Goal: Task Accomplishment & Management: Manage account settings

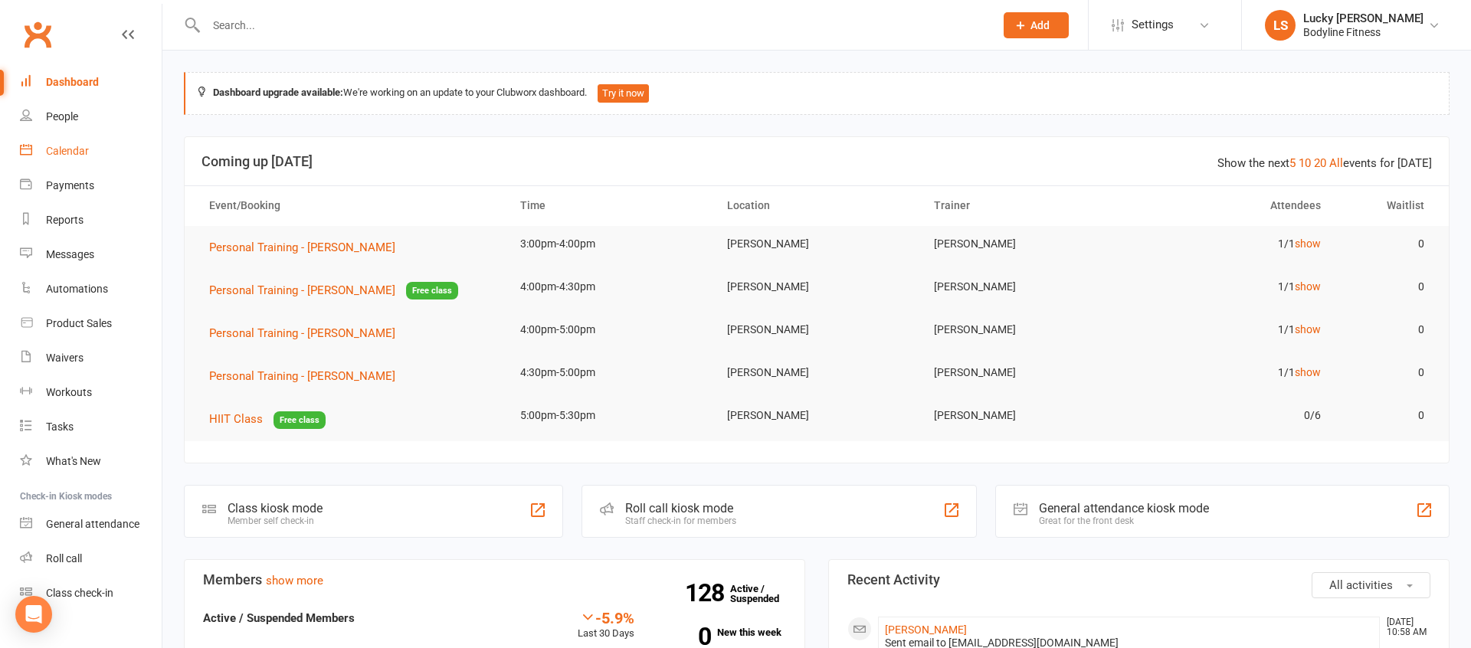
click at [57, 157] on link "Calendar" at bounding box center [91, 151] width 142 height 34
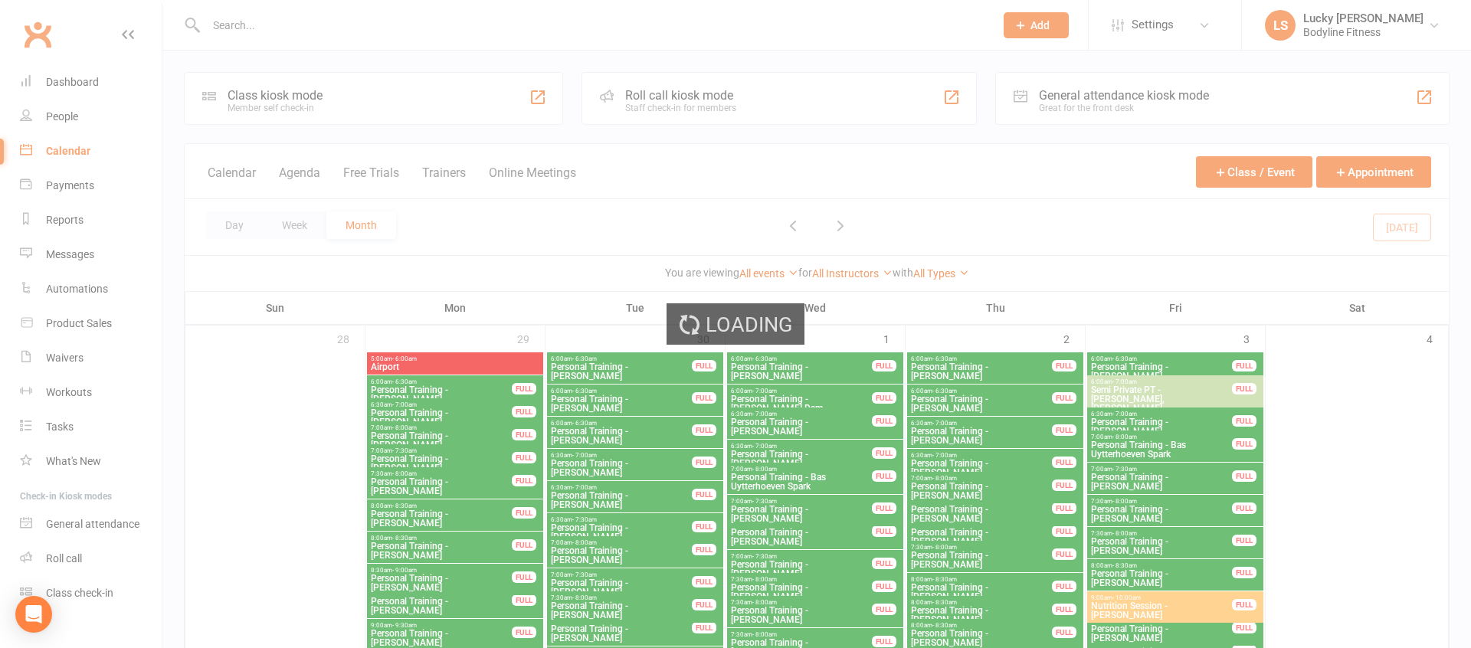
click at [291, 226] on div "Loading" at bounding box center [735, 324] width 1471 height 648
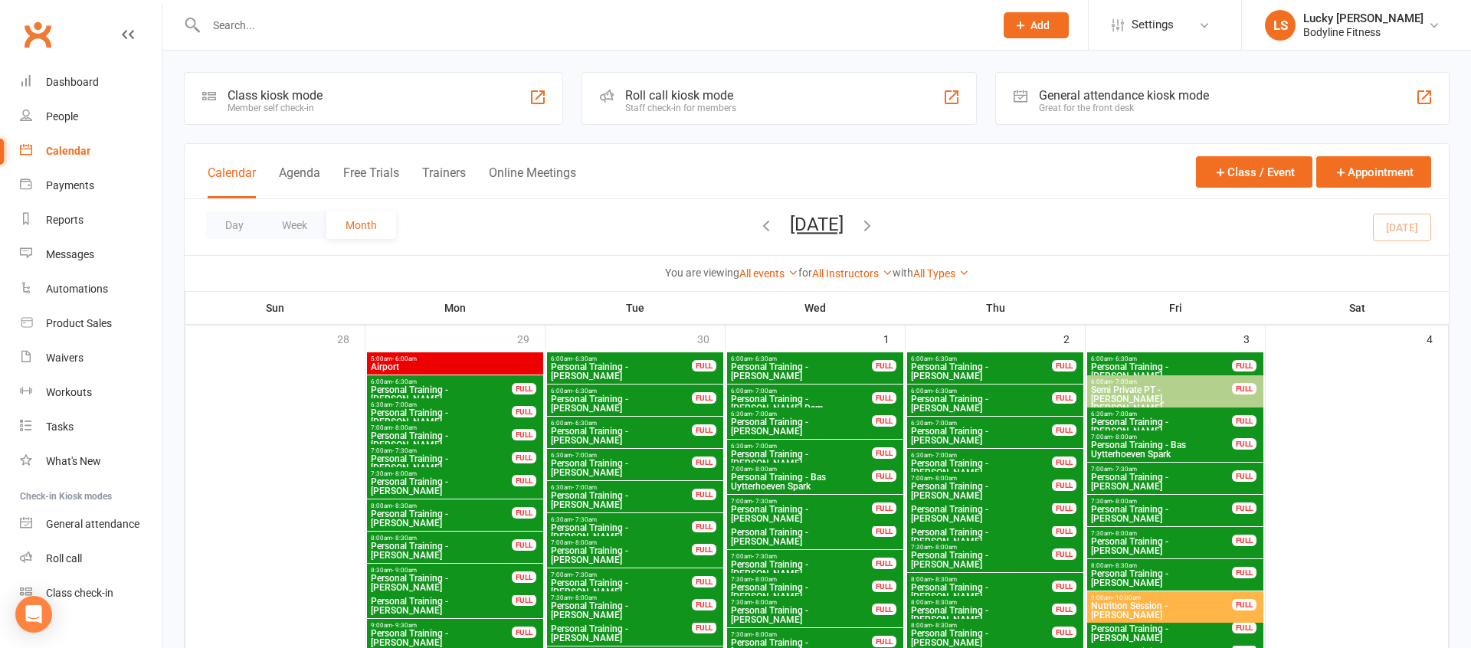
click at [291, 226] on button "Week" at bounding box center [295, 225] width 64 height 28
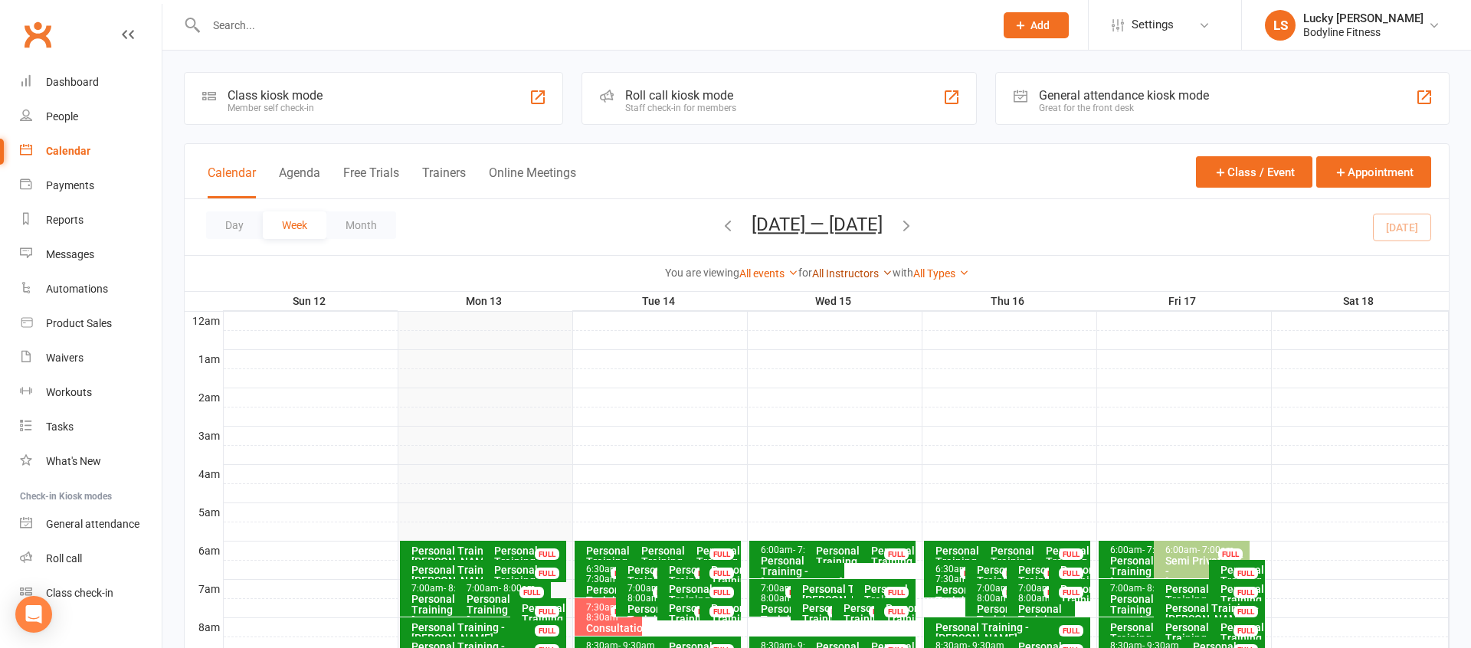
click at [849, 270] on link "All Instructors" at bounding box center [852, 273] width 80 height 12
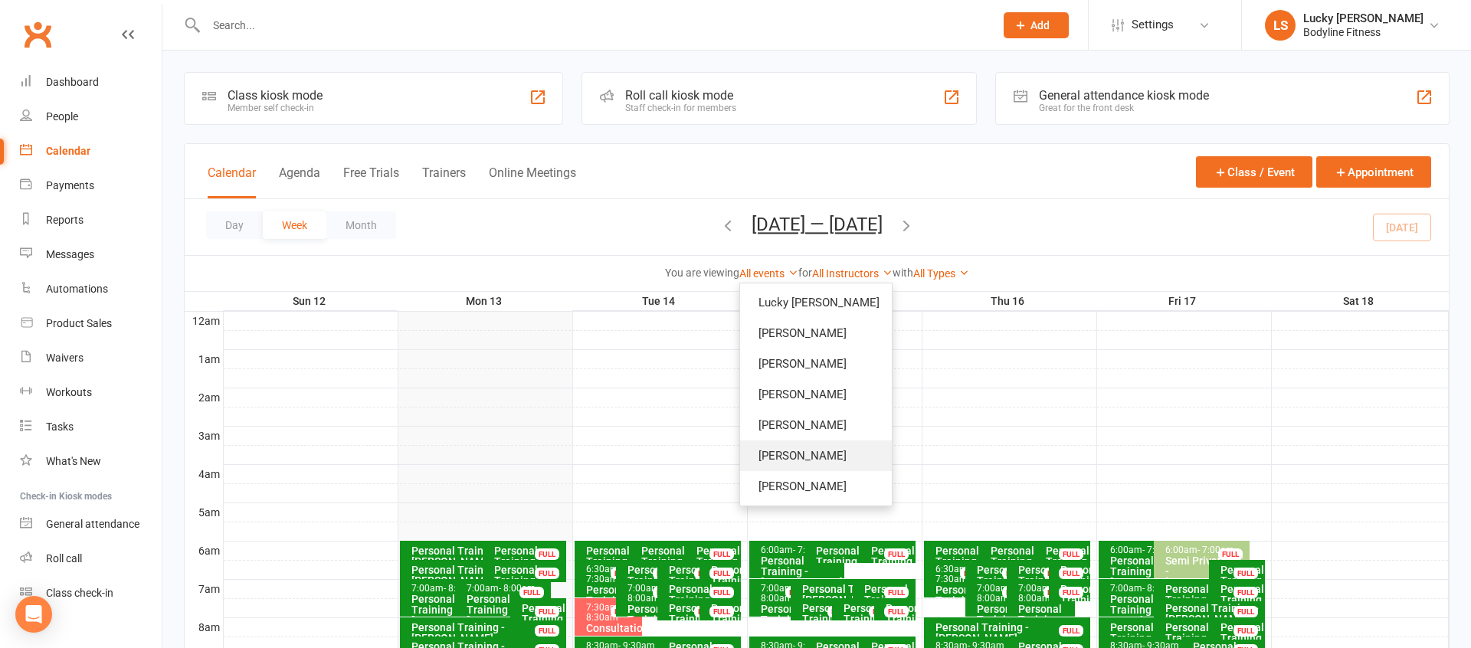
click at [787, 458] on link "[PERSON_NAME]" at bounding box center [816, 455] width 152 height 31
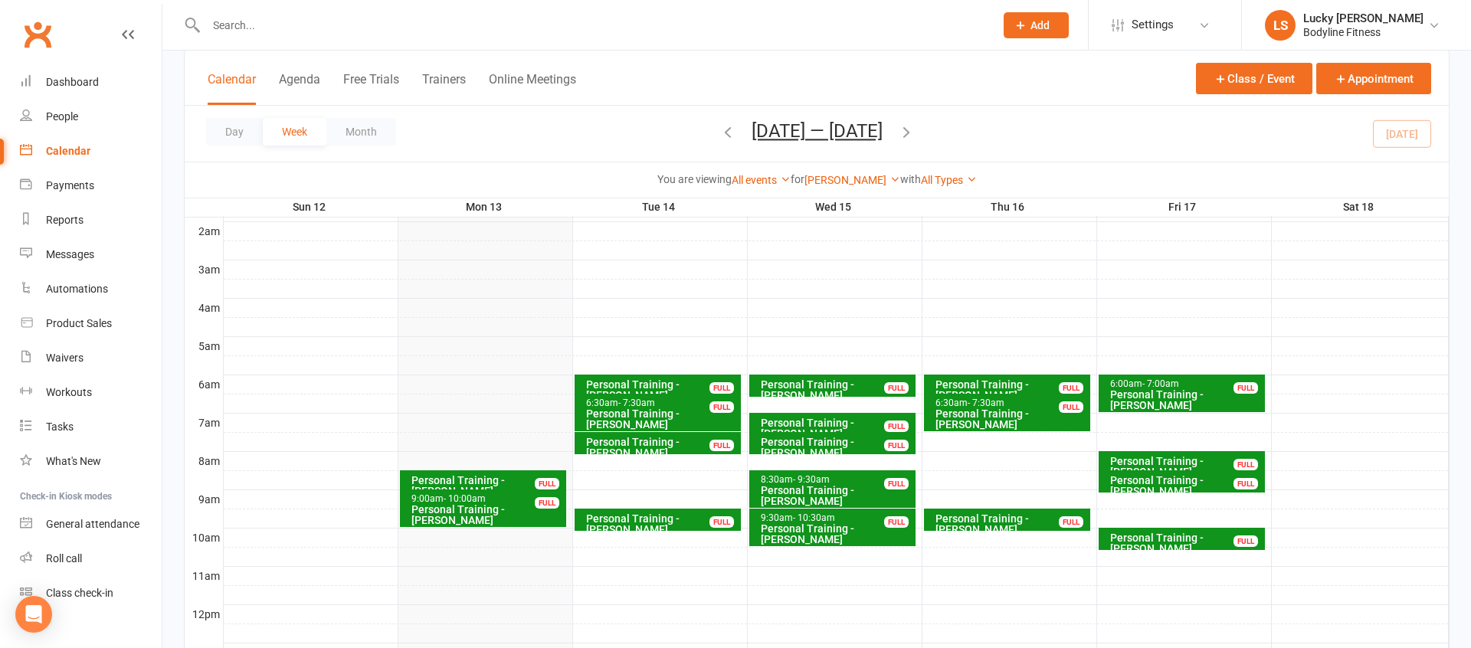
scroll to position [213, 0]
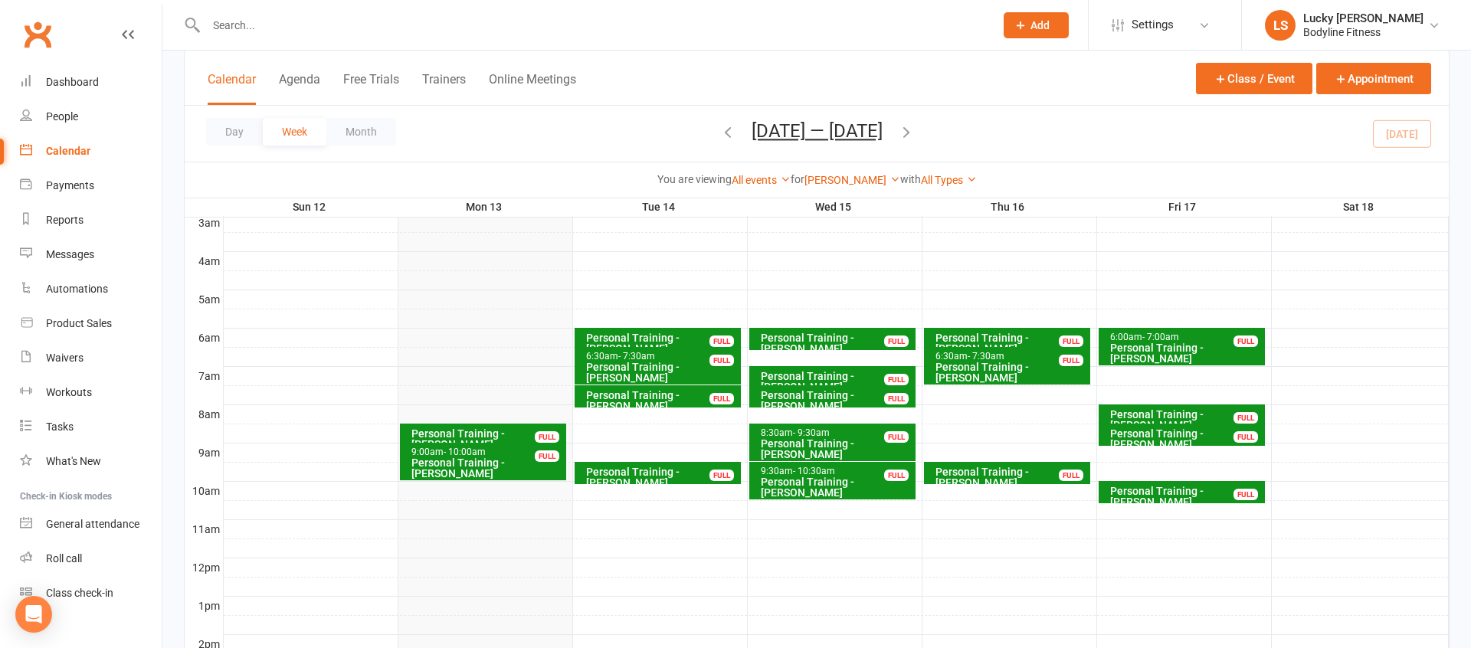
click at [675, 416] on div at bounding box center [836, 414] width 1225 height 18
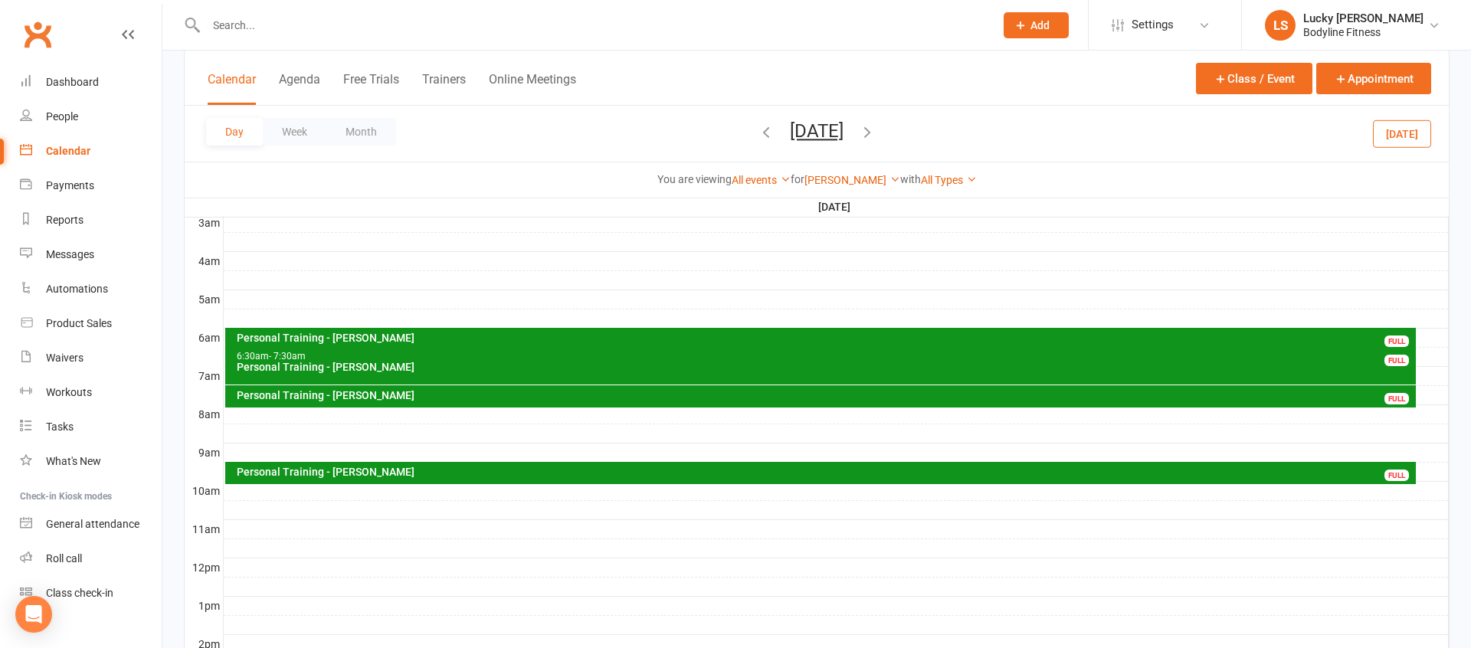
click at [357, 414] on div at bounding box center [836, 414] width 1225 height 18
click at [368, 381] on button "Add Appointment" at bounding box center [365, 380] width 89 height 18
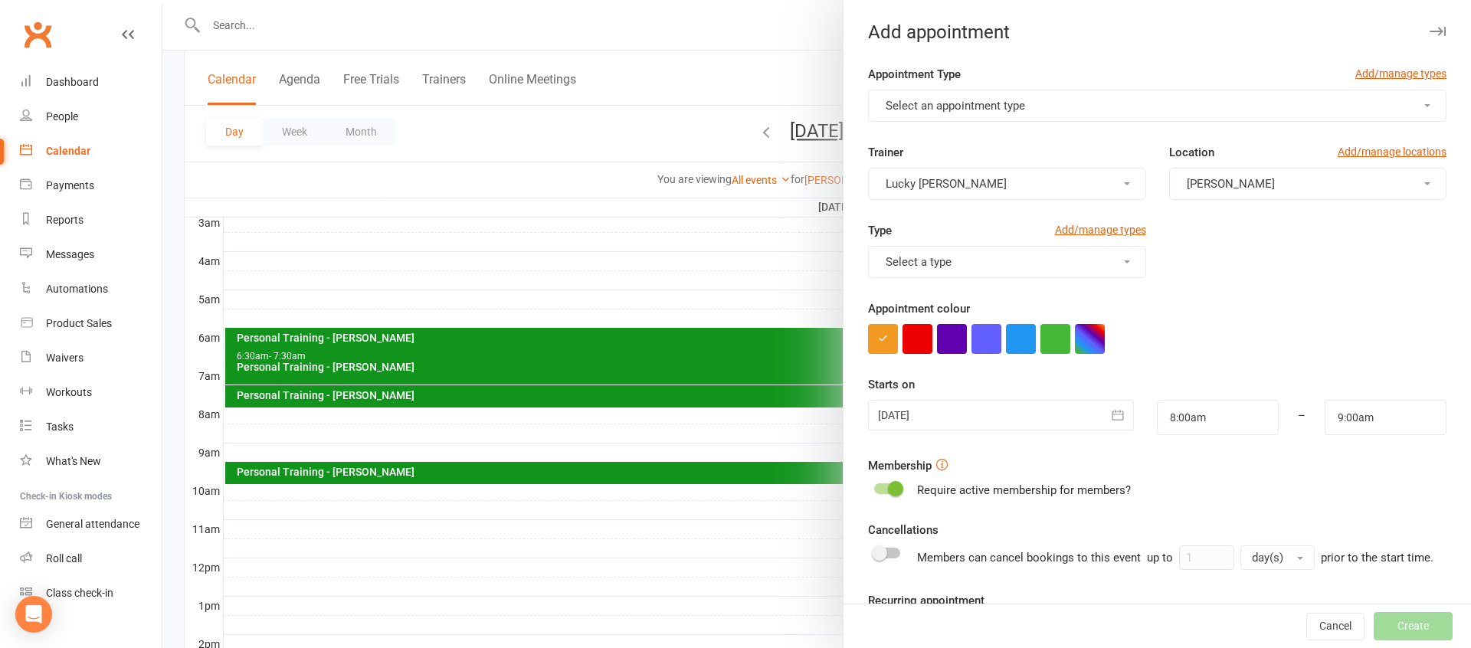
click at [955, 104] on span "Select an appointment type" at bounding box center [955, 106] width 139 height 14
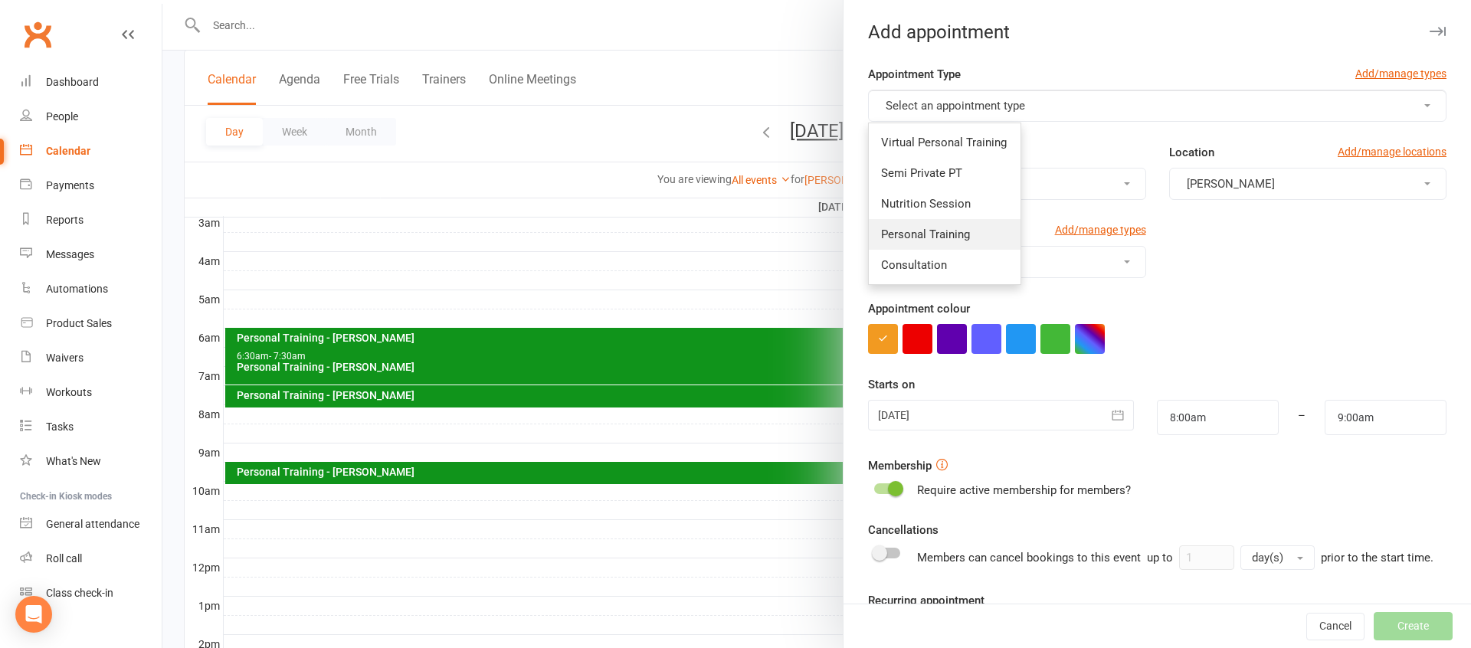
click at [925, 231] on span "Personal Training" at bounding box center [925, 235] width 89 height 14
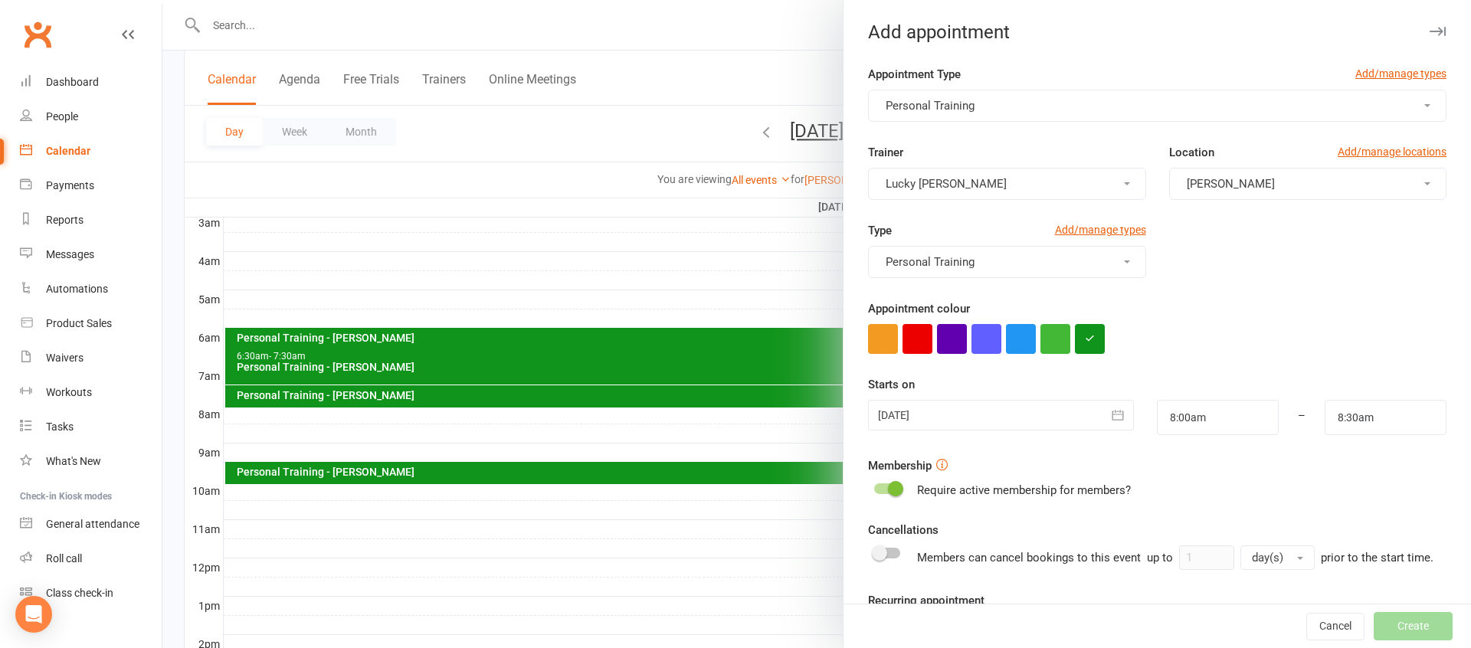
click at [964, 188] on button "Lucky [PERSON_NAME]" at bounding box center [1006, 184] width 277 height 32
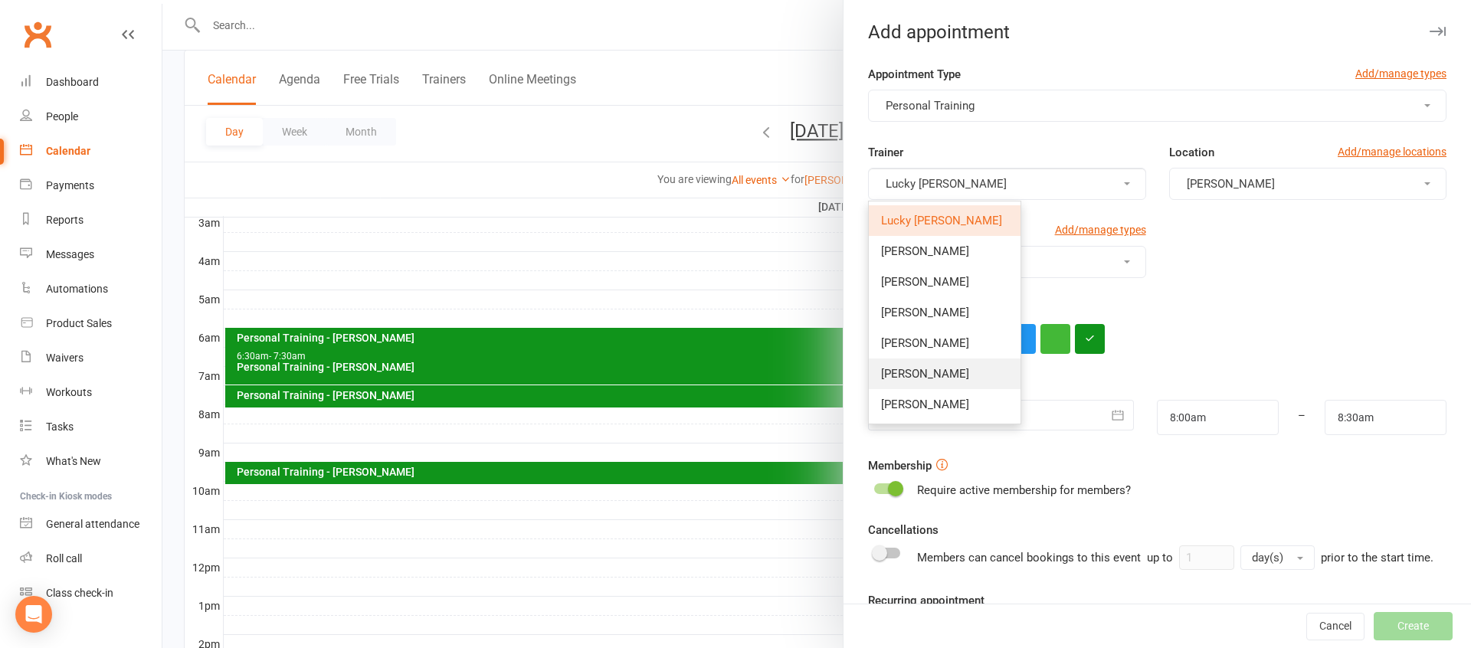
click at [943, 374] on link "[PERSON_NAME]" at bounding box center [945, 373] width 152 height 31
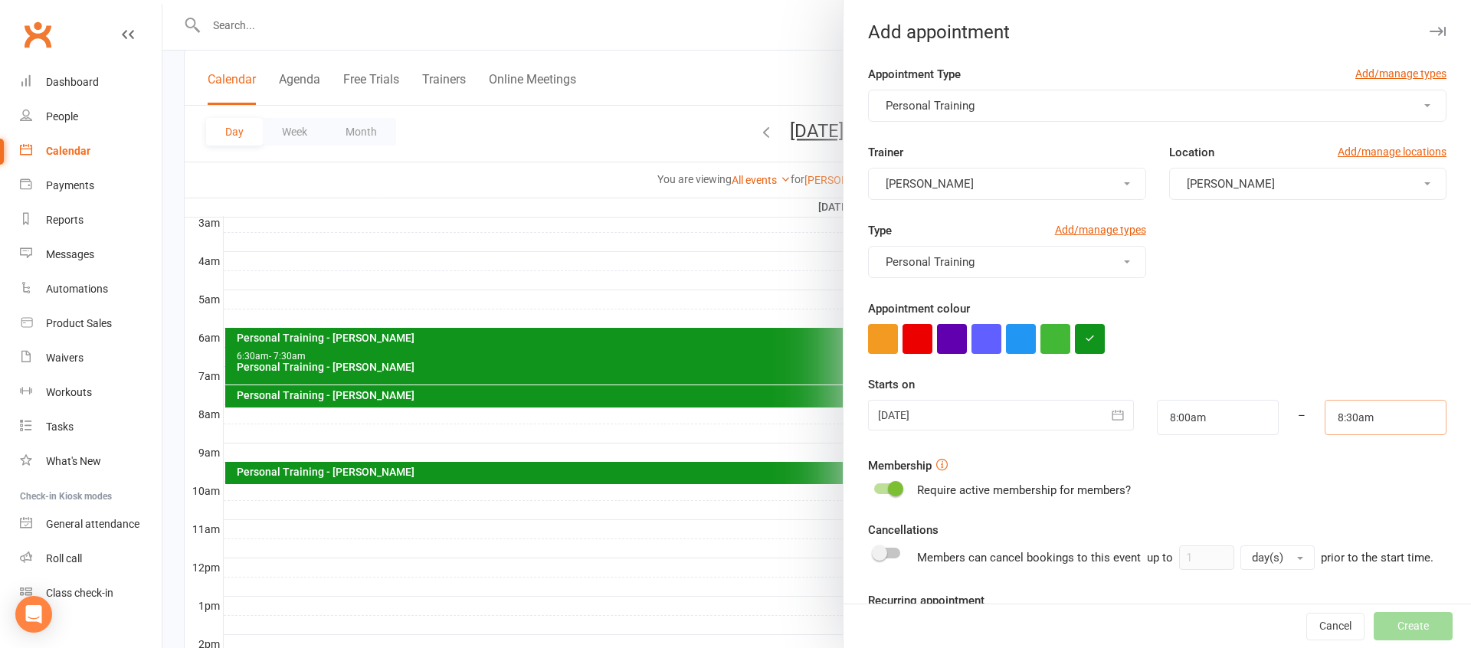
click at [1378, 417] on input "8:30am" at bounding box center [1385, 417] width 122 height 35
type input "9:00am"
click at [1360, 512] on li "9:00am" at bounding box center [1362, 516] width 74 height 23
click at [1251, 473] on div "Membership Require active membership for members?" at bounding box center [1157, 478] width 578 height 43
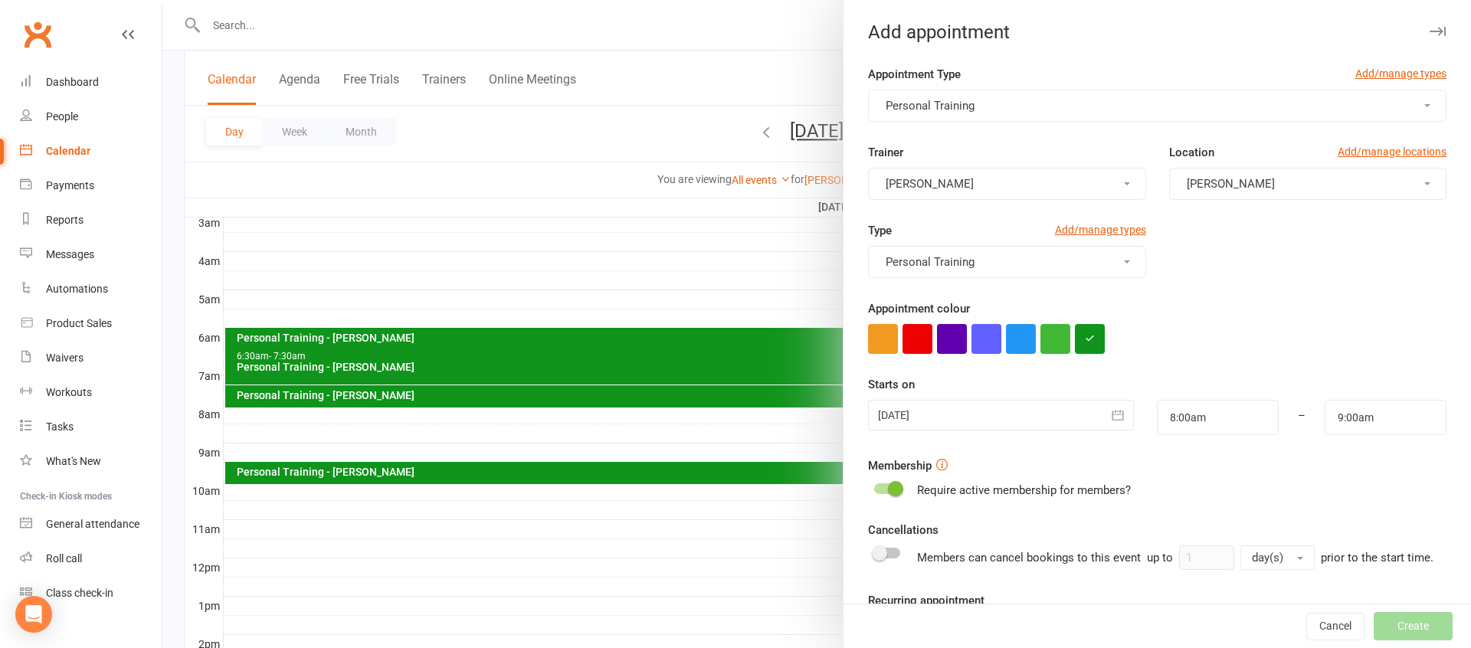
scroll to position [130, 0]
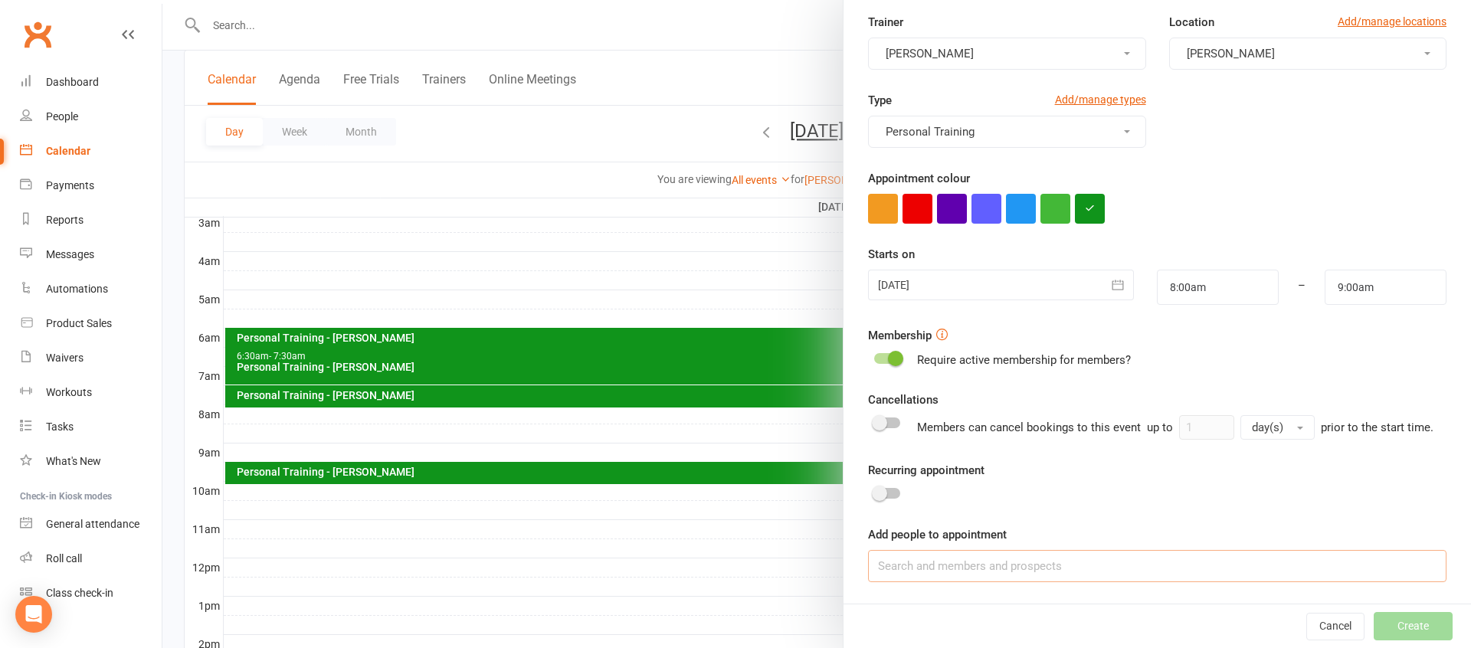
click at [916, 567] on input at bounding box center [1157, 566] width 578 height 32
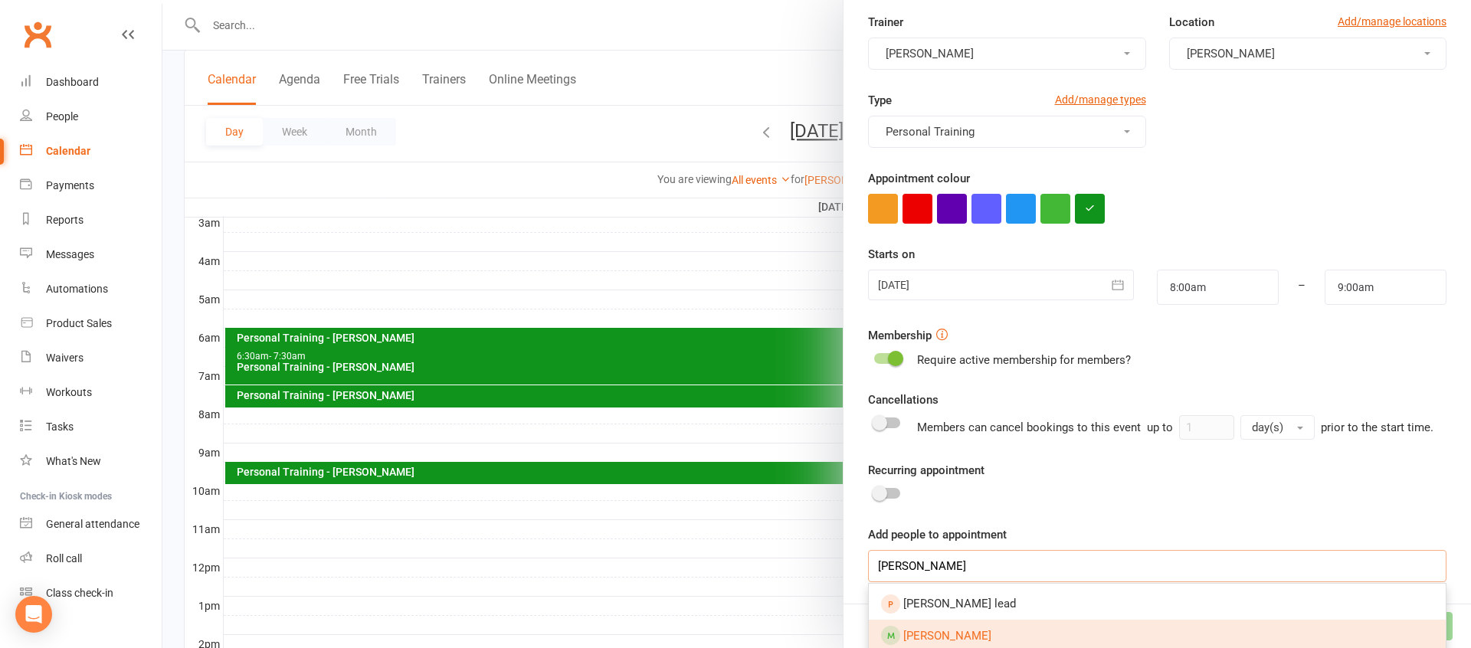
type input "[PERSON_NAME]"
click at [943, 632] on span "[PERSON_NAME]" at bounding box center [947, 636] width 88 height 14
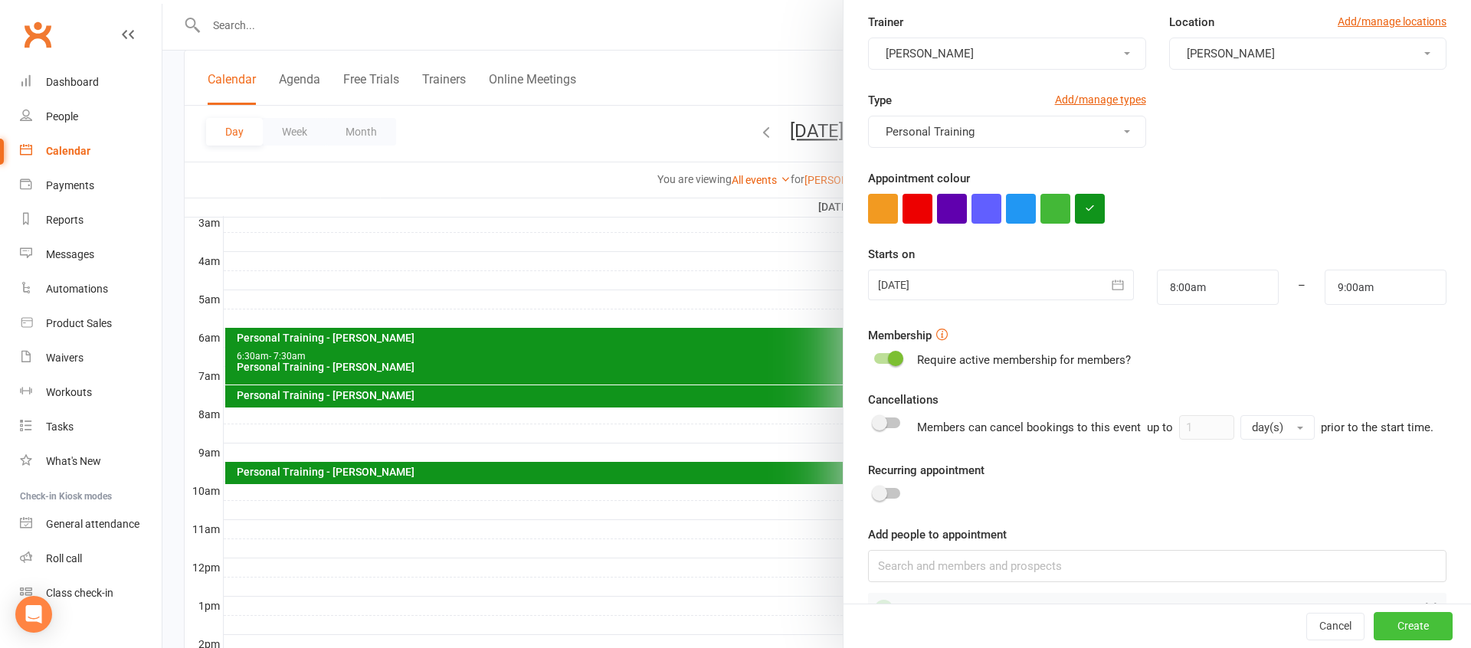
click at [1420, 629] on button "Create" at bounding box center [1412, 627] width 79 height 28
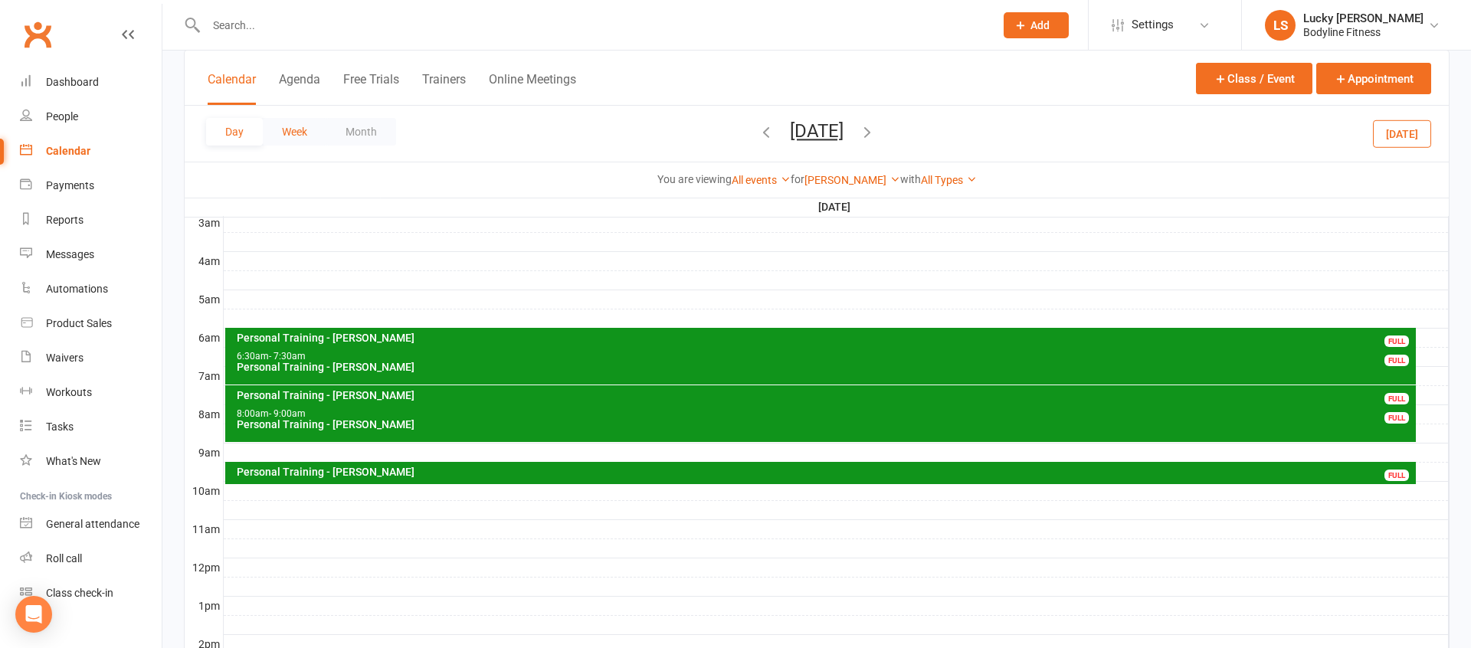
click at [295, 129] on button "Week" at bounding box center [295, 132] width 64 height 28
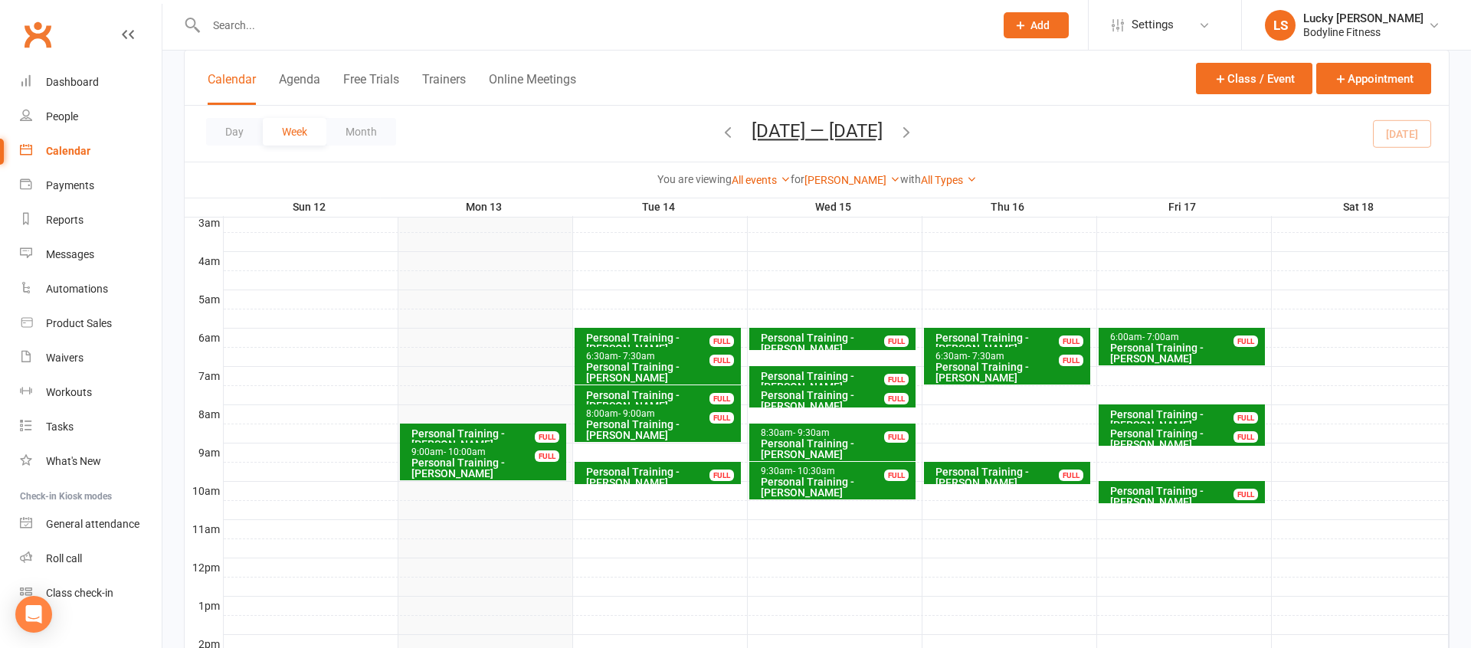
click at [1125, 434] on div "Personal Training - [PERSON_NAME]" at bounding box center [1185, 438] width 152 height 21
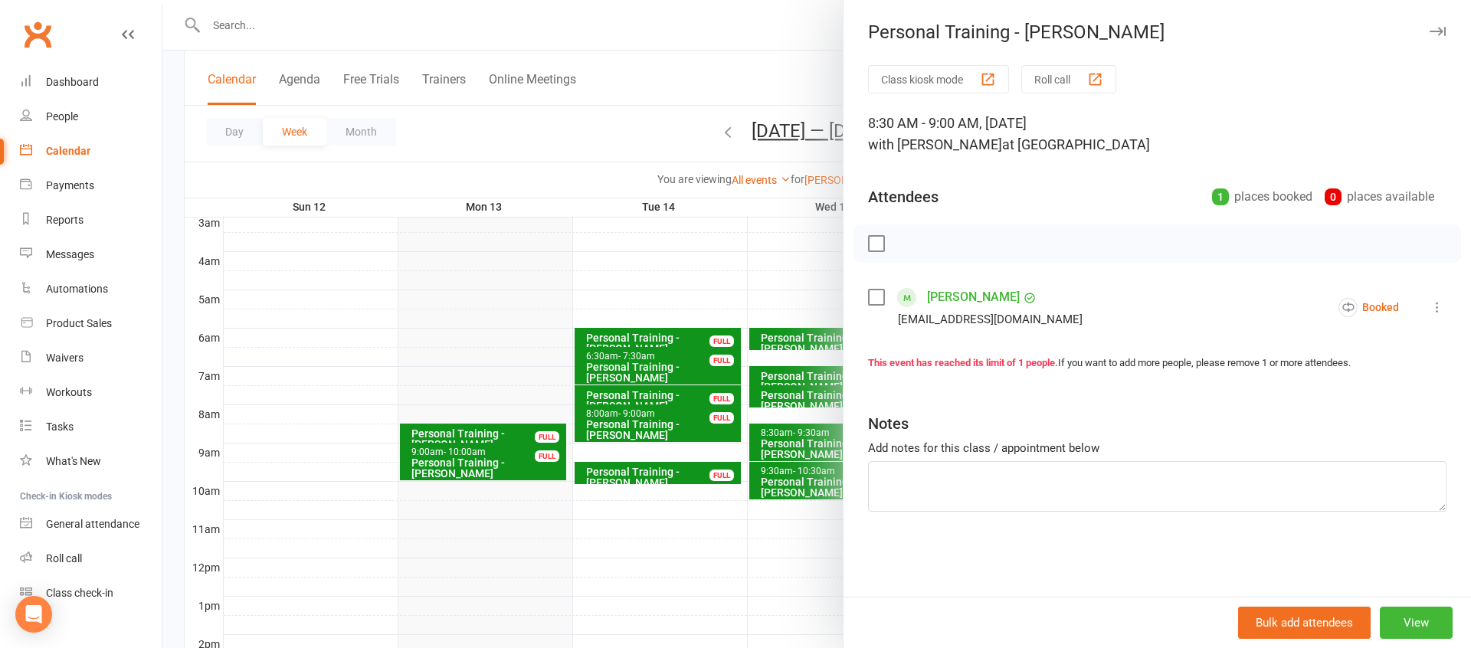
click at [678, 176] on div at bounding box center [816, 324] width 1308 height 648
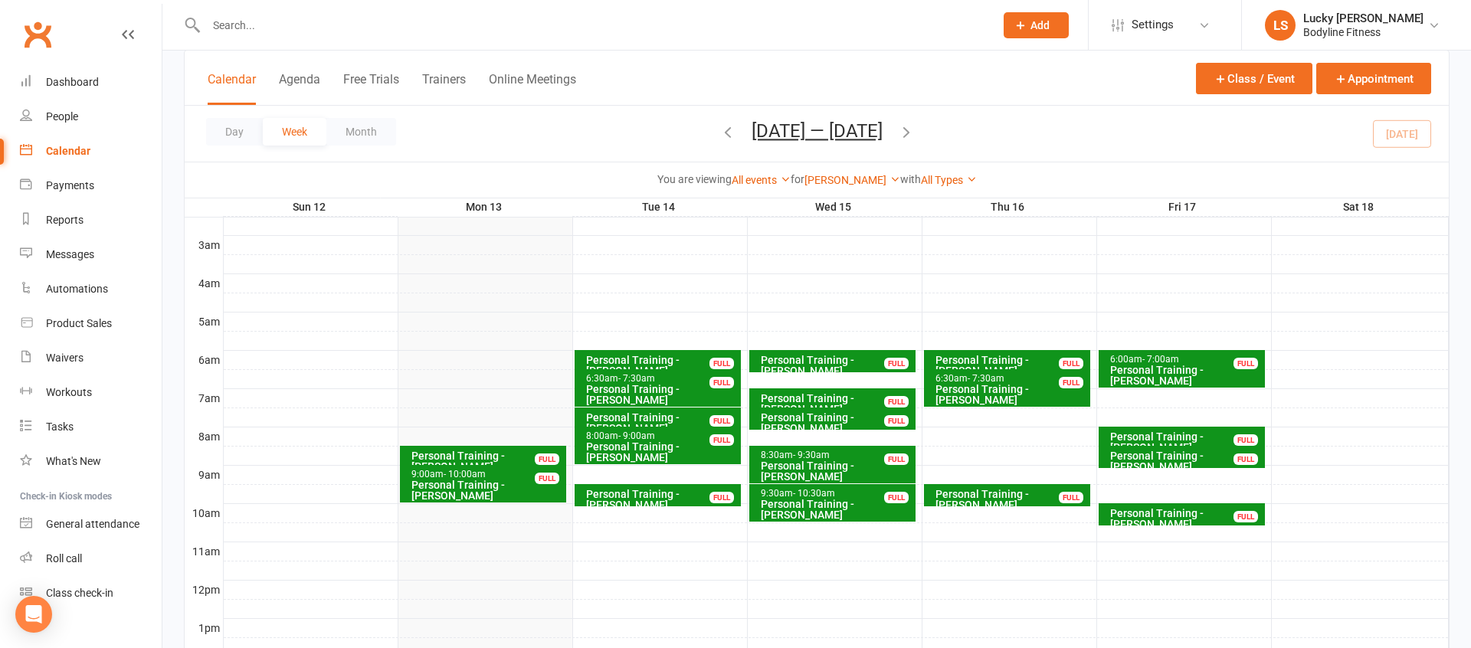
scroll to position [134, 0]
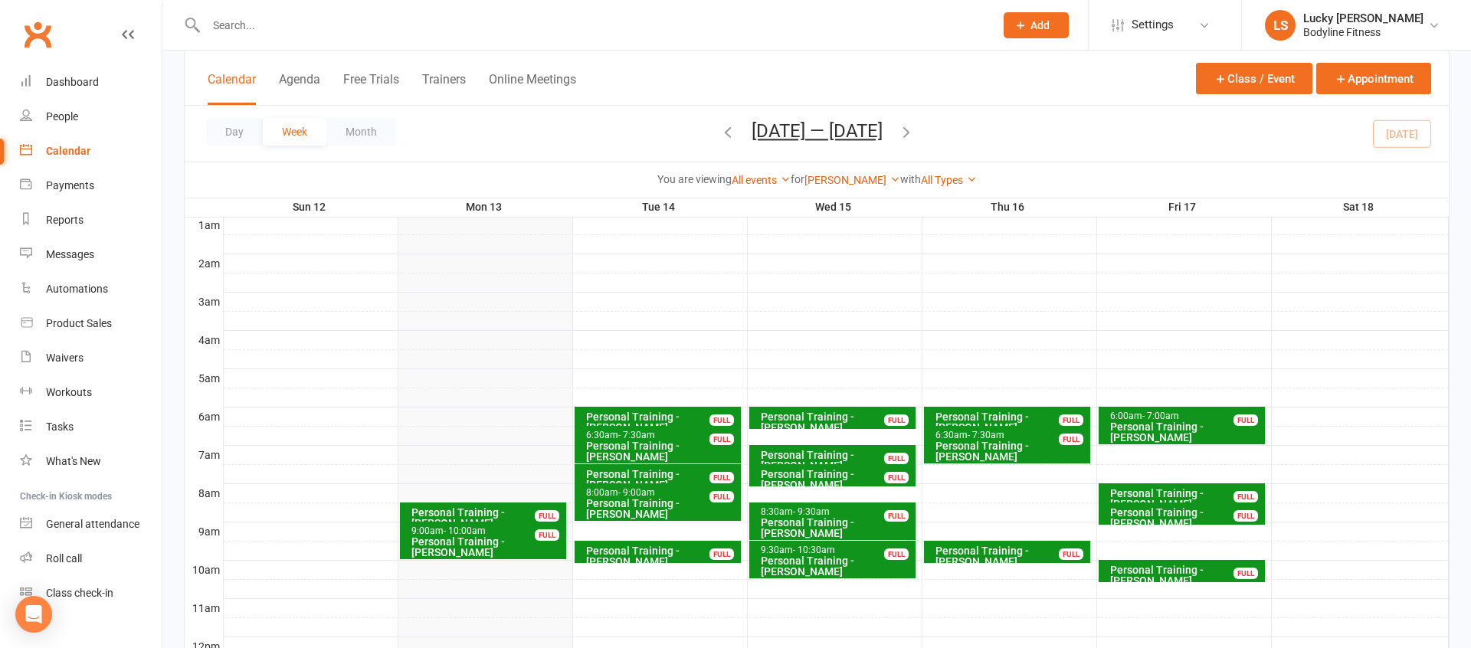
click at [448, 82] on button "Trainers" at bounding box center [444, 88] width 44 height 33
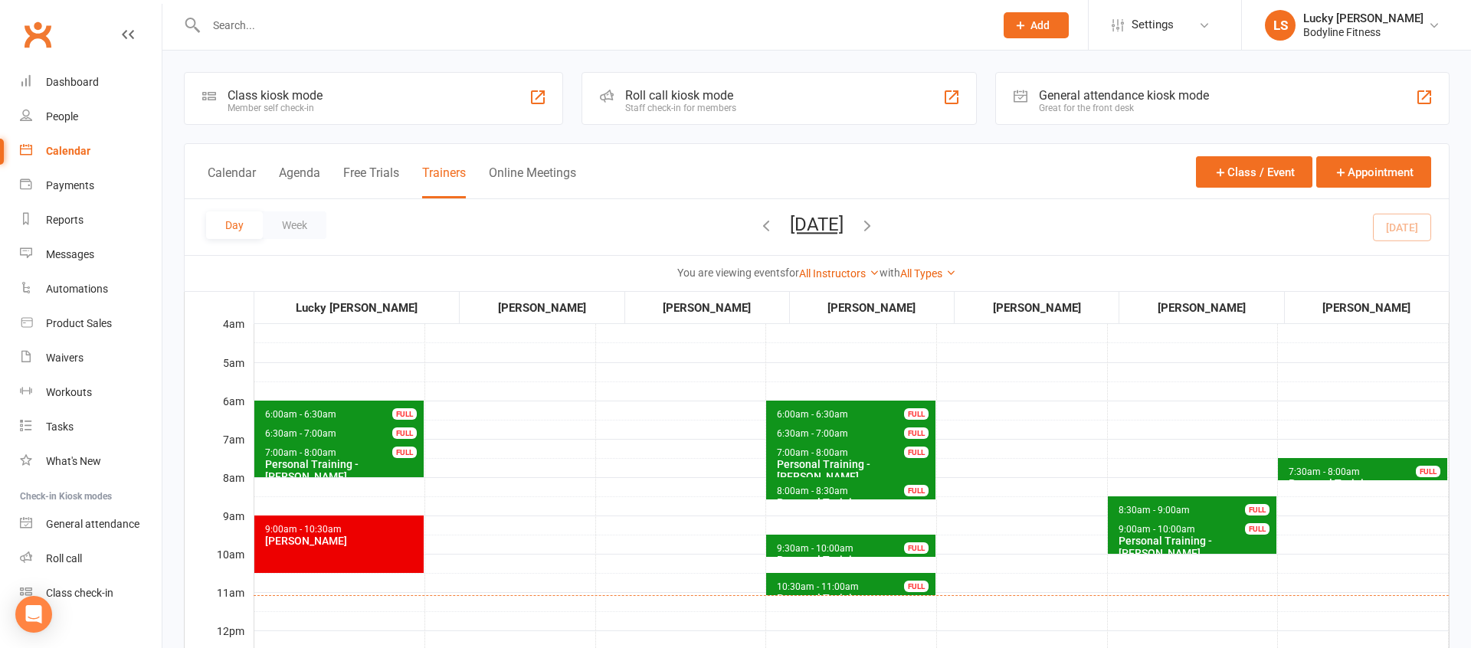
click at [392, 410] on div "FULL" at bounding box center [404, 413] width 25 height 11
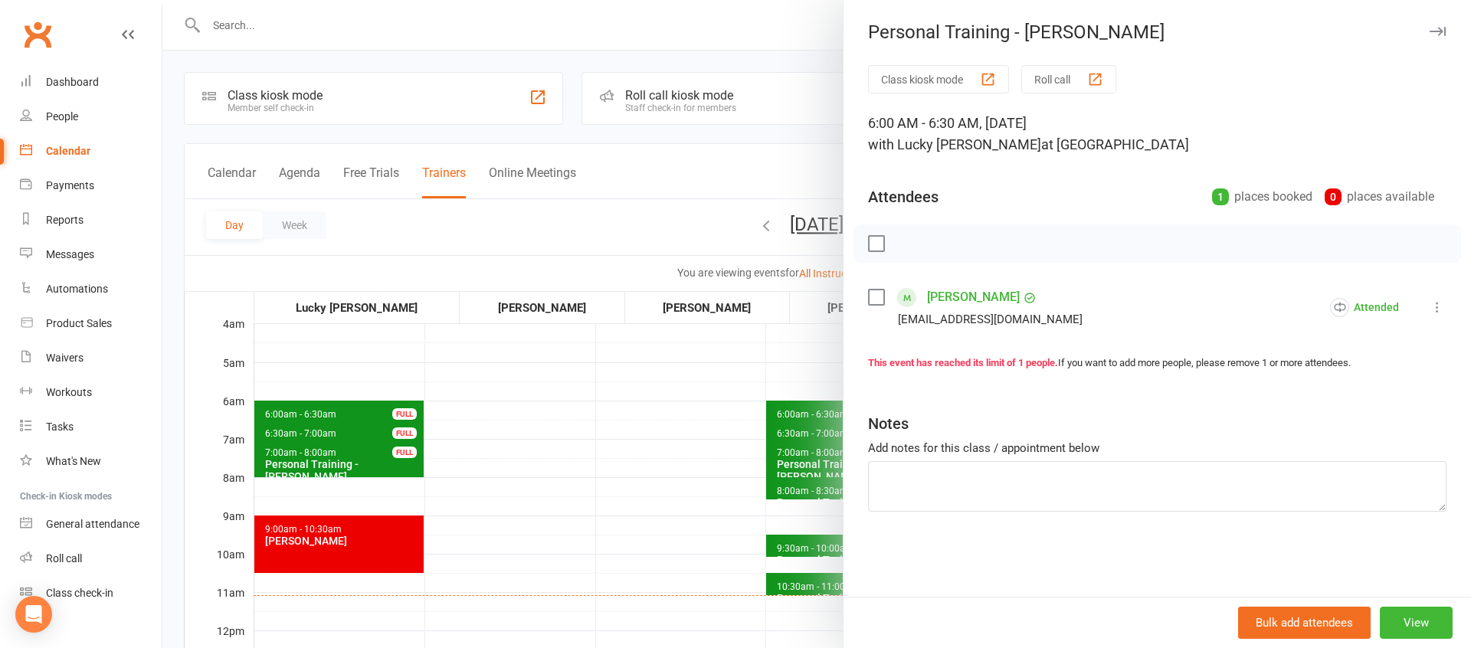
click at [391, 420] on div at bounding box center [816, 324] width 1308 height 648
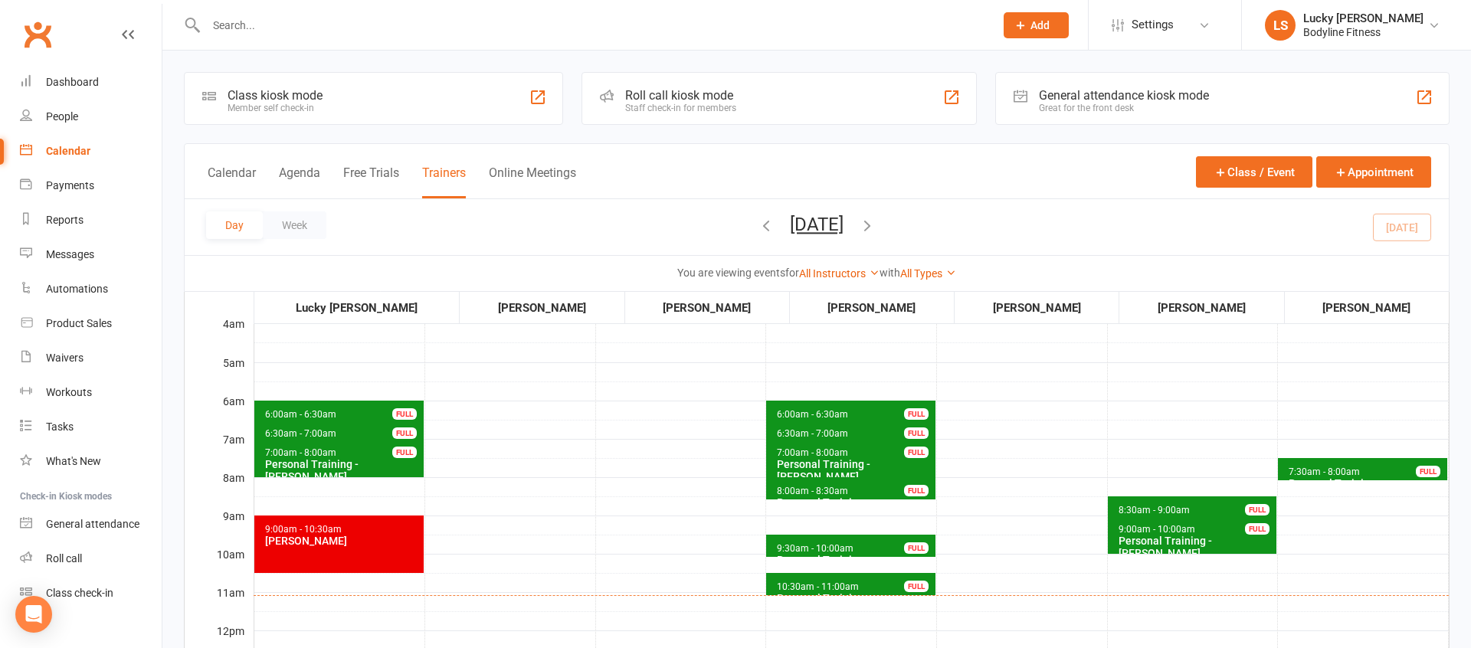
click at [409, 434] on div "FULL" at bounding box center [404, 432] width 25 height 11
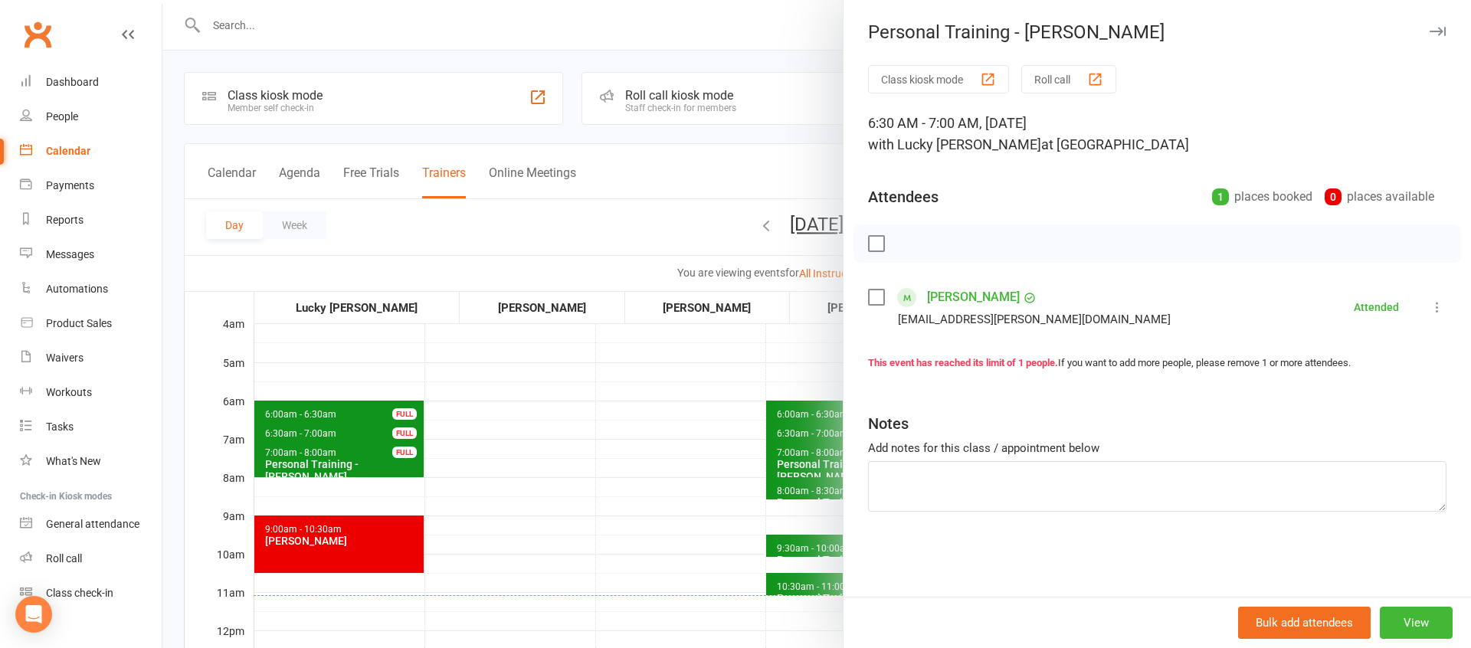
click at [406, 444] on div at bounding box center [816, 324] width 1308 height 648
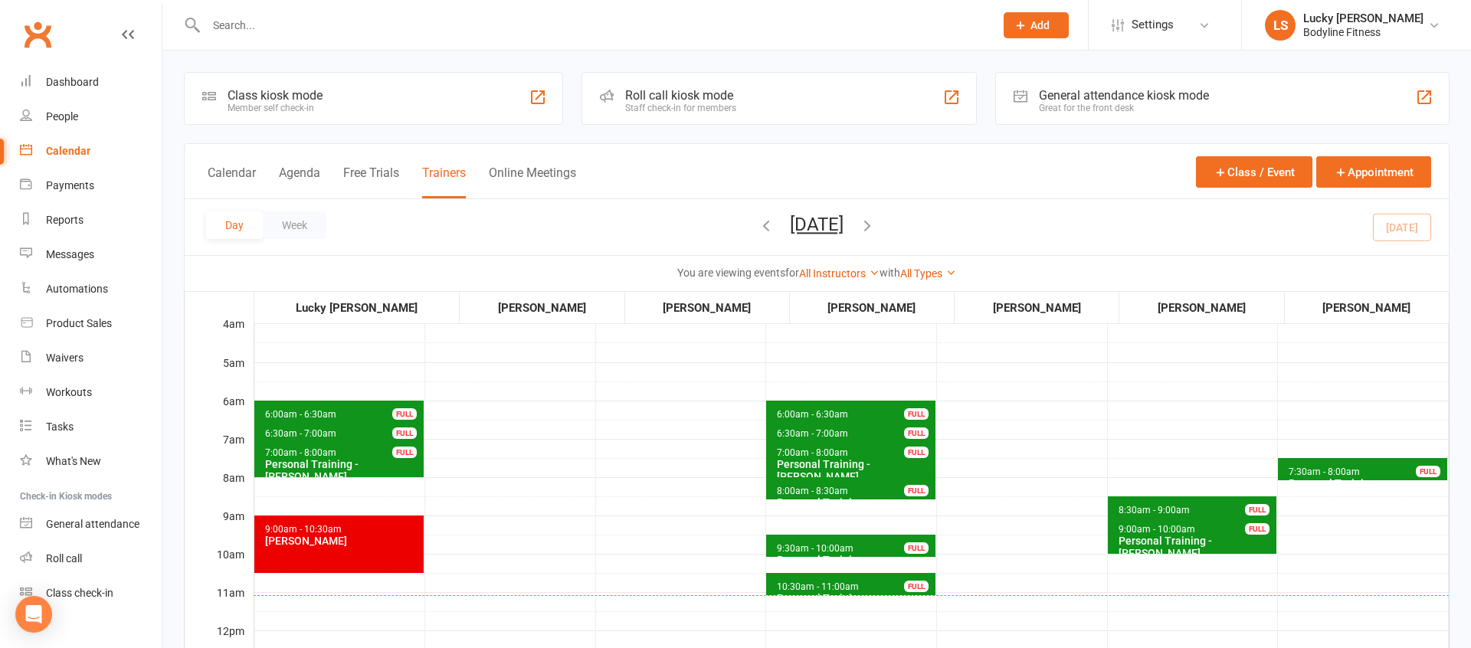
click at [382, 458] on div "Personal Training - [PERSON_NAME]" at bounding box center [342, 470] width 156 height 25
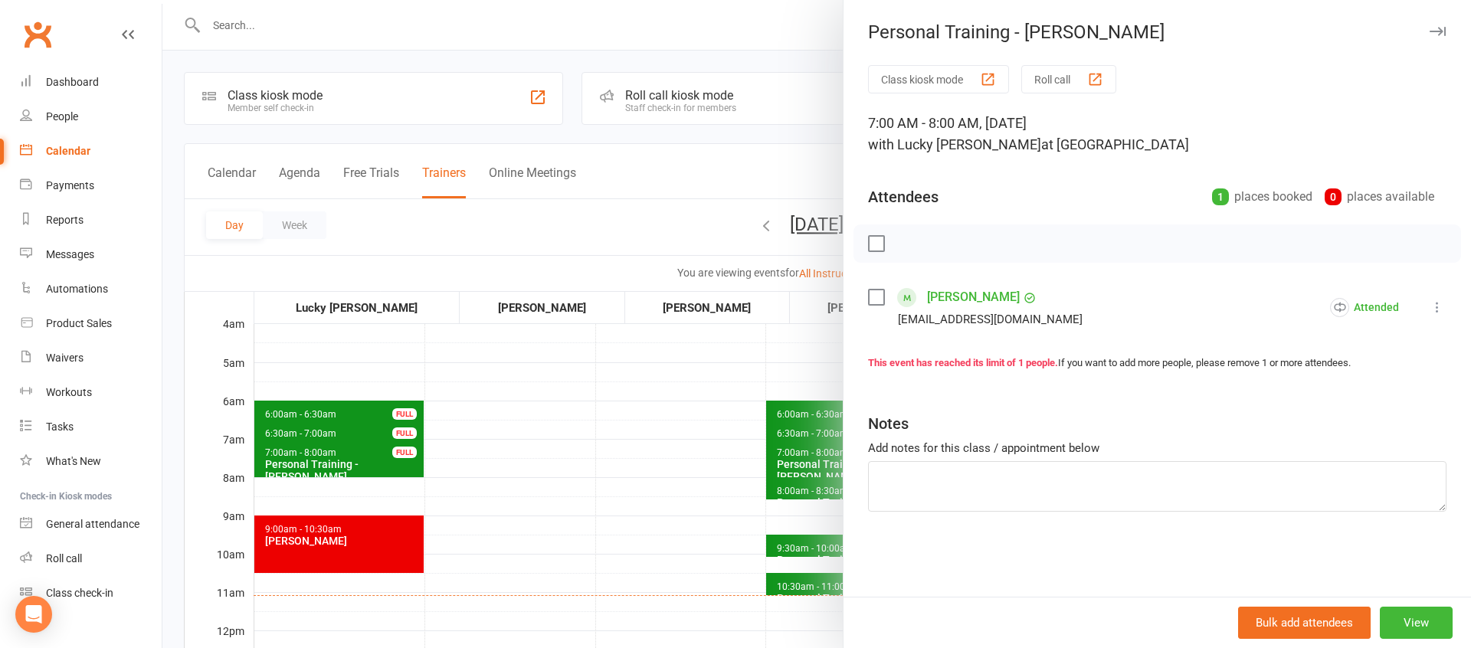
click at [476, 474] on div at bounding box center [816, 324] width 1308 height 648
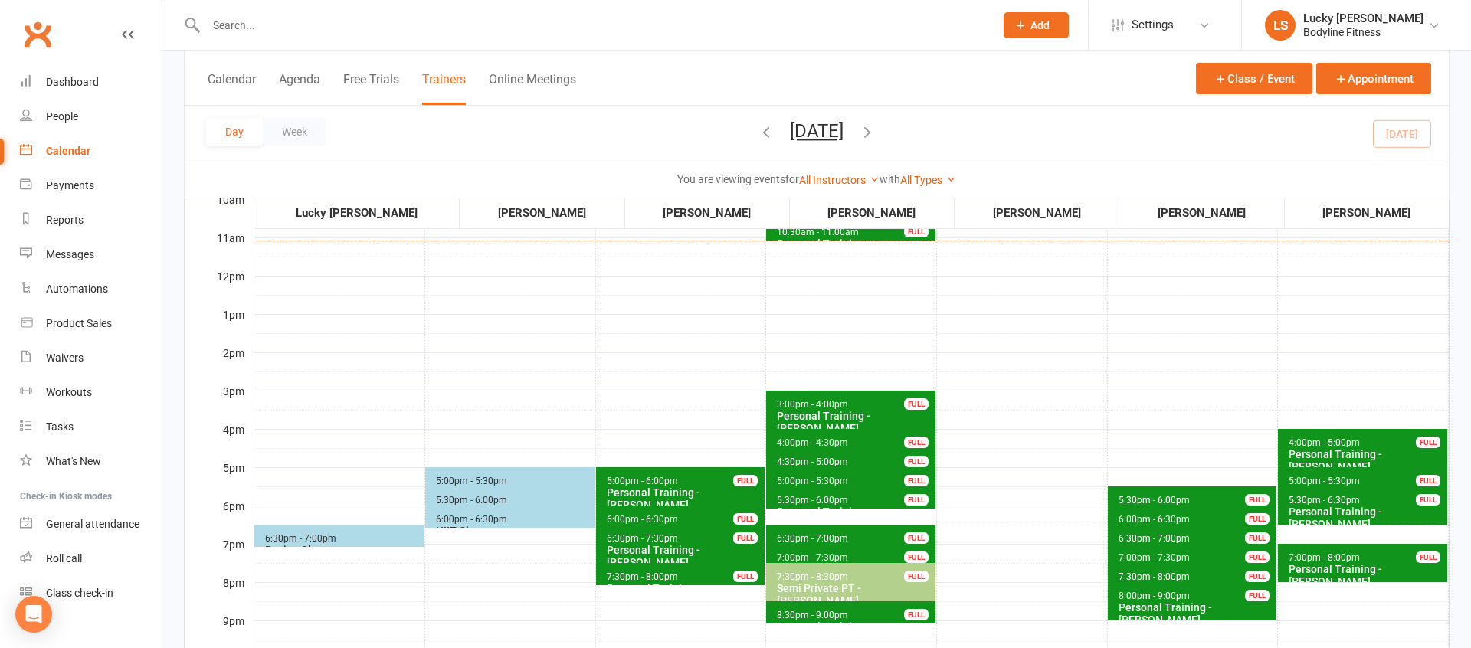
scroll to position [356, 0]
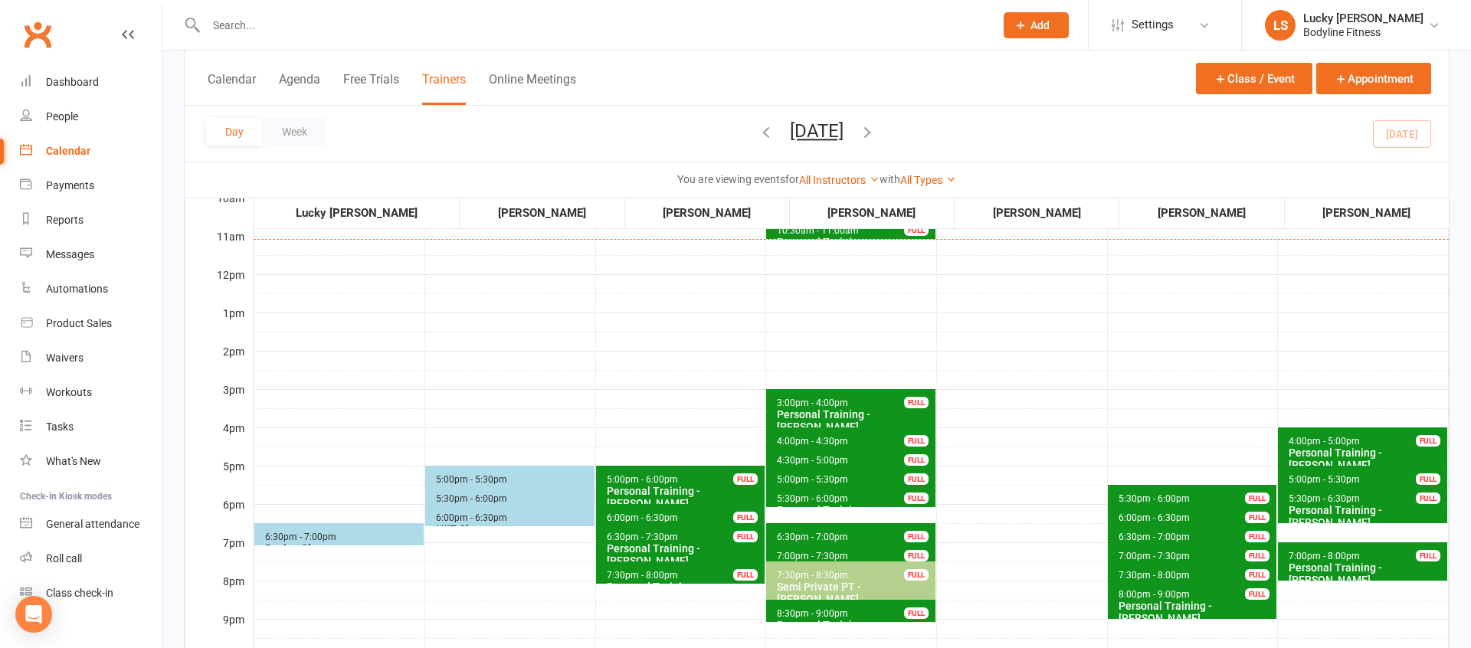
click at [1323, 481] on span "5:00pm - 5:30pm" at bounding box center [1324, 479] width 73 height 11
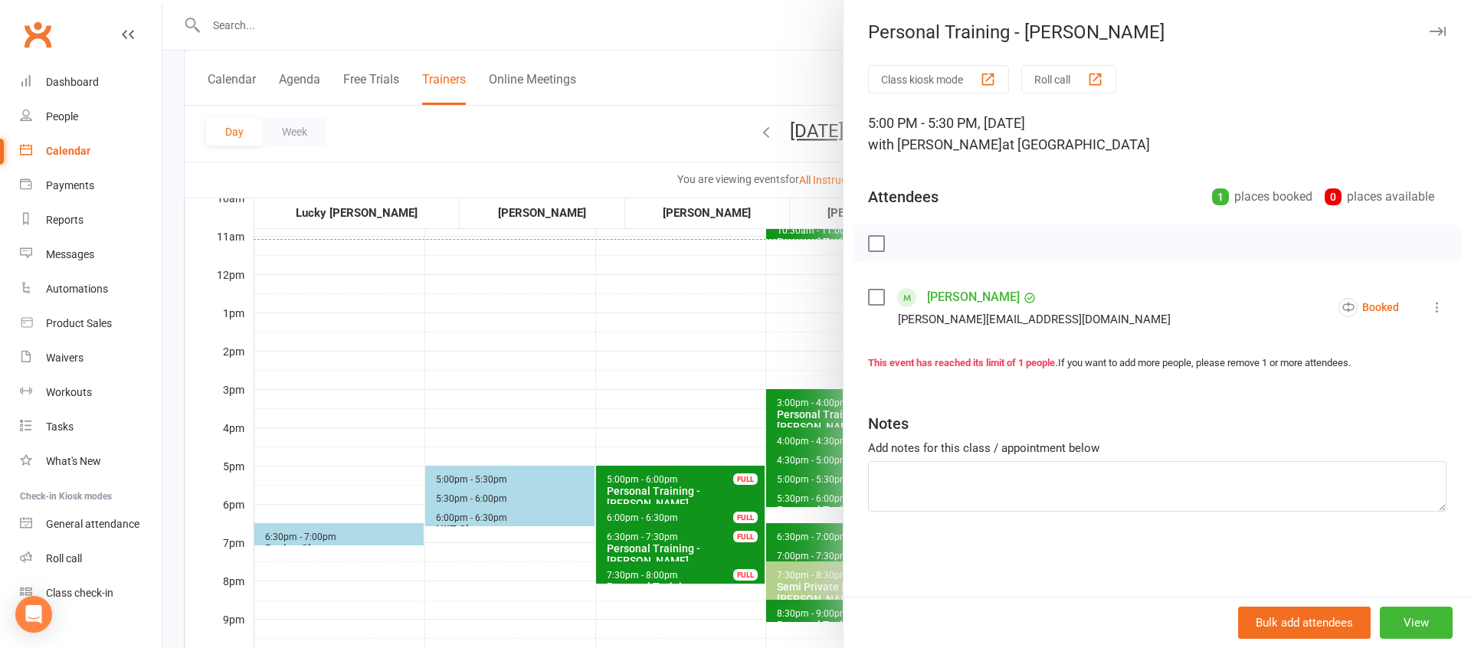
click at [713, 352] on div at bounding box center [816, 324] width 1308 height 648
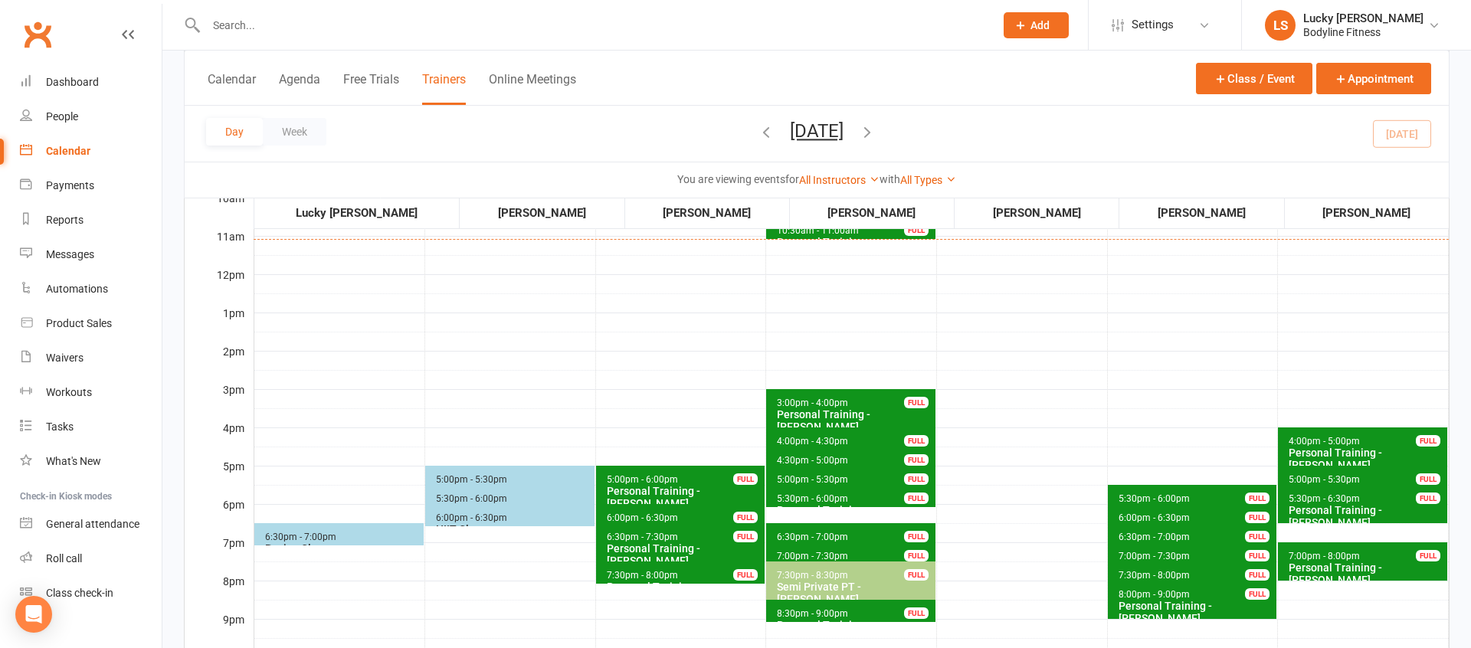
click at [658, 571] on span "7:30pm - 8:00pm" at bounding box center [642, 575] width 73 height 11
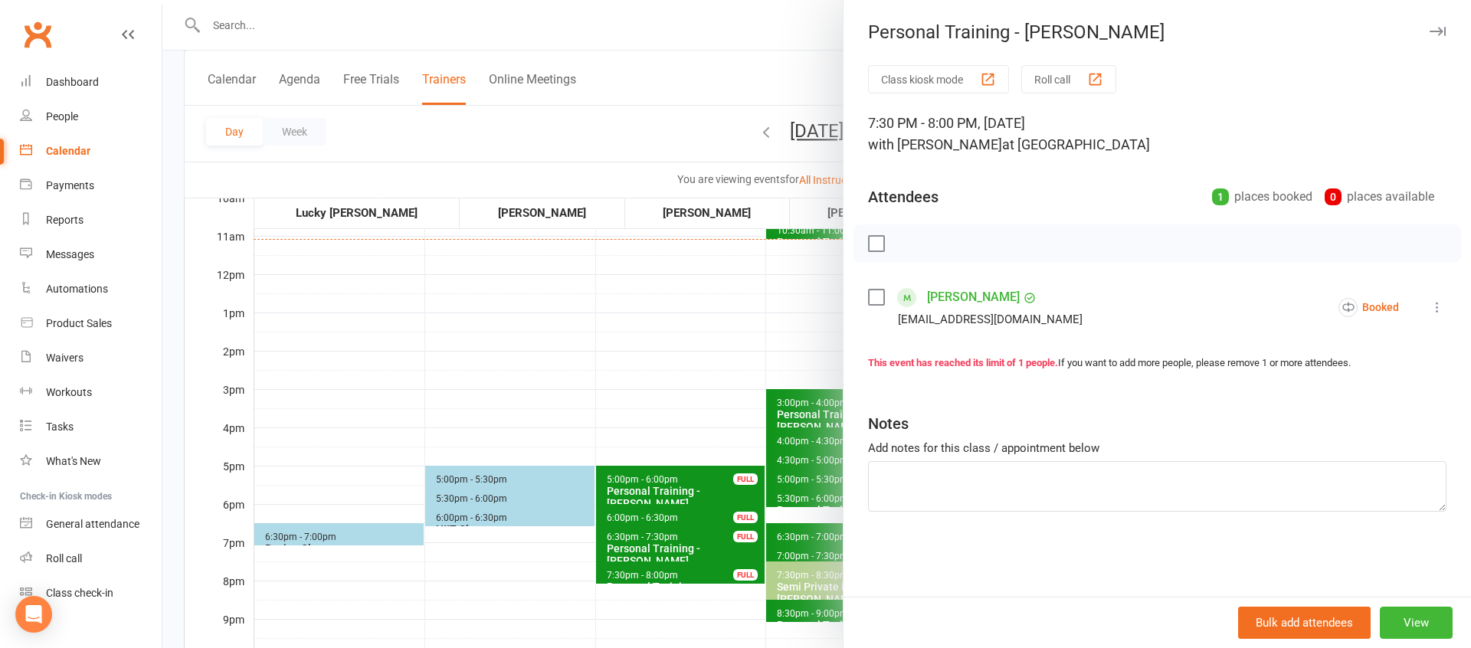
click at [529, 584] on div at bounding box center [816, 324] width 1308 height 648
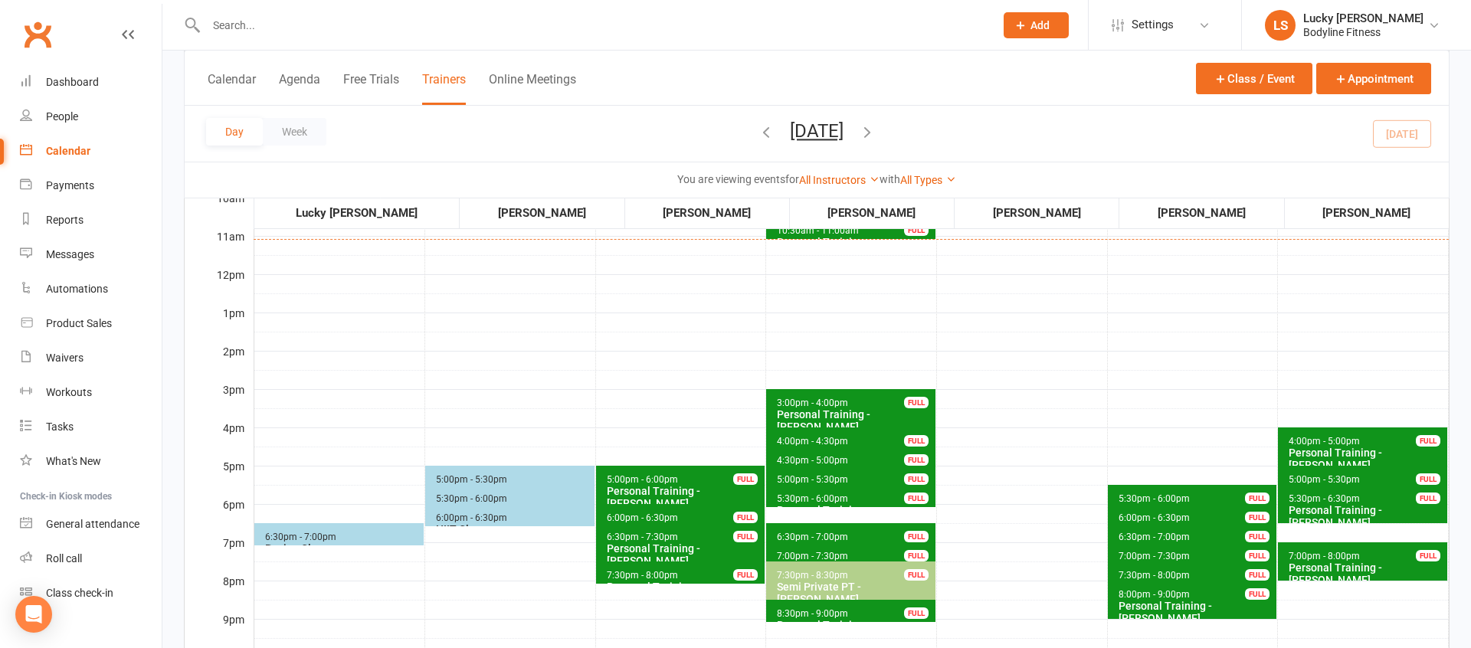
click at [649, 516] on span "6:00pm - 6:30pm" at bounding box center [642, 517] width 73 height 11
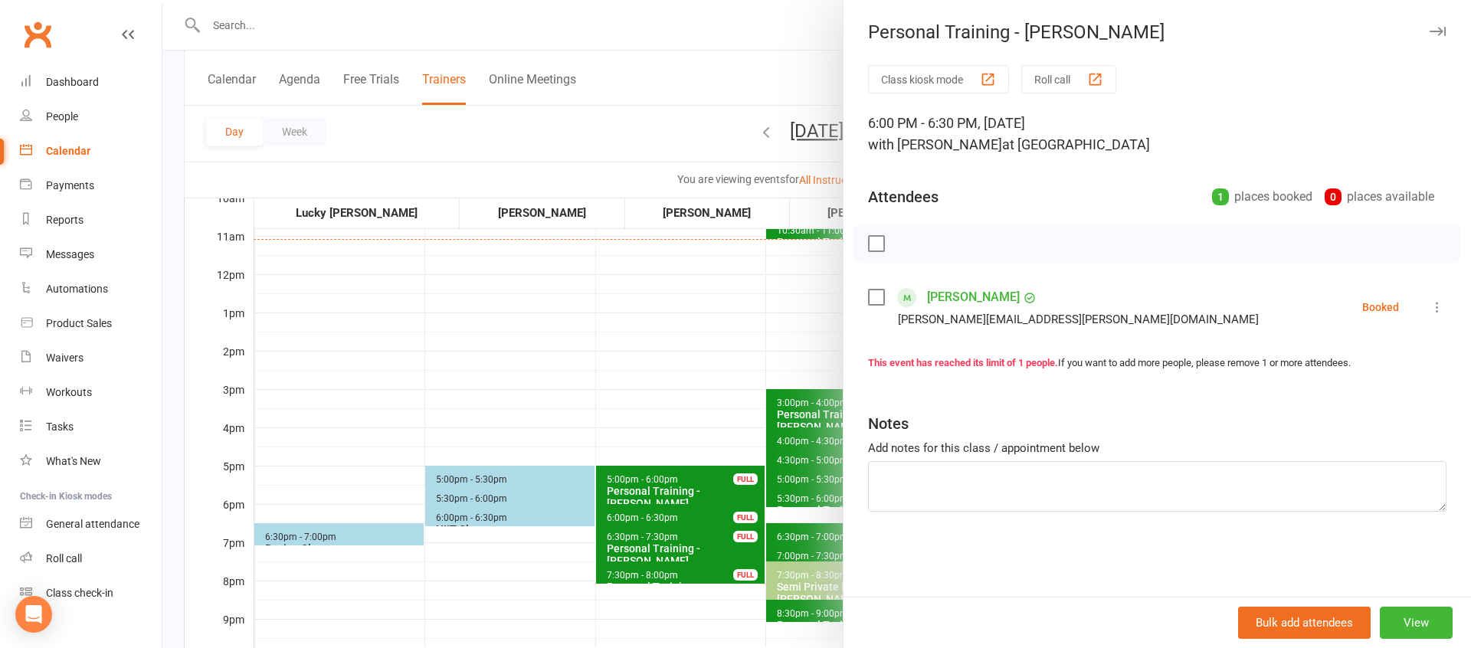
click at [669, 481] on div at bounding box center [816, 324] width 1308 height 648
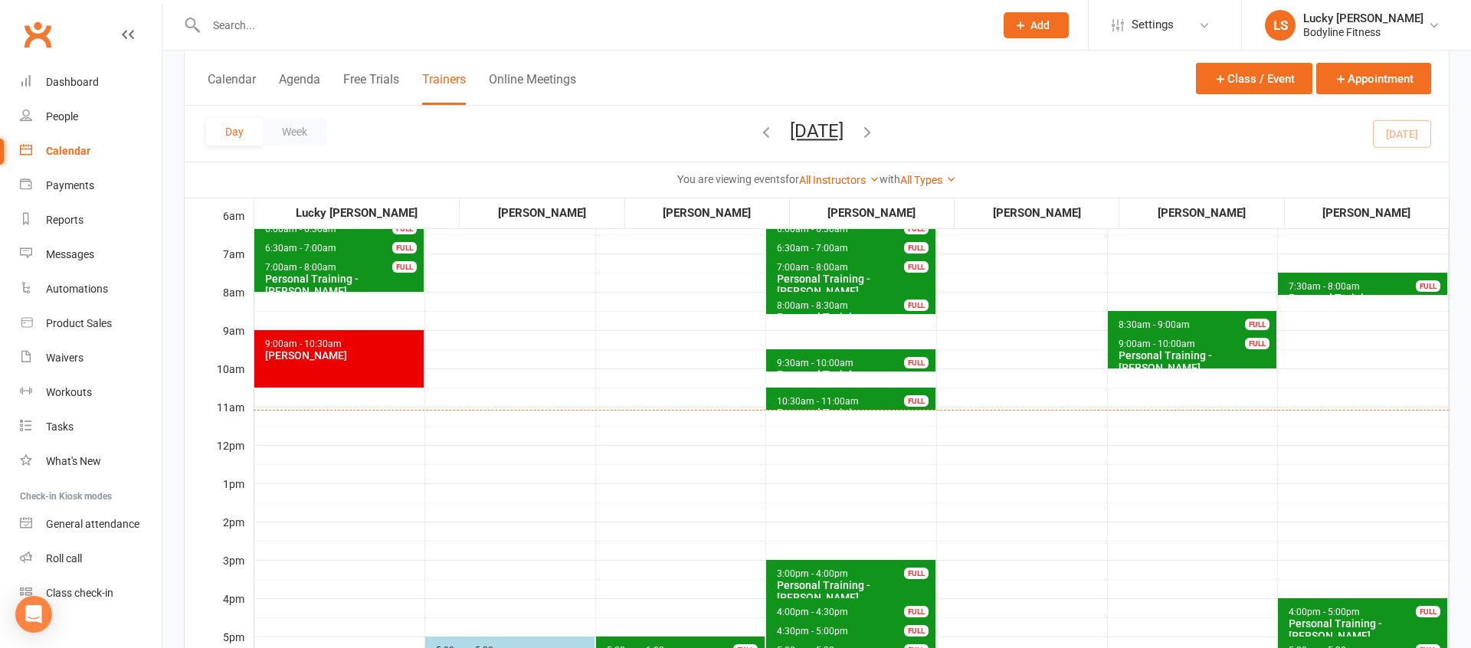
scroll to position [60, 0]
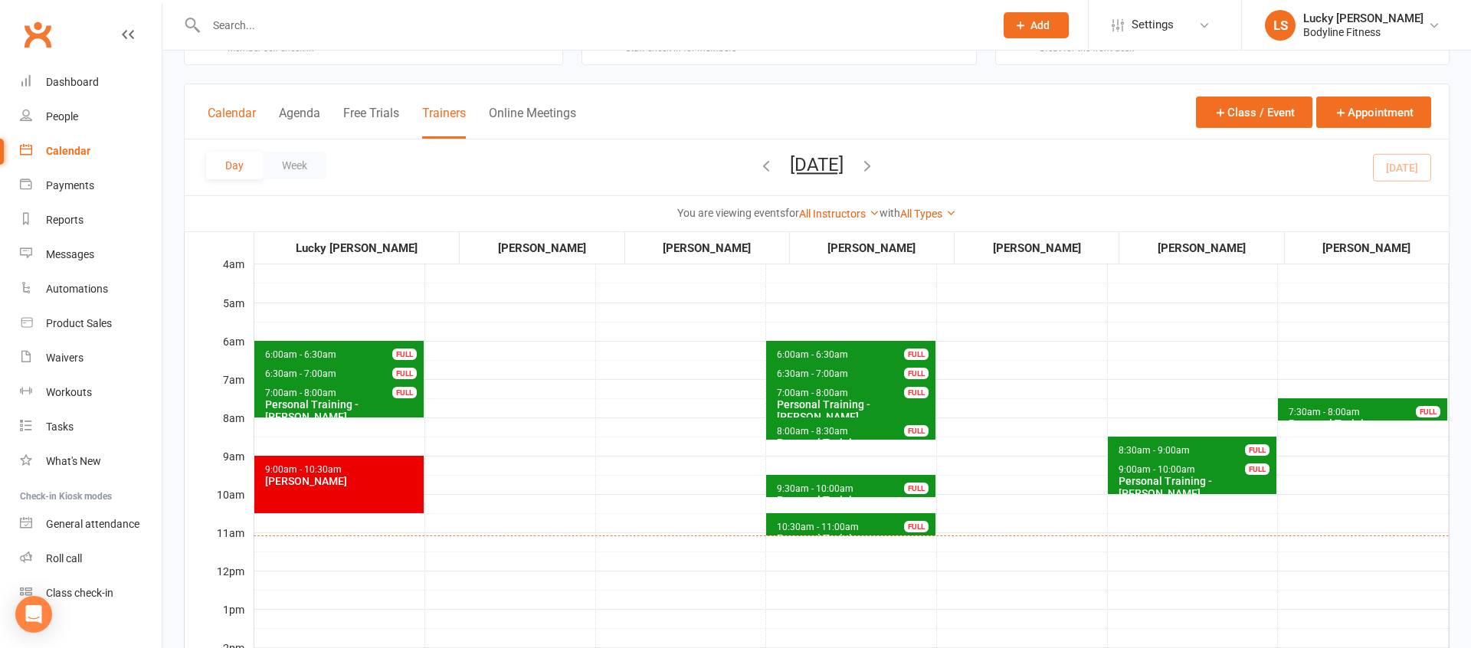
click at [242, 119] on button "Calendar" at bounding box center [232, 122] width 48 height 33
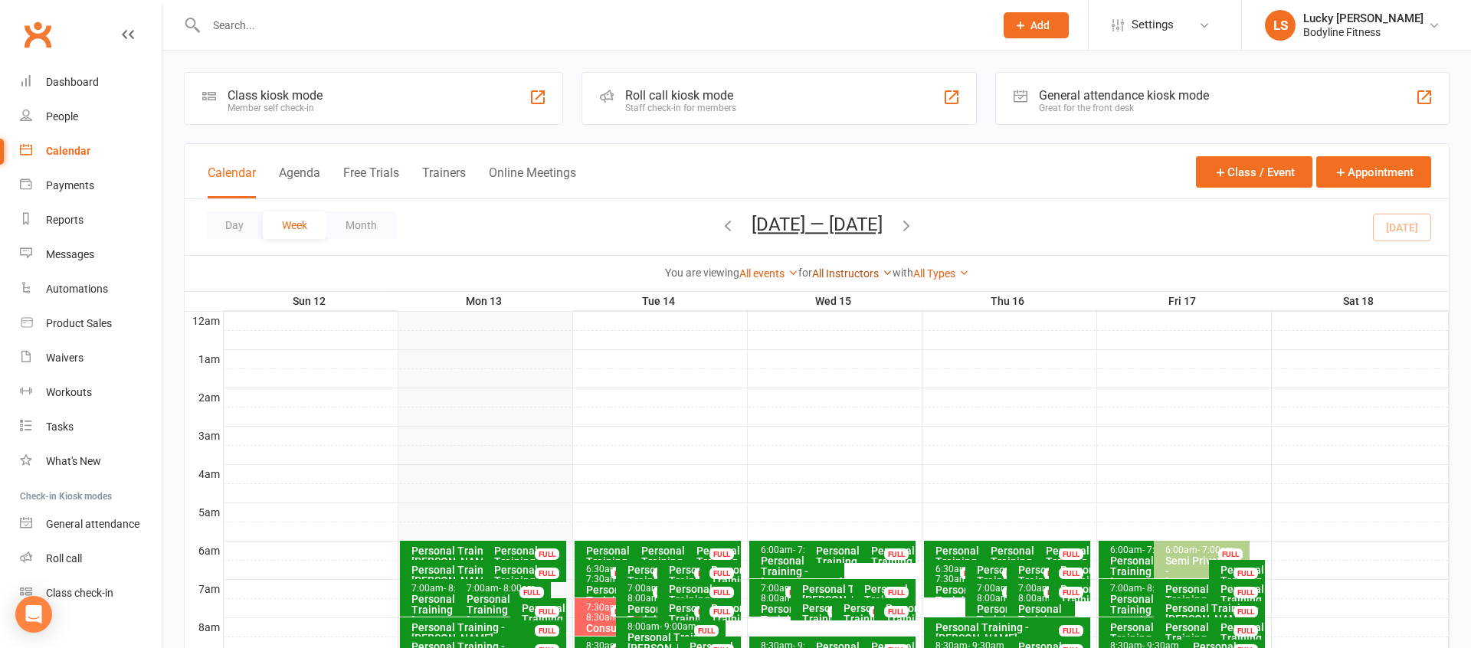
click at [845, 277] on link "All Instructors" at bounding box center [852, 273] width 80 height 12
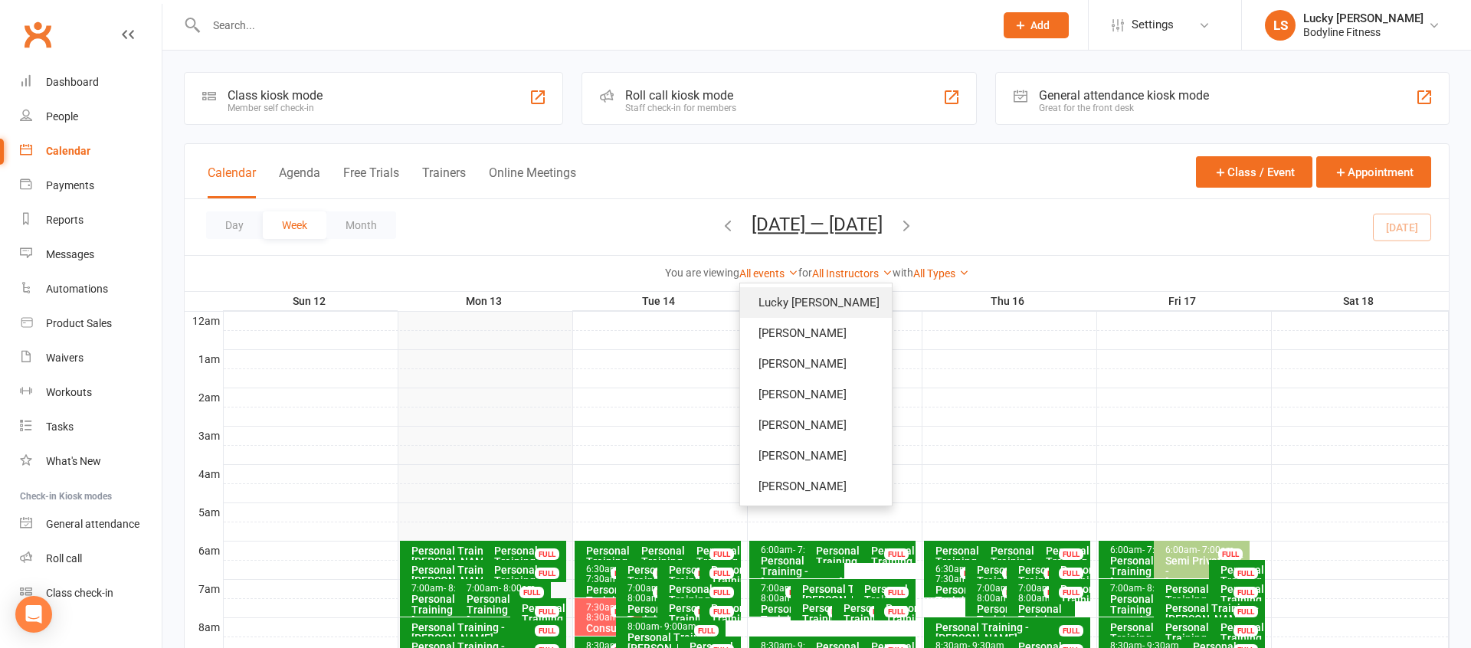
click at [840, 293] on link "Lucky [PERSON_NAME]" at bounding box center [816, 302] width 152 height 31
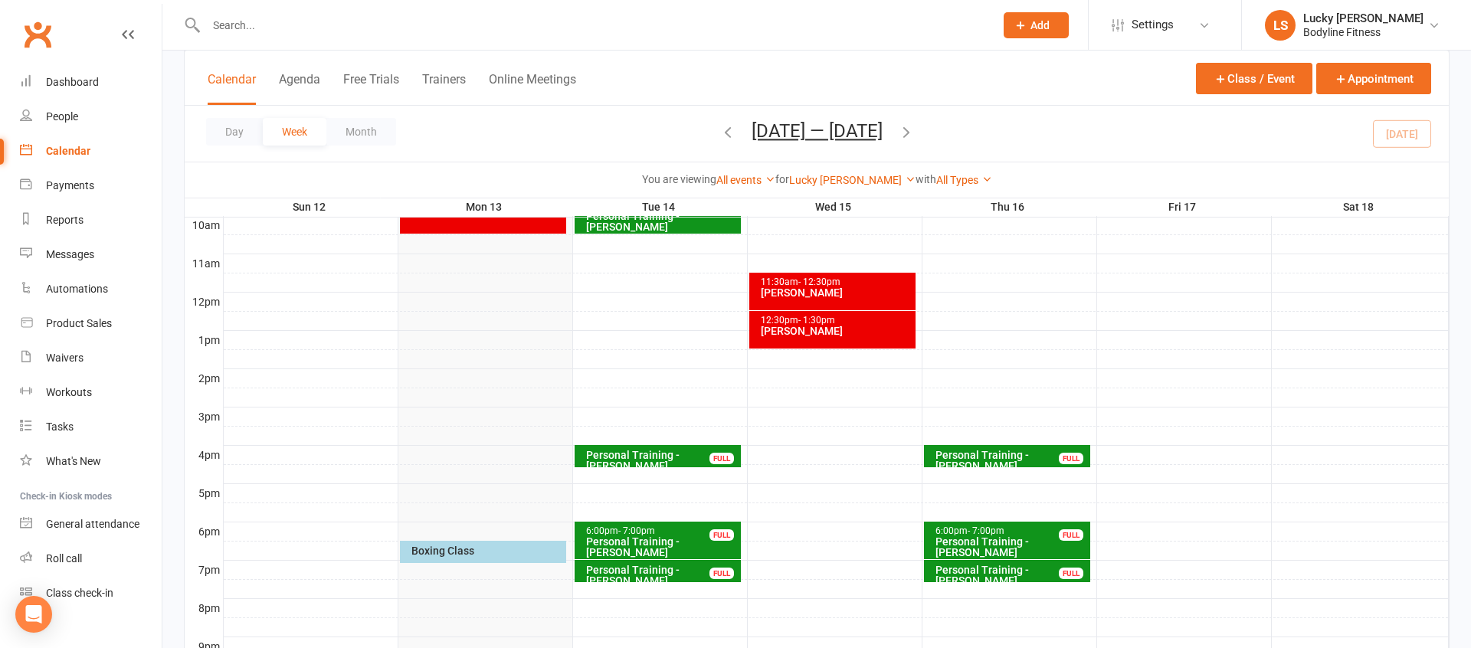
scroll to position [477, 0]
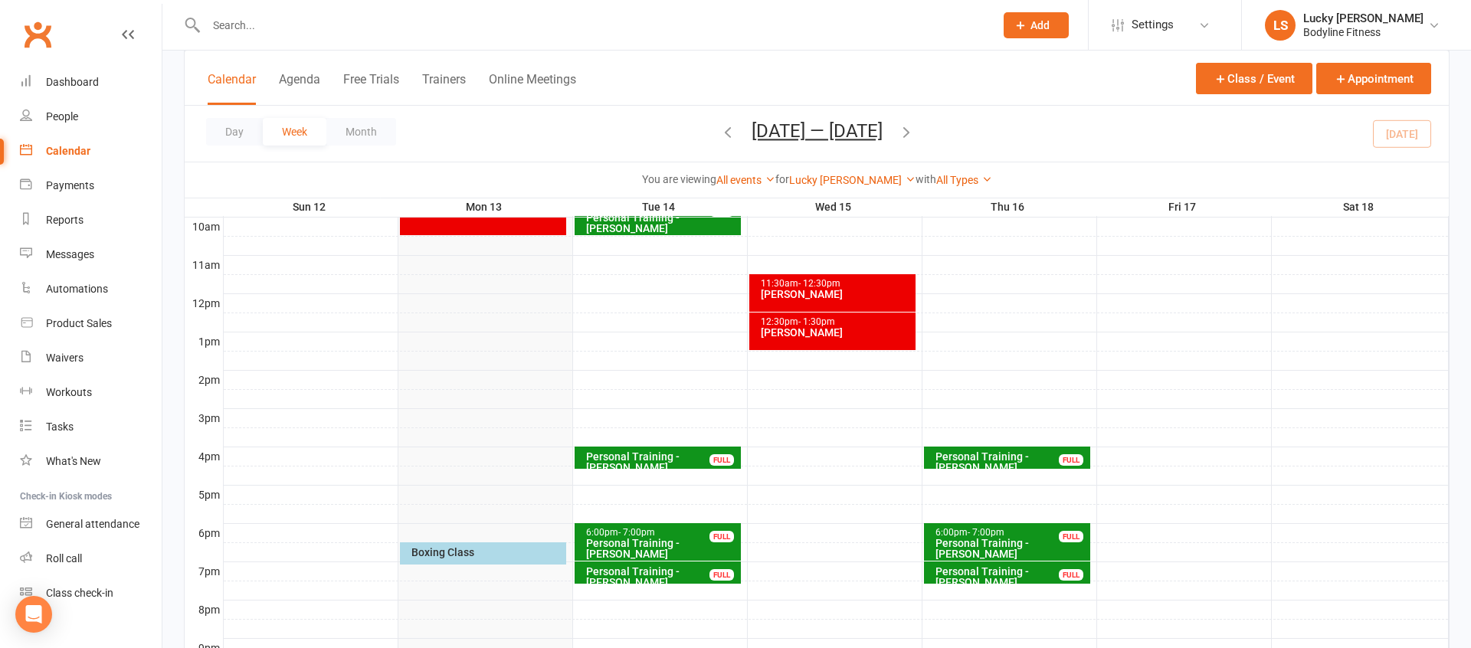
click at [510, 553] on div "Boxing Class" at bounding box center [487, 552] width 152 height 11
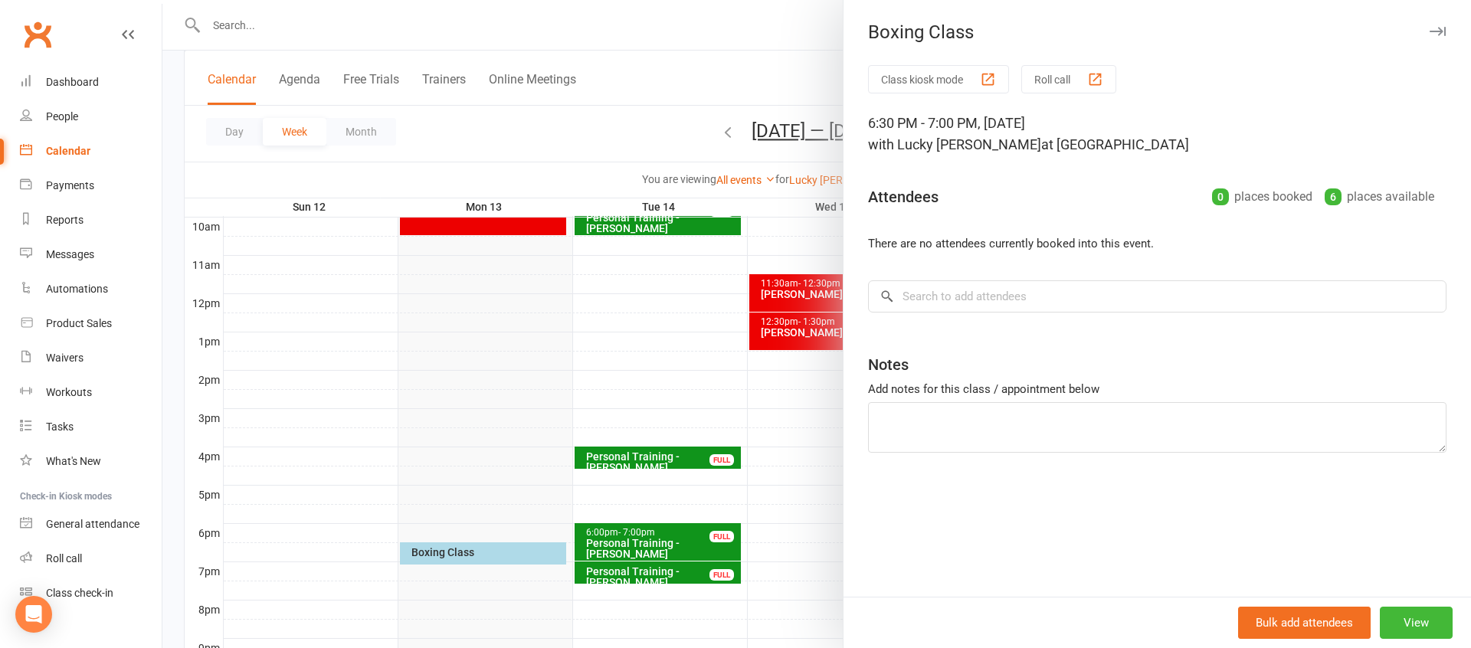
click at [1432, 33] on icon "button" at bounding box center [1437, 31] width 16 height 9
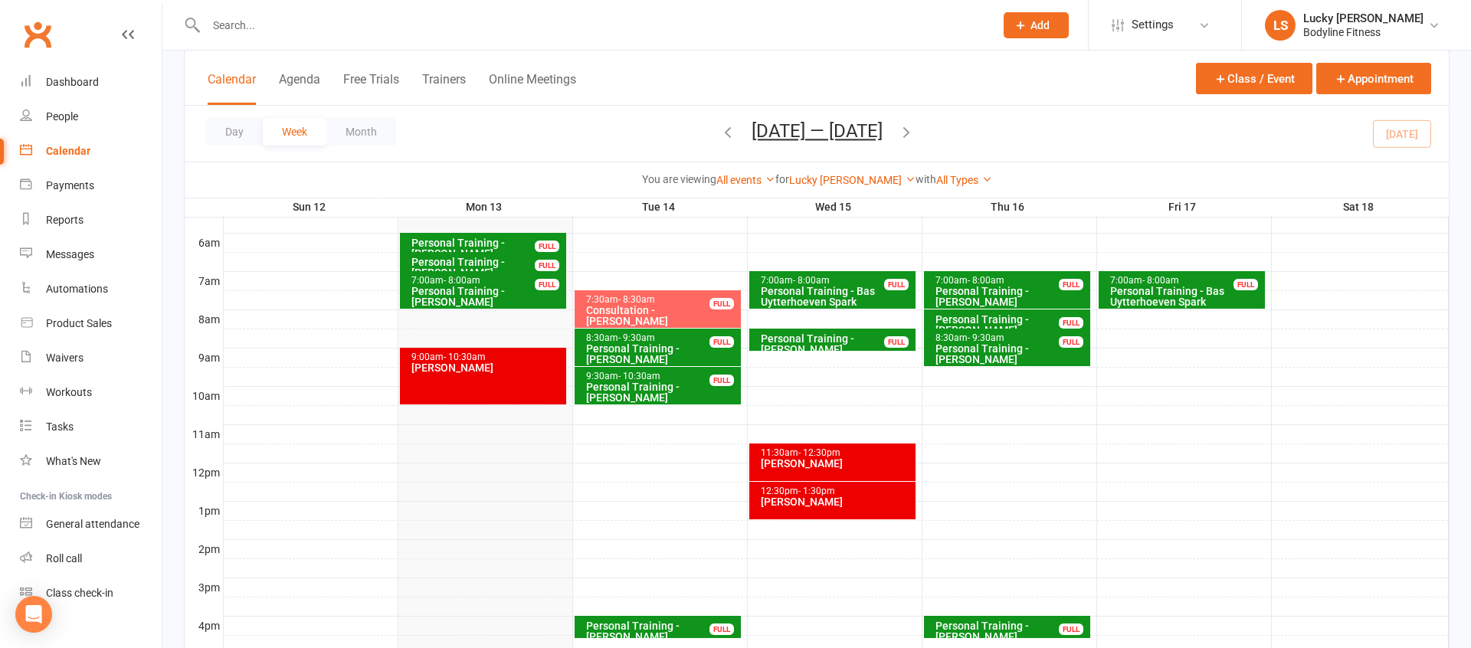
scroll to position [306, 0]
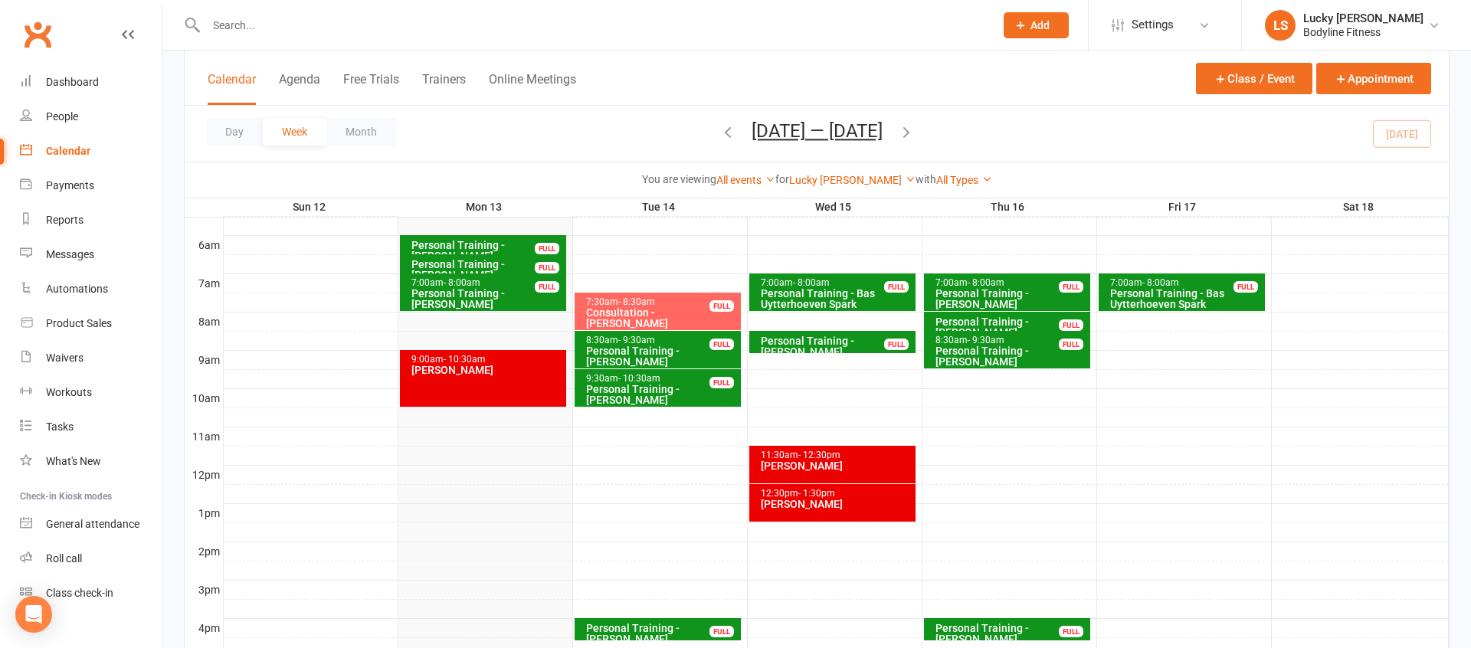
click at [722, 139] on icon "button" at bounding box center [727, 131] width 17 height 17
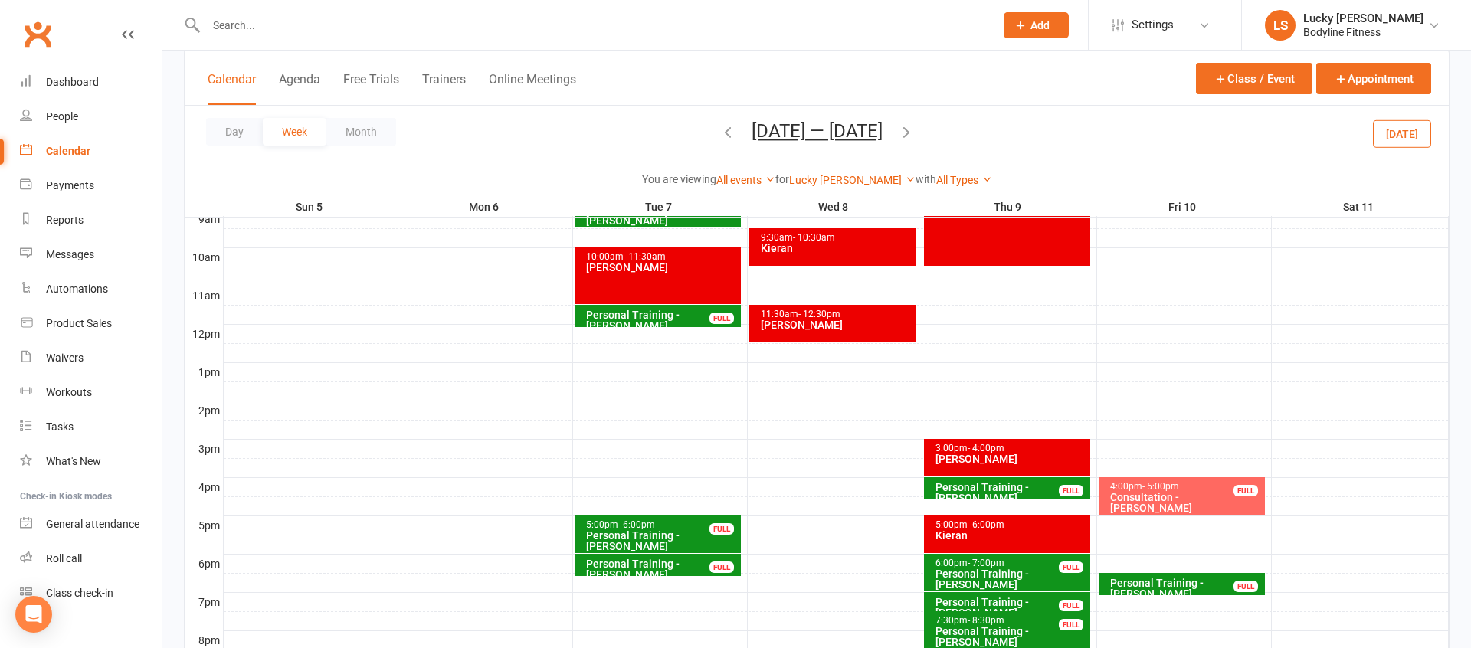
scroll to position [388, 0]
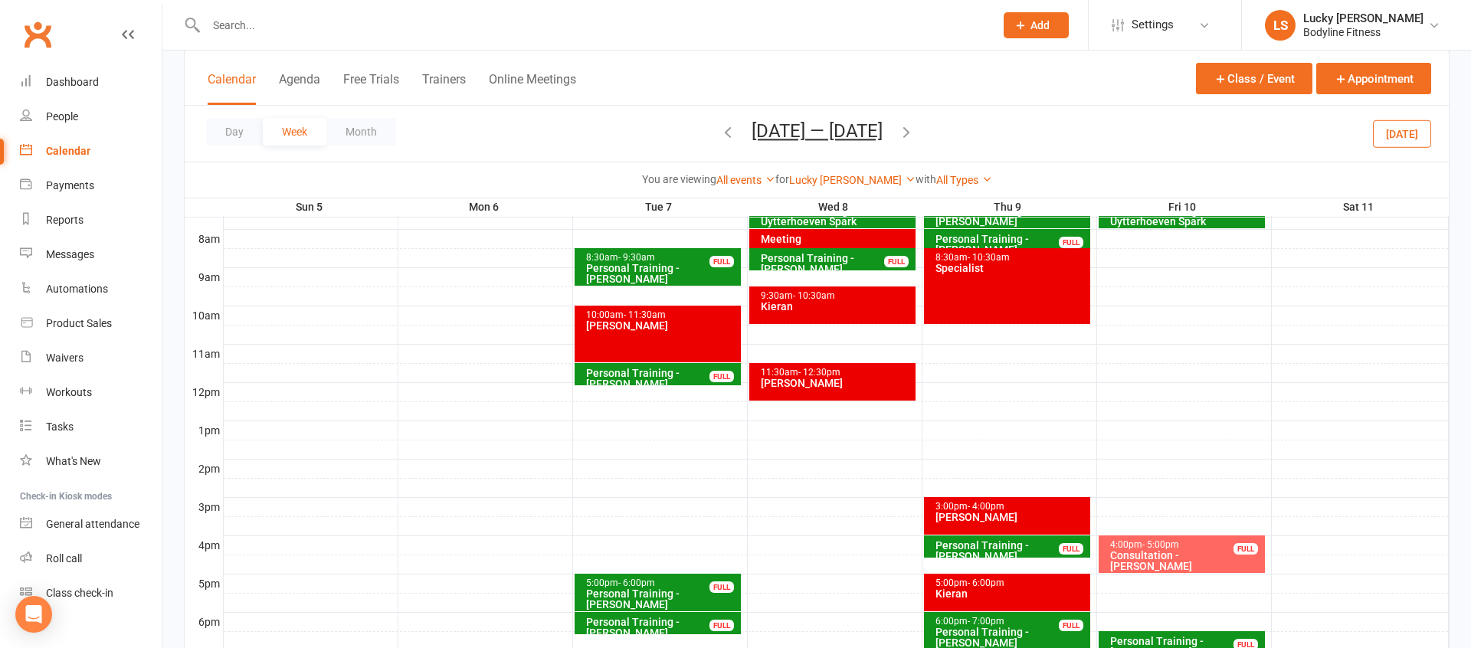
click at [722, 133] on icon "button" at bounding box center [727, 131] width 17 height 17
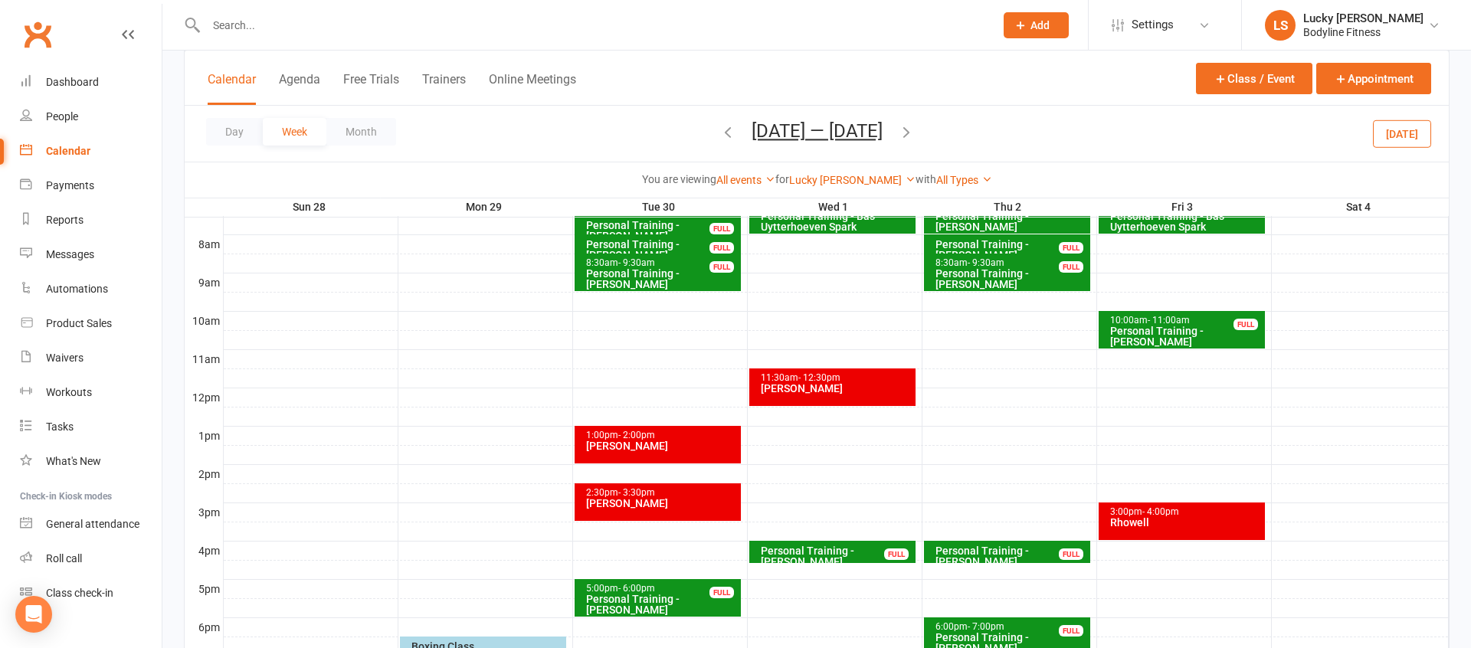
scroll to position [336, 0]
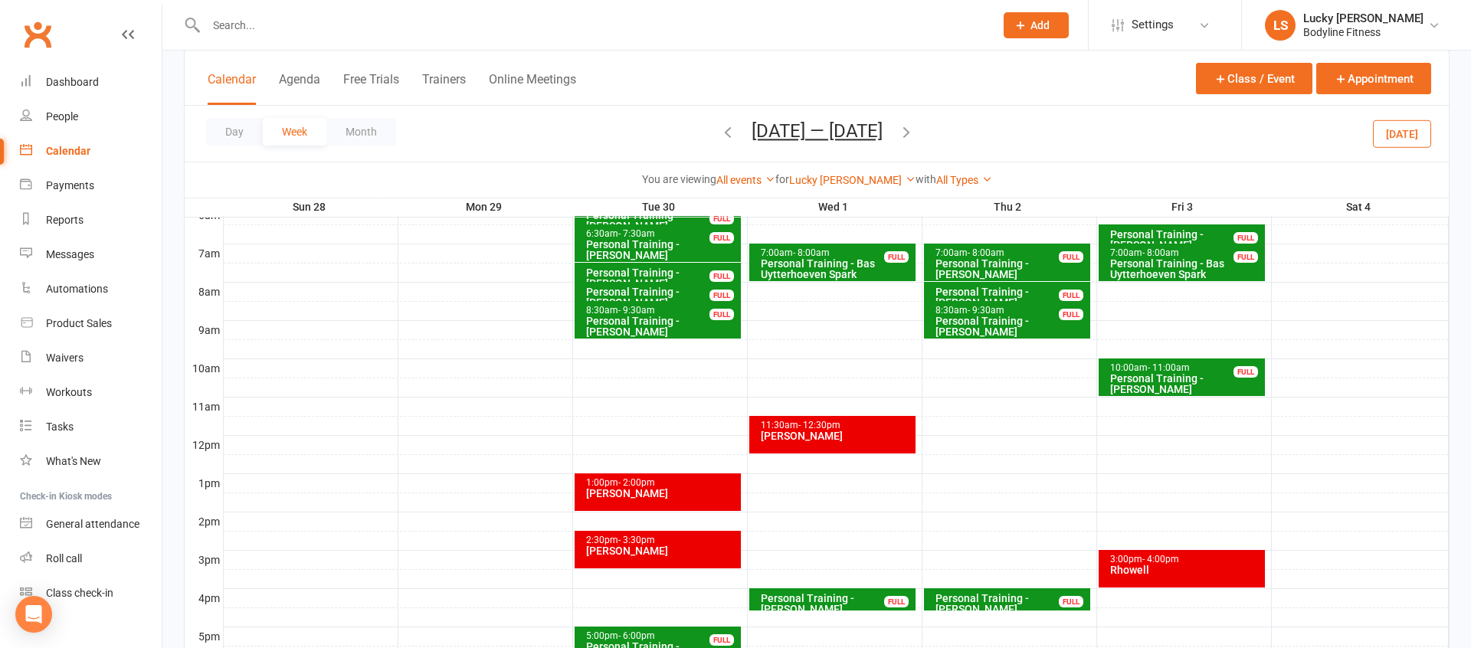
click at [915, 136] on icon "button" at bounding box center [906, 131] width 17 height 17
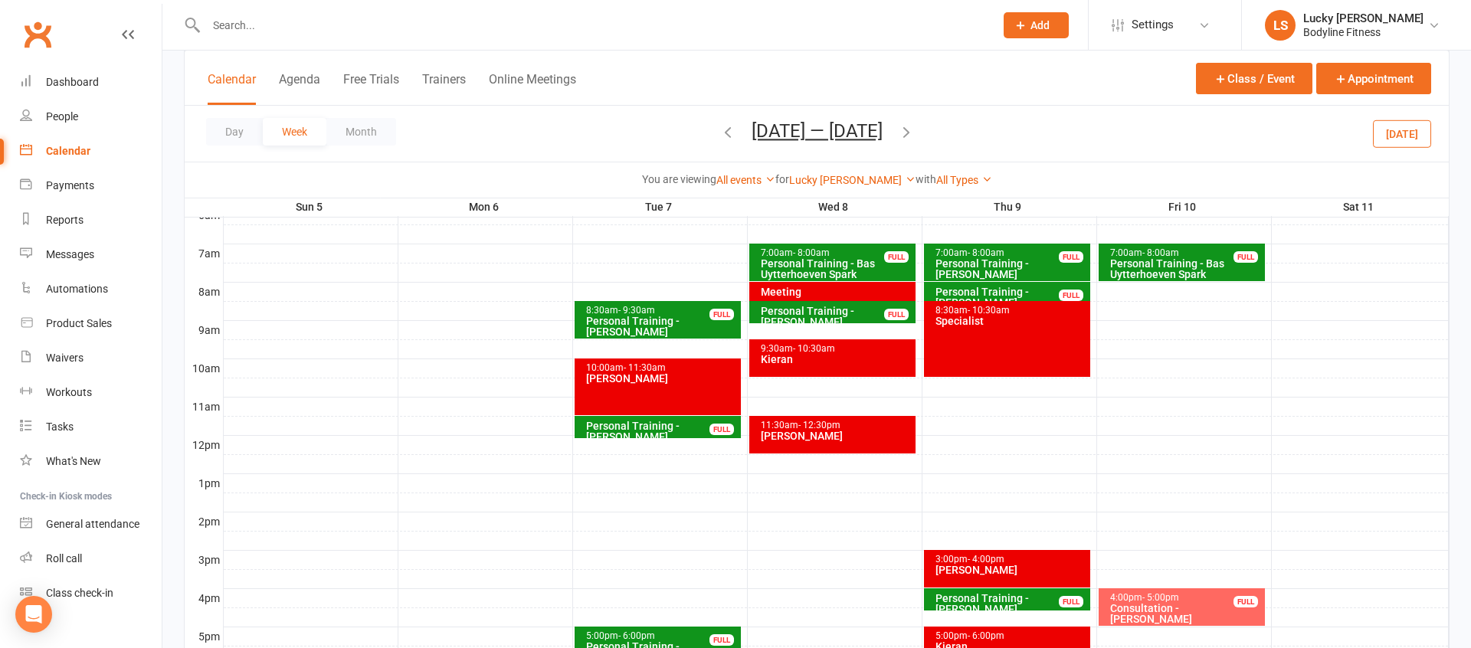
click at [905, 136] on icon "button" at bounding box center [906, 131] width 17 height 17
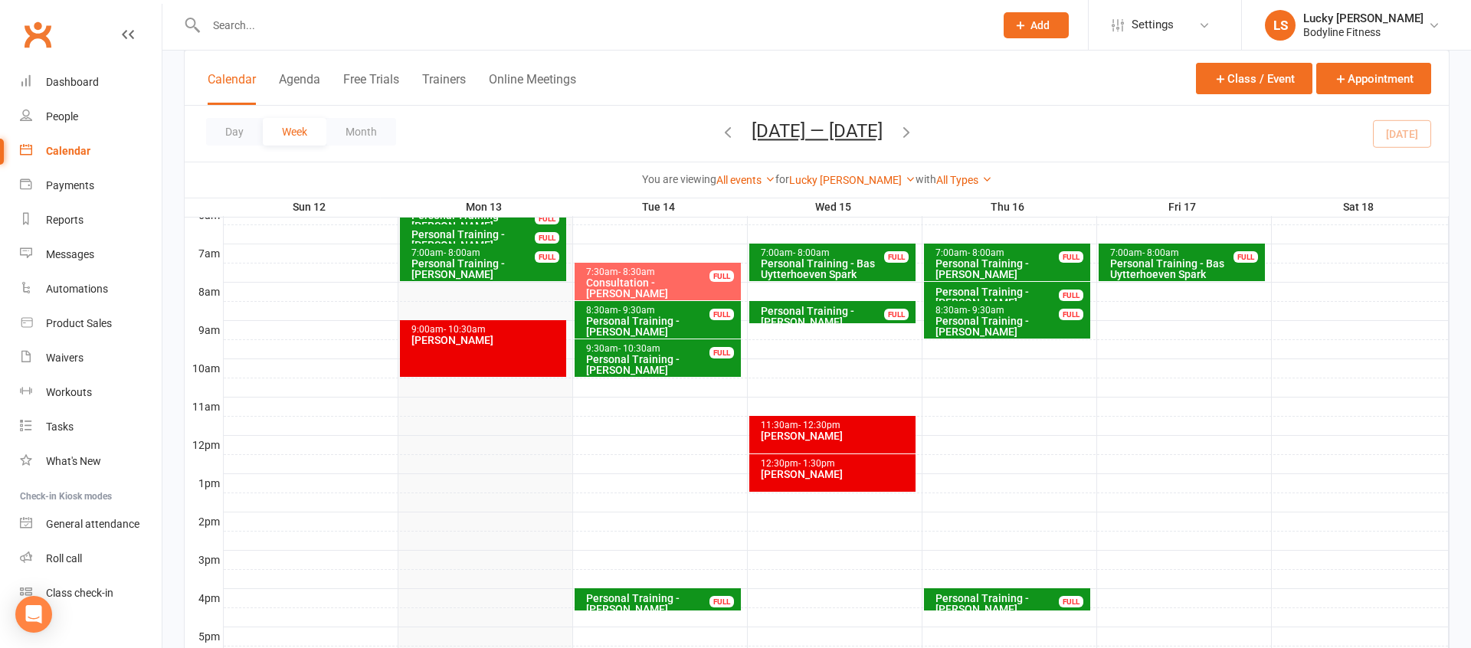
click at [912, 132] on icon "button" at bounding box center [906, 131] width 17 height 17
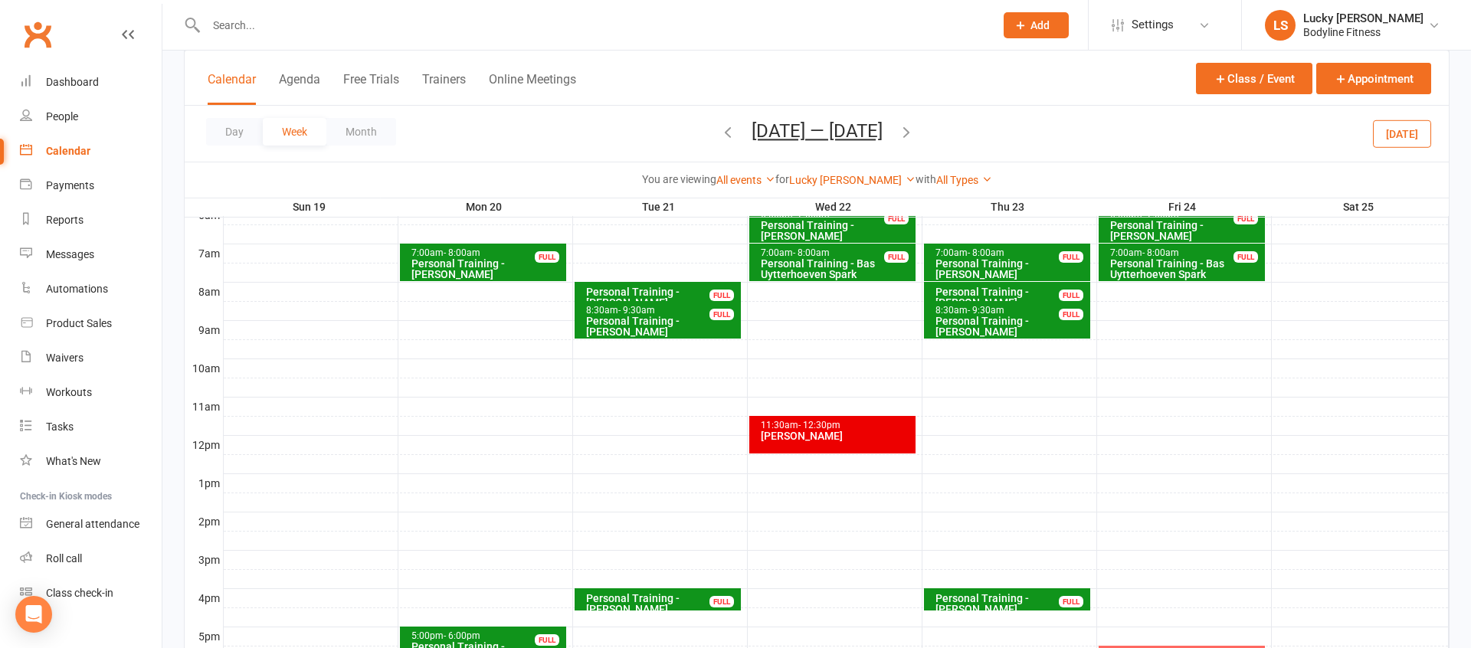
click at [587, 447] on div at bounding box center [836, 445] width 1225 height 18
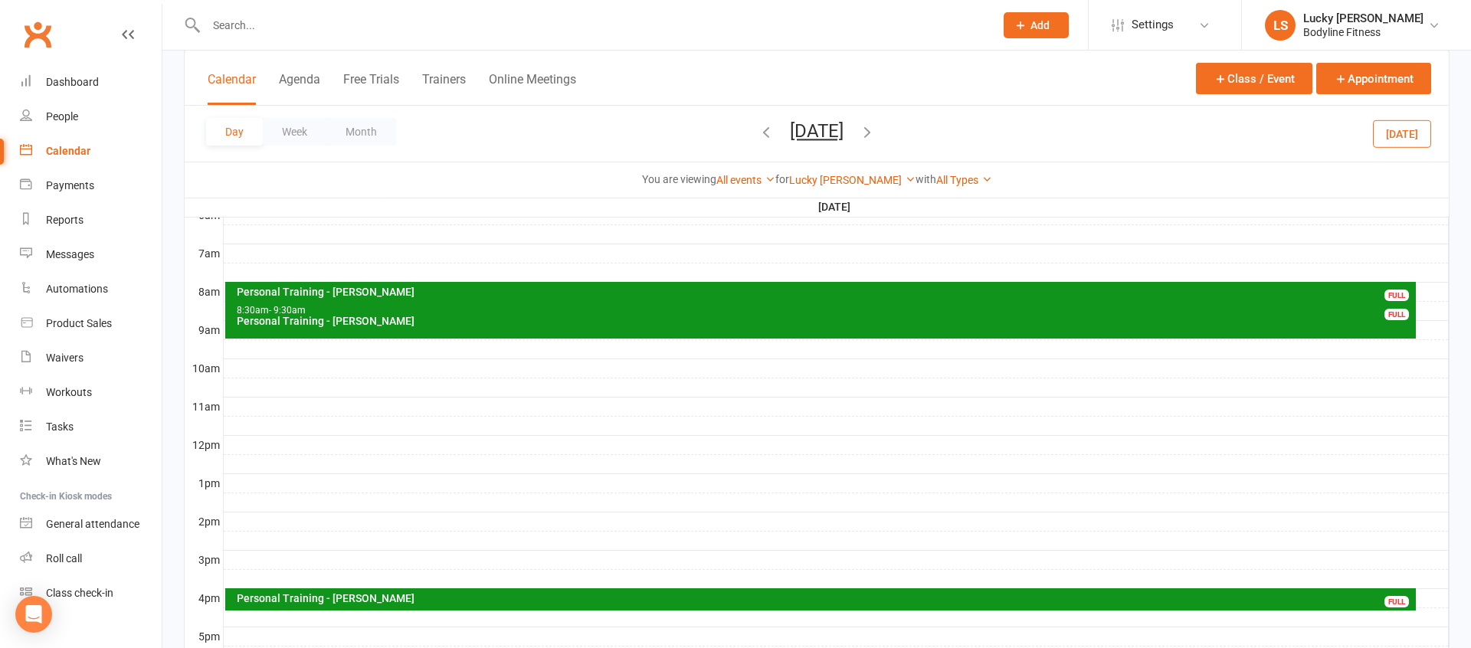
click at [264, 445] on div at bounding box center [836, 445] width 1225 height 18
drag, startPoint x: 264, startPoint y: 427, endPoint x: 260, endPoint y: 437, distance: 11.0
click at [264, 427] on button "Add Event" at bounding box center [253, 429] width 51 height 18
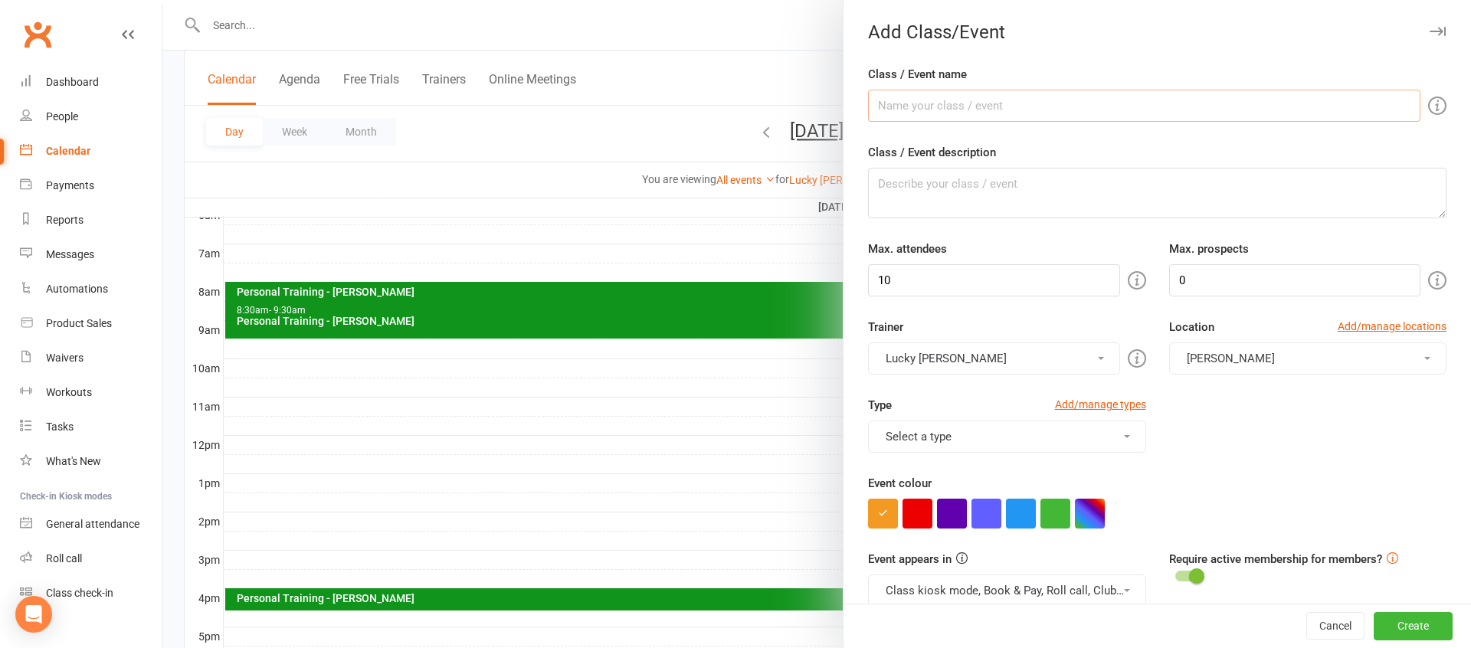
click at [911, 107] on input "Class / Event name" at bounding box center [1144, 106] width 552 height 32
type input "[PERSON_NAME]"
click at [925, 281] on input "10" at bounding box center [993, 280] width 251 height 32
type input "1"
drag, startPoint x: 925, startPoint y: 515, endPoint x: 958, endPoint y: 464, distance: 60.3
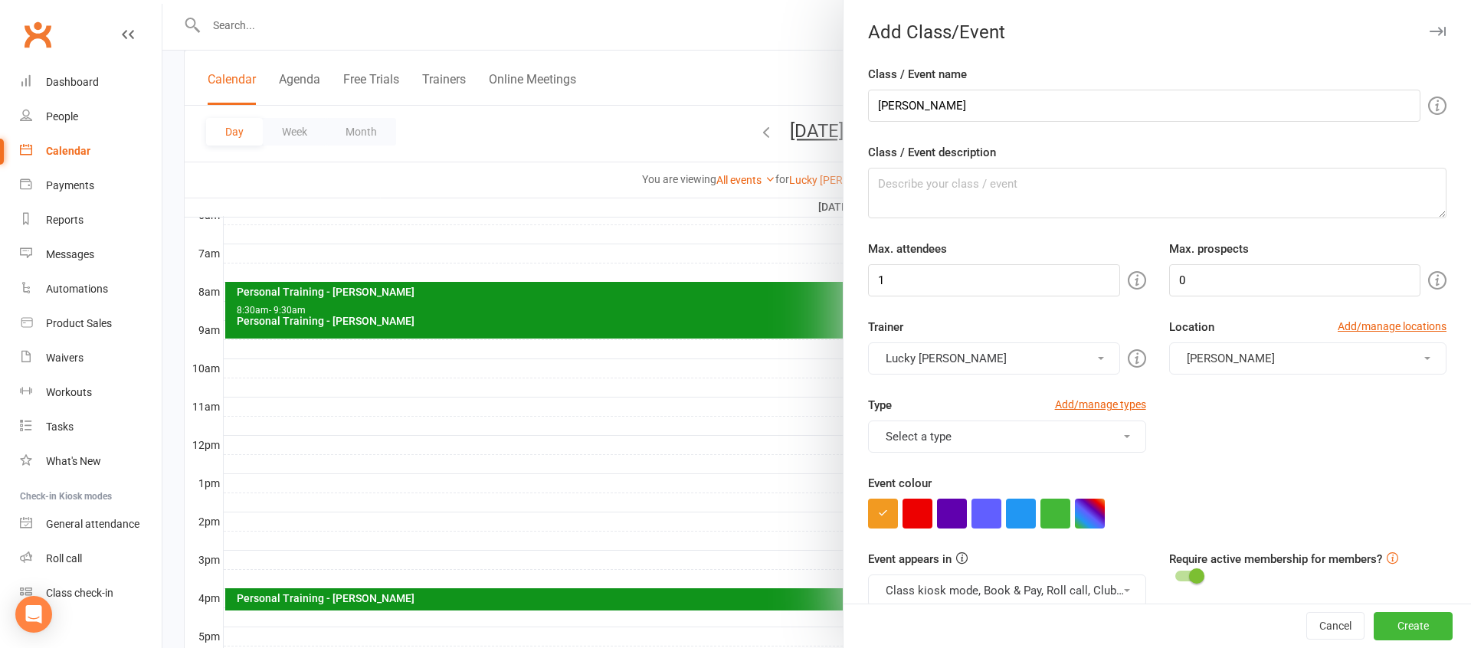
click at [925, 515] on button "button" at bounding box center [917, 514] width 30 height 30
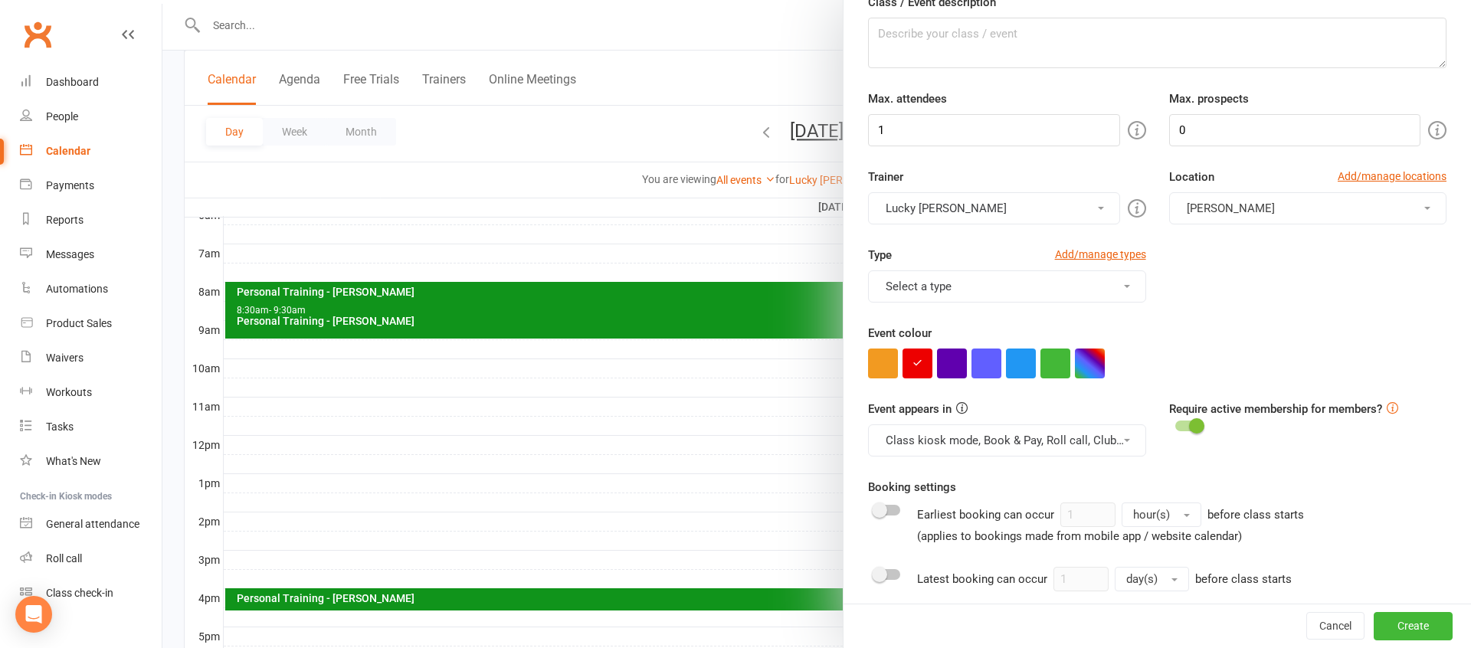
scroll to position [226, 0]
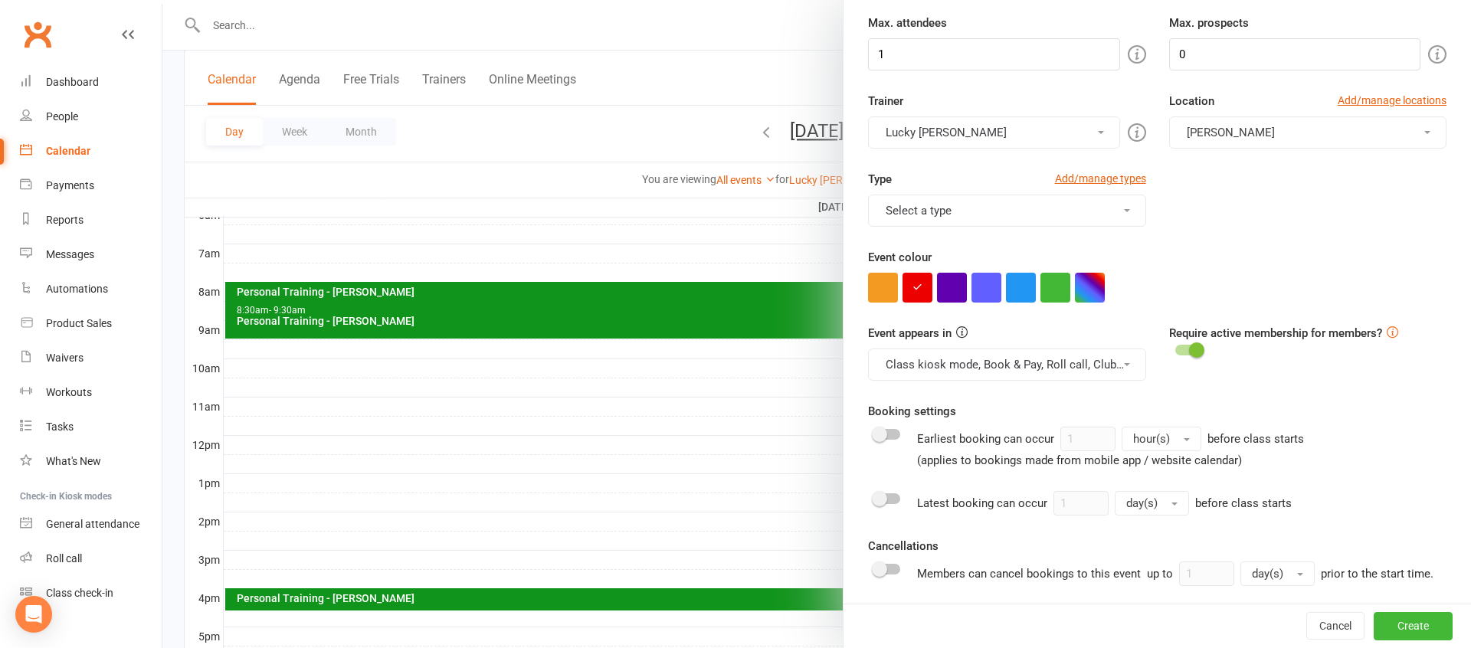
click at [946, 365] on button "Class kiosk mode, Book & Pay, Roll call, Clubworx website calendar and Mobile a…" at bounding box center [1006, 365] width 277 height 32
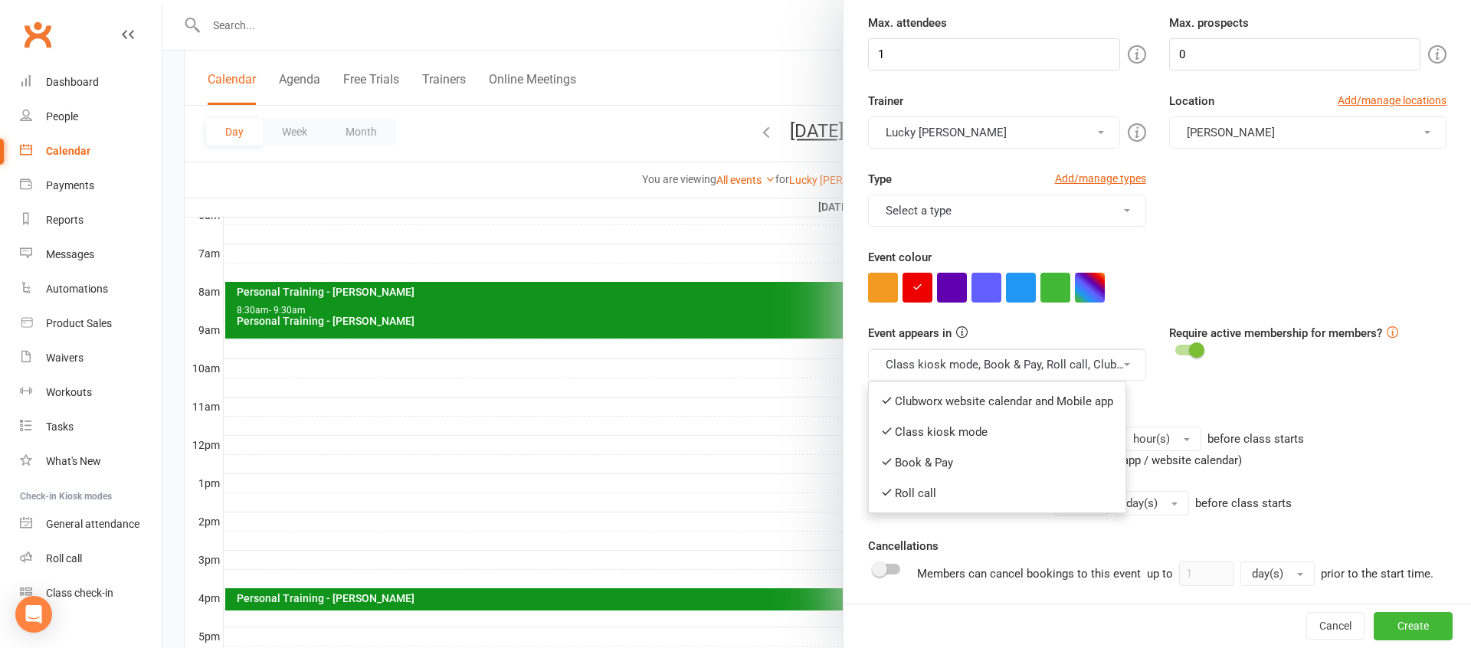
drag, startPoint x: 936, startPoint y: 402, endPoint x: 930, endPoint y: 376, distance: 26.8
click at [936, 401] on link "Clubworx website calendar and Mobile app" at bounding box center [997, 401] width 257 height 31
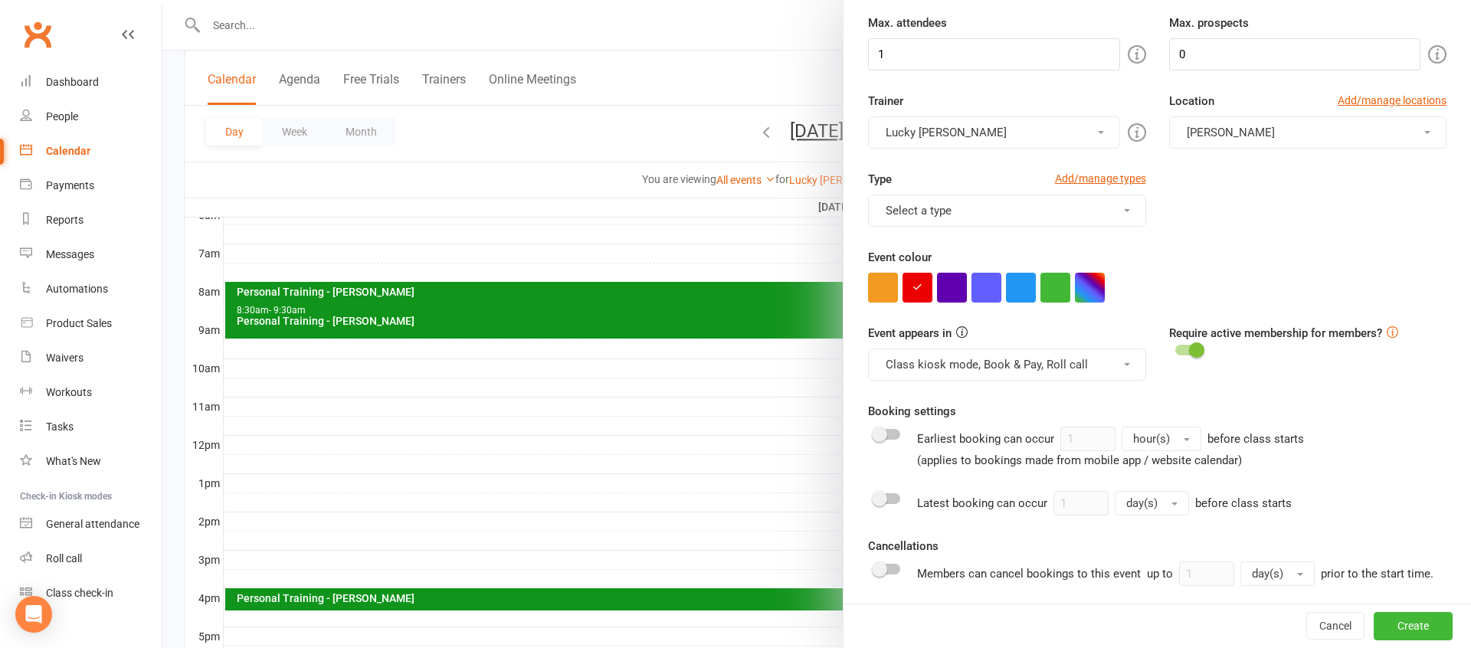
click at [926, 368] on button "Class kiosk mode, Book & Pay, Roll call" at bounding box center [1006, 365] width 277 height 32
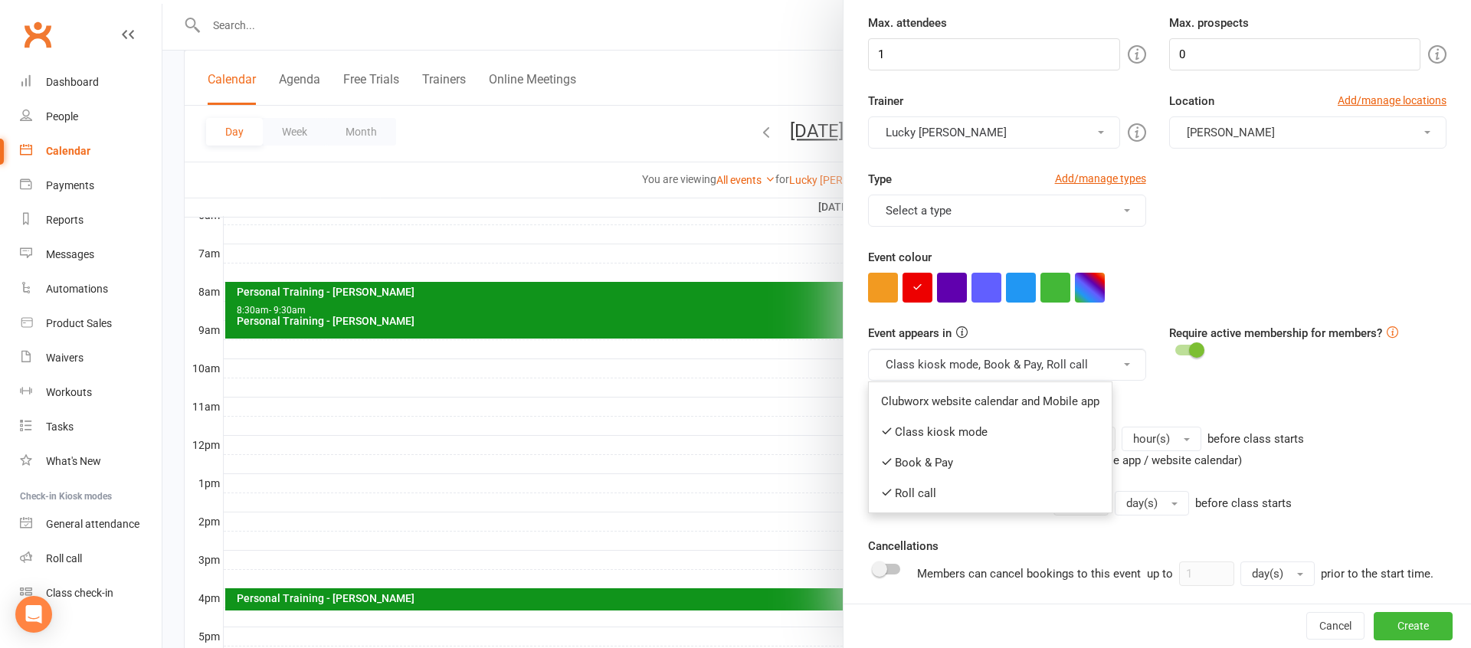
drag, startPoint x: 918, startPoint y: 431, endPoint x: 917, endPoint y: 398, distance: 33.0
click at [918, 431] on link "Class kiosk mode" at bounding box center [990, 432] width 243 height 31
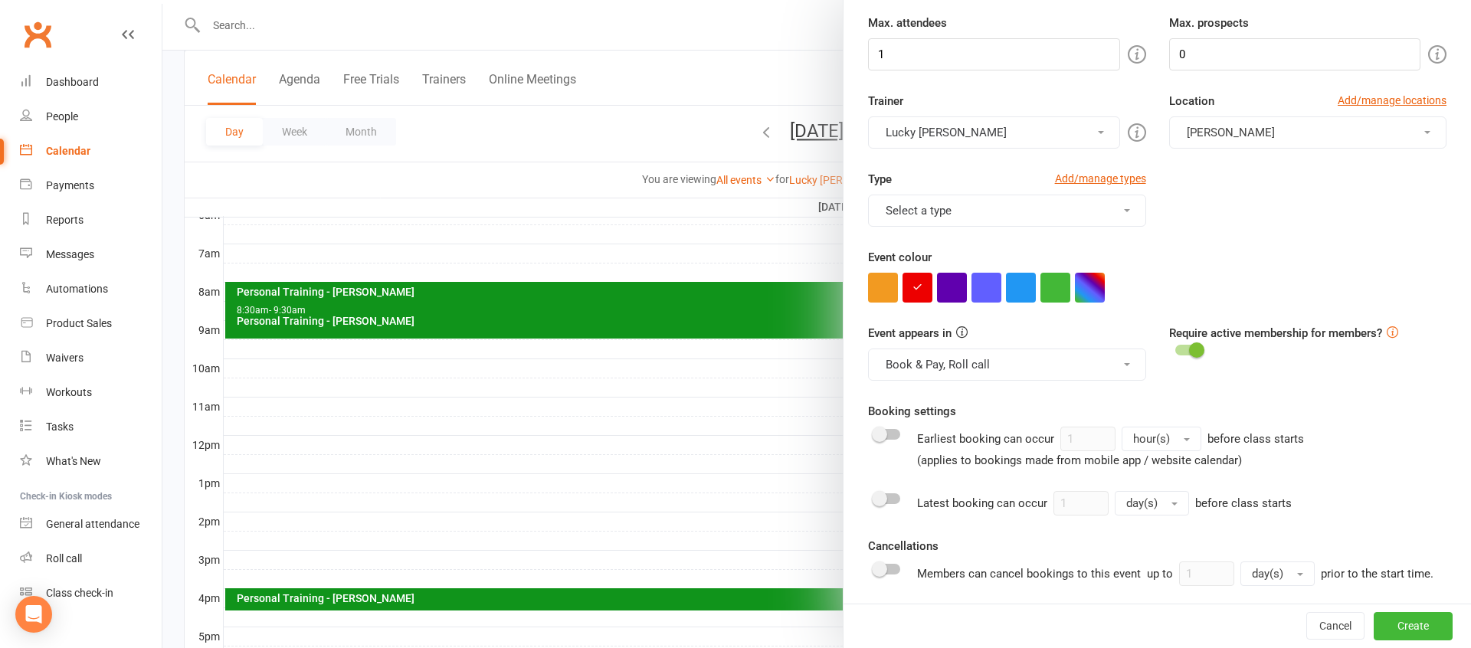
click at [912, 370] on button "Book & Pay, Roll call" at bounding box center [1006, 365] width 277 height 32
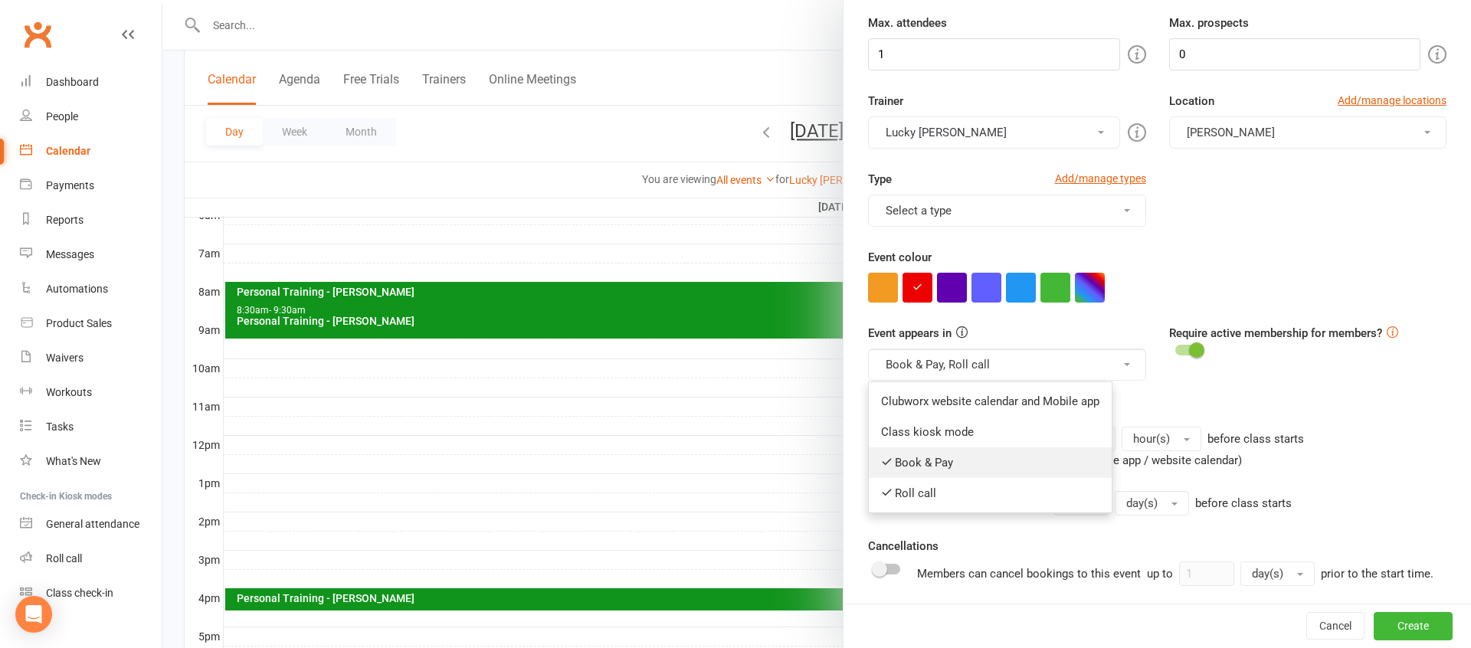
click at [928, 474] on link "Book & Pay" at bounding box center [990, 462] width 243 height 31
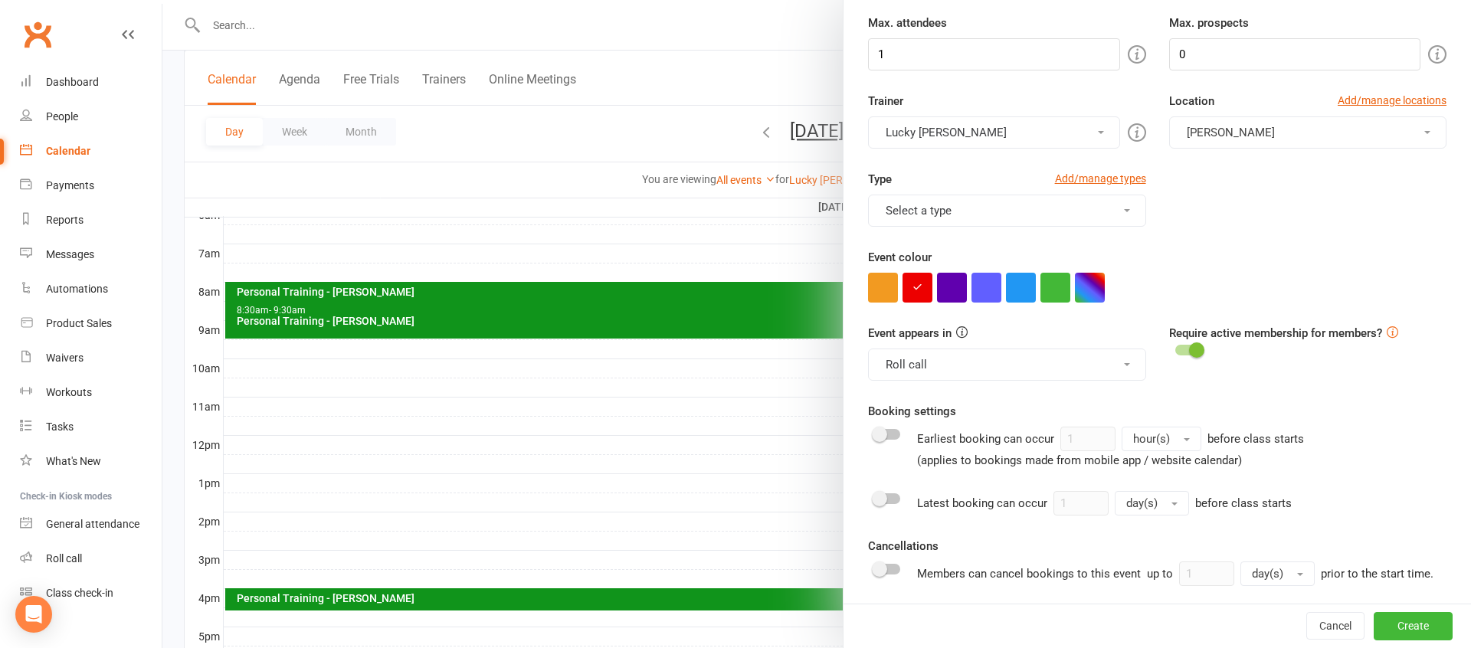
click at [905, 375] on button "Roll call" at bounding box center [1006, 365] width 277 height 32
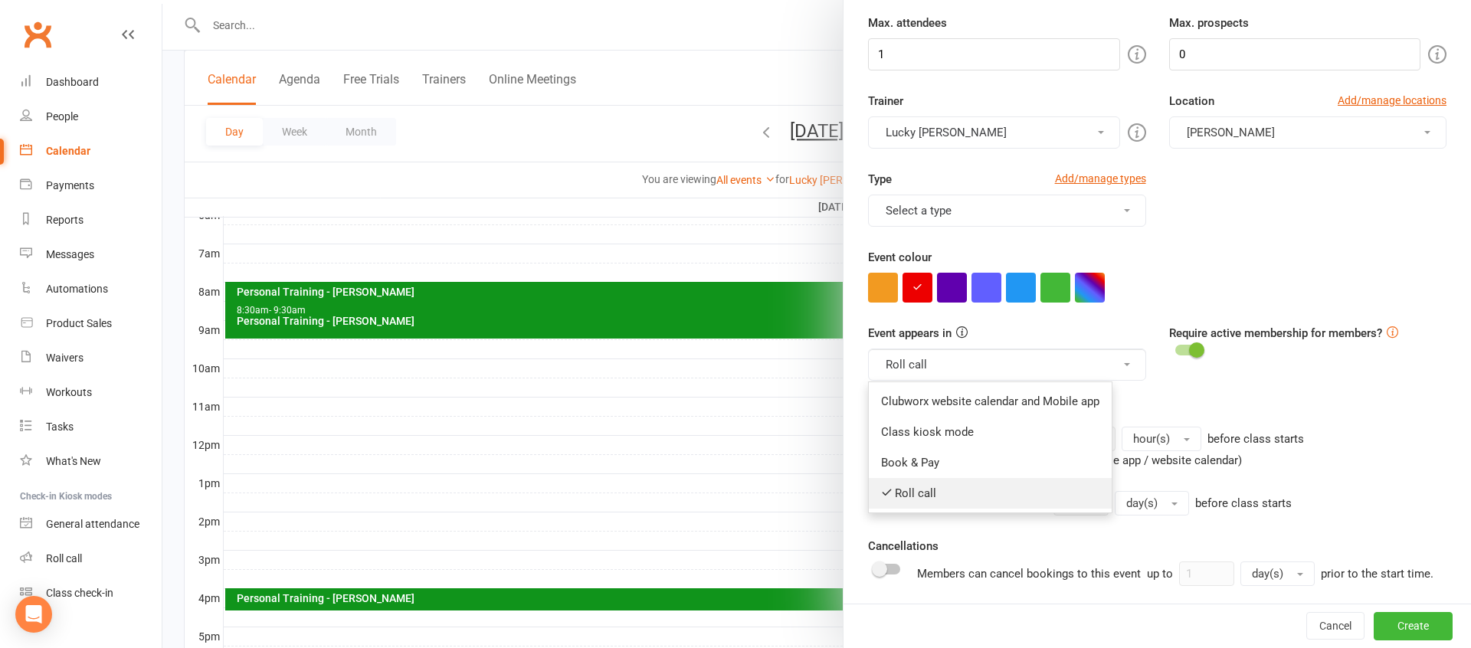
click at [908, 495] on link "Roll call" at bounding box center [990, 493] width 243 height 31
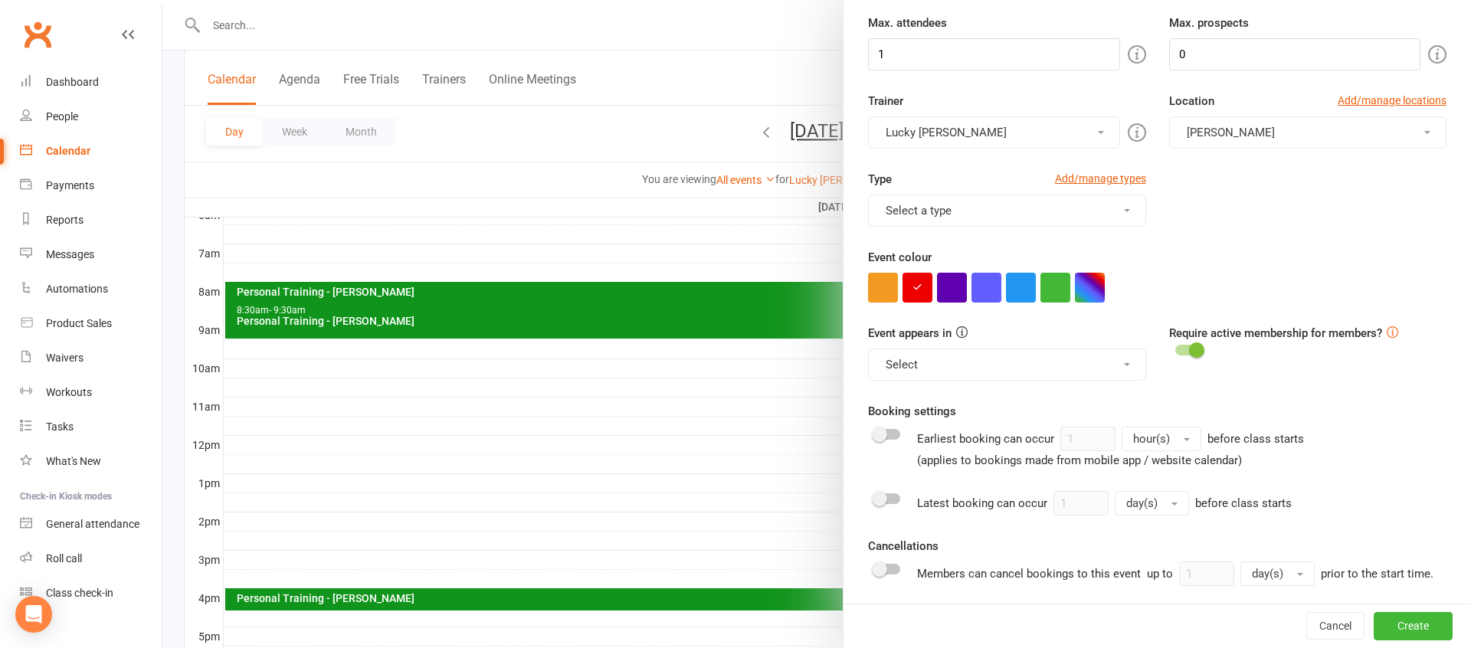
scroll to position [518, 0]
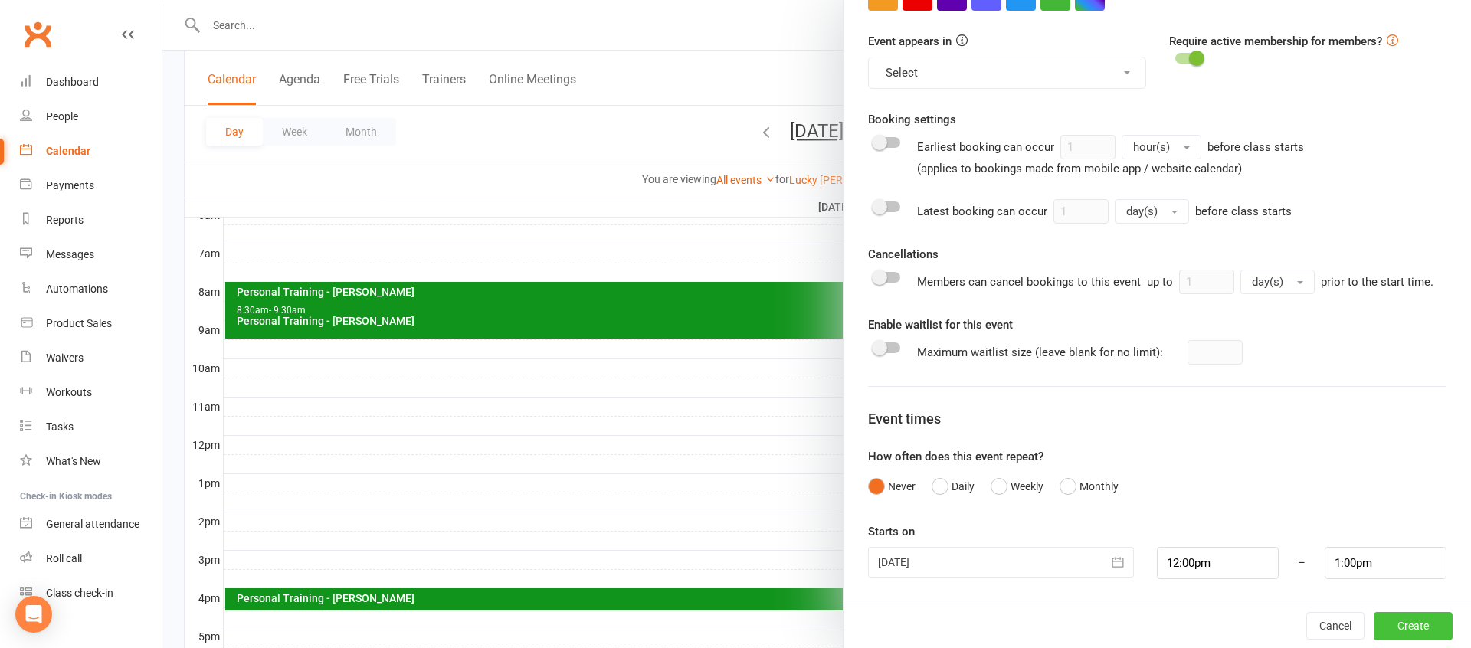
click at [1421, 628] on button "Create" at bounding box center [1412, 626] width 79 height 28
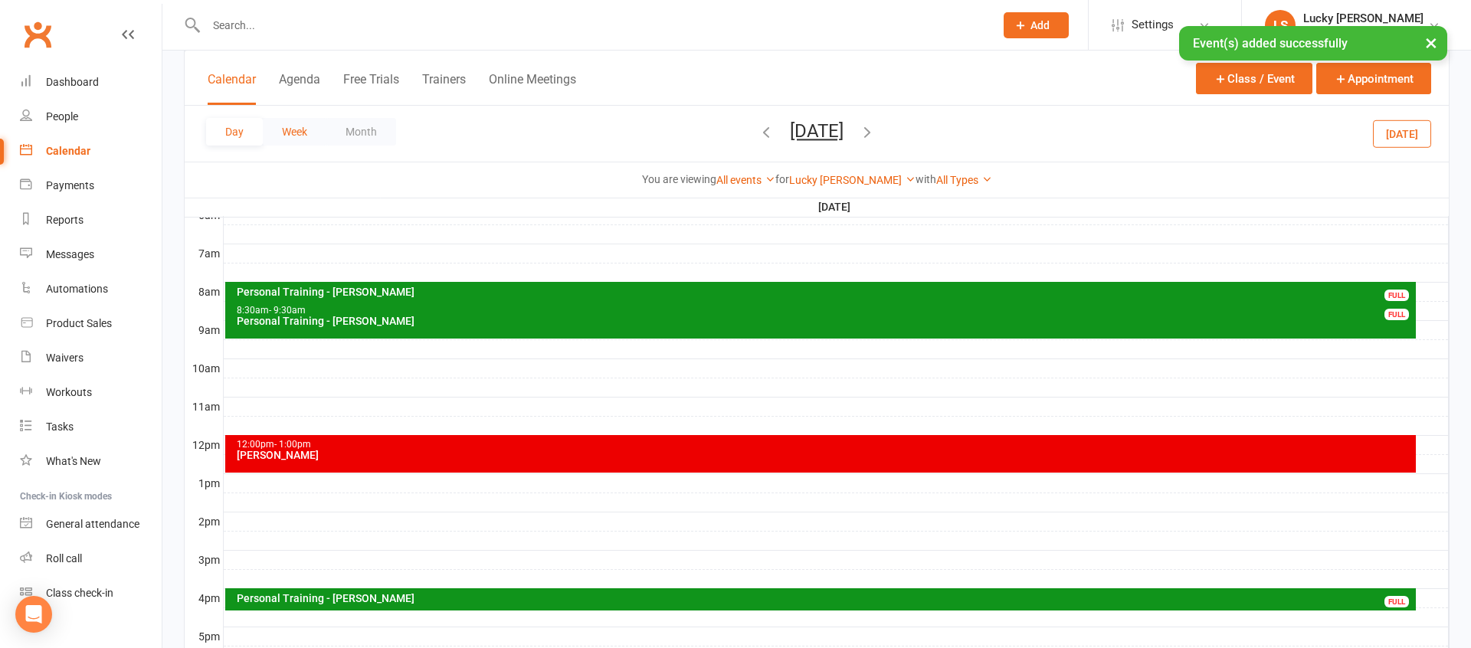
click at [289, 141] on button "Week" at bounding box center [295, 132] width 64 height 28
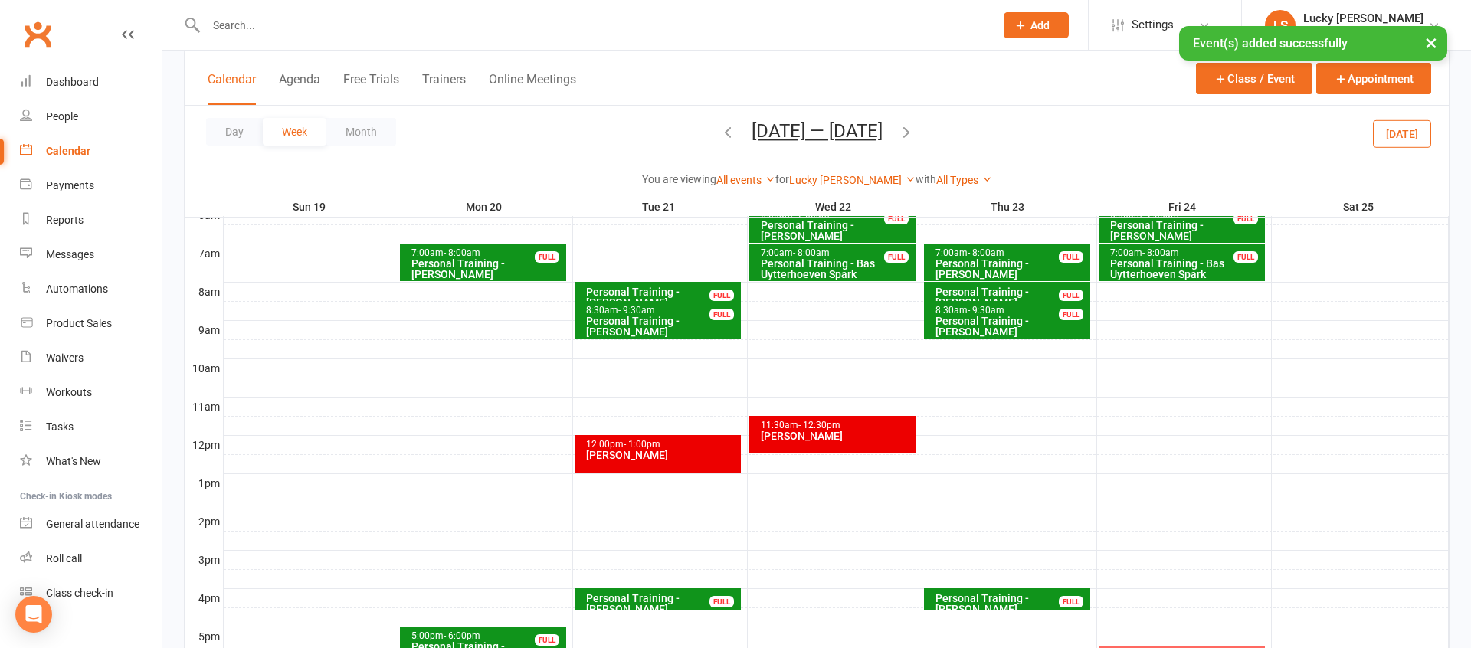
click at [721, 131] on icon "button" at bounding box center [727, 131] width 17 height 17
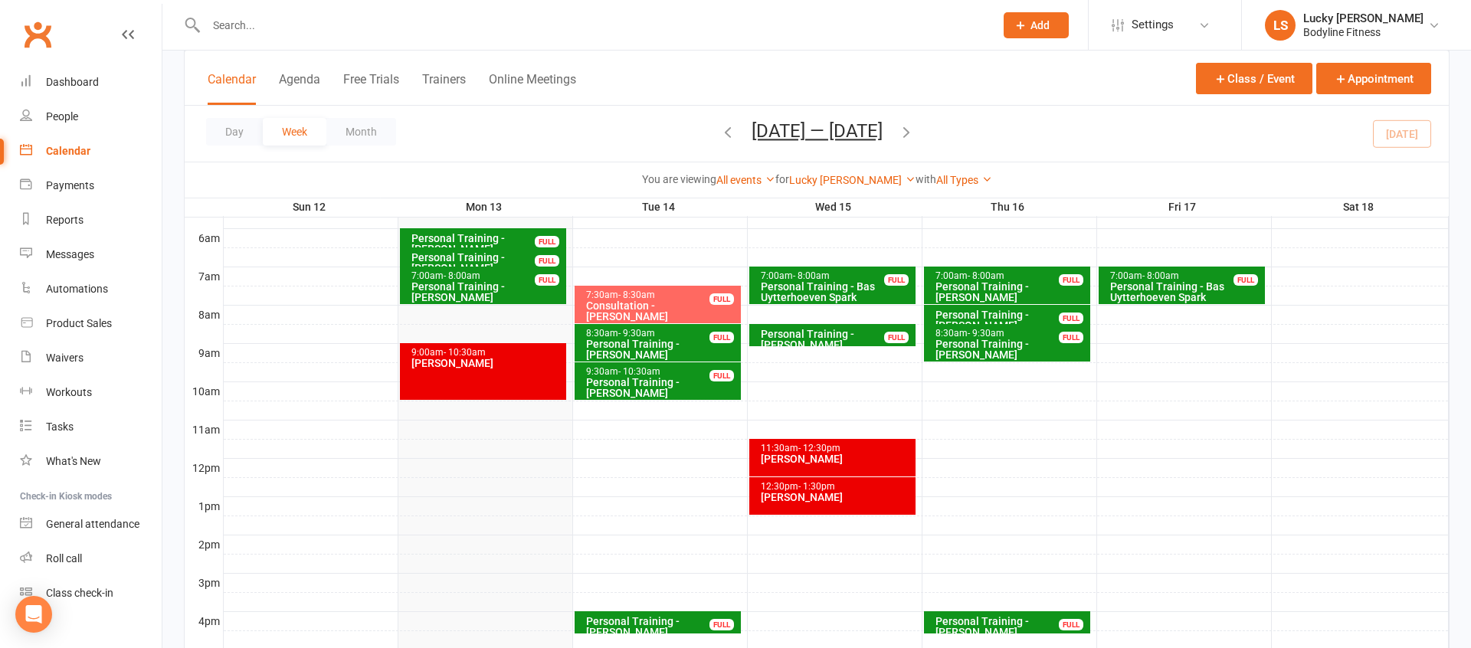
scroll to position [391, 0]
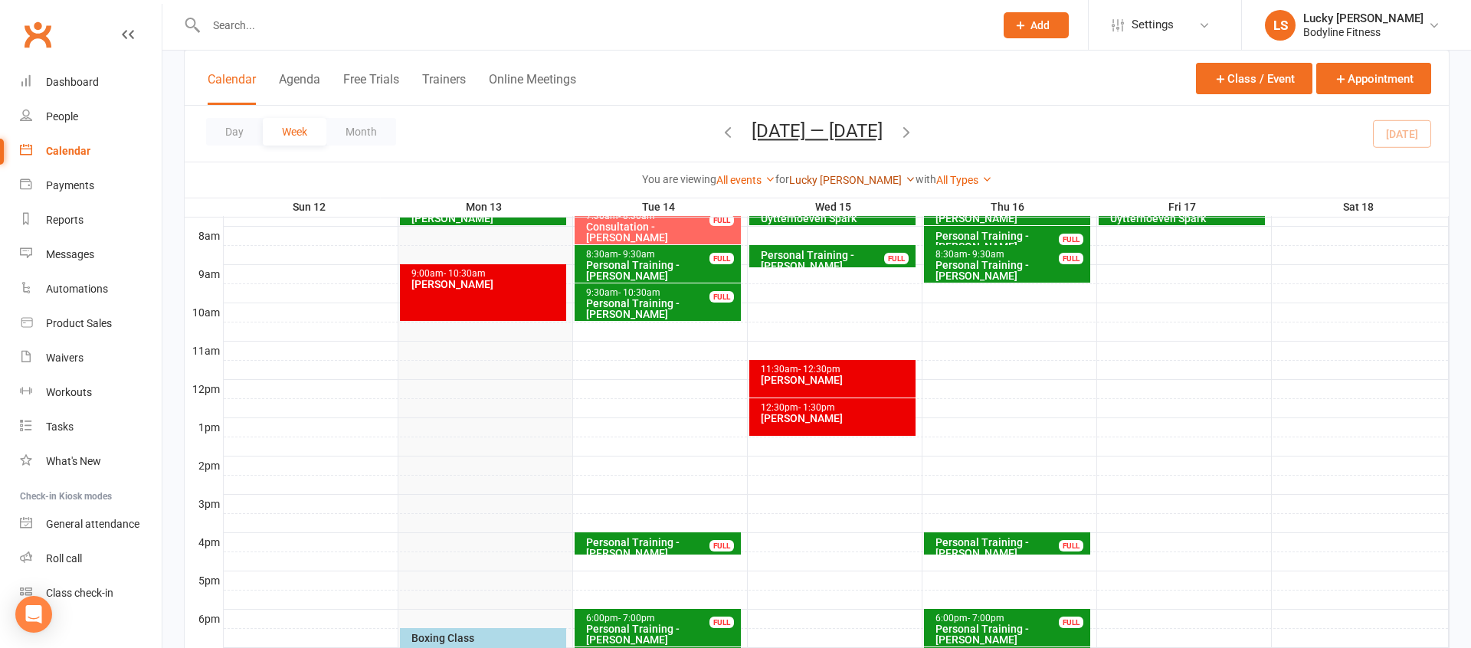
click at [863, 182] on link "Lucky [PERSON_NAME]" at bounding box center [852, 180] width 126 height 12
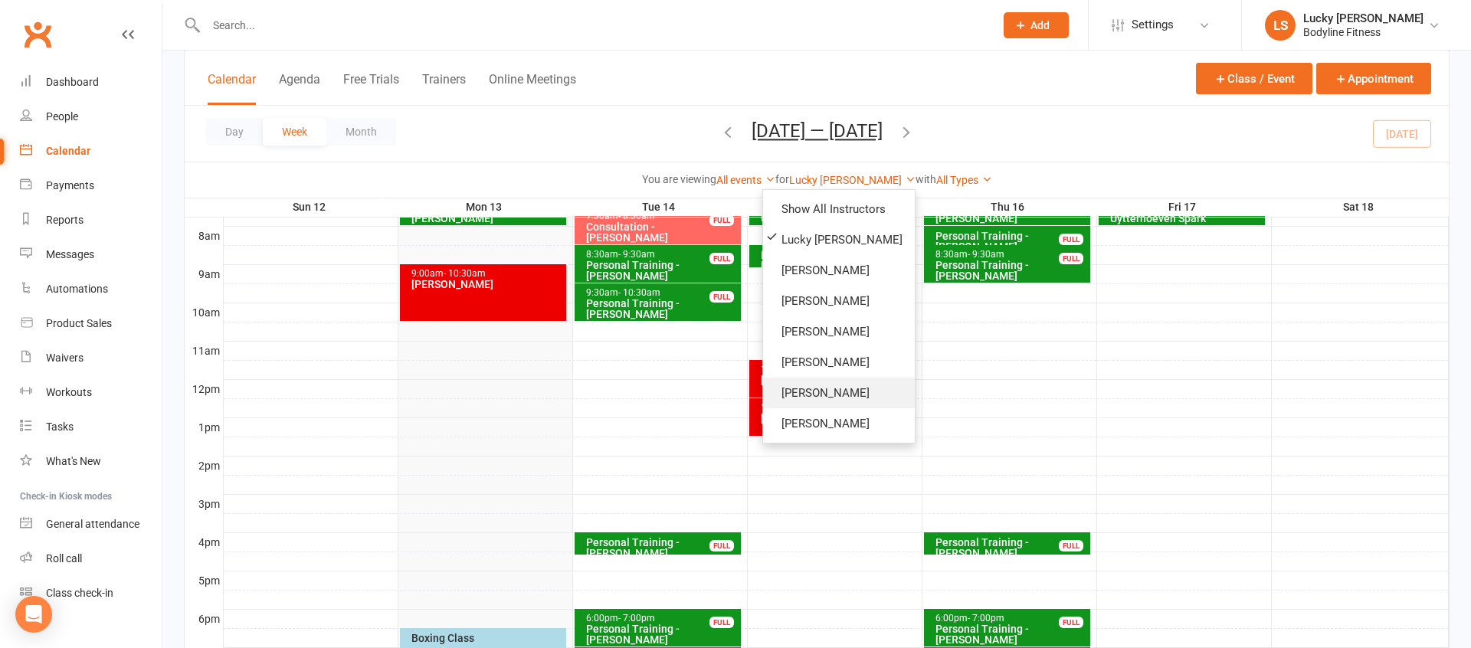
click at [833, 392] on link "[PERSON_NAME]" at bounding box center [839, 393] width 152 height 31
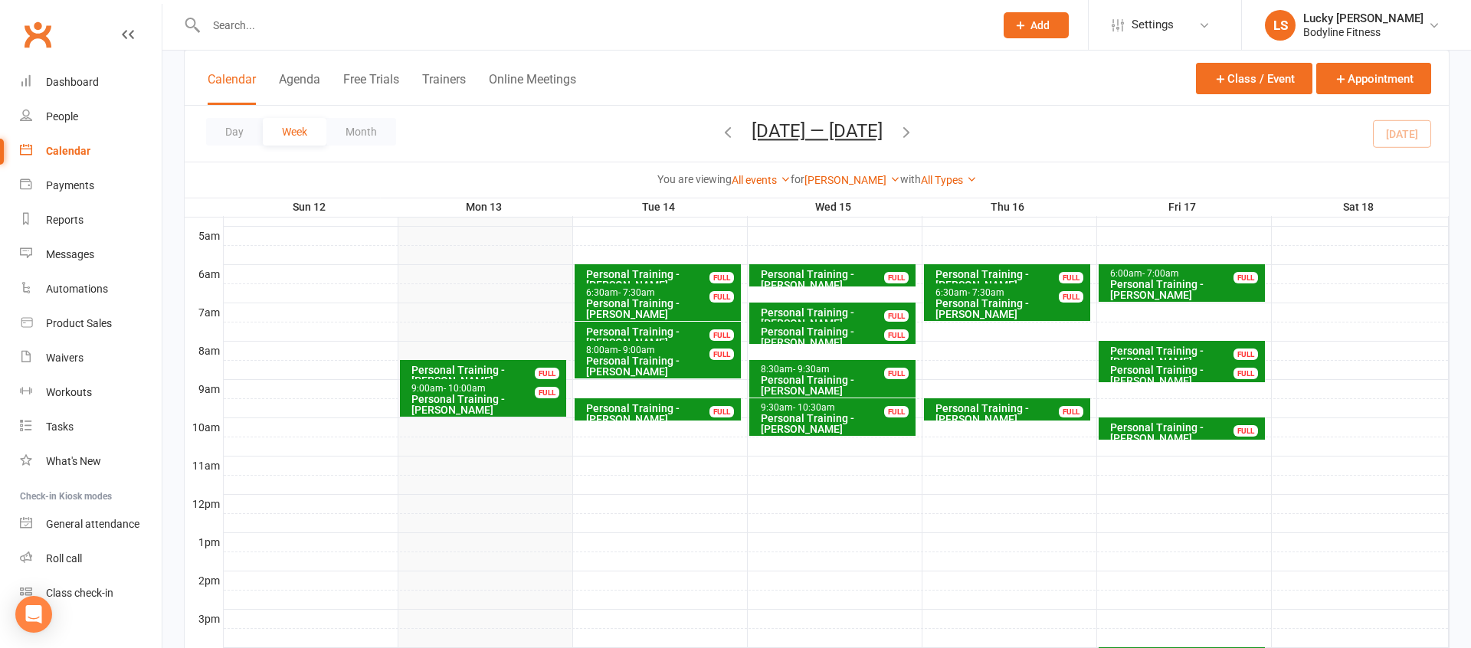
scroll to position [269, 0]
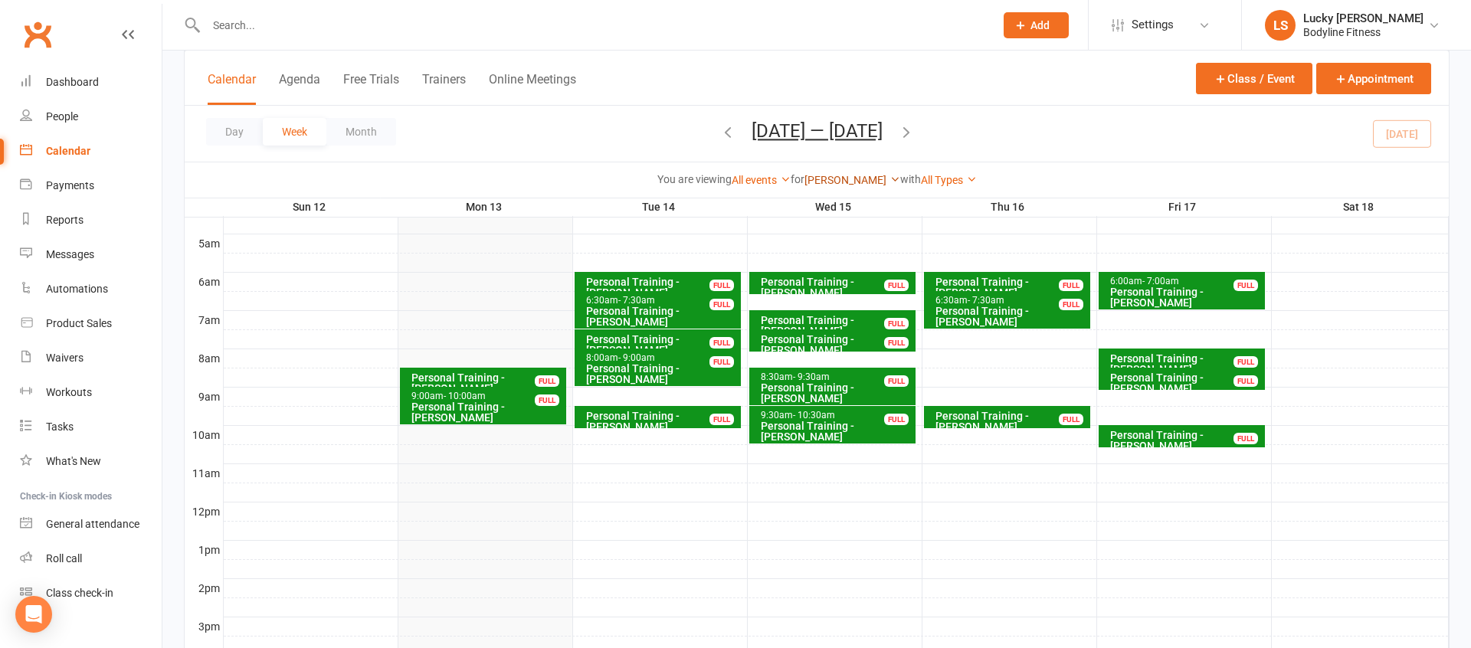
click at [844, 177] on link "[PERSON_NAME]" at bounding box center [852, 180] width 96 height 12
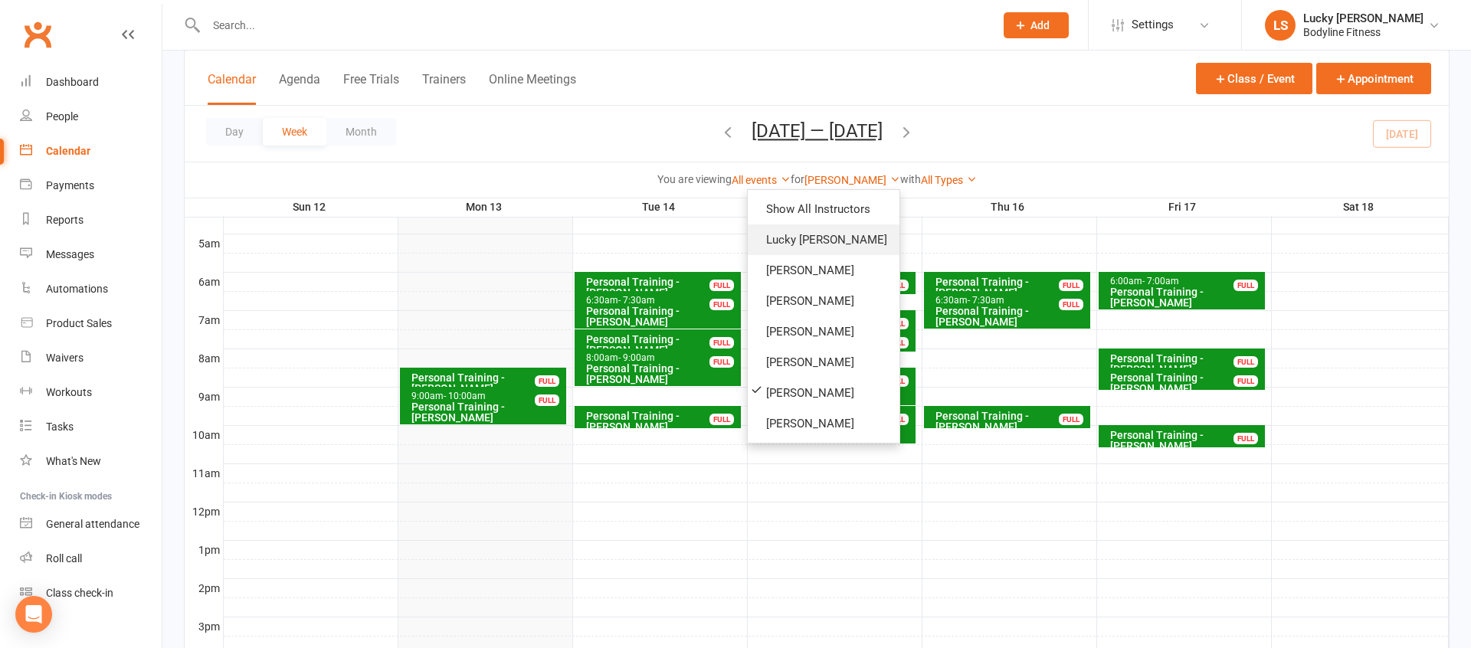
click at [803, 247] on link "Lucky [PERSON_NAME]" at bounding box center [824, 239] width 152 height 31
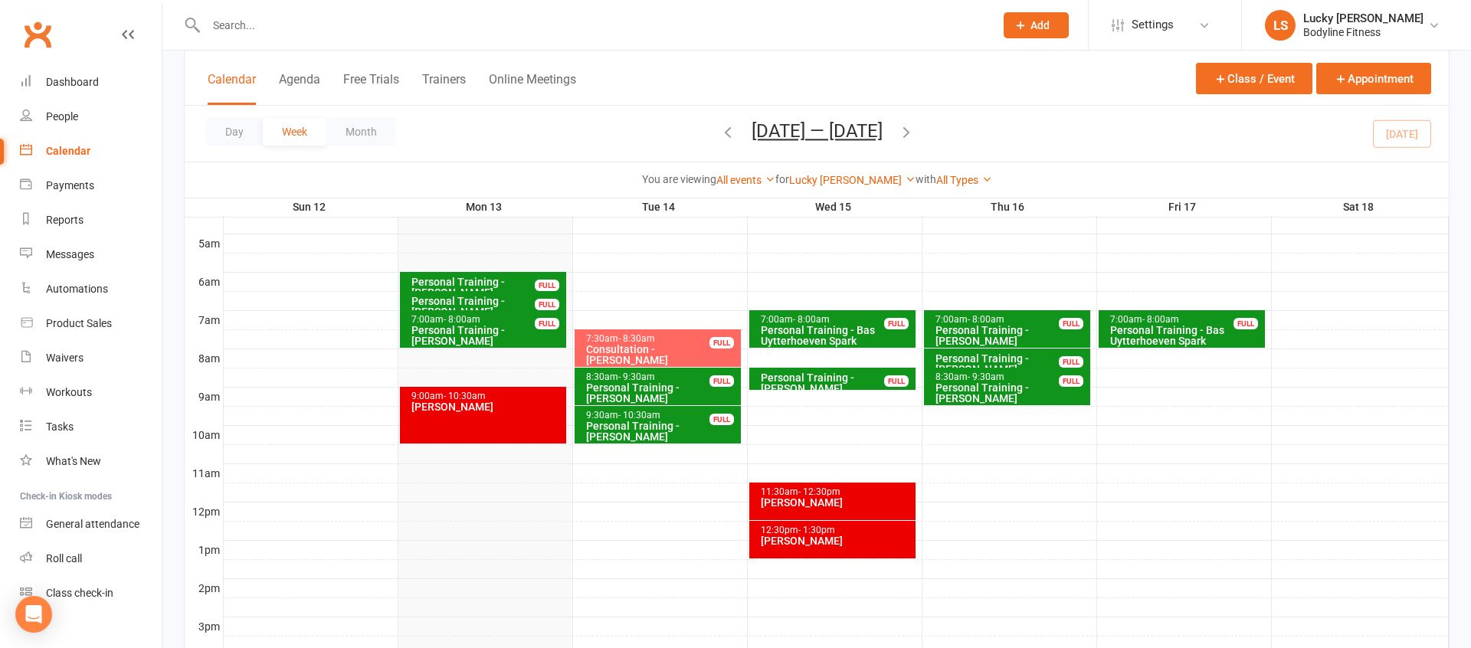
click at [617, 458] on div at bounding box center [836, 454] width 1225 height 18
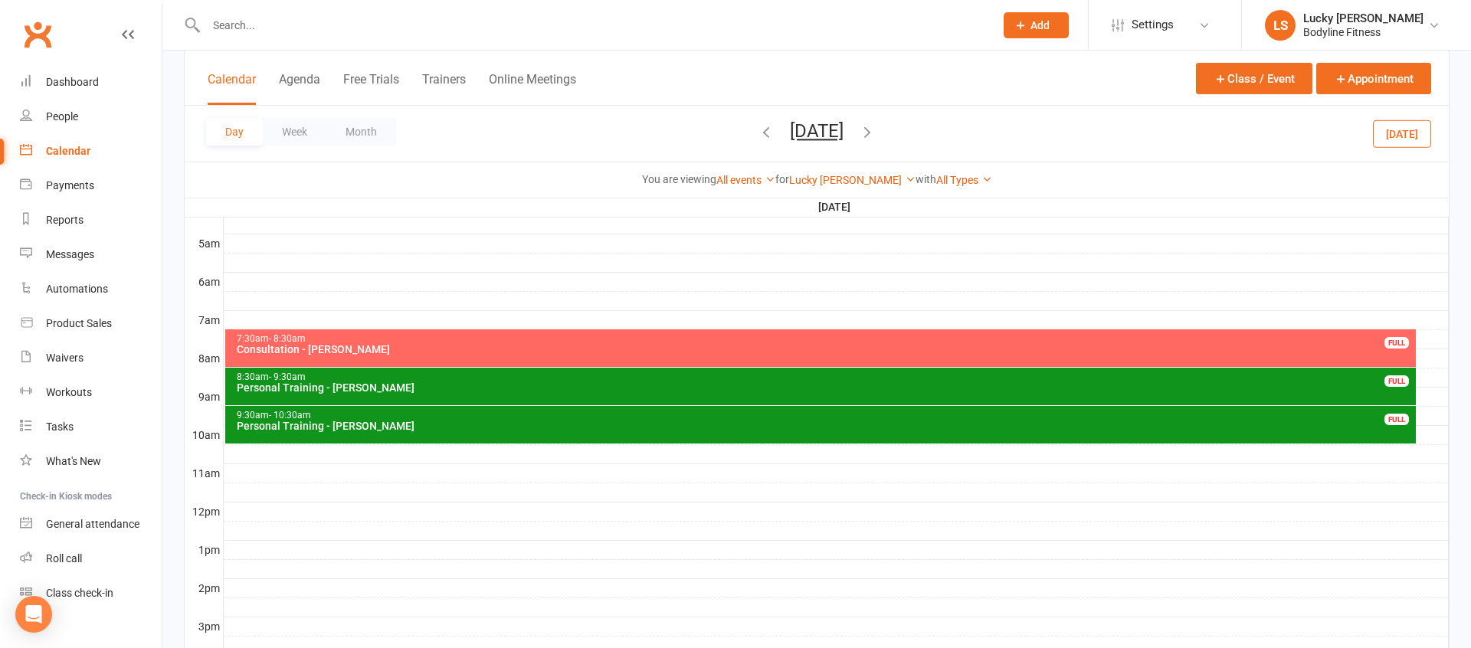
click at [369, 451] on div at bounding box center [836, 454] width 1225 height 18
click at [378, 418] on button "Add Appointment" at bounding box center [377, 417] width 89 height 18
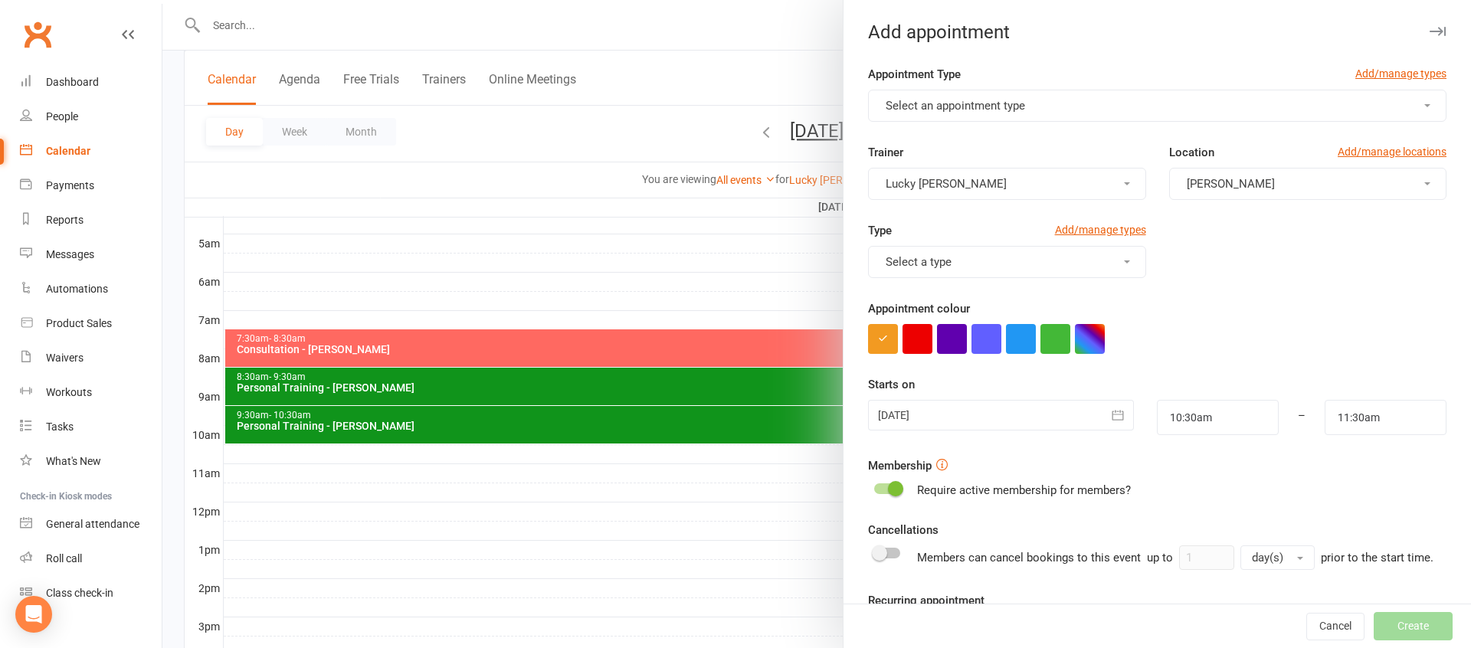
click at [905, 117] on button "Select an appointment type" at bounding box center [1157, 106] width 578 height 32
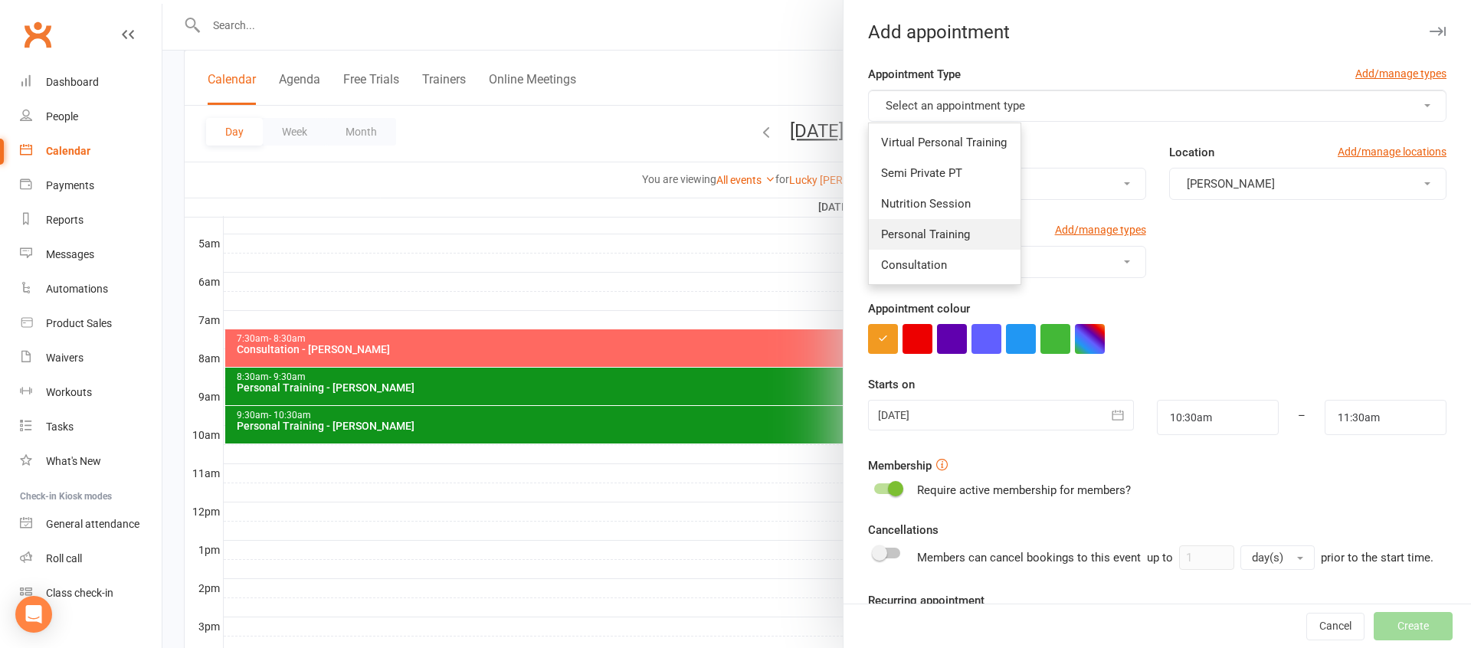
click at [904, 228] on span "Personal Training" at bounding box center [925, 235] width 89 height 14
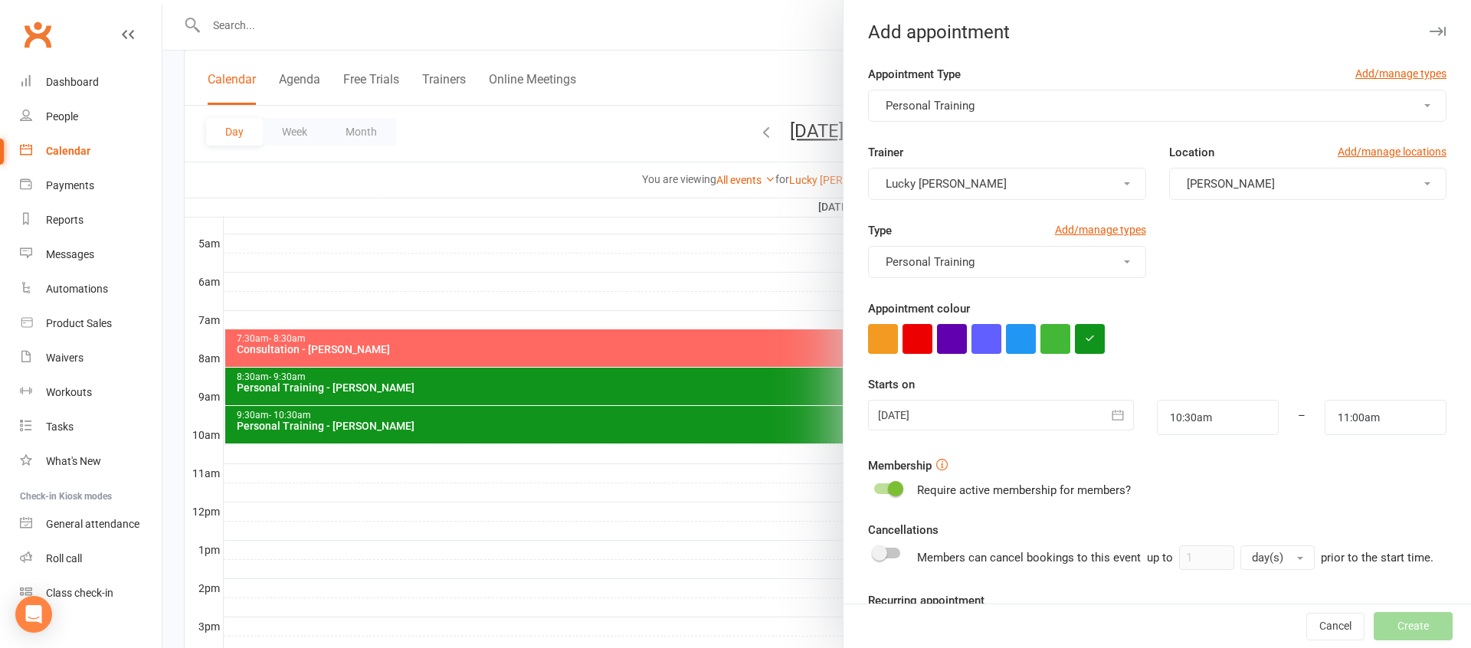
scroll to position [130, 0]
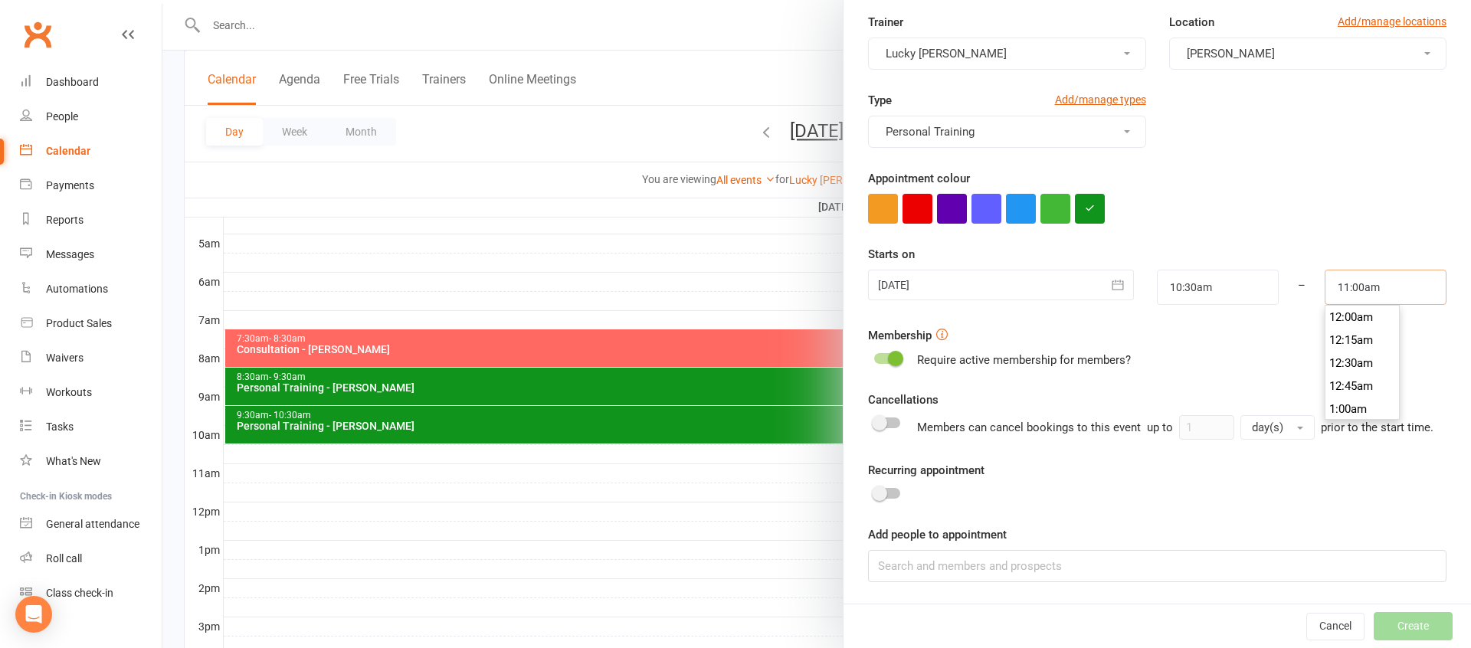
click at [1398, 293] on input "11:00am" at bounding box center [1385, 287] width 122 height 35
type input "11:30am"
click at [1366, 384] on li "11:30am" at bounding box center [1362, 386] width 74 height 23
click at [1029, 562] on input at bounding box center [1157, 566] width 578 height 32
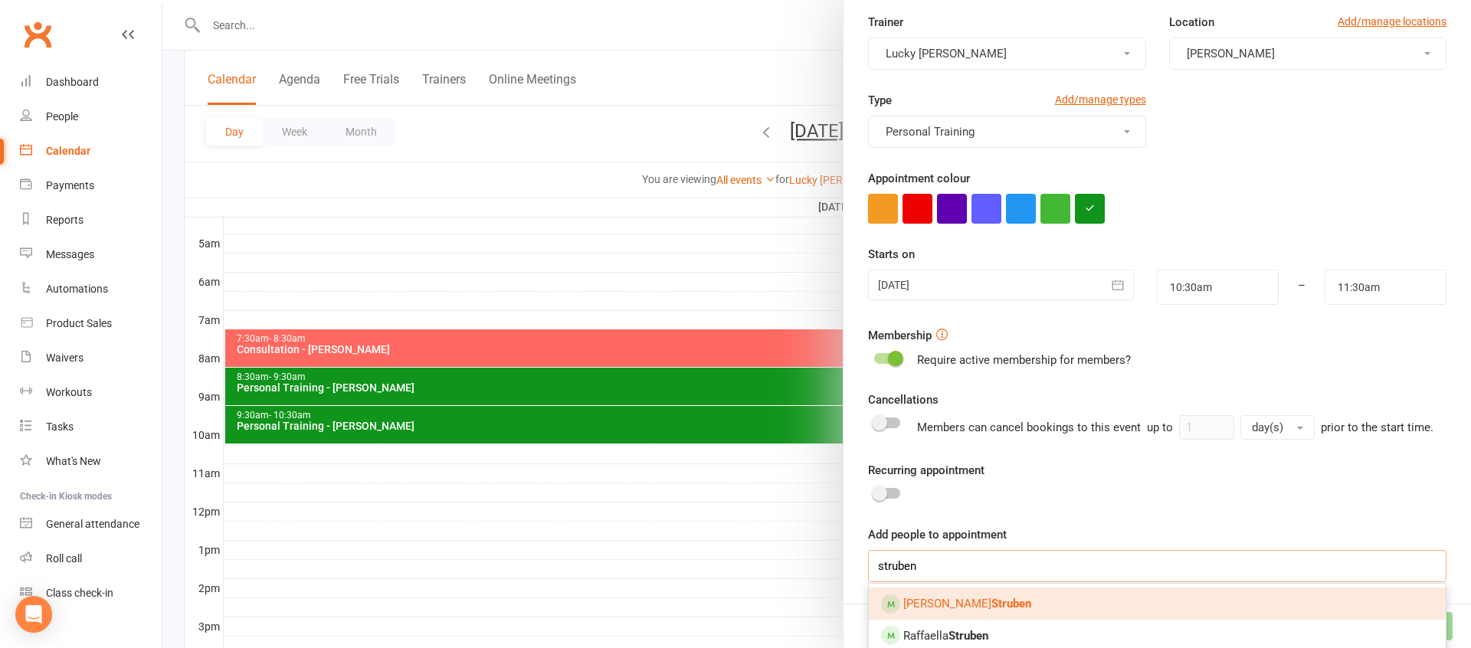
type input "struben"
click at [991, 599] on strong "Struben" at bounding box center [1011, 604] width 40 height 14
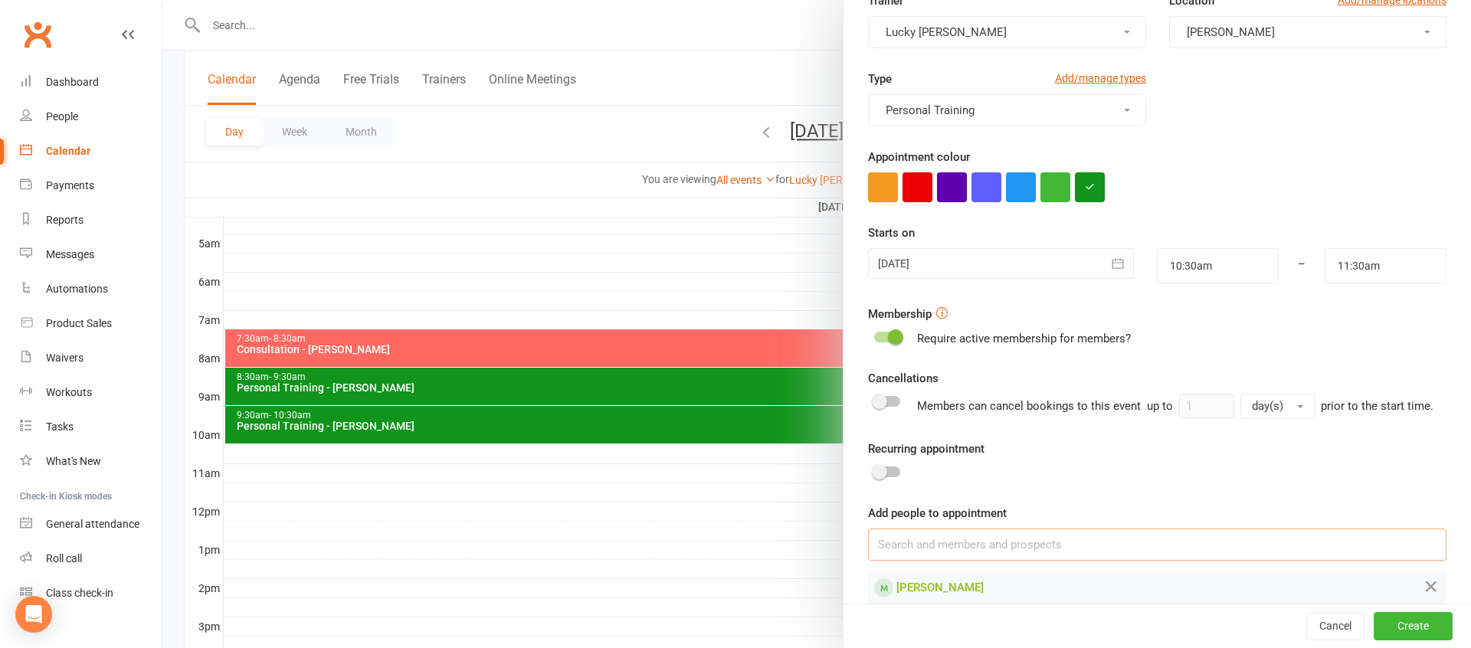
scroll to position [161, 0]
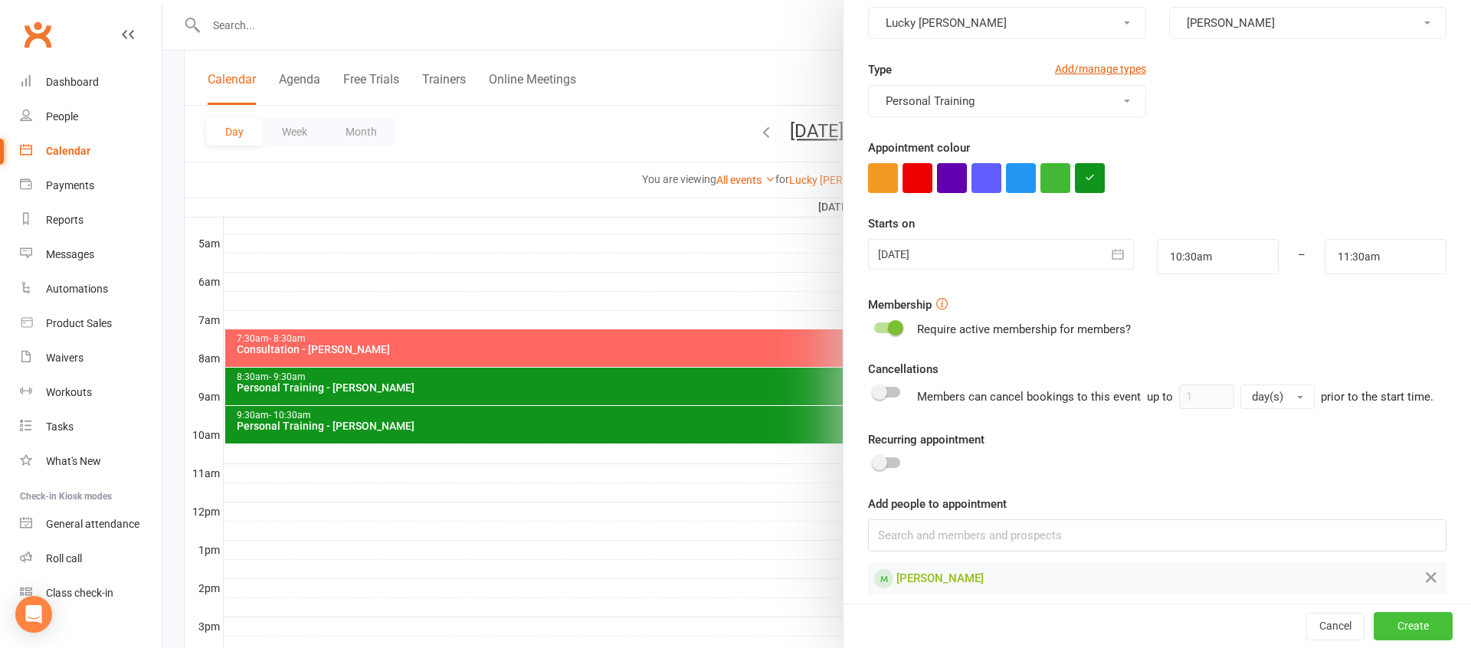
click at [1429, 630] on button "Create" at bounding box center [1412, 627] width 79 height 28
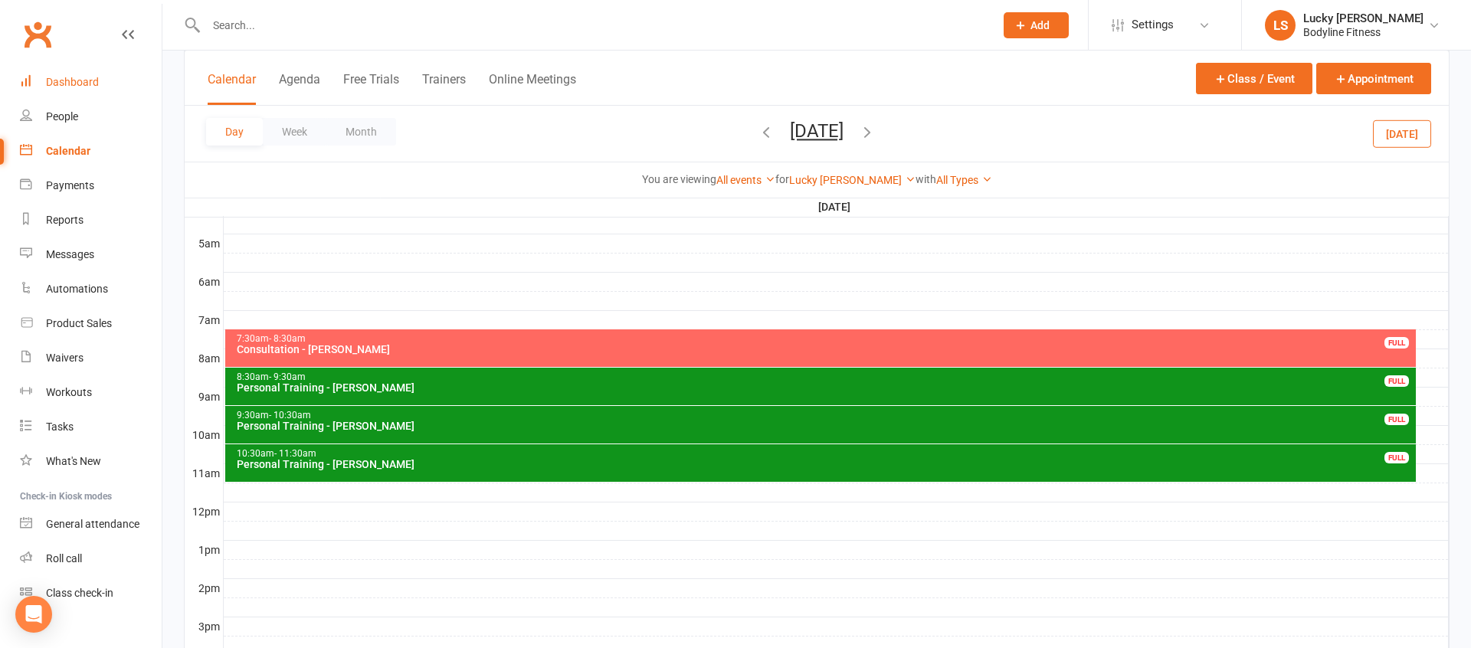
click at [109, 86] on link "Dashboard" at bounding box center [91, 82] width 142 height 34
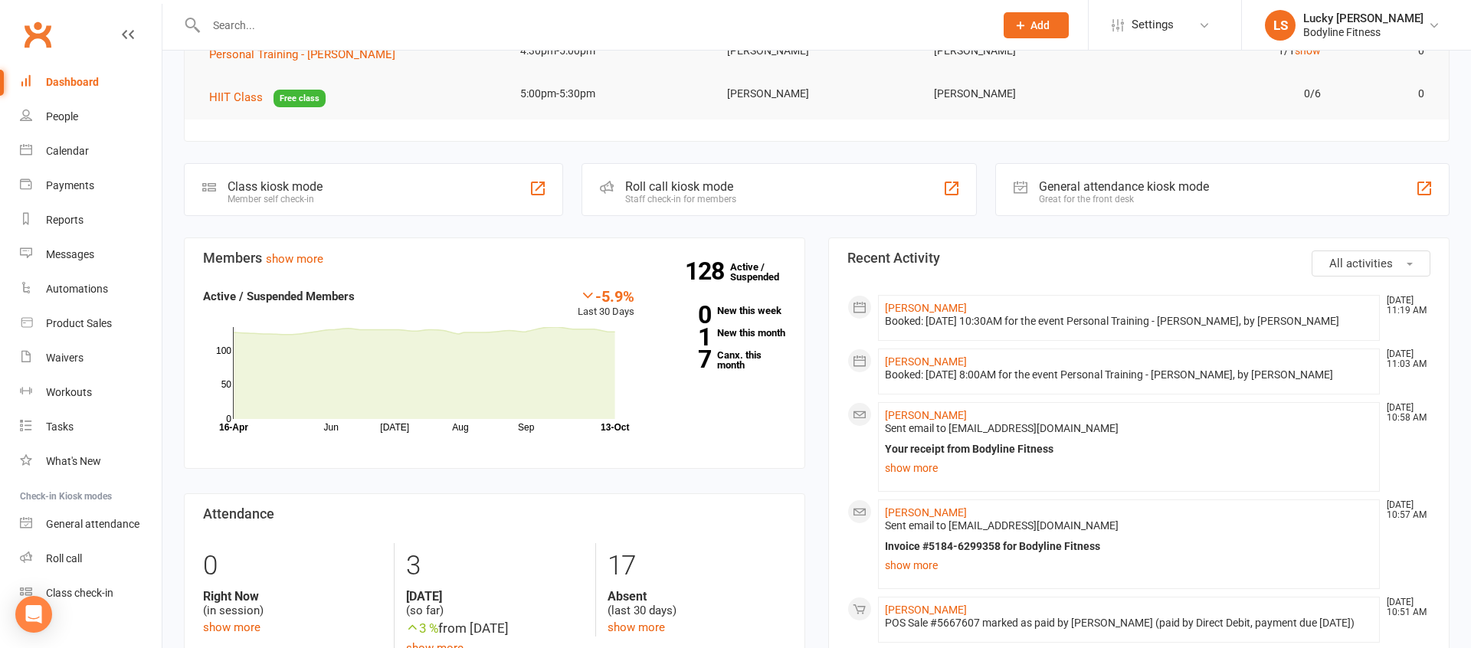
scroll to position [325, 0]
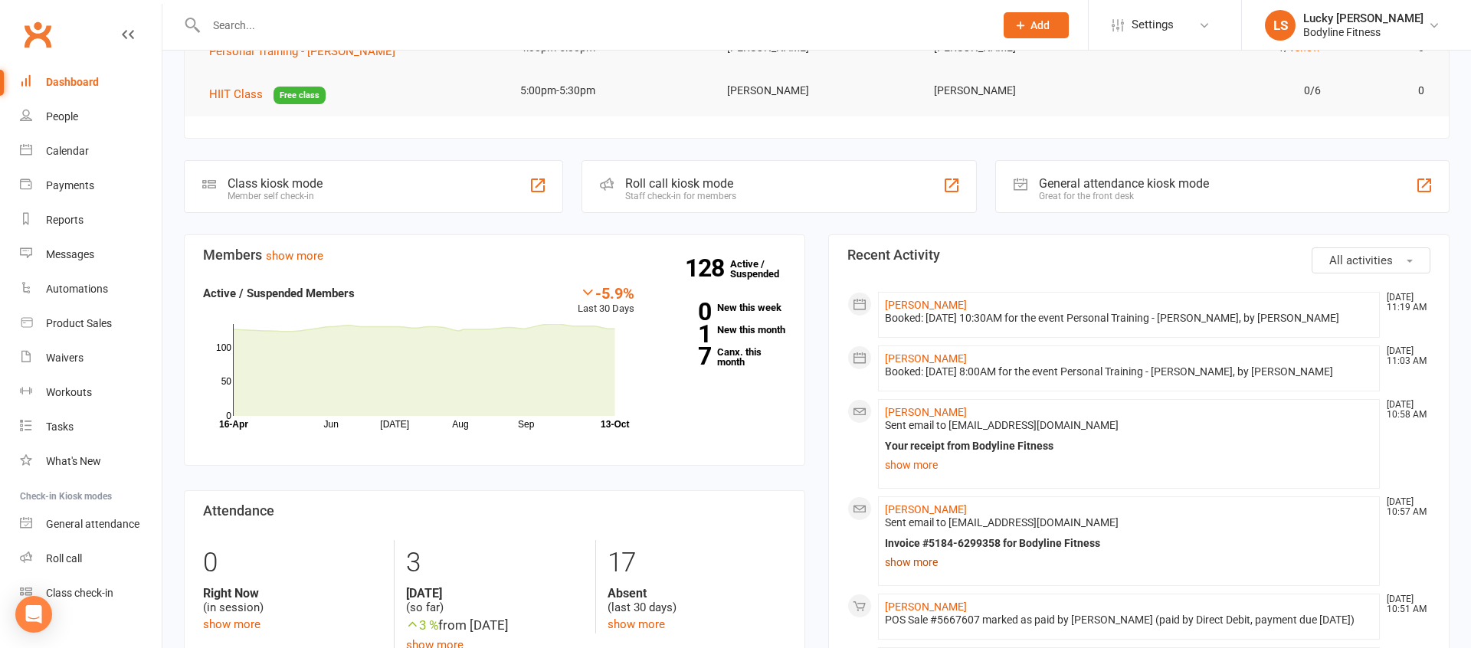
click at [903, 569] on link "show more" at bounding box center [1129, 562] width 488 height 21
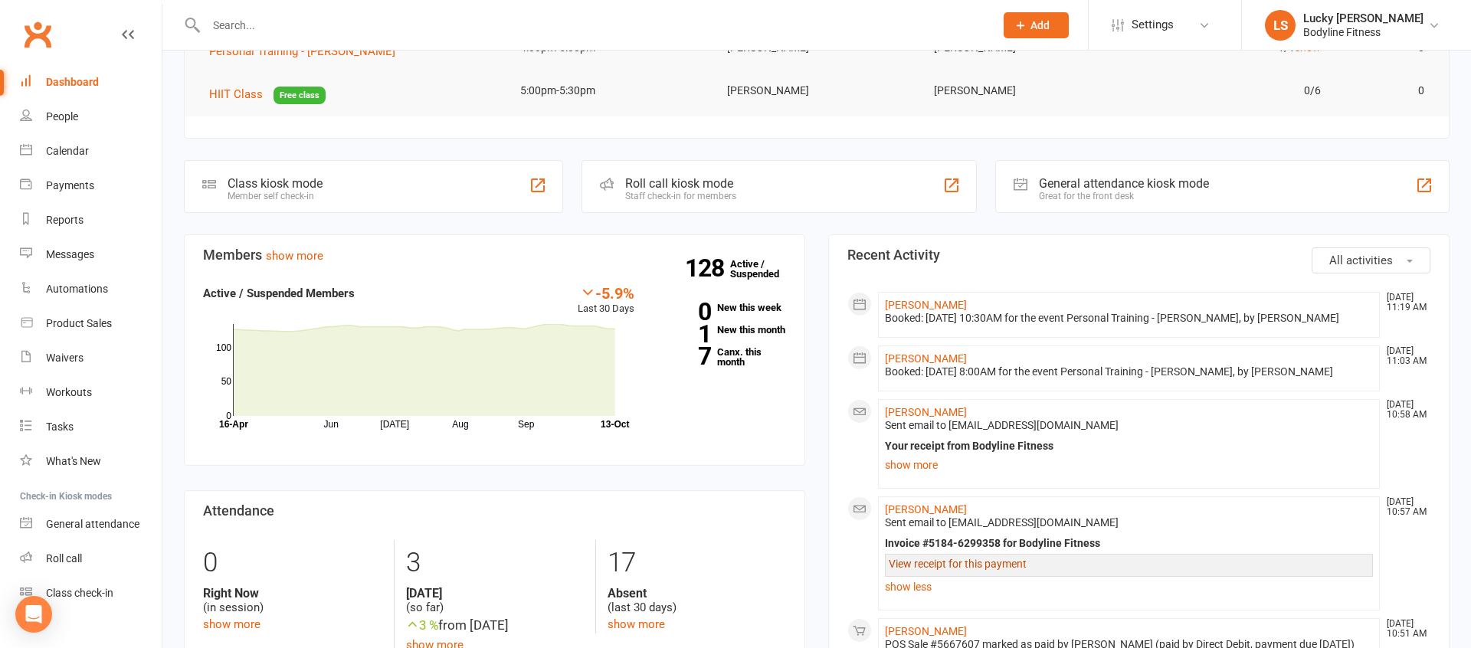
click at [934, 567] on link "View receipt for this payment" at bounding box center [958, 564] width 138 height 12
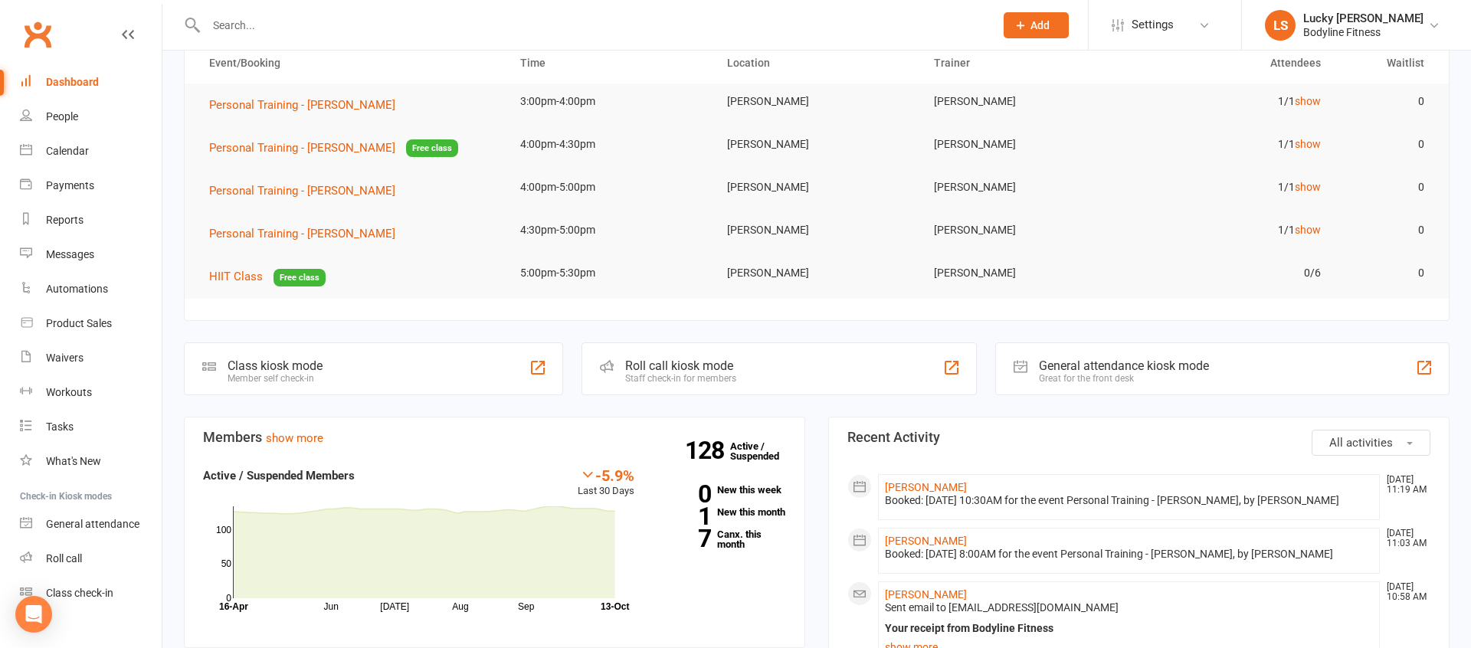
scroll to position [0, 0]
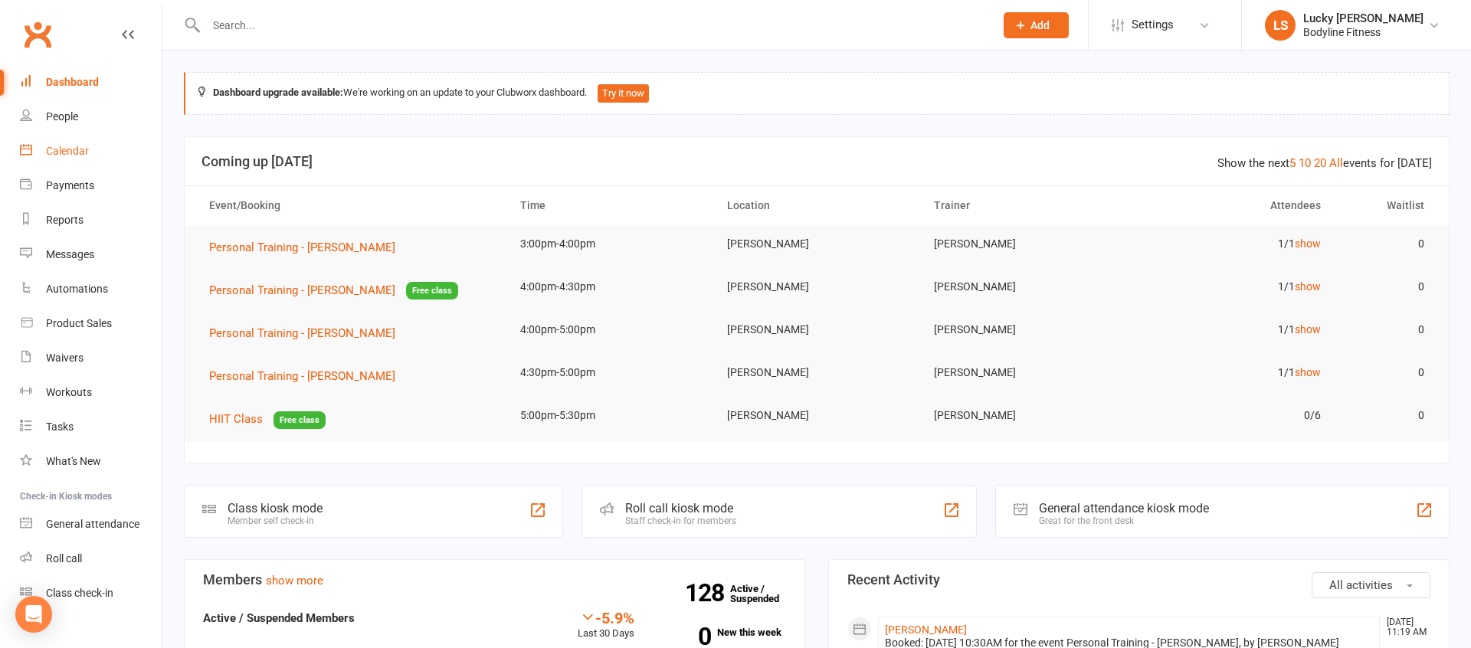
click at [64, 145] on div "Calendar" at bounding box center [67, 151] width 43 height 12
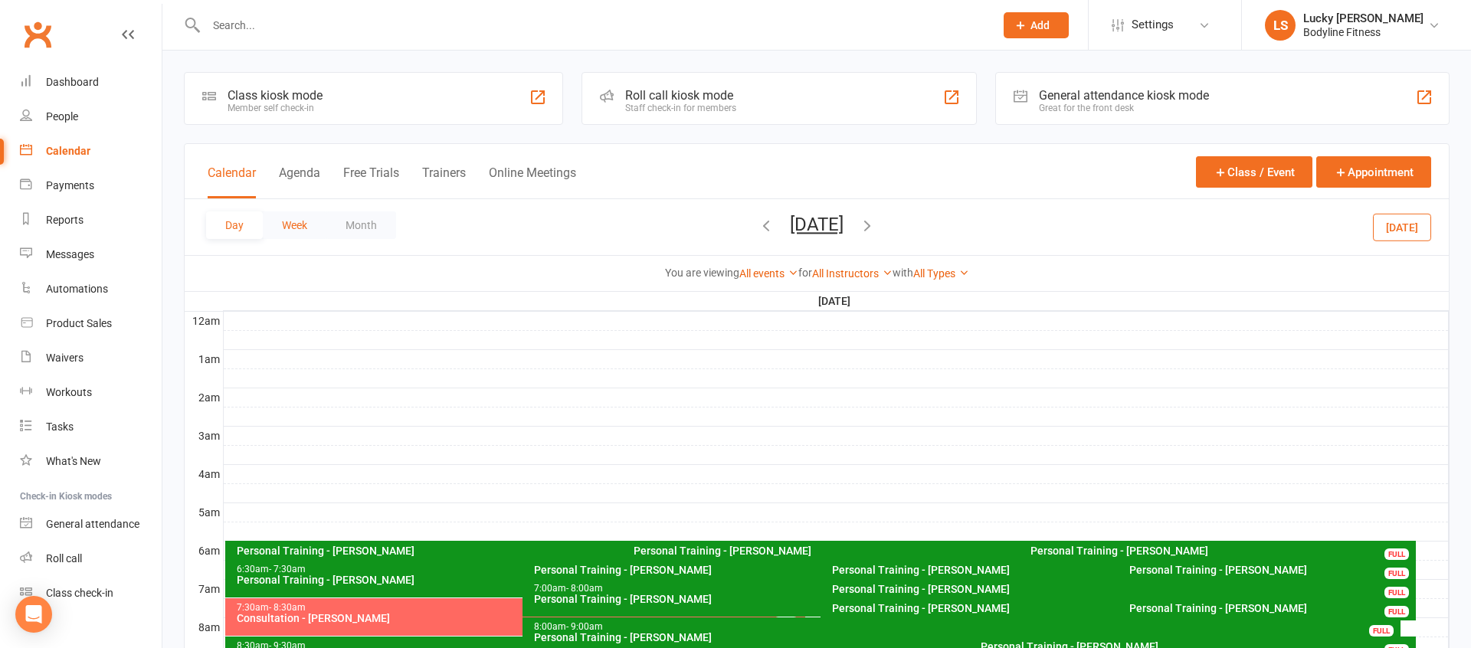
click at [310, 224] on button "Week" at bounding box center [295, 225] width 64 height 28
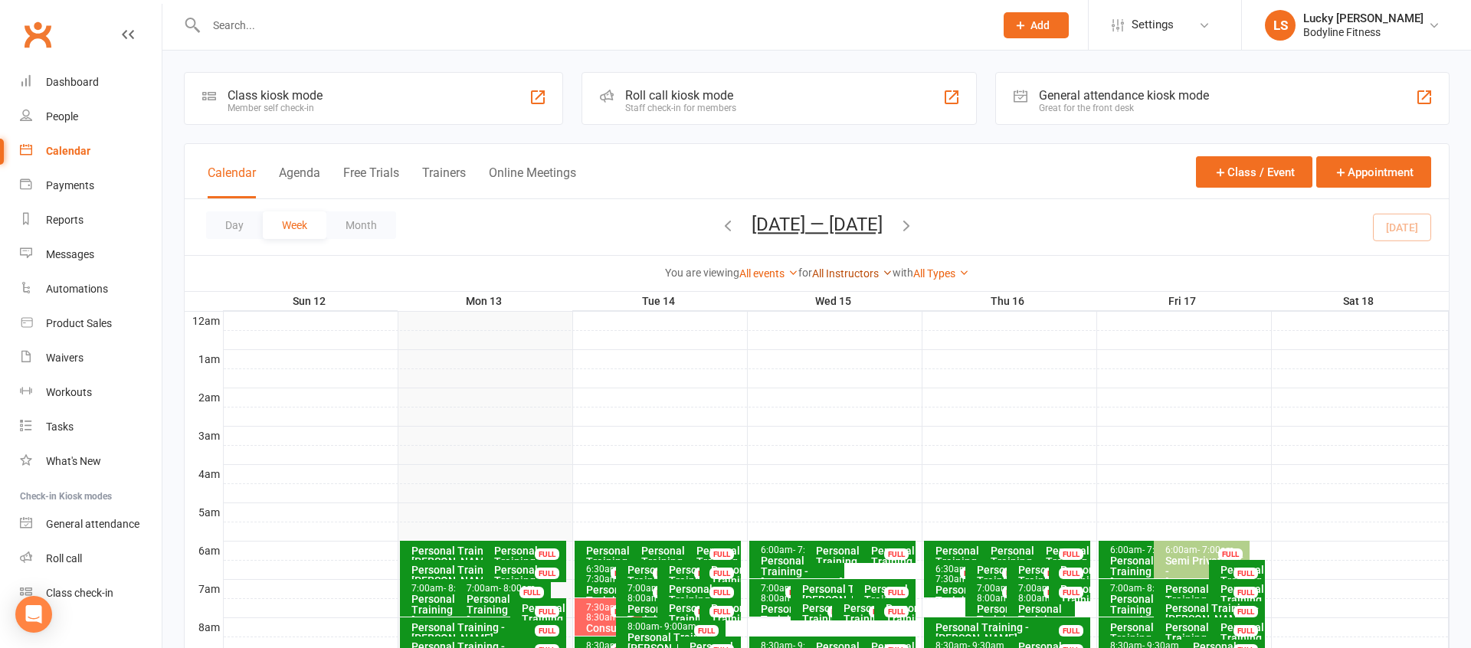
click at [845, 270] on link "All Instructors" at bounding box center [852, 273] width 80 height 12
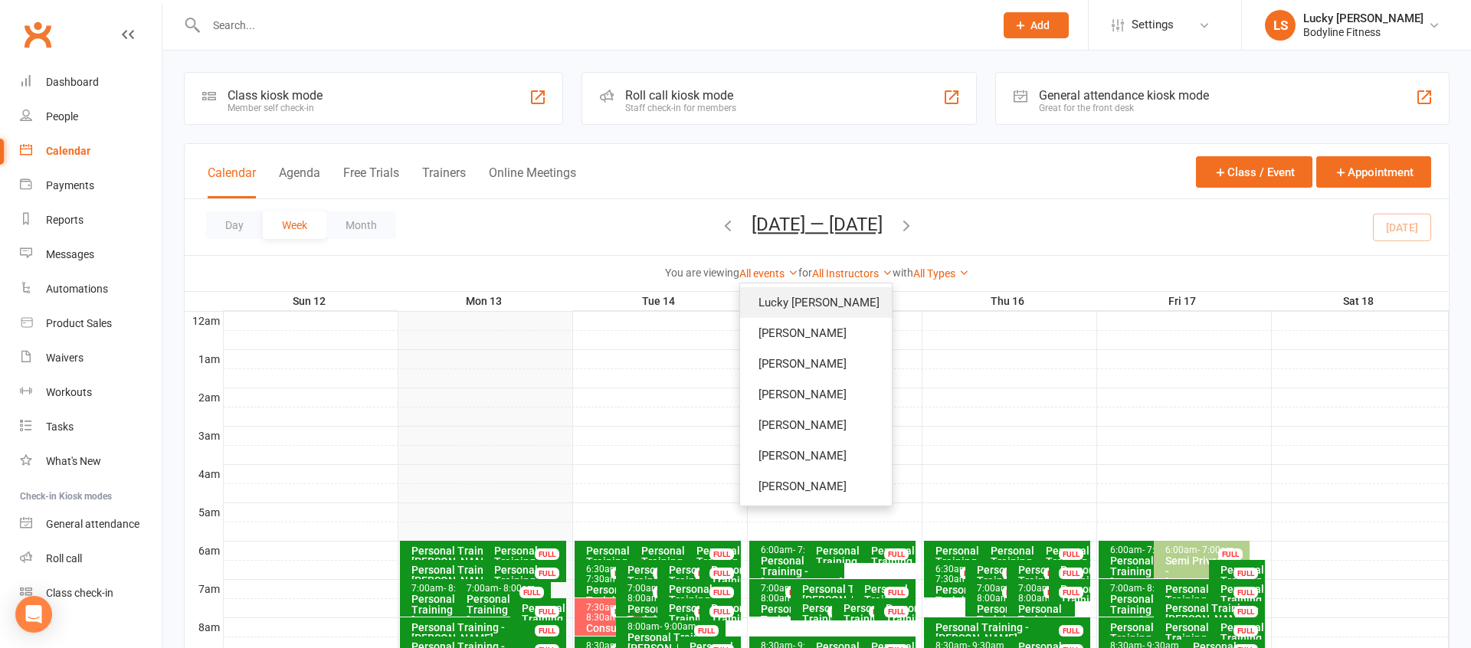
click at [846, 294] on link "Lucky [PERSON_NAME]" at bounding box center [816, 302] width 152 height 31
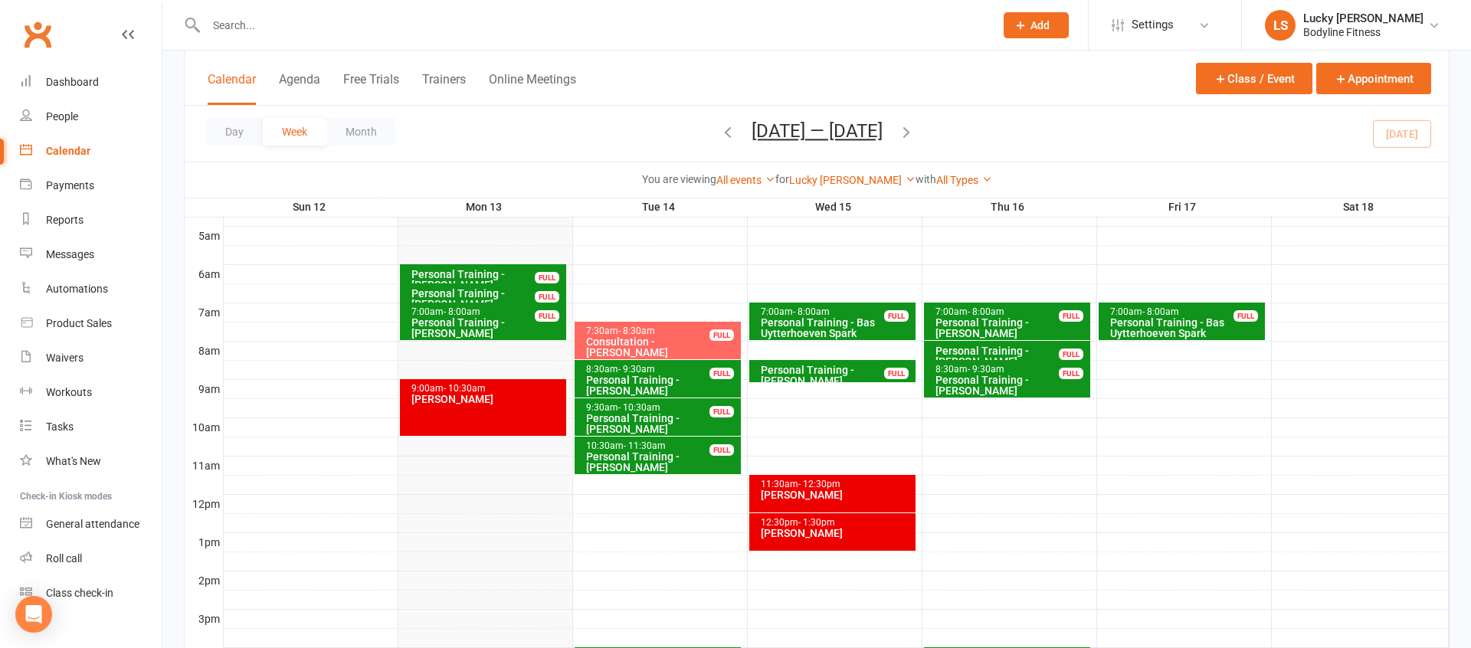
scroll to position [288, 0]
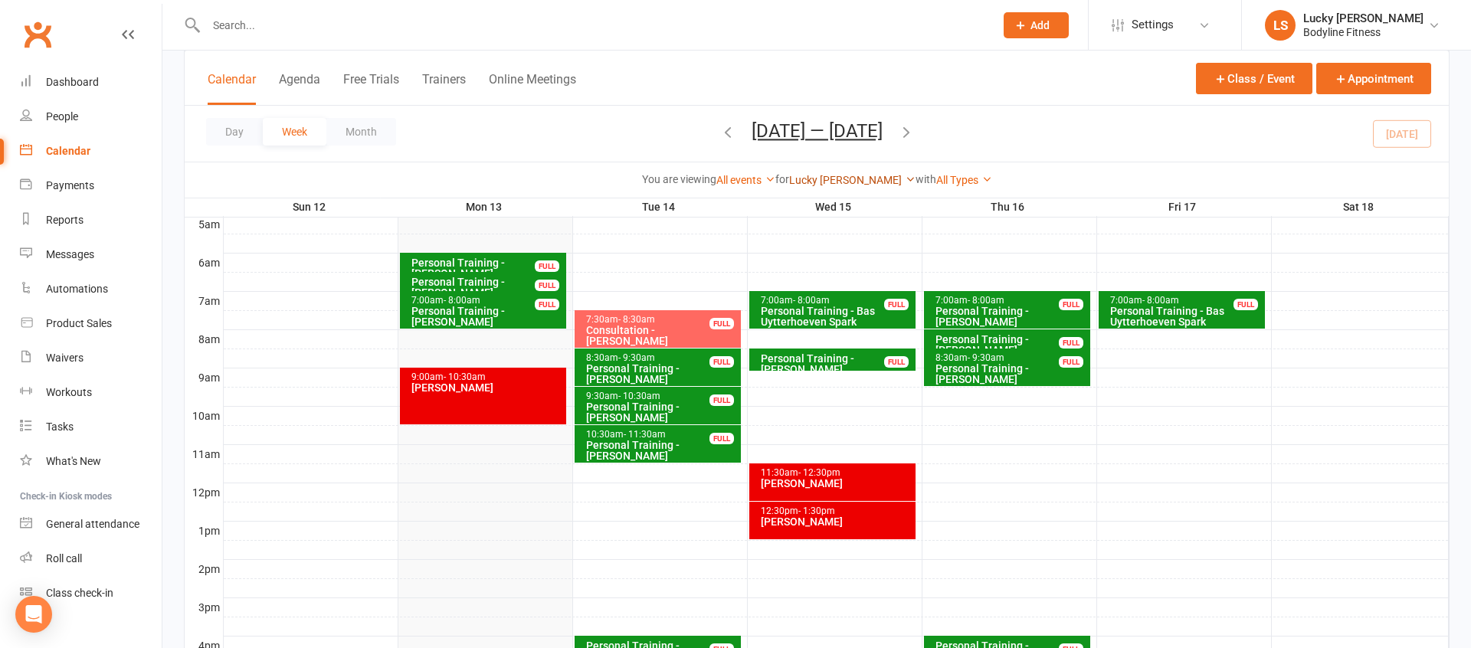
click at [833, 178] on link "Lucky [PERSON_NAME]" at bounding box center [852, 180] width 126 height 12
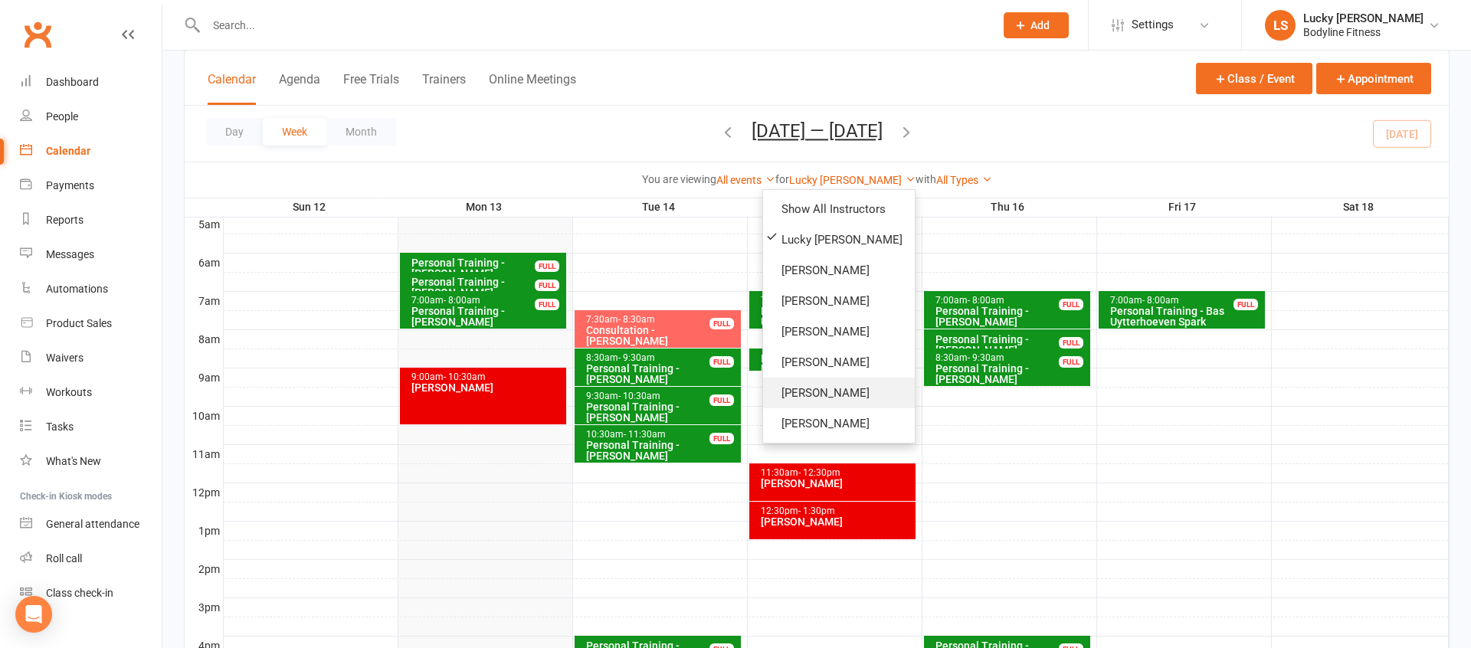
click at [818, 399] on link "[PERSON_NAME]" at bounding box center [839, 393] width 152 height 31
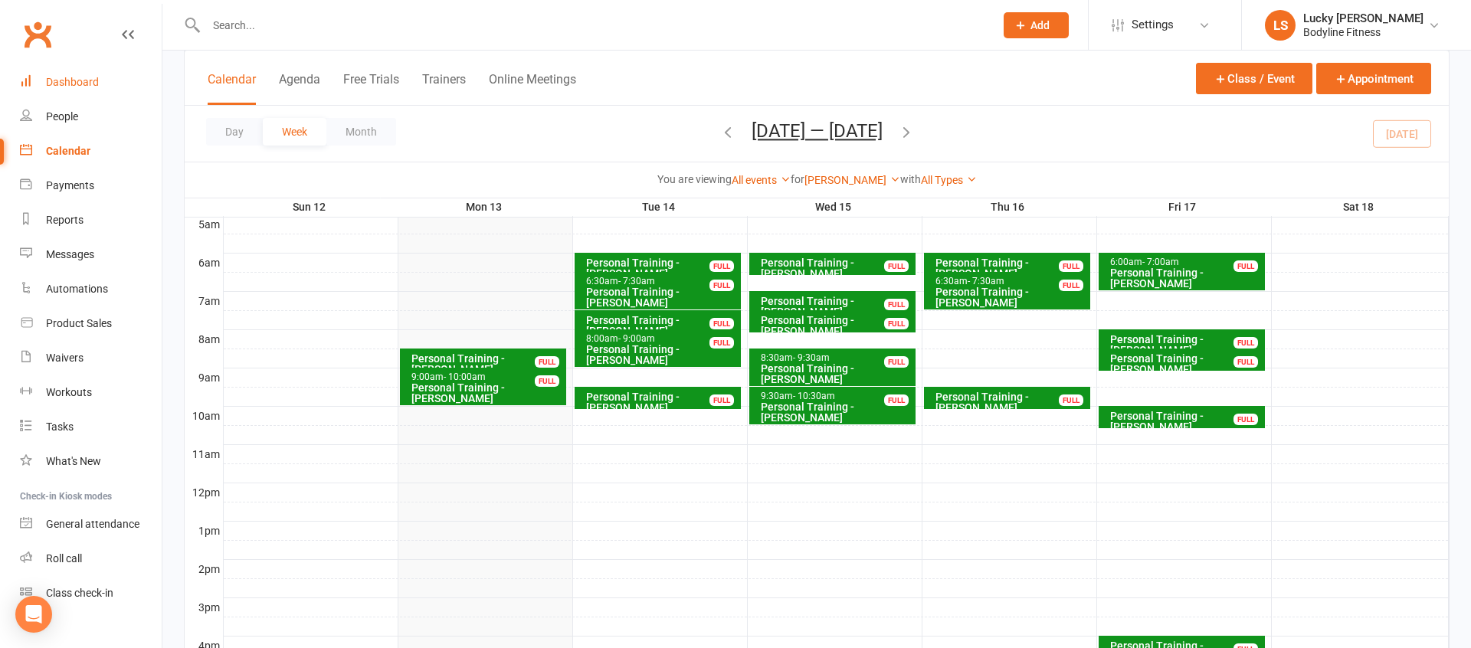
click at [97, 83] on div "Dashboard" at bounding box center [72, 82] width 53 height 12
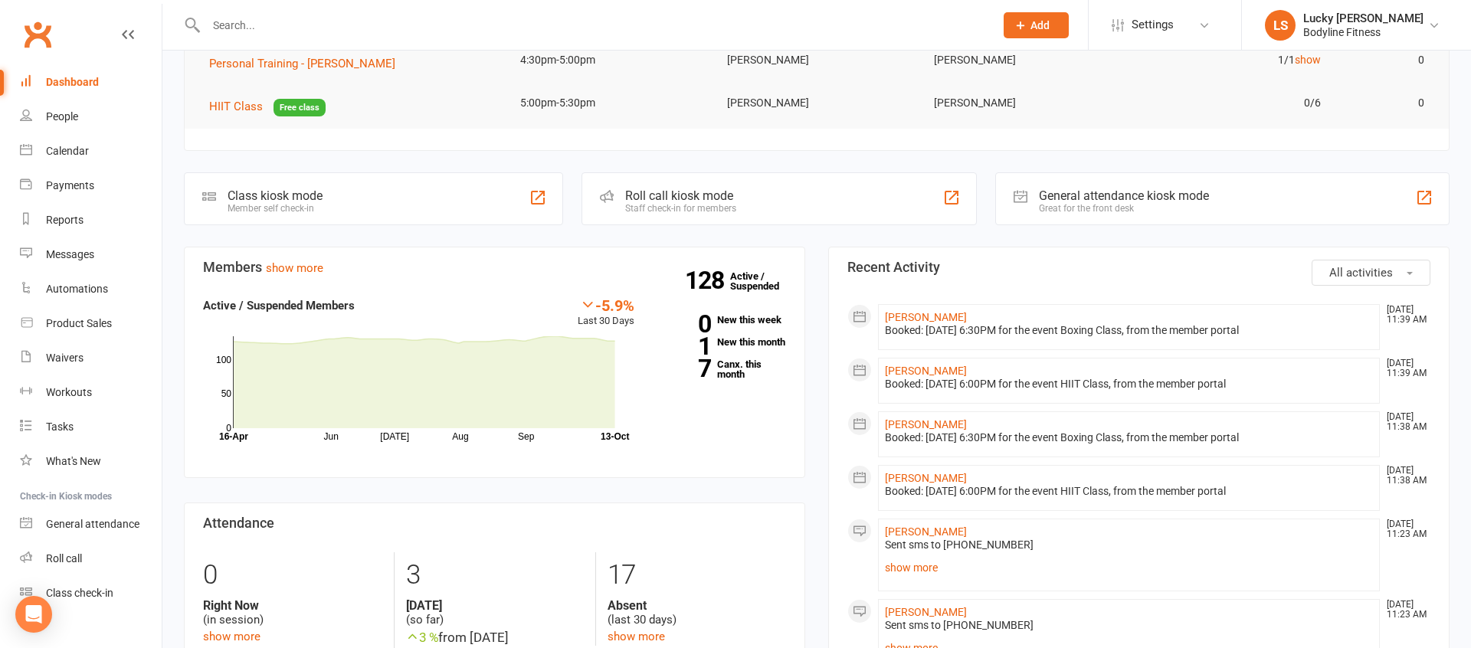
scroll to position [322, 0]
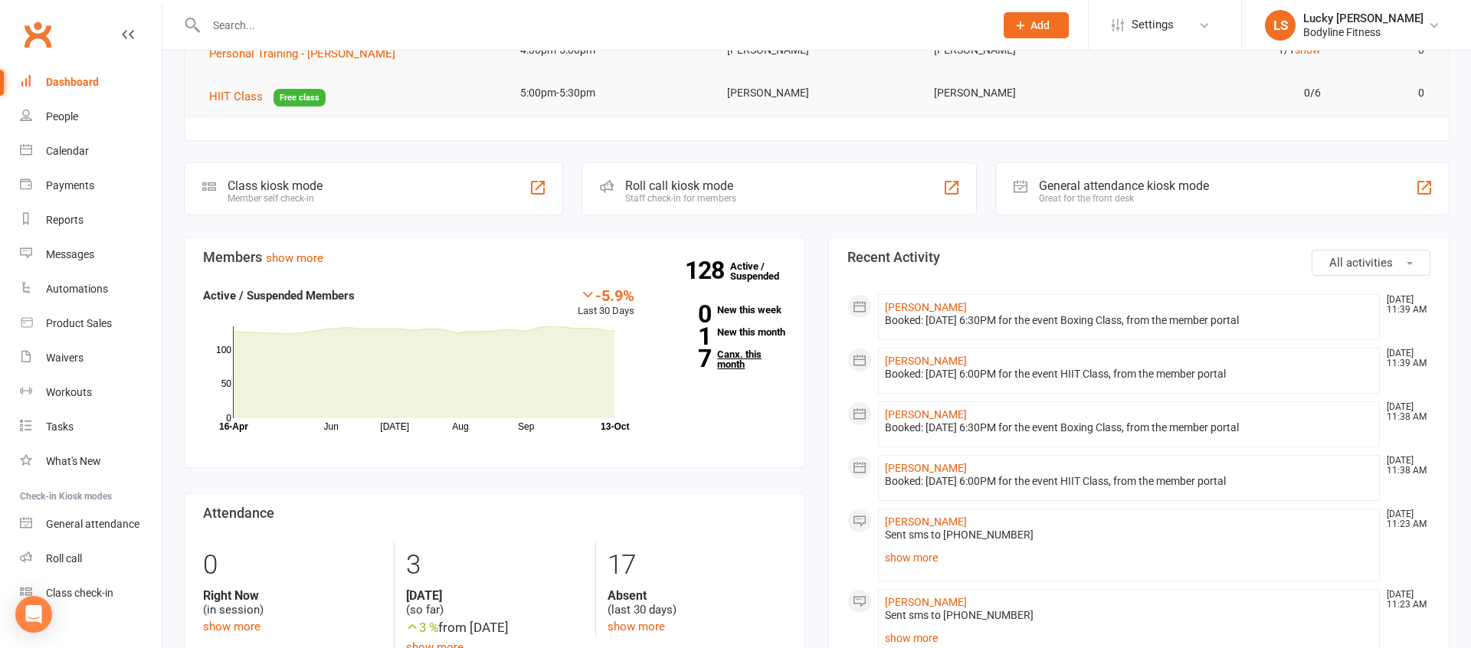
click at [730, 369] on link "7 Canx. this month" at bounding box center [721, 359] width 129 height 20
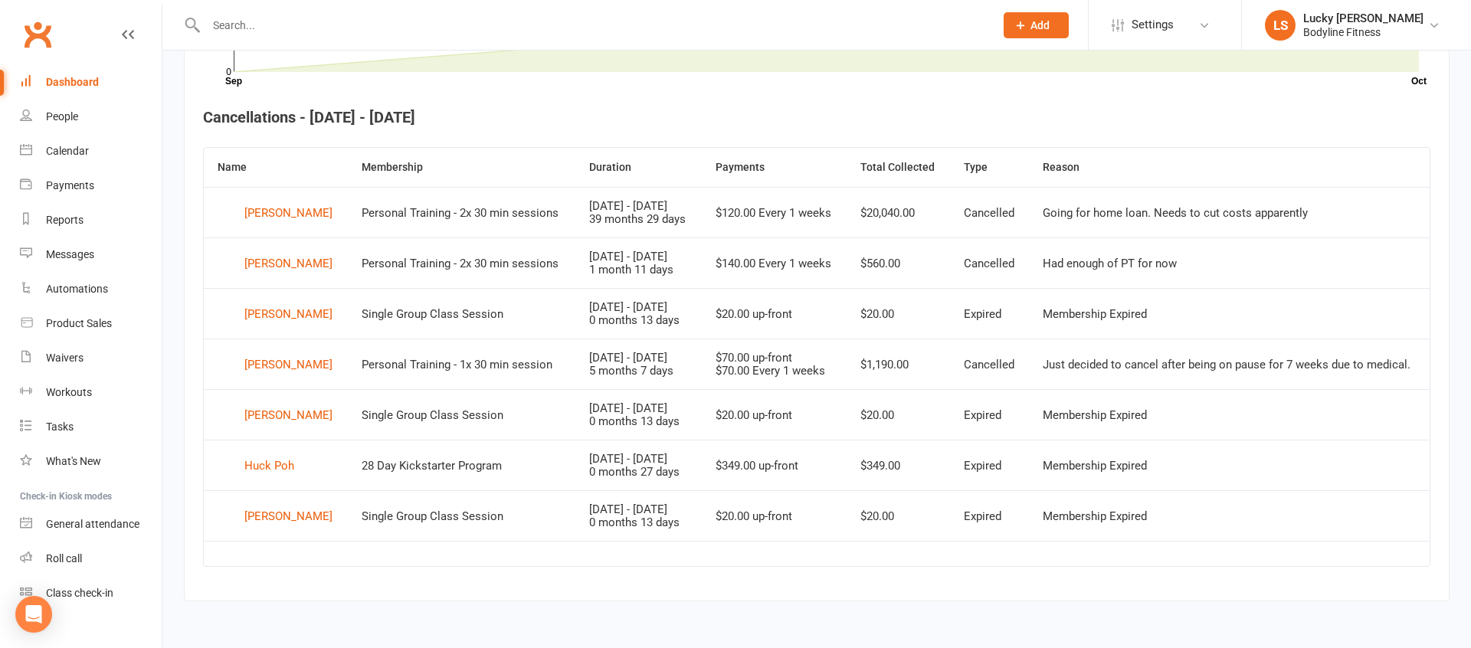
scroll to position [571, 0]
click at [274, 204] on div "[PERSON_NAME]" at bounding box center [288, 212] width 88 height 23
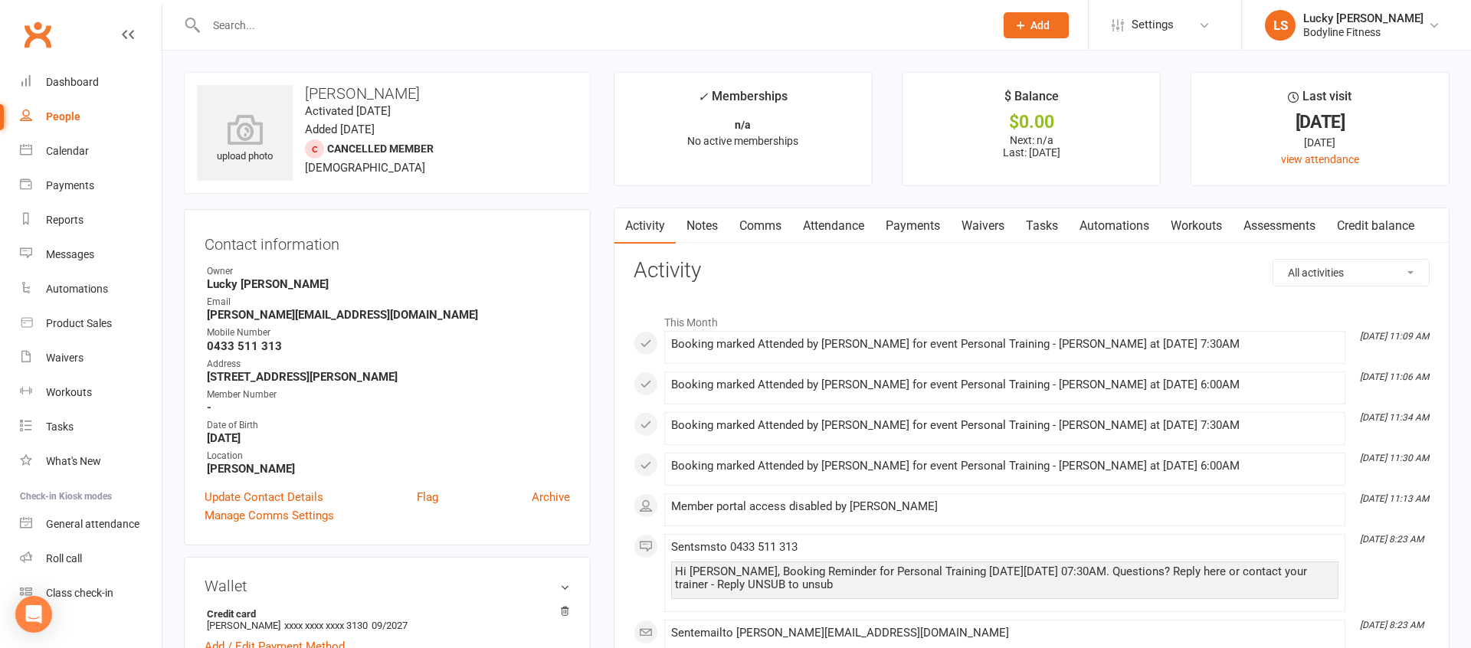
scroll to position [19, 0]
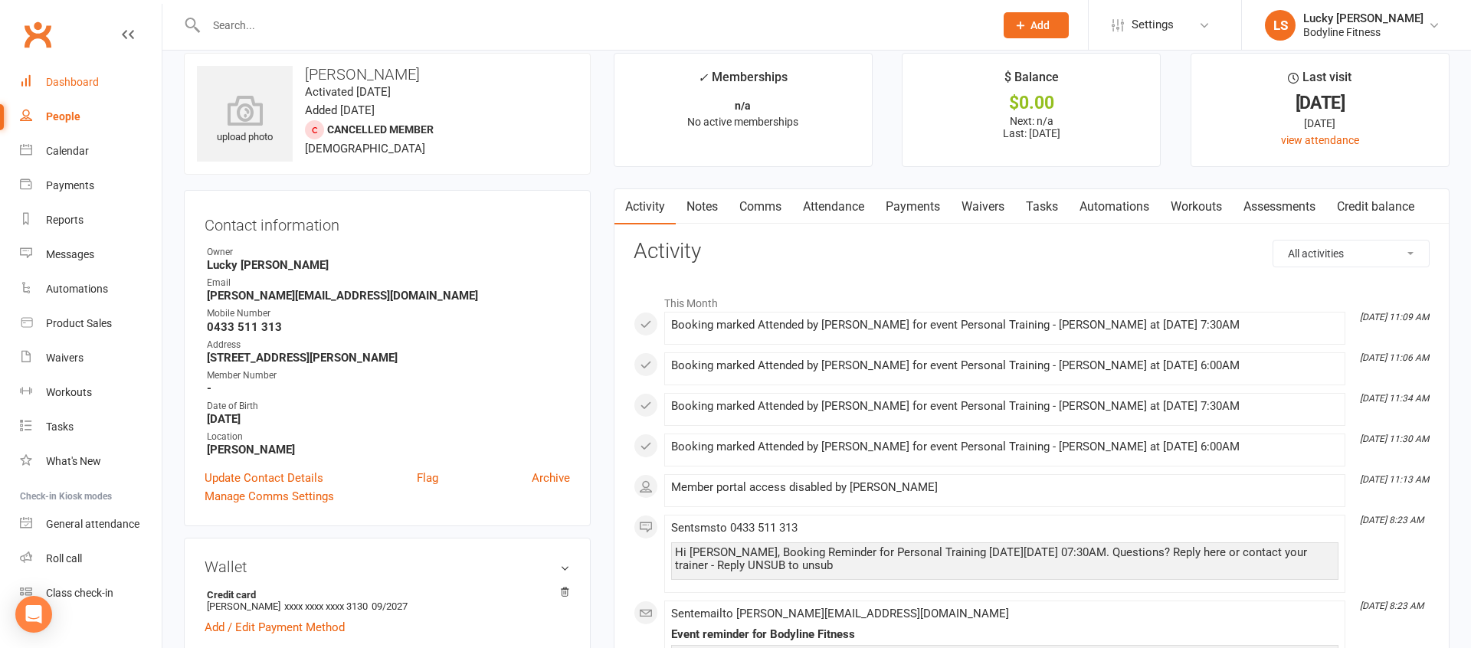
click at [72, 88] on link "Dashboard" at bounding box center [91, 82] width 142 height 34
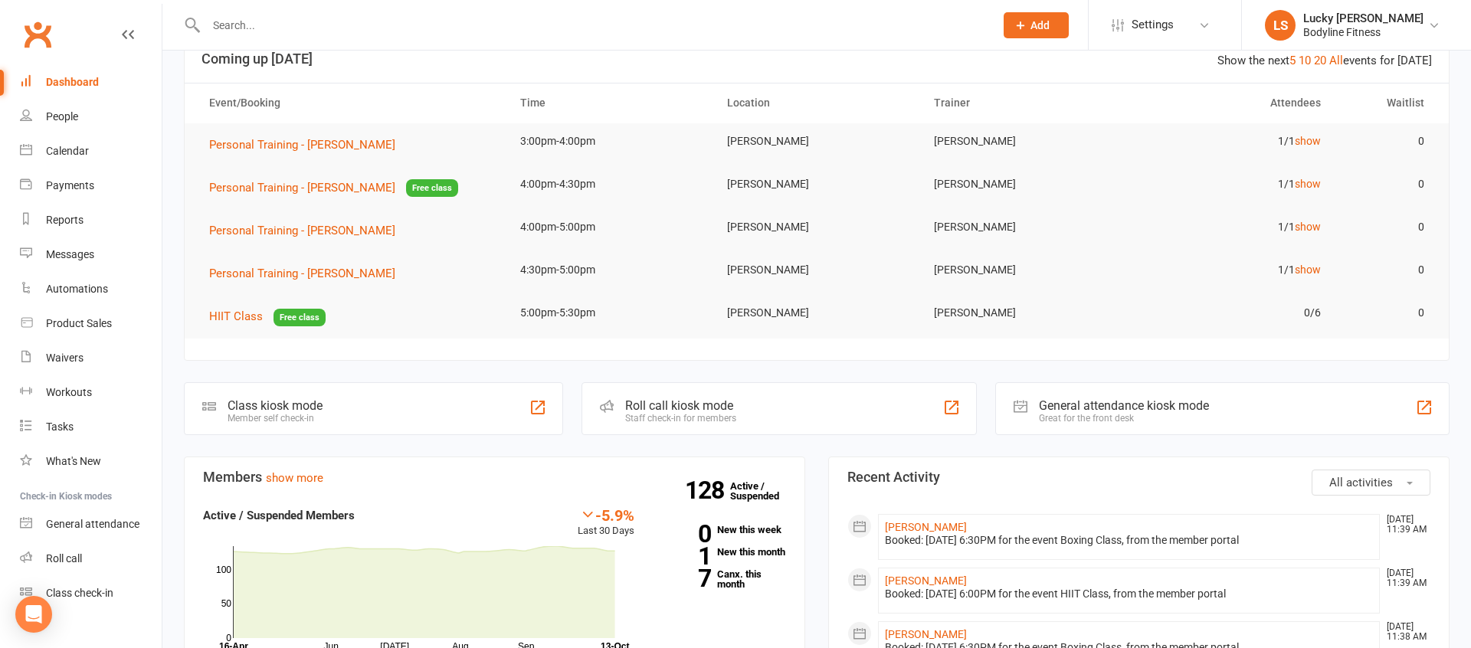
scroll to position [152, 0]
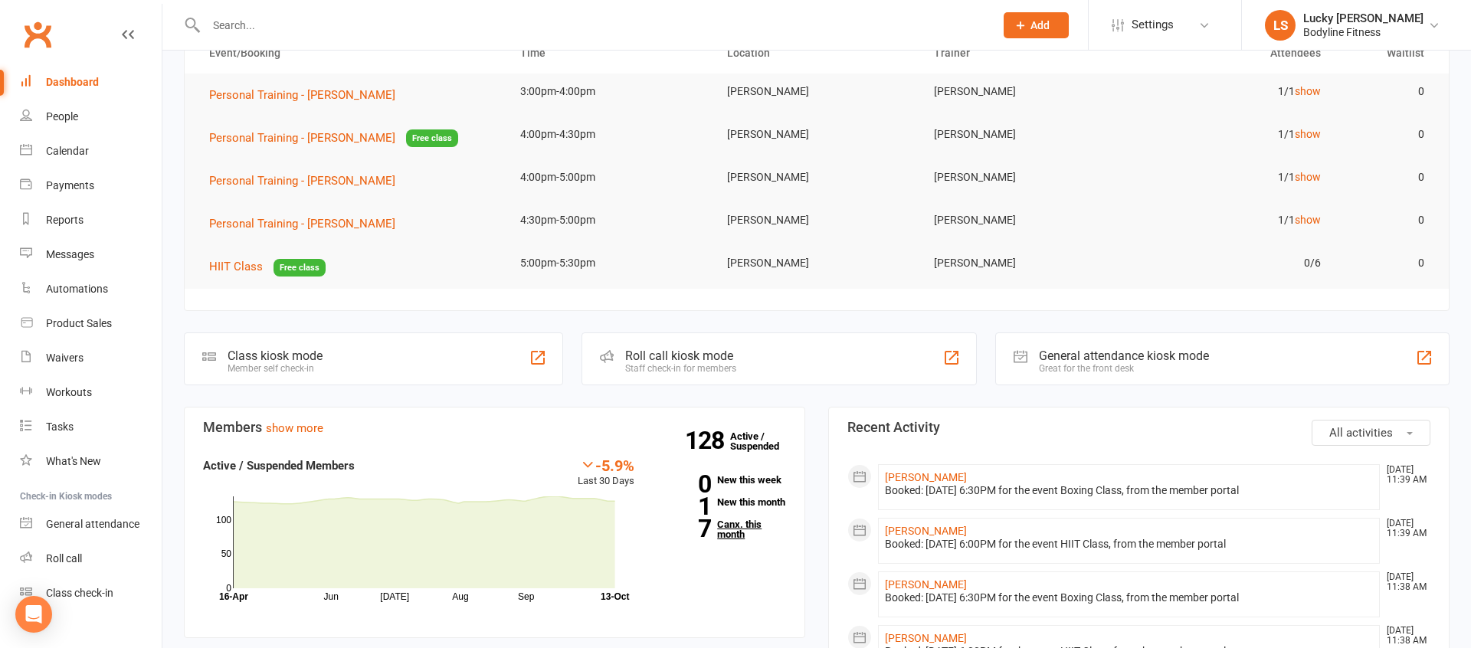
click at [720, 539] on link "7 Canx. this month" at bounding box center [721, 529] width 129 height 20
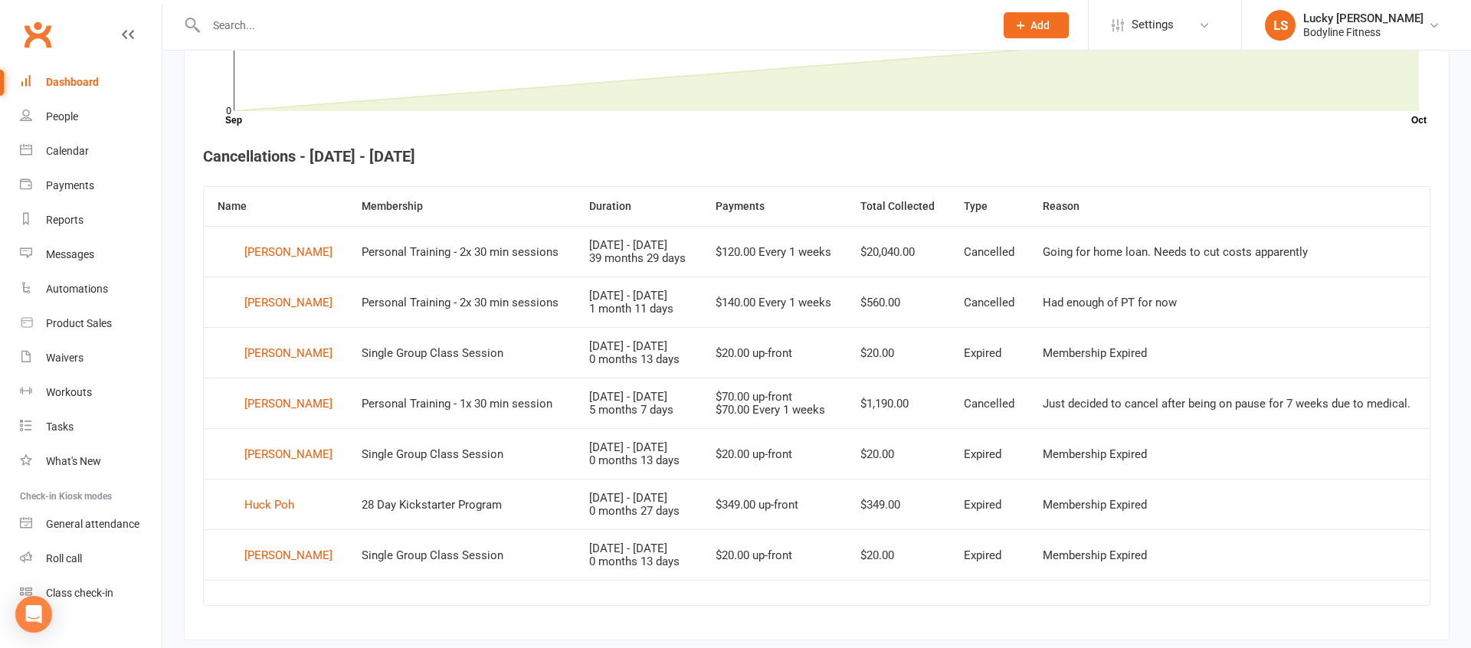
scroll to position [517, 0]
click at [290, 412] on div "[PERSON_NAME]" at bounding box center [288, 400] width 88 height 23
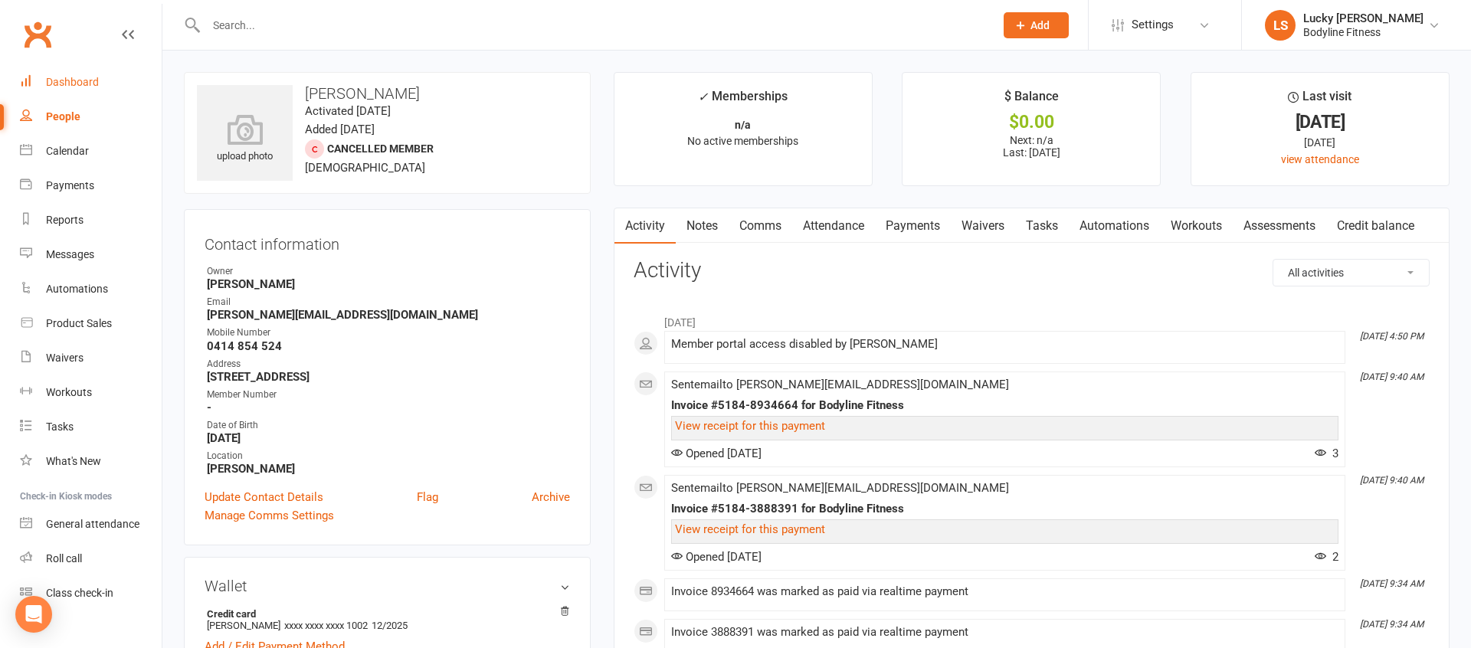
click at [72, 80] on div "Dashboard" at bounding box center [72, 82] width 53 height 12
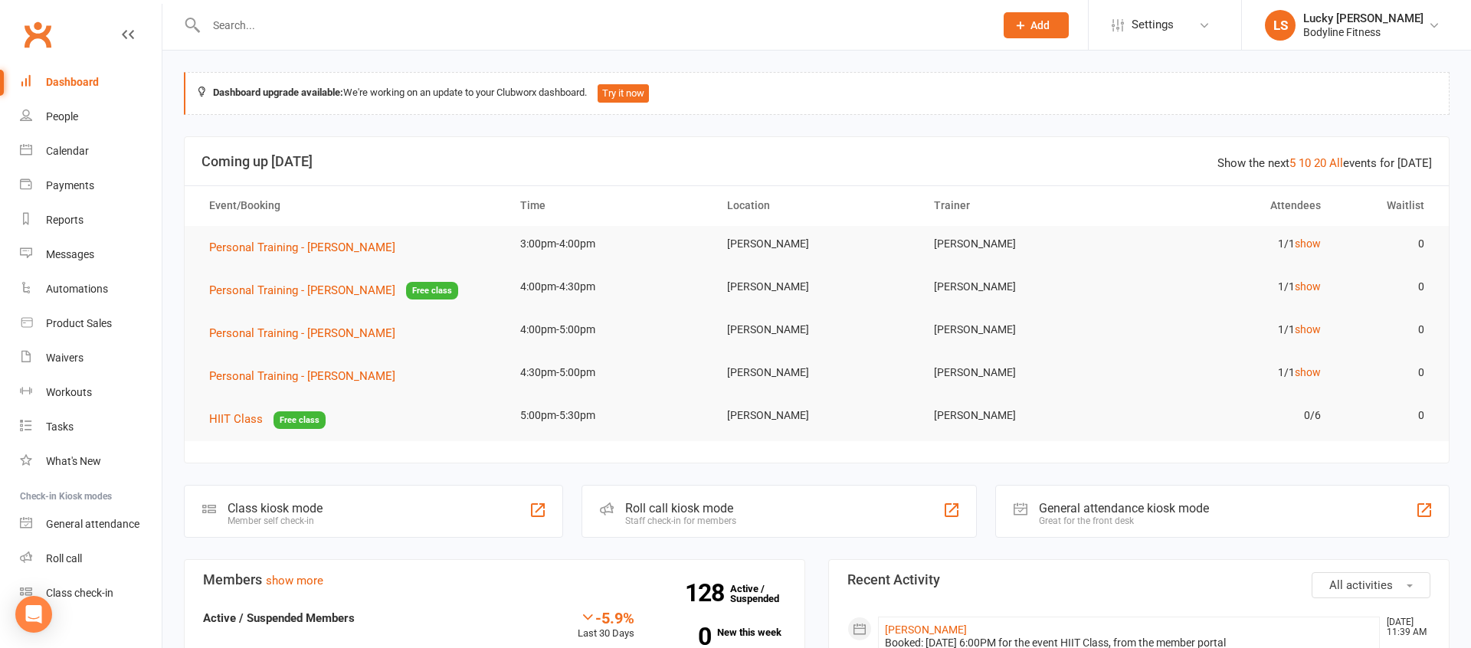
scroll to position [228, 0]
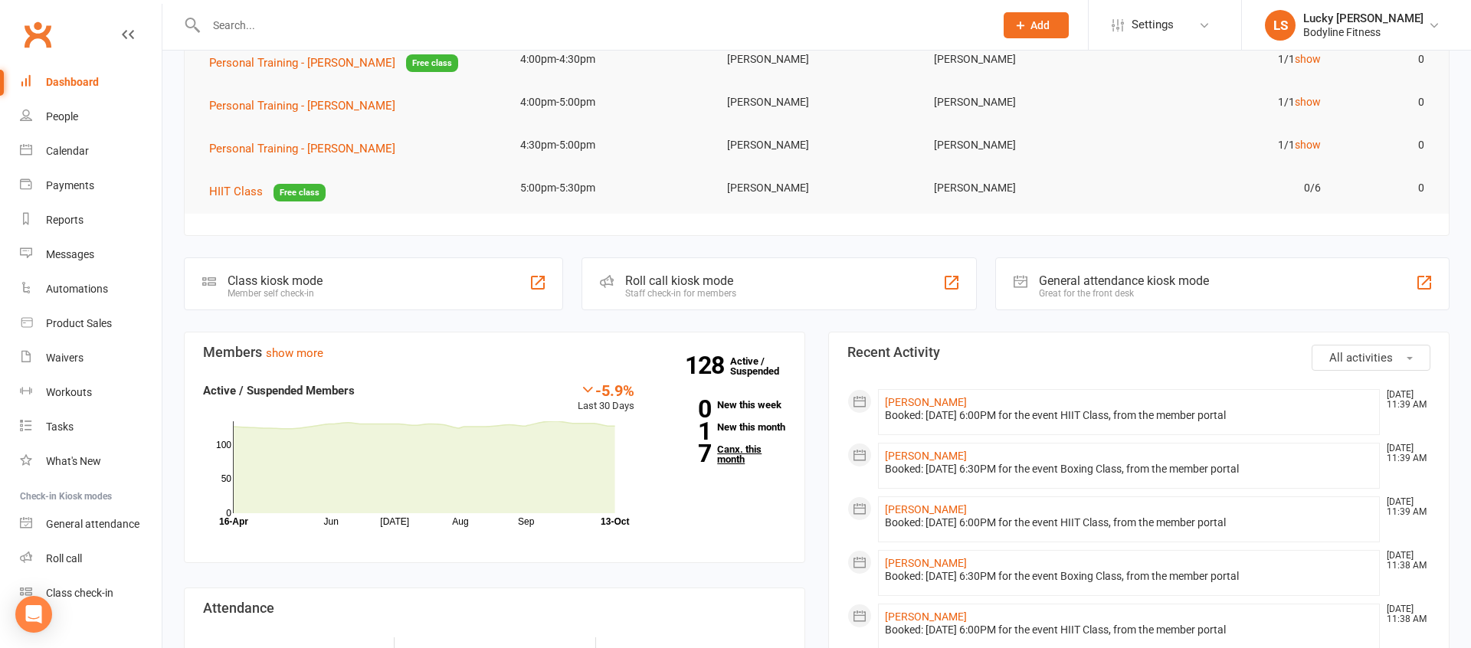
click at [730, 464] on link "7 Canx. this month" at bounding box center [721, 454] width 129 height 20
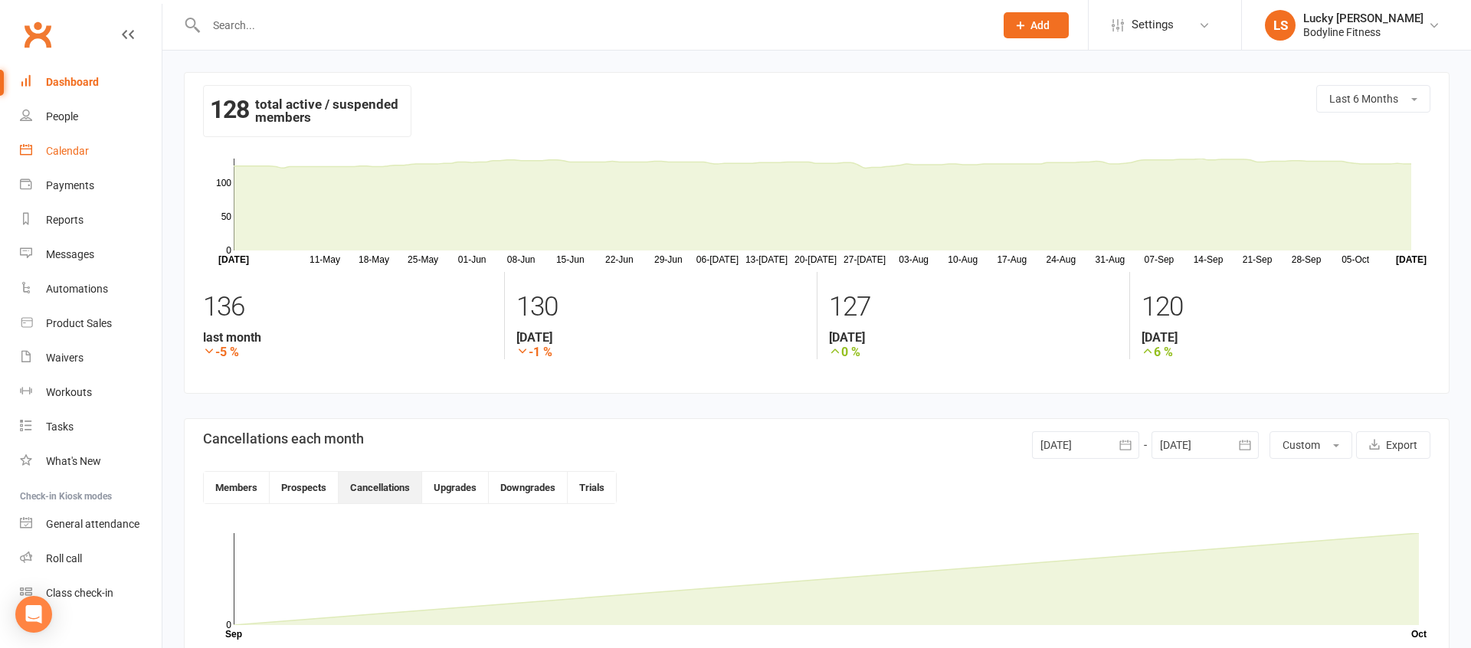
click at [64, 158] on link "Calendar" at bounding box center [91, 151] width 142 height 34
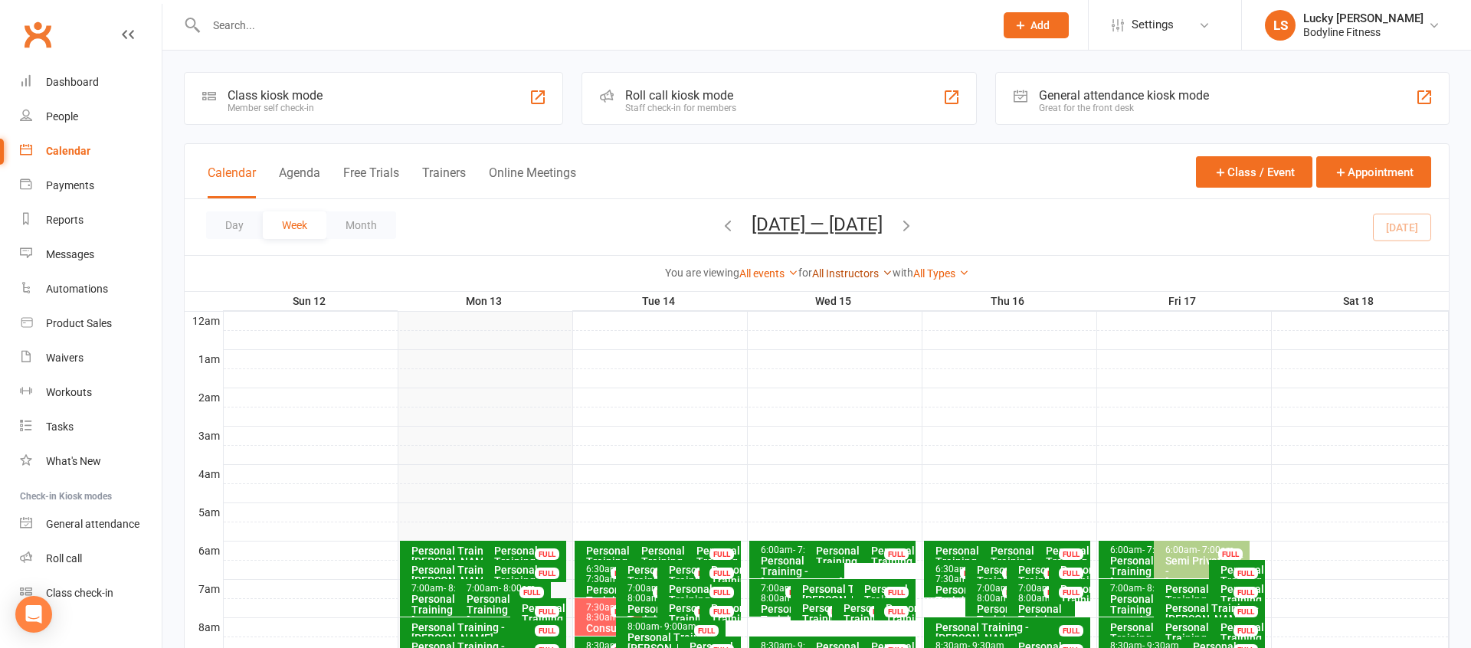
click at [856, 277] on link "All Instructors" at bounding box center [852, 273] width 80 height 12
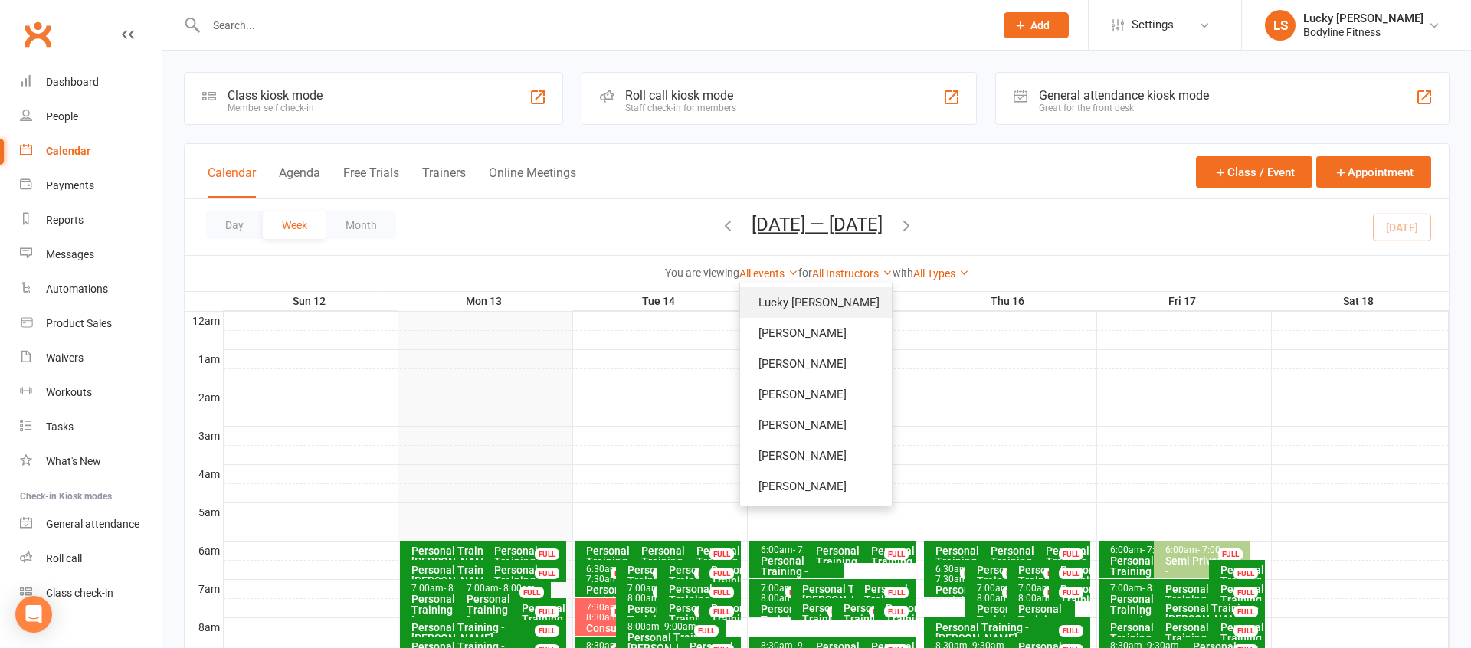
click at [843, 299] on link "Lucky [PERSON_NAME]" at bounding box center [816, 302] width 152 height 31
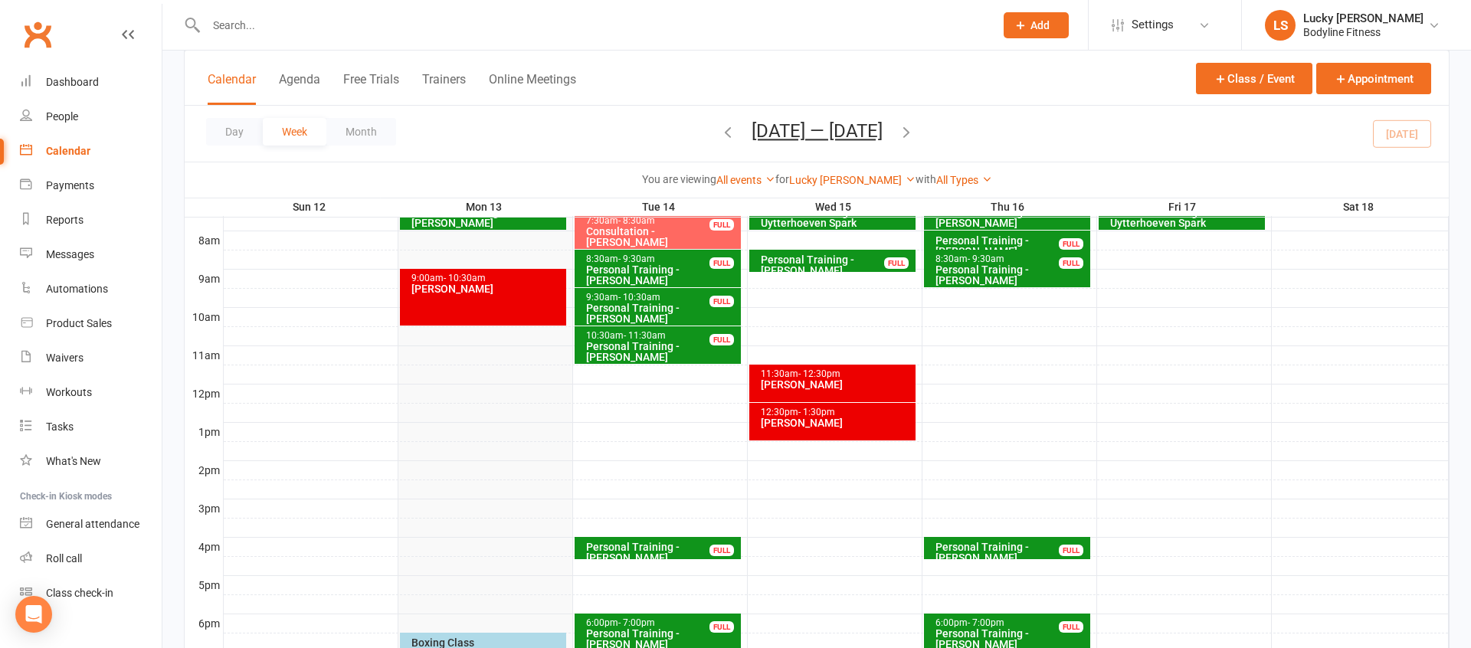
scroll to position [388, 0]
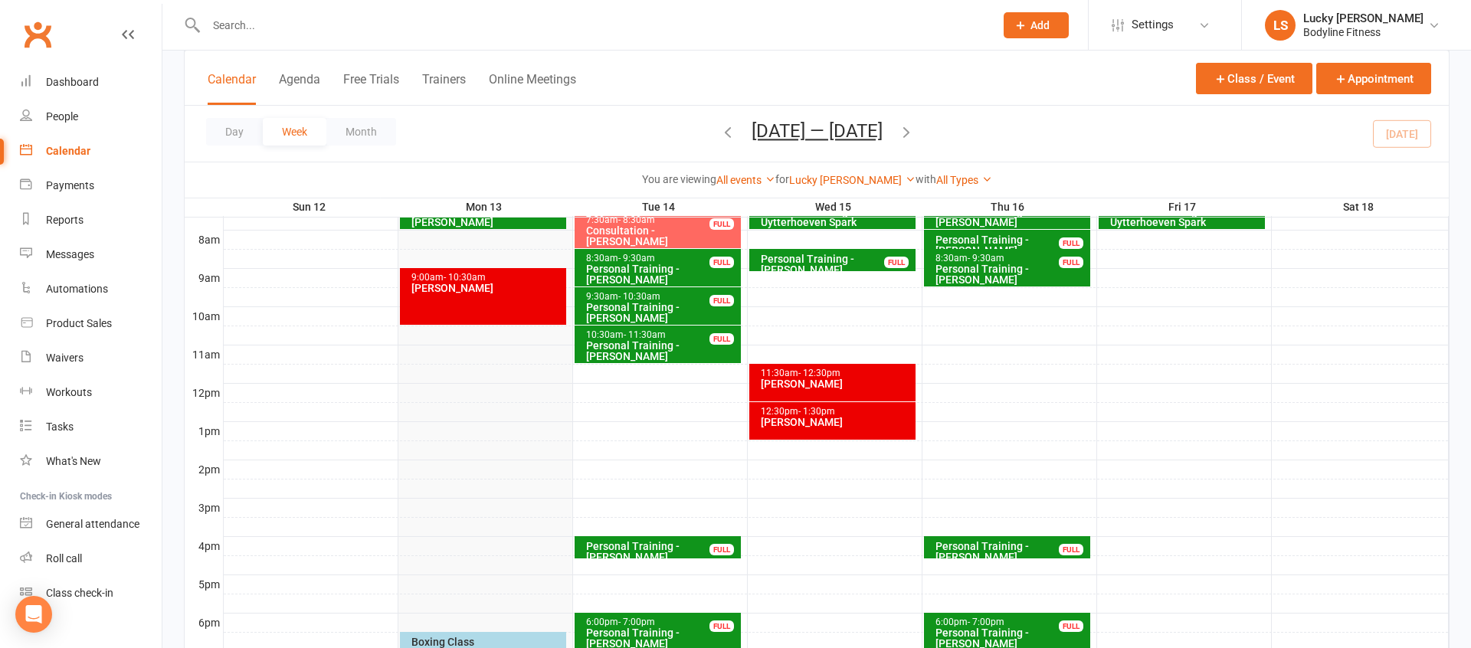
click at [692, 266] on div "Personal Training - [PERSON_NAME]" at bounding box center [661, 274] width 152 height 21
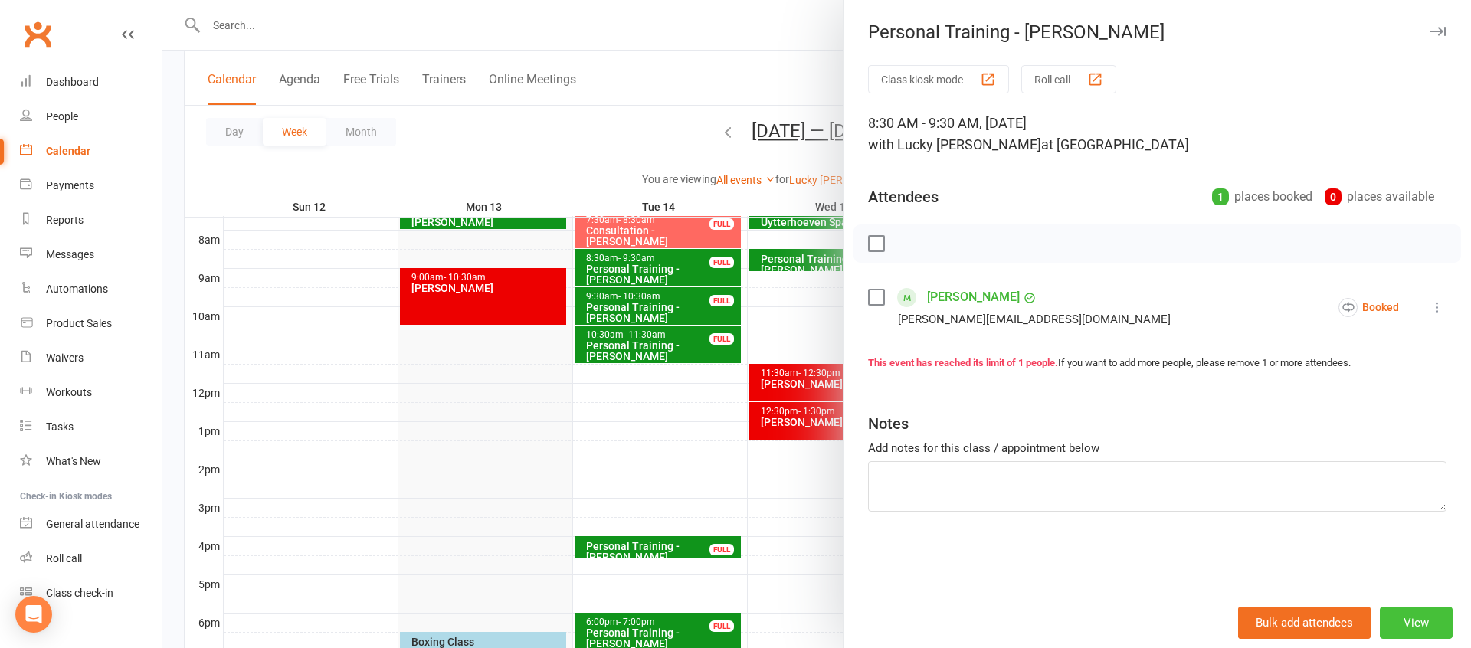
click at [1420, 617] on button "View" at bounding box center [1416, 623] width 73 height 32
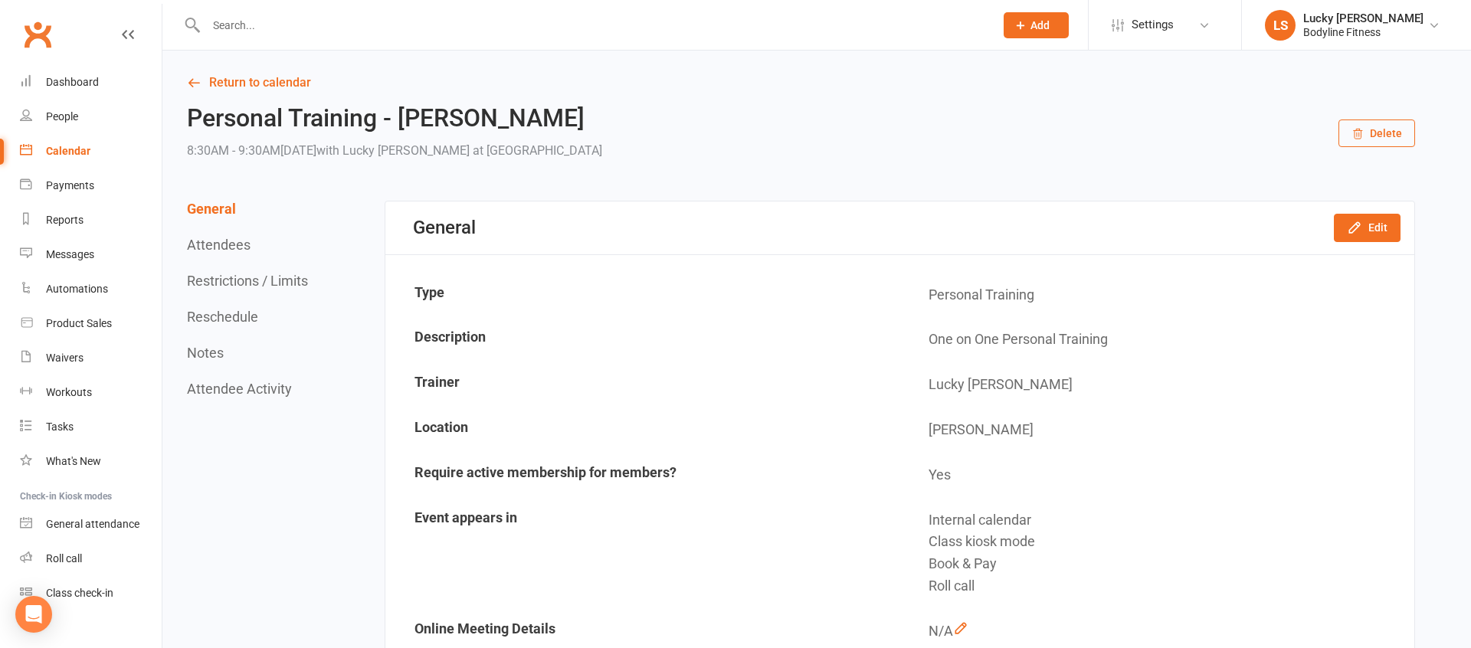
click at [228, 309] on button "Reschedule" at bounding box center [222, 317] width 71 height 16
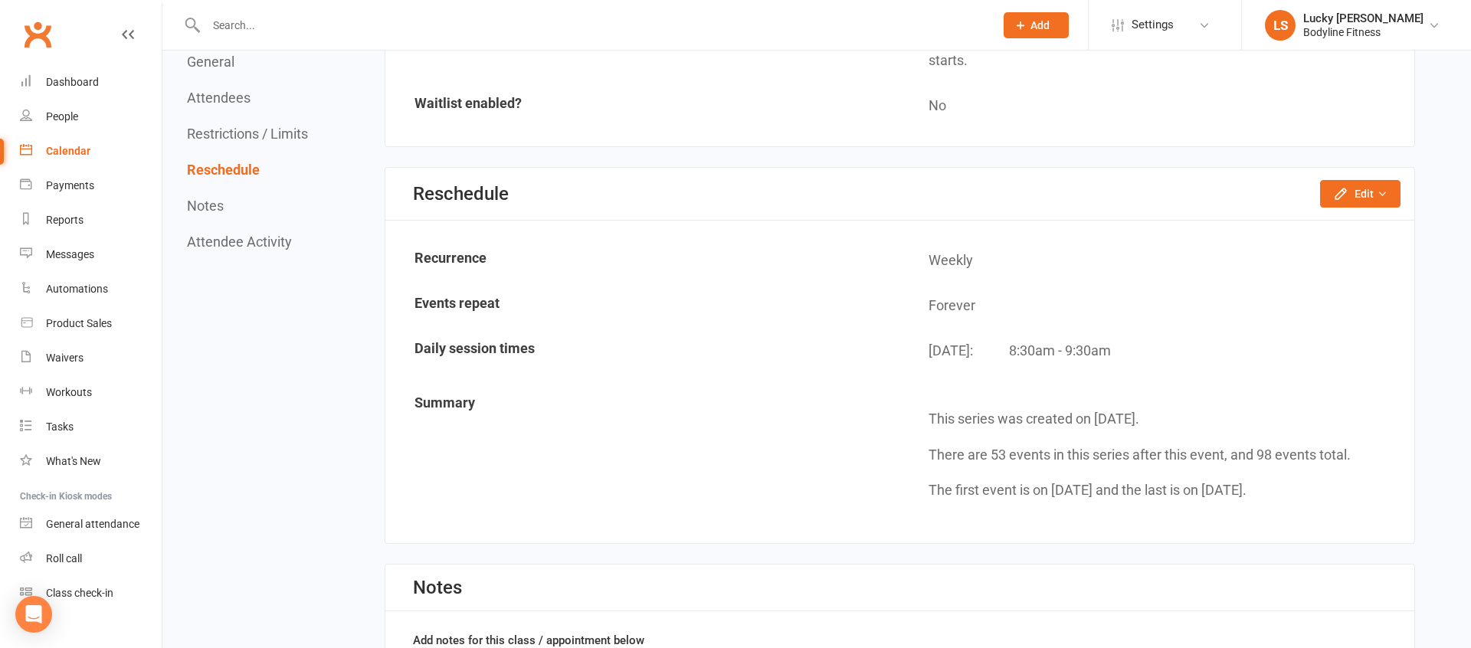
scroll to position [1190, 0]
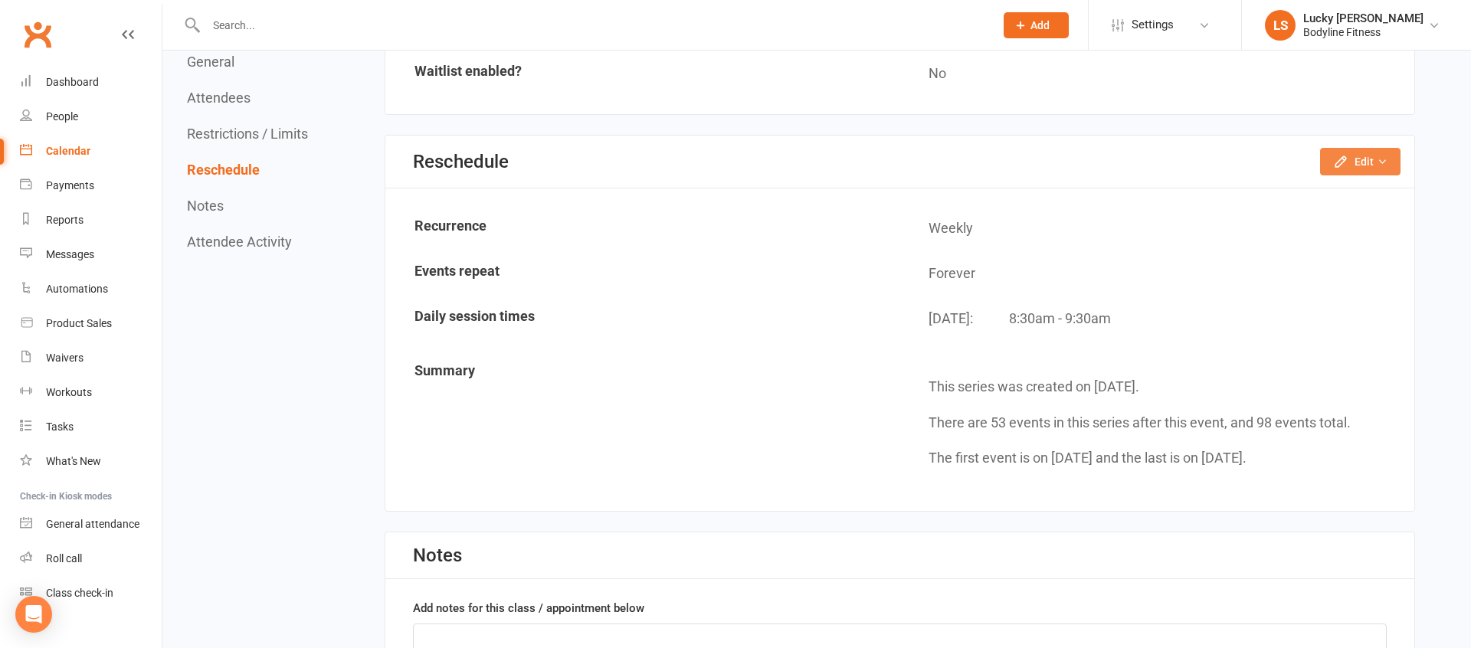
click at [1347, 160] on icon "button" at bounding box center [1340, 161] width 15 height 15
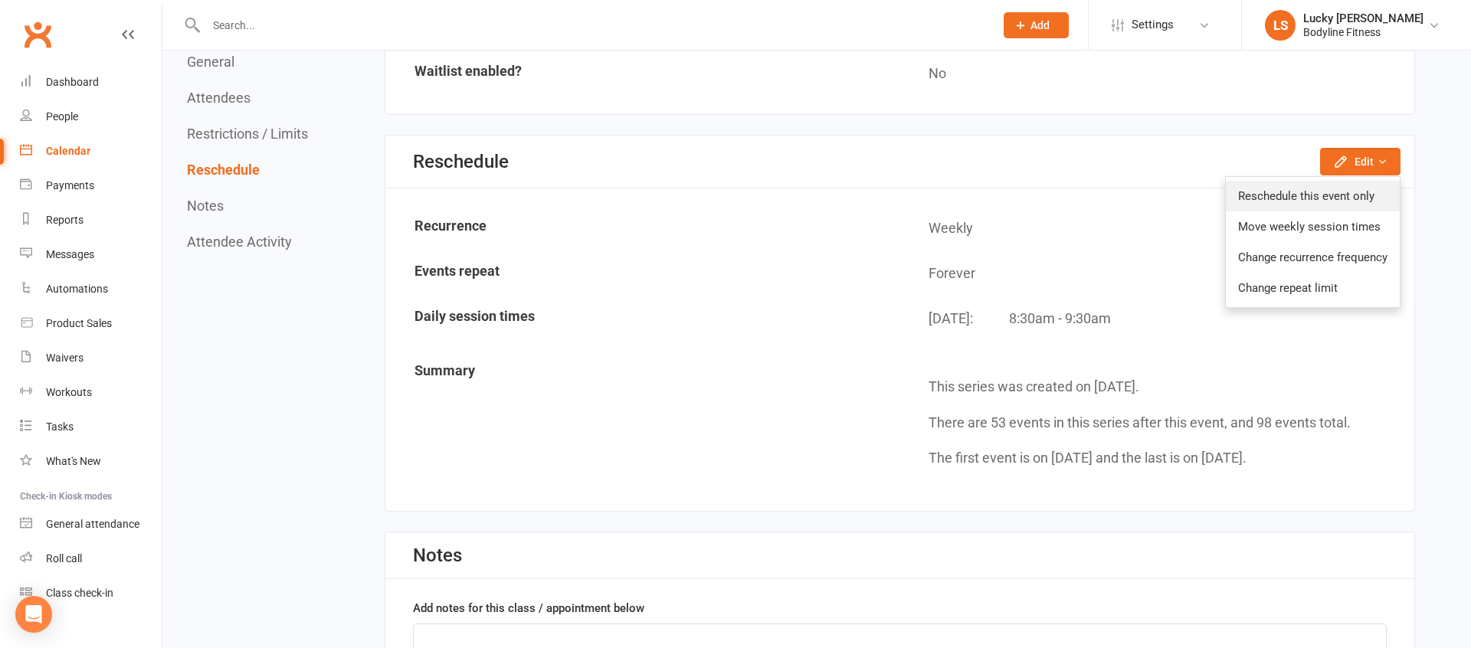
click at [1338, 195] on link "Reschedule this event only" at bounding box center [1313, 196] width 174 height 31
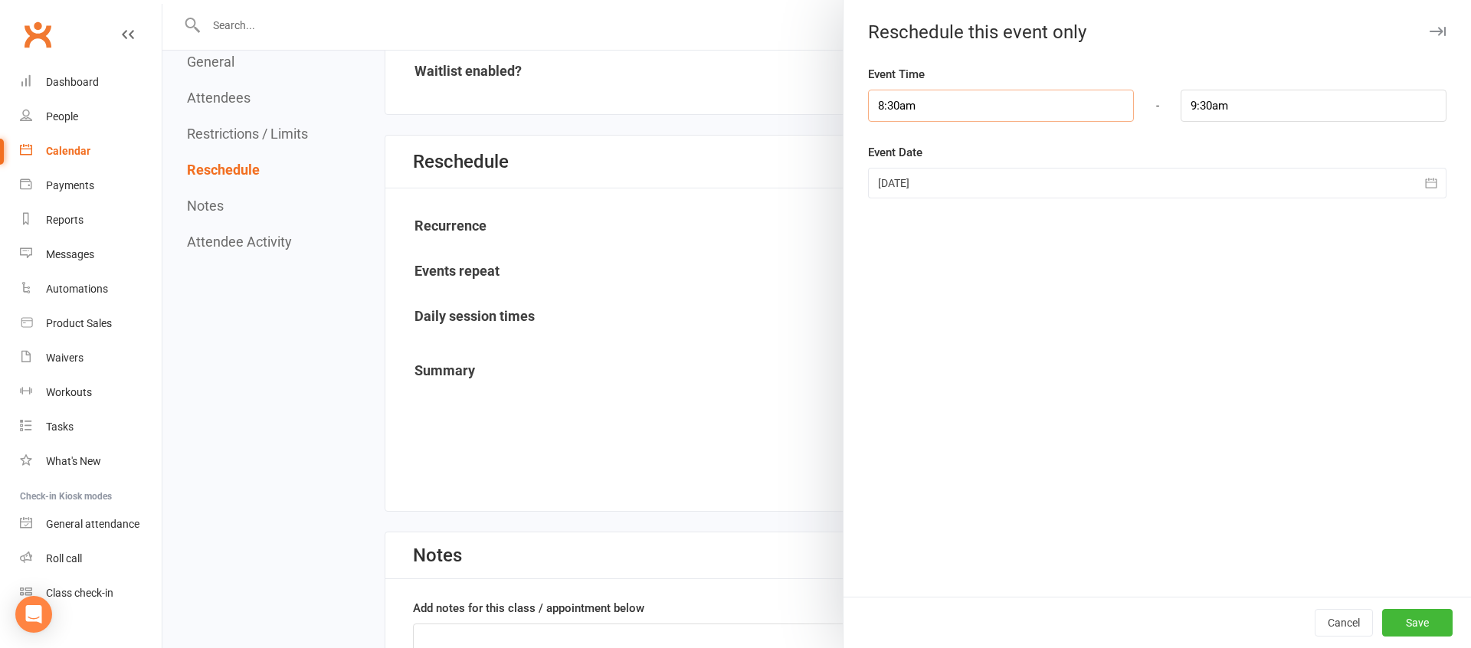
drag, startPoint x: 915, startPoint y: 105, endPoint x: 907, endPoint y: 114, distance: 12.0
click at [915, 105] on input "8:30am" at bounding box center [1001, 106] width 266 height 32
type input "9:00am"
type input "10:00am"
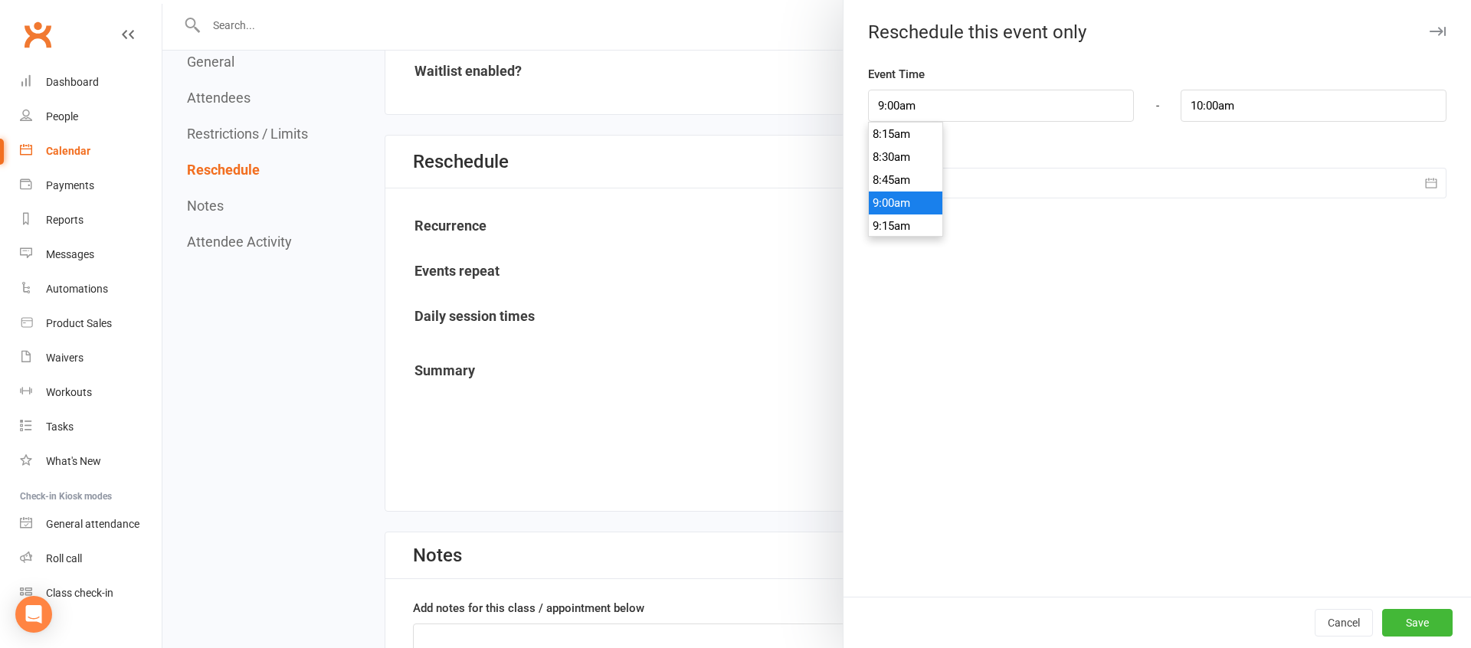
click at [901, 196] on li "9:00am" at bounding box center [906, 203] width 74 height 23
click at [936, 186] on div at bounding box center [1157, 183] width 578 height 31
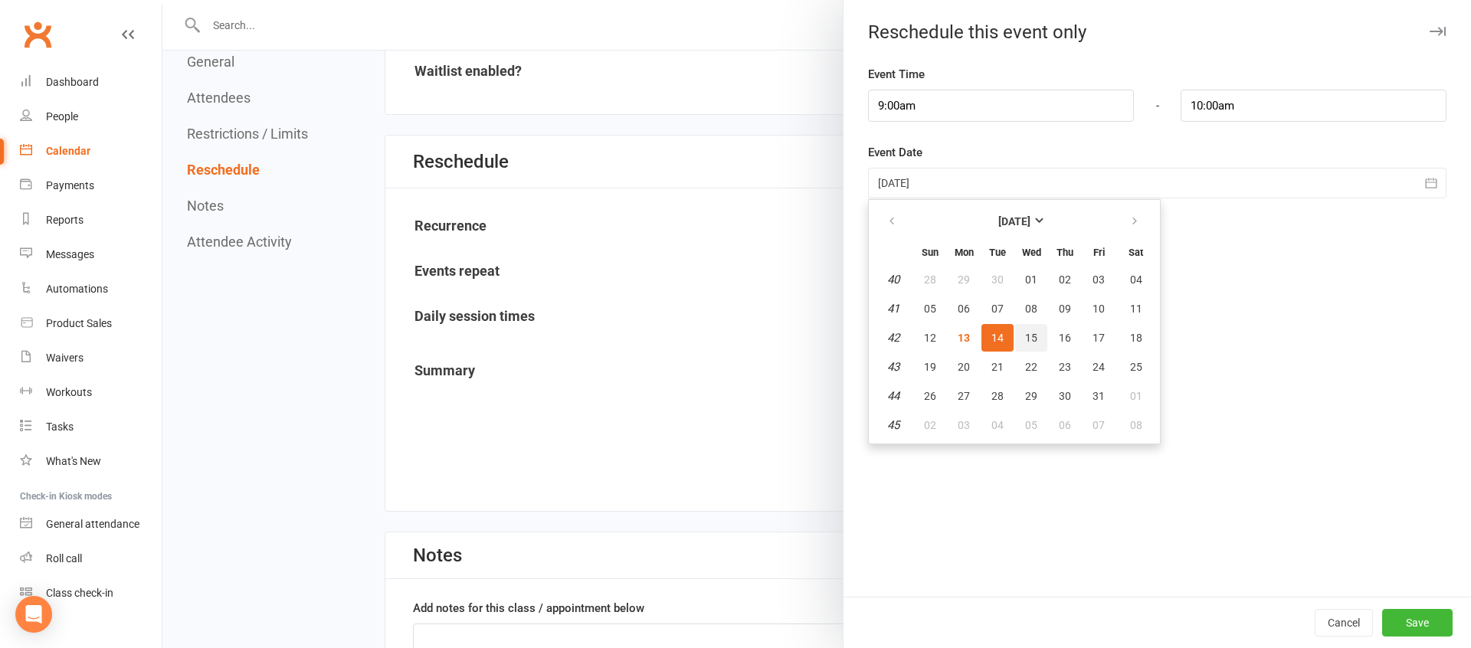
click at [1027, 338] on span "15" at bounding box center [1031, 338] width 12 height 12
type input "[DATE]"
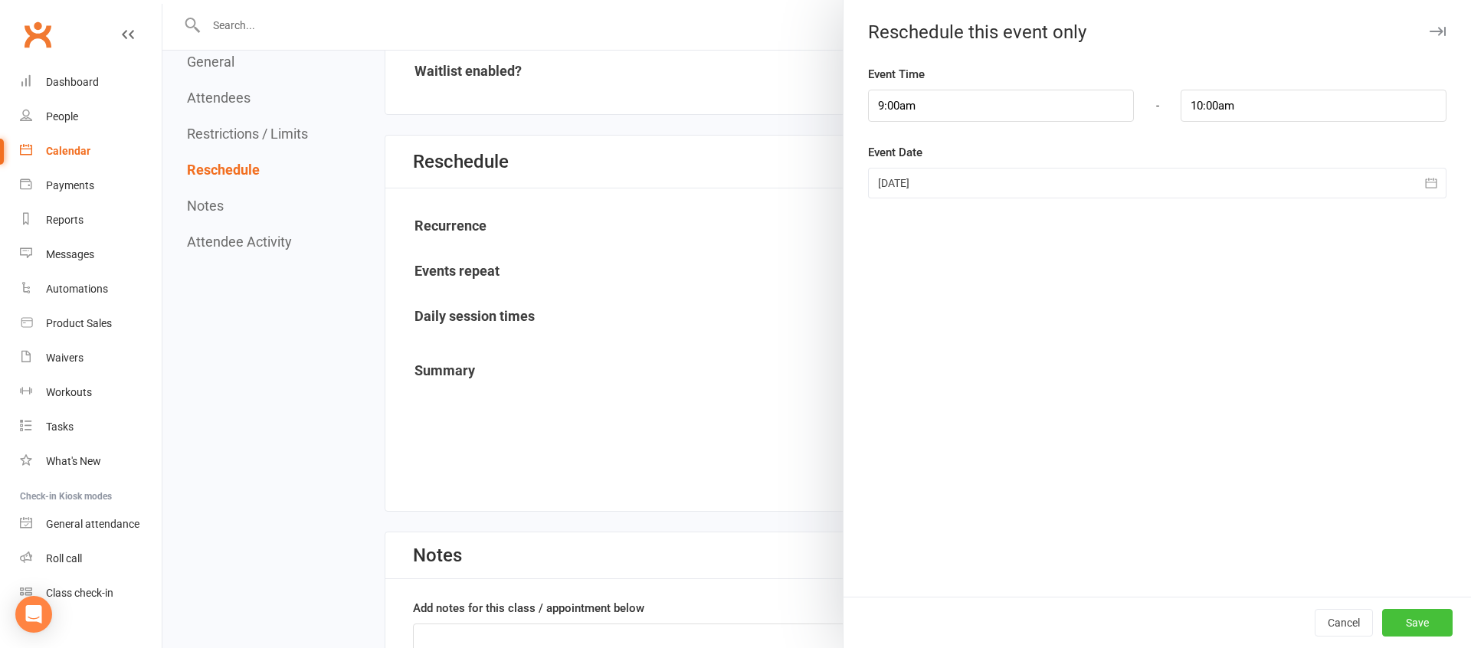
click at [1421, 624] on button "Save" at bounding box center [1417, 623] width 70 height 28
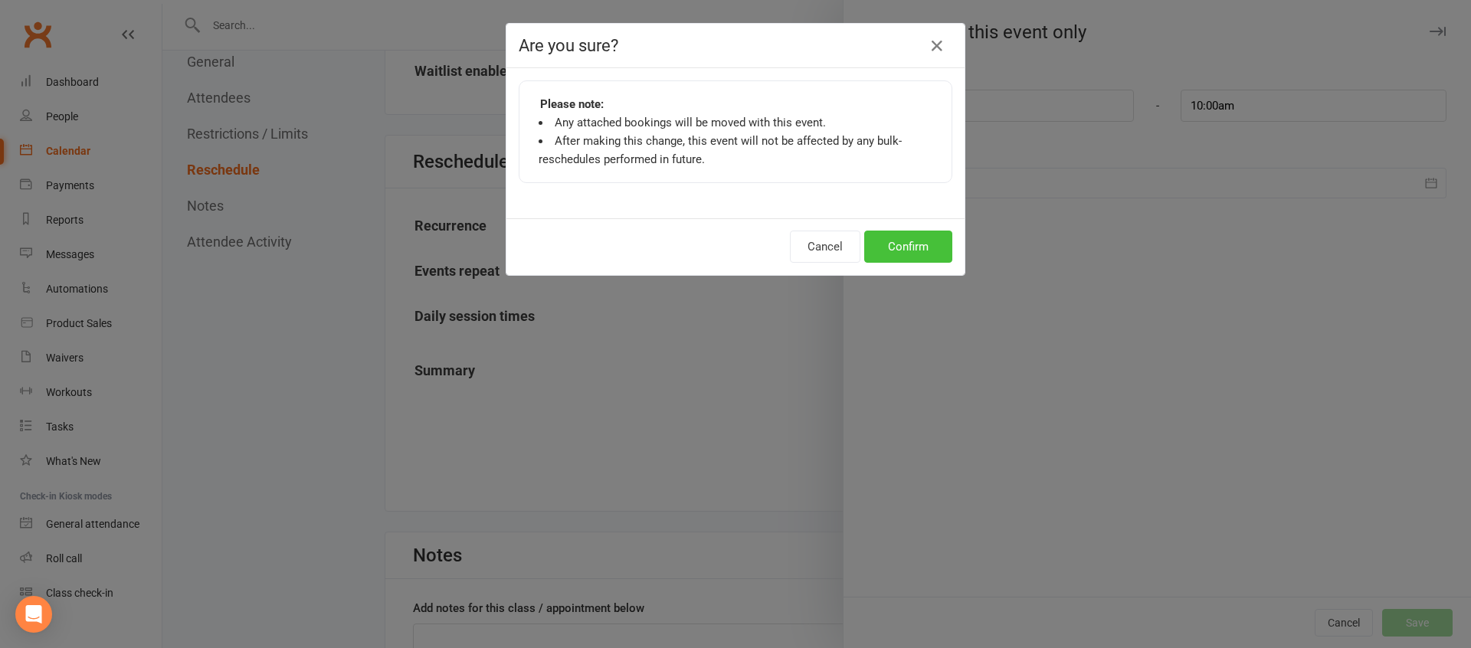
click at [912, 245] on button "Confirm" at bounding box center [908, 247] width 88 height 32
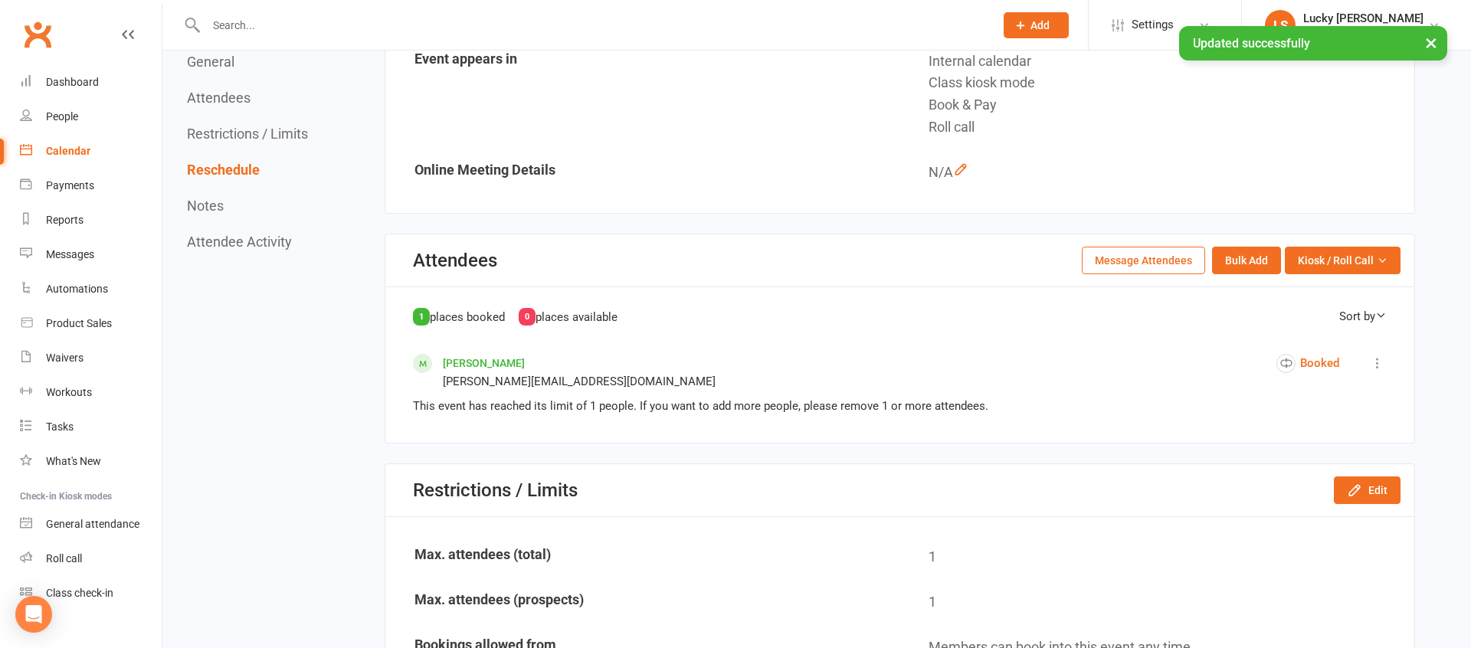
scroll to position [0, 0]
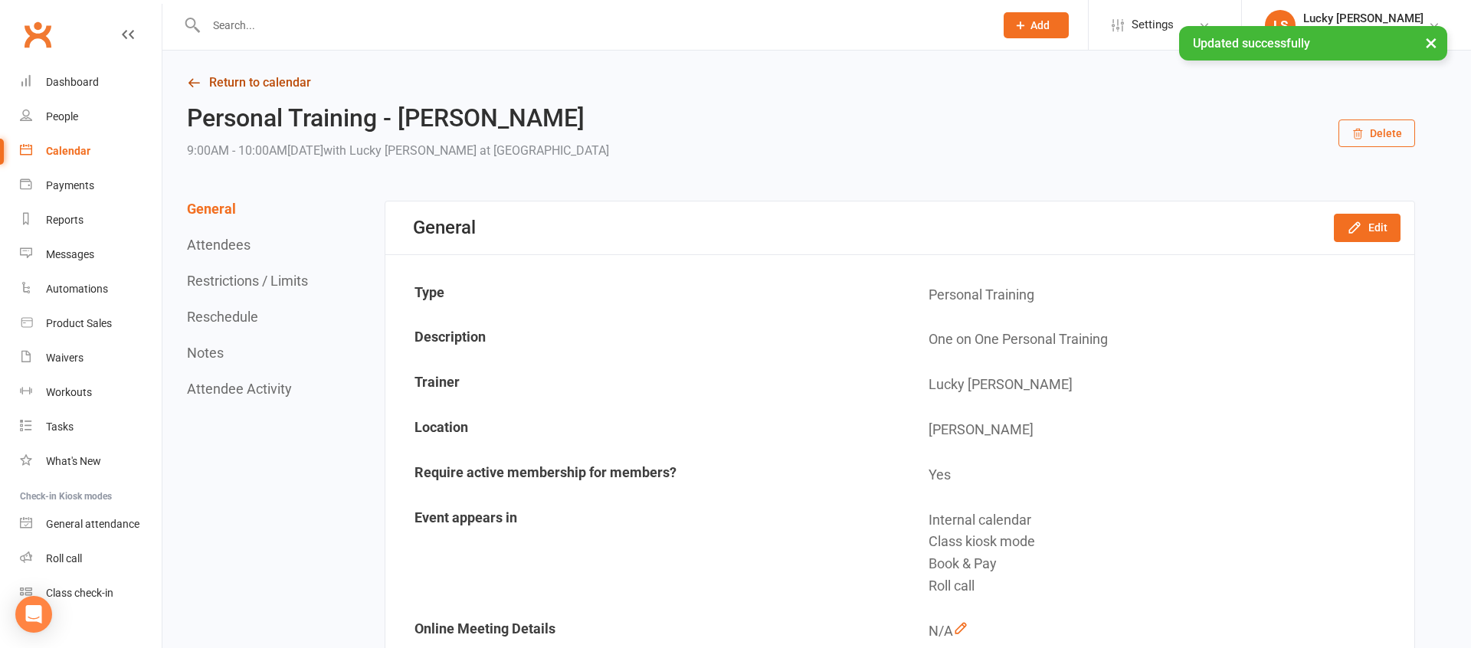
click at [257, 82] on link "Return to calendar" at bounding box center [801, 82] width 1228 height 21
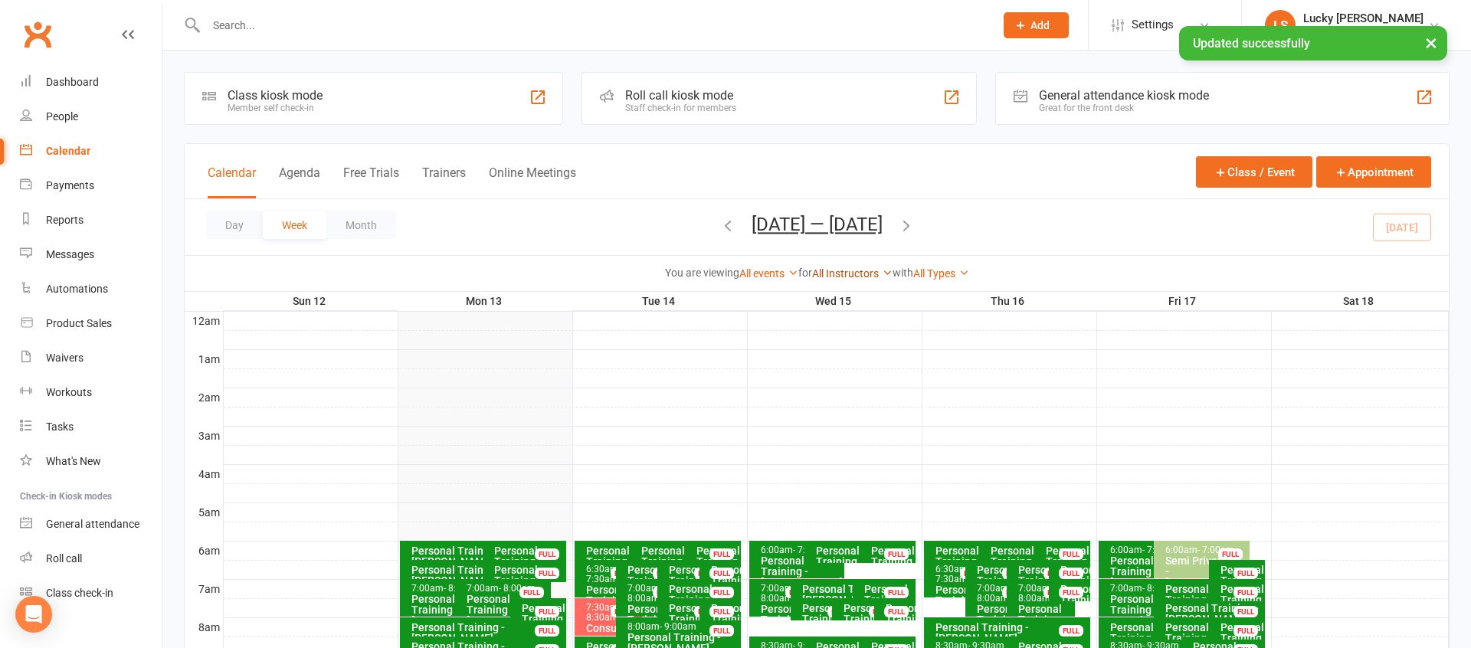
click at [850, 275] on link "All Instructors" at bounding box center [852, 273] width 80 height 12
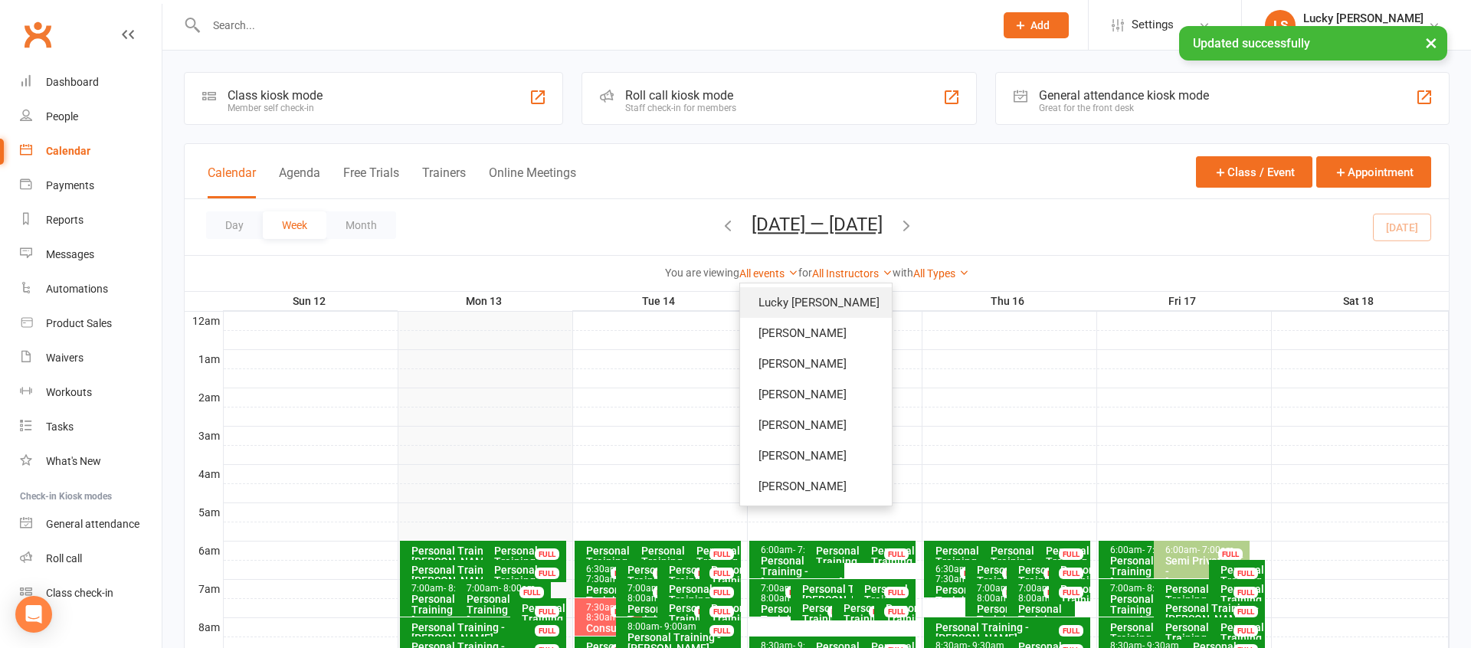
click at [840, 297] on link "Lucky [PERSON_NAME]" at bounding box center [816, 302] width 152 height 31
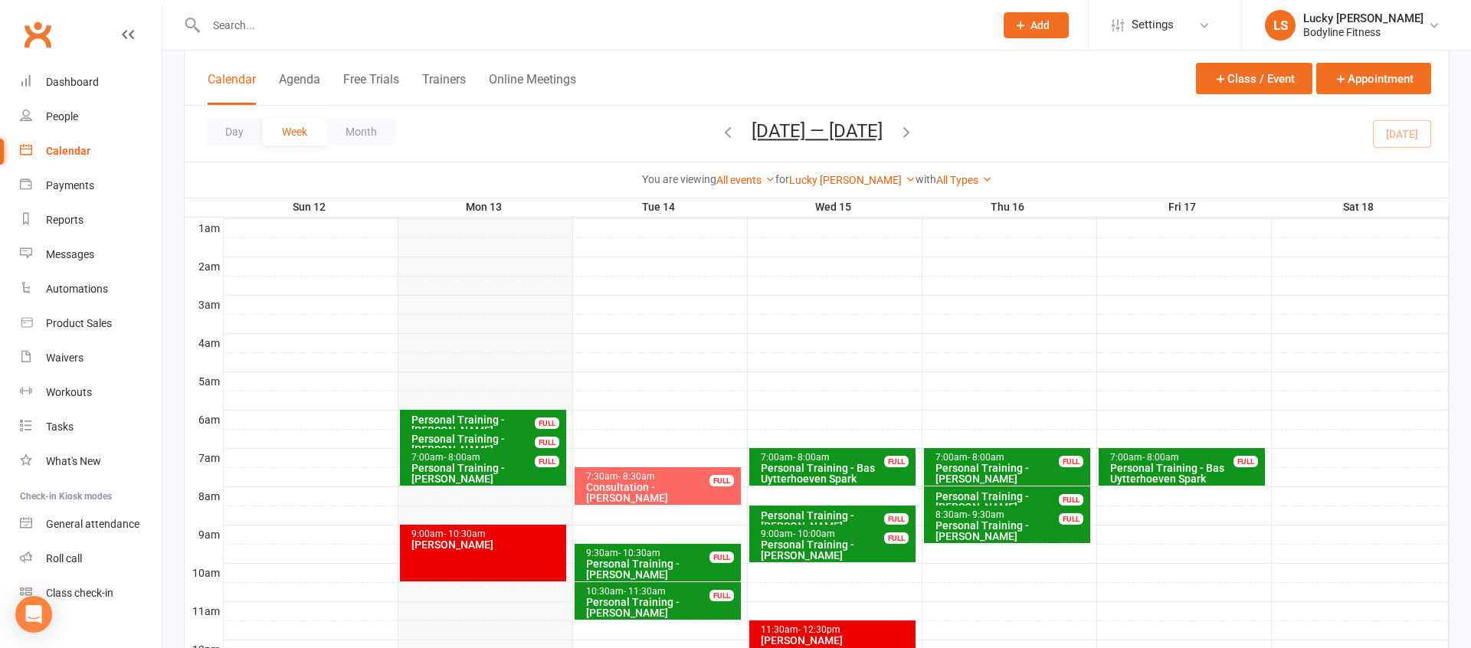
scroll to position [283, 0]
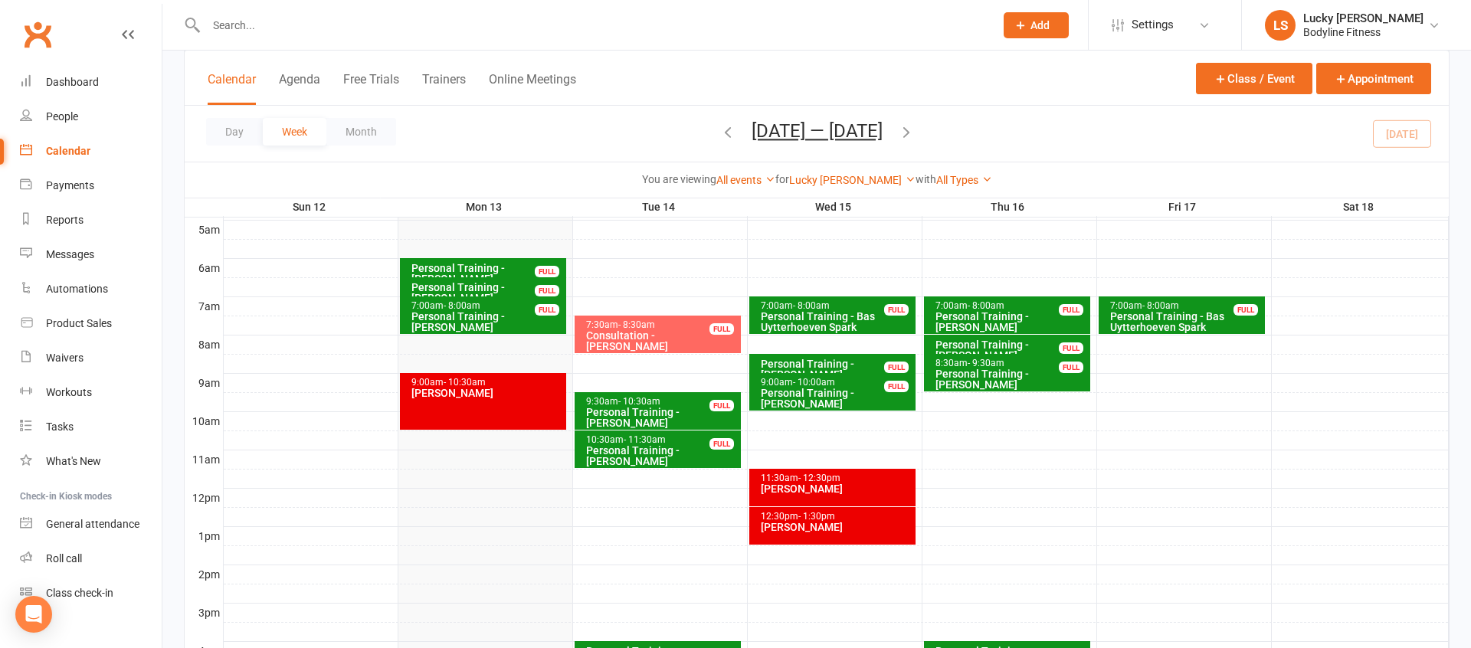
click at [1017, 375] on div "Personal Training - [PERSON_NAME]" at bounding box center [1011, 378] width 152 height 21
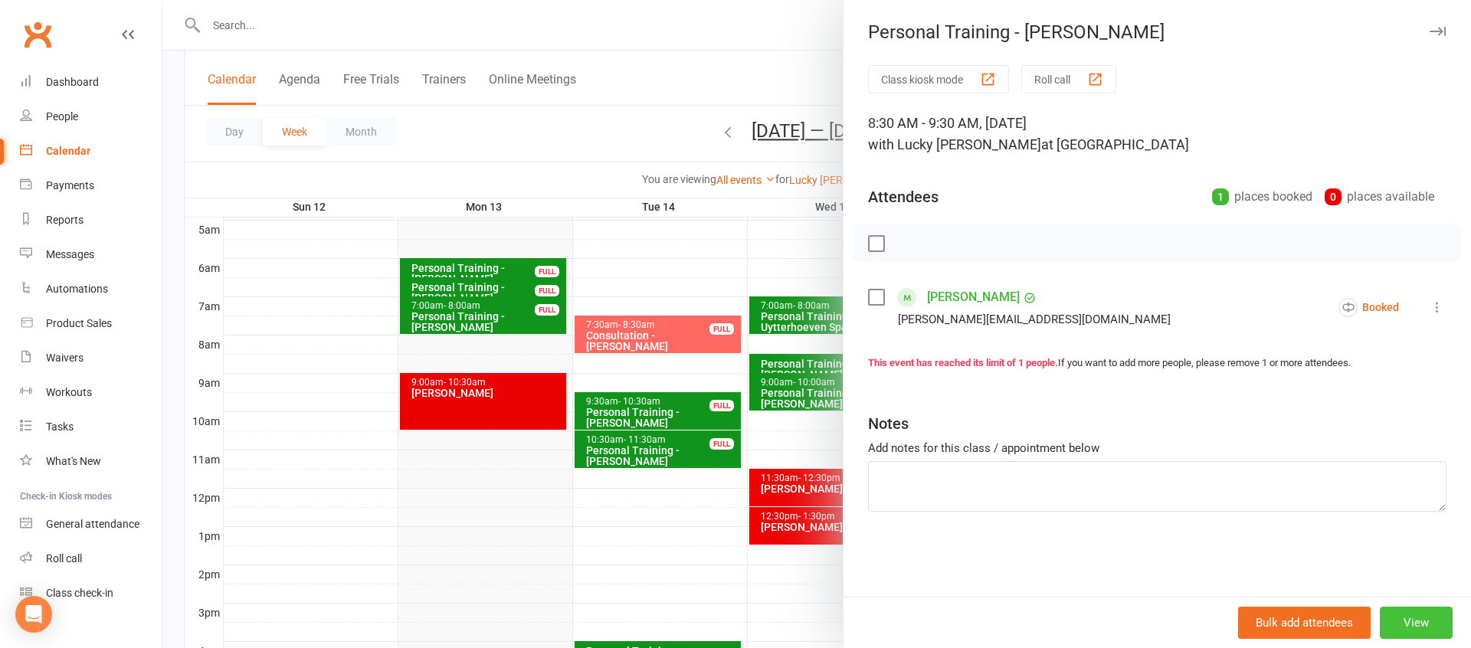
drag, startPoint x: 1422, startPoint y: 616, endPoint x: 1403, endPoint y: 614, distance: 19.3
click at [1422, 616] on button "View" at bounding box center [1416, 623] width 73 height 32
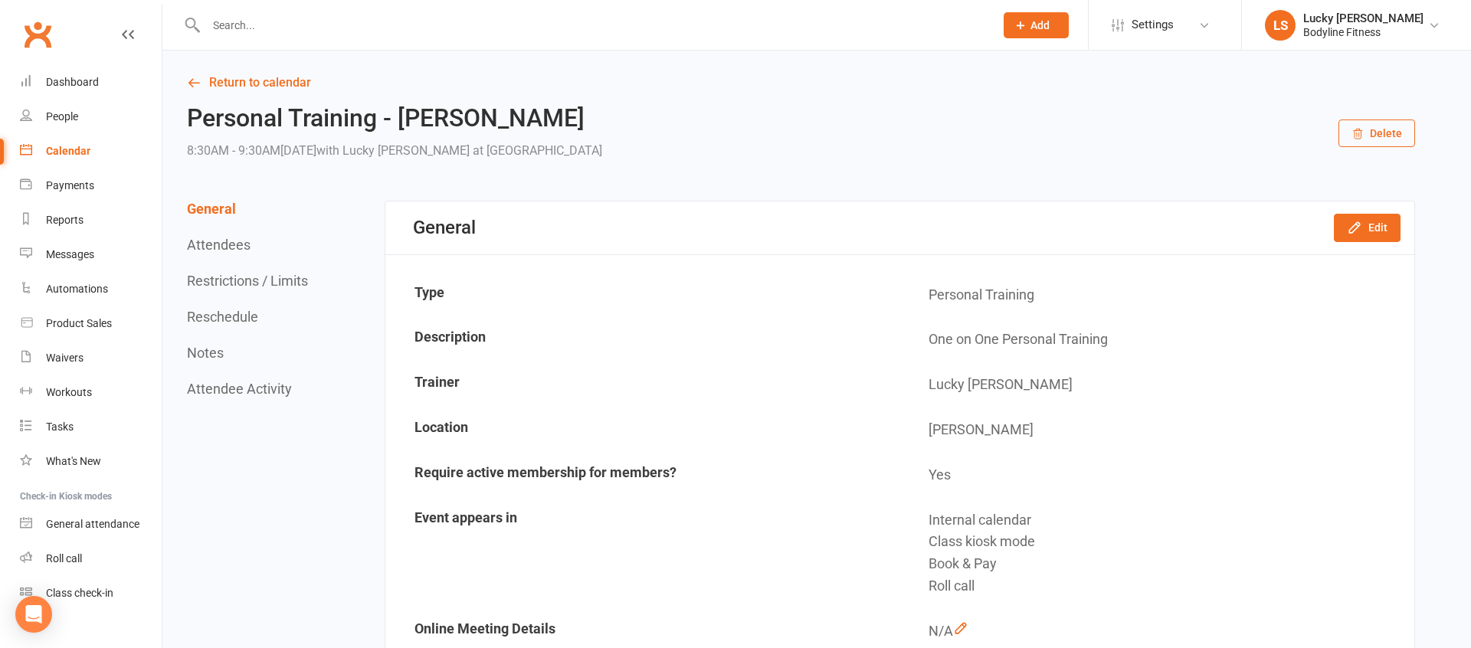
drag, startPoint x: 262, startPoint y: 314, endPoint x: 254, endPoint y: 313, distance: 7.7
click at [261, 314] on div "General Attendees Restrictions / Limits Reschedule Notes Attendee Activity" at bounding box center [249, 299] width 125 height 196
click at [242, 312] on button "Reschedule" at bounding box center [222, 317] width 71 height 16
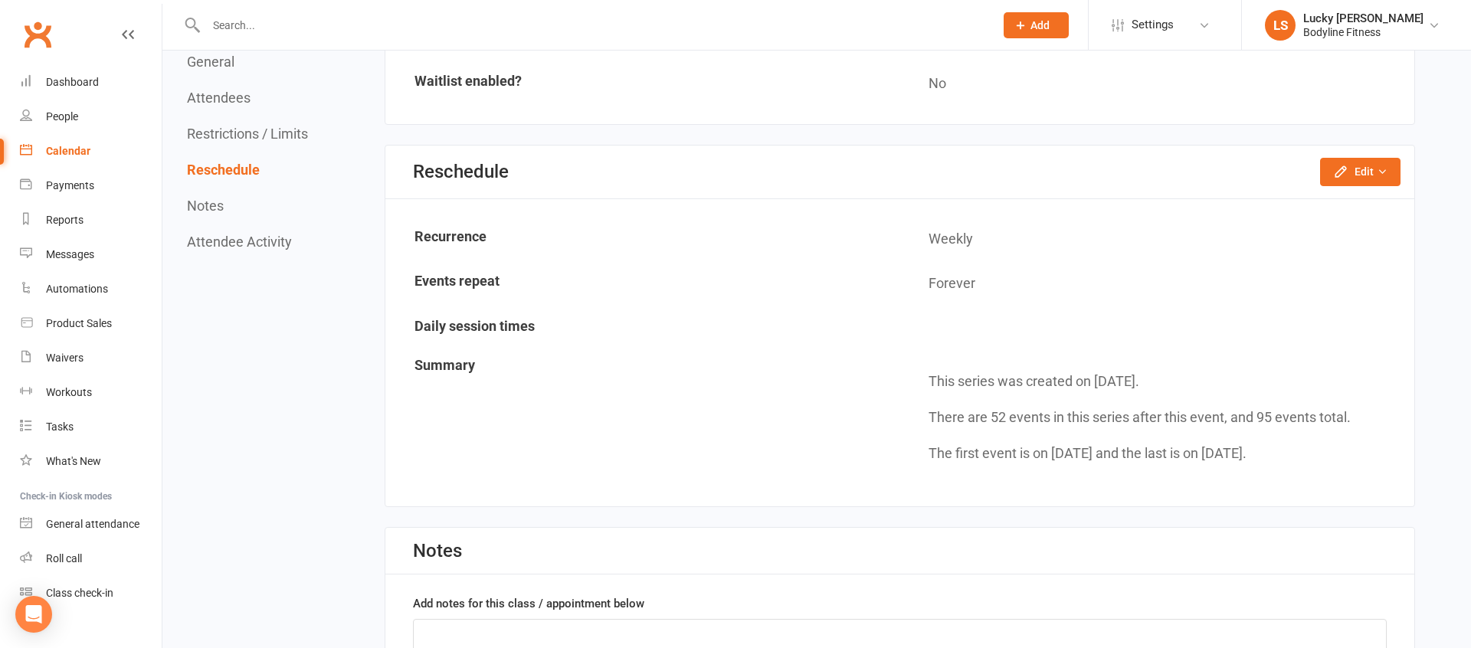
scroll to position [1160, 0]
click at [1335, 167] on icon "button" at bounding box center [1340, 169] width 15 height 15
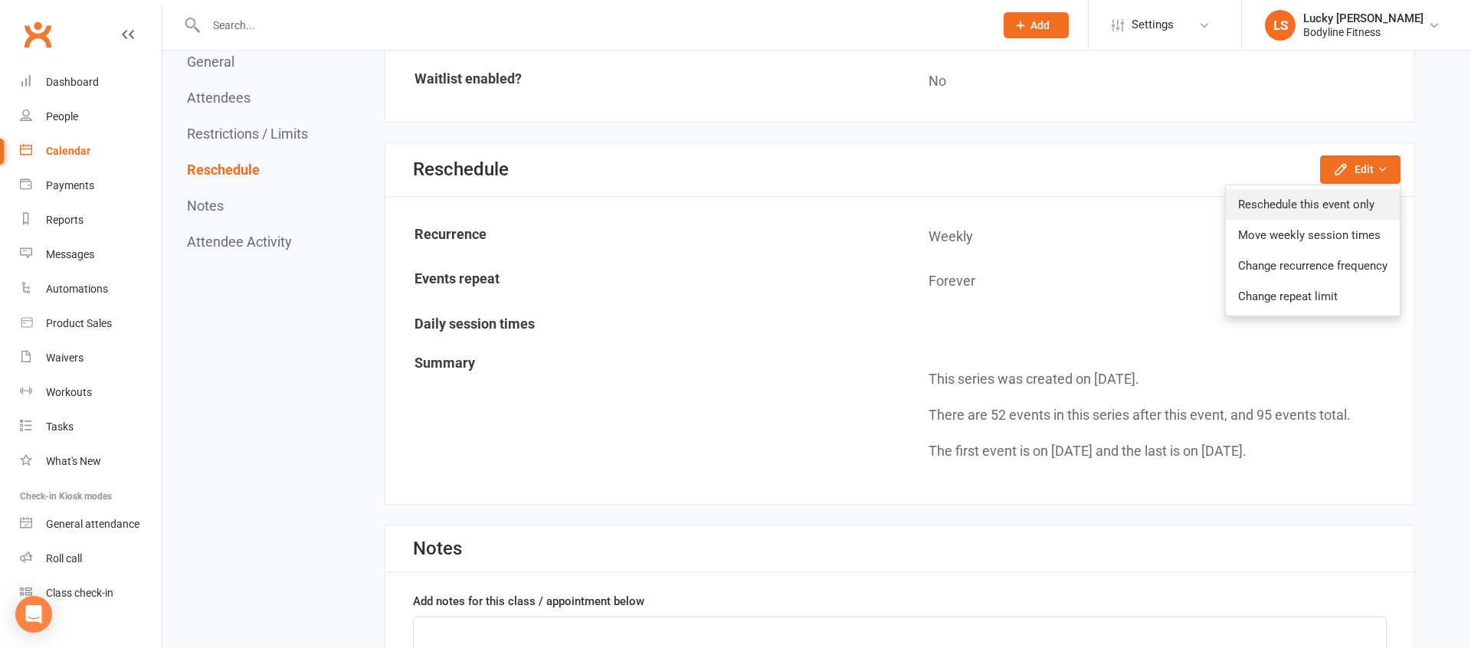
click at [1312, 189] on link "Reschedule this event only" at bounding box center [1313, 204] width 174 height 31
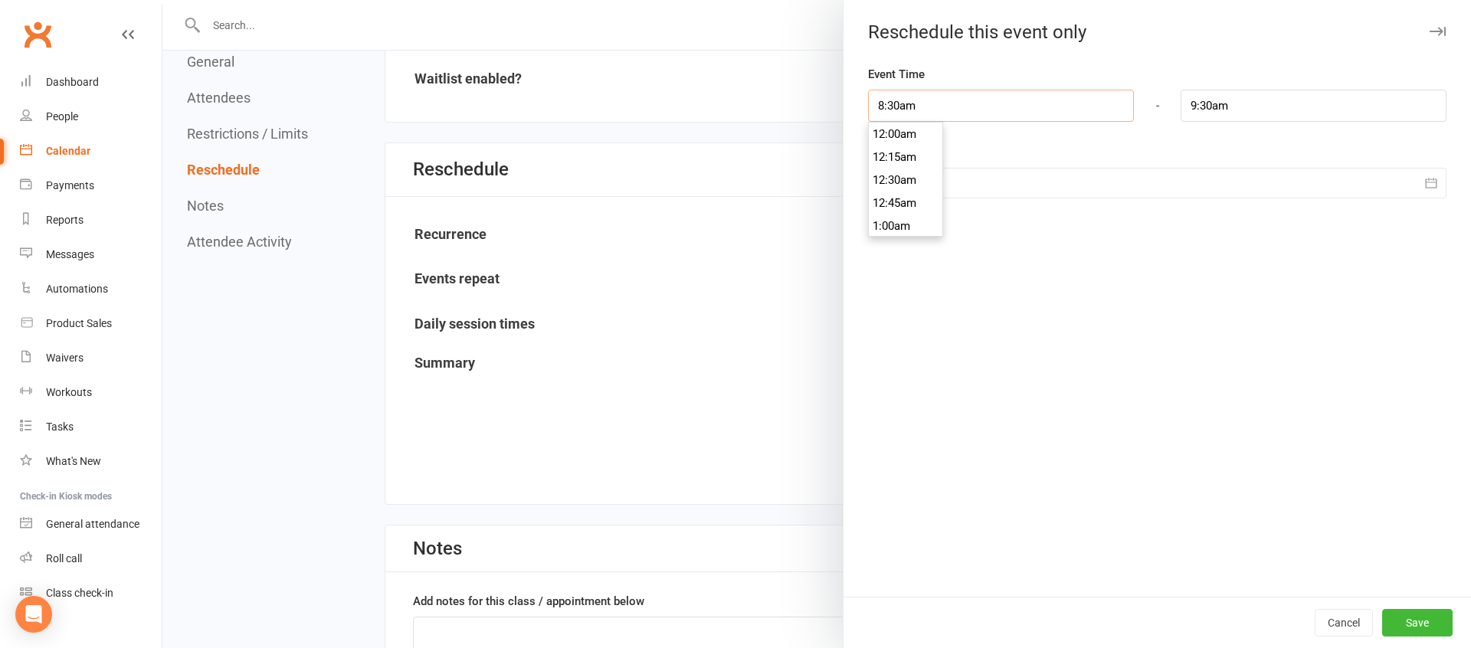
click at [915, 99] on input "8:30am" at bounding box center [1001, 106] width 266 height 32
type input "8:00am"
type input "9:00am"
click at [901, 151] on li "8:00am" at bounding box center [906, 149] width 74 height 23
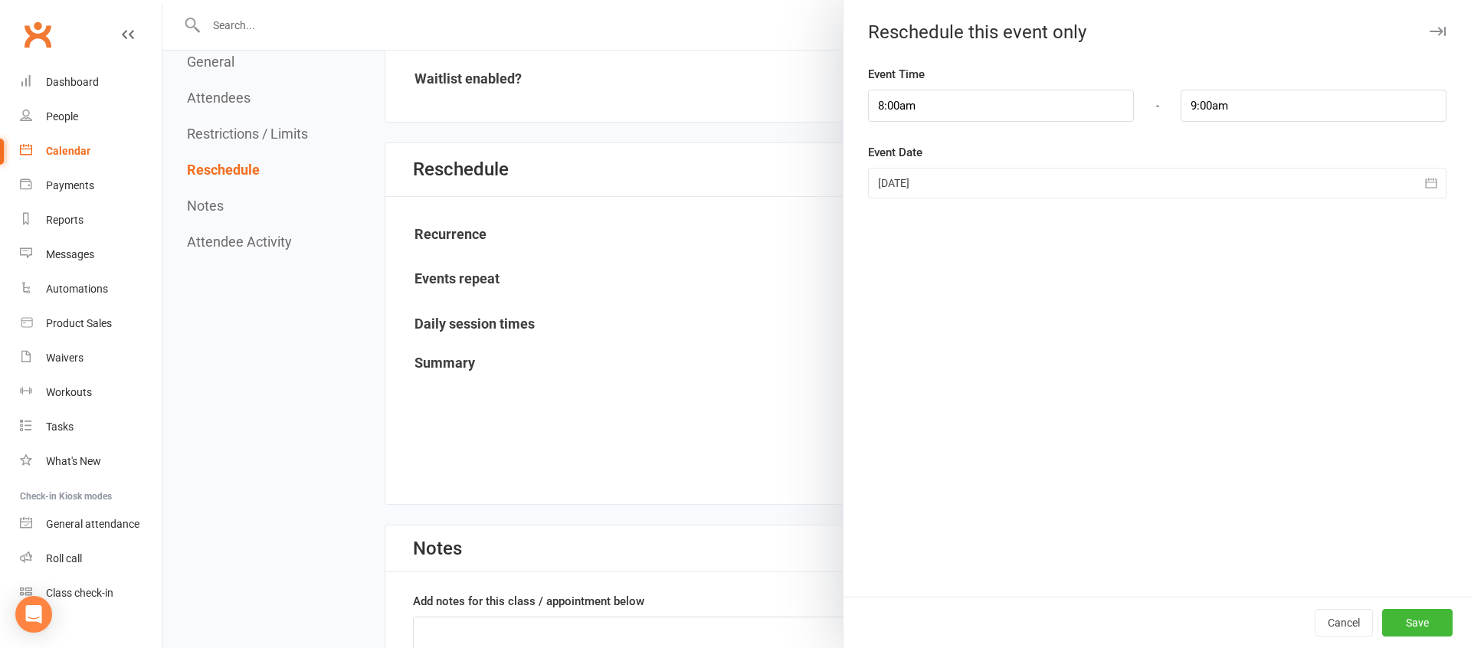
click at [975, 189] on div at bounding box center [1157, 183] width 578 height 31
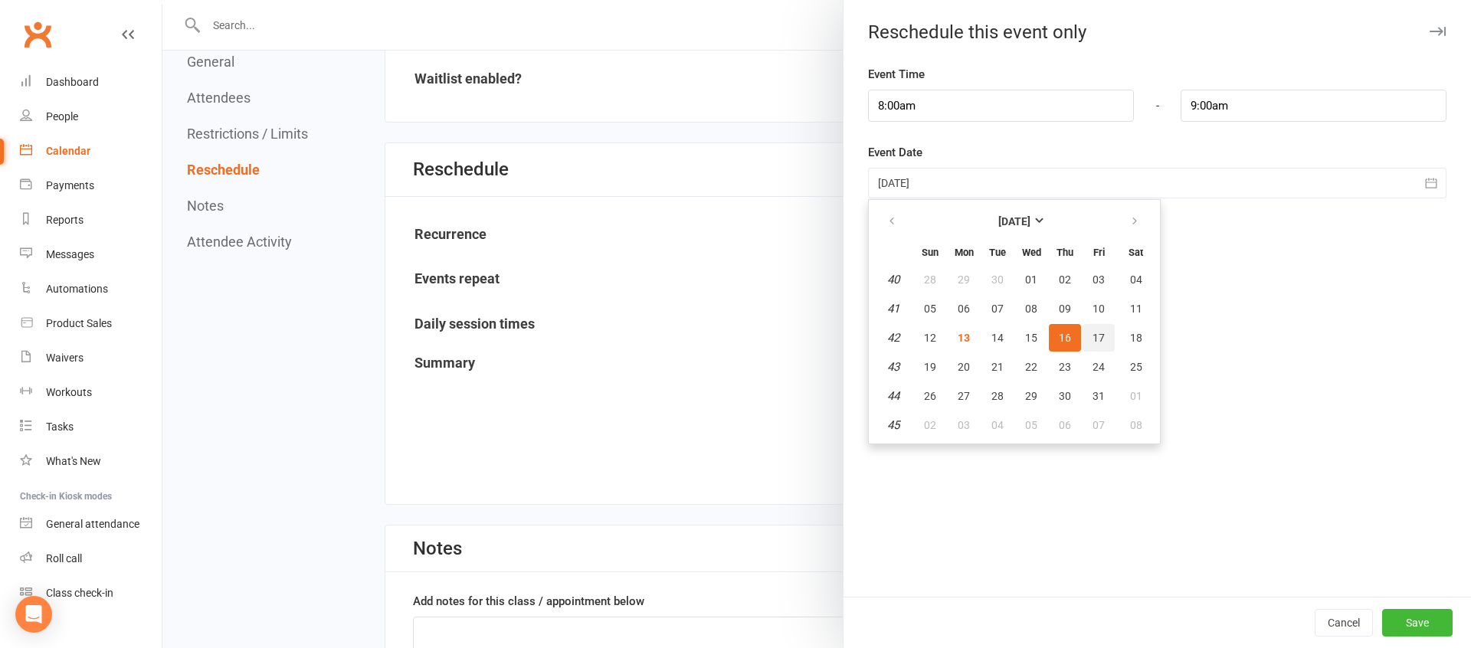
click at [1102, 338] on span "17" at bounding box center [1098, 338] width 12 height 12
type input "[DATE]"
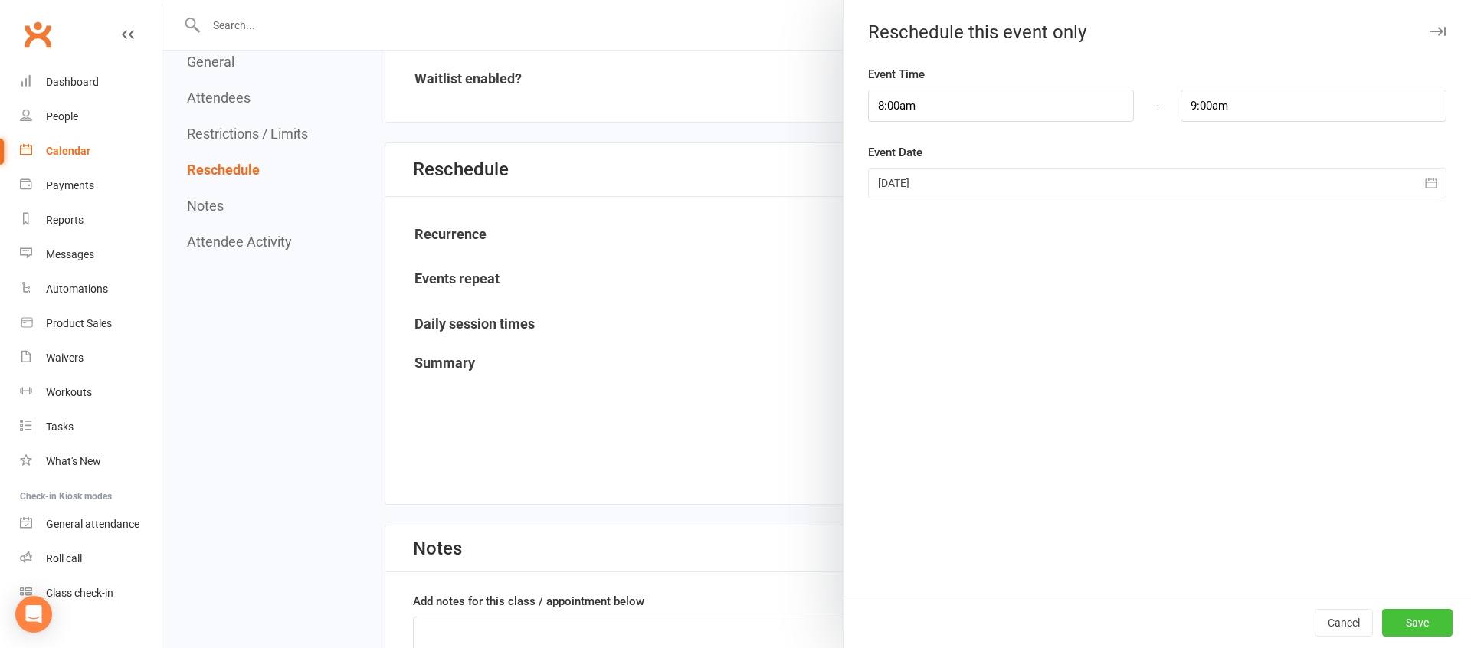
click at [1414, 617] on button "Save" at bounding box center [1417, 623] width 70 height 28
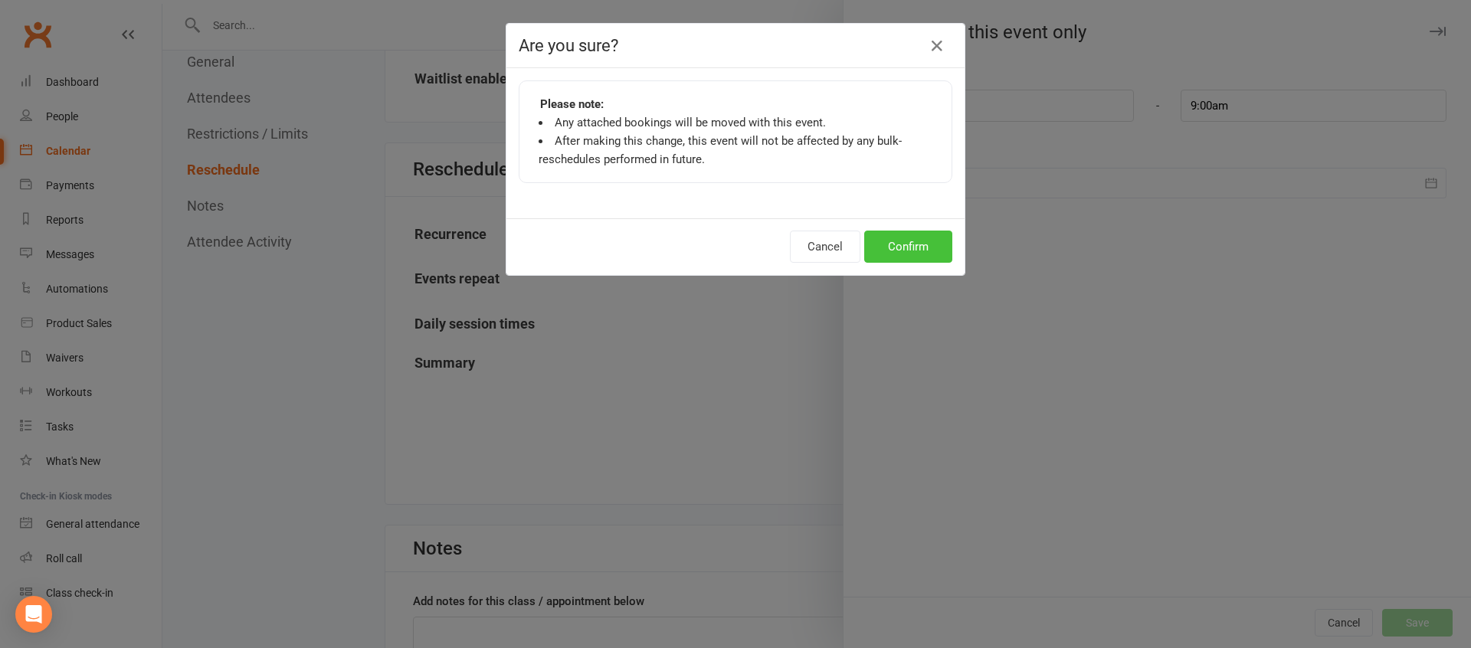
click at [910, 249] on button "Confirm" at bounding box center [908, 247] width 88 height 32
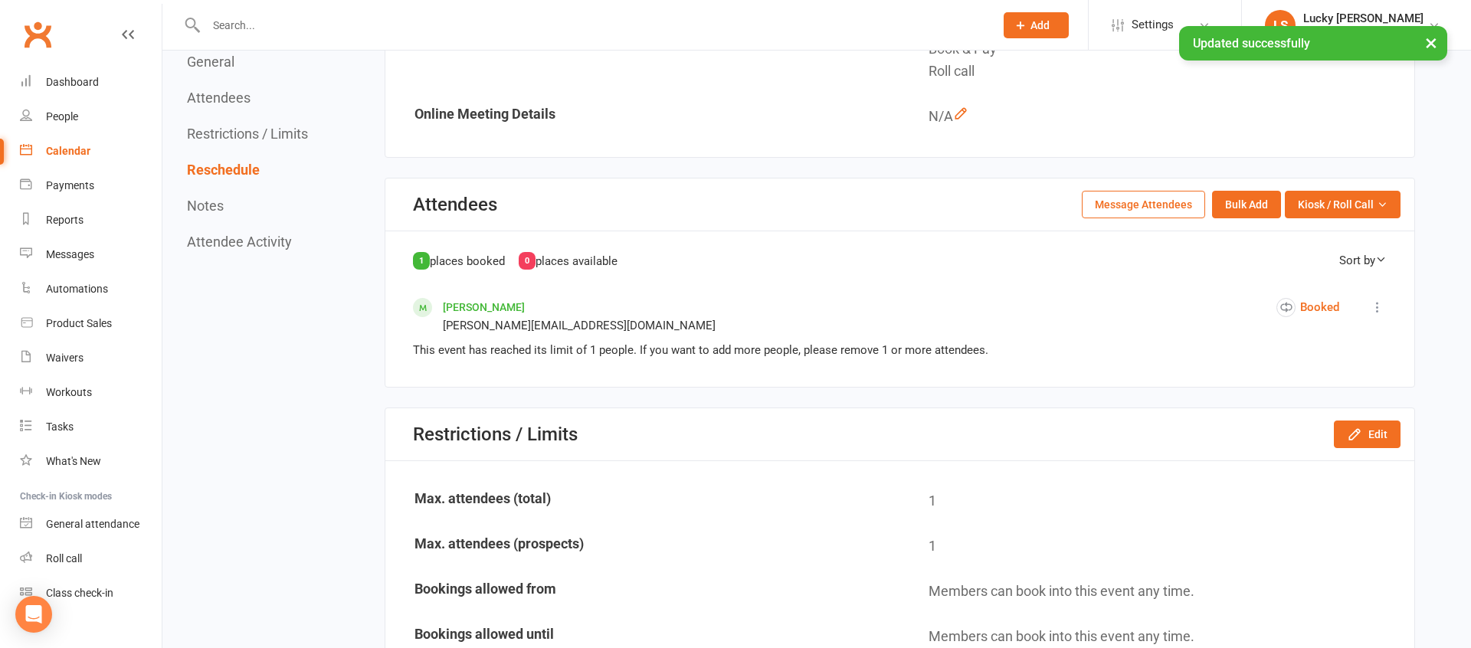
scroll to position [0, 0]
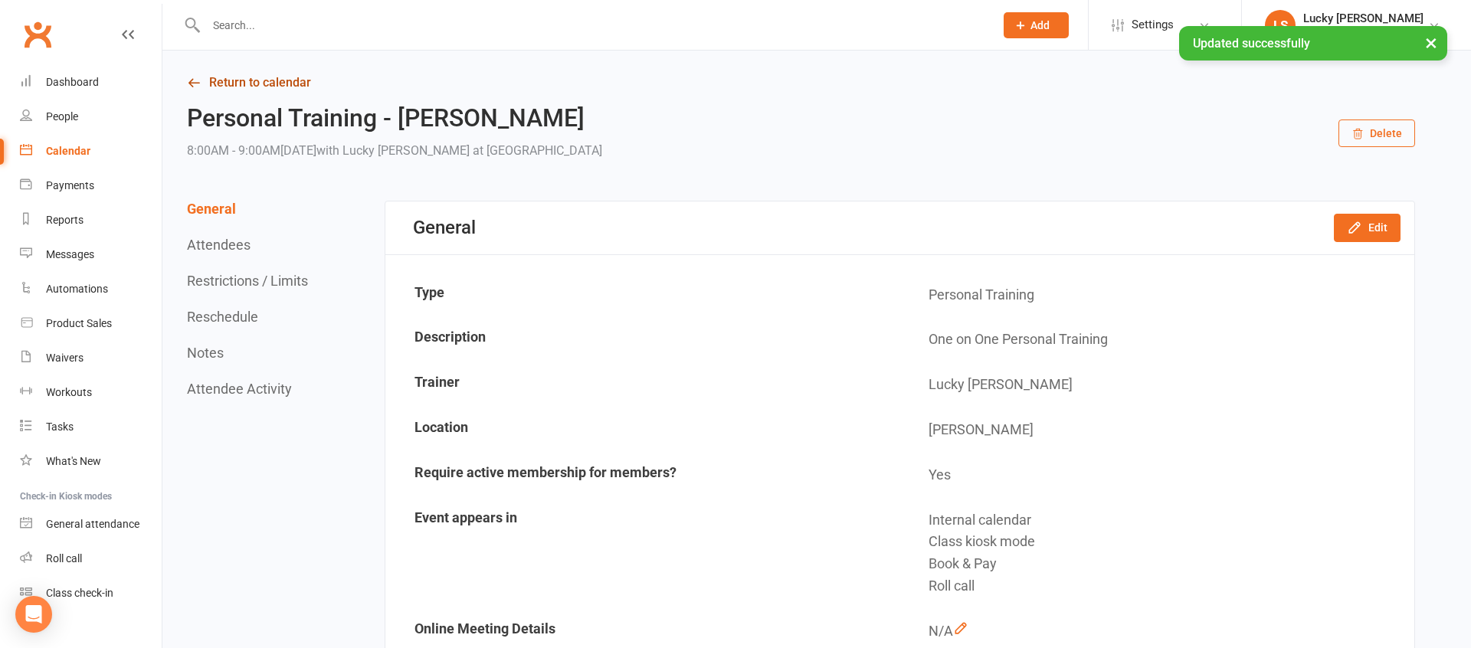
click at [279, 83] on link "Return to calendar" at bounding box center [801, 82] width 1228 height 21
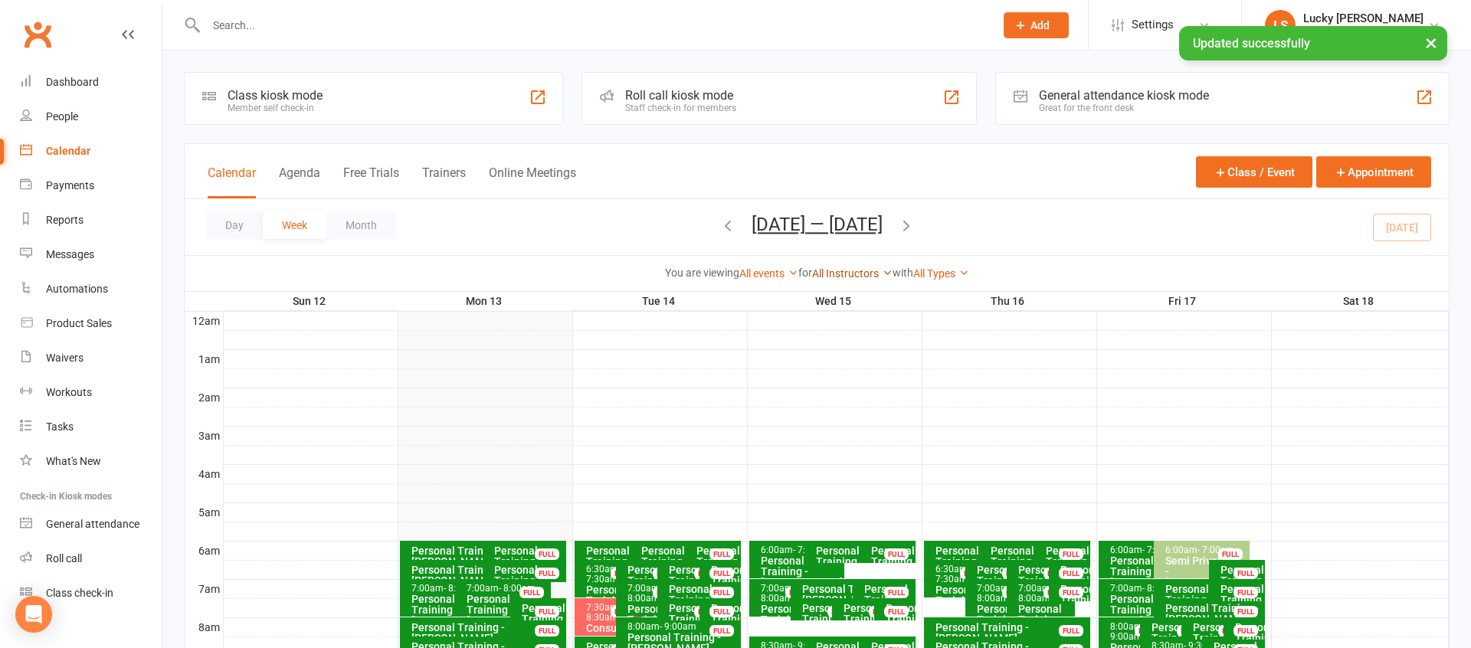
click at [846, 277] on link "All Instructors" at bounding box center [852, 273] width 80 height 12
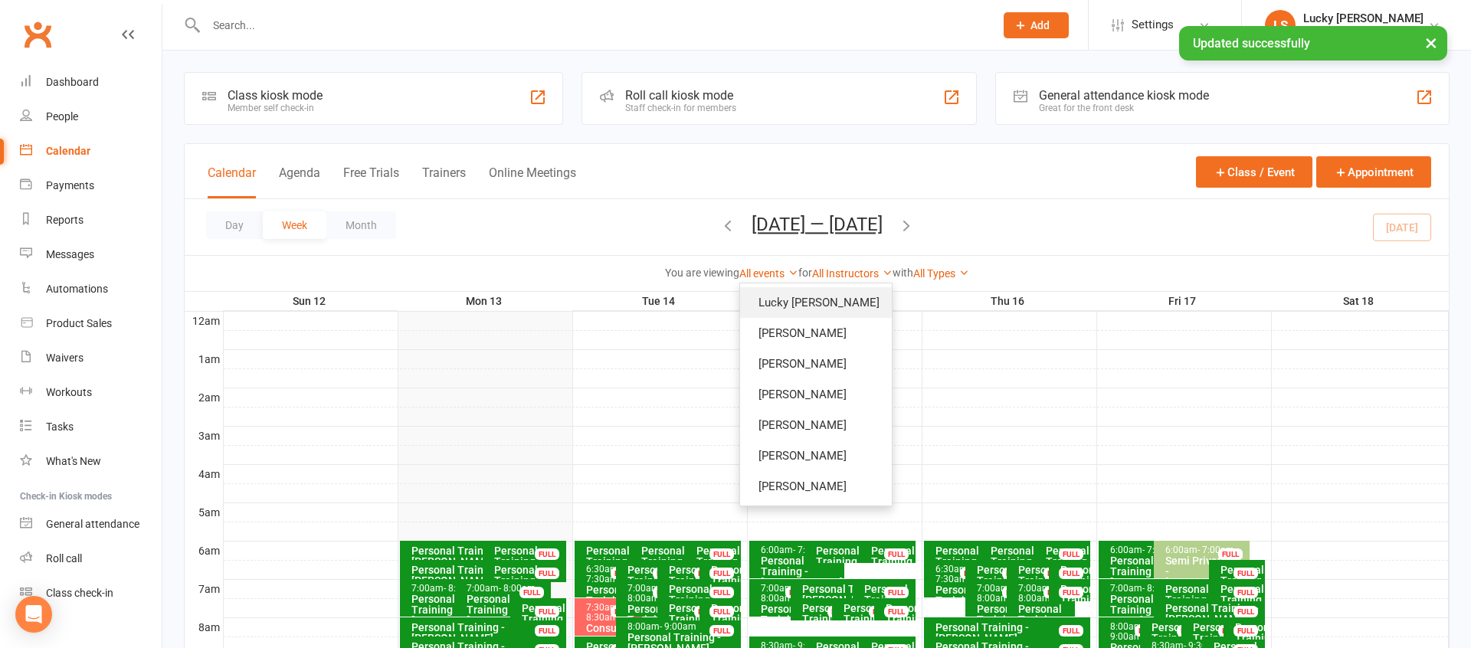
click at [841, 300] on link "Lucky [PERSON_NAME]" at bounding box center [816, 302] width 152 height 31
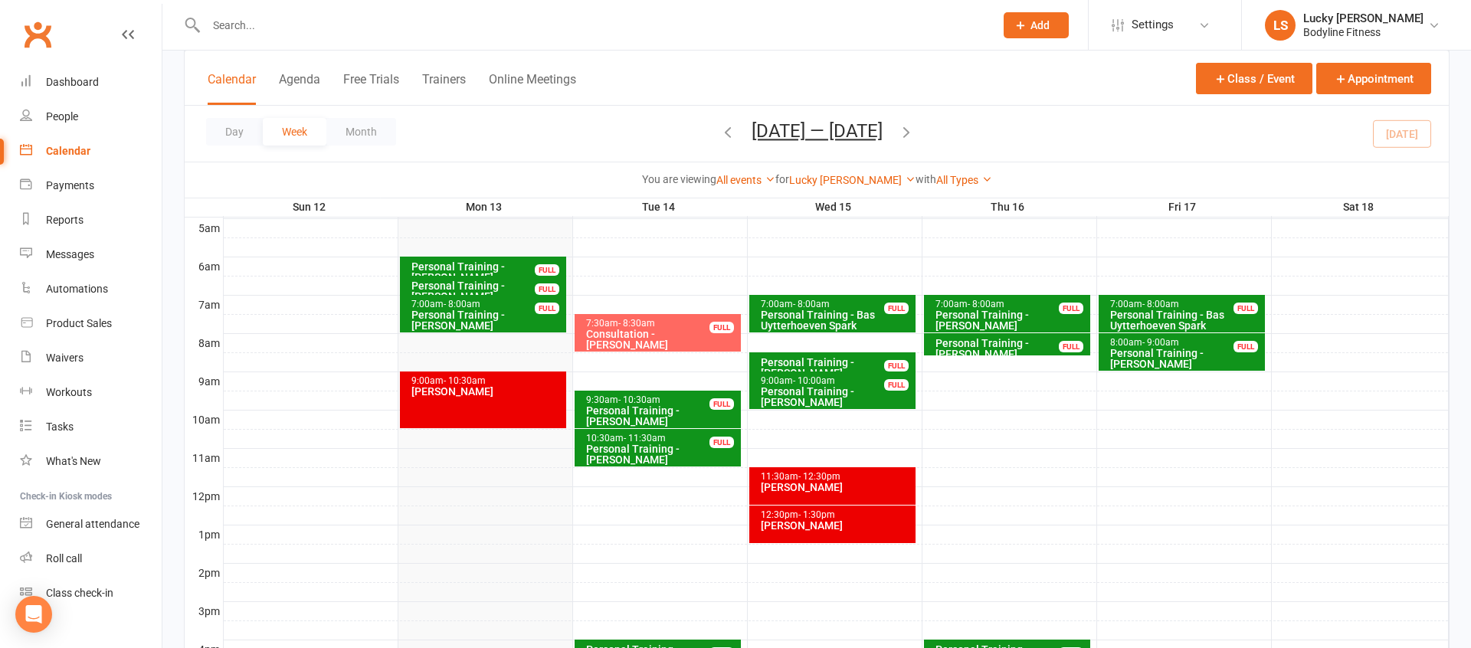
scroll to position [285, 0]
click at [303, 26] on input "text" at bounding box center [592, 25] width 782 height 21
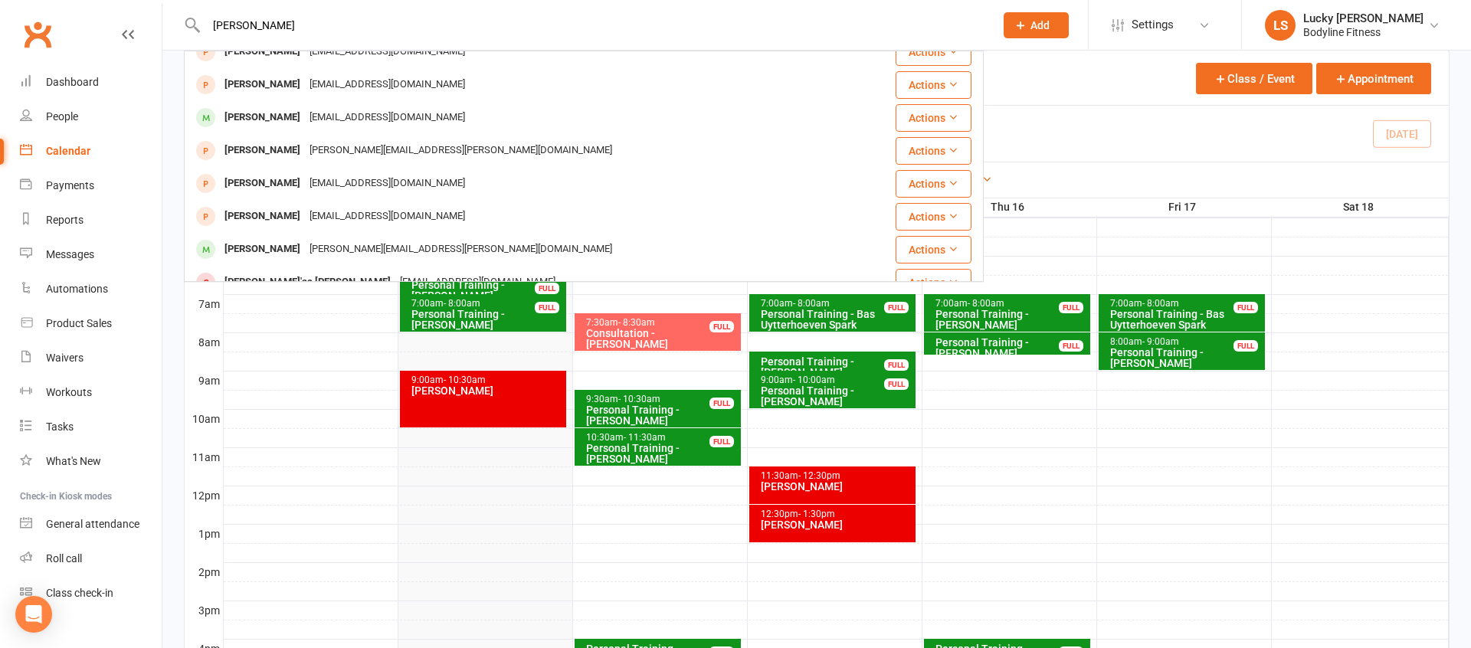
scroll to position [208, 0]
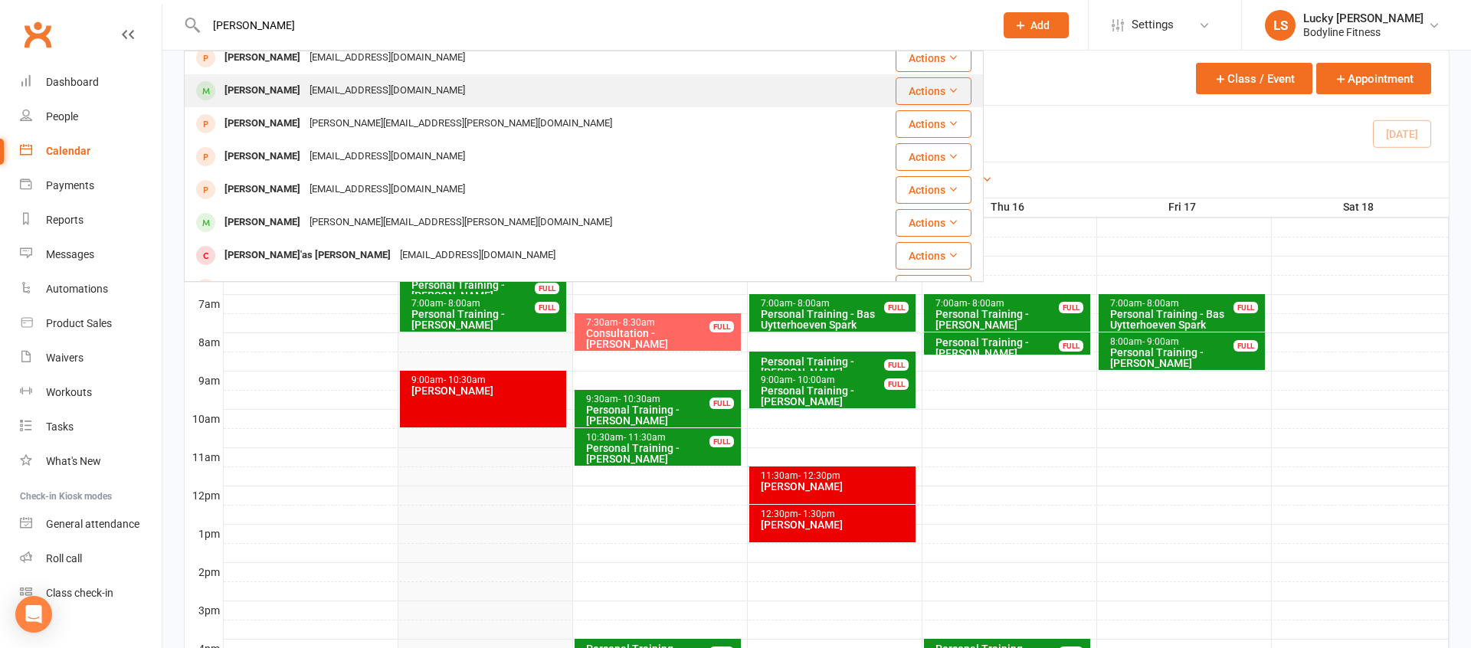
type input "[PERSON_NAME]"
click at [309, 96] on div "[EMAIL_ADDRESS][DOMAIN_NAME]" at bounding box center [387, 91] width 165 height 22
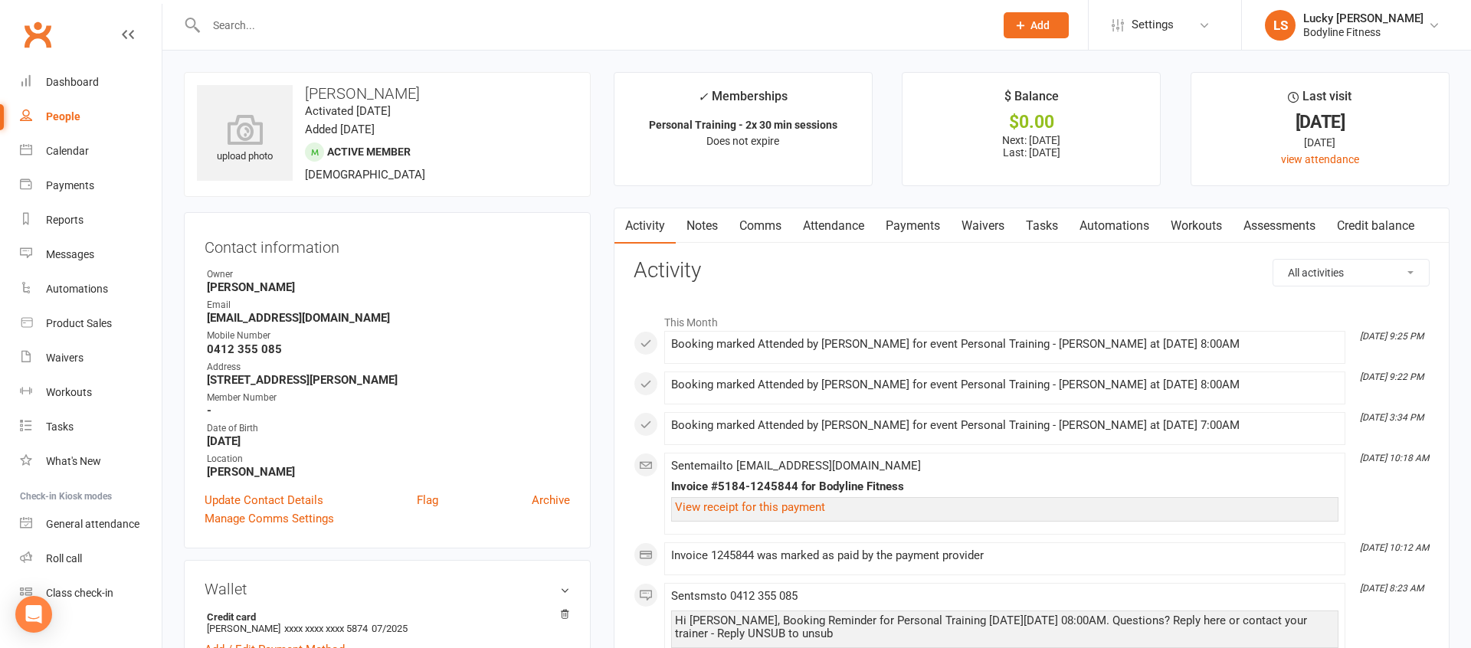
click at [898, 229] on link "Payments" at bounding box center [913, 225] width 76 height 35
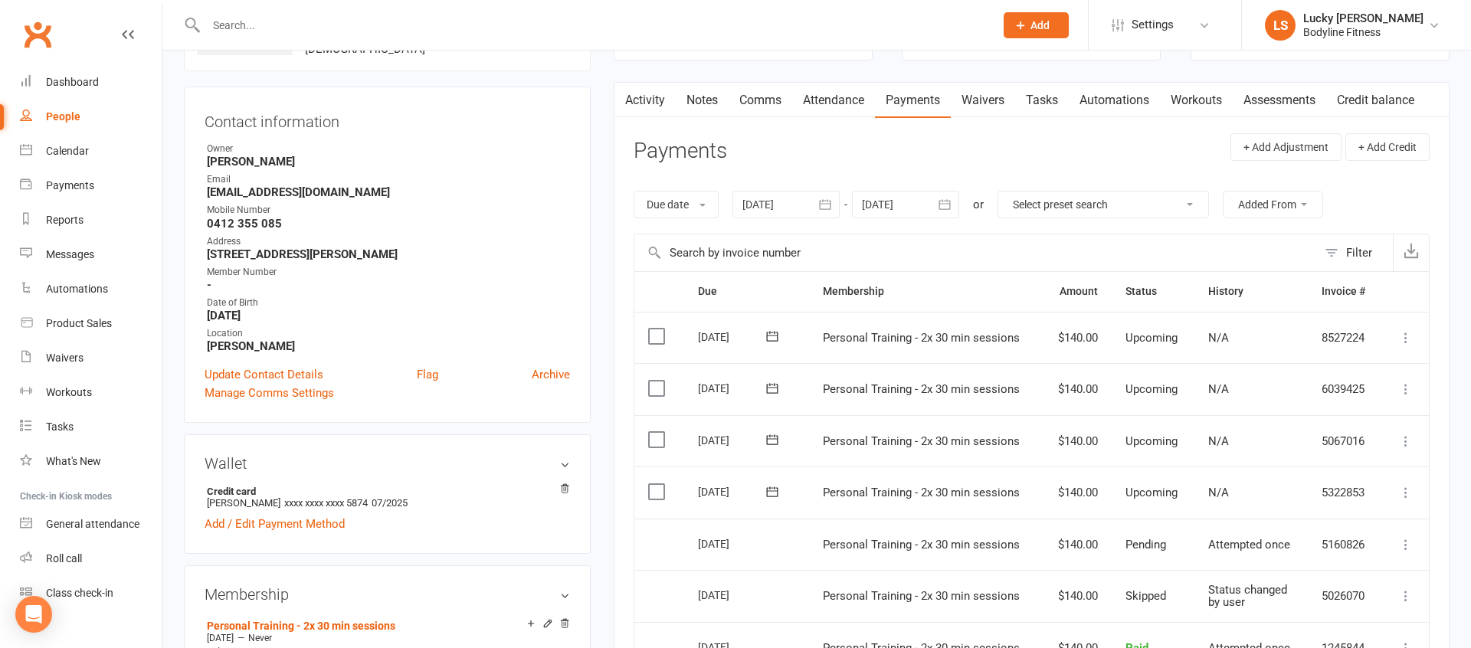
scroll to position [210, 0]
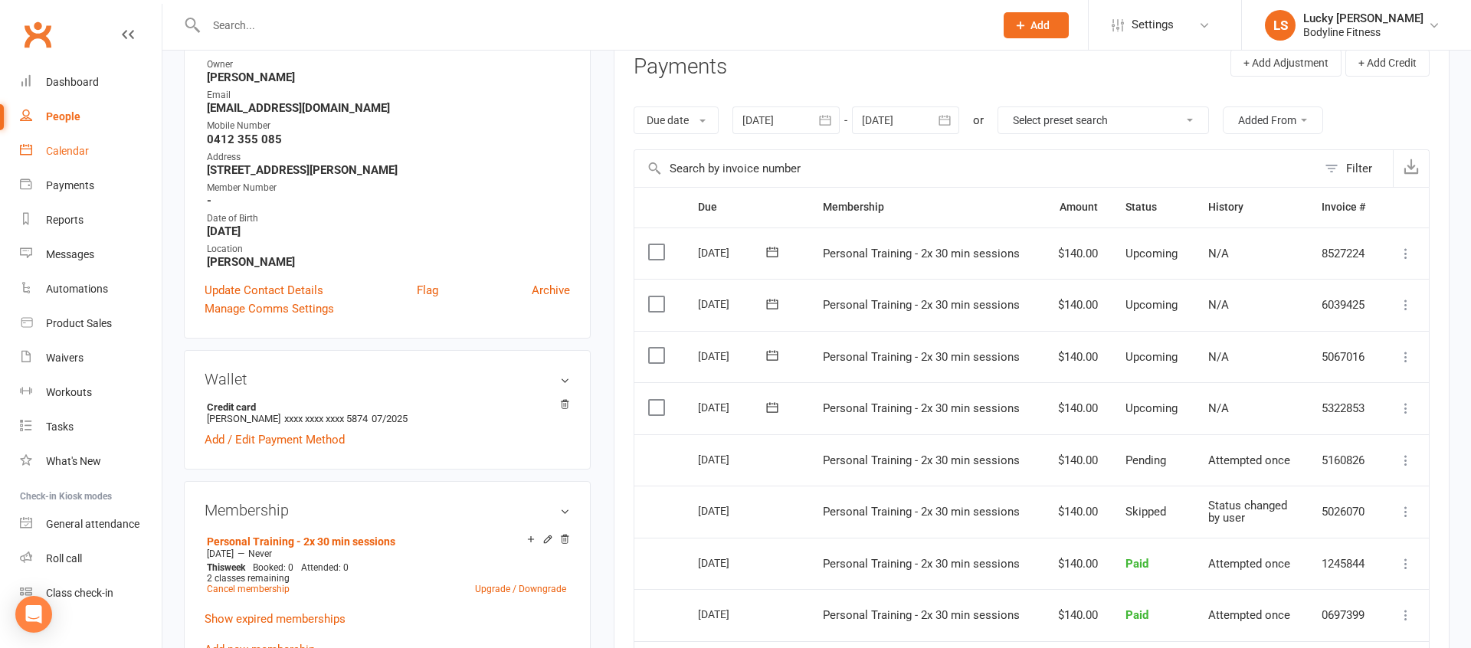
click at [53, 155] on div "Calendar" at bounding box center [67, 151] width 43 height 12
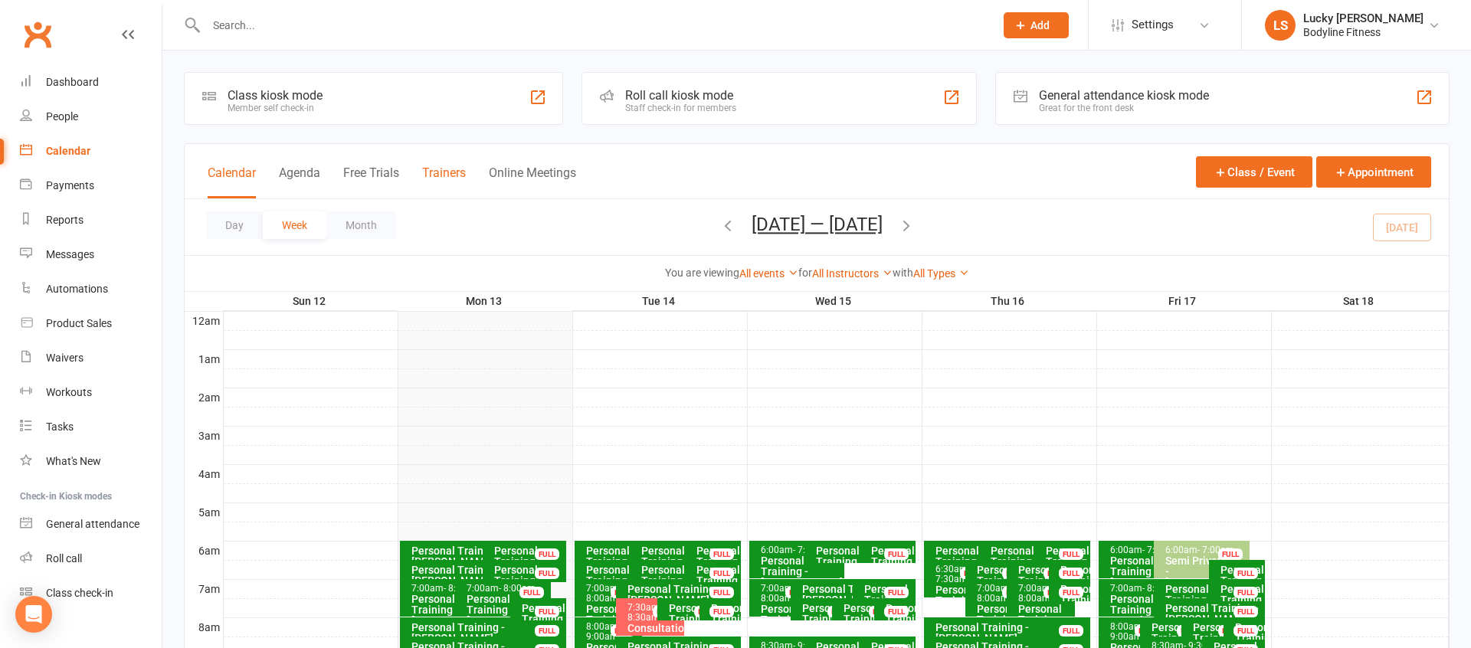
click at [458, 172] on button "Trainers" at bounding box center [444, 181] width 44 height 33
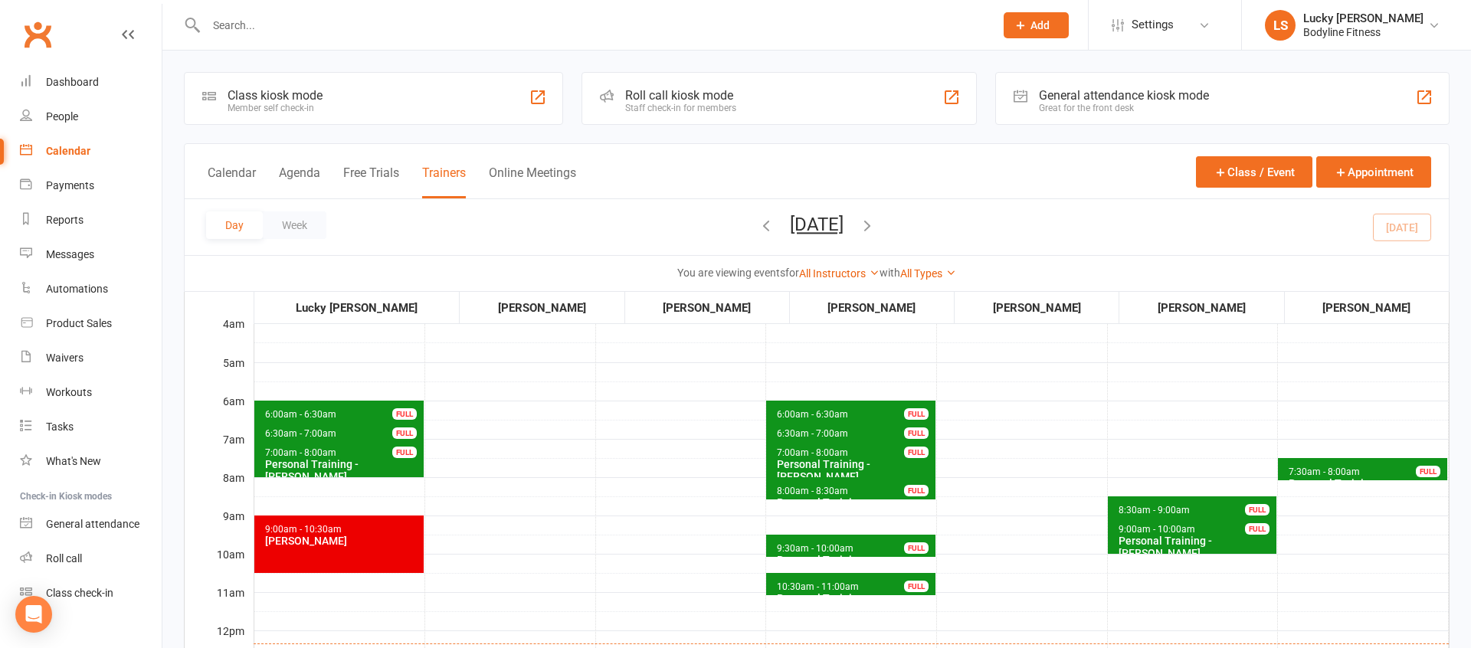
click at [828, 228] on button "[DATE]" at bounding box center [817, 224] width 54 height 21
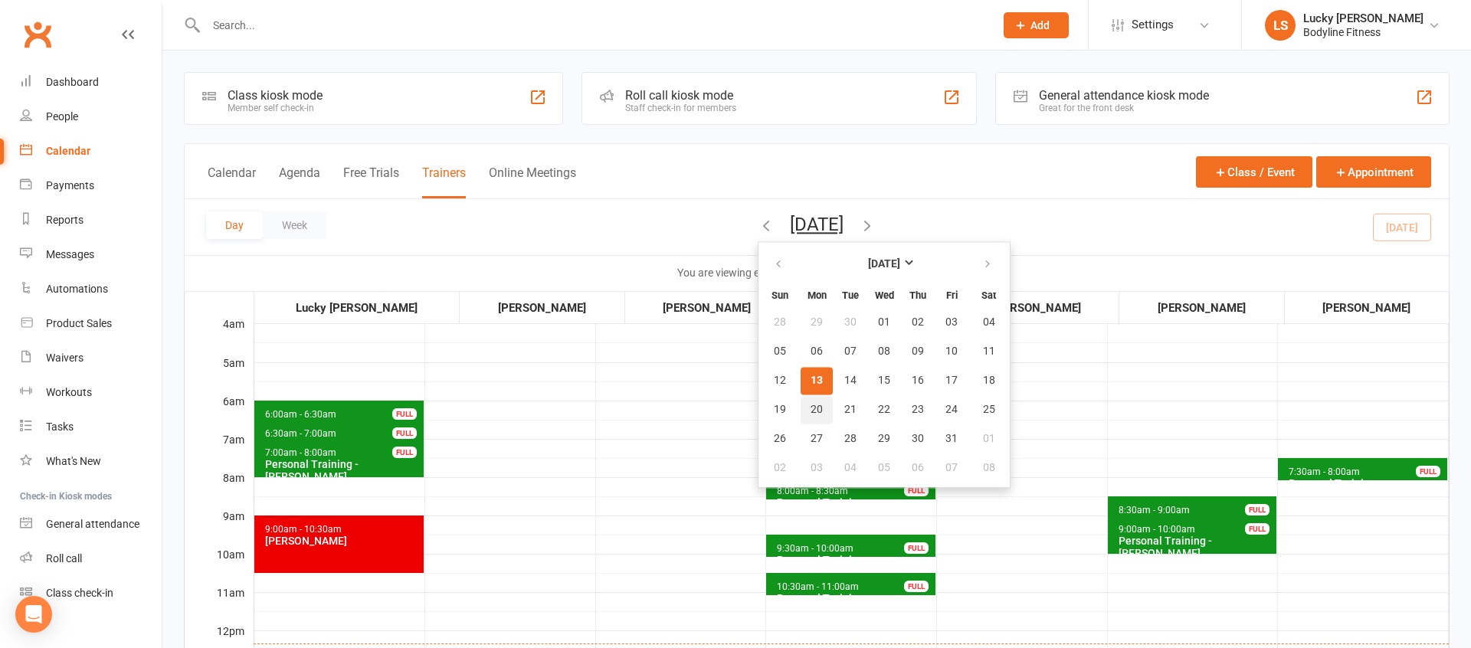
click at [810, 412] on span "20" at bounding box center [816, 410] width 12 height 12
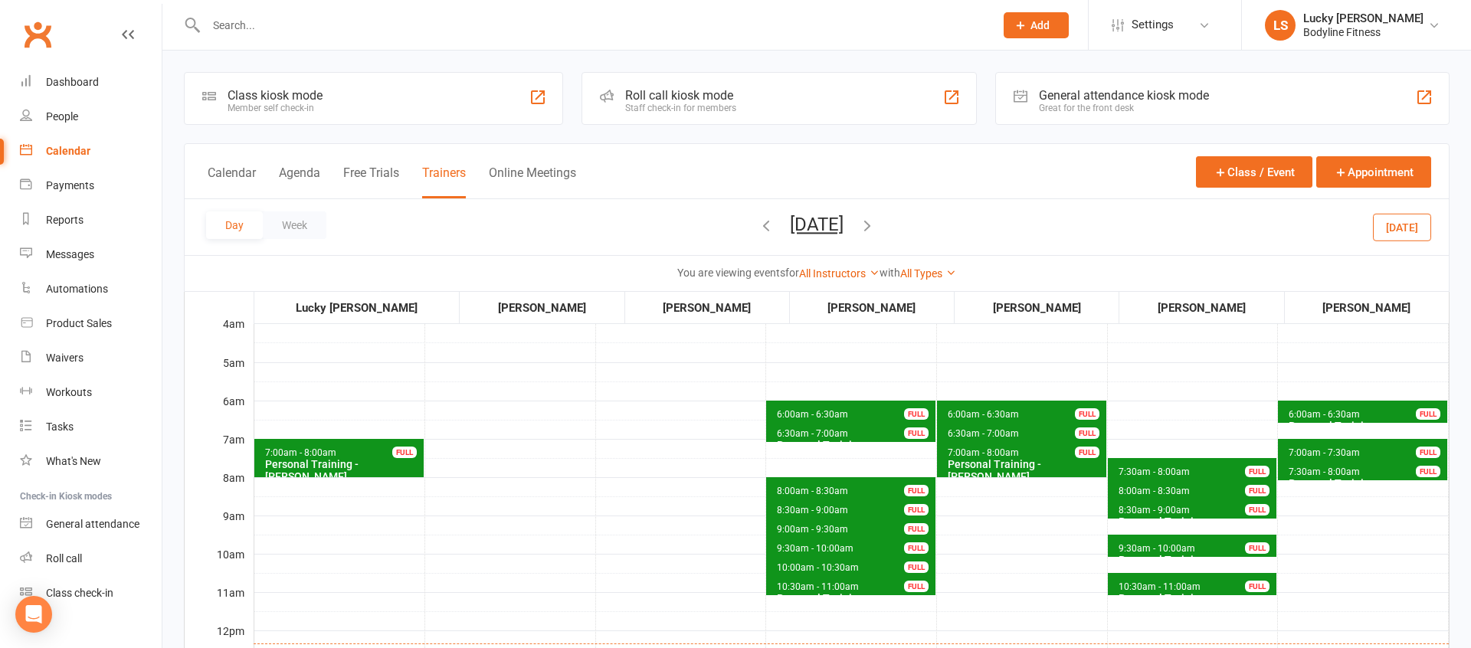
click at [1337, 407] on span "6:00am - 6:30am Personal Training - [PERSON_NAME] FULL" at bounding box center [1362, 412] width 169 height 22
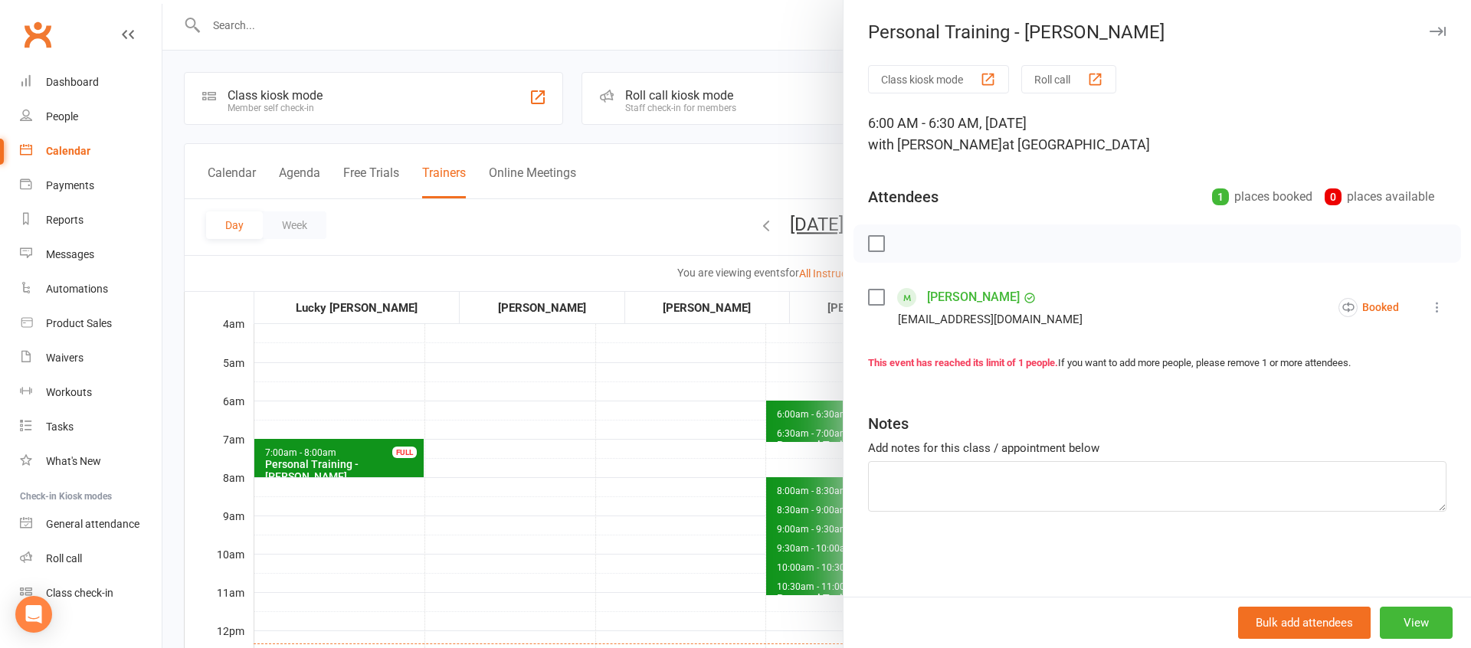
click at [635, 419] on div at bounding box center [816, 324] width 1308 height 648
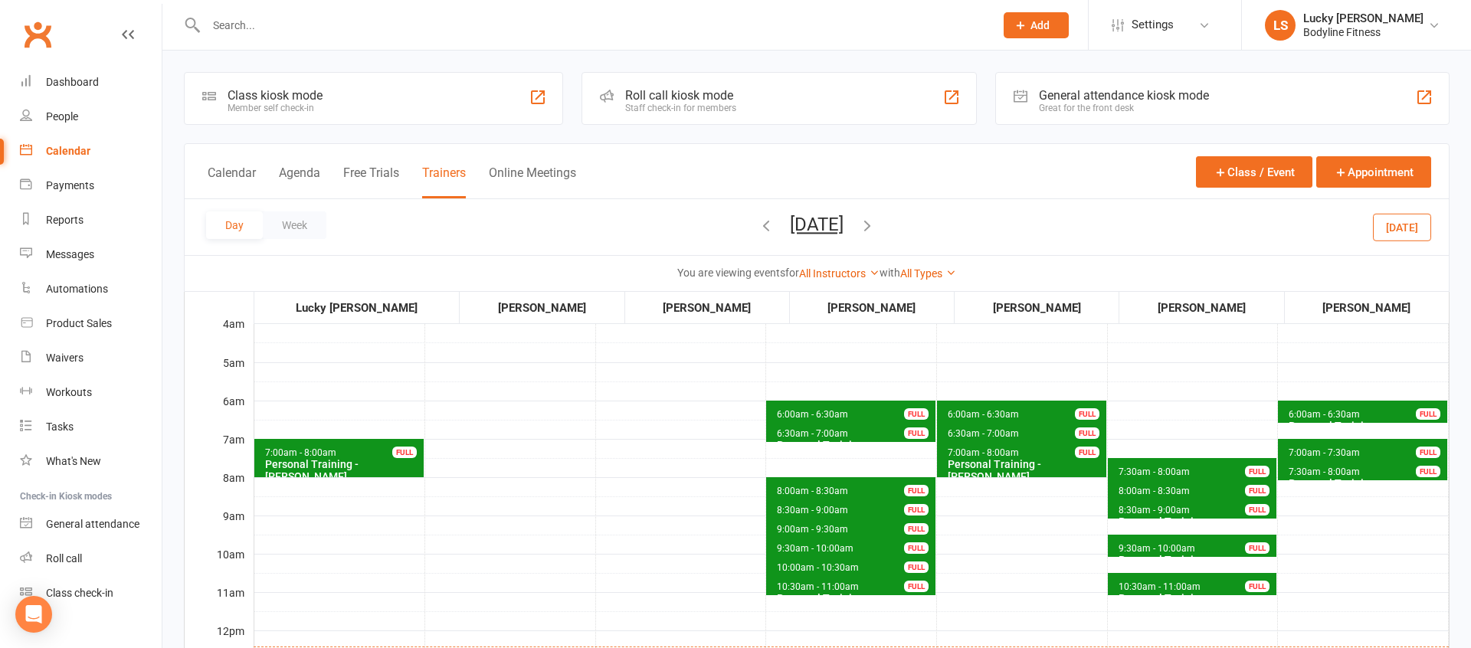
click at [831, 229] on button "[DATE]" at bounding box center [817, 224] width 54 height 21
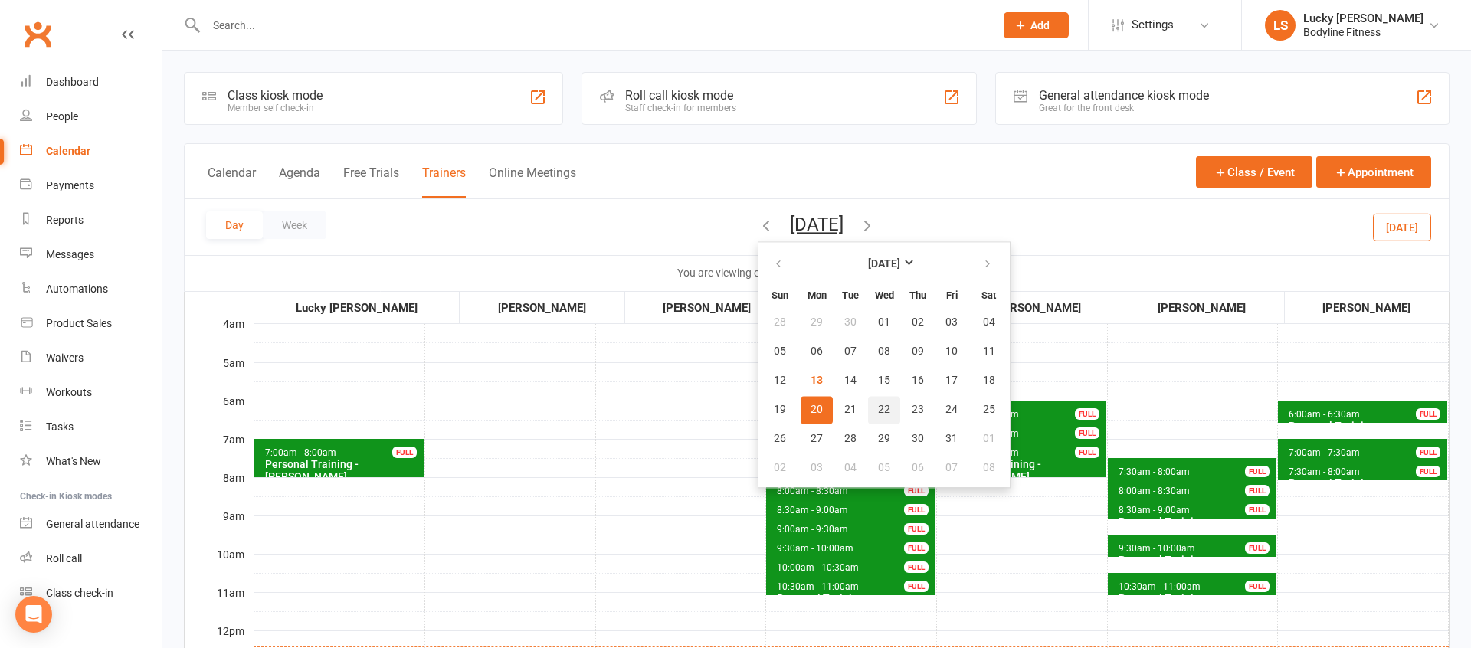
click at [868, 415] on button "22" at bounding box center [884, 410] width 32 height 28
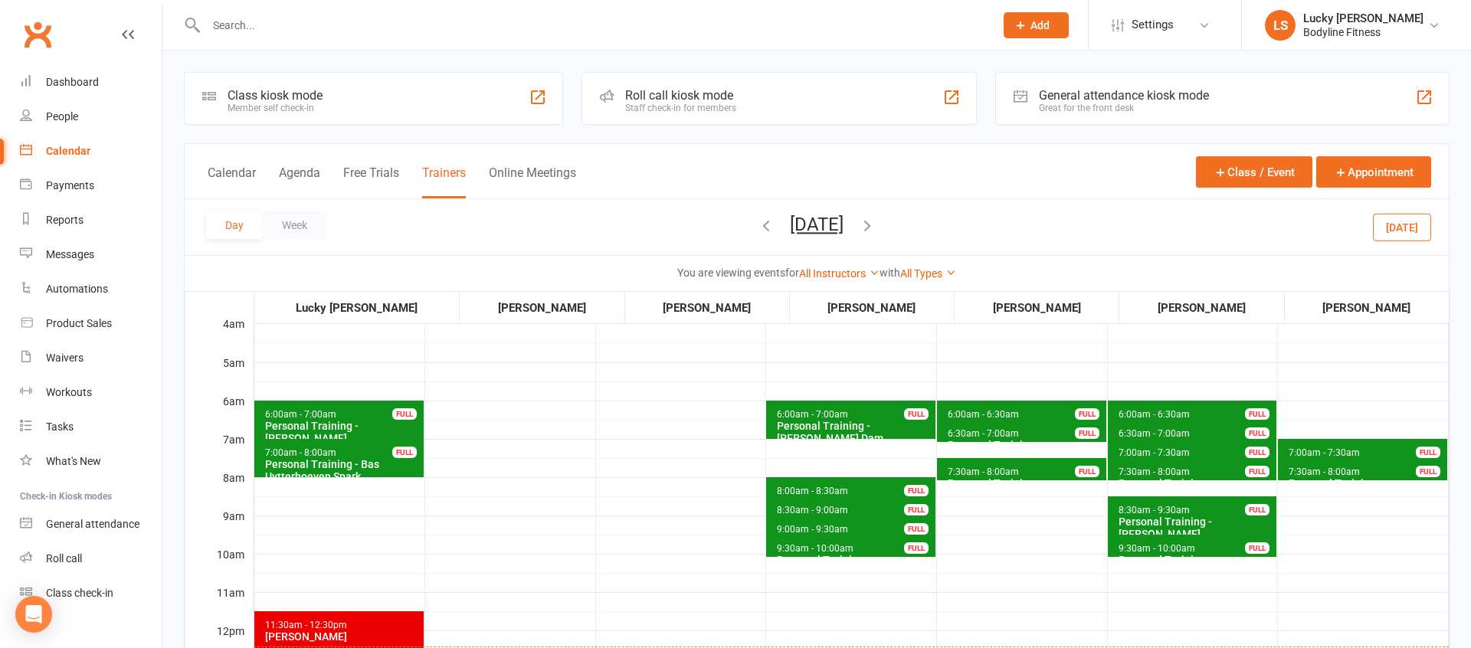
click at [1310, 472] on span "7:30am - 8:00am" at bounding box center [1324, 472] width 73 height 11
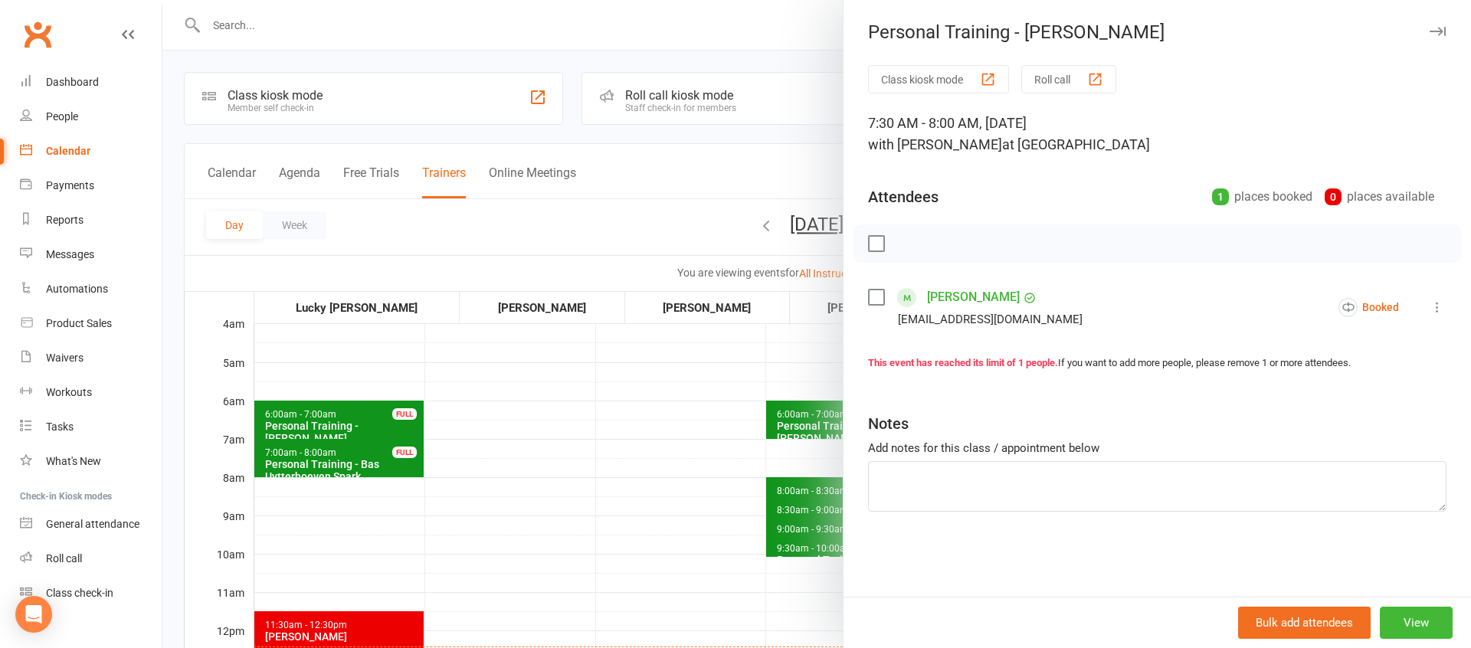
drag, startPoint x: 562, startPoint y: 496, endPoint x: 597, endPoint y: 492, distance: 34.8
click at [563, 496] on div at bounding box center [816, 324] width 1308 height 648
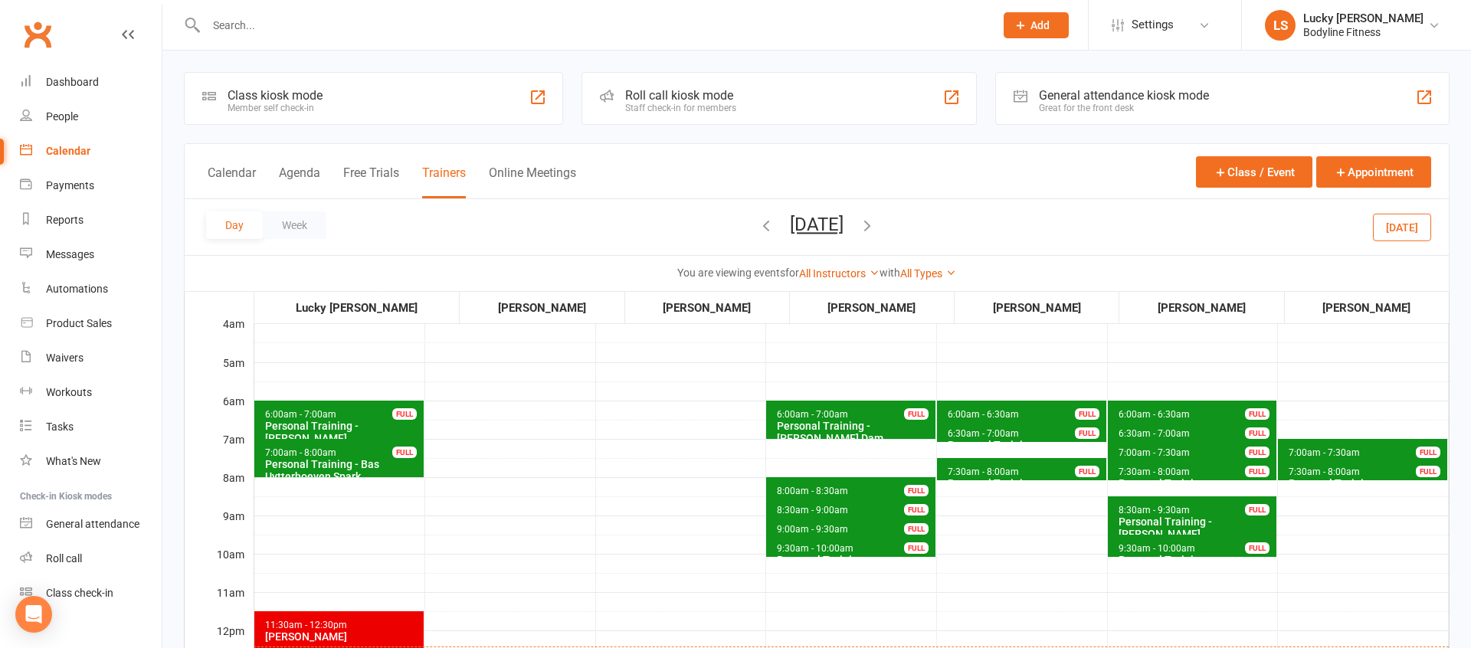
click at [843, 229] on button "[DATE]" at bounding box center [817, 224] width 54 height 21
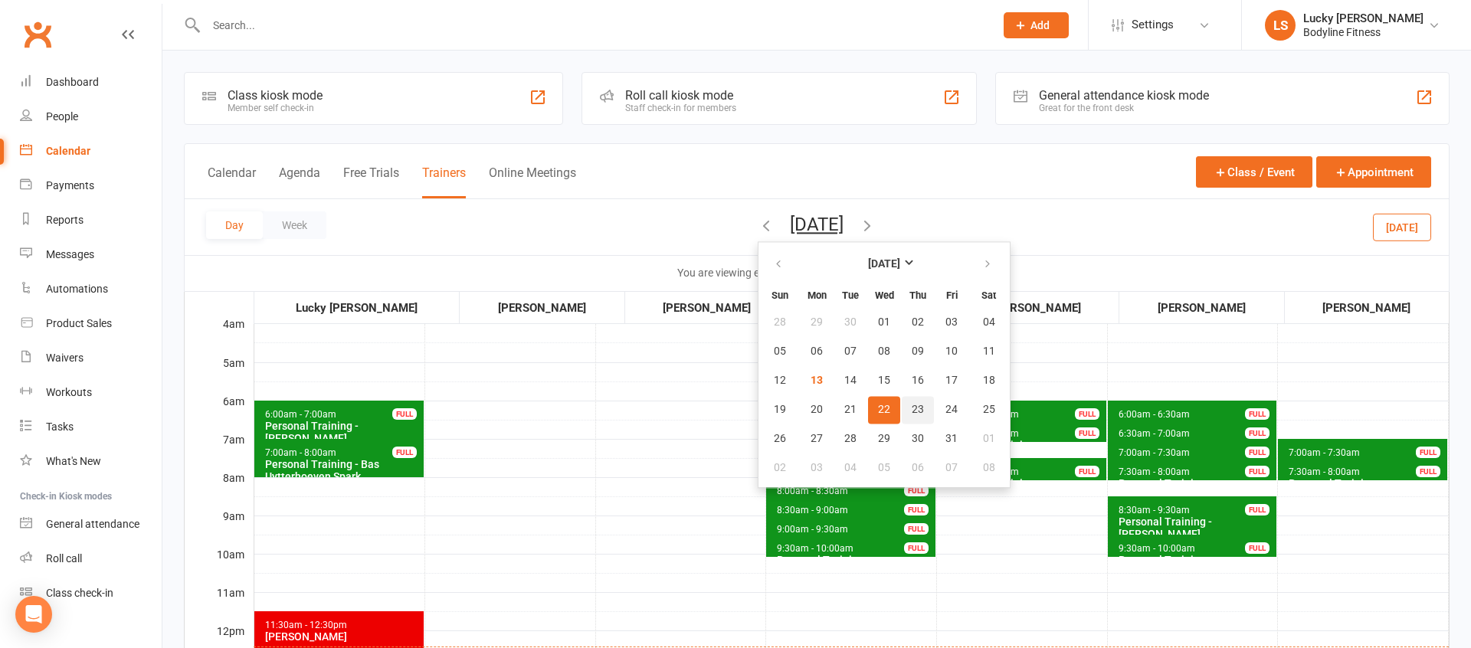
click at [912, 404] on span "23" at bounding box center [918, 410] width 12 height 12
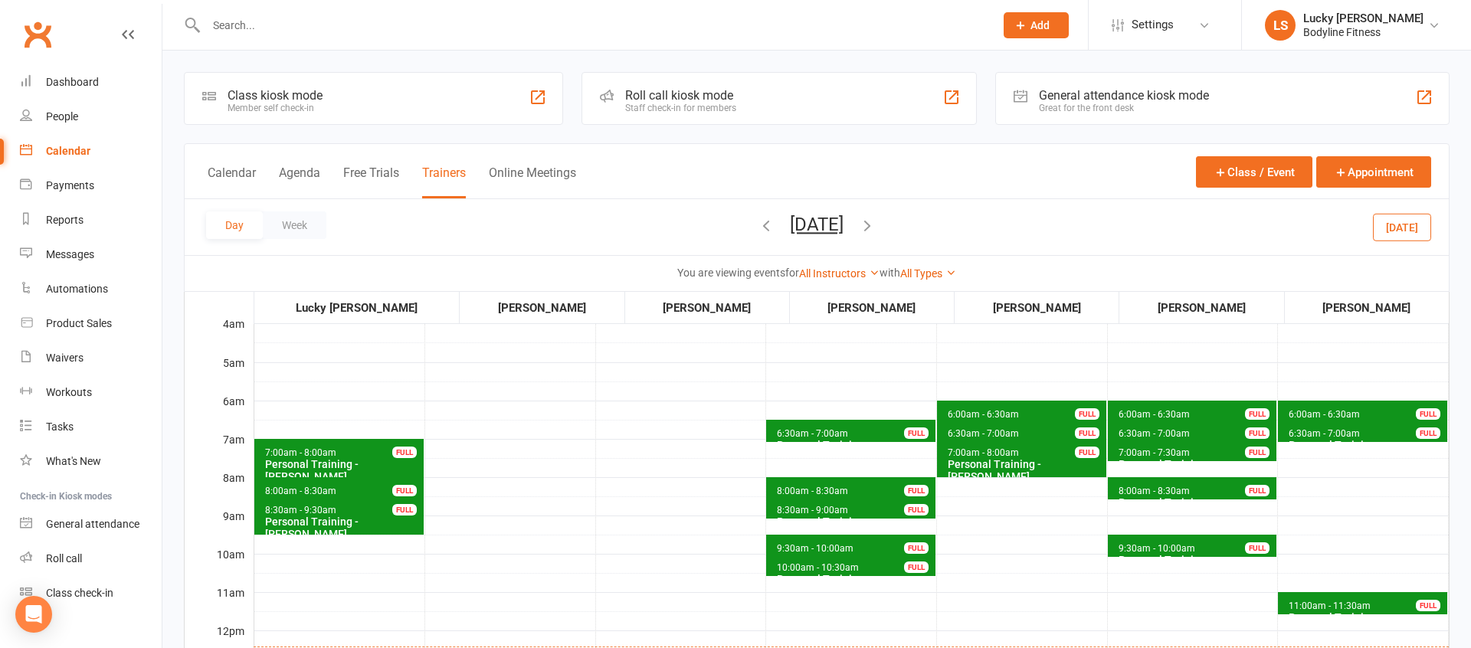
click at [803, 227] on button "[DATE]" at bounding box center [817, 224] width 54 height 21
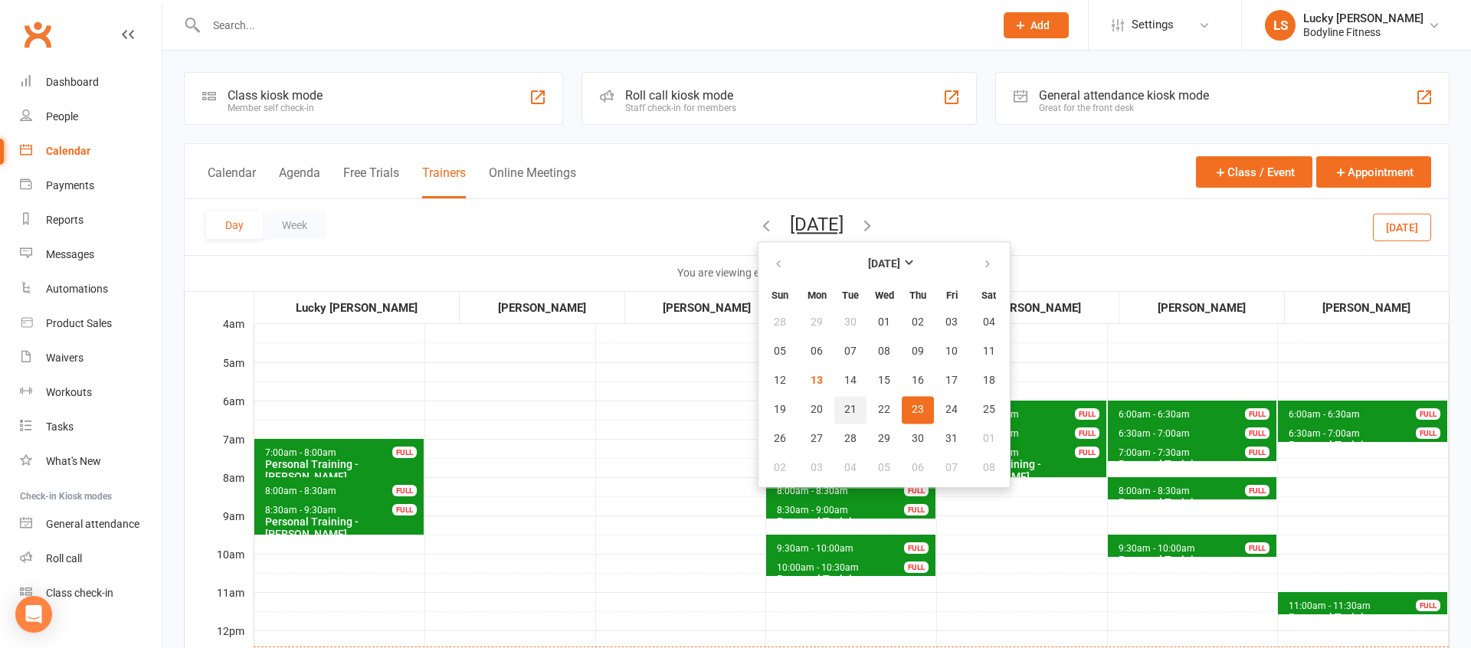
click at [844, 408] on span "21" at bounding box center [850, 410] width 12 height 12
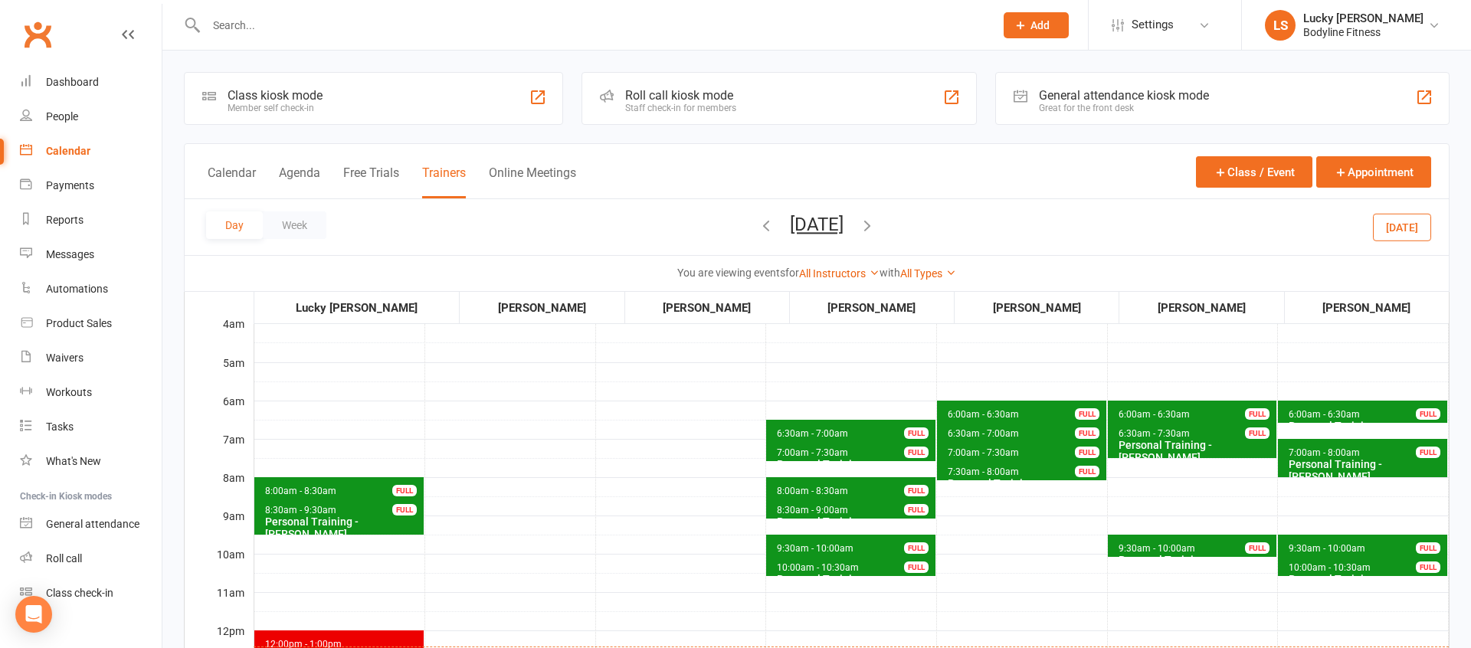
click at [825, 550] on span "9:30am - 10:00am" at bounding box center [815, 548] width 78 height 11
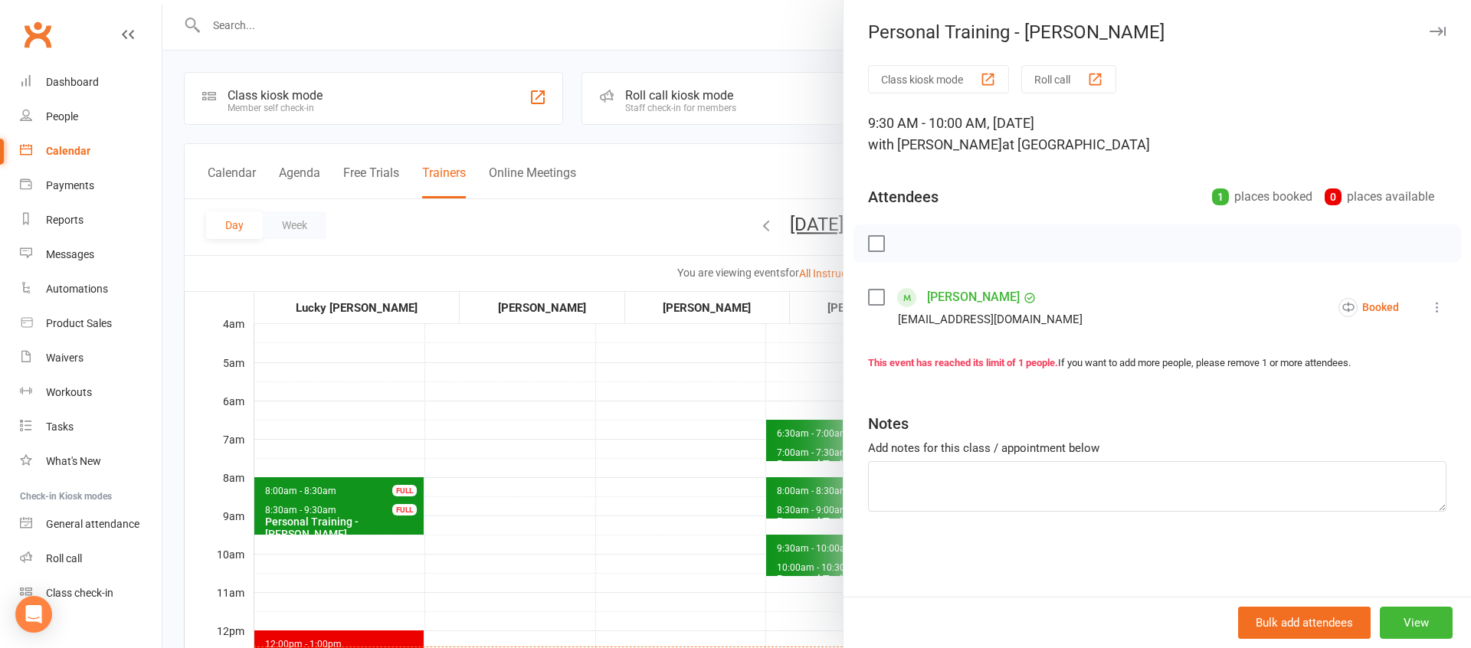
click at [736, 573] on div at bounding box center [816, 324] width 1308 height 648
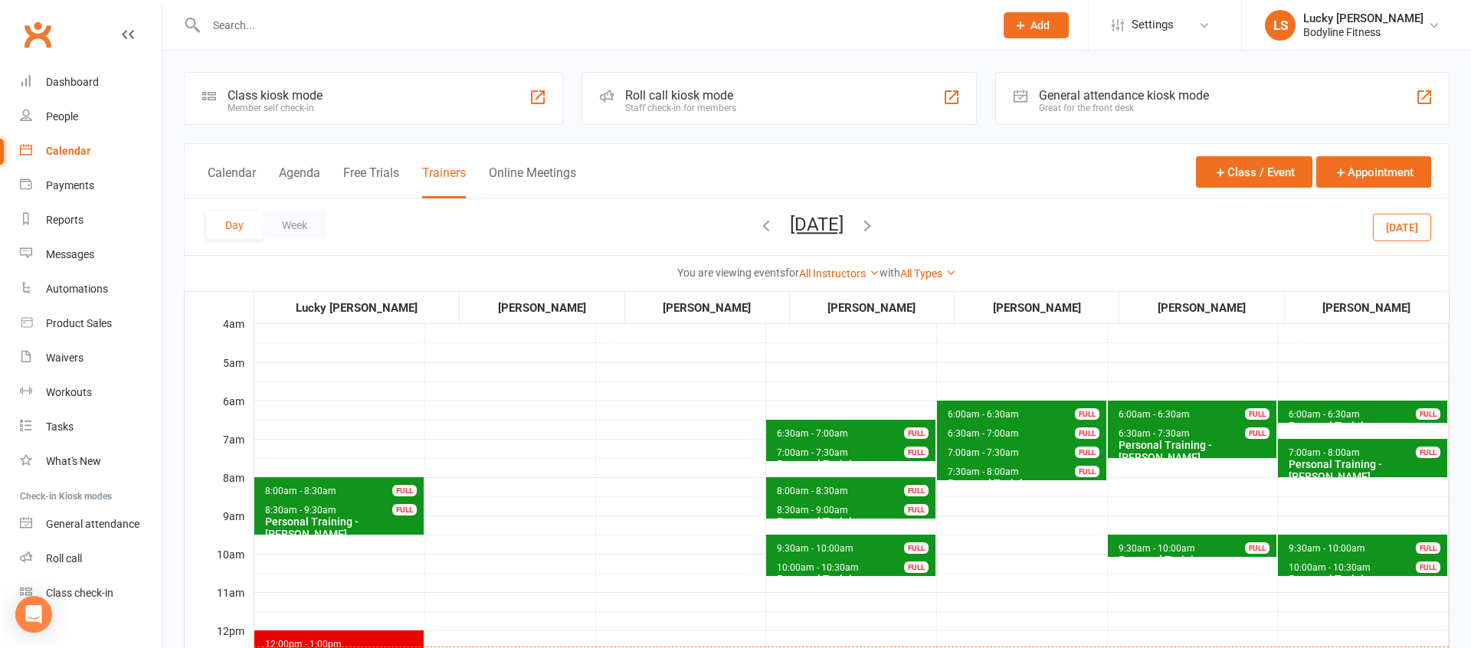
click at [1178, 552] on span "9:30am - 10:00am" at bounding box center [1157, 548] width 78 height 11
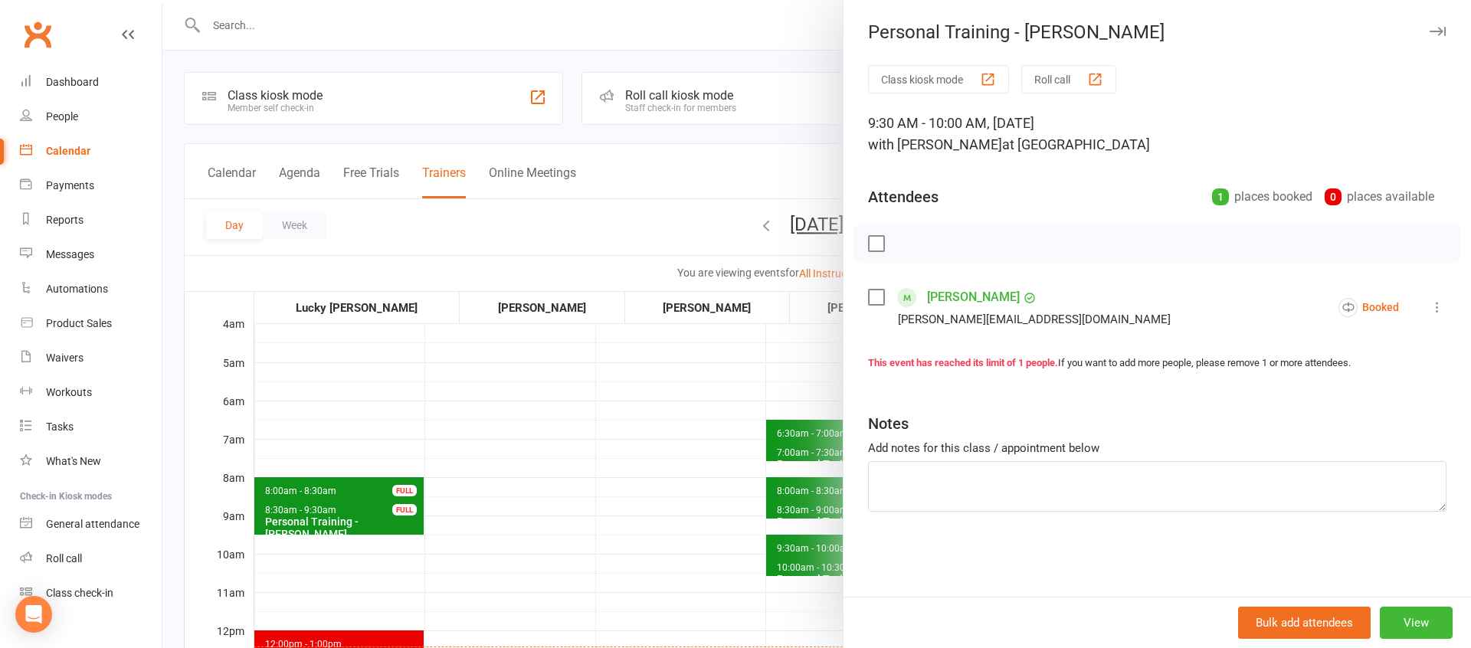
click at [686, 532] on div at bounding box center [816, 324] width 1308 height 648
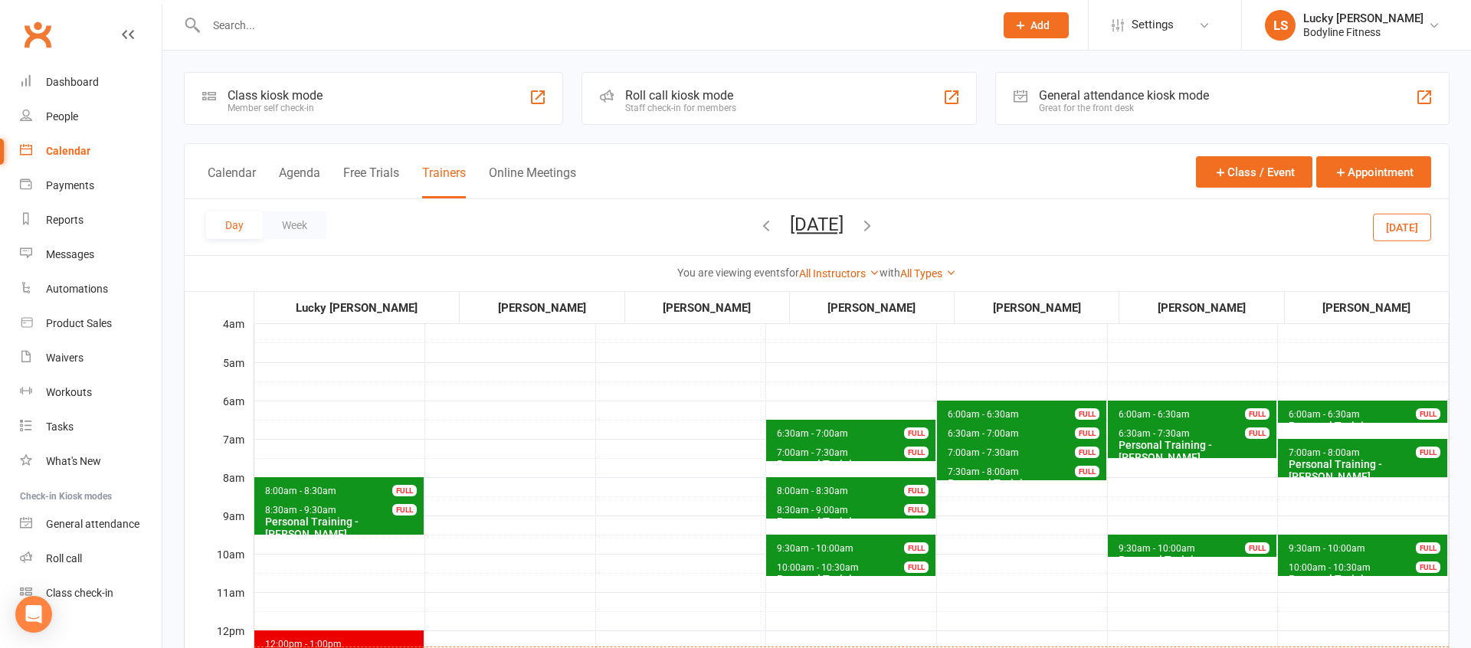
click at [1334, 545] on span "9:30am - 10:00am" at bounding box center [1327, 548] width 78 height 11
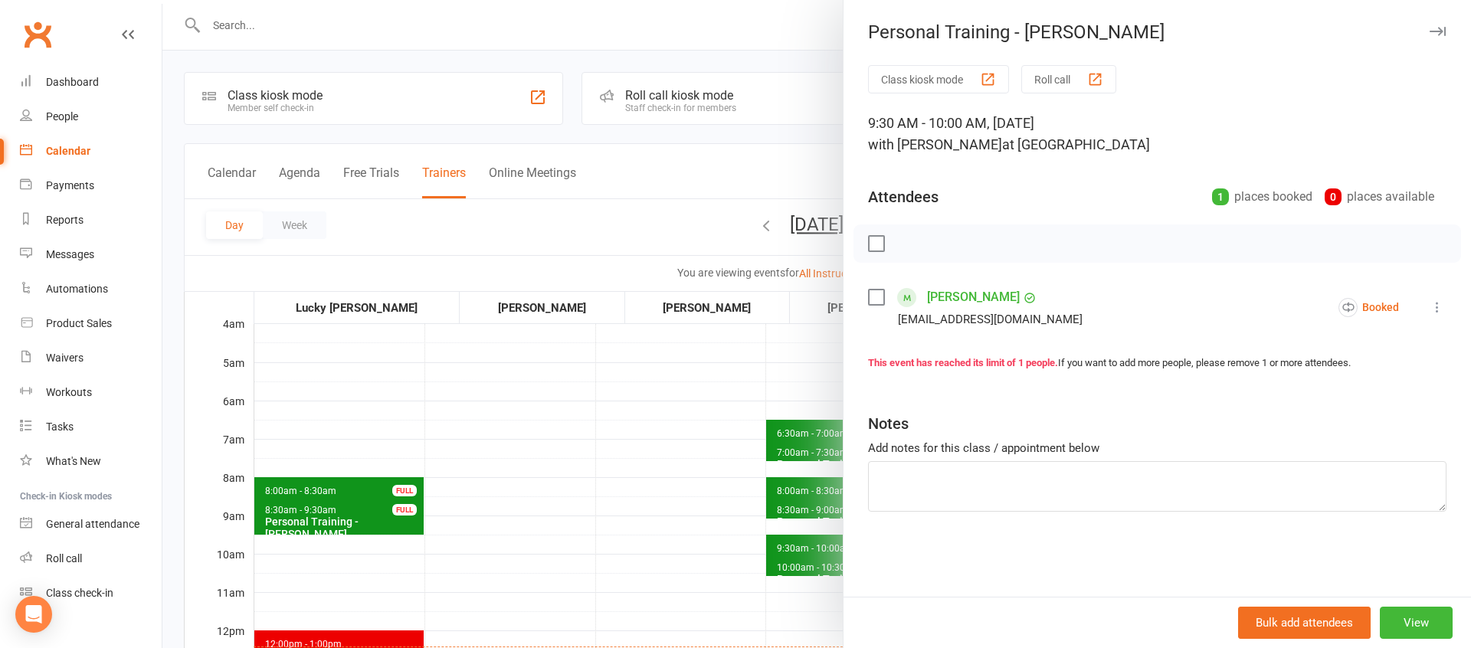
click at [661, 548] on div at bounding box center [816, 324] width 1308 height 648
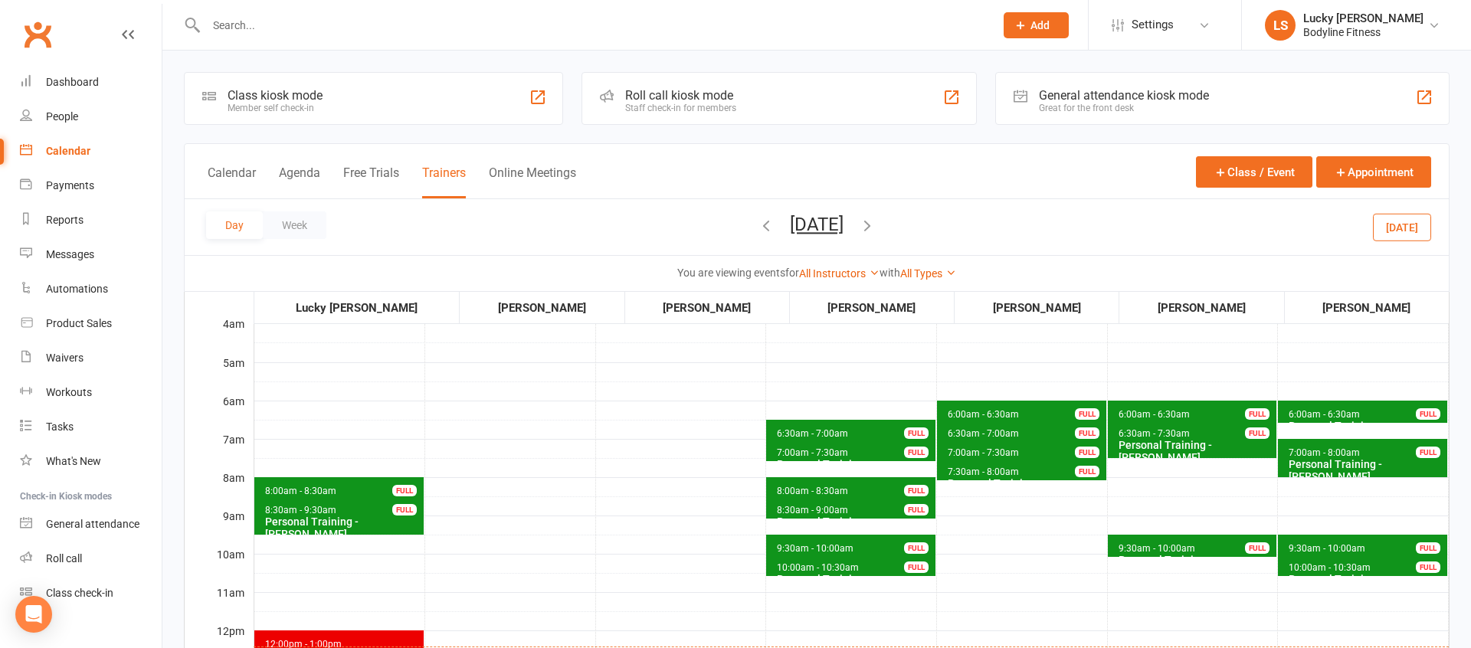
click at [1302, 563] on span "10:00am - 10:30am" at bounding box center [1329, 567] width 83 height 11
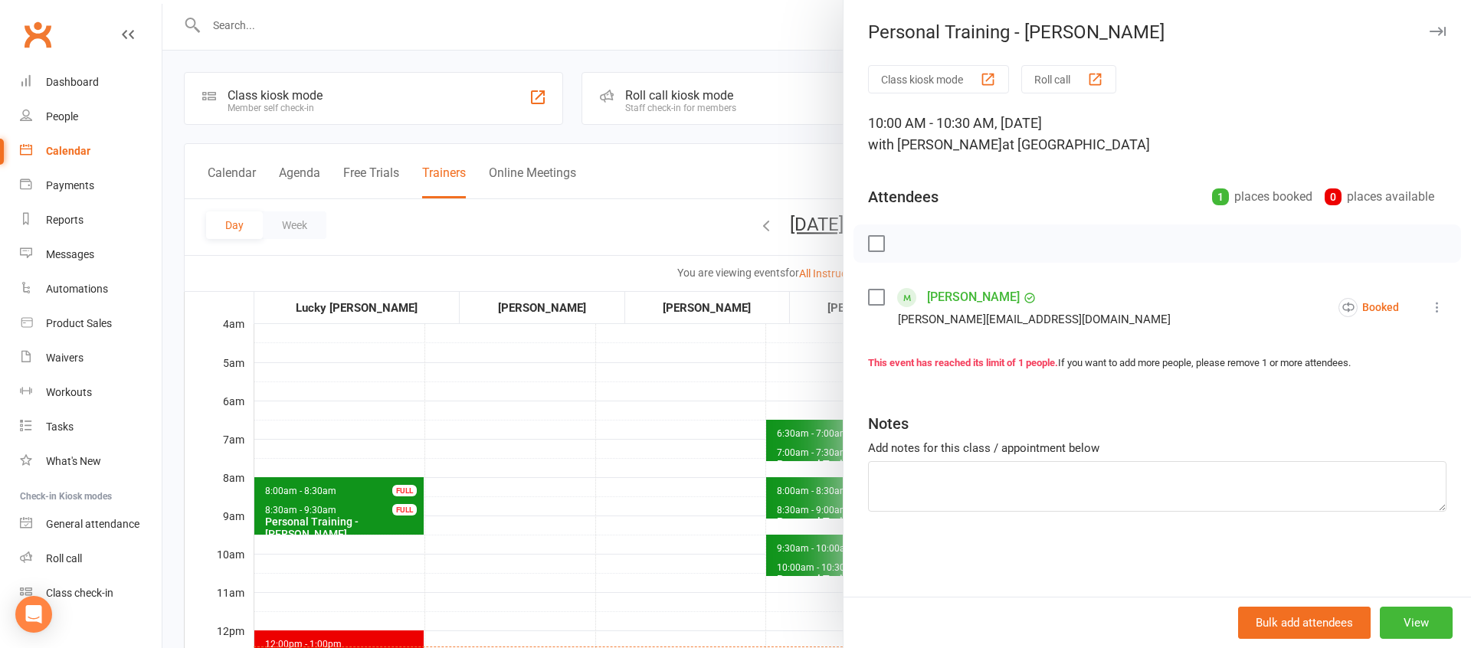
click at [631, 501] on div at bounding box center [816, 324] width 1308 height 648
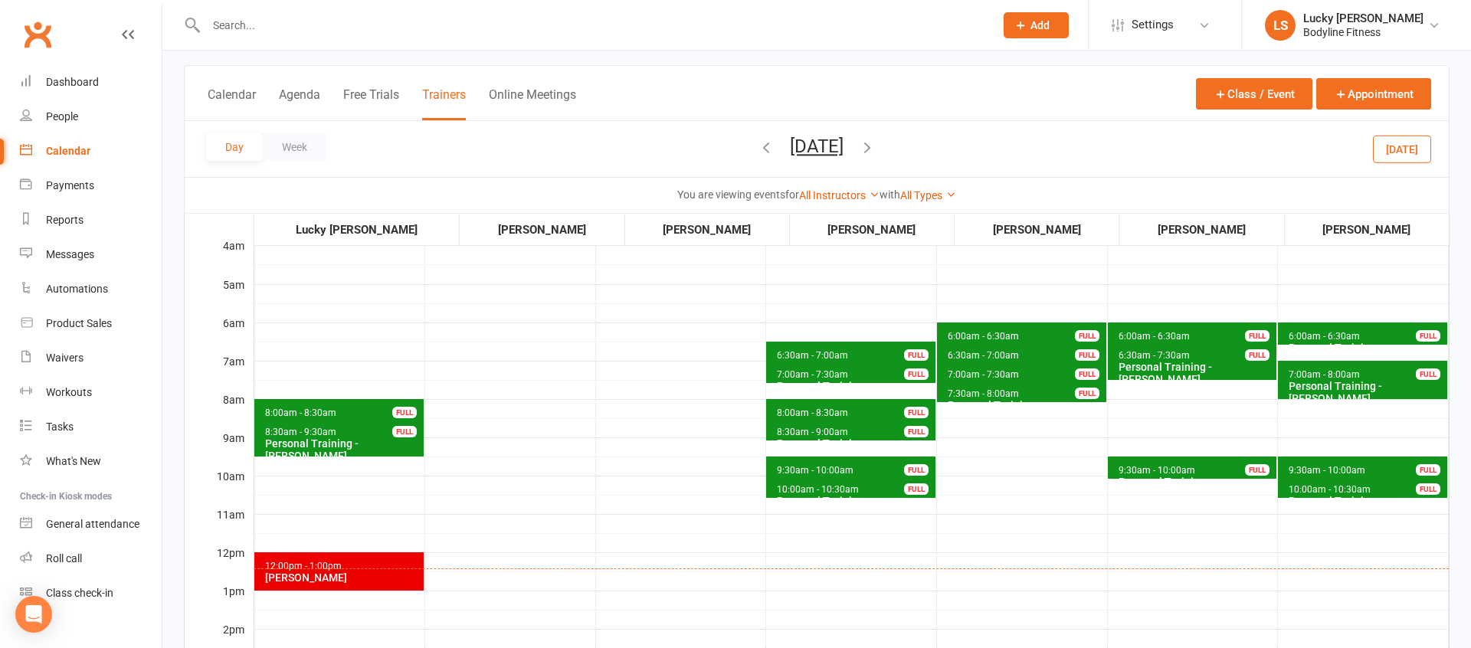
scroll to position [83, 0]
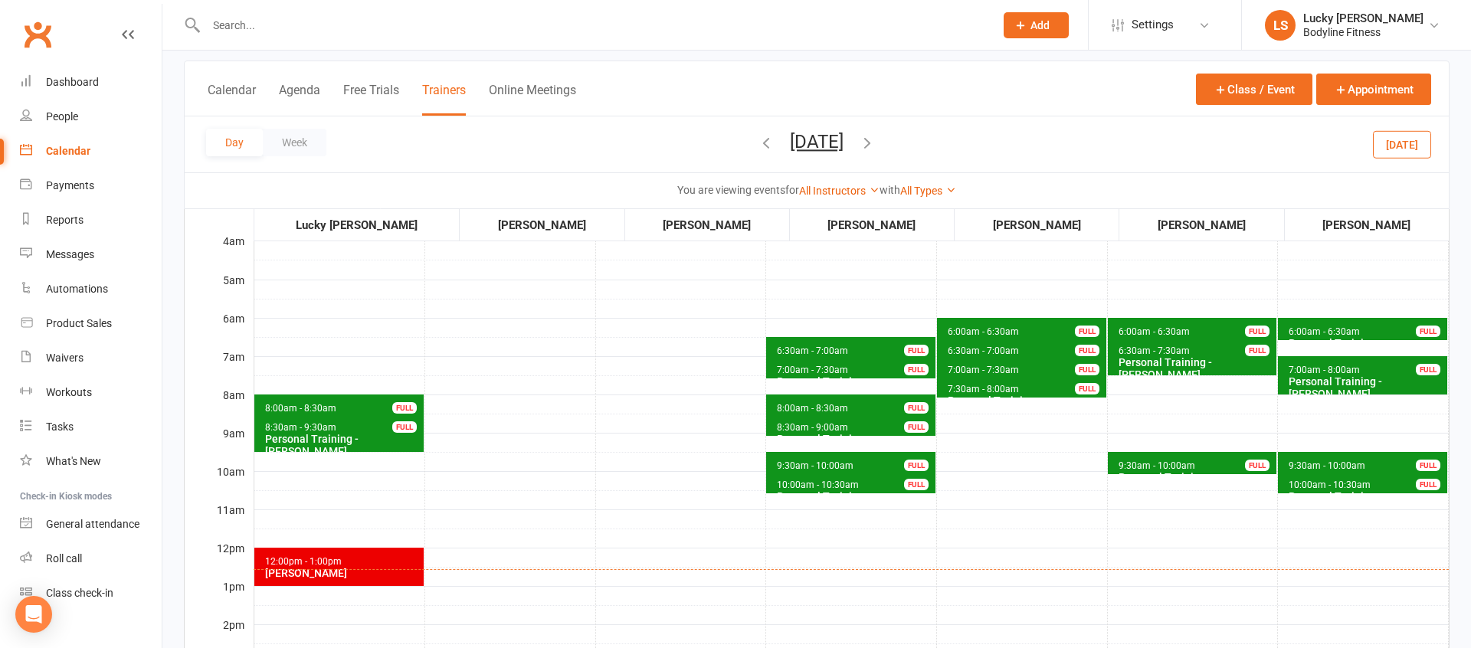
click at [841, 144] on button "[DATE]" at bounding box center [817, 141] width 54 height 21
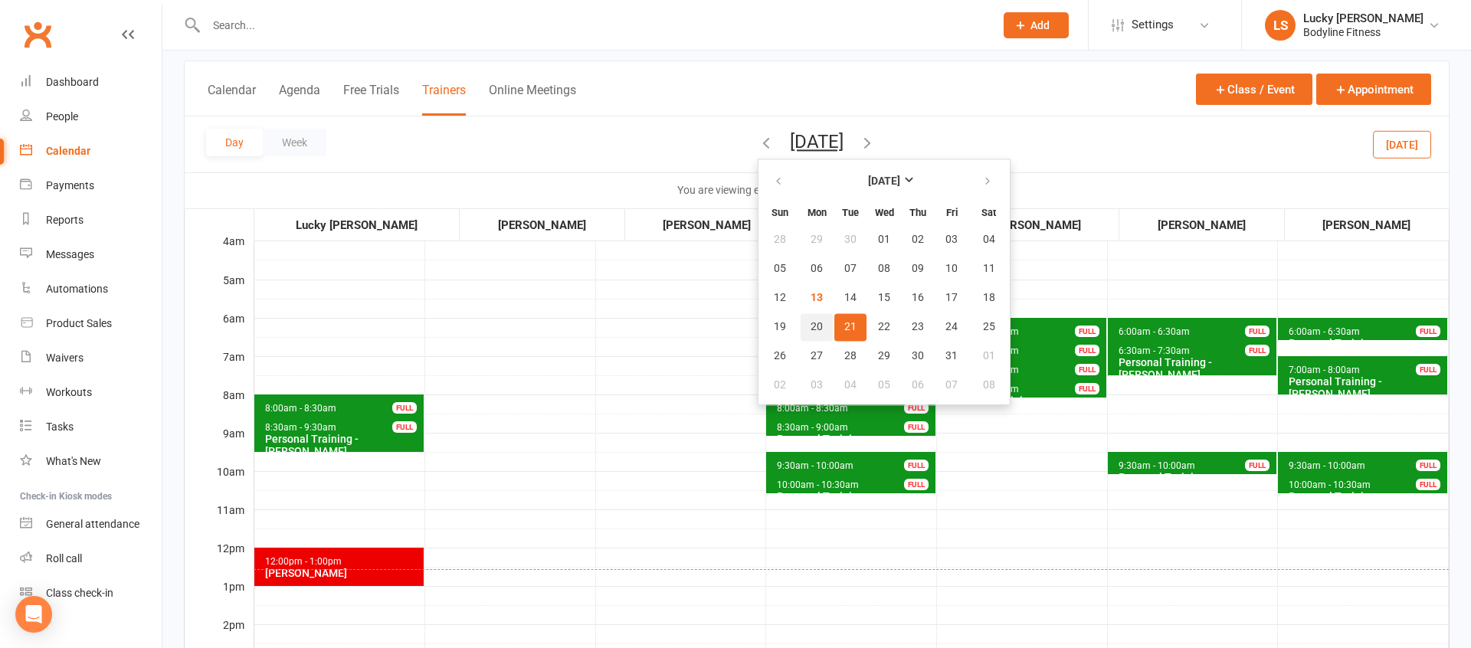
click at [800, 334] on button "20" at bounding box center [816, 327] width 32 height 28
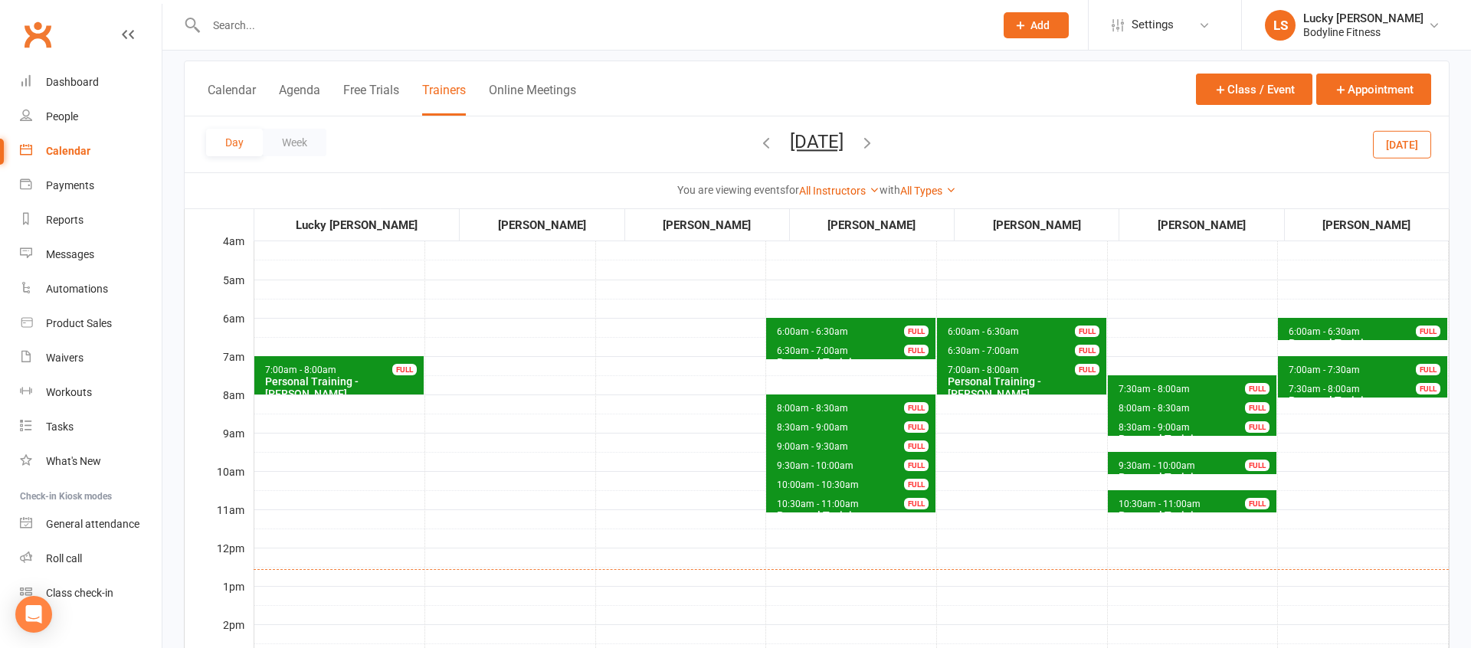
click at [1311, 365] on span "7:00am - 7:30am" at bounding box center [1324, 370] width 73 height 11
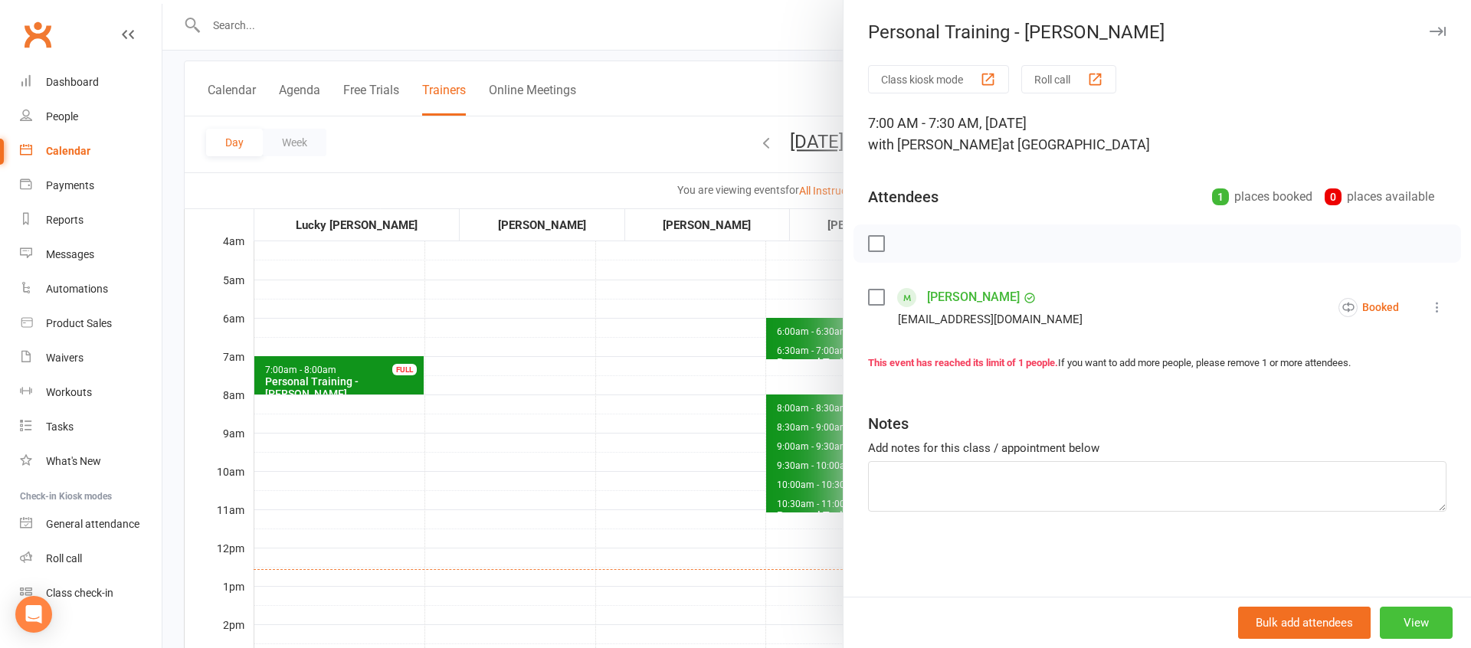
click at [1426, 623] on button "View" at bounding box center [1416, 623] width 73 height 32
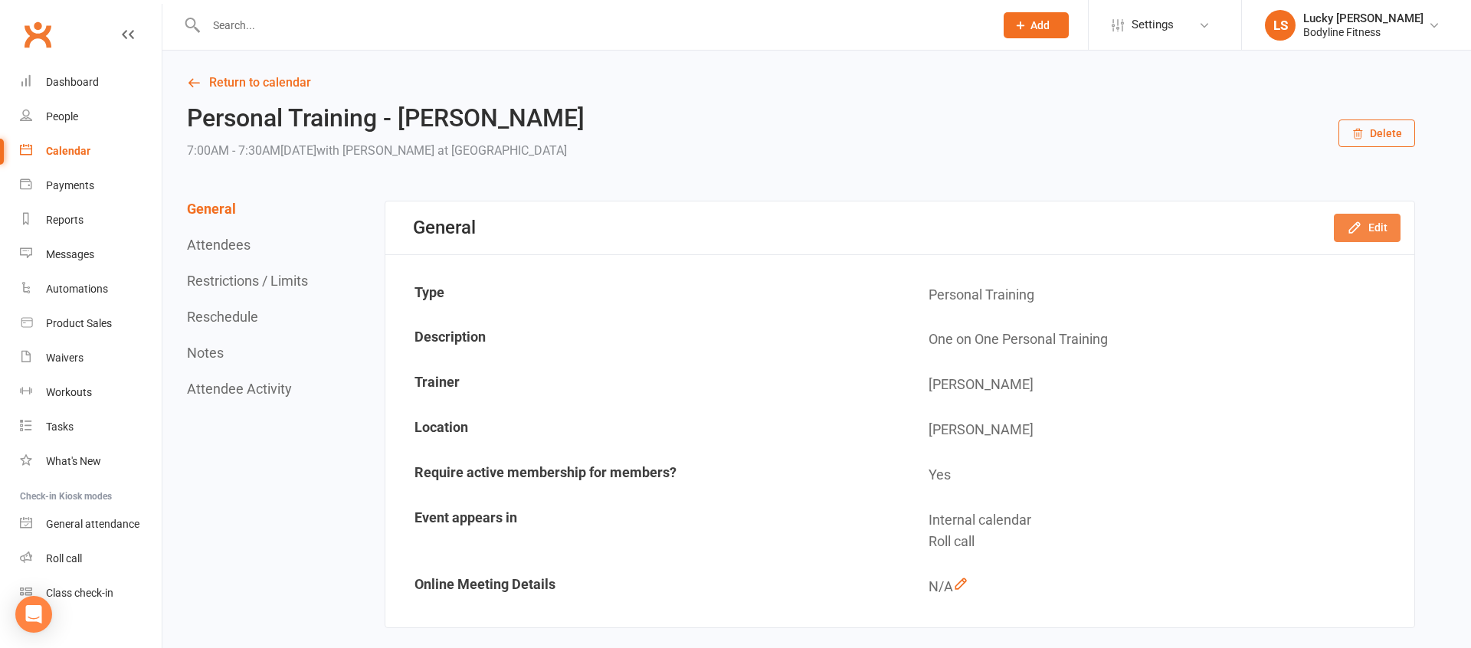
click at [1378, 238] on button "Edit" at bounding box center [1367, 228] width 67 height 28
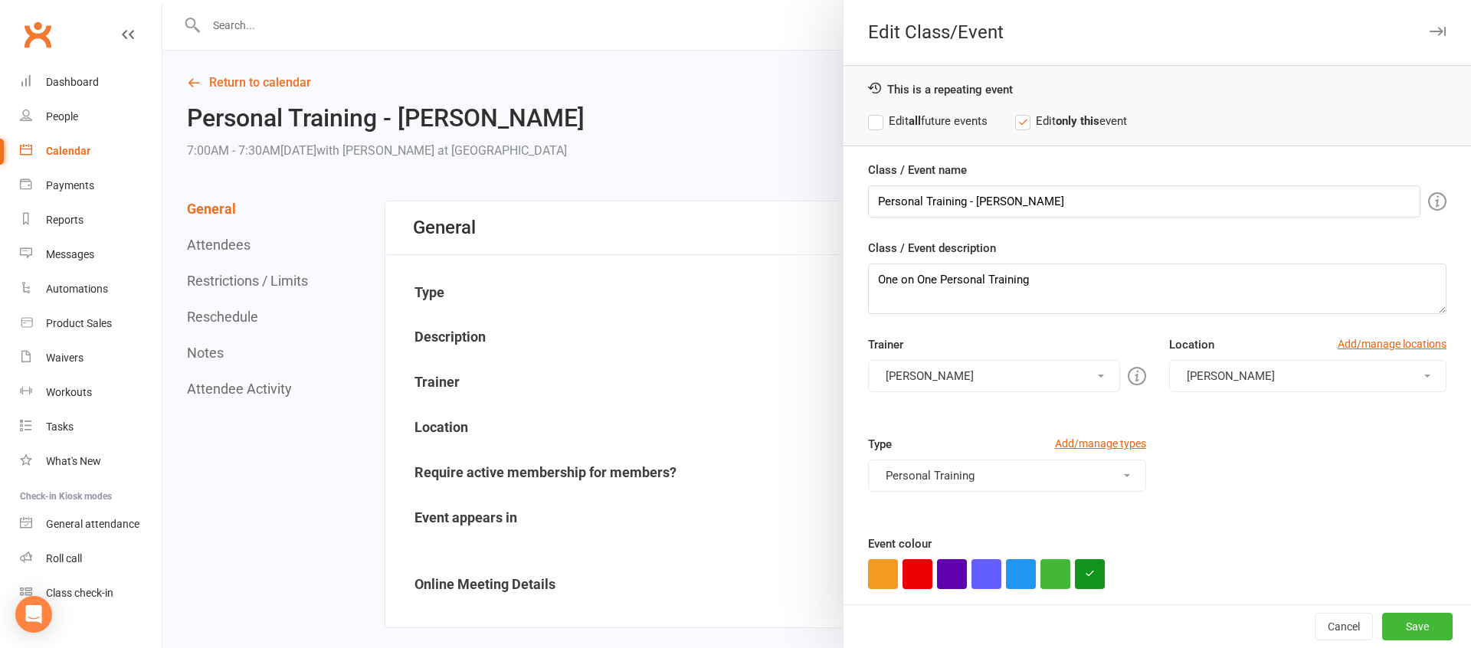
click at [941, 125] on label "Edit all future events" at bounding box center [927, 121] width 119 height 18
click at [961, 370] on button "[PERSON_NAME]" at bounding box center [993, 376] width 251 height 32
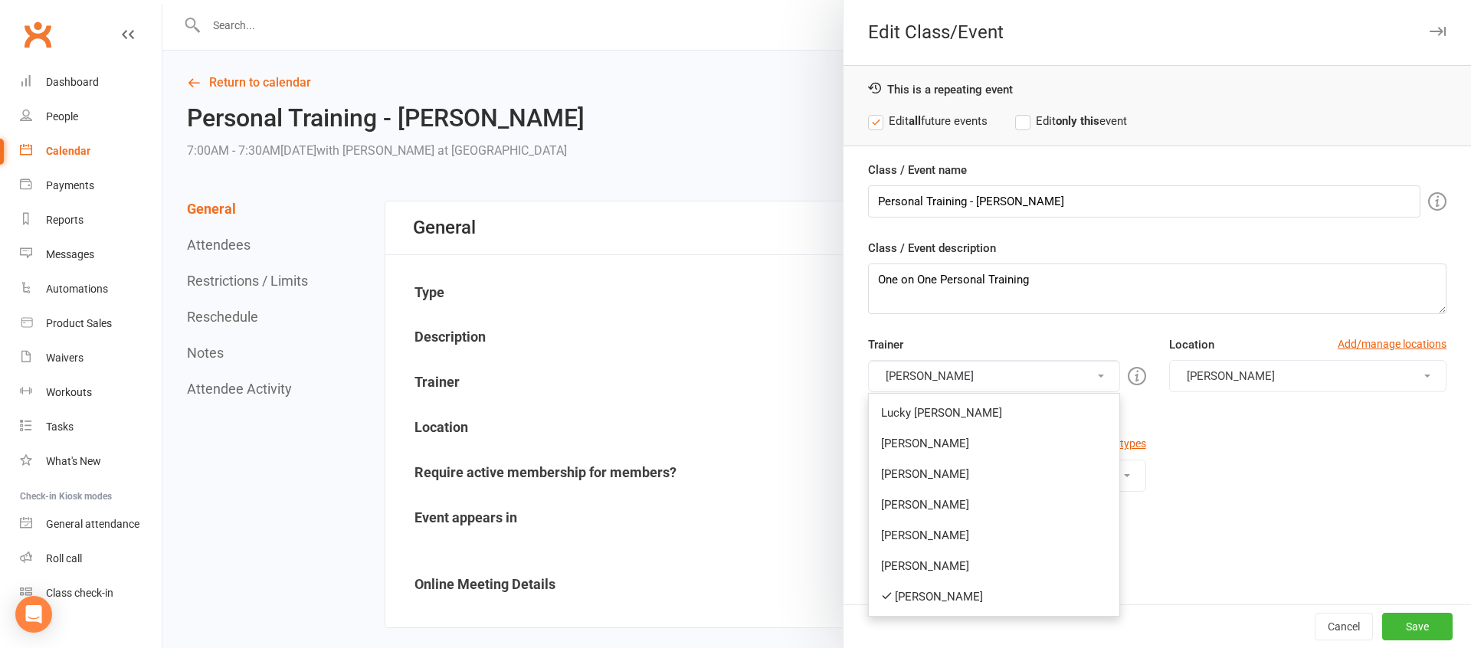
drag, startPoint x: 941, startPoint y: 508, endPoint x: 920, endPoint y: 415, distance: 95.1
click at [941, 506] on link "[PERSON_NAME]" at bounding box center [994, 504] width 250 height 31
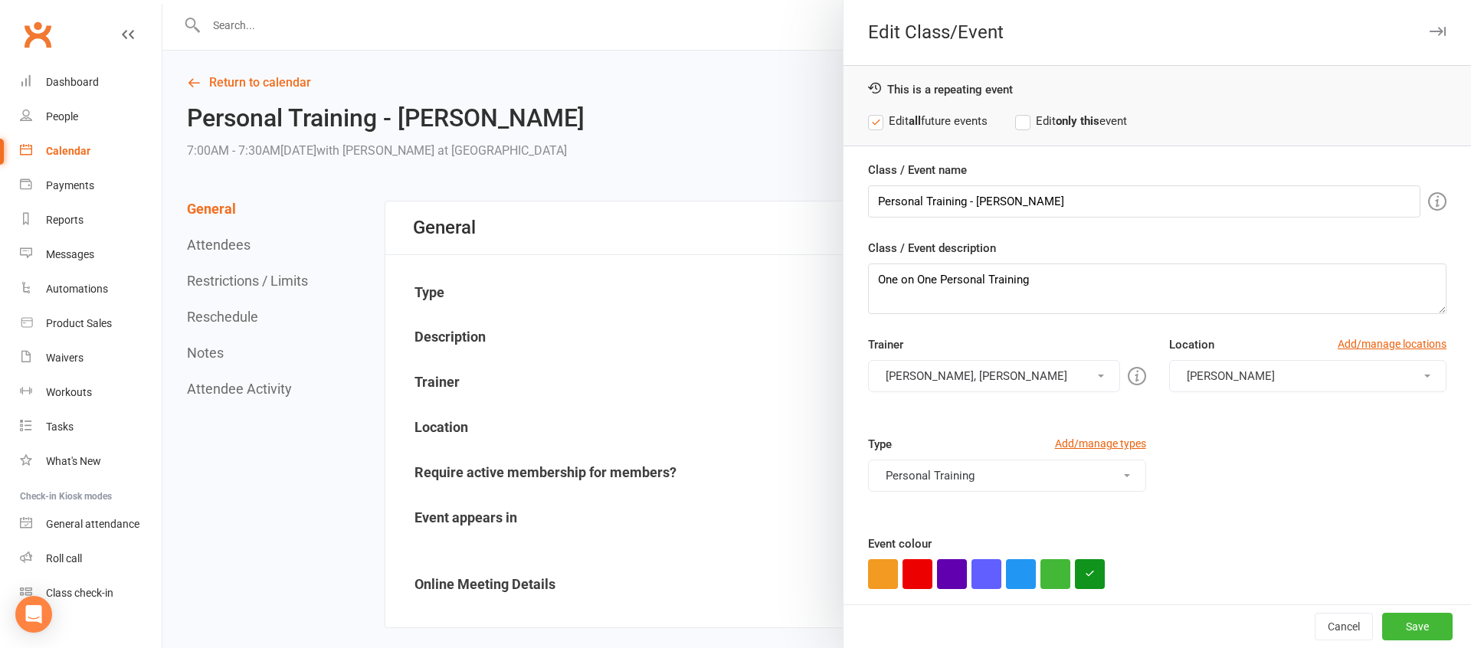
click at [920, 381] on button "[PERSON_NAME], [PERSON_NAME]" at bounding box center [993, 376] width 251 height 32
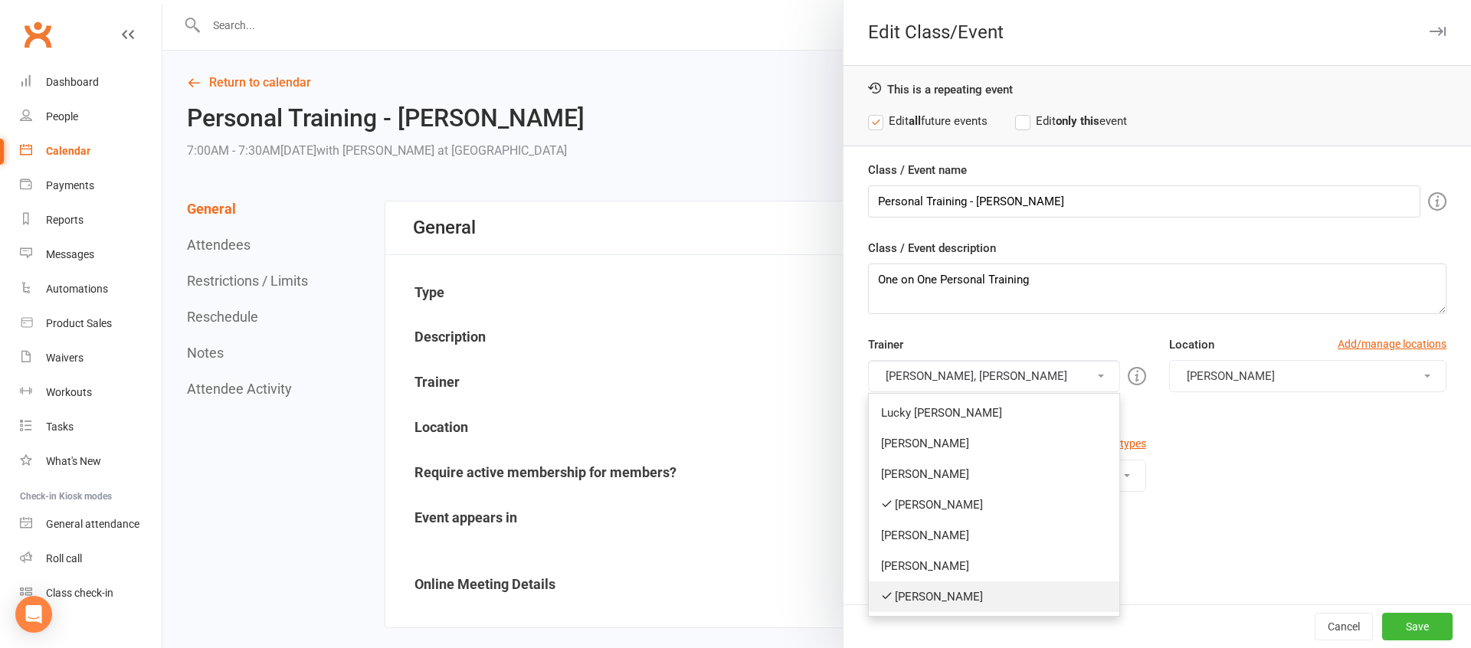
click at [926, 592] on link "[PERSON_NAME]" at bounding box center [994, 596] width 250 height 31
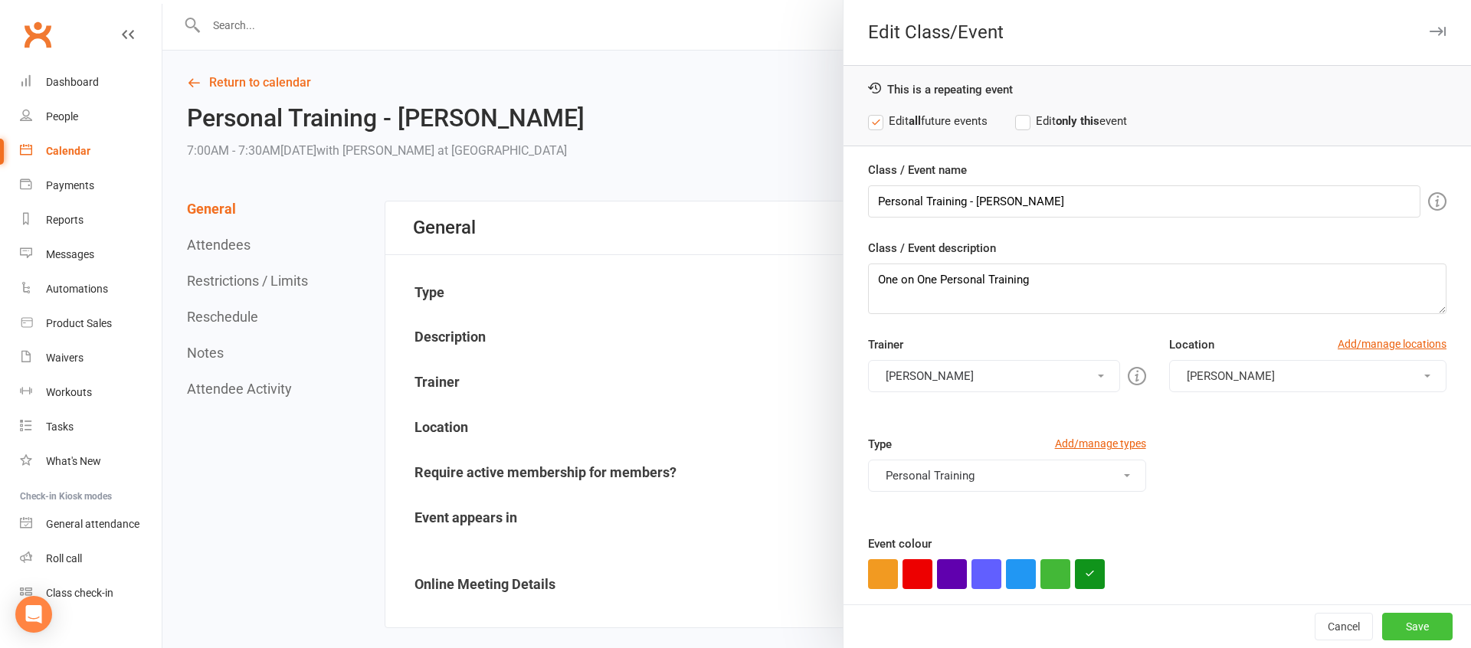
click at [1426, 620] on button "Save" at bounding box center [1417, 627] width 70 height 28
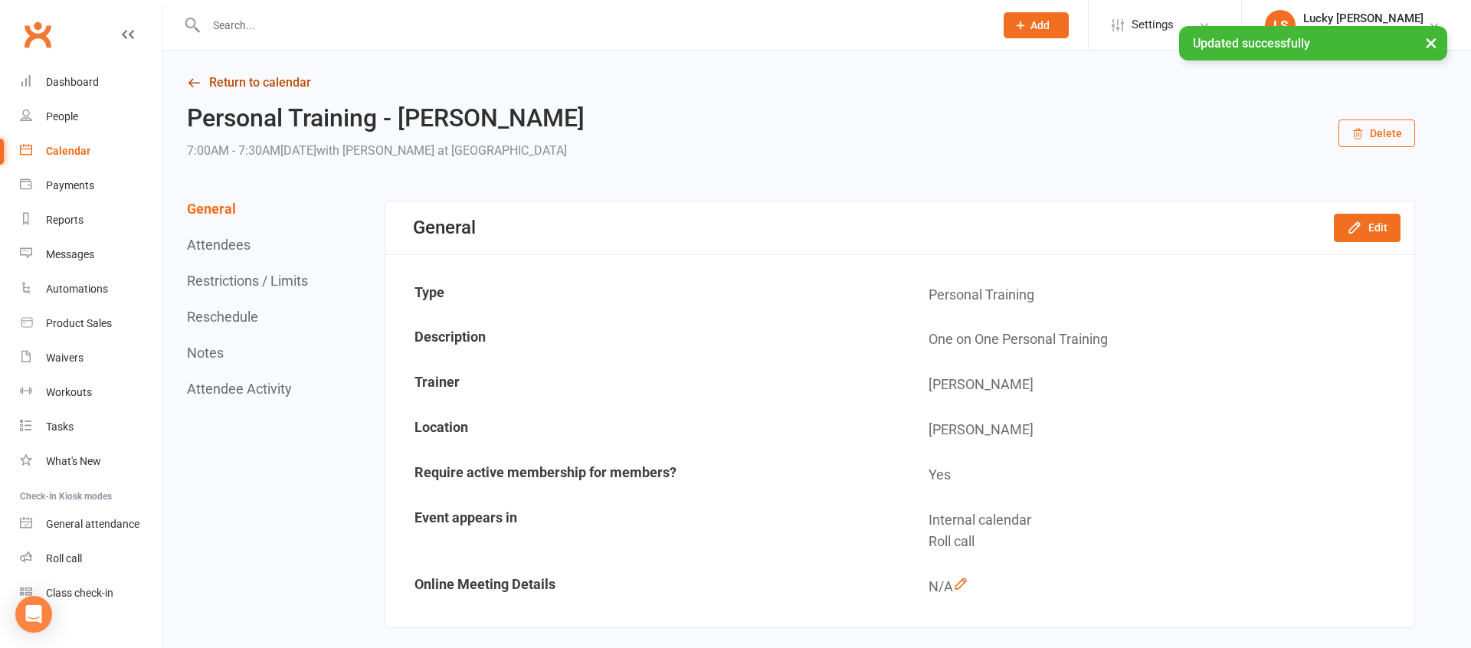
click at [256, 77] on link "Return to calendar" at bounding box center [801, 82] width 1228 height 21
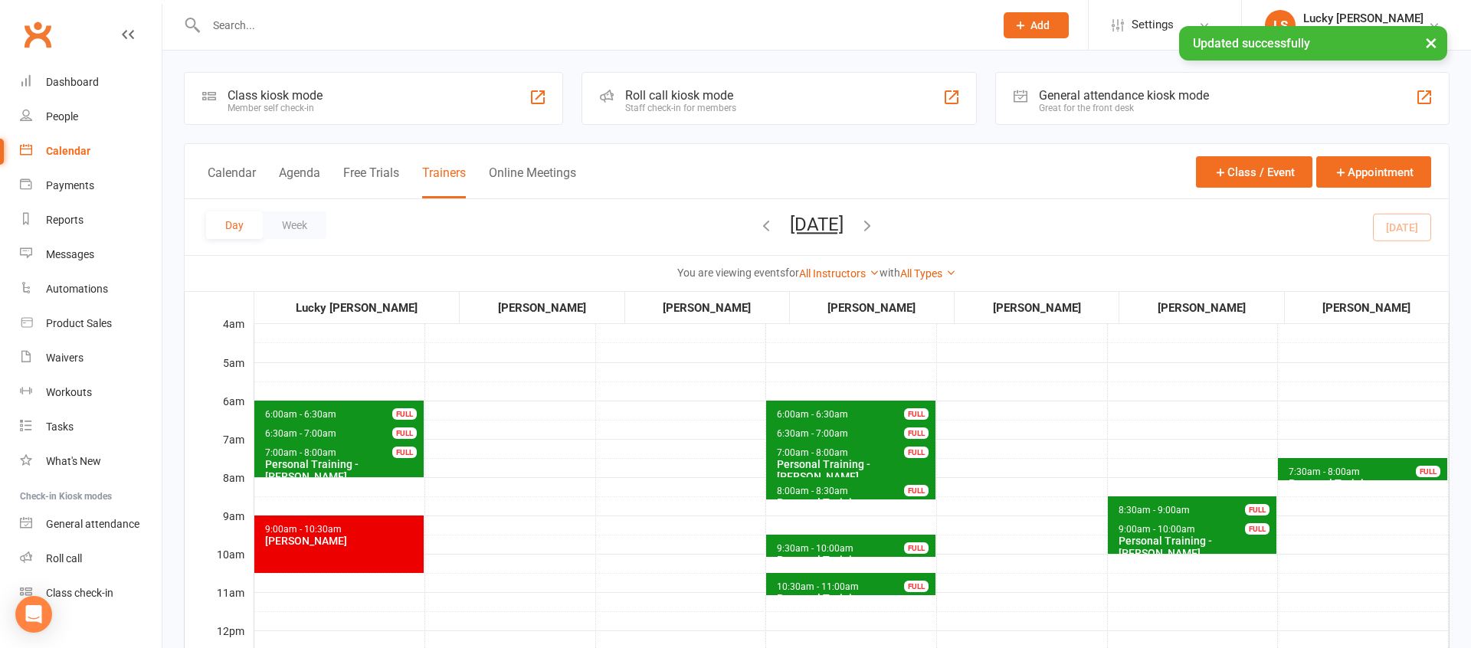
drag, startPoint x: 810, startPoint y: 220, endPoint x: 822, endPoint y: 270, distance: 51.1
click at [810, 220] on button "[DATE]" at bounding box center [817, 224] width 54 height 21
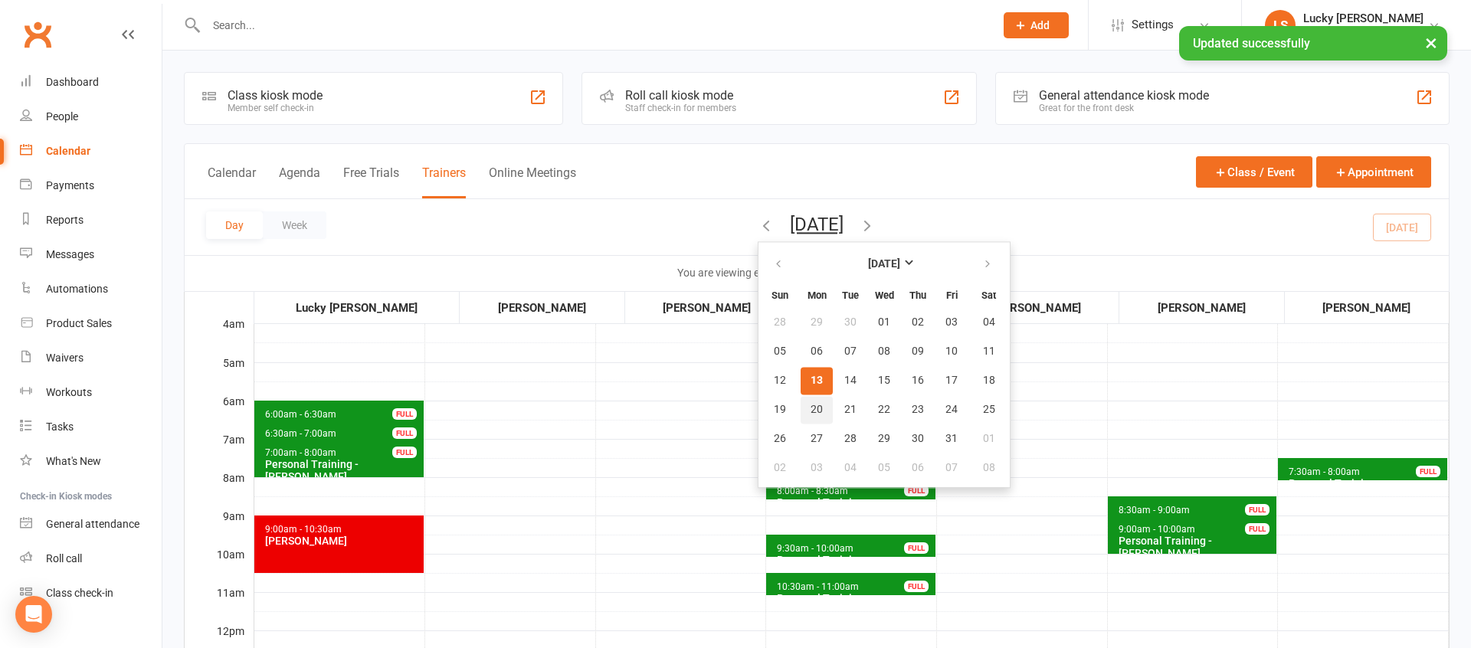
click at [800, 417] on button "20" at bounding box center [816, 410] width 32 height 28
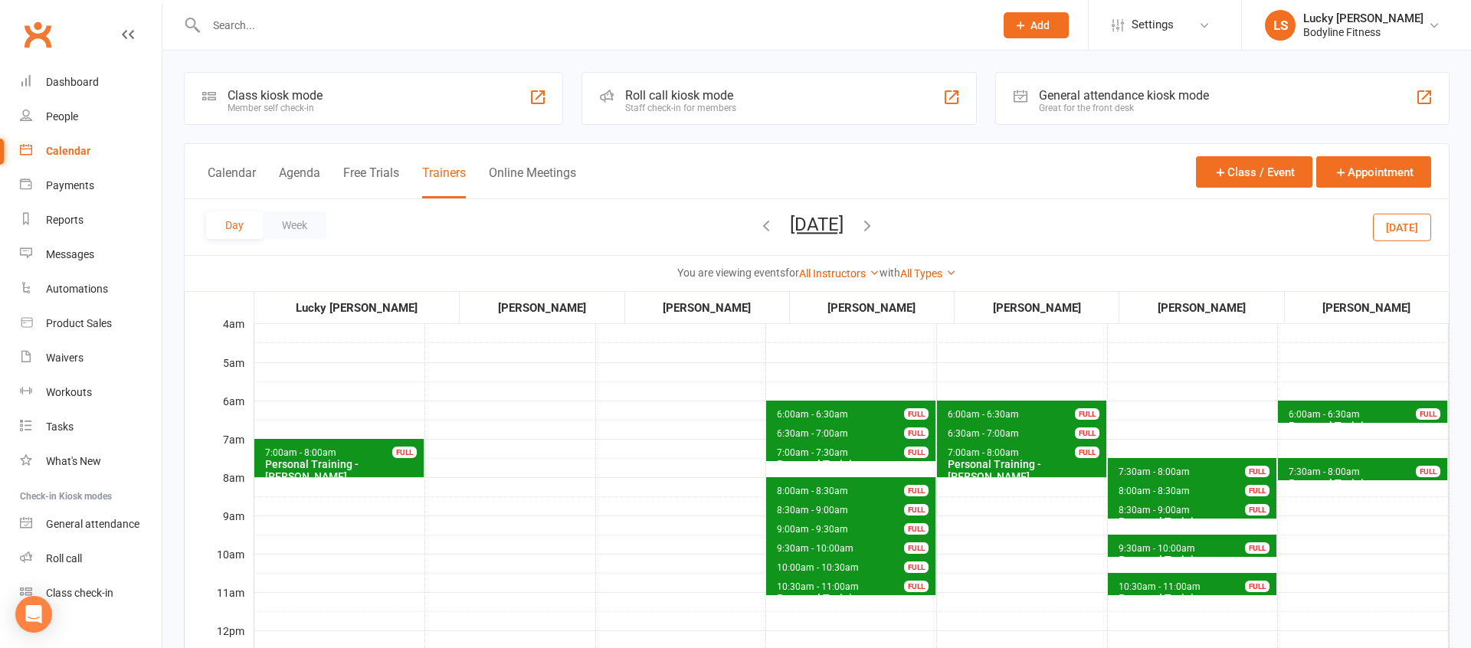
click at [1318, 473] on span "7:30am - 8:00am" at bounding box center [1324, 472] width 73 height 11
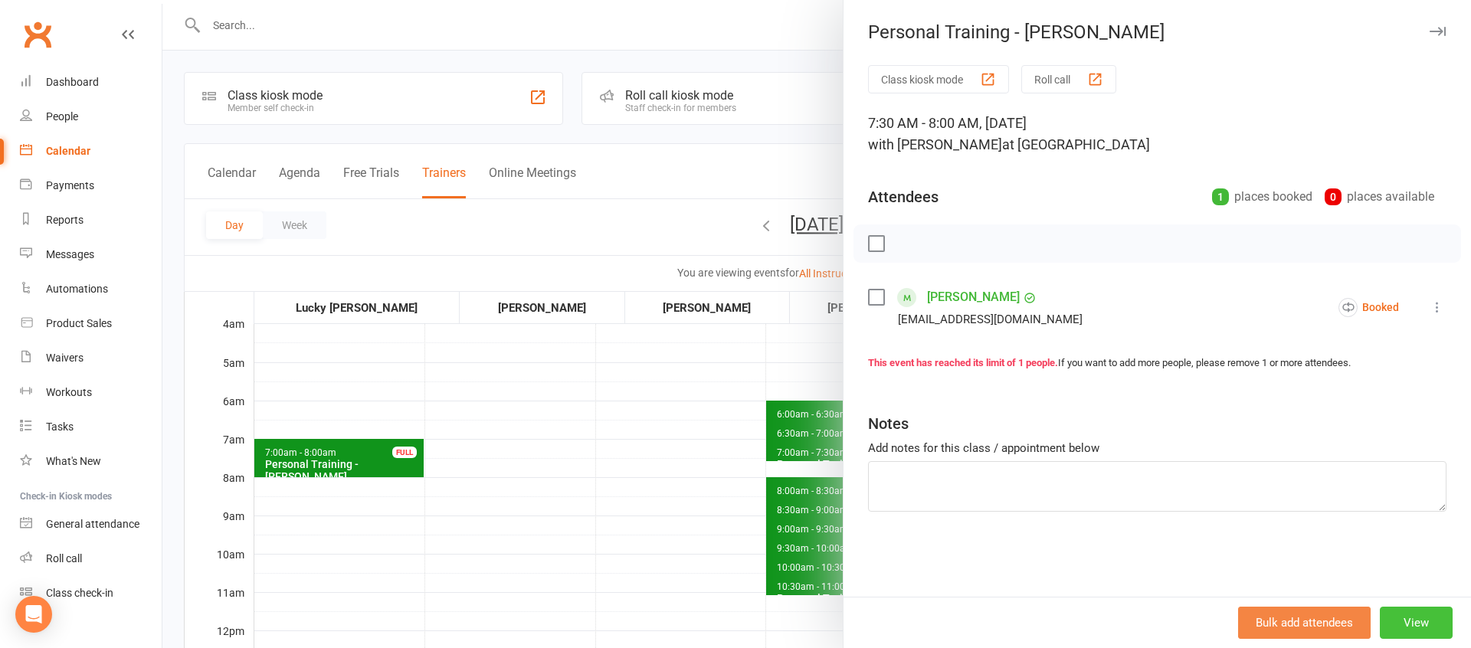
click at [1422, 627] on button "View" at bounding box center [1416, 623] width 73 height 32
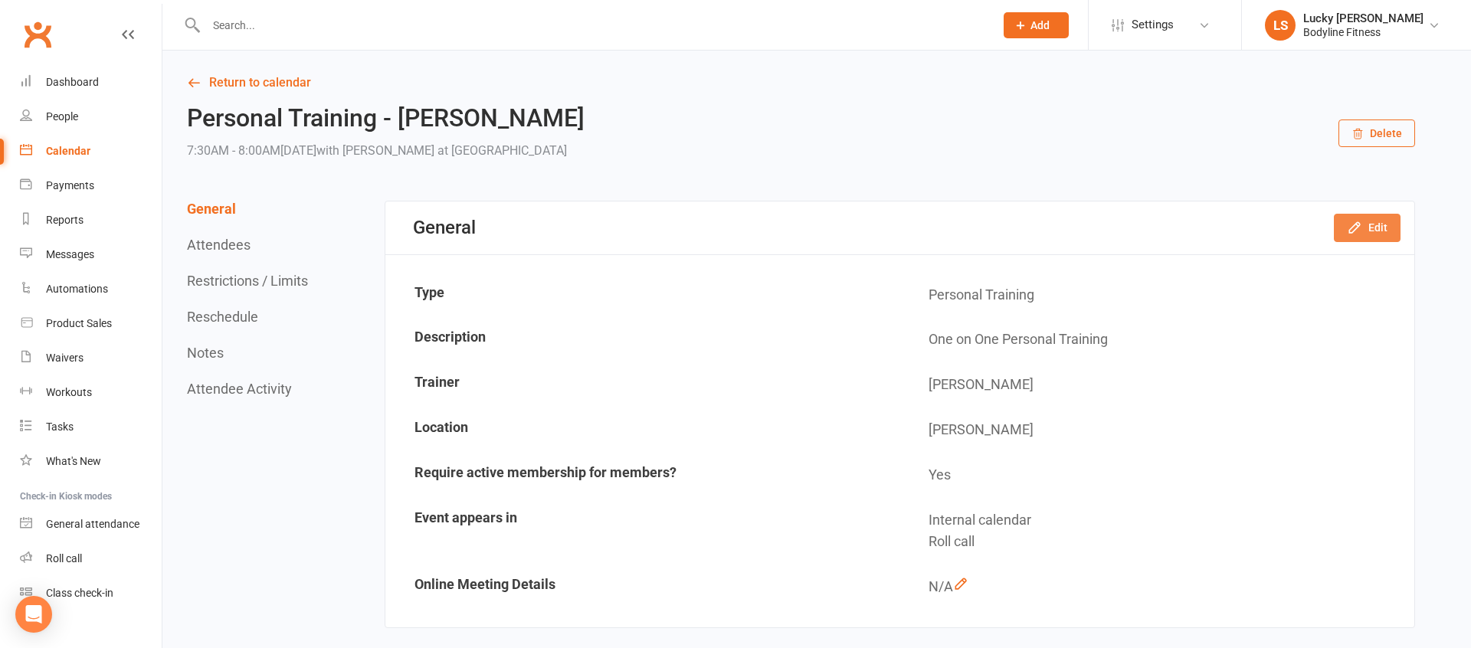
click at [1366, 226] on button "Edit" at bounding box center [1367, 228] width 67 height 28
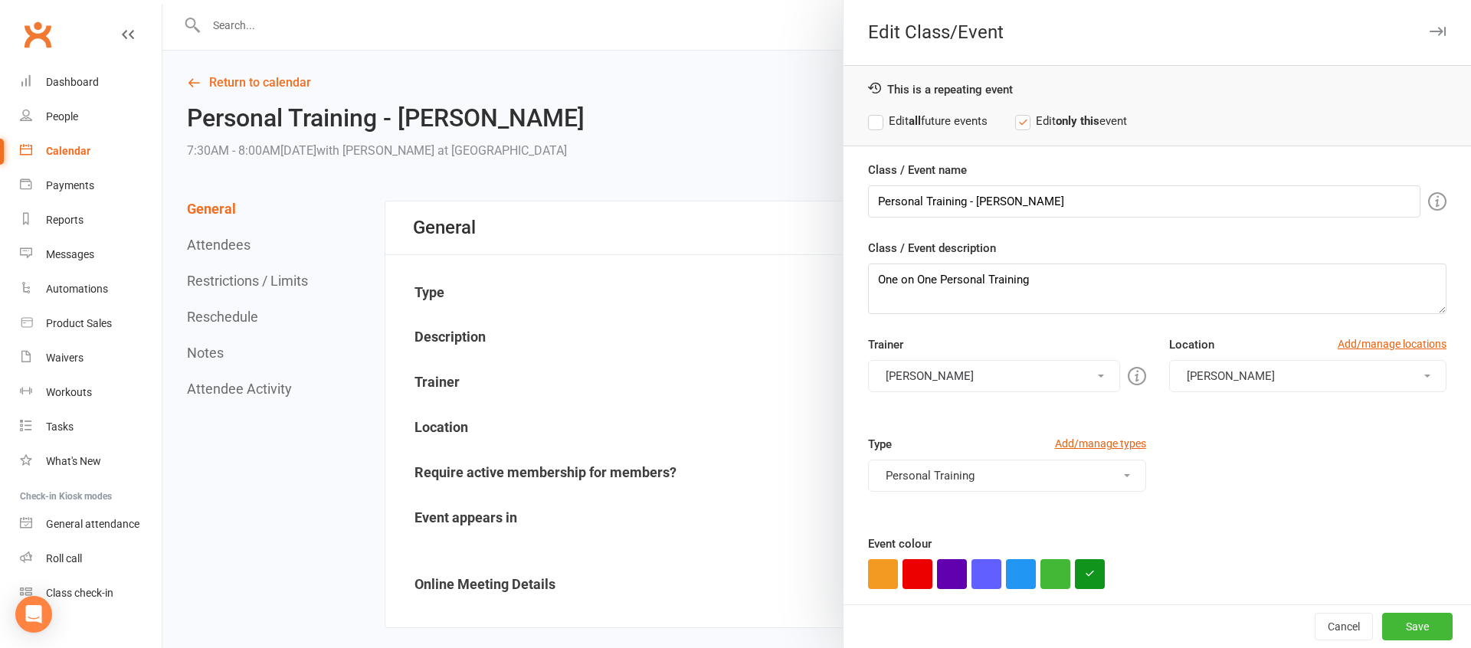
click at [977, 110] on div "This is a repeating event Edit all future events Edit only this event" at bounding box center [1156, 105] width 627 height 81
click at [974, 118] on label "Edit all future events" at bounding box center [927, 121] width 119 height 18
click at [926, 377] on button "[PERSON_NAME]" at bounding box center [993, 376] width 251 height 32
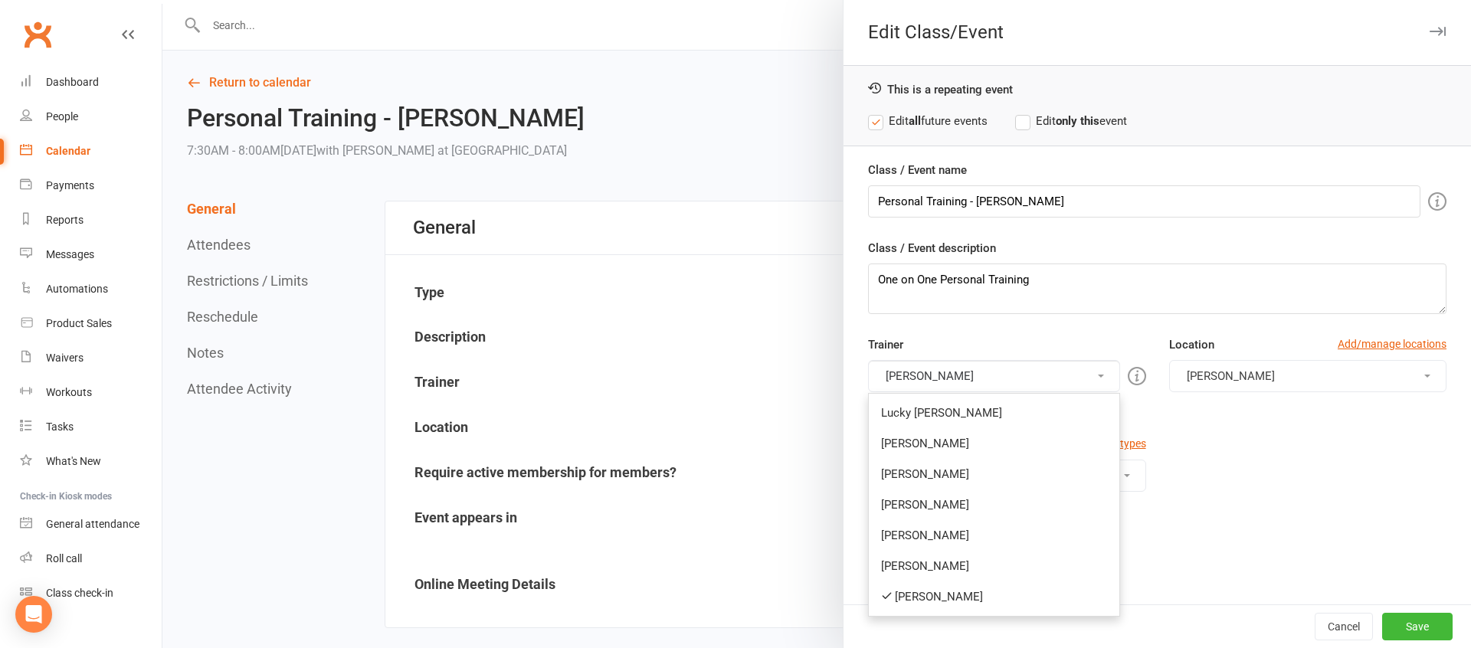
drag, startPoint x: 925, startPoint y: 503, endPoint x: 921, endPoint y: 480, distance: 24.2
click at [925, 503] on link "[PERSON_NAME]" at bounding box center [994, 504] width 250 height 31
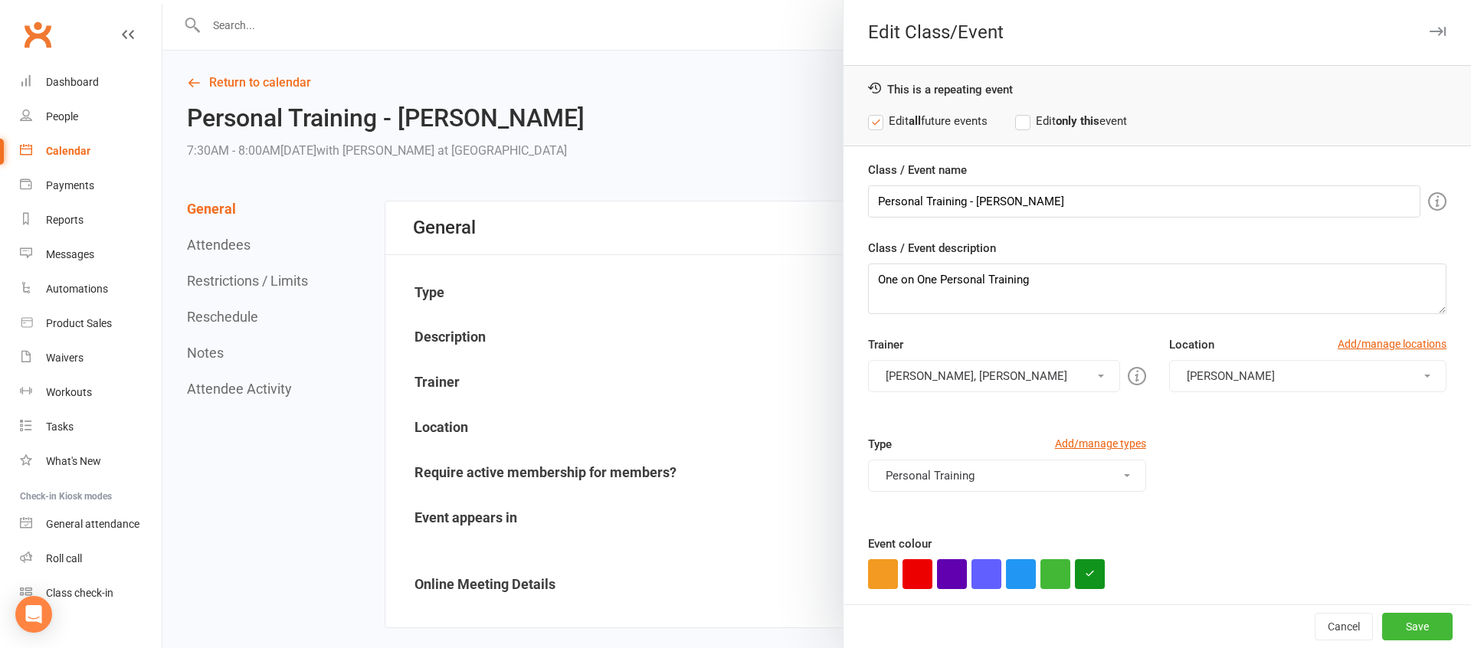
click at [922, 378] on button "[PERSON_NAME], [PERSON_NAME]" at bounding box center [993, 376] width 251 height 32
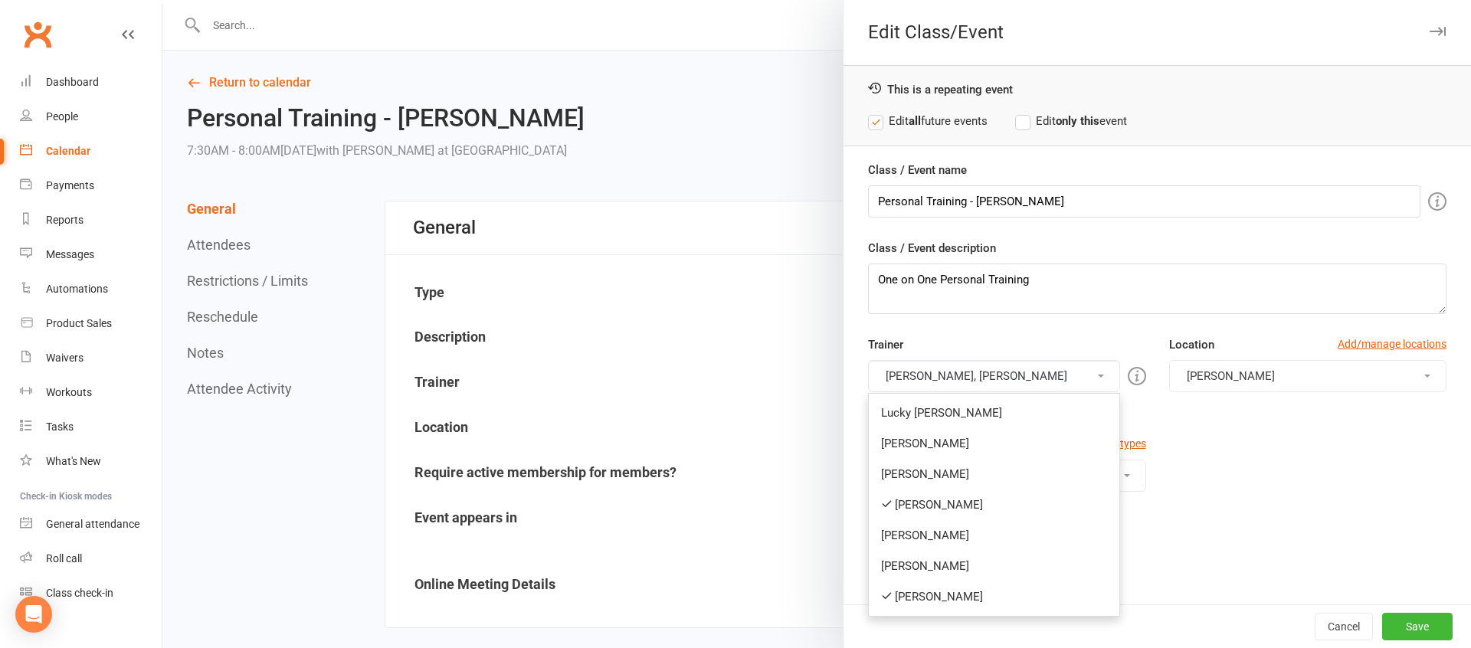
click at [917, 591] on link "[PERSON_NAME]" at bounding box center [994, 596] width 250 height 31
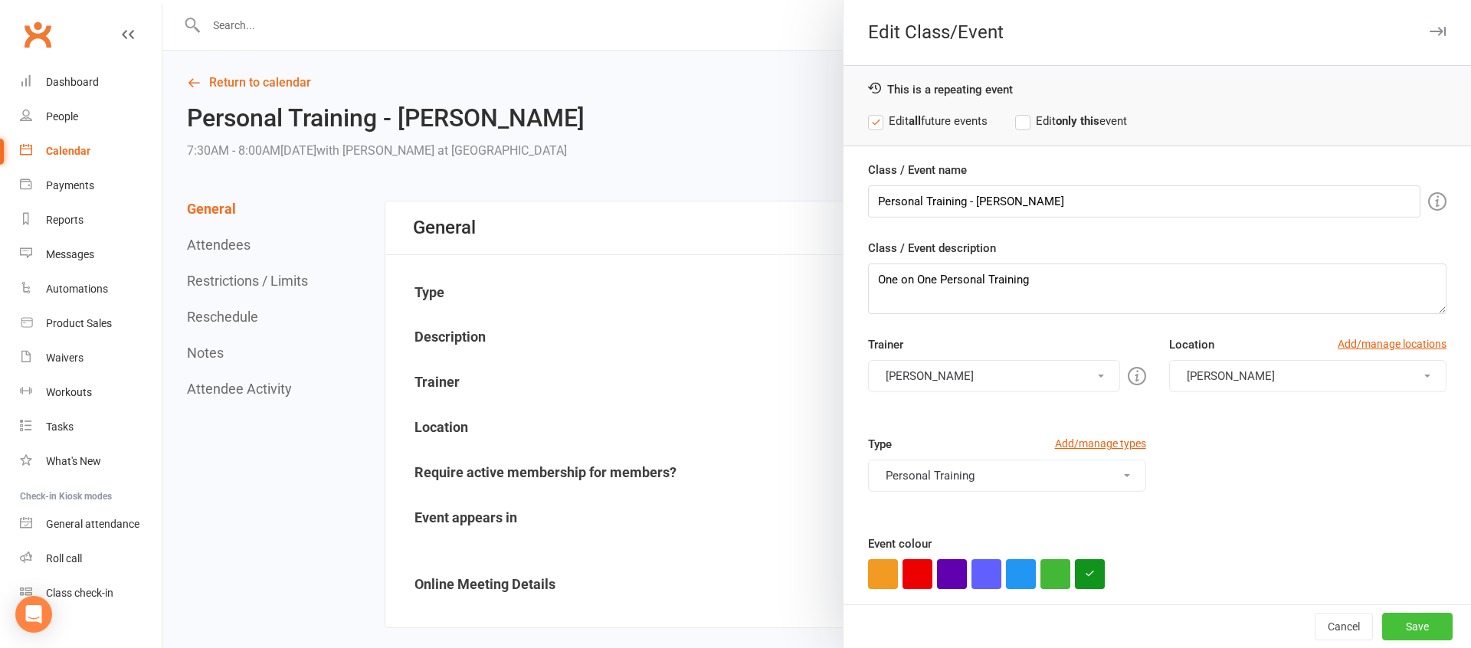
click at [1419, 627] on button "Save" at bounding box center [1417, 627] width 70 height 28
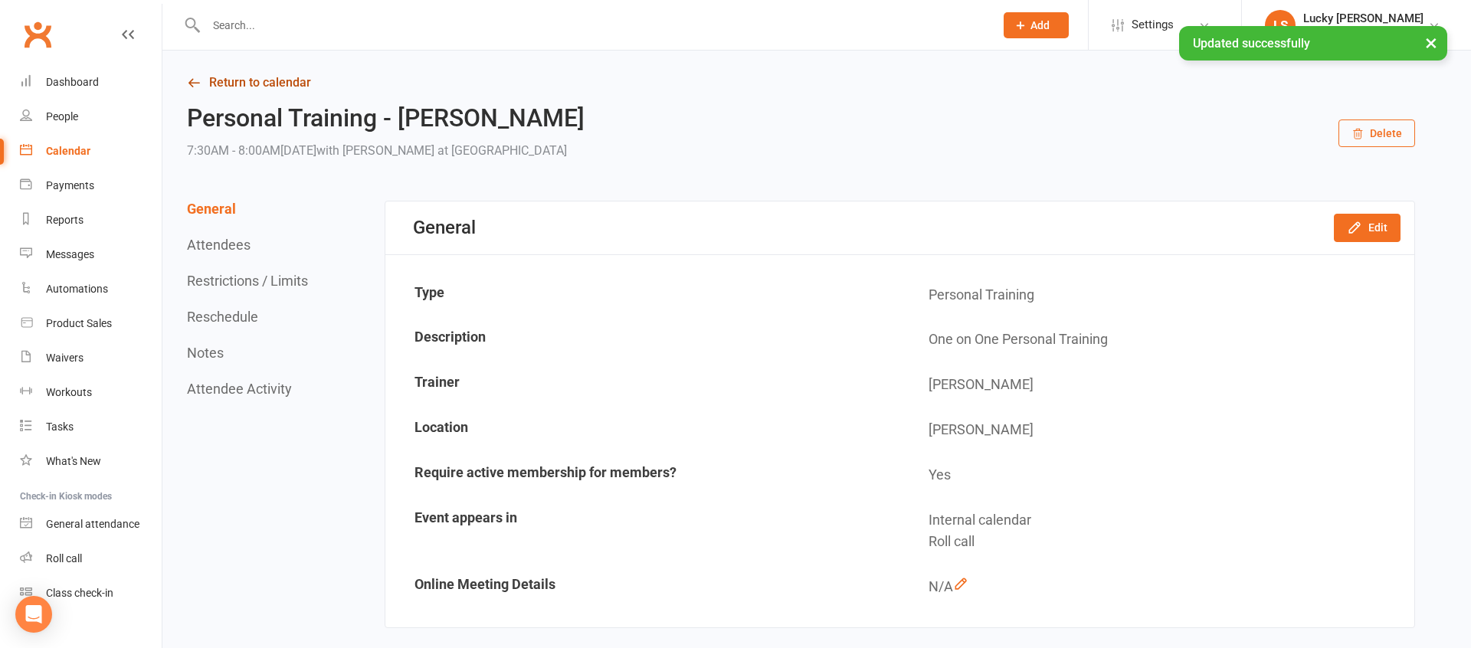
click at [234, 82] on link "Return to calendar" at bounding box center [801, 82] width 1228 height 21
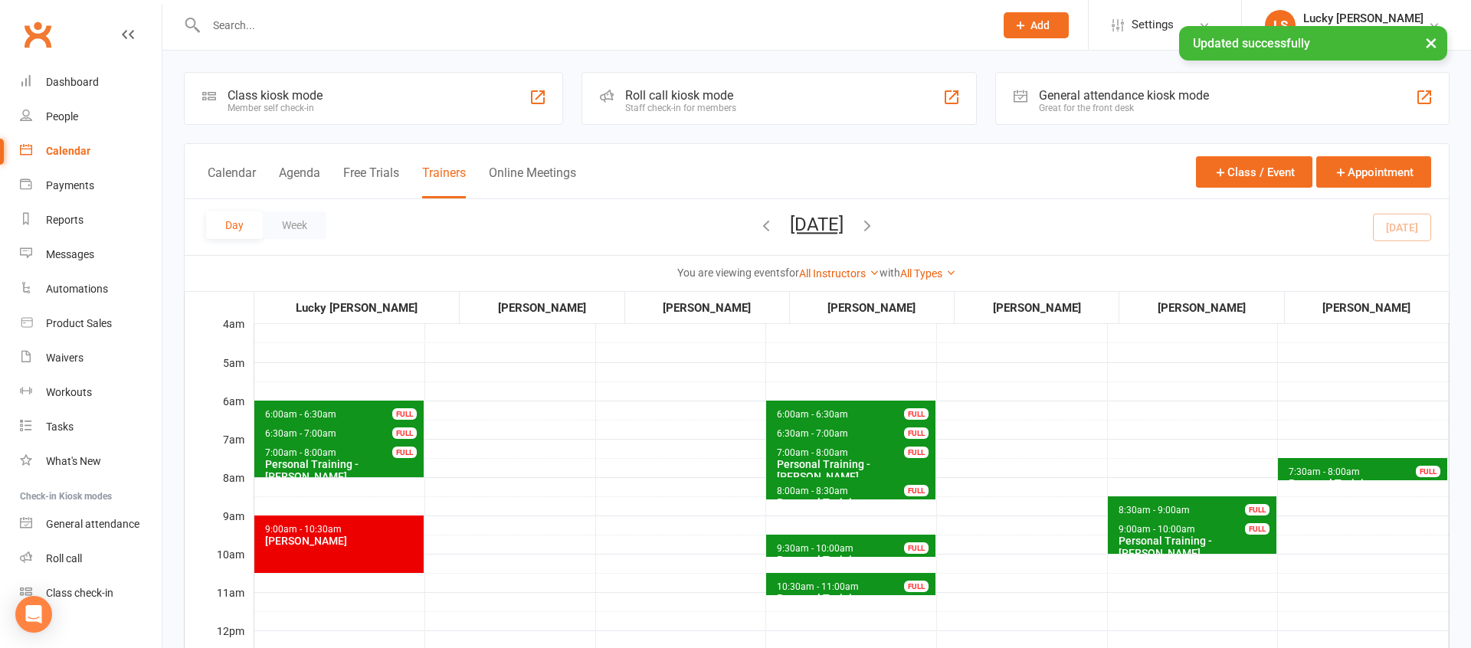
drag, startPoint x: 832, startPoint y: 228, endPoint x: 828, endPoint y: 246, distance: 18.8
click at [832, 228] on button "[DATE]" at bounding box center [817, 224] width 54 height 21
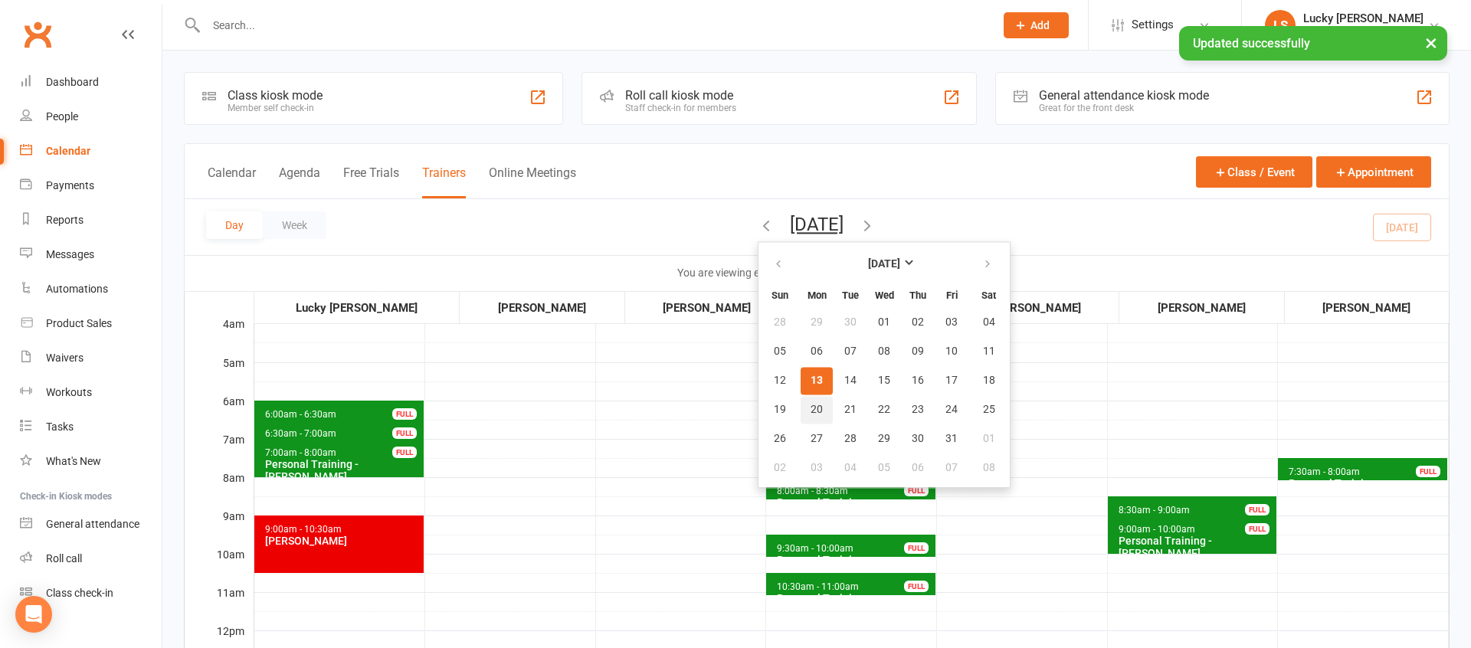
click at [800, 410] on button "20" at bounding box center [816, 410] width 32 height 28
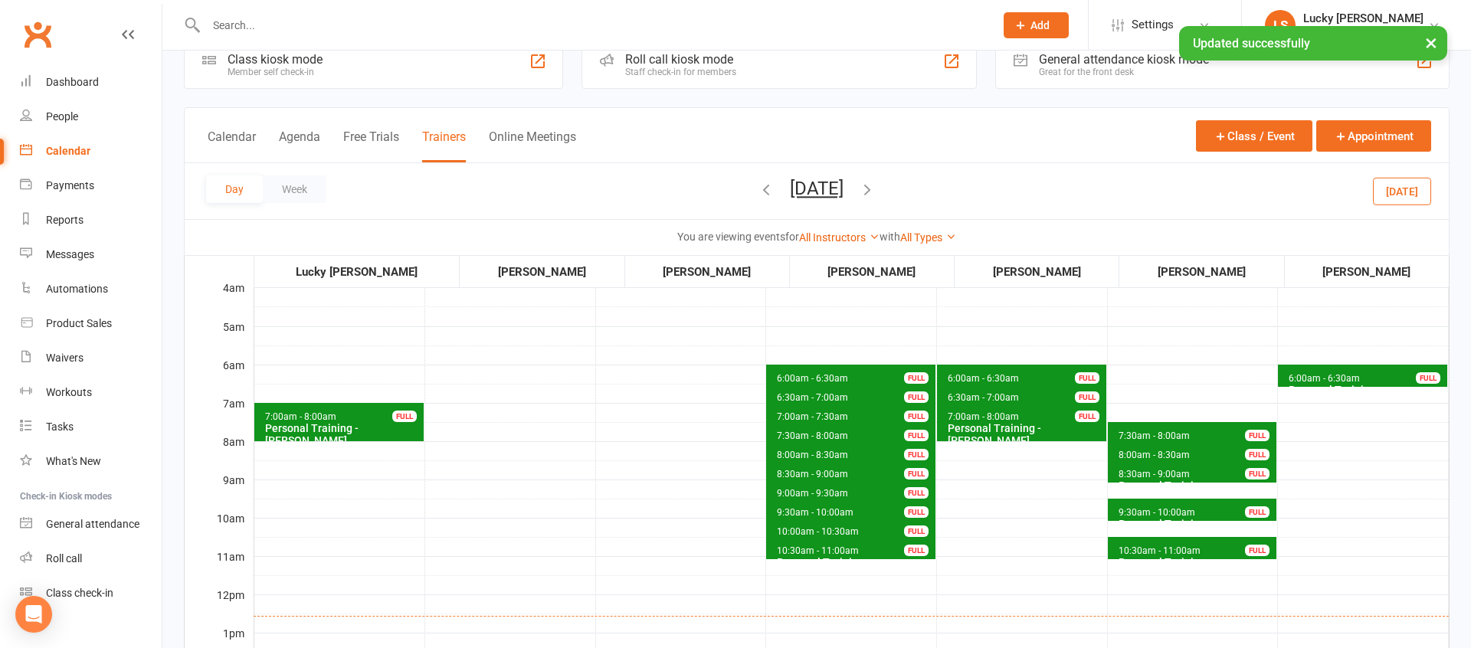
scroll to position [31, 0]
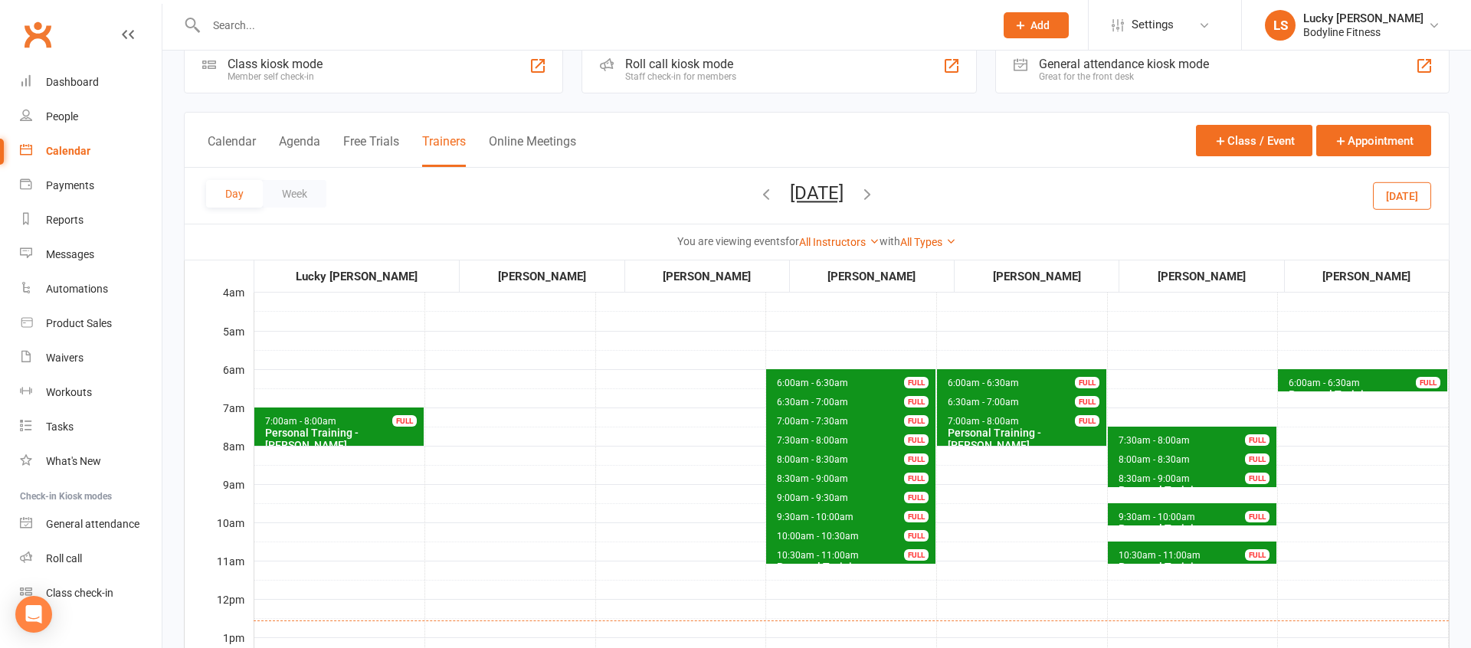
click at [876, 192] on icon "button" at bounding box center [867, 193] width 17 height 17
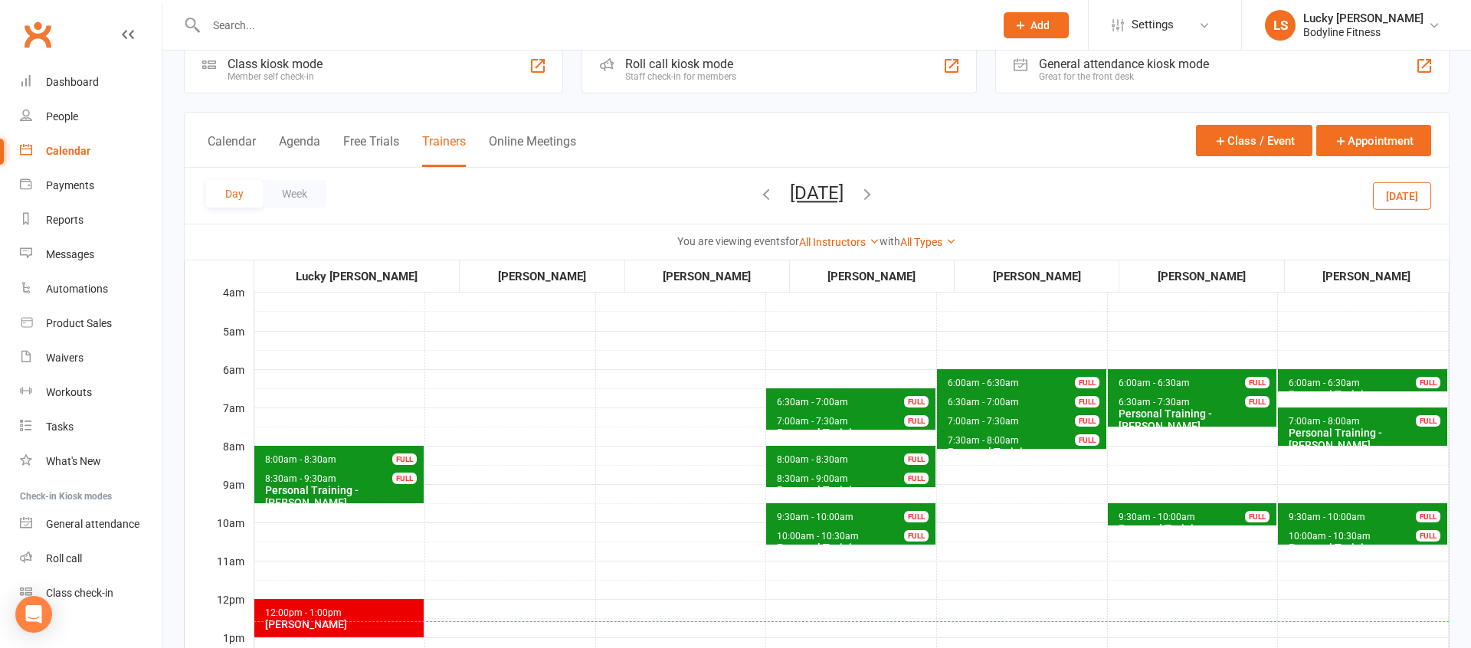
click at [1327, 379] on span "6:00am - 6:30am" at bounding box center [1324, 383] width 73 height 11
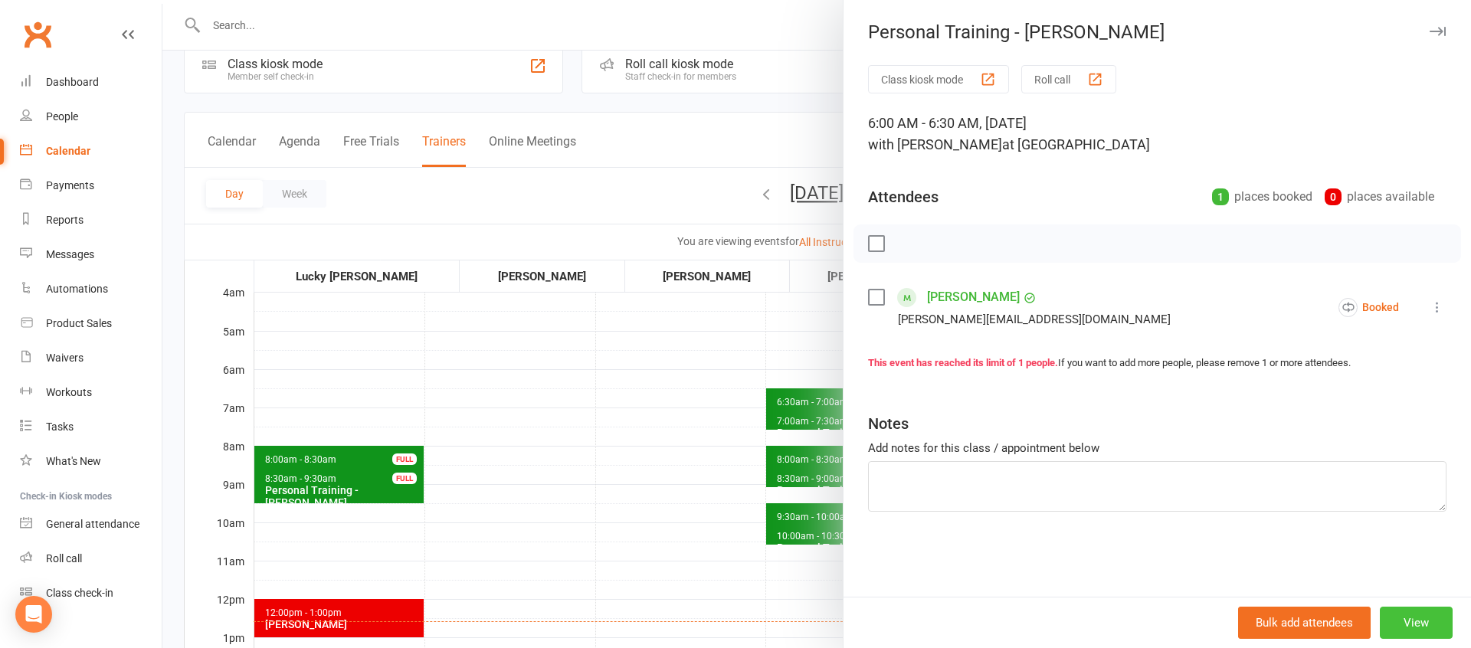
click at [1415, 619] on button "View" at bounding box center [1416, 623] width 73 height 32
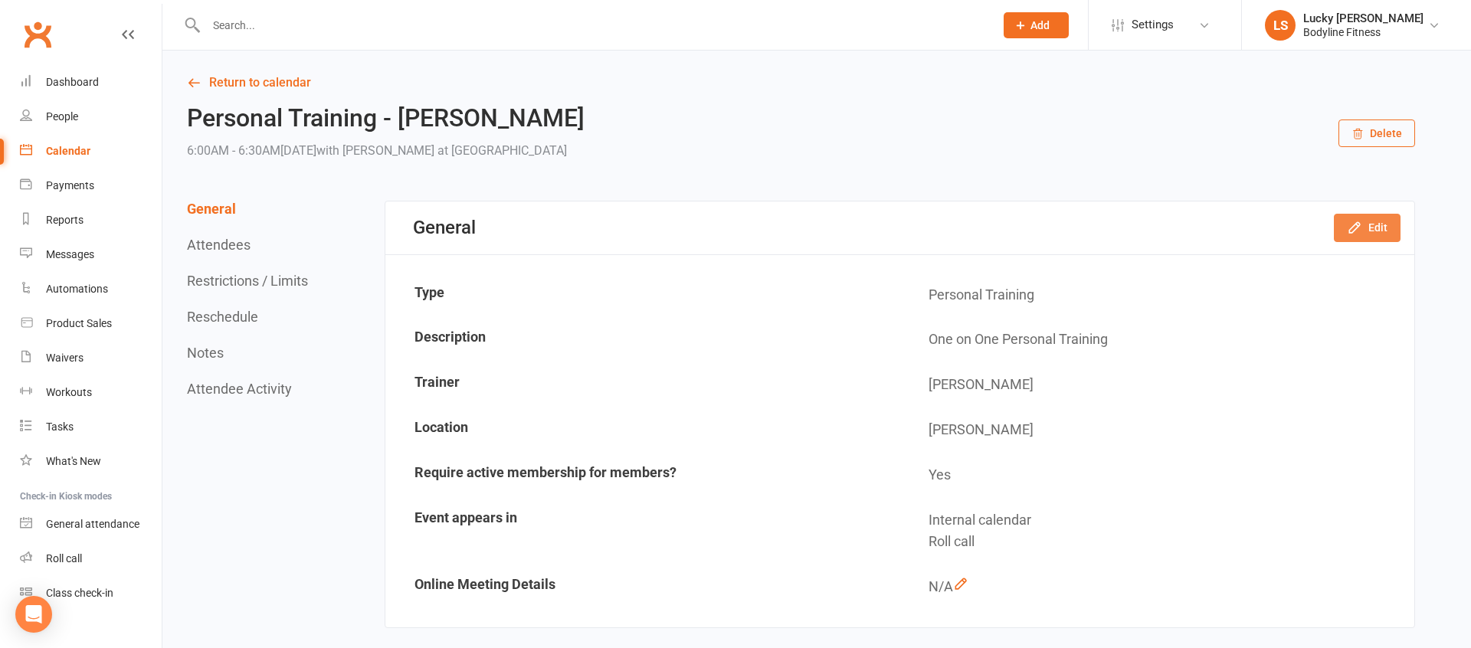
click at [1361, 226] on icon "button" at bounding box center [1354, 227] width 15 height 15
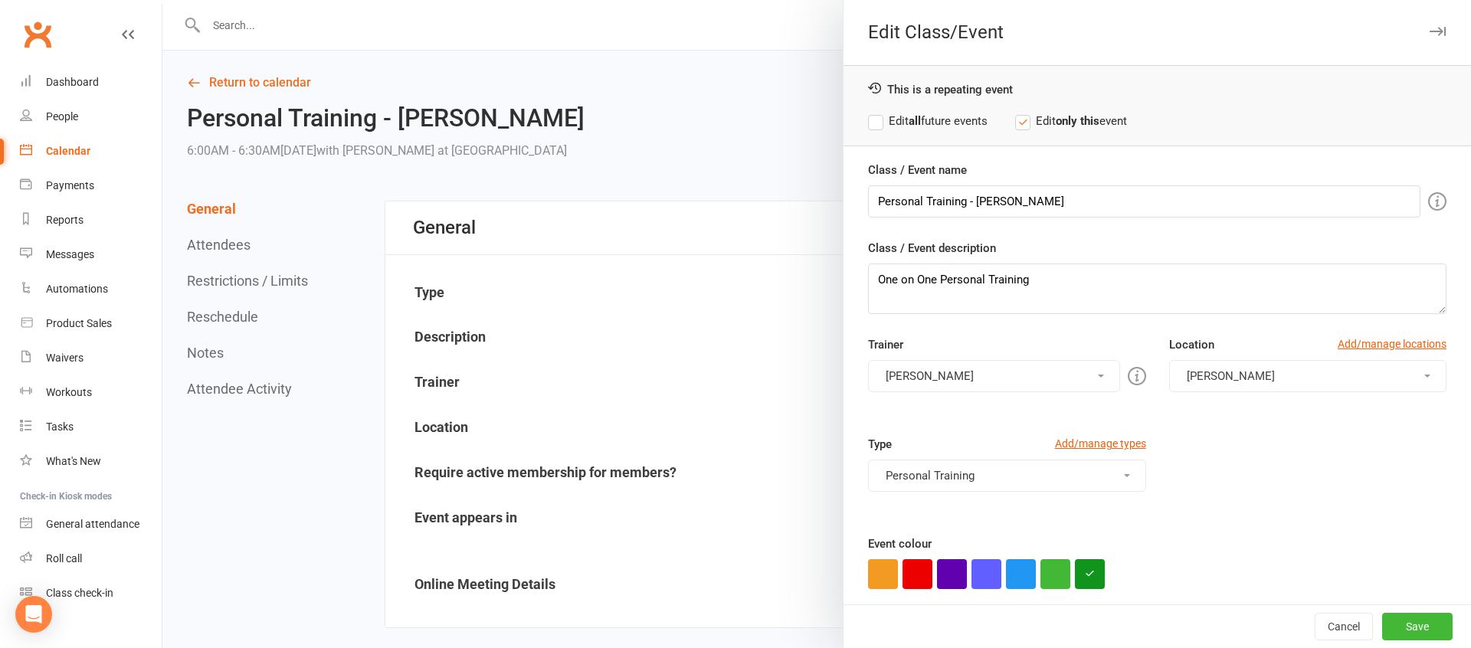
click at [919, 120] on strong "all" at bounding box center [914, 121] width 12 height 14
click at [933, 372] on button "[PERSON_NAME]" at bounding box center [993, 376] width 251 height 32
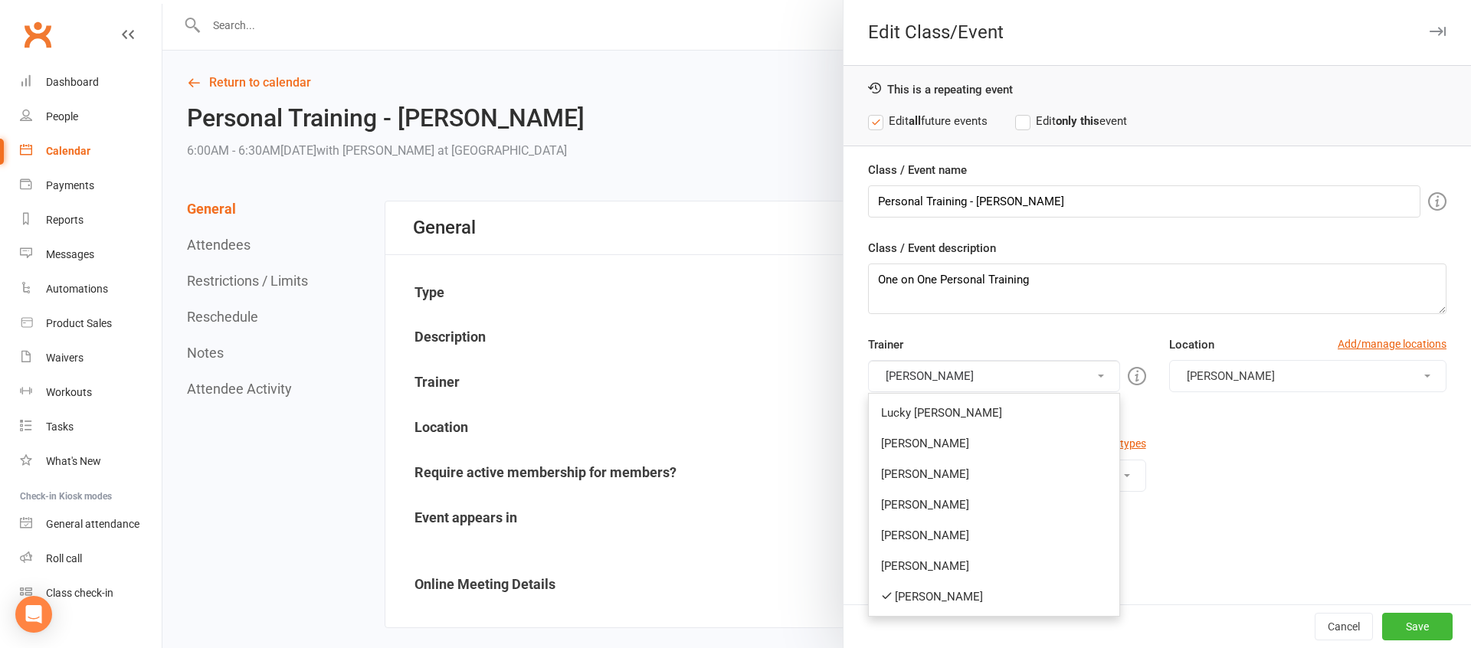
drag, startPoint x: 938, startPoint y: 503, endPoint x: 935, endPoint y: 443, distance: 60.6
click at [938, 502] on link "[PERSON_NAME]" at bounding box center [994, 504] width 250 height 31
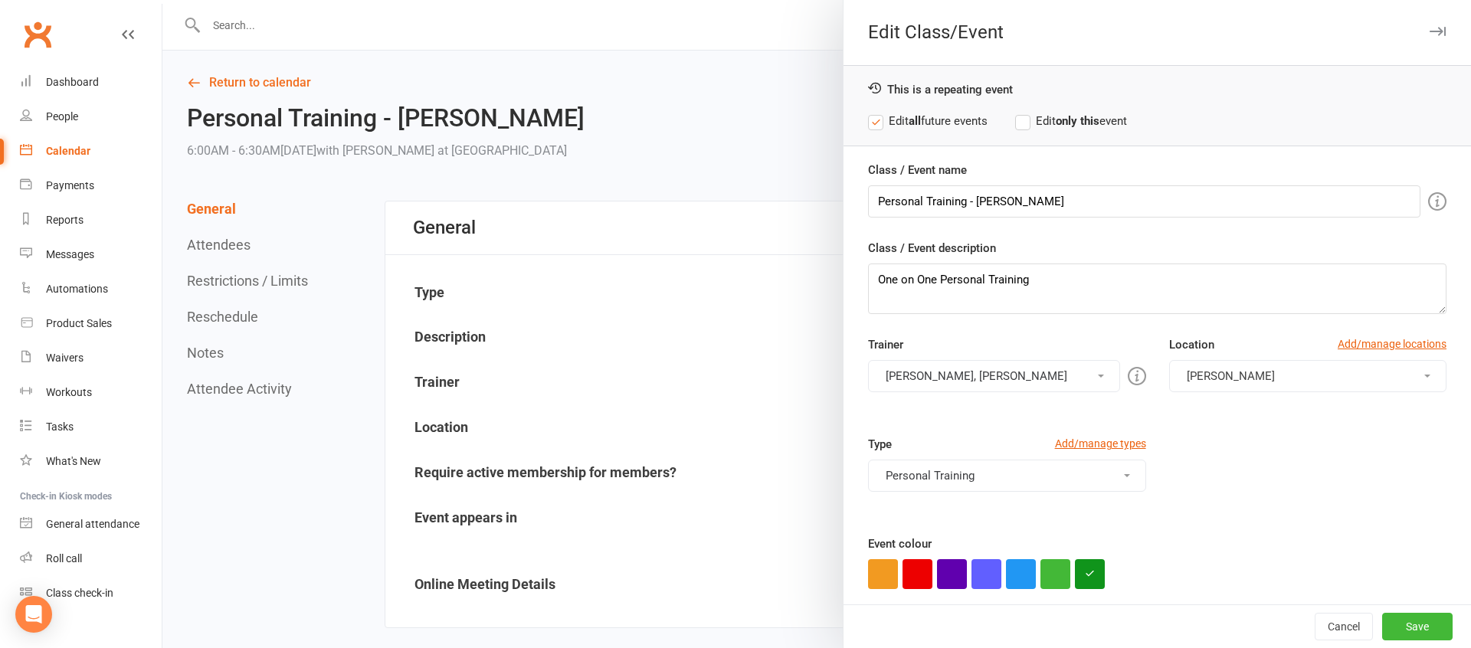
click at [918, 385] on button "[PERSON_NAME], [PERSON_NAME]" at bounding box center [993, 376] width 251 height 32
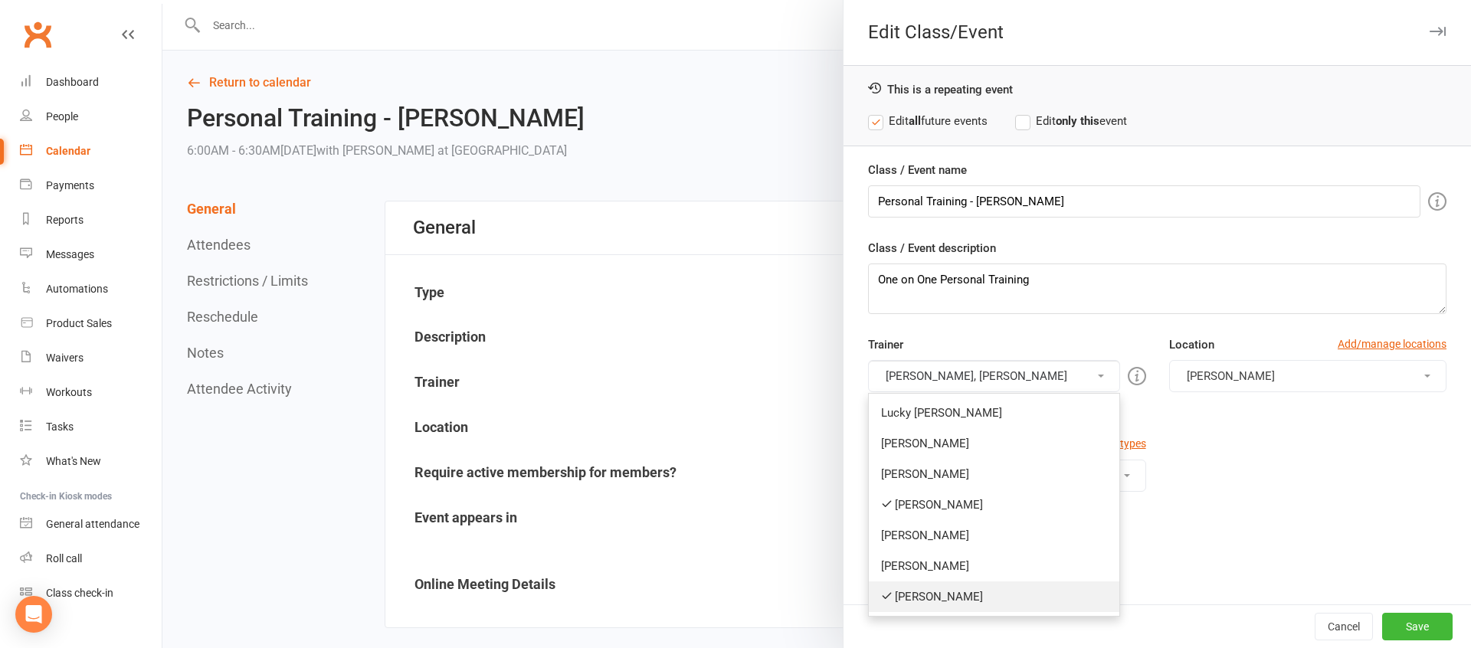
click at [922, 589] on link "[PERSON_NAME]" at bounding box center [994, 596] width 250 height 31
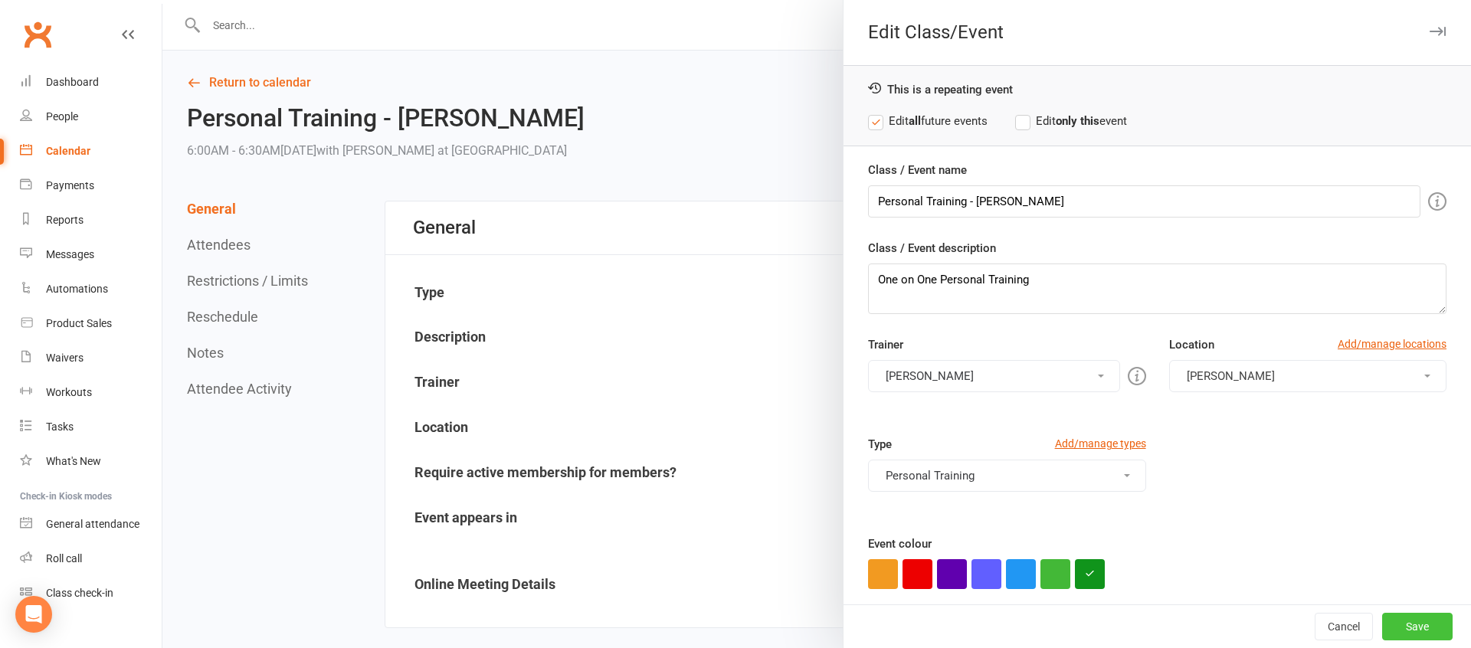
click at [1426, 618] on button "Save" at bounding box center [1417, 627] width 70 height 28
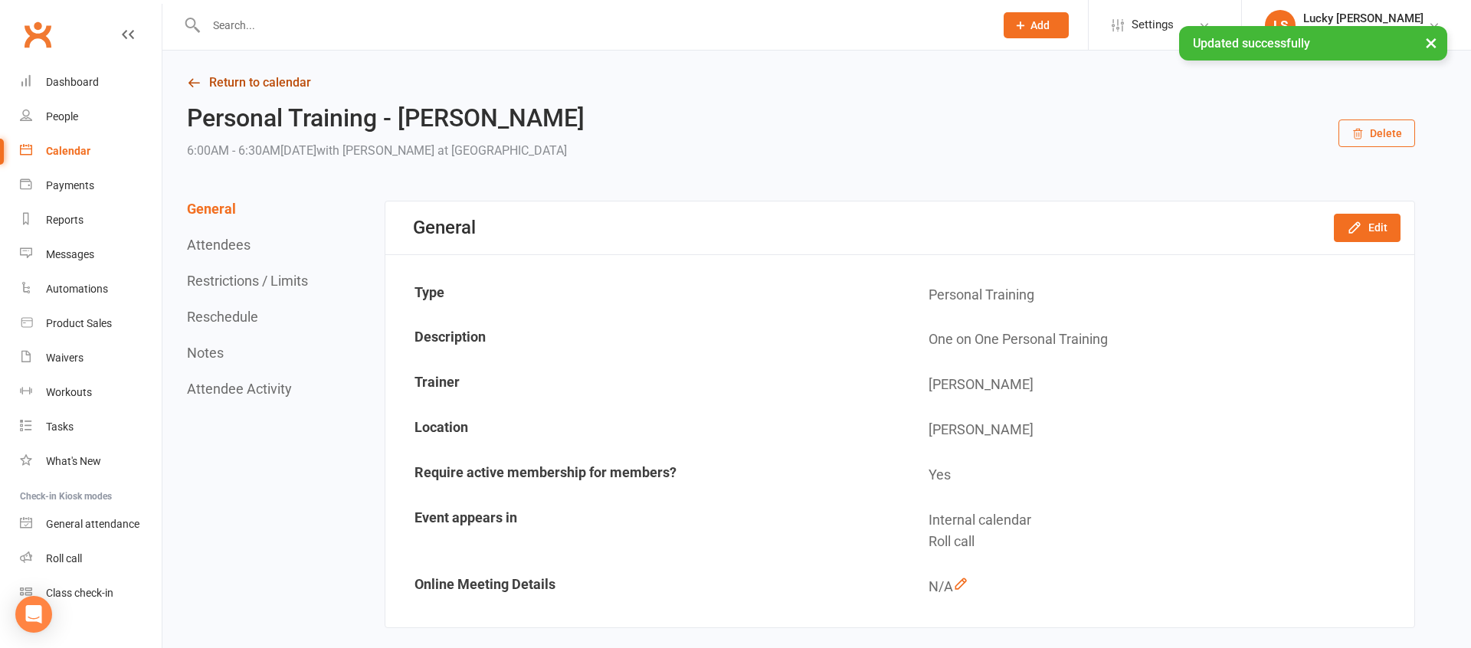
click at [250, 77] on link "Return to calendar" at bounding box center [801, 82] width 1228 height 21
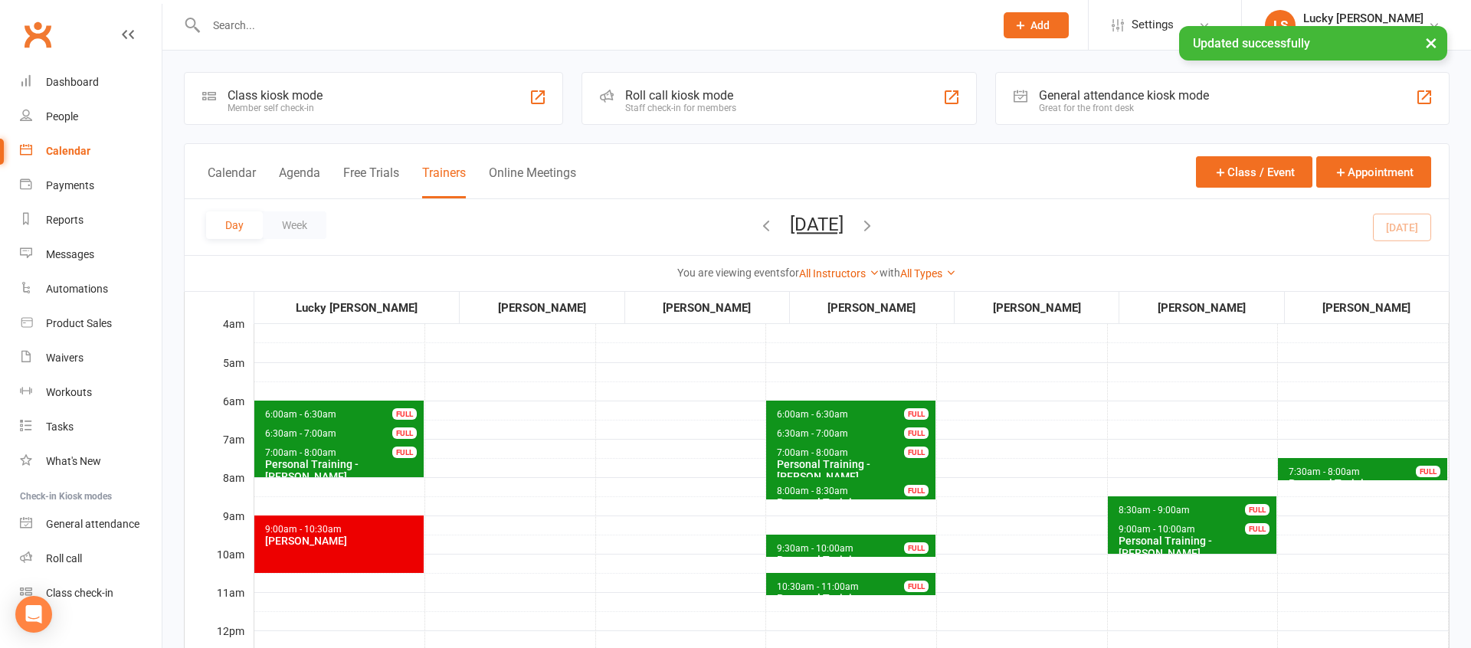
click at [833, 219] on button "[DATE]" at bounding box center [817, 224] width 54 height 21
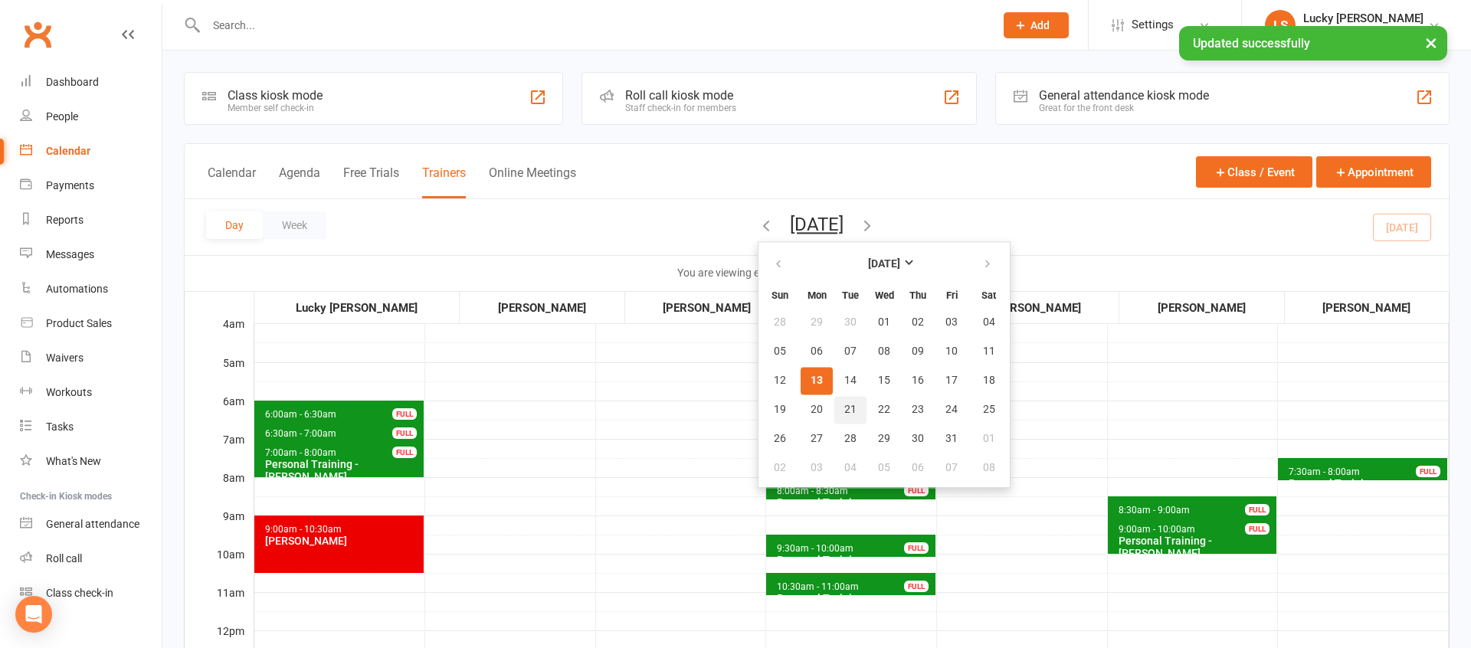
click at [844, 410] on span "21" at bounding box center [850, 410] width 12 height 12
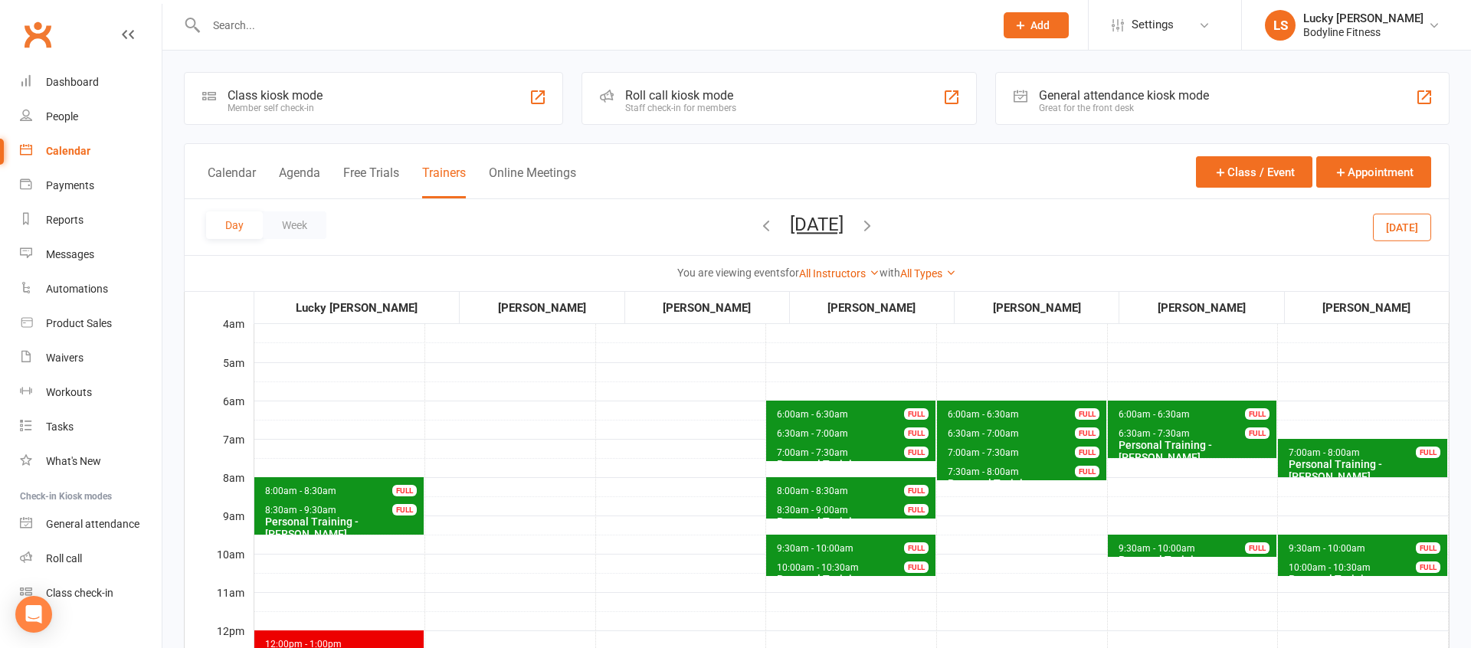
click at [1335, 455] on span "7:00am - 8:00am" at bounding box center [1324, 452] width 73 height 11
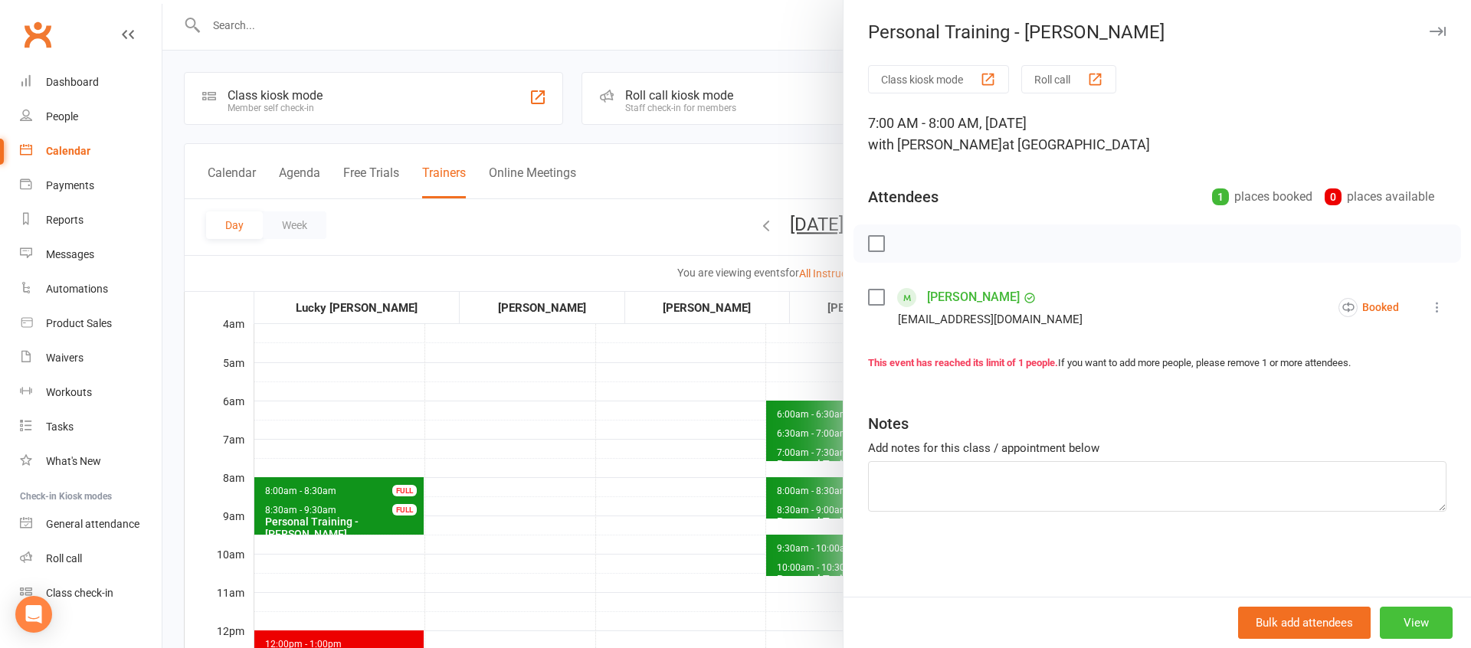
click at [1403, 616] on button "View" at bounding box center [1416, 623] width 73 height 32
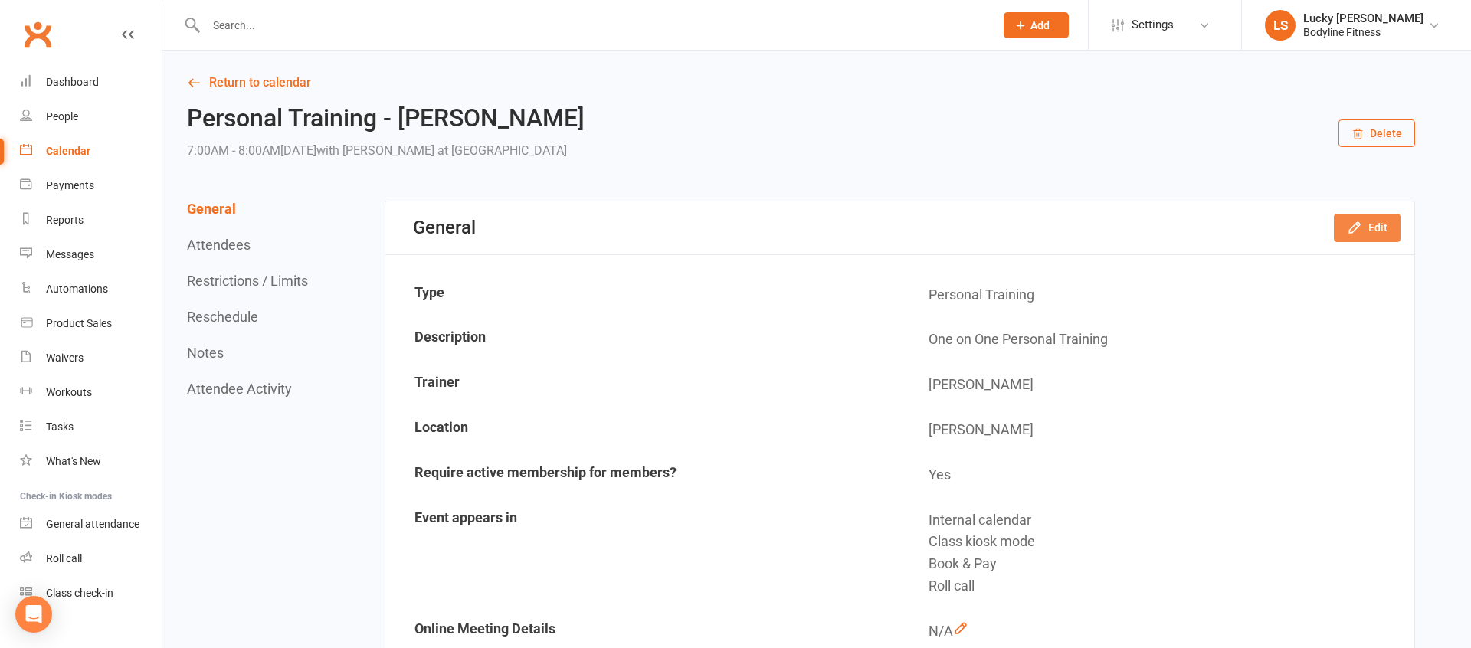
click at [1361, 232] on icon "button" at bounding box center [1354, 227] width 15 height 15
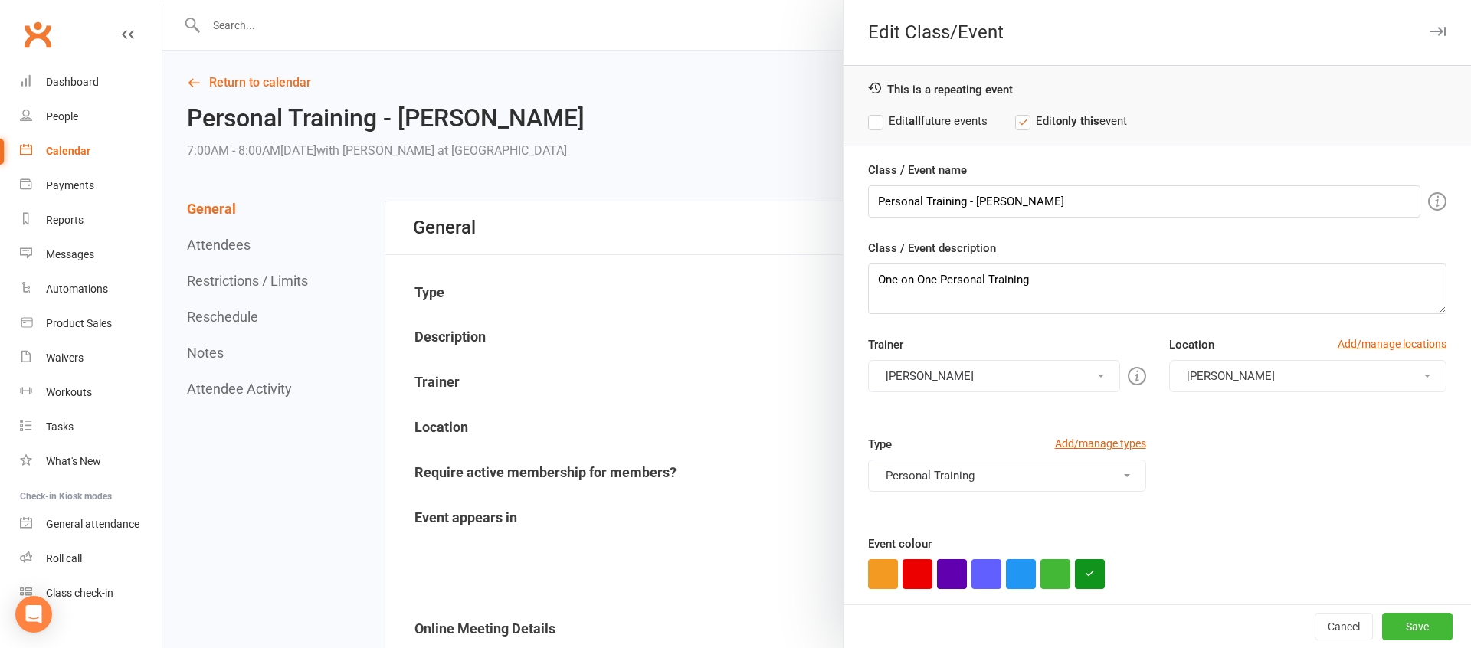
click at [926, 118] on label "Edit all future events" at bounding box center [927, 121] width 119 height 18
click at [943, 384] on button "[PERSON_NAME]" at bounding box center [993, 376] width 251 height 32
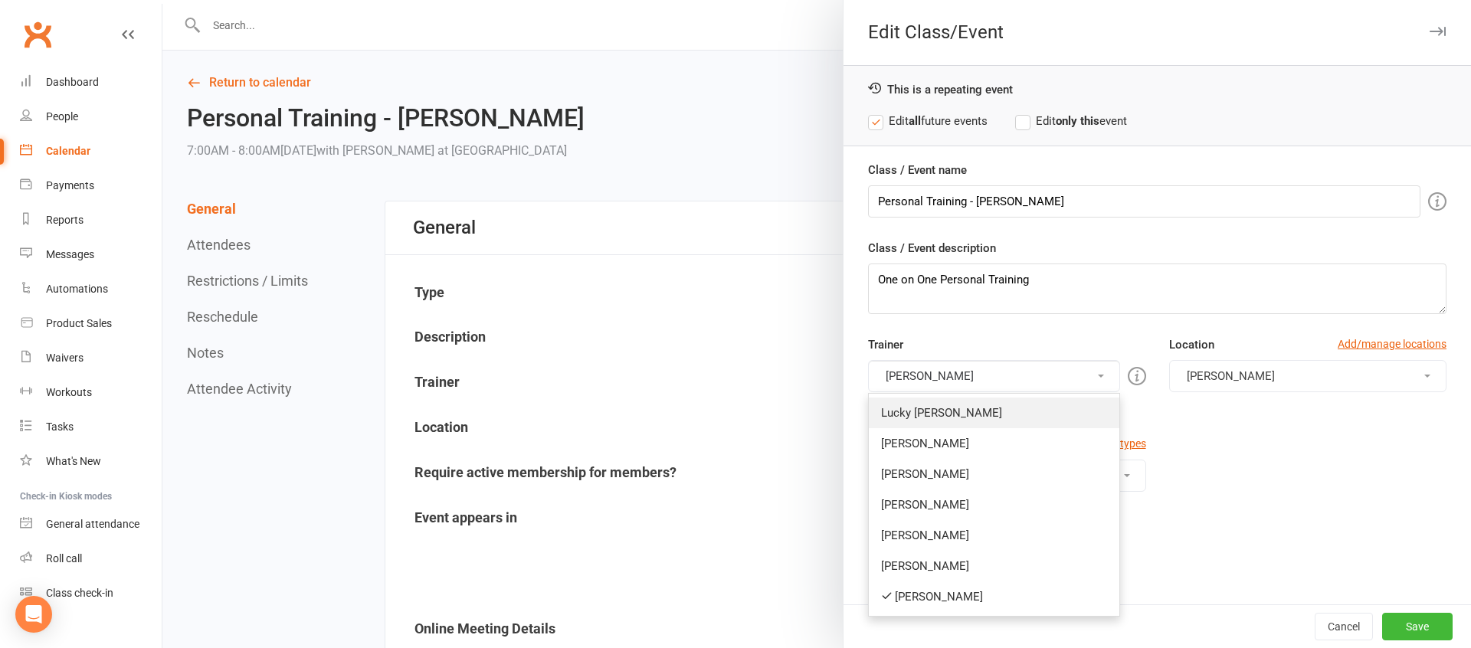
click at [946, 420] on link "Lucky [PERSON_NAME]" at bounding box center [994, 413] width 250 height 31
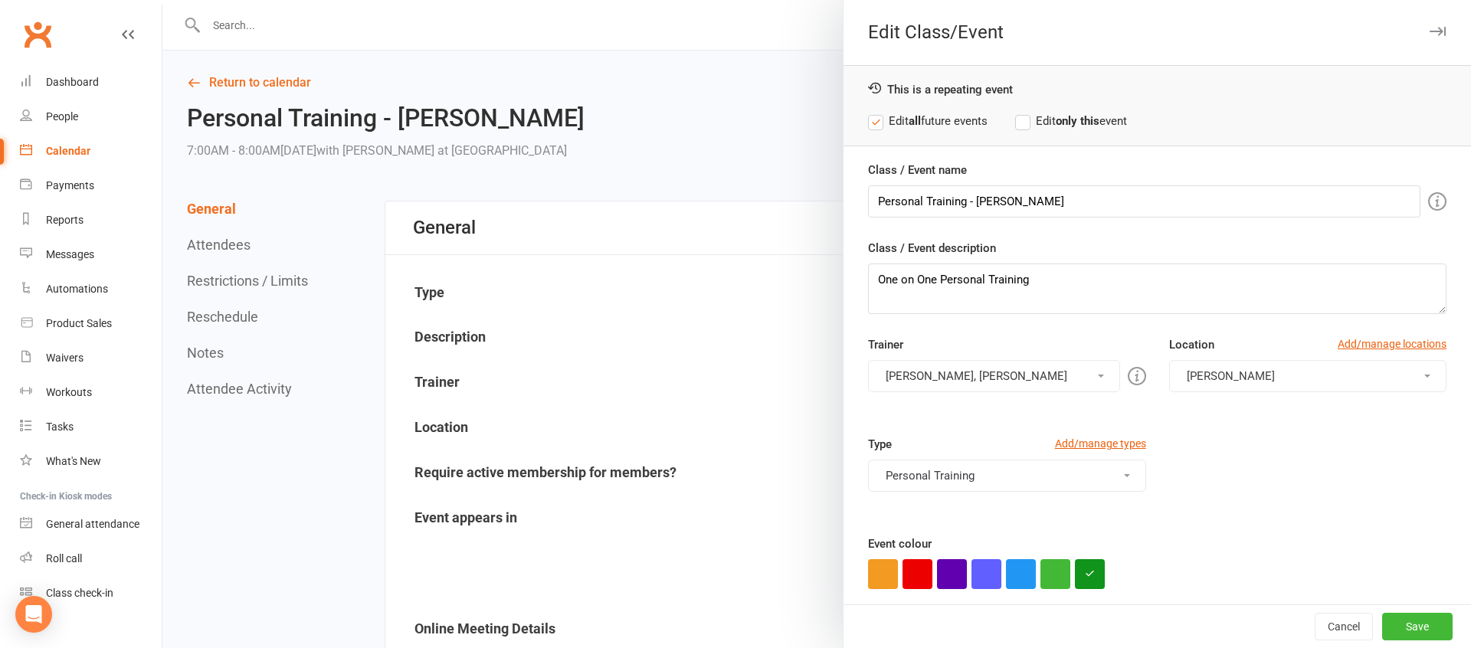
click at [925, 380] on button "[PERSON_NAME], [PERSON_NAME]" at bounding box center [993, 376] width 251 height 32
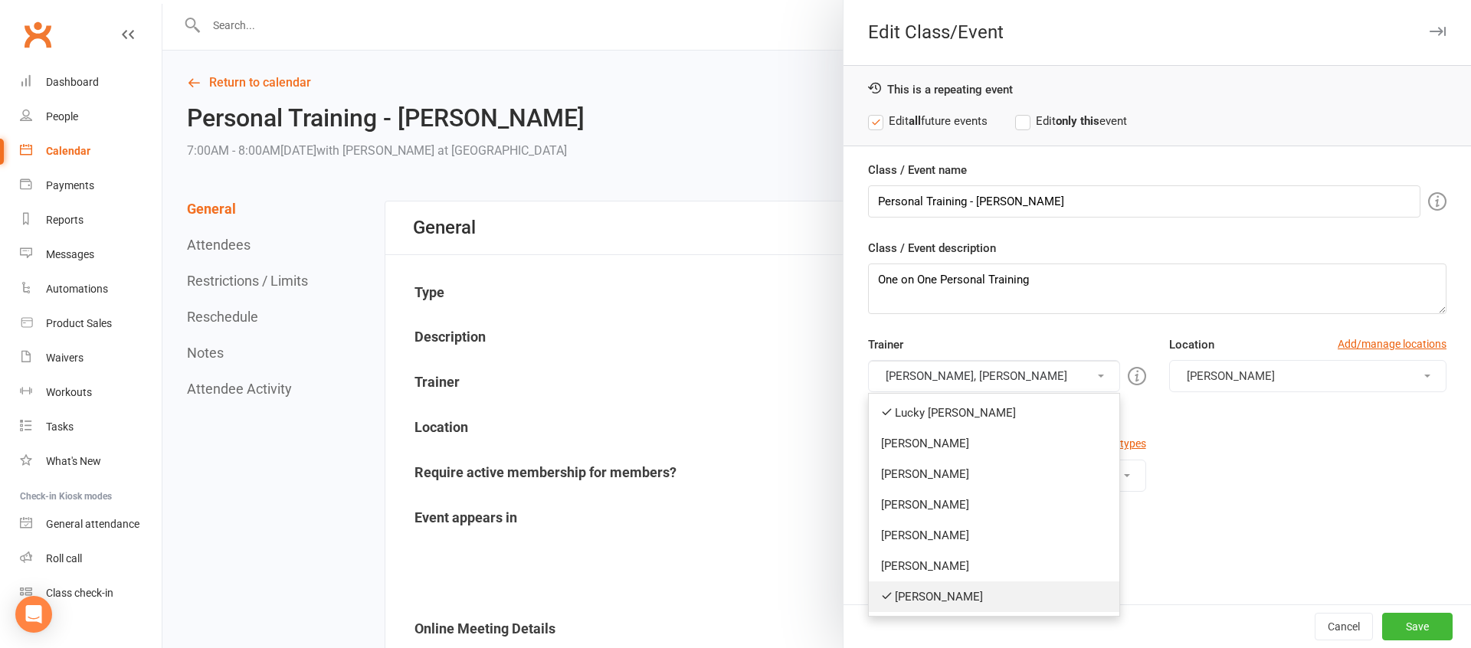
click at [917, 600] on link "[PERSON_NAME]" at bounding box center [994, 596] width 250 height 31
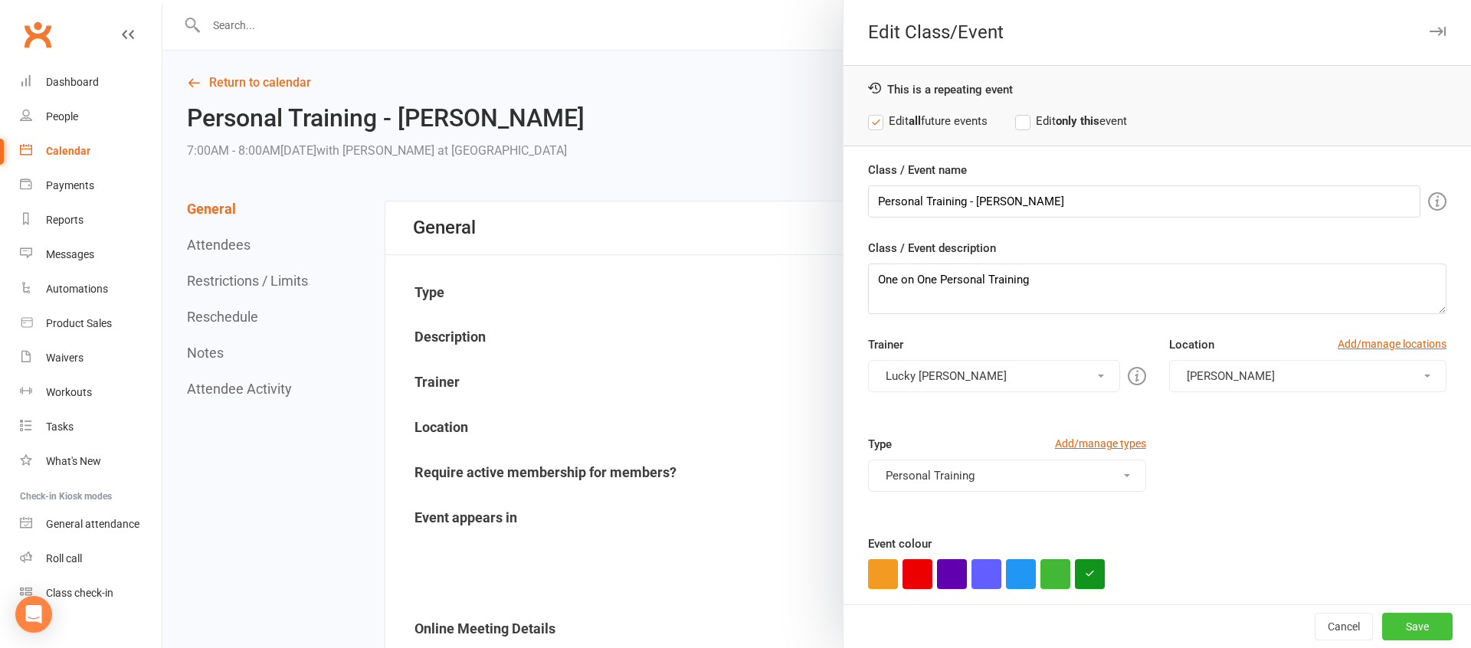
click at [1422, 622] on button "Save" at bounding box center [1417, 627] width 70 height 28
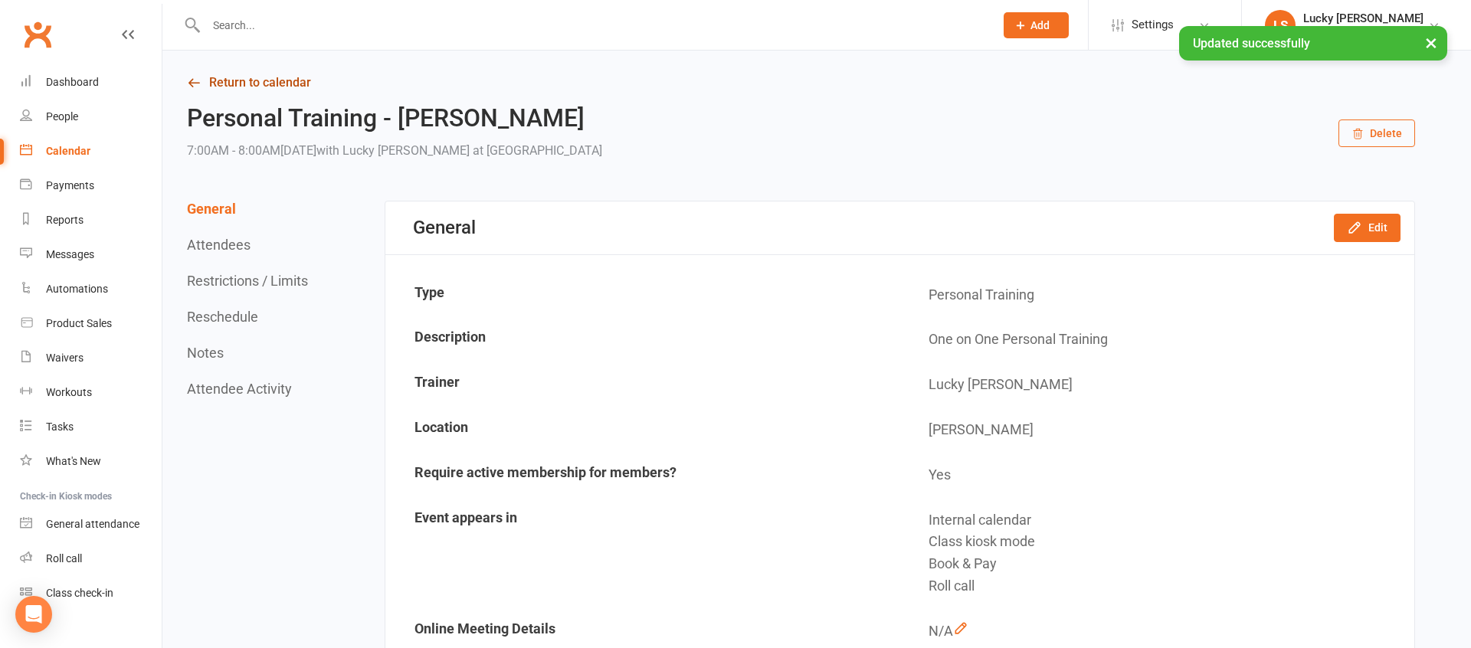
click at [290, 87] on link "Return to calendar" at bounding box center [801, 82] width 1228 height 21
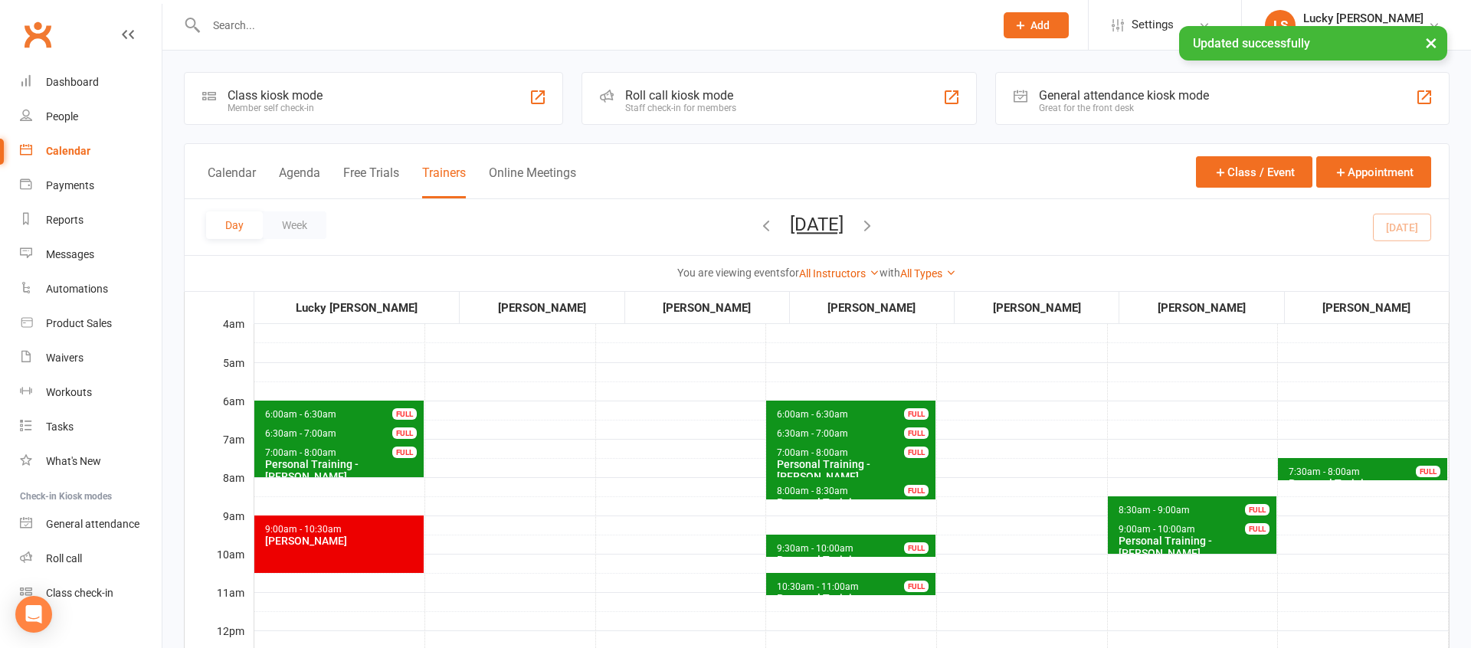
click at [843, 221] on button "[DATE]" at bounding box center [817, 224] width 54 height 21
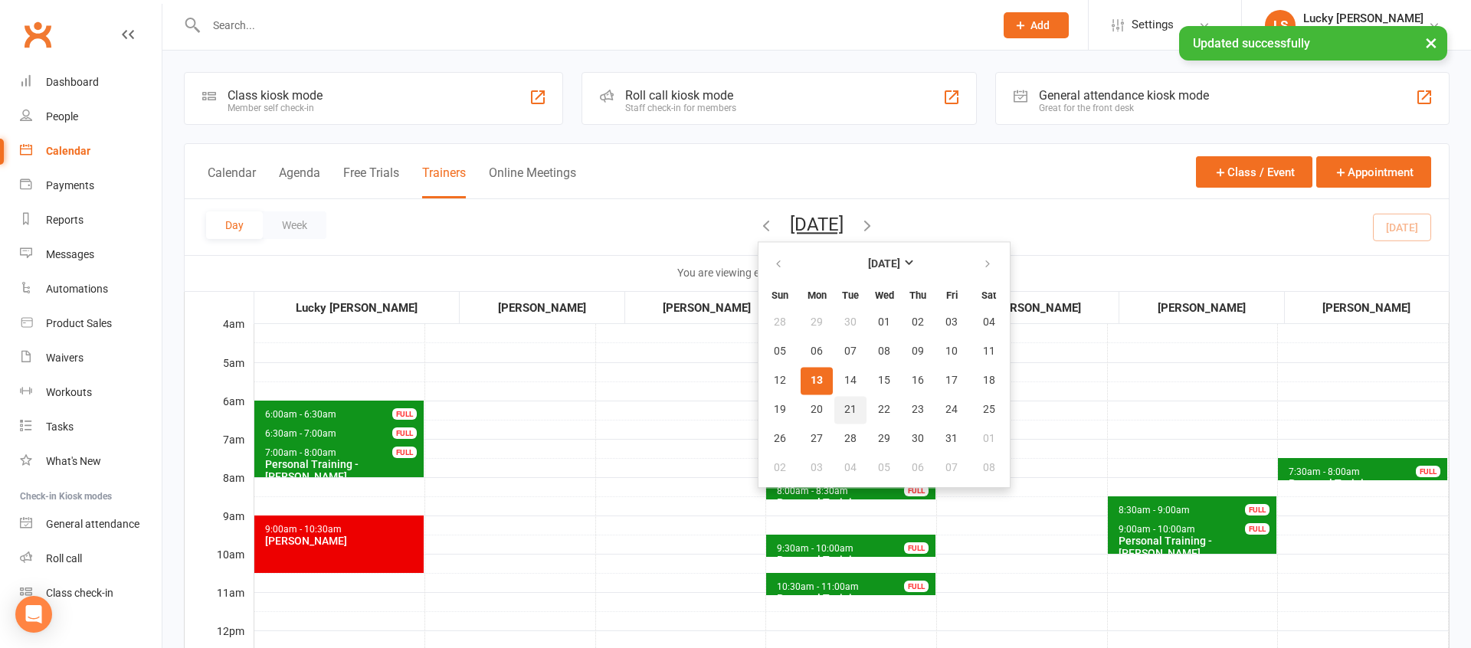
click at [844, 415] on span "21" at bounding box center [850, 410] width 12 height 12
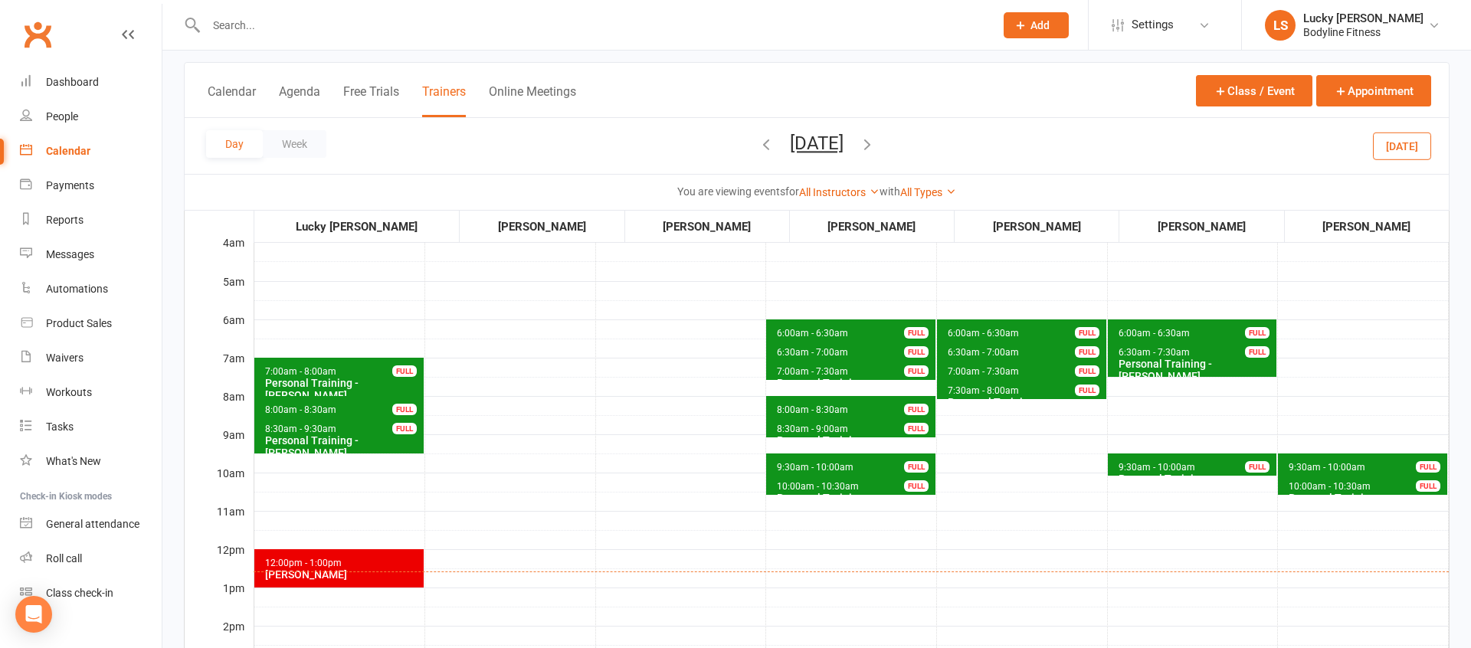
scroll to position [92, 0]
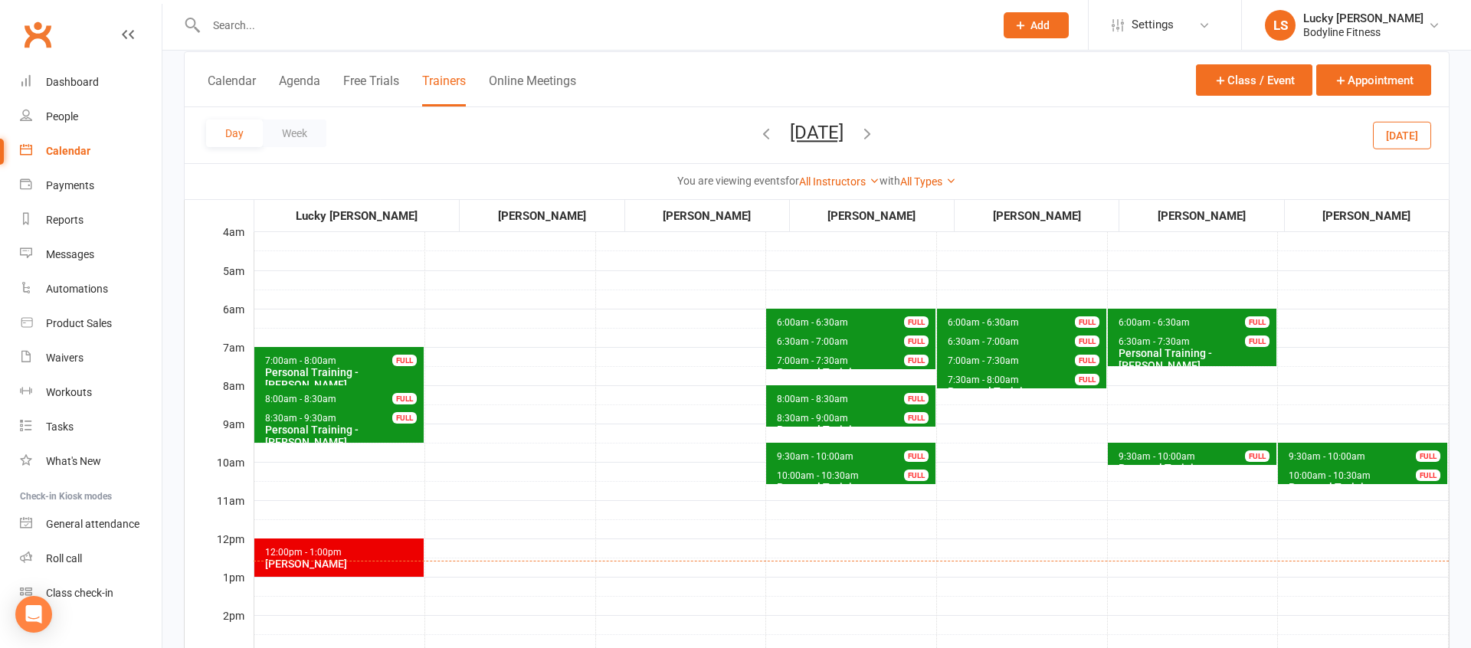
click at [876, 133] on icon "button" at bounding box center [867, 133] width 17 height 17
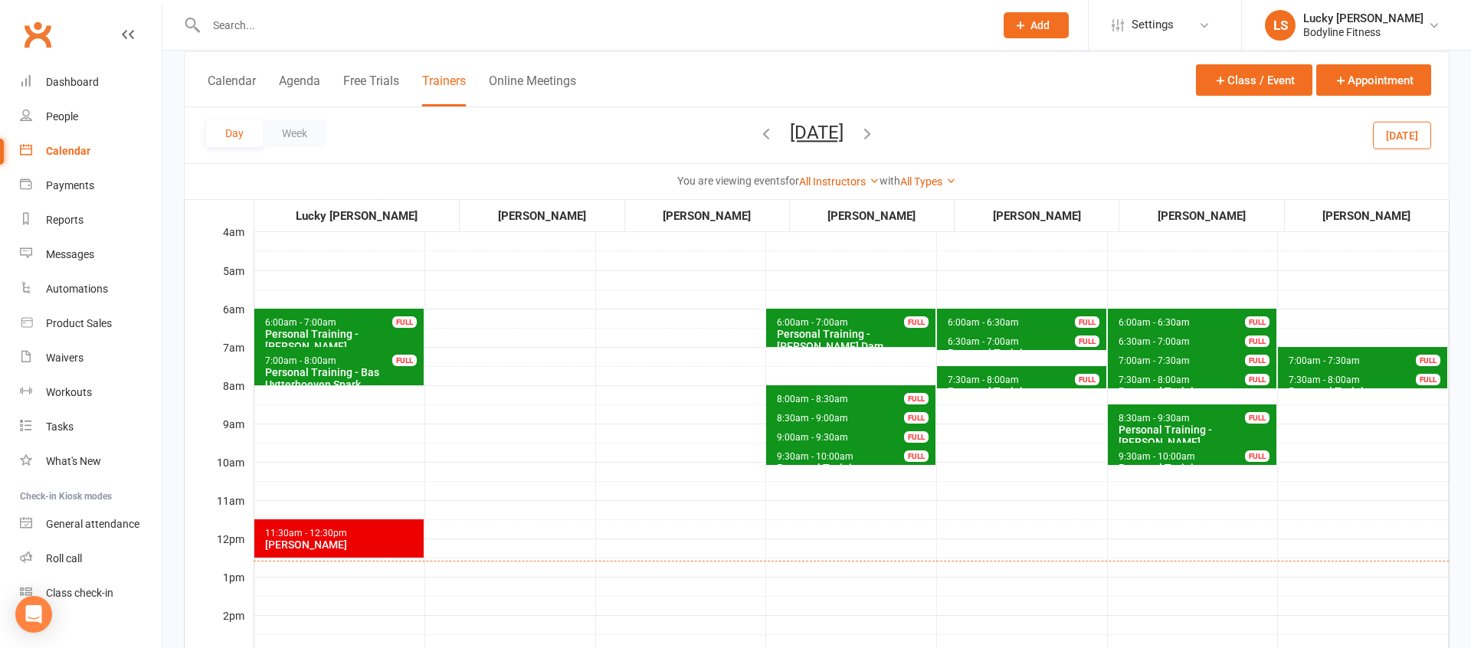
click at [1305, 357] on span "7:00am - 7:30am" at bounding box center [1324, 360] width 73 height 11
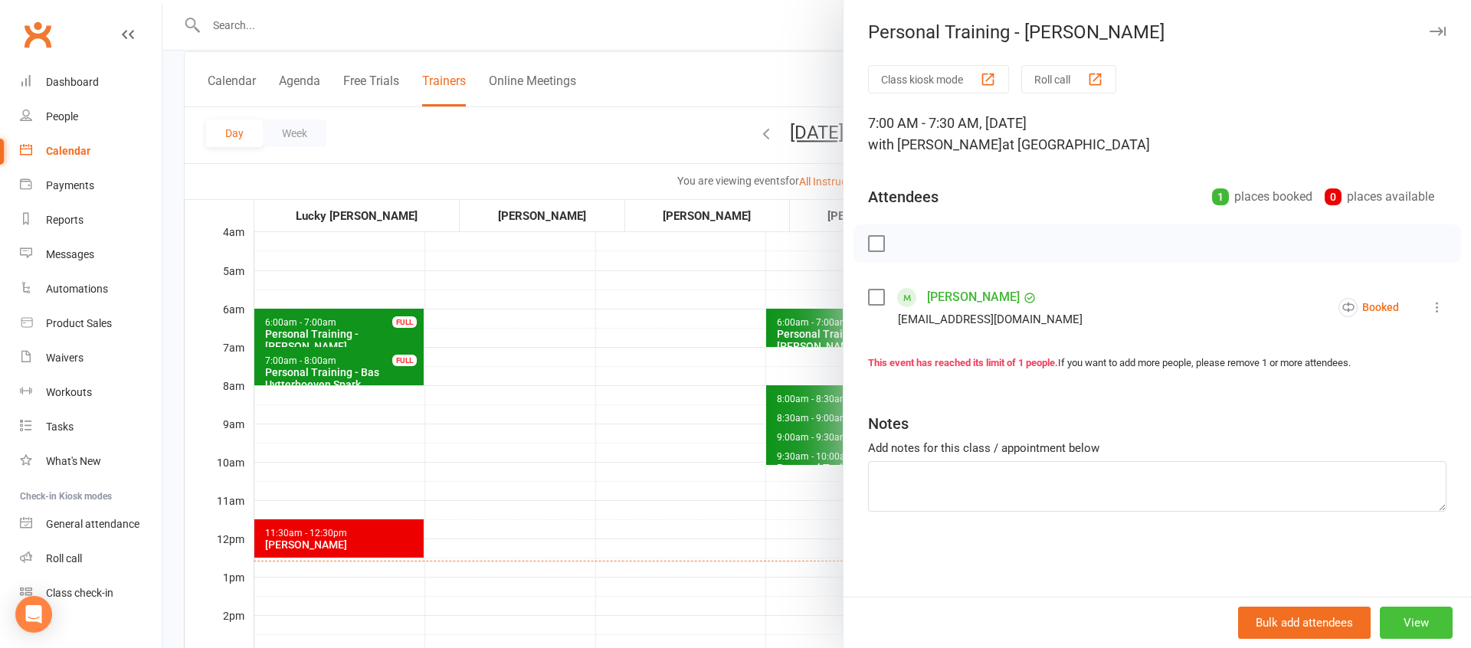
click at [1398, 626] on button "View" at bounding box center [1416, 623] width 73 height 32
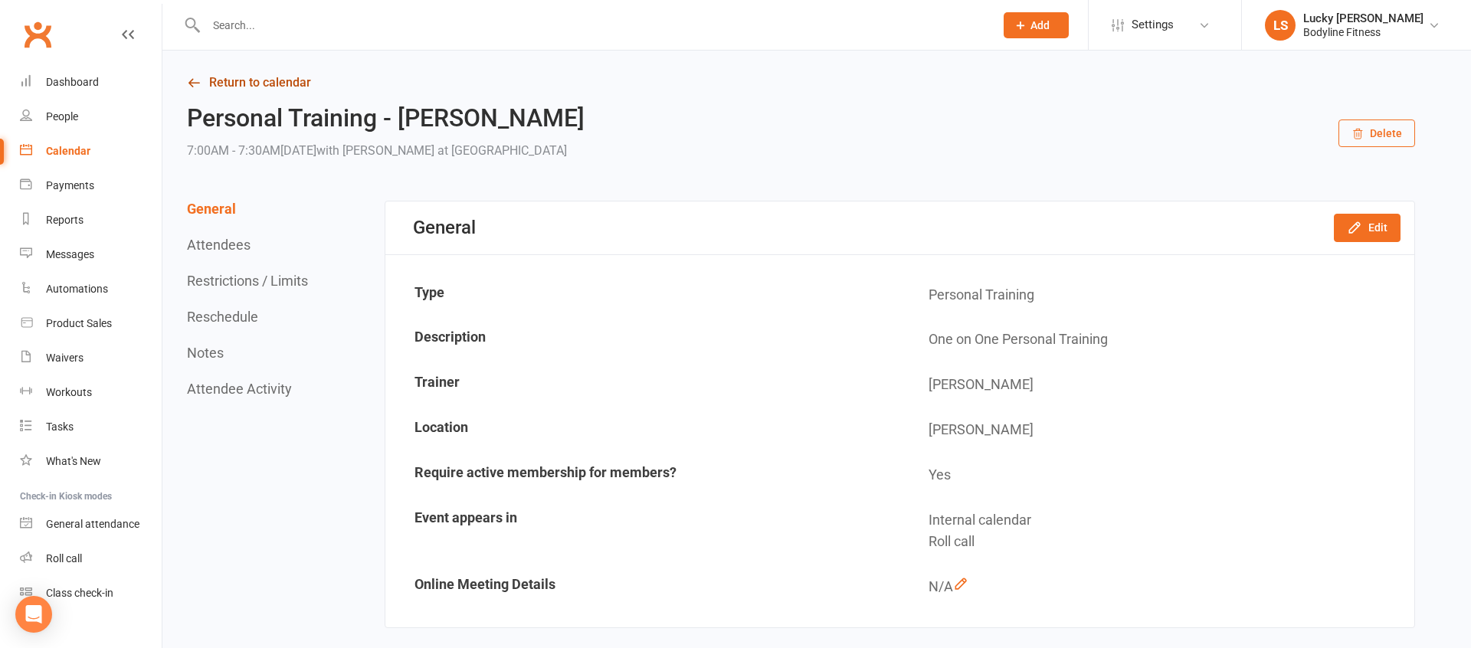
drag, startPoint x: 264, startPoint y: 100, endPoint x: 268, endPoint y: 85, distance: 15.3
click at [268, 85] on link "Return to calendar" at bounding box center [801, 82] width 1228 height 21
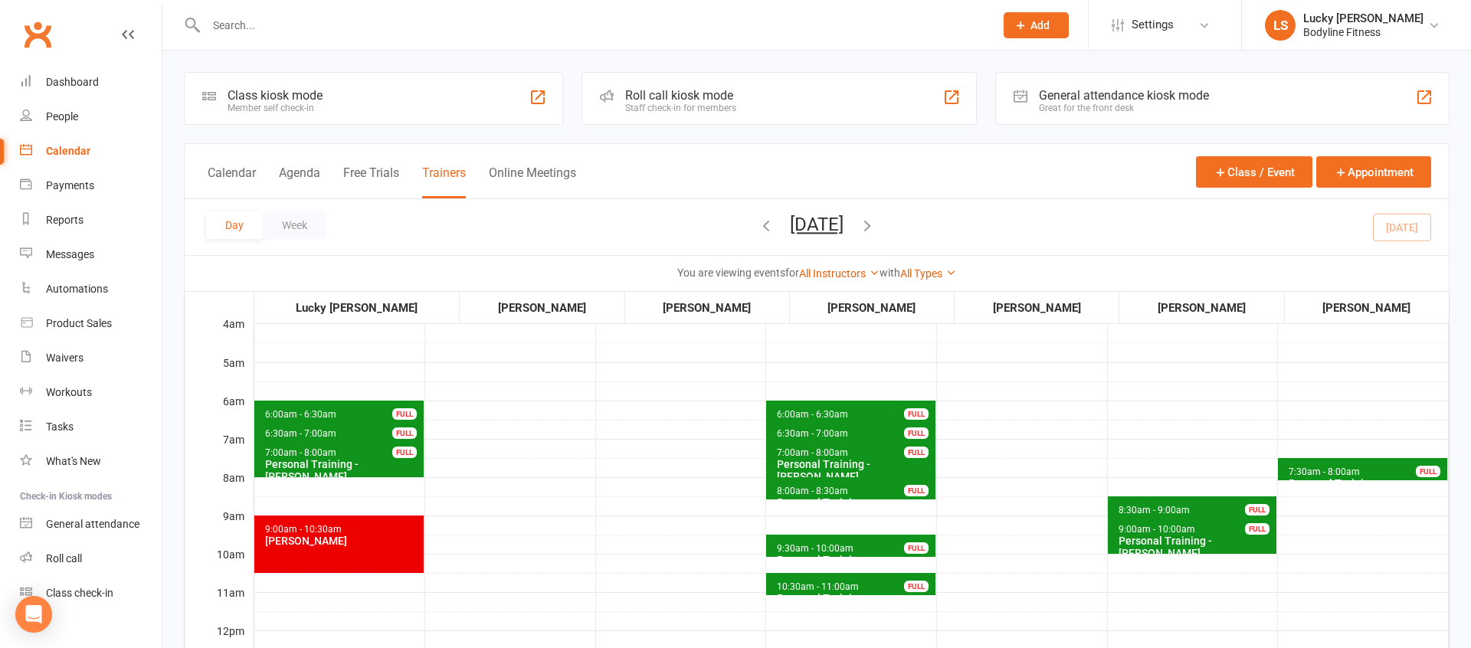
drag, startPoint x: 821, startPoint y: 227, endPoint x: 819, endPoint y: 247, distance: 20.8
click at [821, 227] on button "[DATE]" at bounding box center [817, 224] width 54 height 21
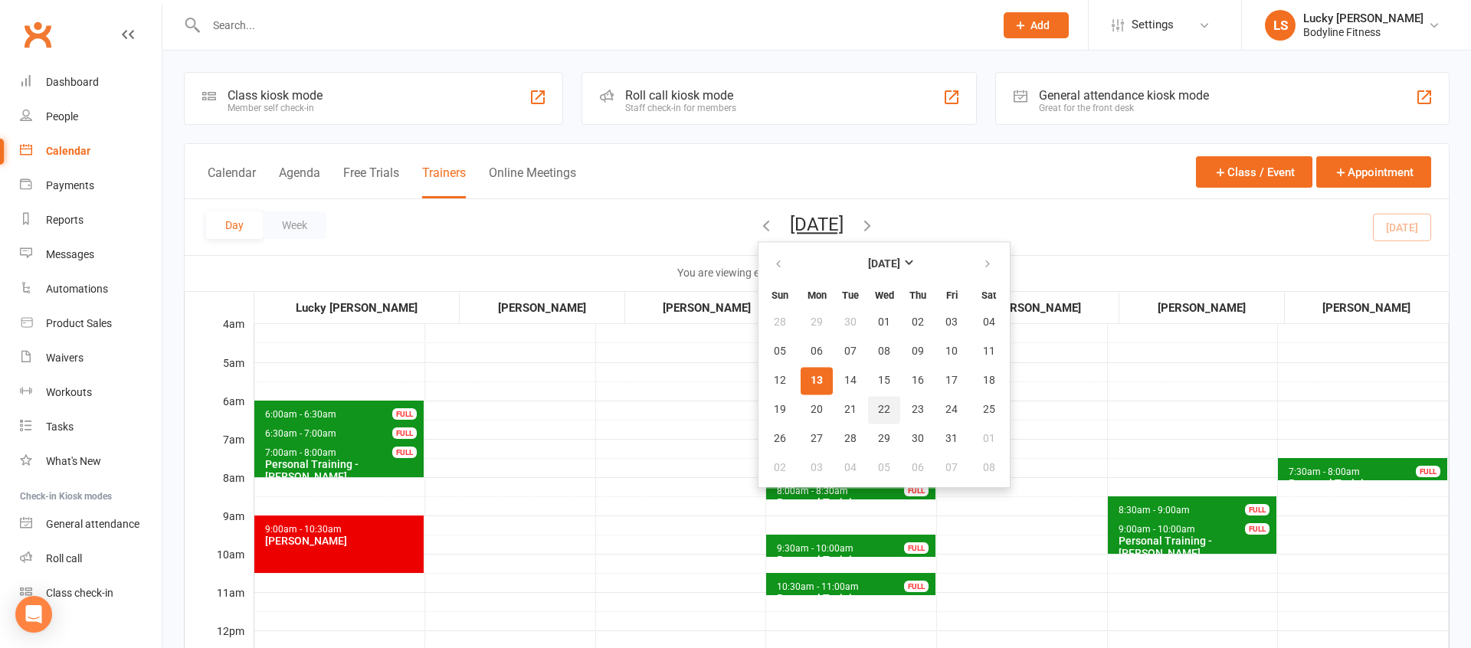
click at [878, 410] on span "22" at bounding box center [884, 410] width 12 height 12
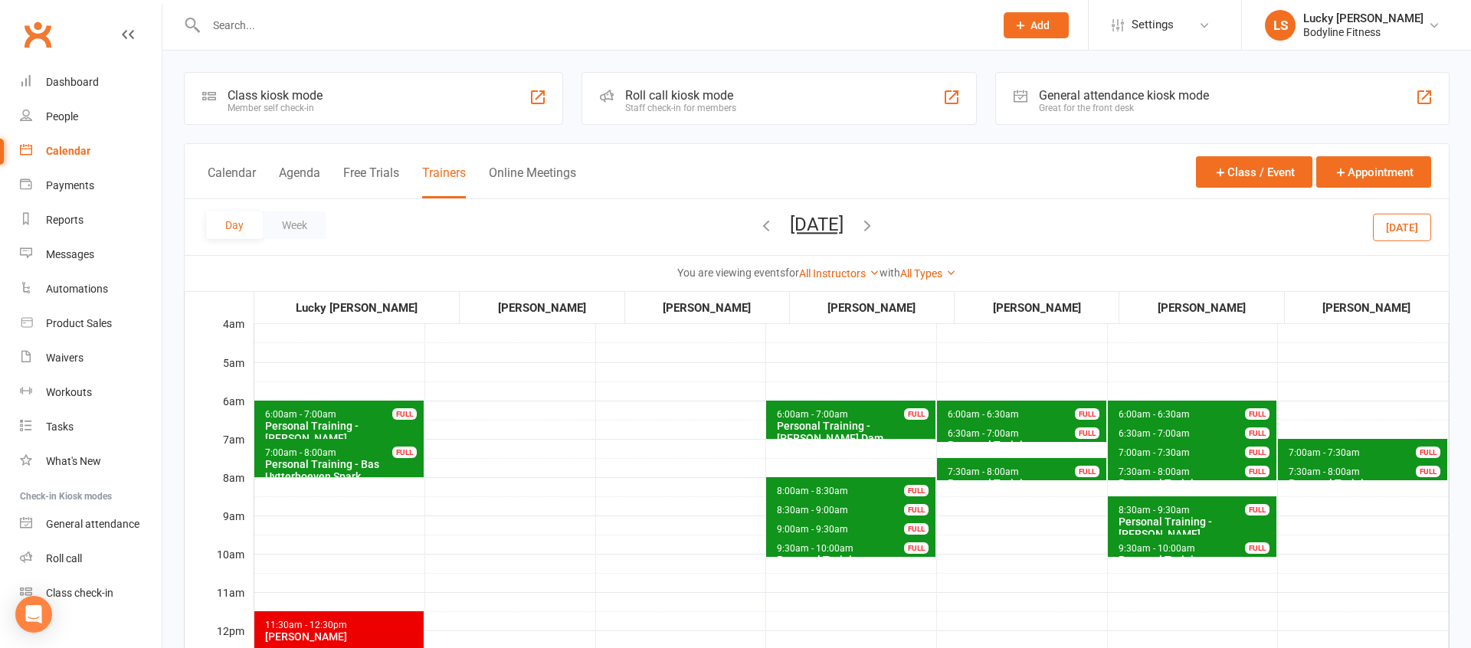
click at [1305, 472] on span "7:30am - 8:00am" at bounding box center [1324, 472] width 73 height 11
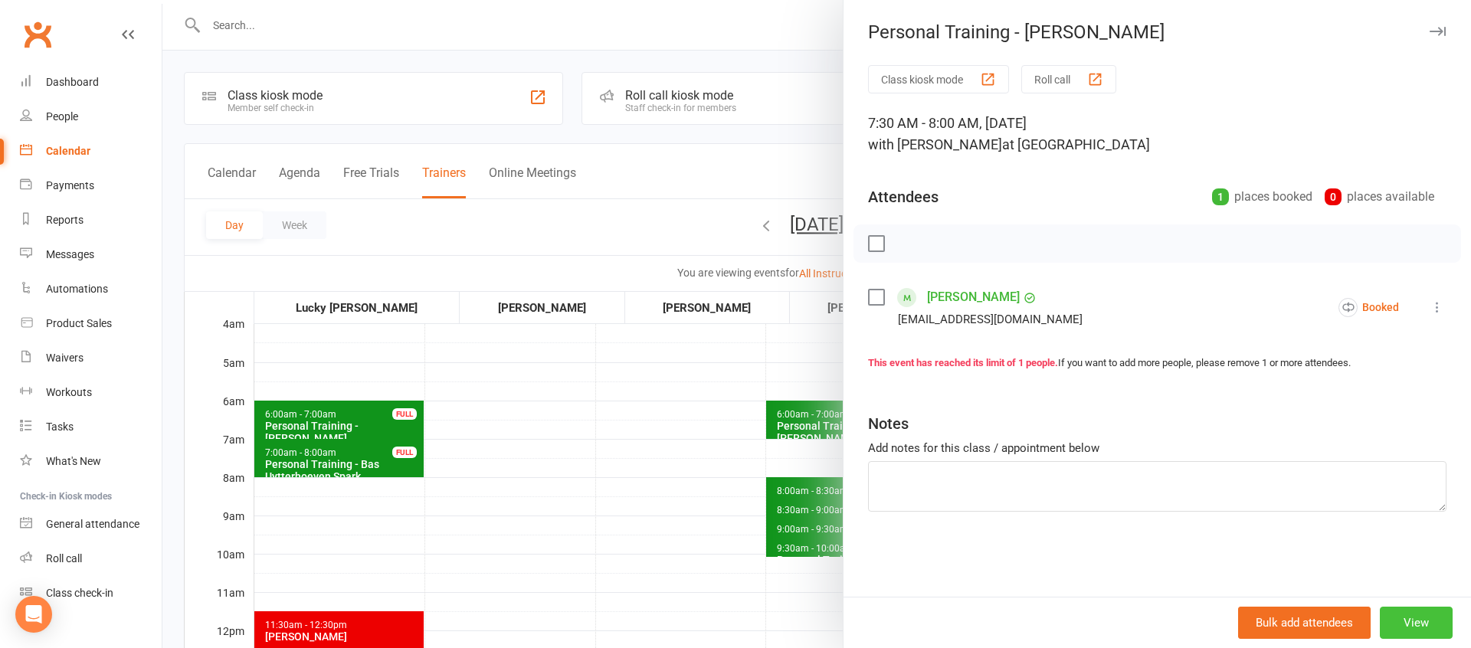
click at [1414, 620] on button "View" at bounding box center [1416, 623] width 73 height 32
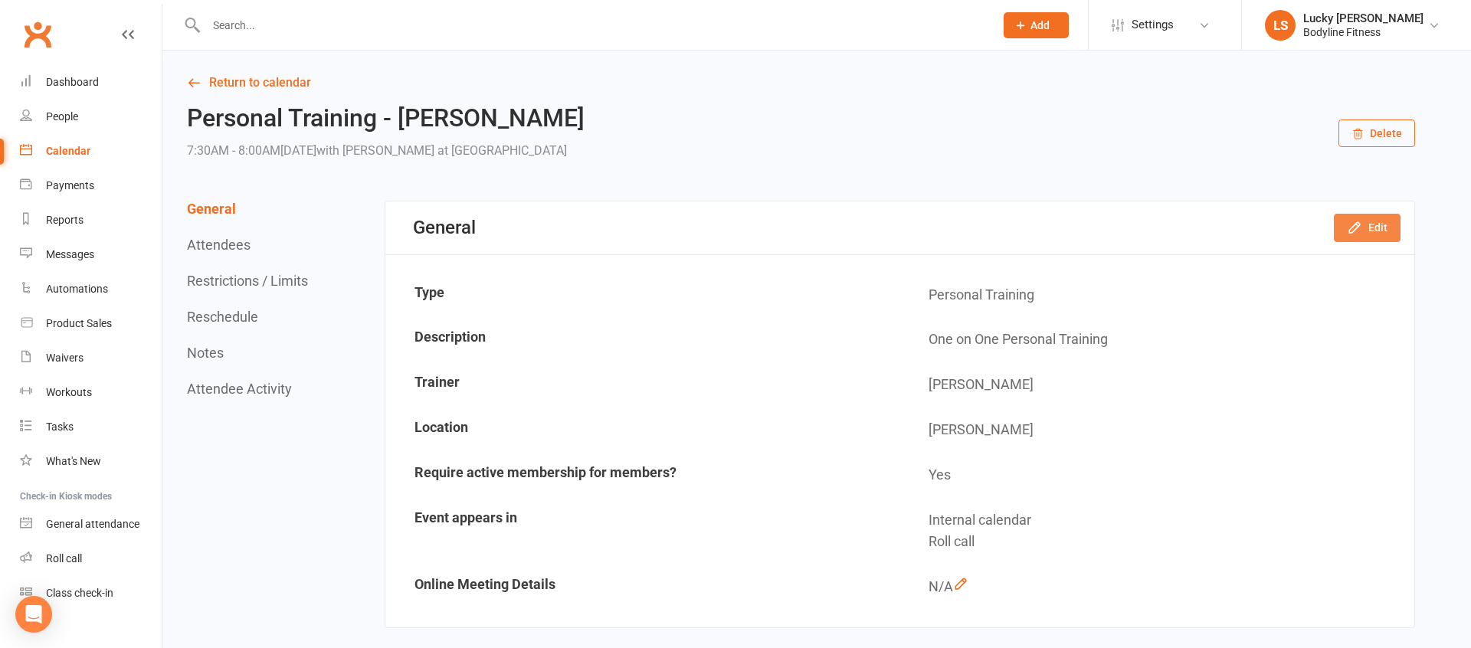
click at [1345, 229] on button "Edit" at bounding box center [1367, 228] width 67 height 28
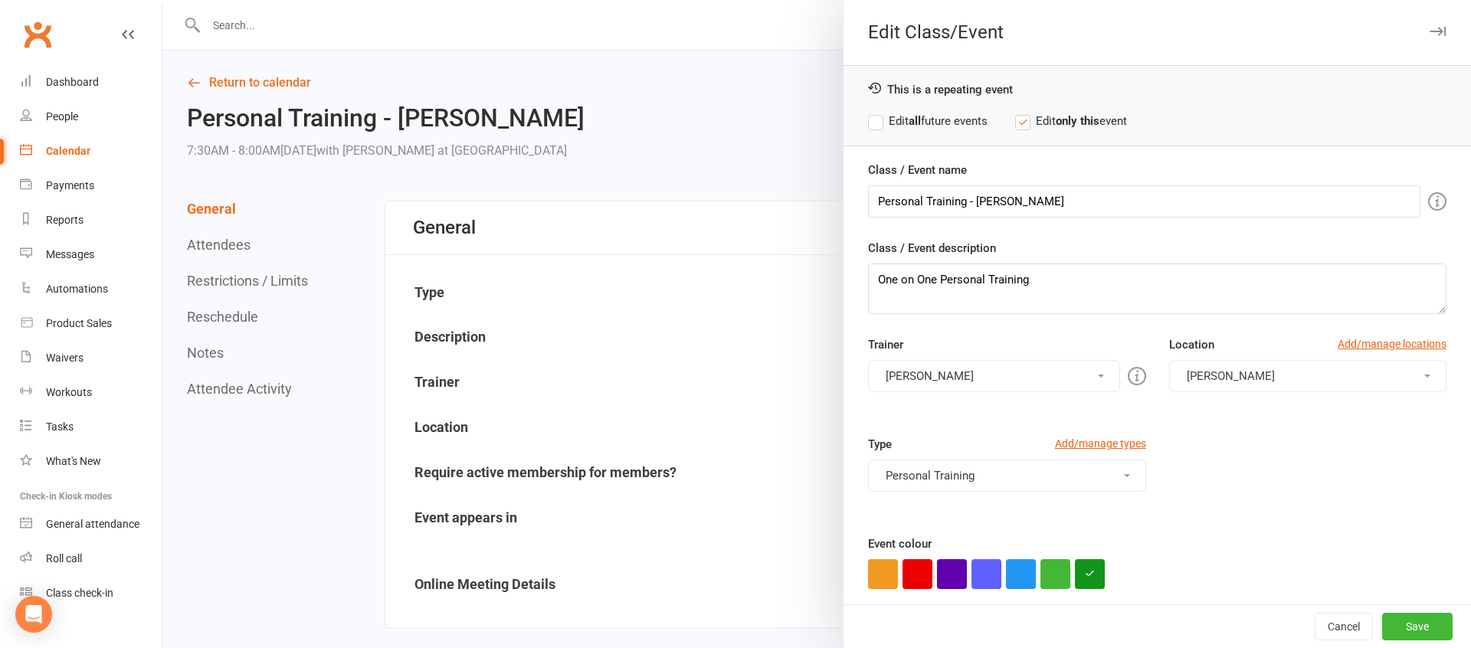
click at [914, 124] on strong "all" at bounding box center [914, 121] width 12 height 14
click at [907, 366] on button "[PERSON_NAME]" at bounding box center [993, 376] width 251 height 32
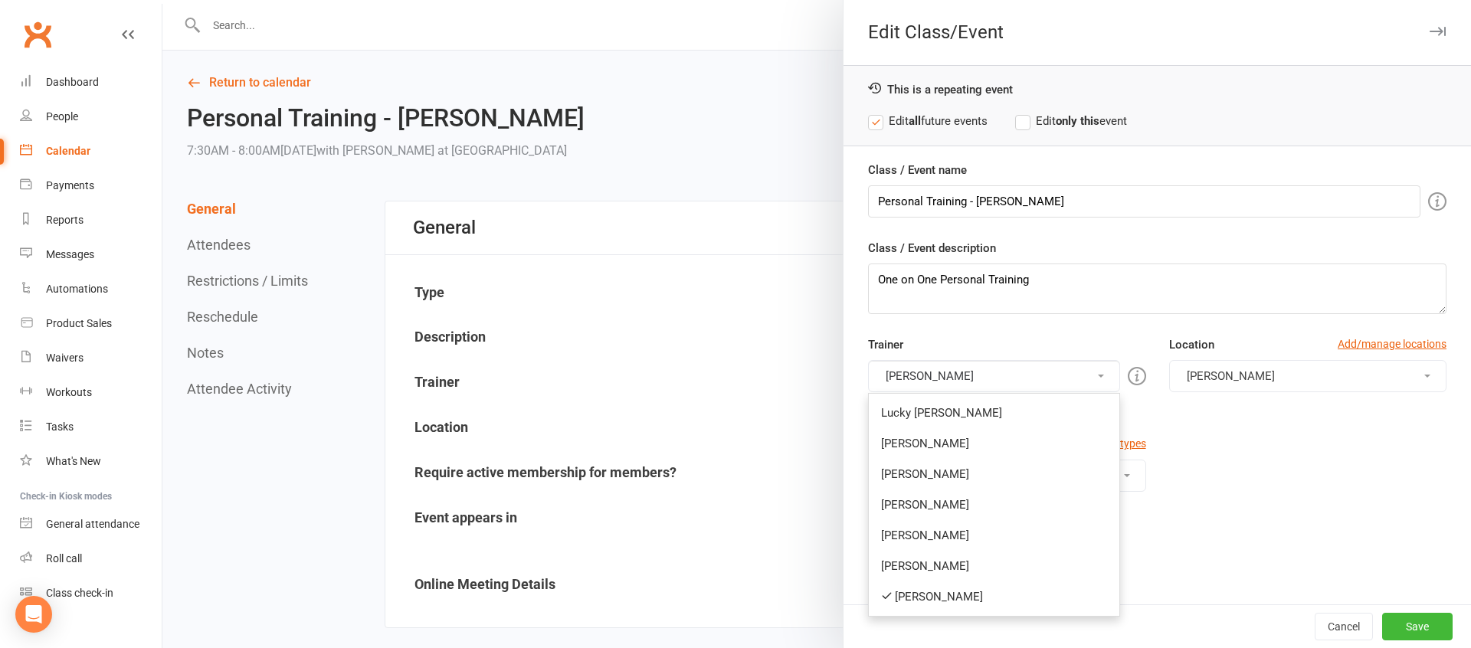
drag, startPoint x: 923, startPoint y: 588, endPoint x: 937, endPoint y: 470, distance: 119.5
click at [923, 588] on link "[PERSON_NAME]" at bounding box center [994, 596] width 250 height 31
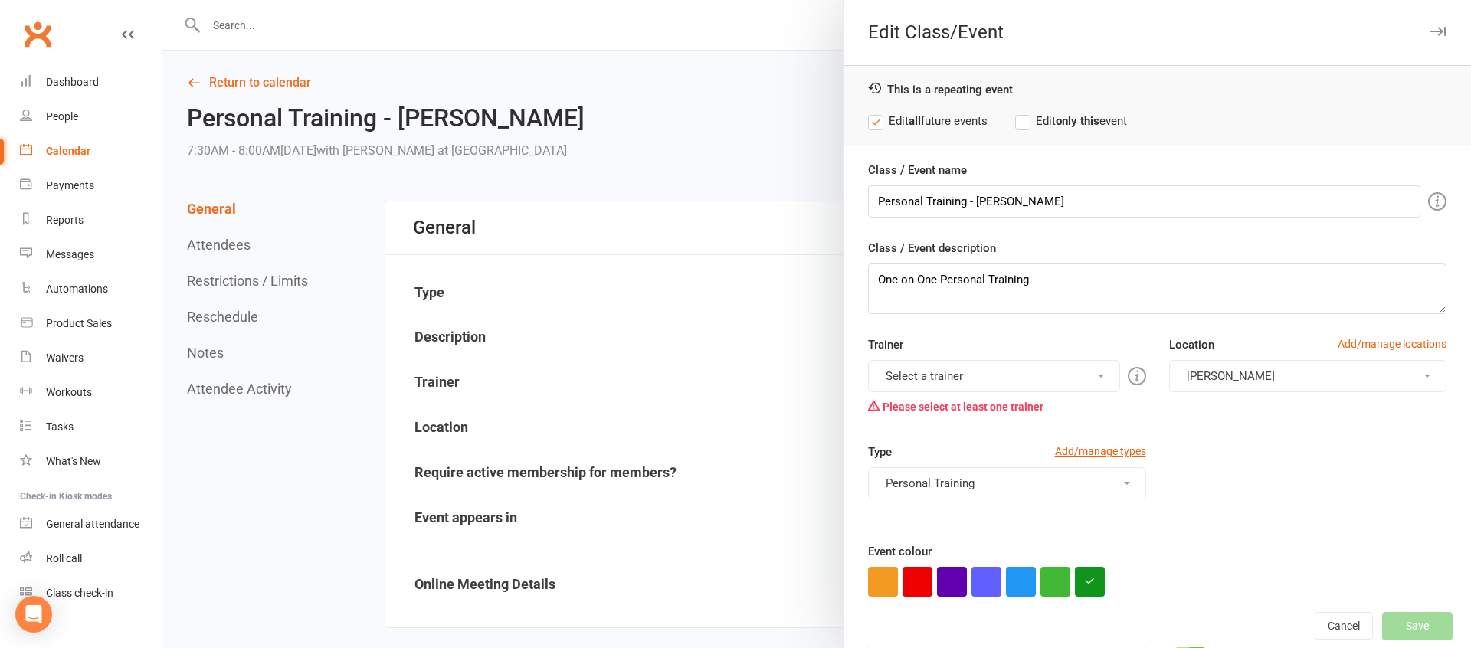
click at [914, 372] on button "Select a trainer" at bounding box center [993, 376] width 251 height 32
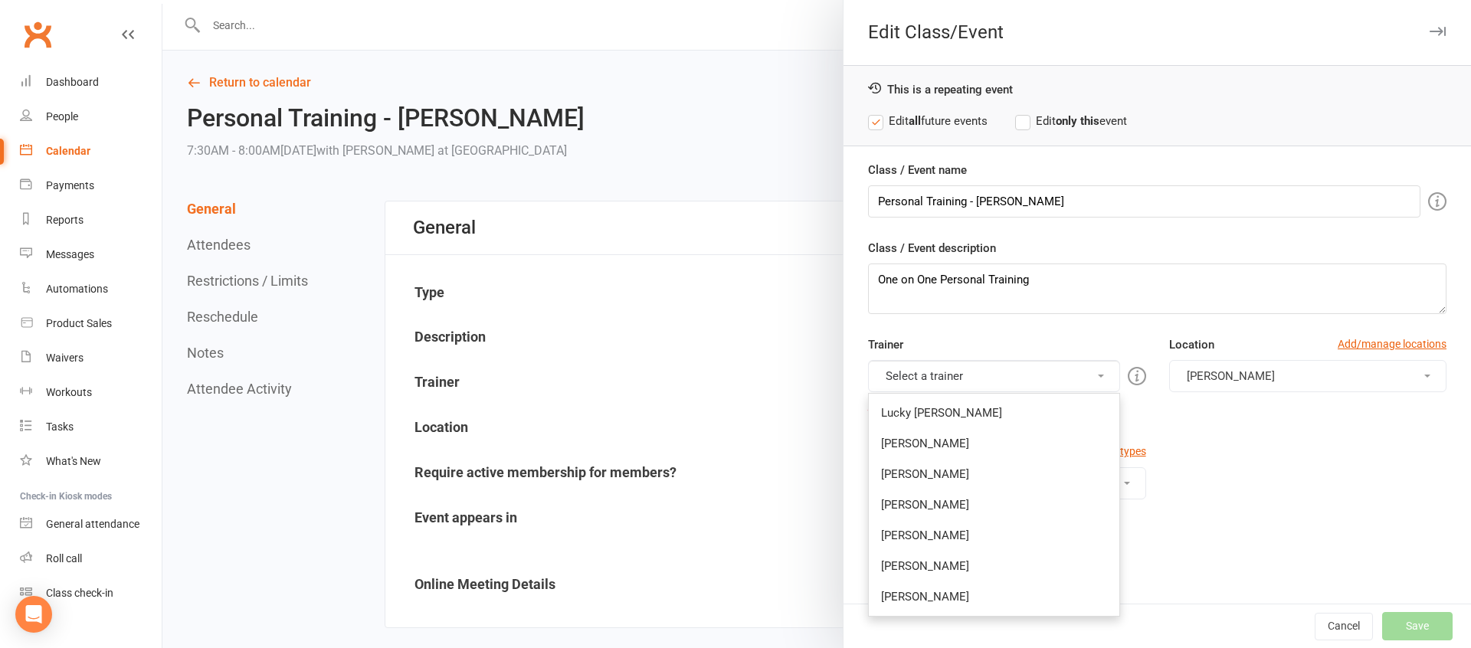
click at [932, 509] on link "[PERSON_NAME]" at bounding box center [994, 504] width 250 height 31
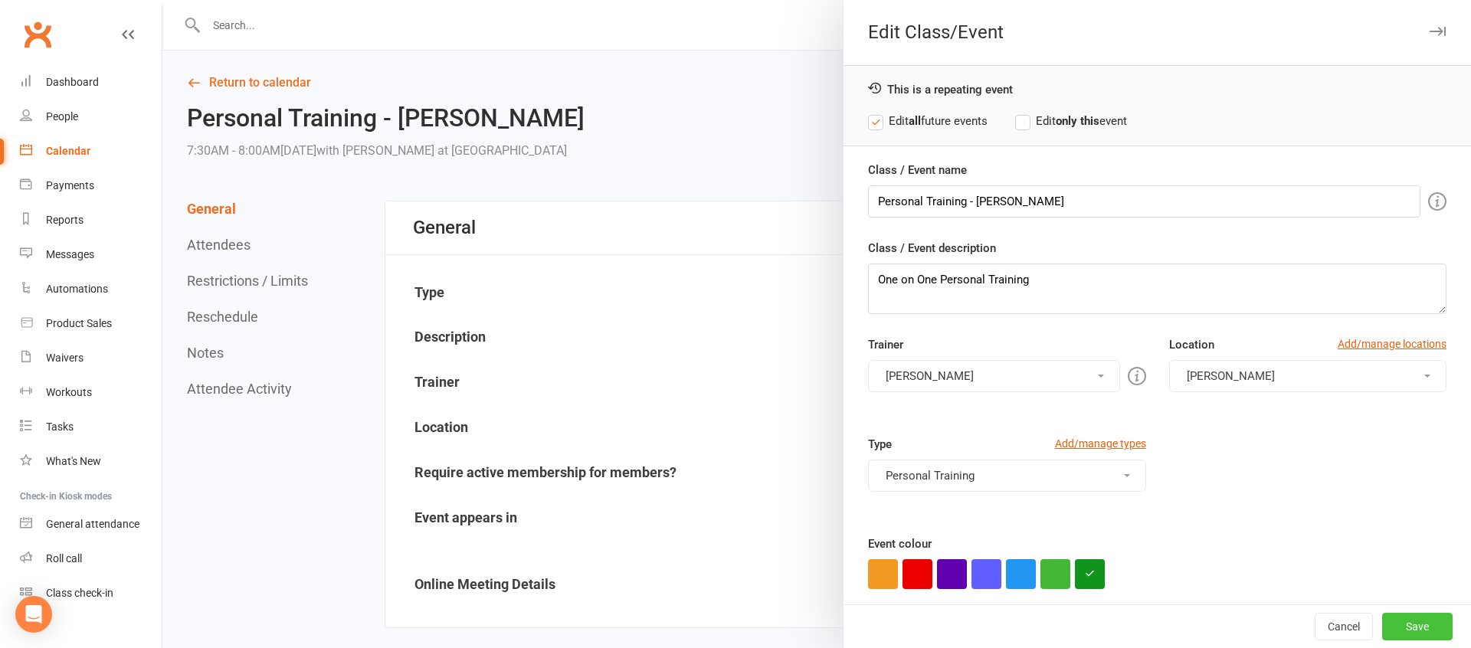
click at [1416, 627] on button "Save" at bounding box center [1417, 627] width 70 height 28
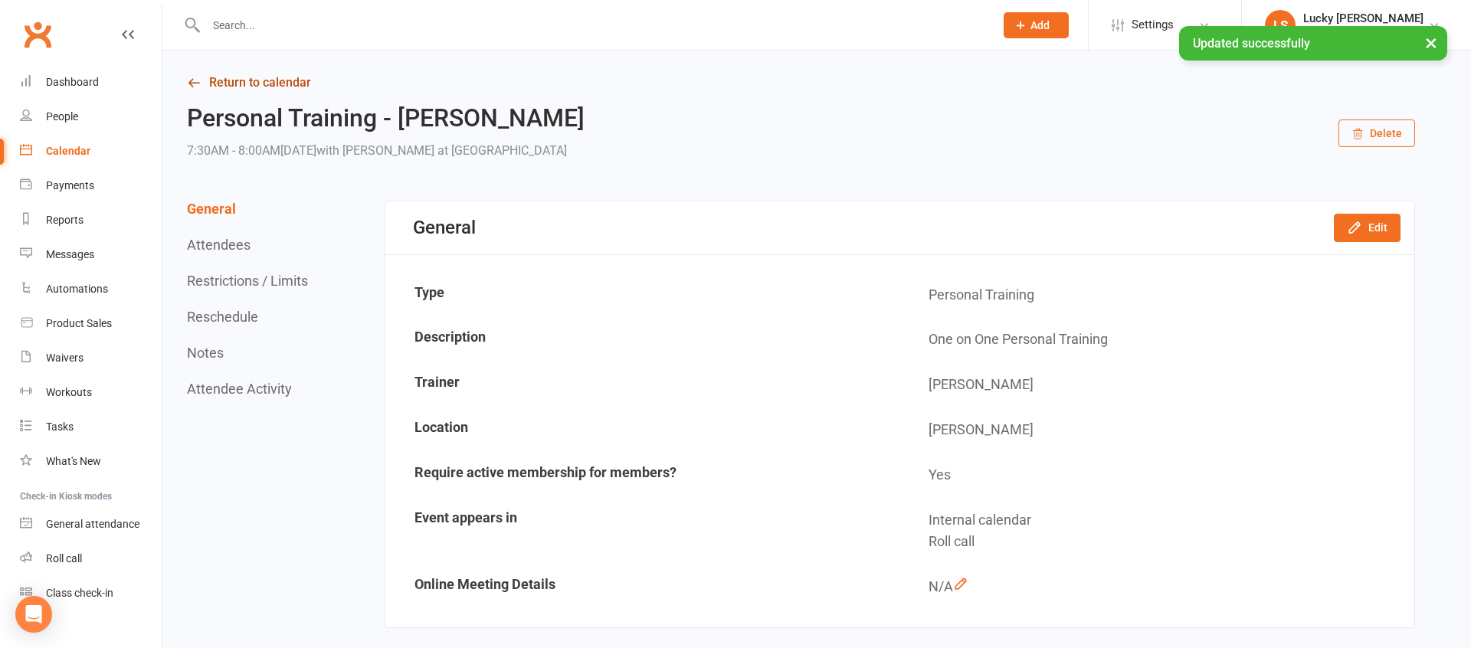
click at [262, 86] on link "Return to calendar" at bounding box center [801, 82] width 1228 height 21
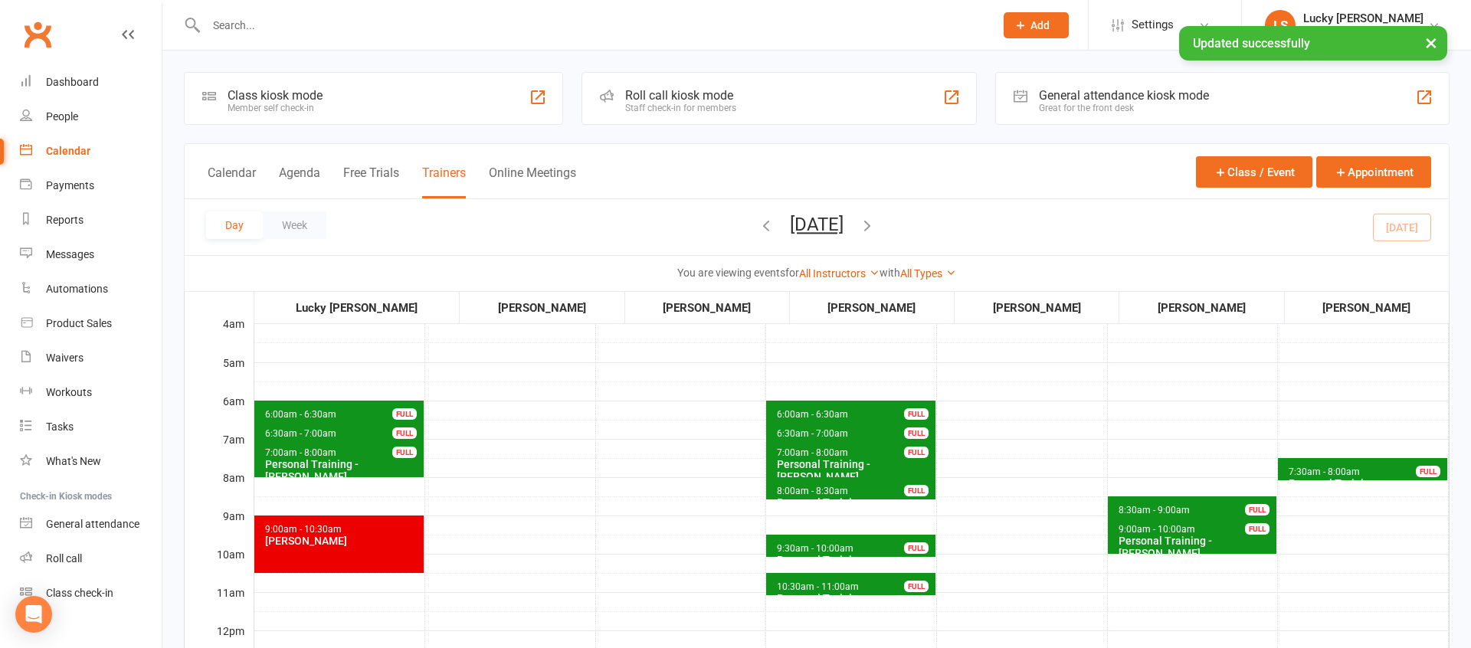
click at [843, 224] on button "[DATE]" at bounding box center [817, 224] width 54 height 21
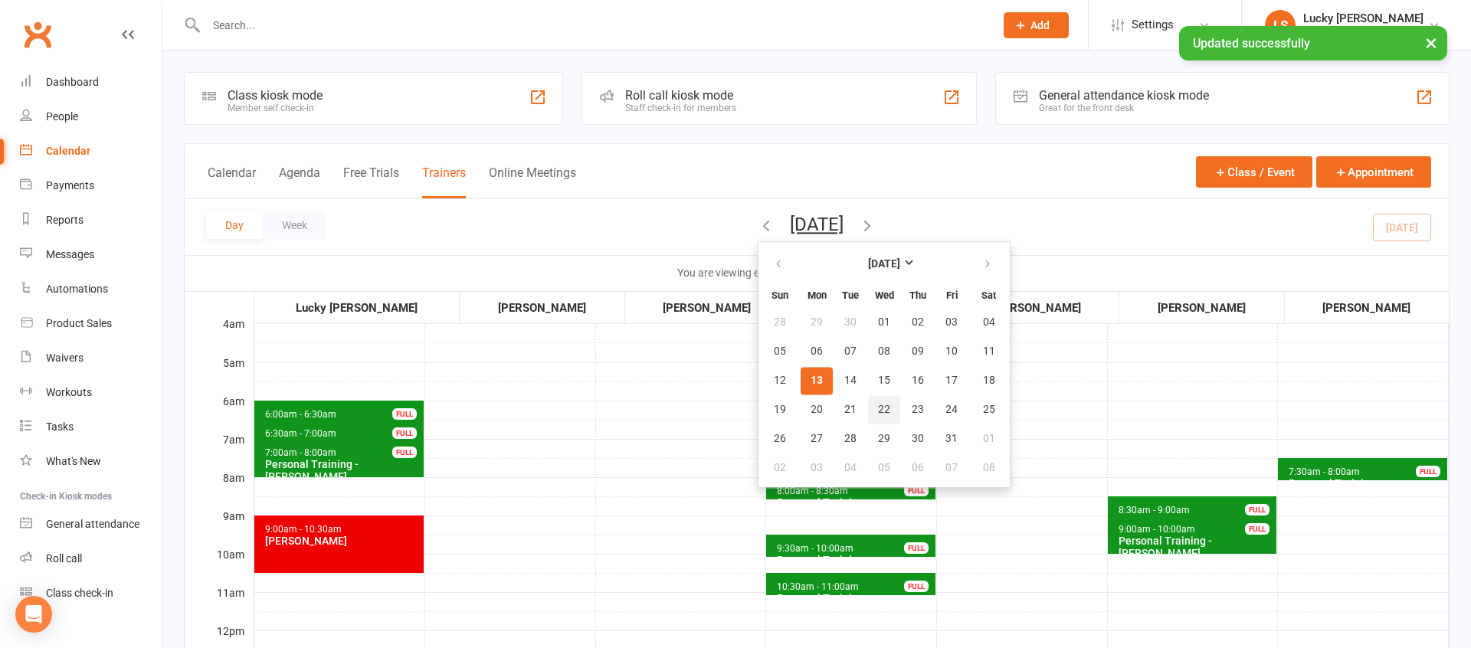
click at [878, 406] on span "22" at bounding box center [884, 410] width 12 height 12
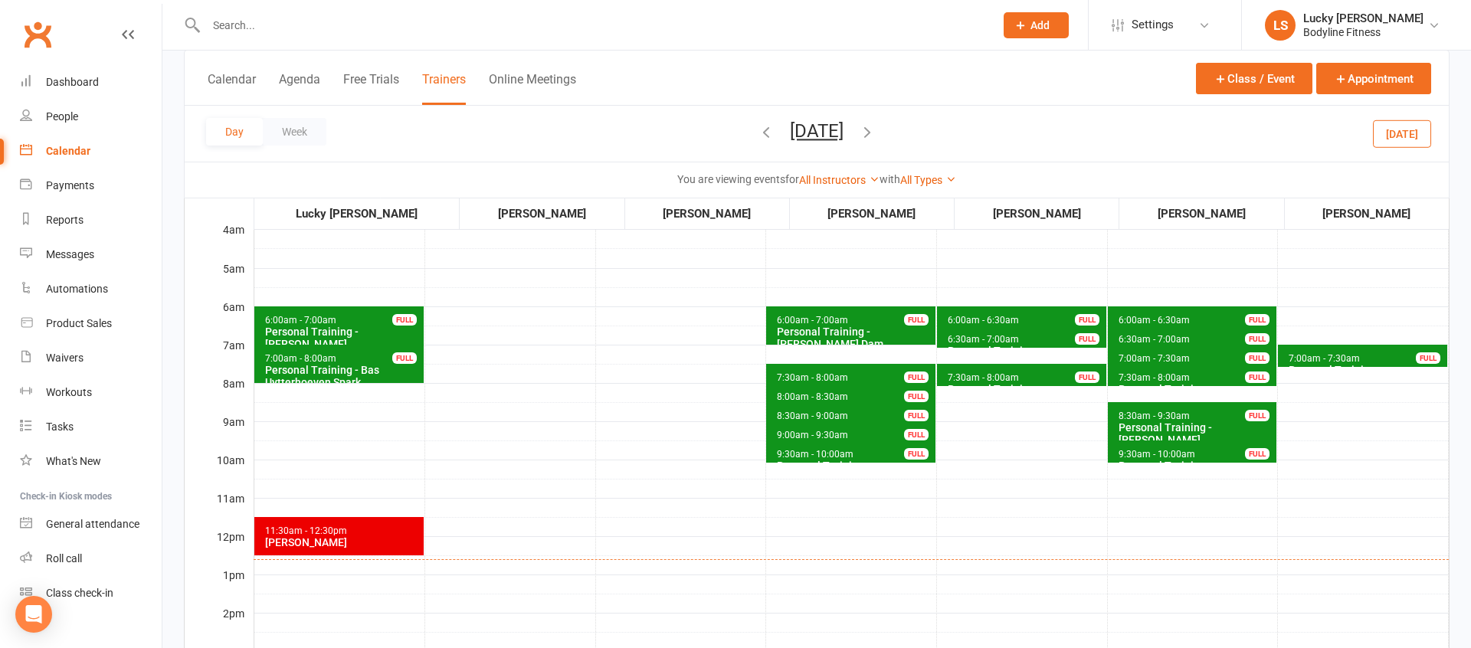
scroll to position [104, 0]
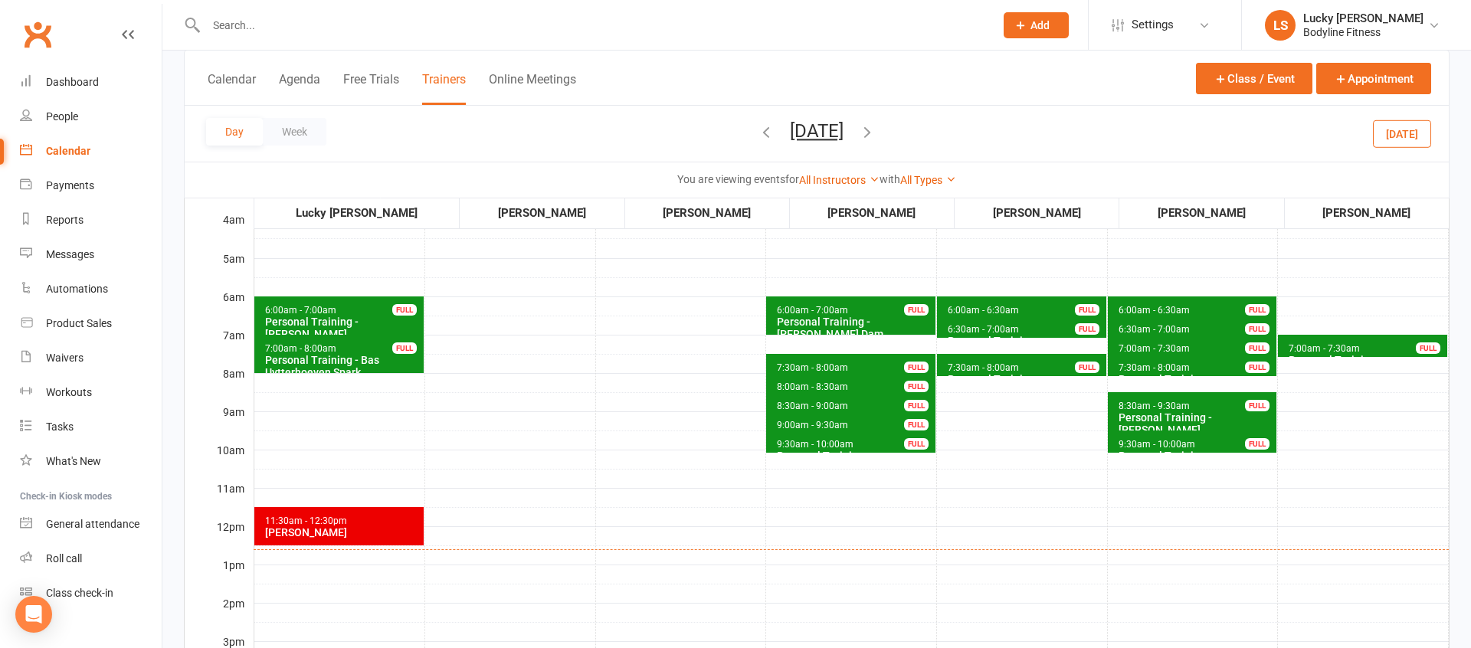
click at [876, 130] on icon "button" at bounding box center [867, 131] width 17 height 17
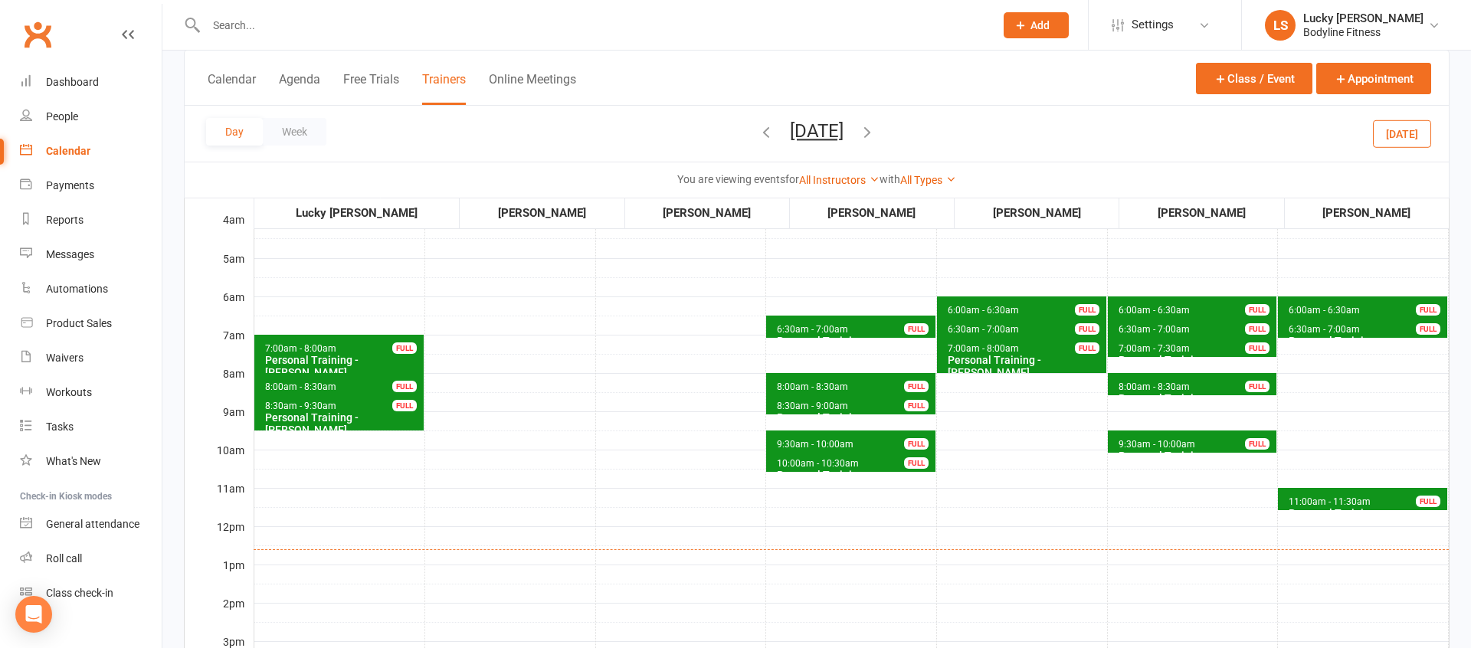
click at [1327, 306] on span "6:00am - 6:30am" at bounding box center [1324, 310] width 73 height 11
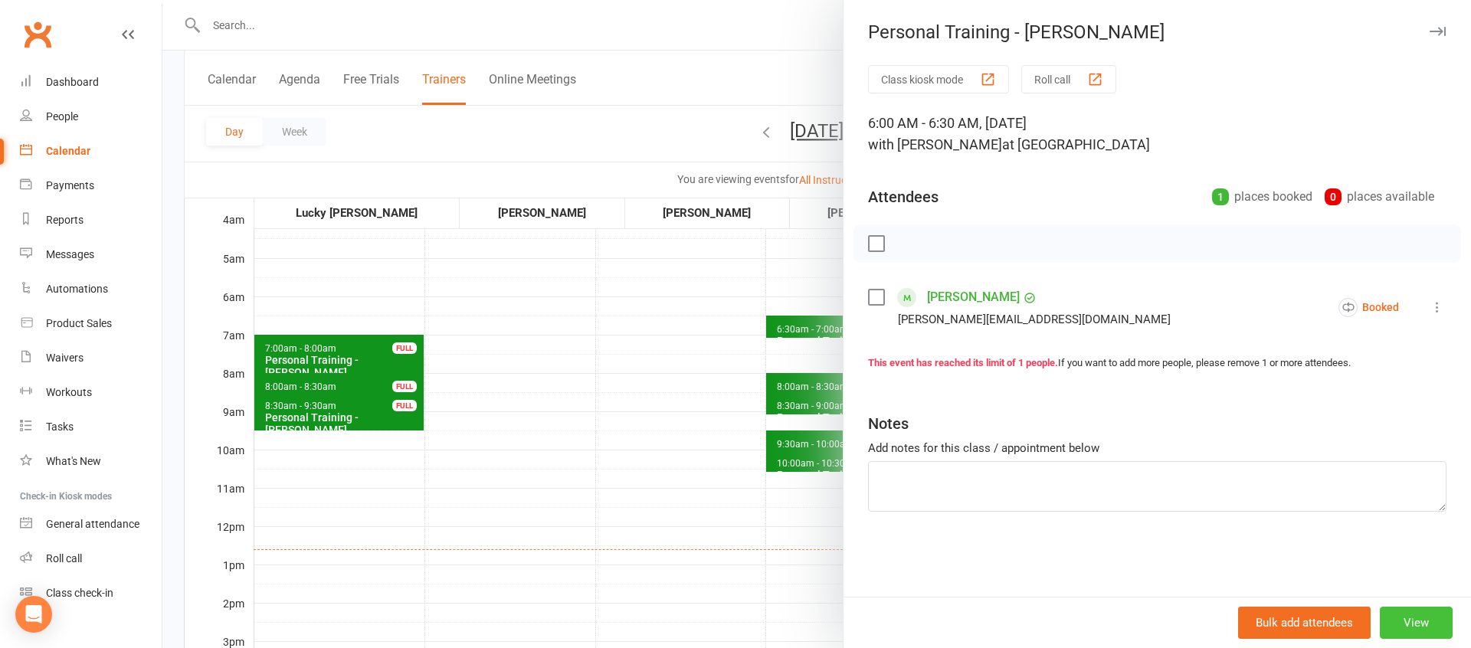
click at [1409, 623] on button "View" at bounding box center [1416, 623] width 73 height 32
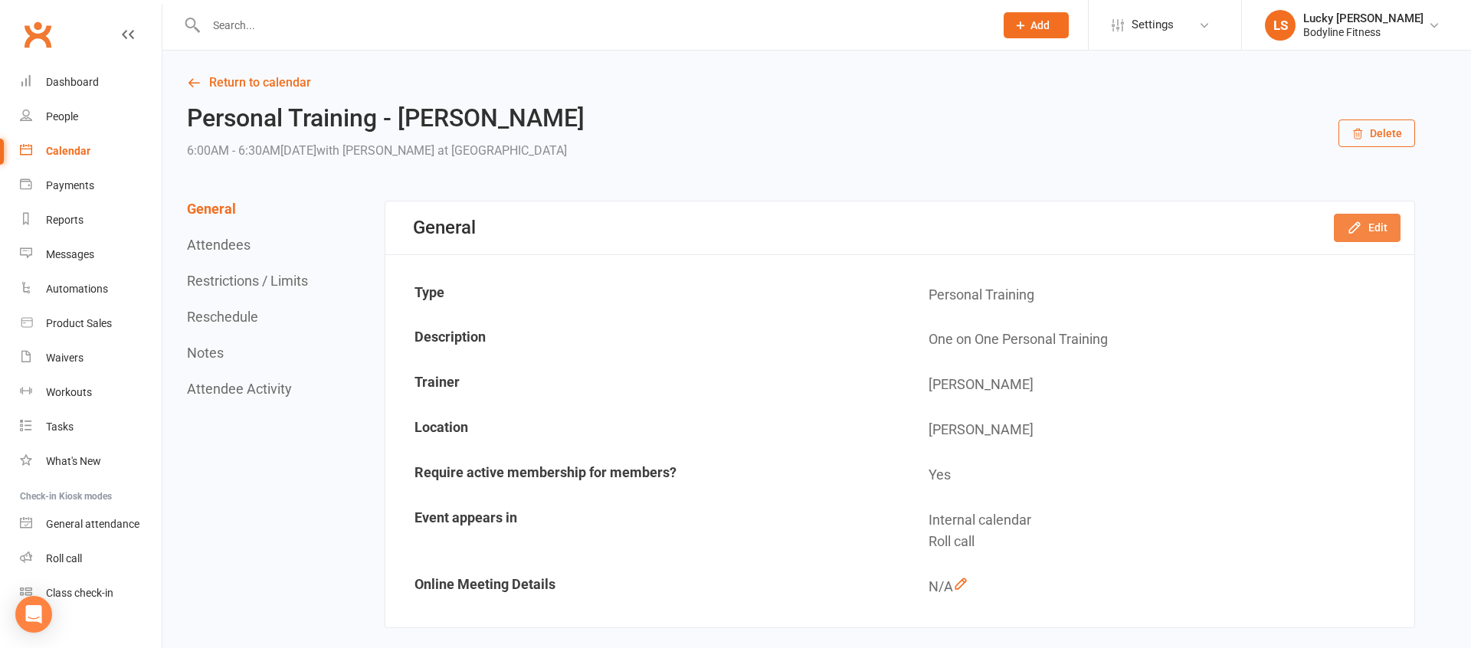
click at [1358, 231] on icon "button" at bounding box center [1354, 227] width 15 height 15
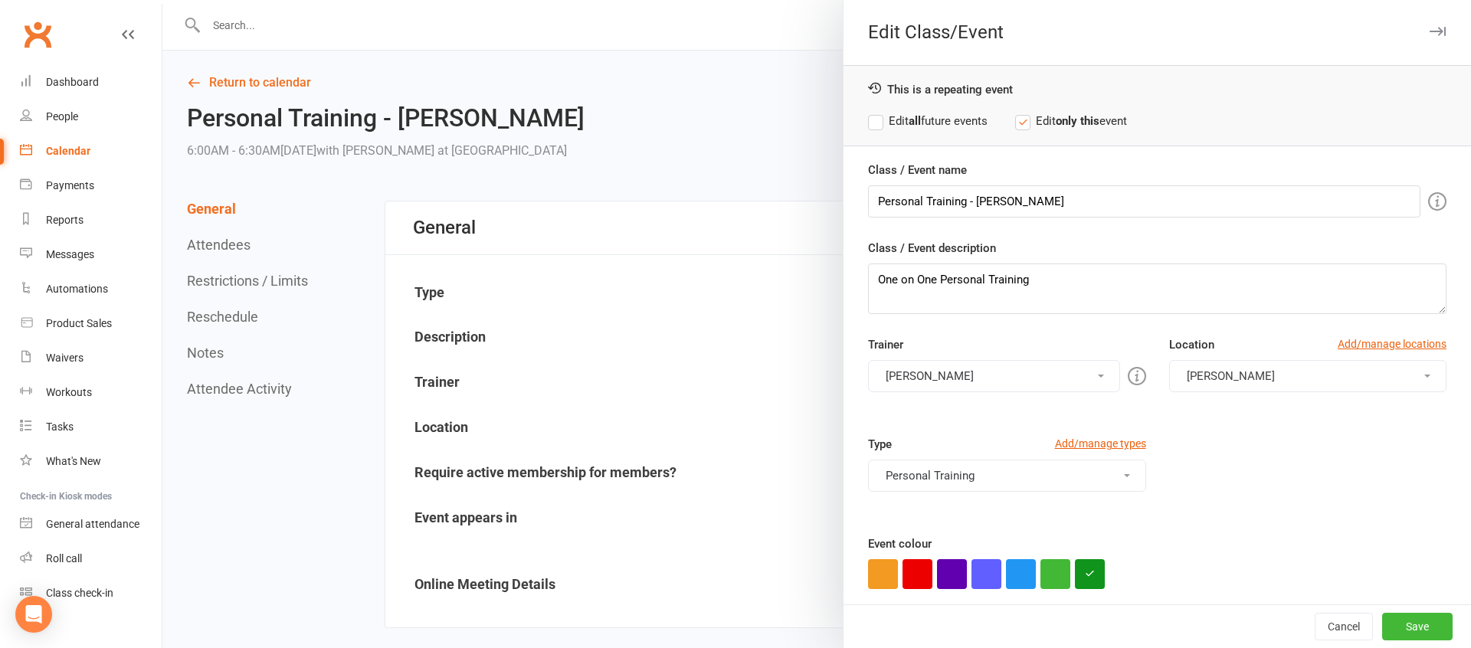
click at [951, 119] on label "Edit all future events" at bounding box center [927, 121] width 119 height 18
click at [912, 373] on button "[PERSON_NAME]" at bounding box center [993, 376] width 251 height 32
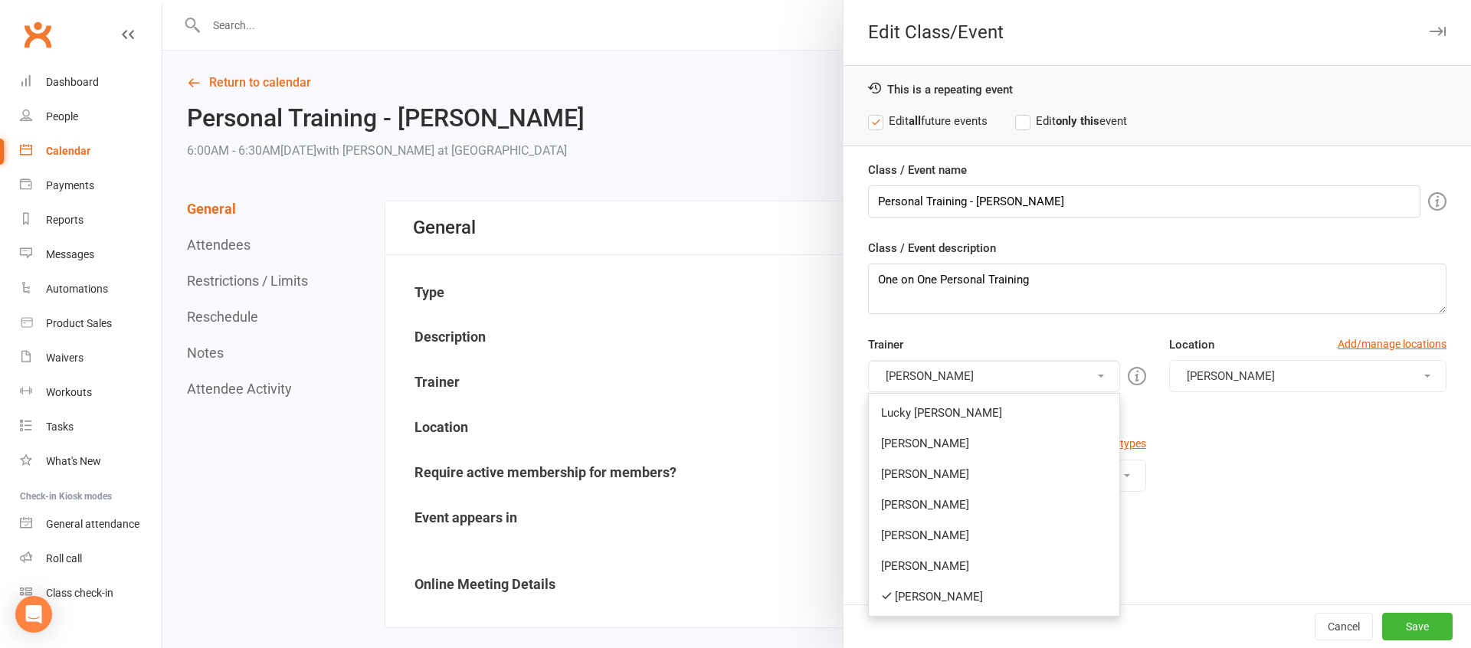
drag, startPoint x: 929, startPoint y: 498, endPoint x: 928, endPoint y: 480, distance: 17.6
click at [929, 495] on link "[PERSON_NAME]" at bounding box center [994, 504] width 250 height 31
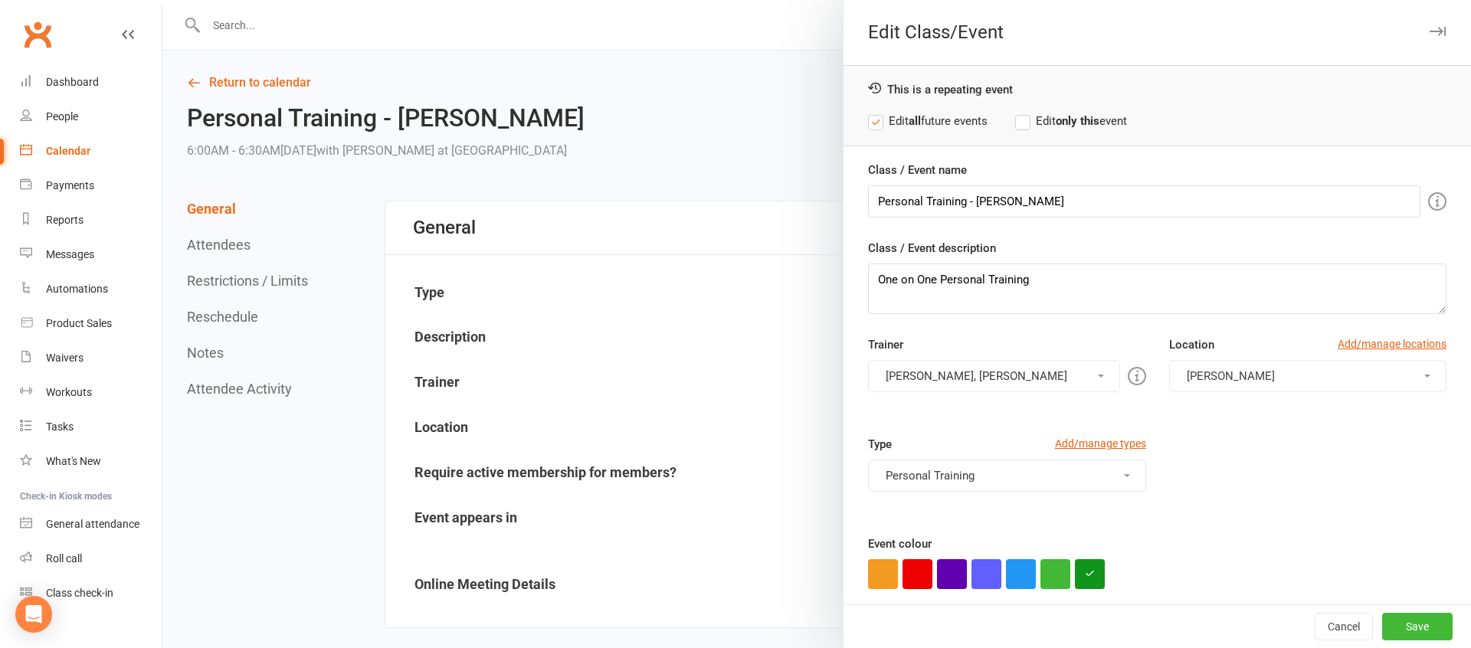
click at [910, 368] on button "[PERSON_NAME], [PERSON_NAME]" at bounding box center [993, 376] width 251 height 32
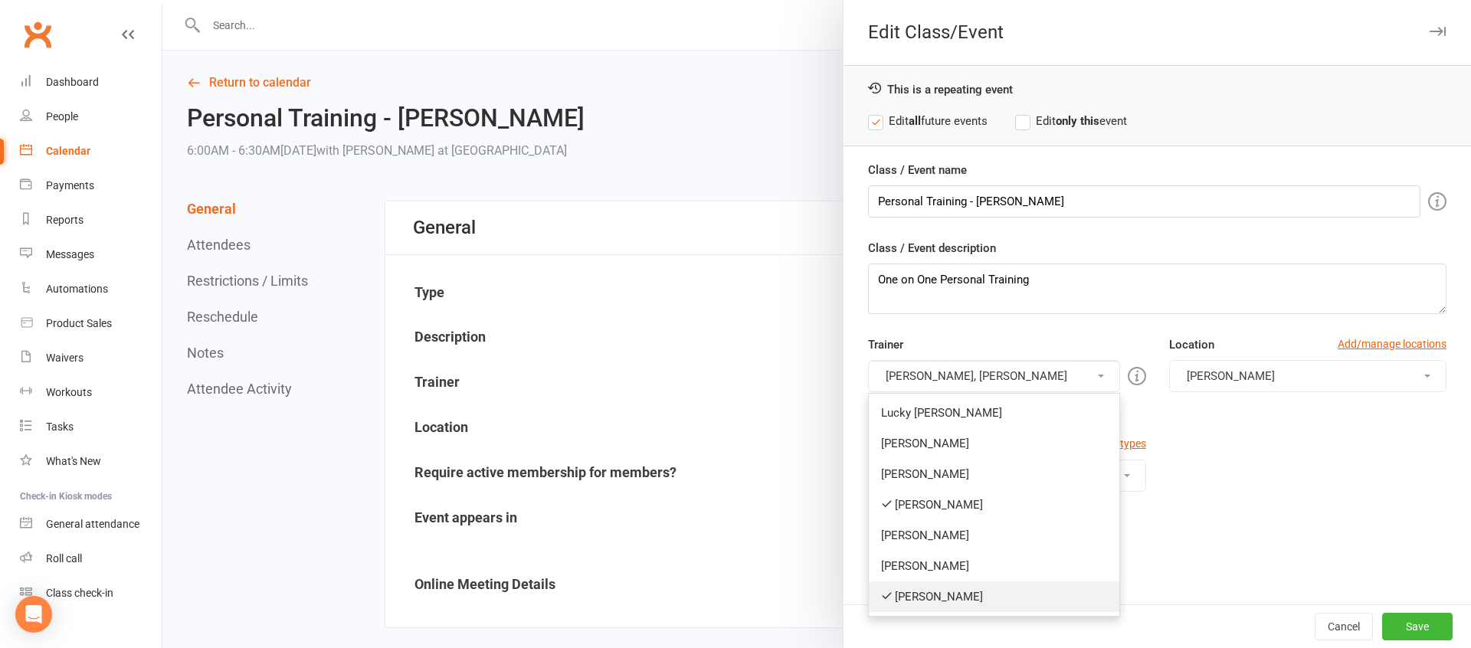
click at [919, 594] on link "[PERSON_NAME]" at bounding box center [994, 596] width 250 height 31
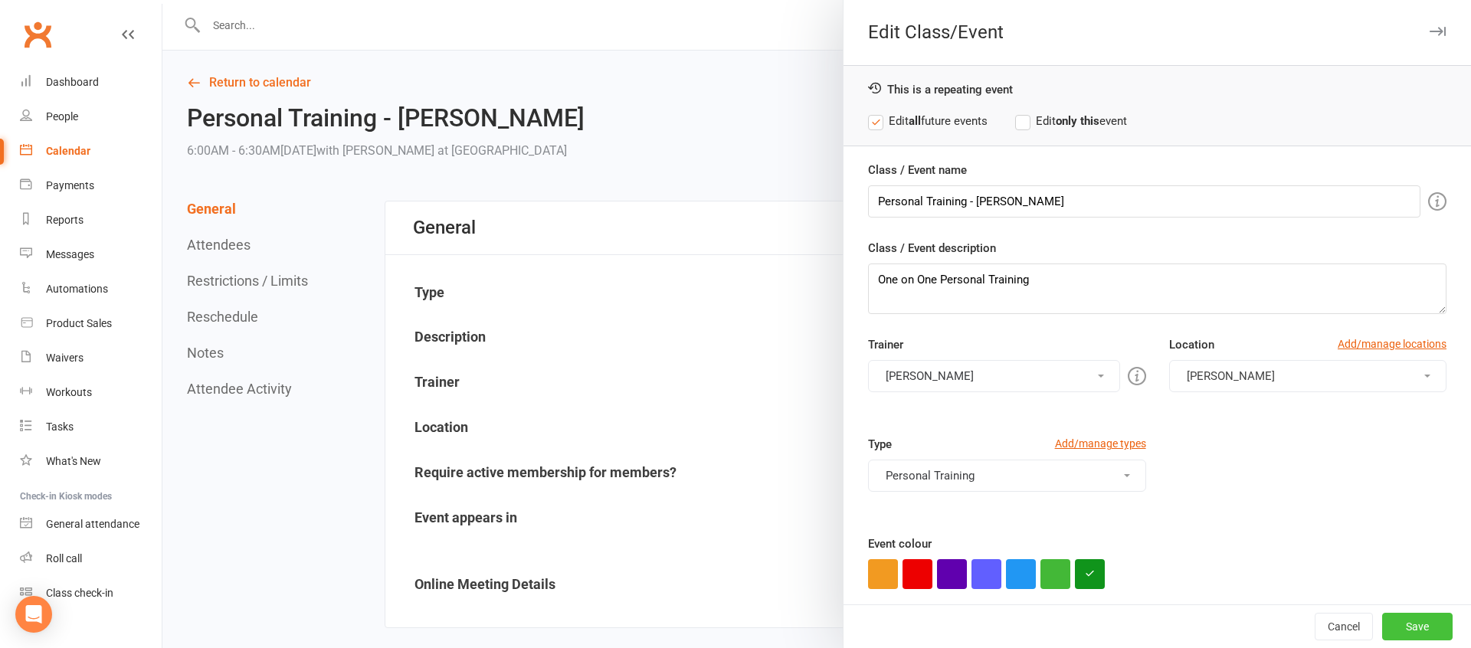
click at [1422, 624] on button "Save" at bounding box center [1417, 627] width 70 height 28
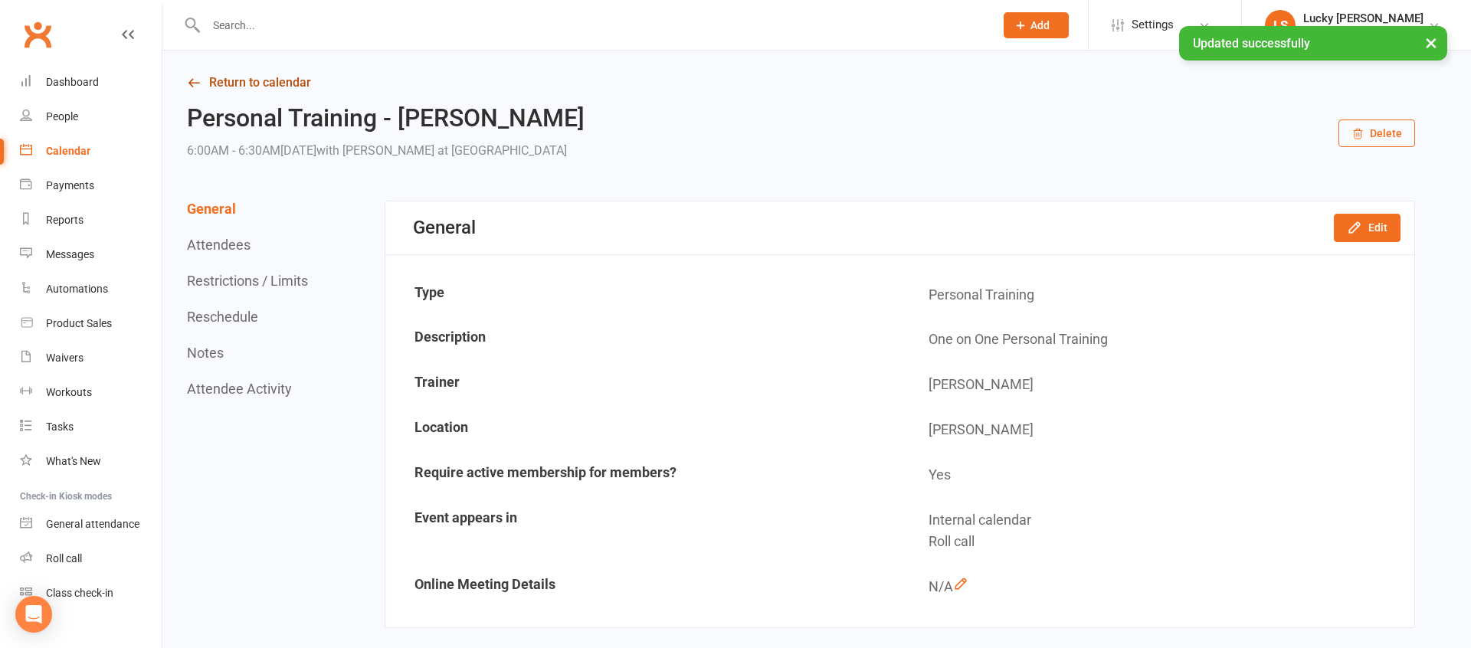
click at [260, 92] on link "Return to calendar" at bounding box center [801, 82] width 1228 height 21
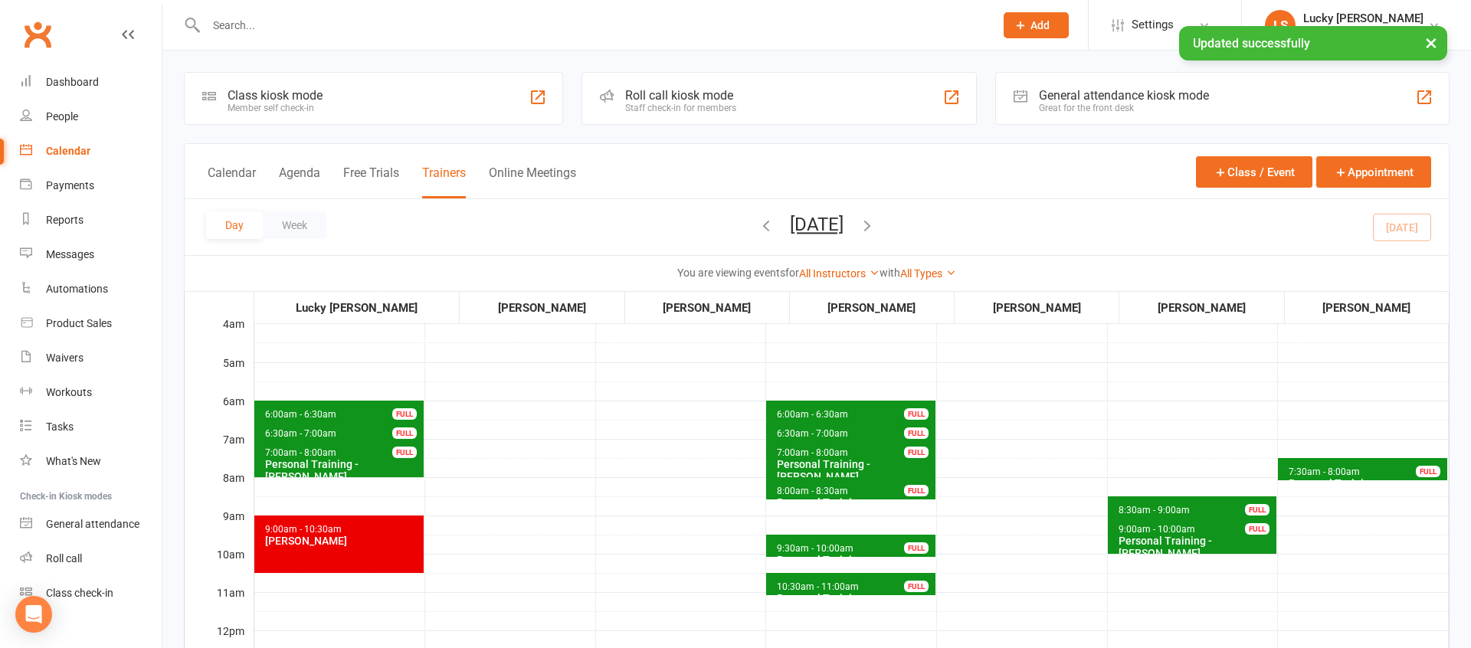
click at [818, 229] on button "[DATE]" at bounding box center [817, 224] width 54 height 21
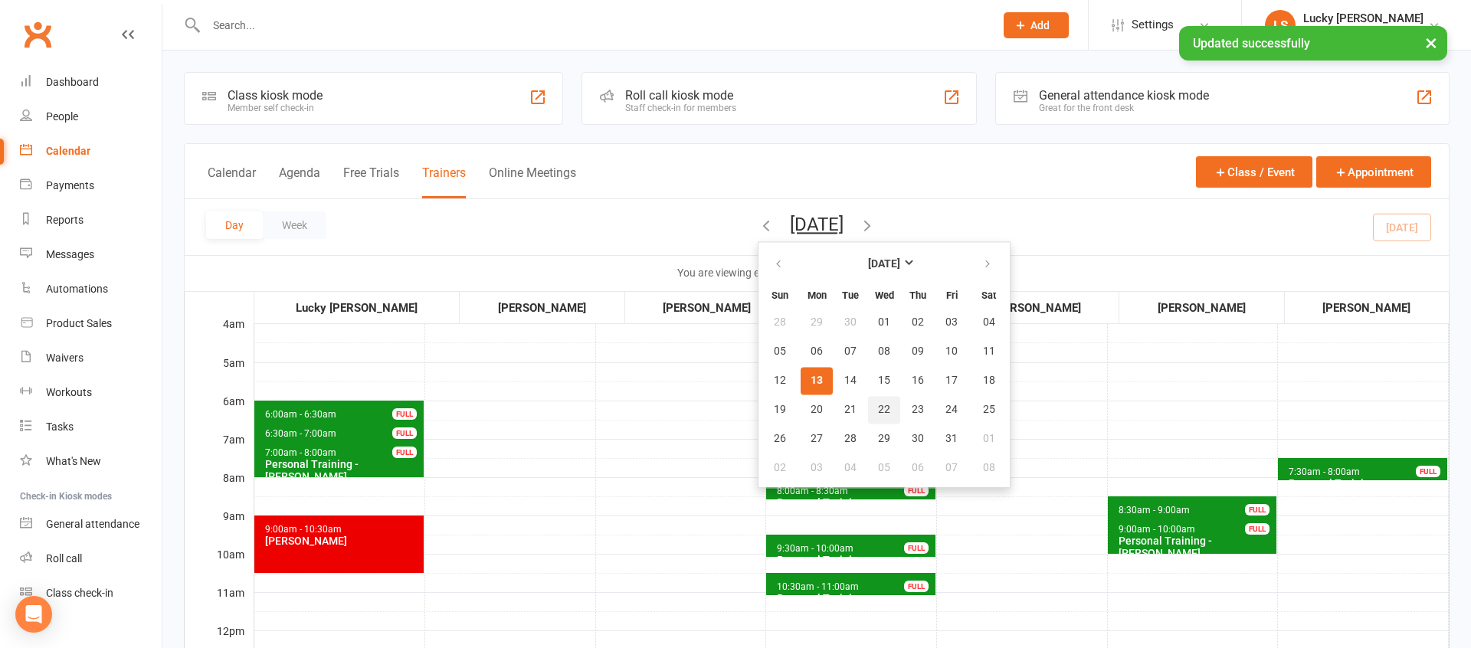
click at [878, 411] on span "22" at bounding box center [884, 410] width 12 height 12
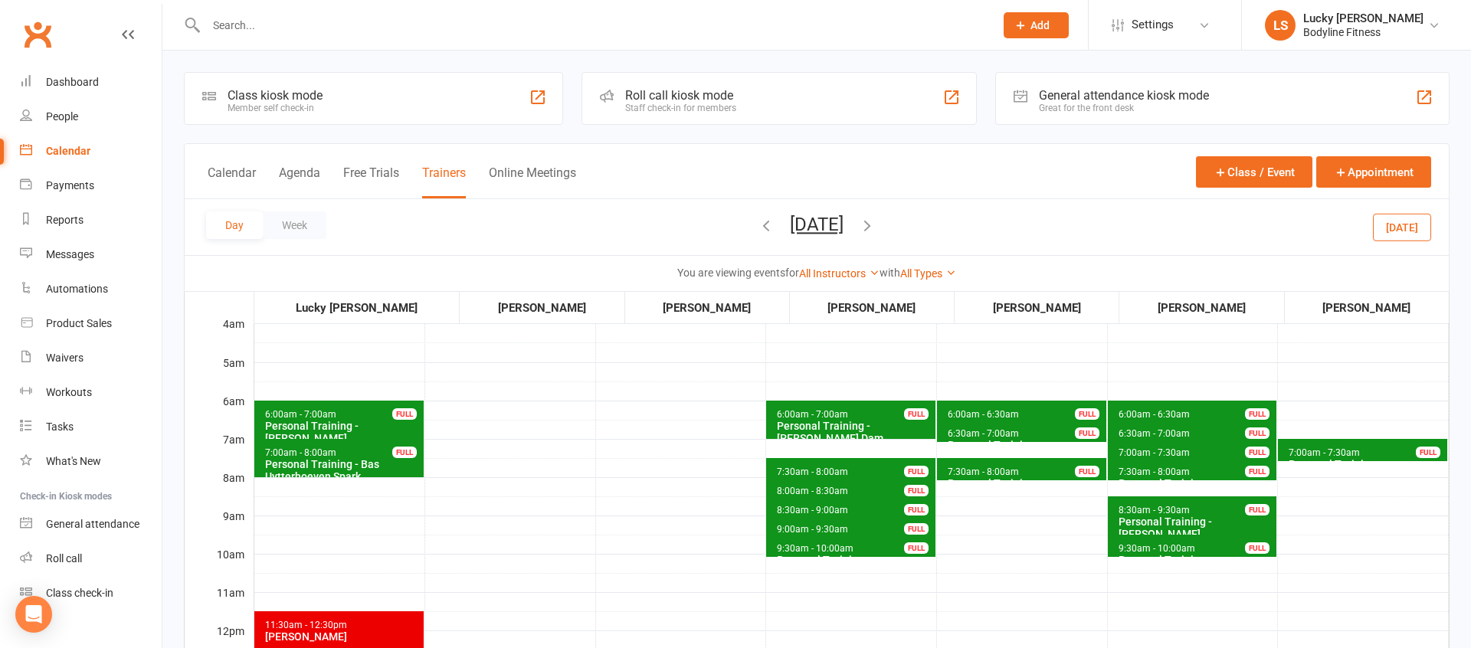
click at [876, 224] on icon "button" at bounding box center [867, 225] width 17 height 17
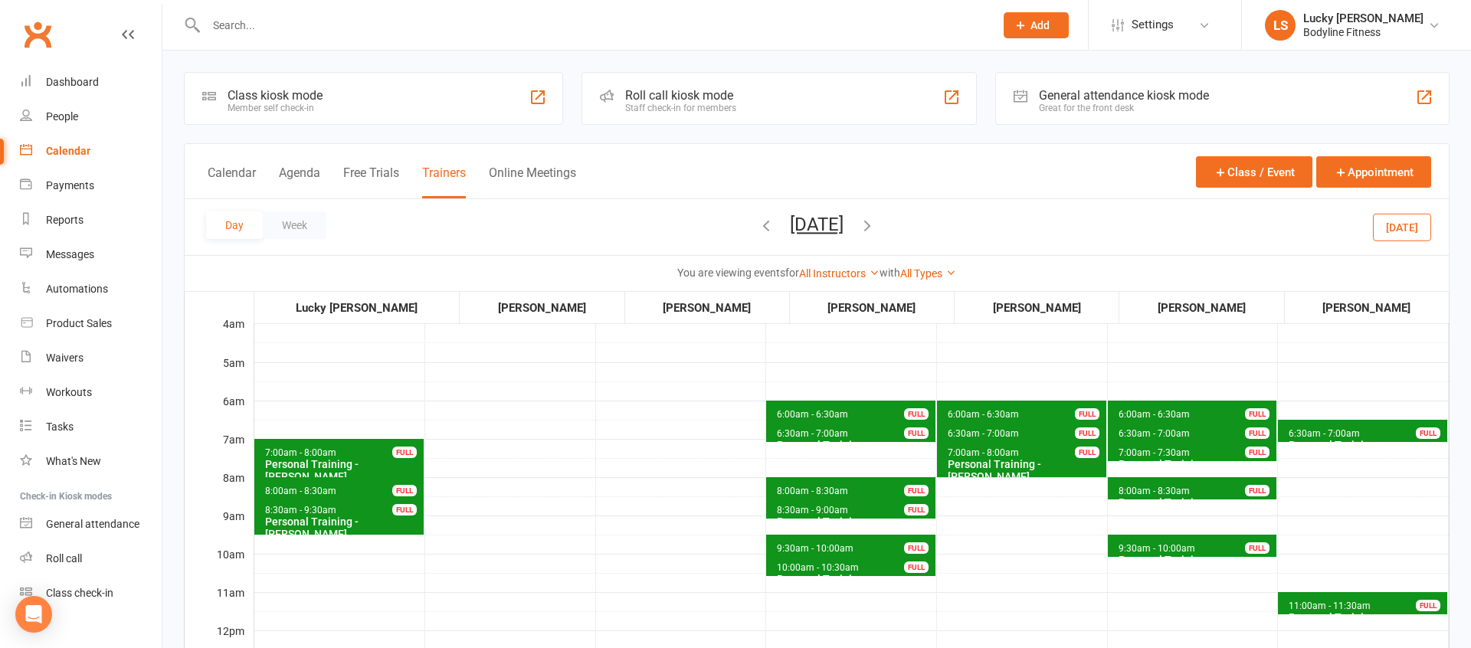
click at [1317, 434] on span "6:30am - 7:00am" at bounding box center [1324, 433] width 73 height 11
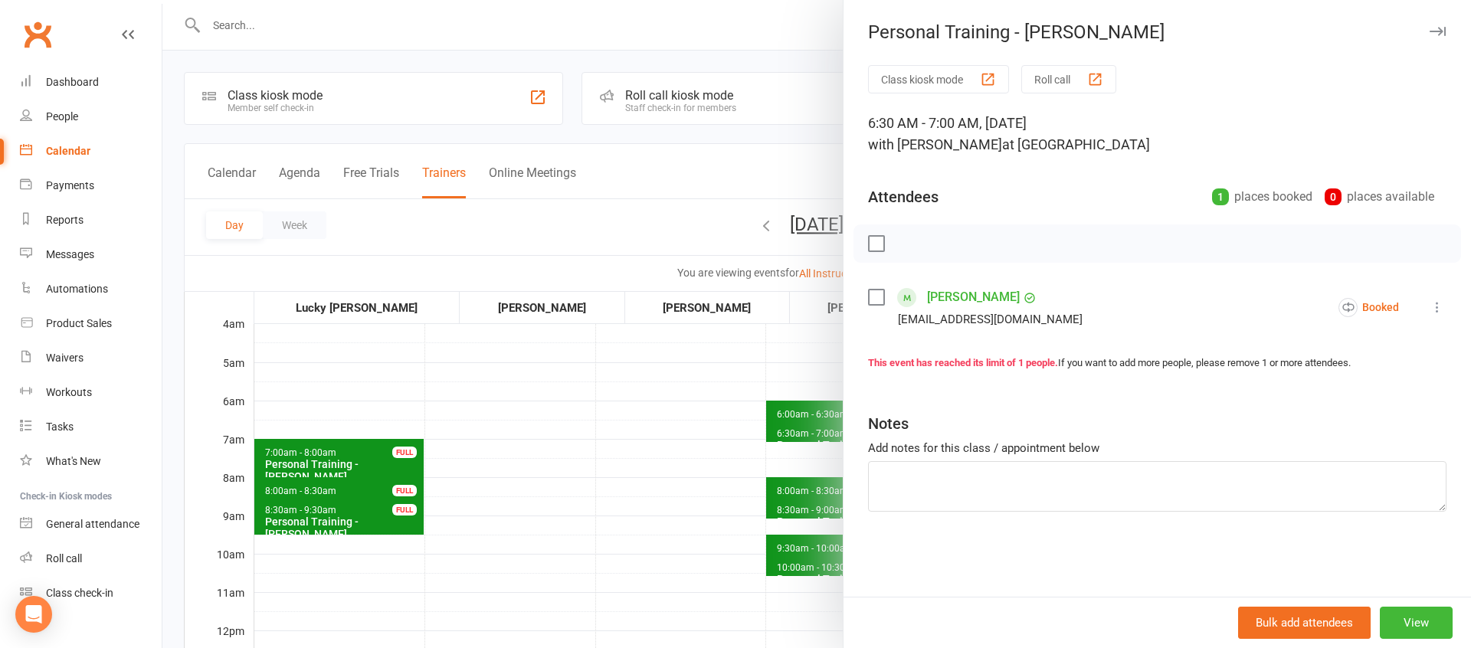
click at [669, 480] on div at bounding box center [816, 324] width 1308 height 648
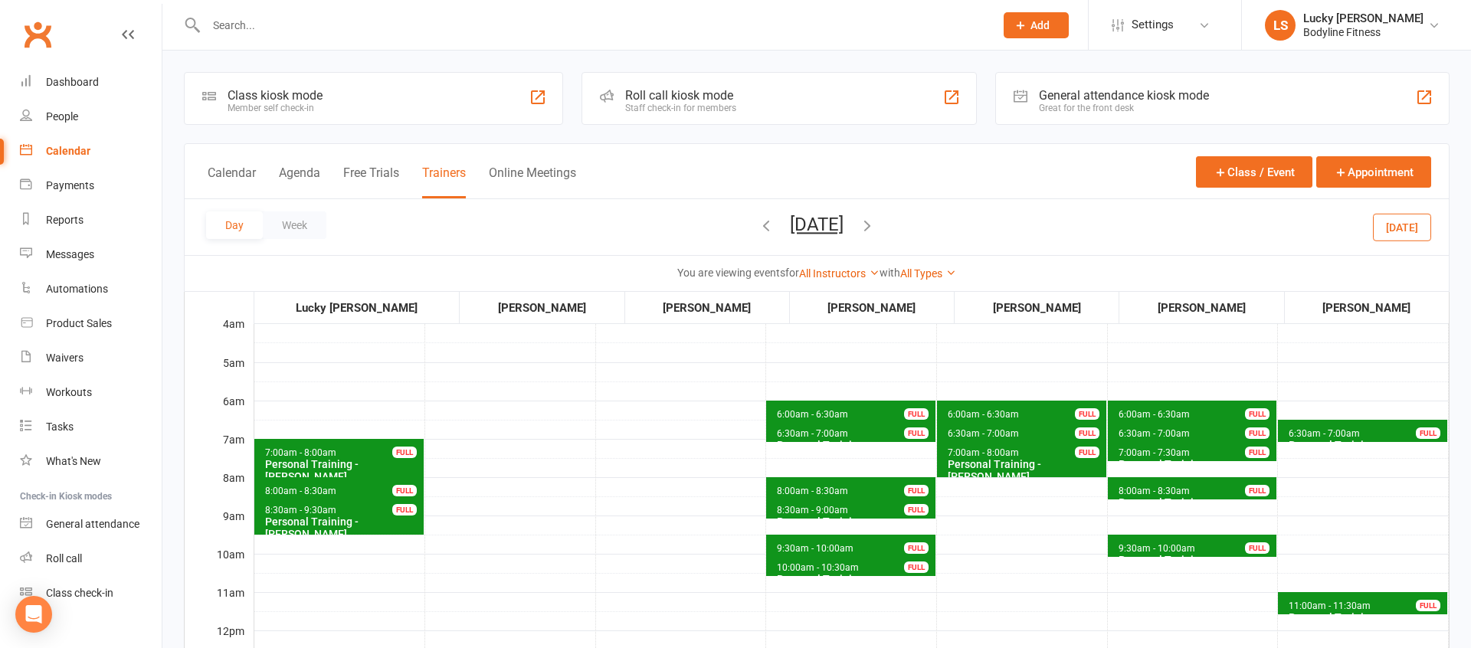
click at [1366, 601] on span "11:00am - 11:30am" at bounding box center [1329, 606] width 83 height 11
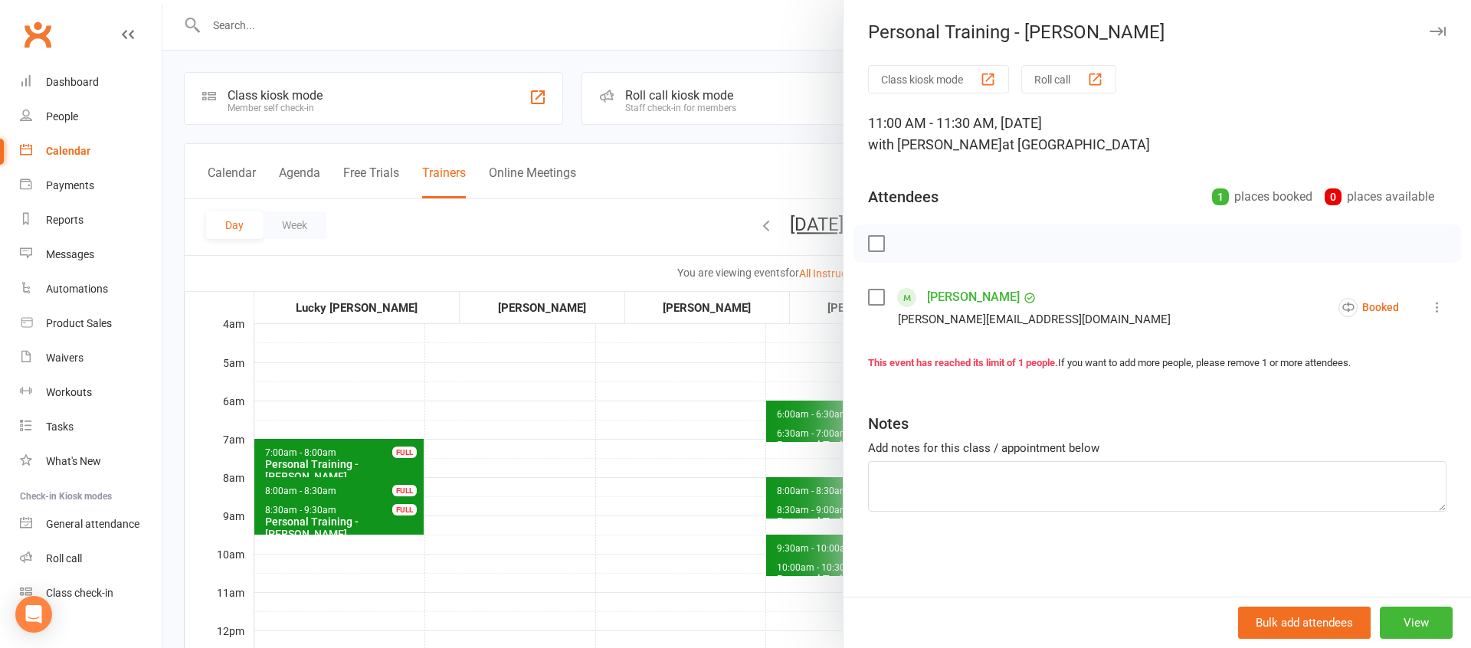
drag, startPoint x: 716, startPoint y: 456, endPoint x: 814, endPoint y: 445, distance: 98.6
click at [716, 456] on div at bounding box center [816, 324] width 1308 height 648
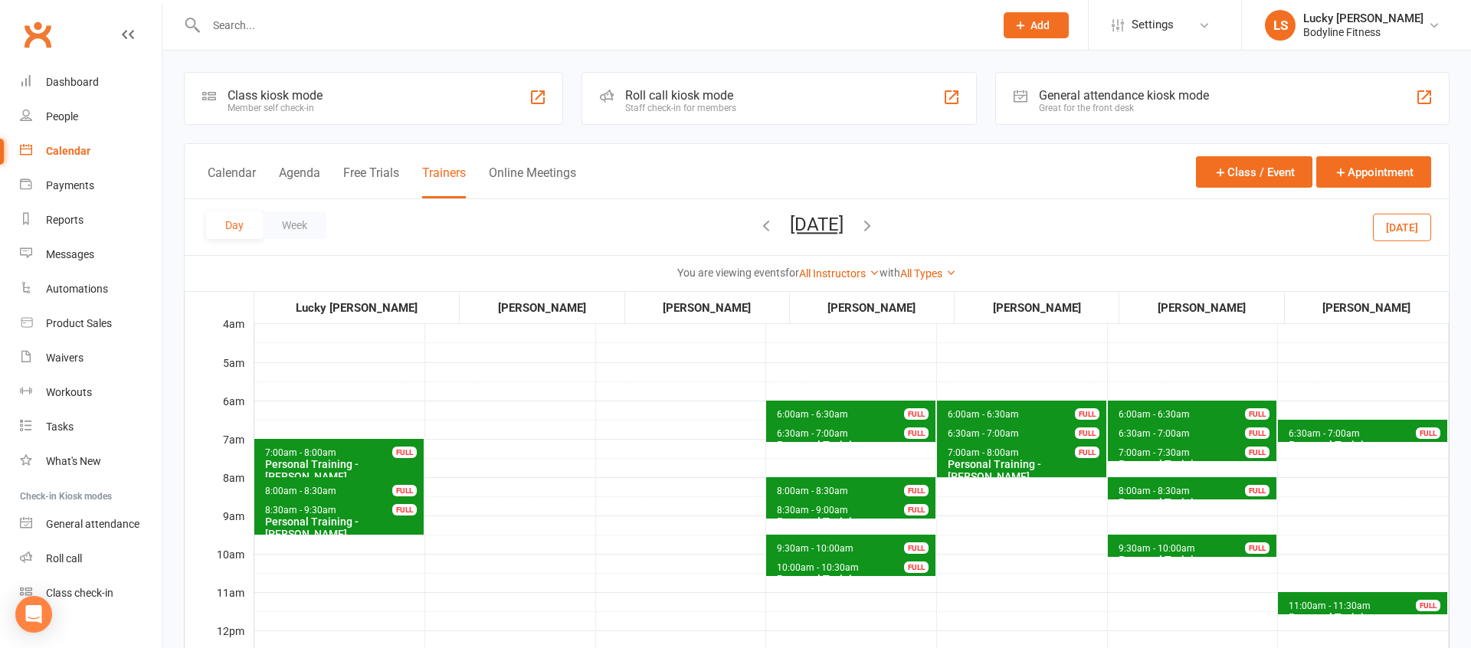
click at [1329, 431] on span "6:30am - 7:00am" at bounding box center [1324, 433] width 73 height 11
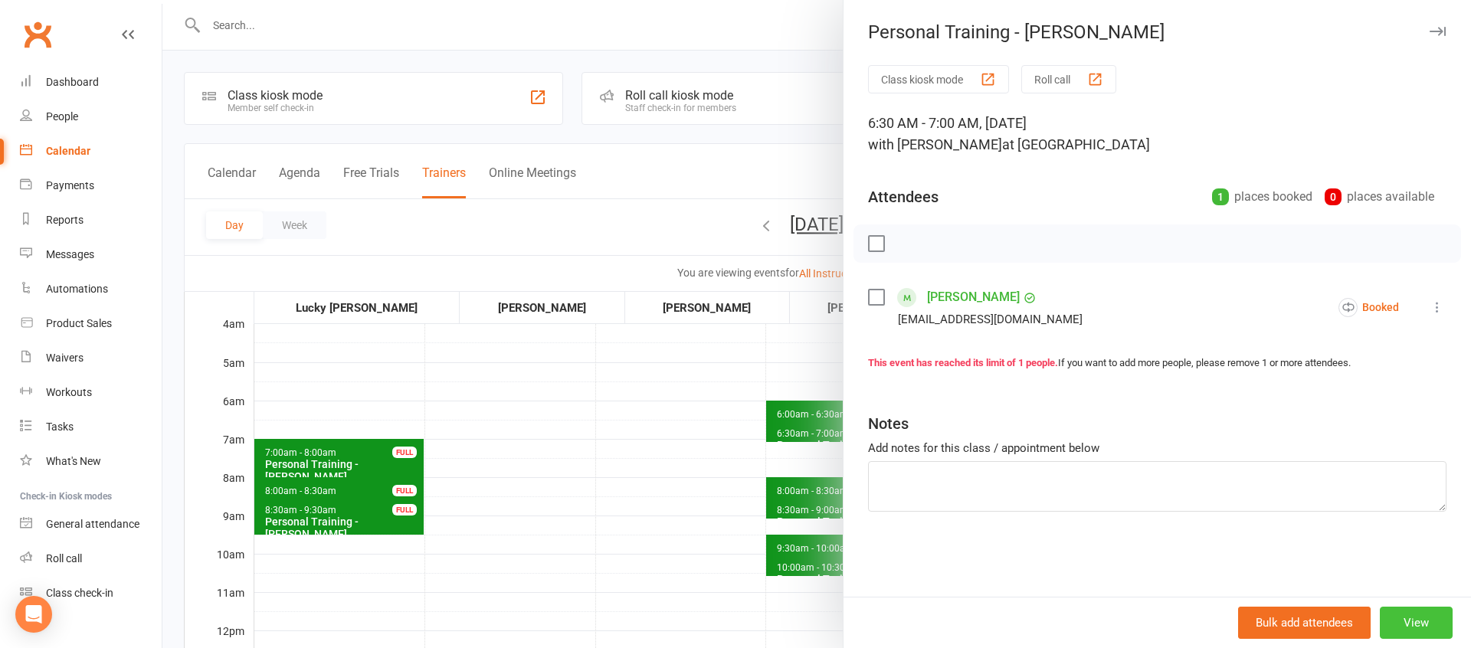
click at [1416, 620] on button "View" at bounding box center [1416, 623] width 73 height 32
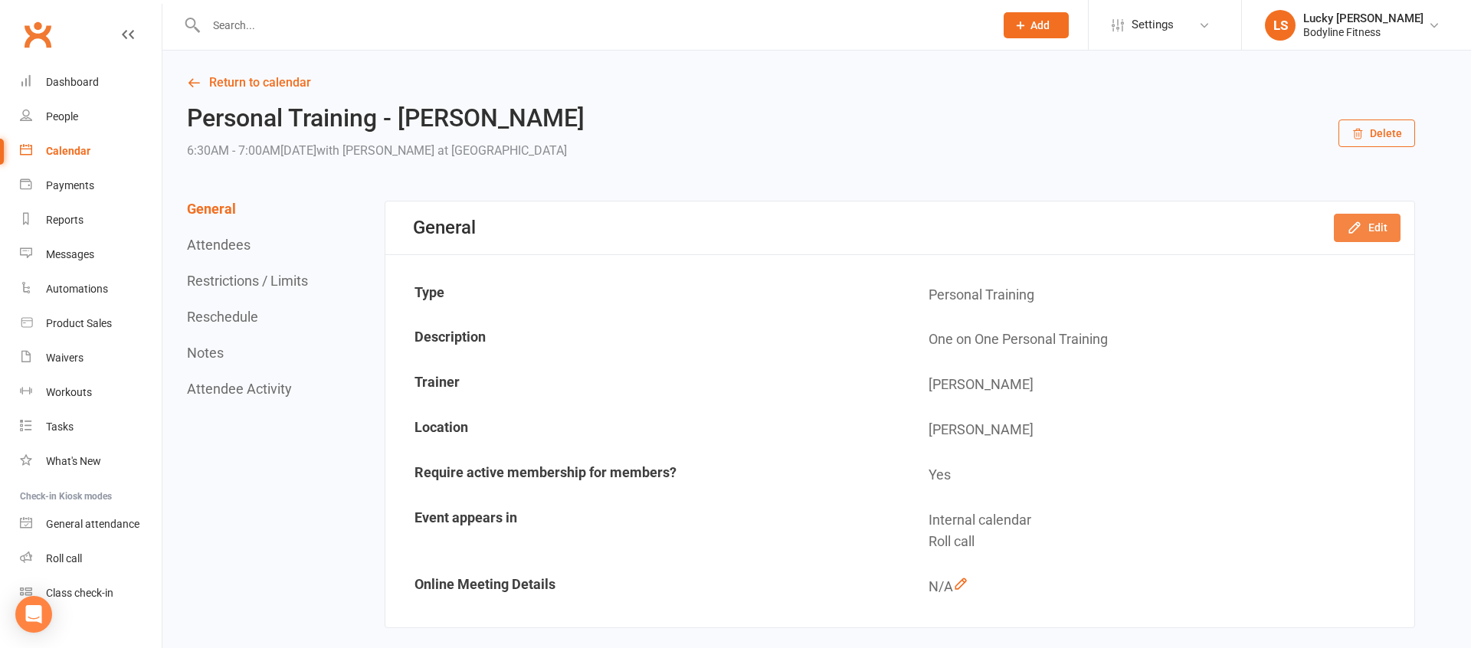
click at [1350, 227] on icon "button" at bounding box center [1354, 227] width 15 height 15
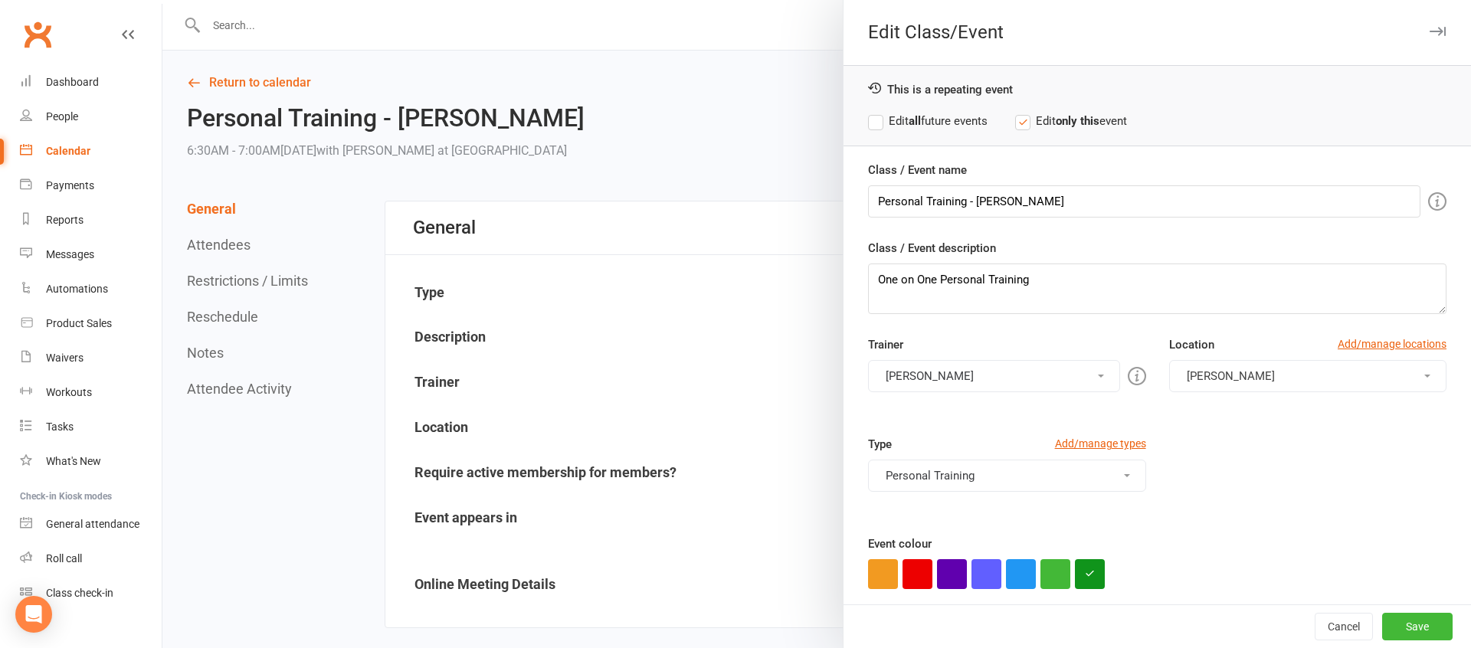
click at [932, 124] on label "Edit all future events" at bounding box center [927, 121] width 119 height 18
click at [938, 375] on button "[PERSON_NAME]" at bounding box center [993, 376] width 251 height 32
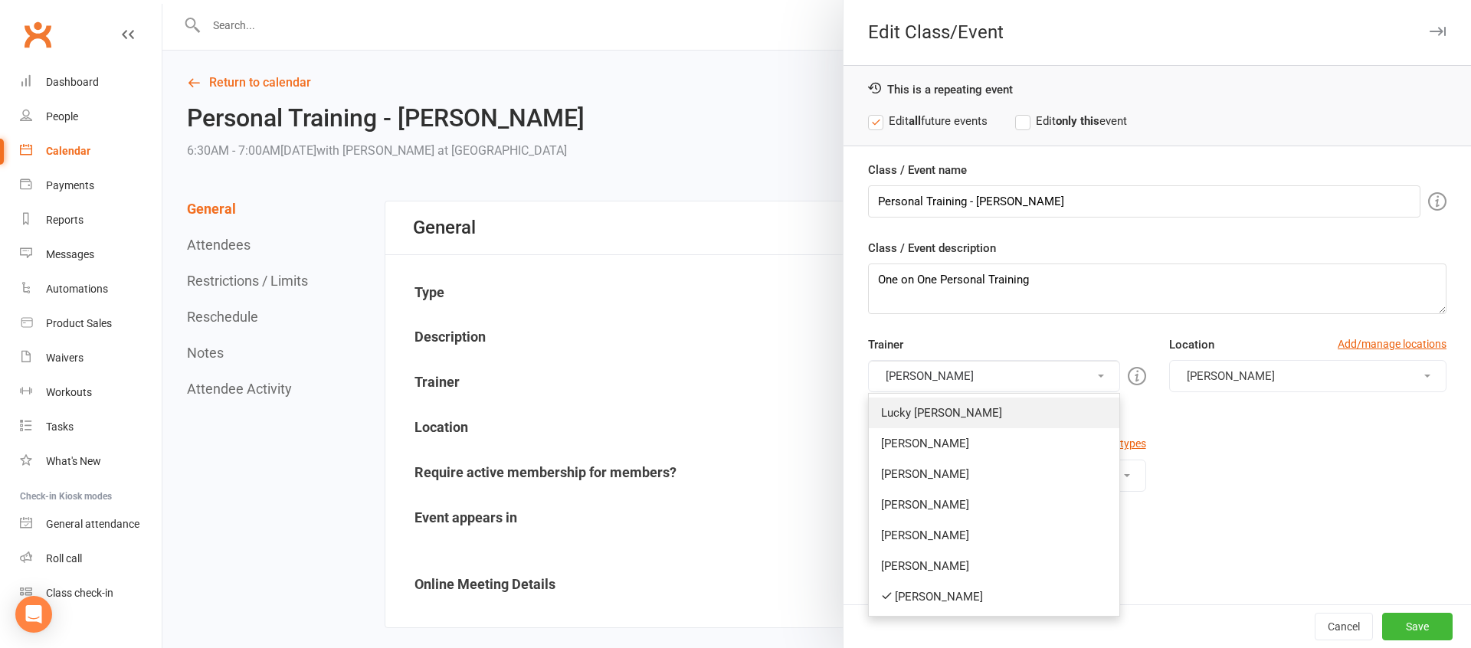
drag, startPoint x: 927, startPoint y: 419, endPoint x: 927, endPoint y: 388, distance: 31.4
click at [927, 418] on link "Lucky [PERSON_NAME]" at bounding box center [994, 413] width 250 height 31
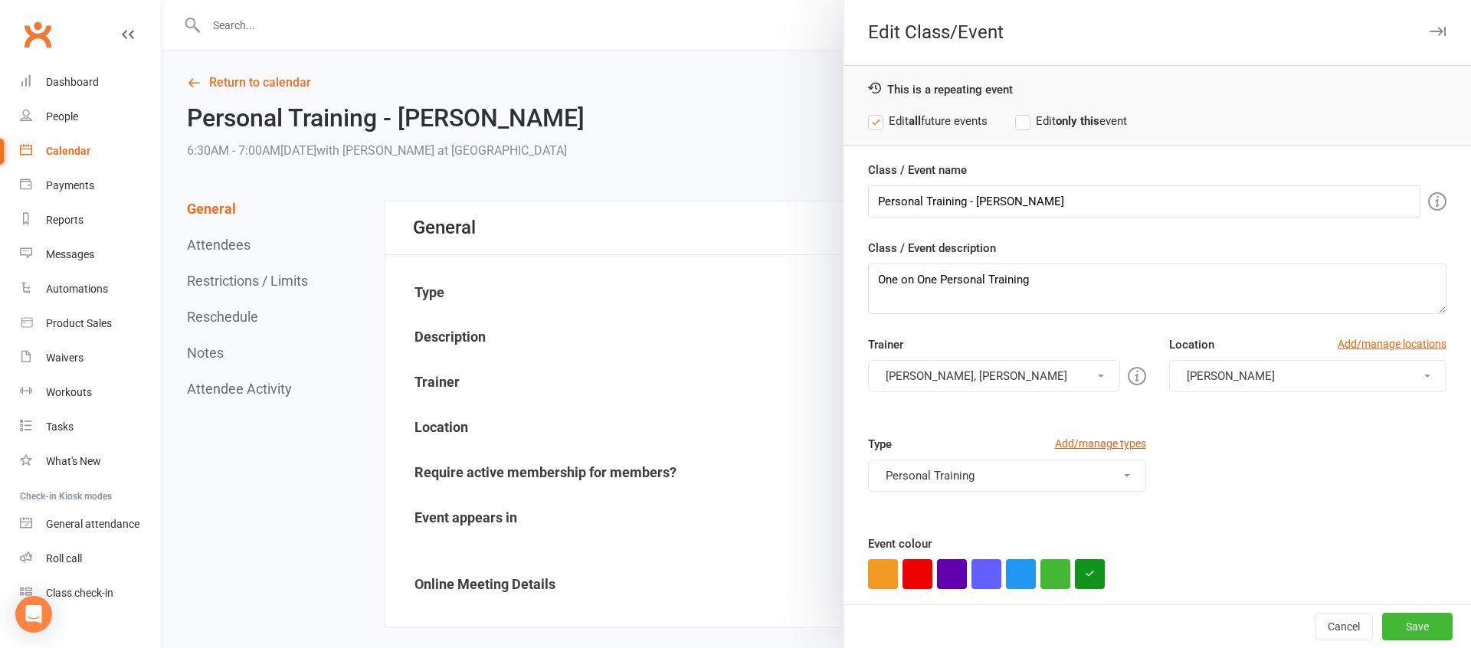
click at [924, 378] on button "[PERSON_NAME], [PERSON_NAME]" at bounding box center [993, 376] width 251 height 32
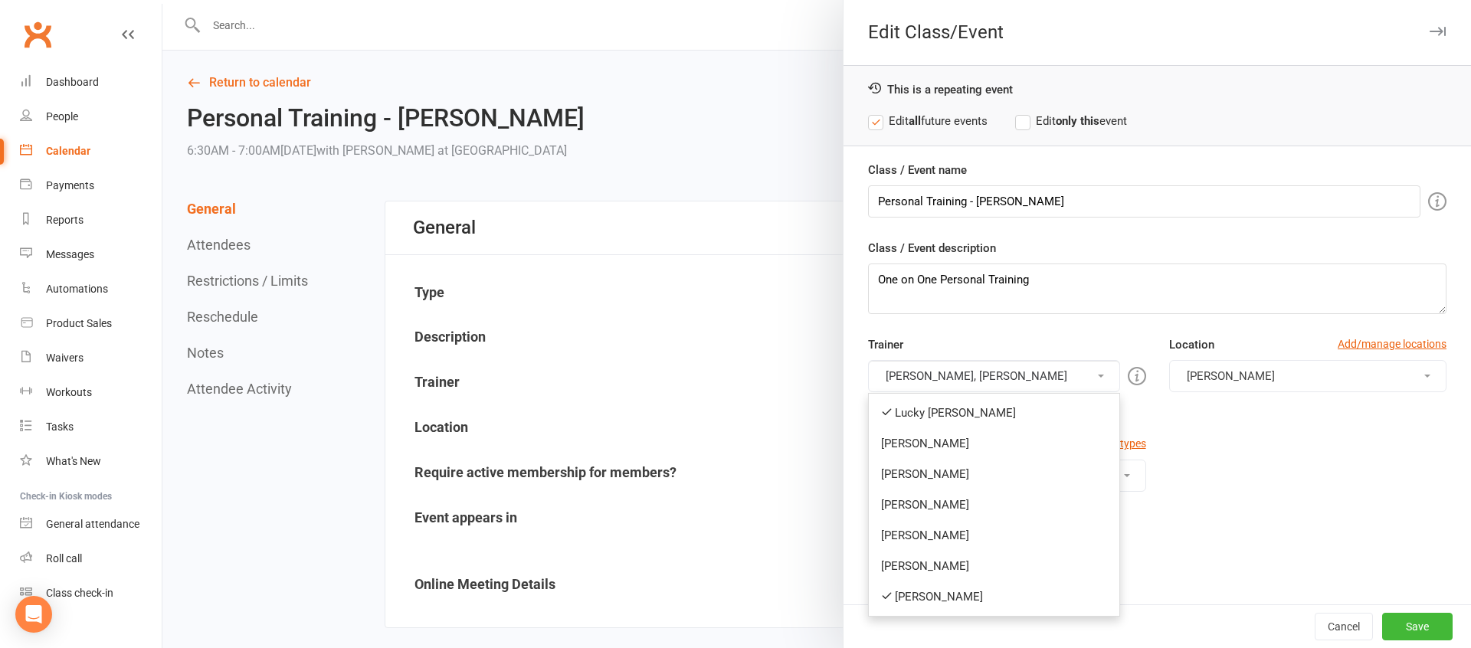
click at [938, 597] on link "[PERSON_NAME]" at bounding box center [994, 596] width 250 height 31
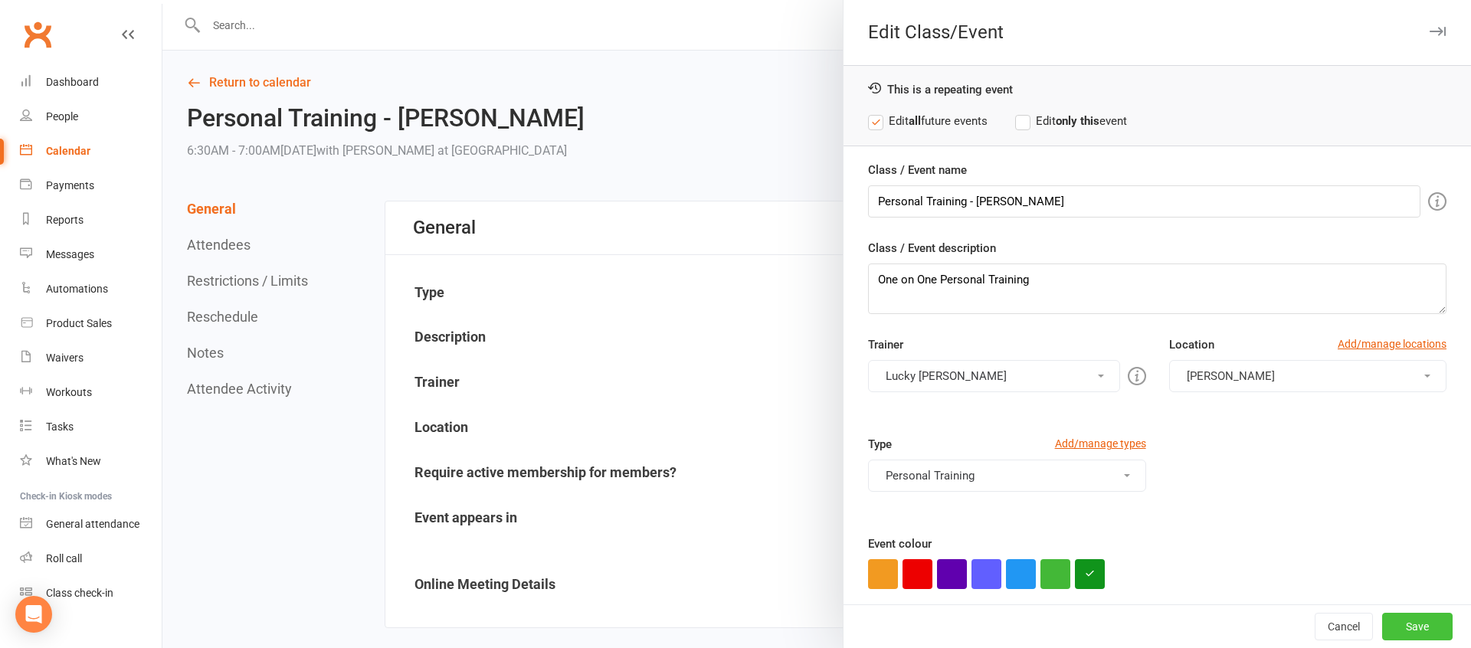
click at [1416, 626] on button "Save" at bounding box center [1417, 627] width 70 height 28
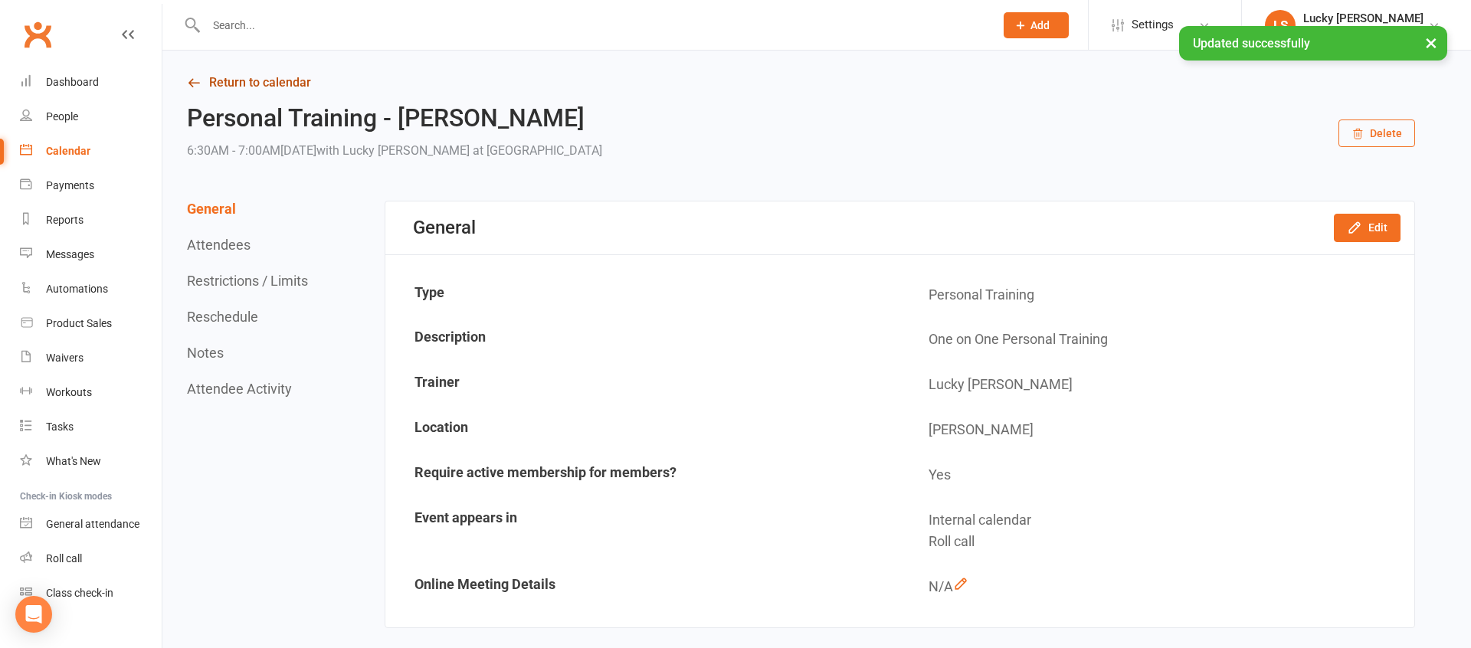
click at [263, 80] on link "Return to calendar" at bounding box center [801, 82] width 1228 height 21
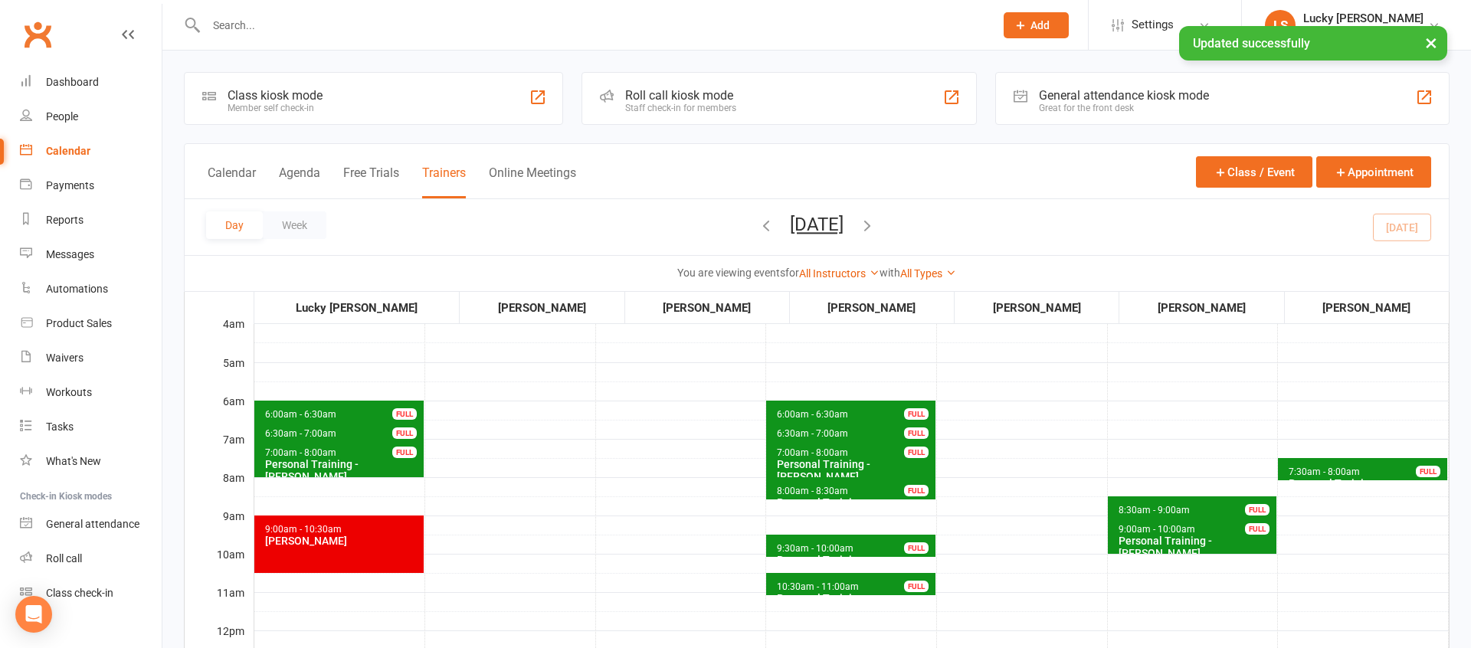
click at [843, 227] on button "[DATE]" at bounding box center [817, 224] width 54 height 21
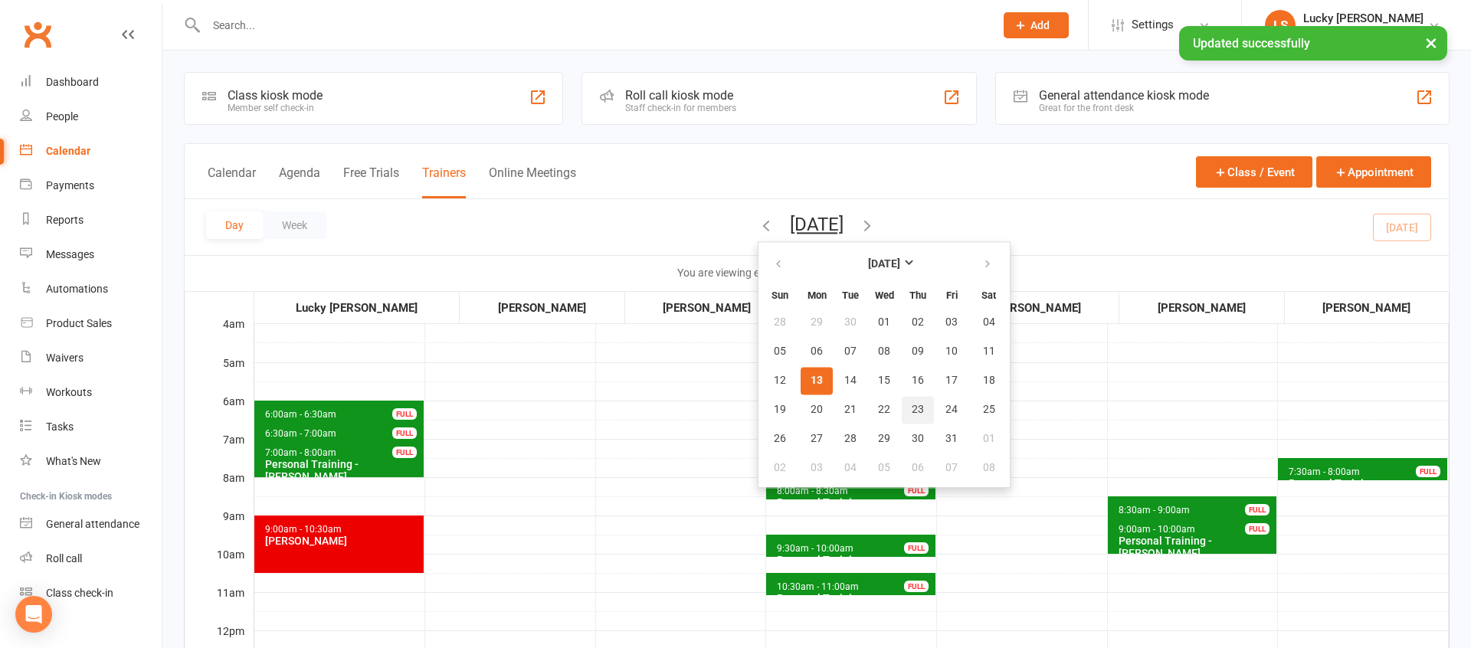
click at [902, 409] on button "23" at bounding box center [918, 410] width 32 height 28
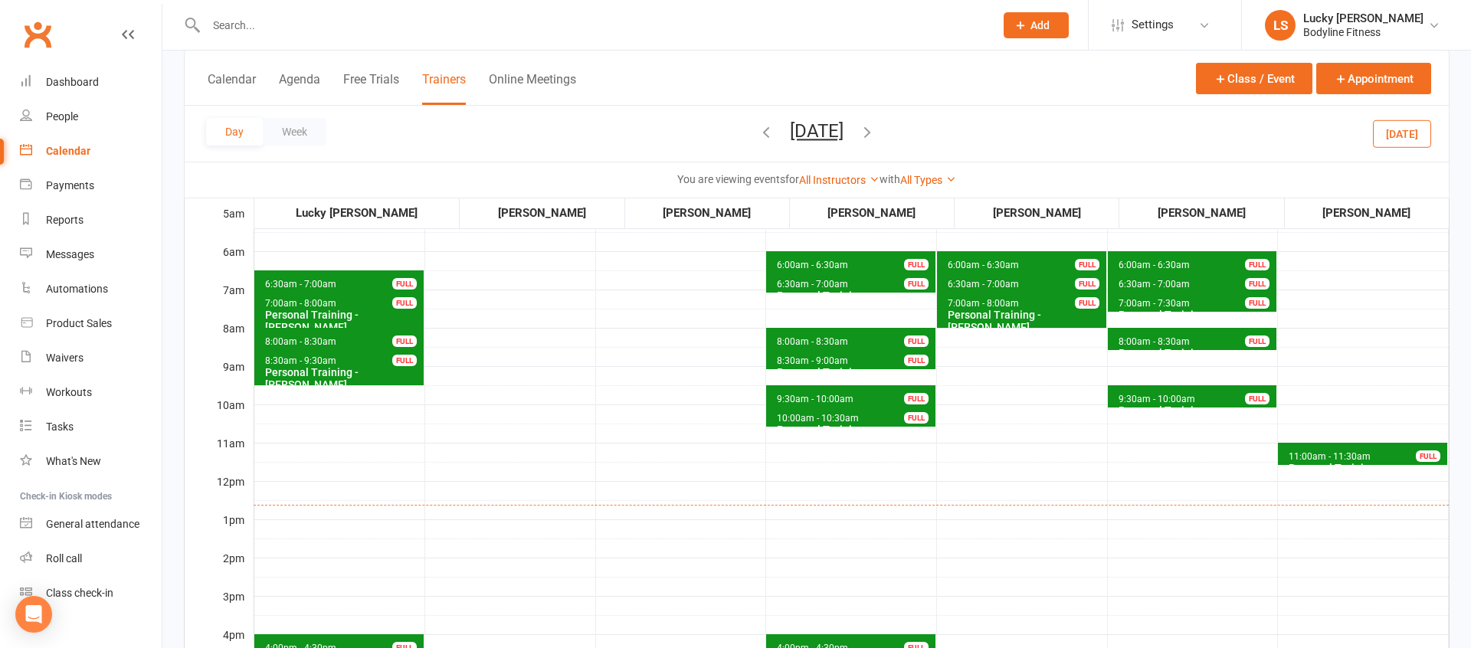
scroll to position [149, 0]
click at [876, 132] on icon "button" at bounding box center [867, 131] width 17 height 17
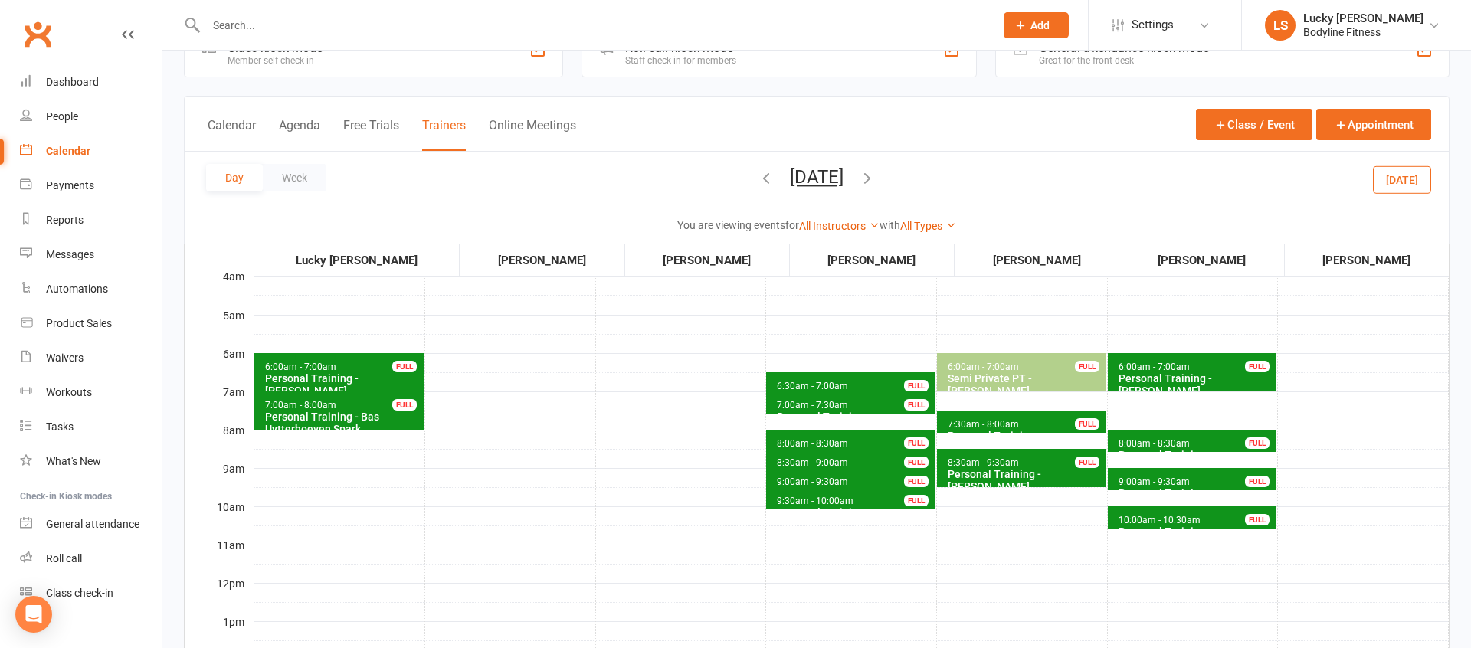
scroll to position [73, 0]
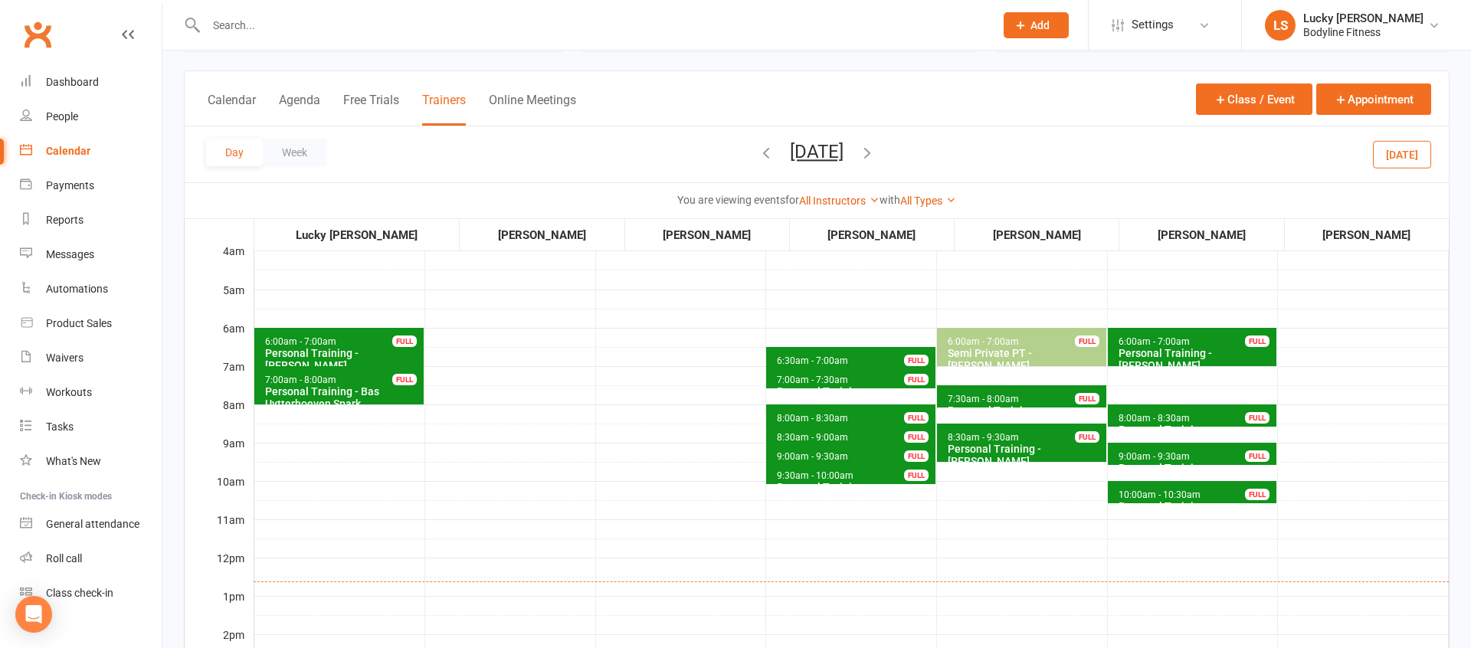
click at [790, 147] on button "[DATE]" at bounding box center [817, 151] width 54 height 21
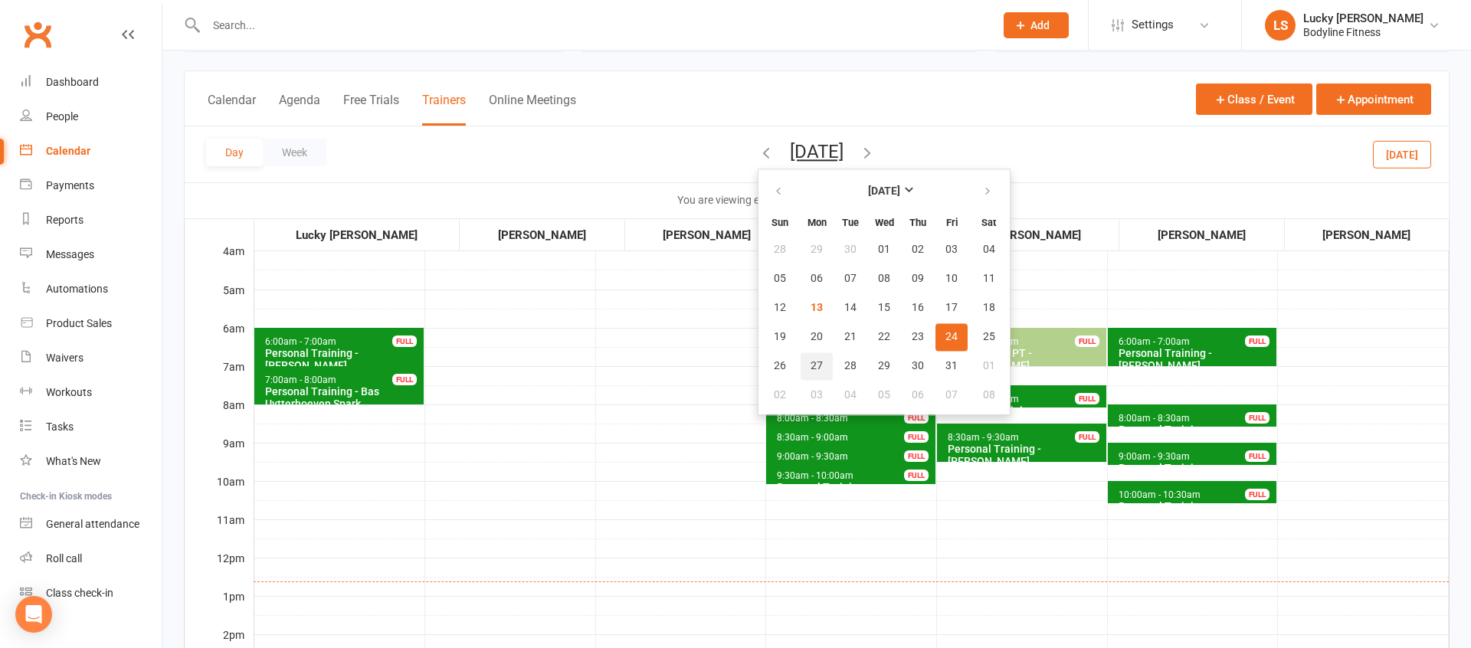
click at [810, 369] on span "27" at bounding box center [816, 366] width 12 height 12
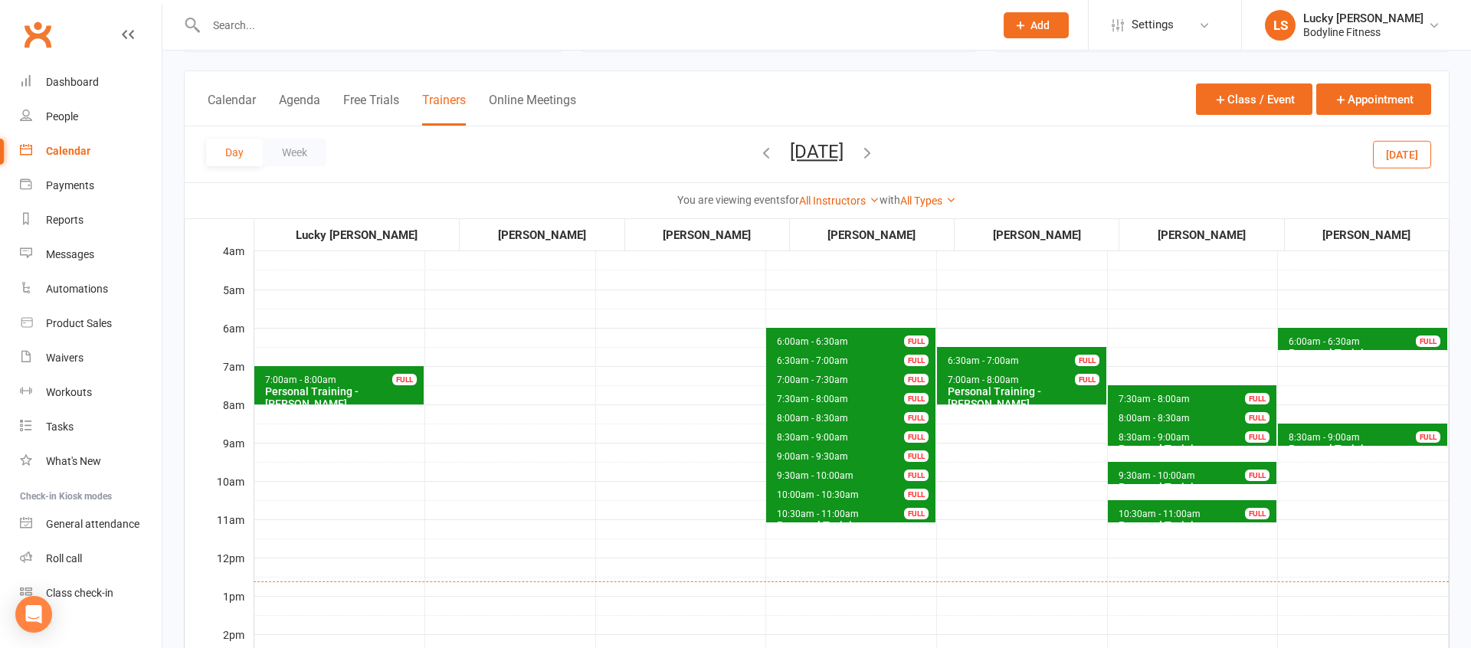
click at [1307, 437] on span "8:30am - 9:00am" at bounding box center [1324, 437] width 73 height 11
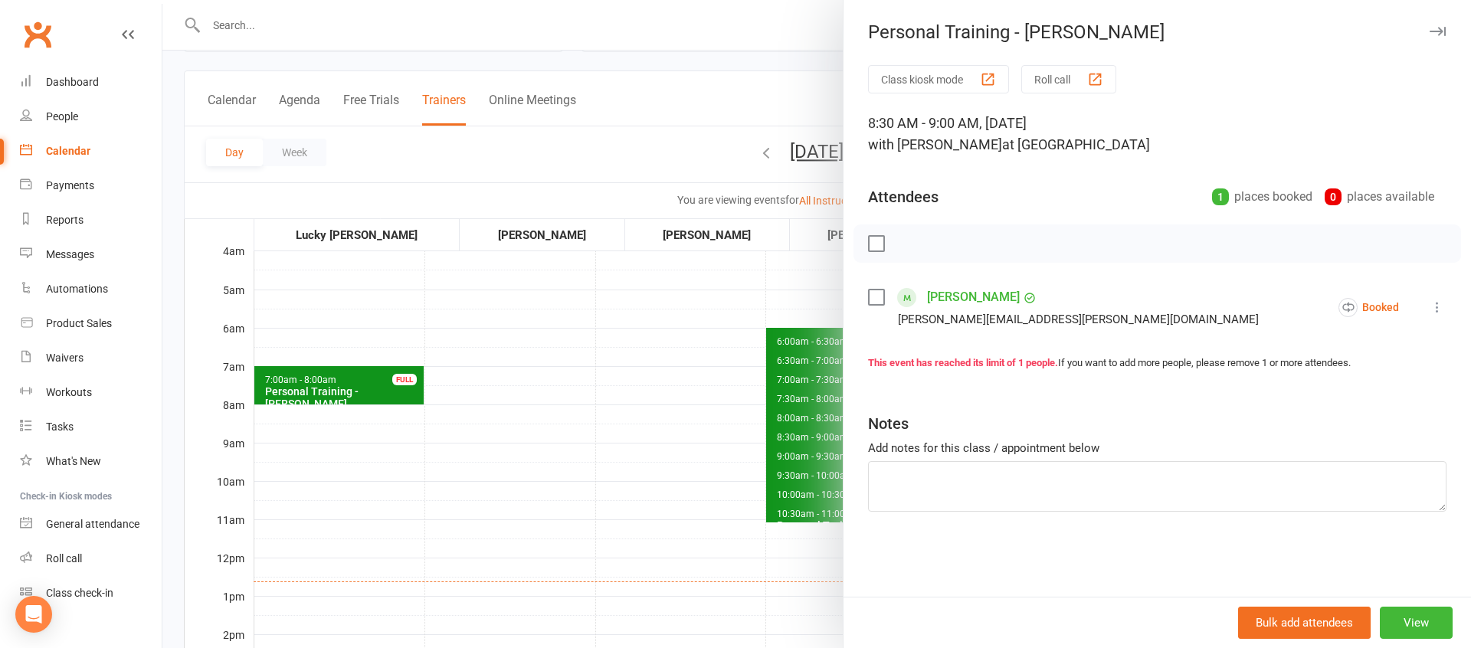
click at [492, 455] on div at bounding box center [816, 324] width 1308 height 648
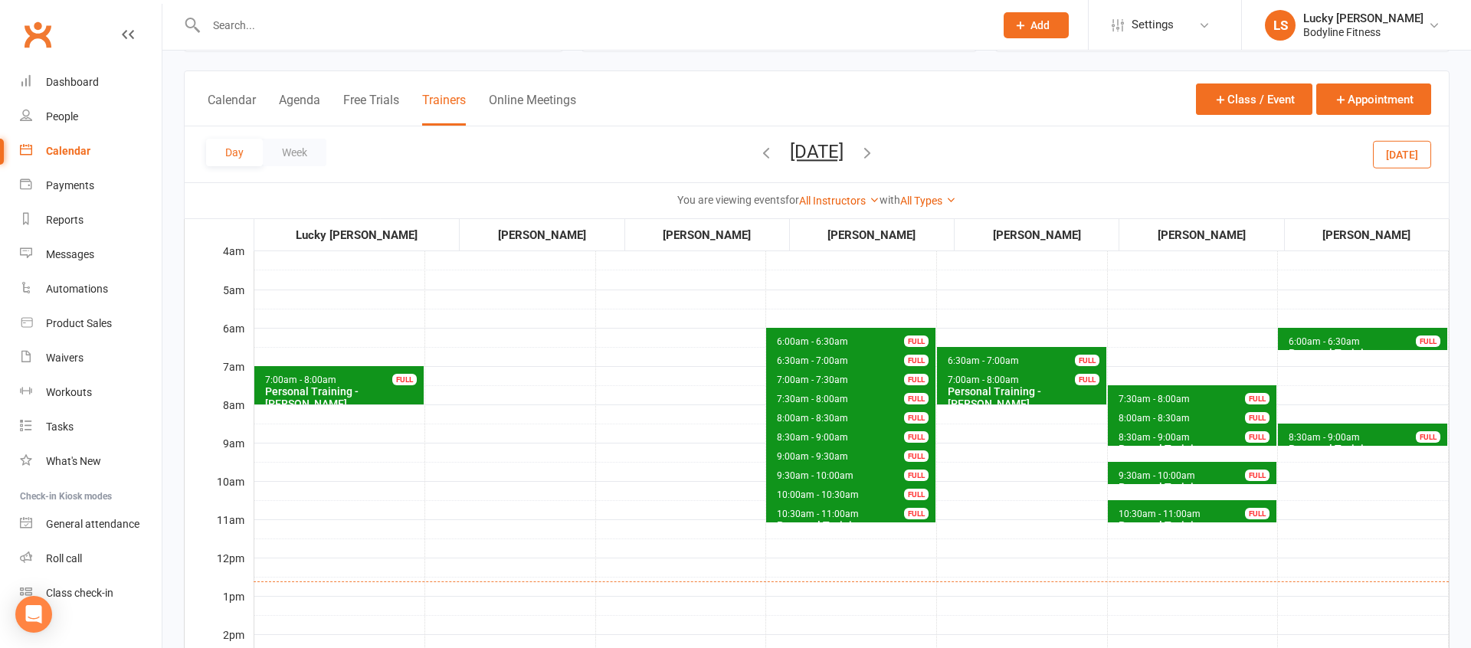
click at [1347, 343] on span "6:00am - 6:30am" at bounding box center [1324, 341] width 73 height 11
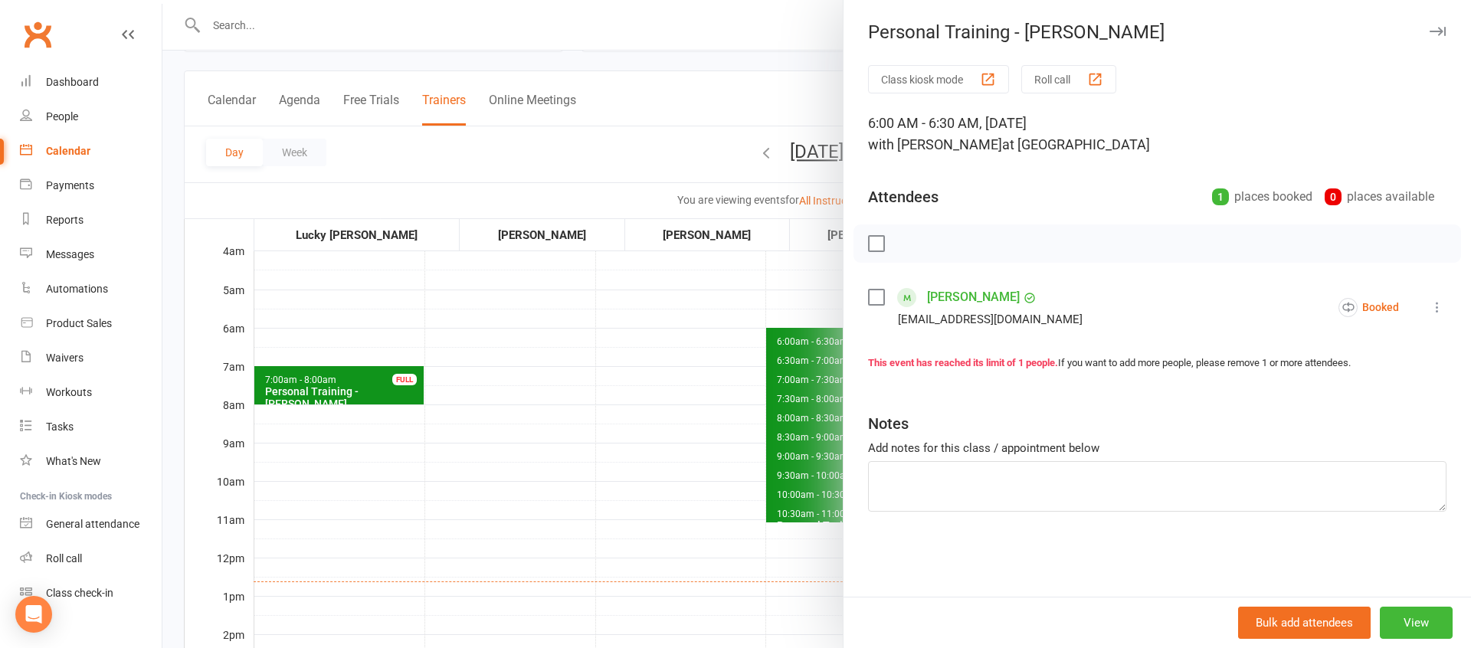
click at [674, 362] on div at bounding box center [816, 324] width 1308 height 648
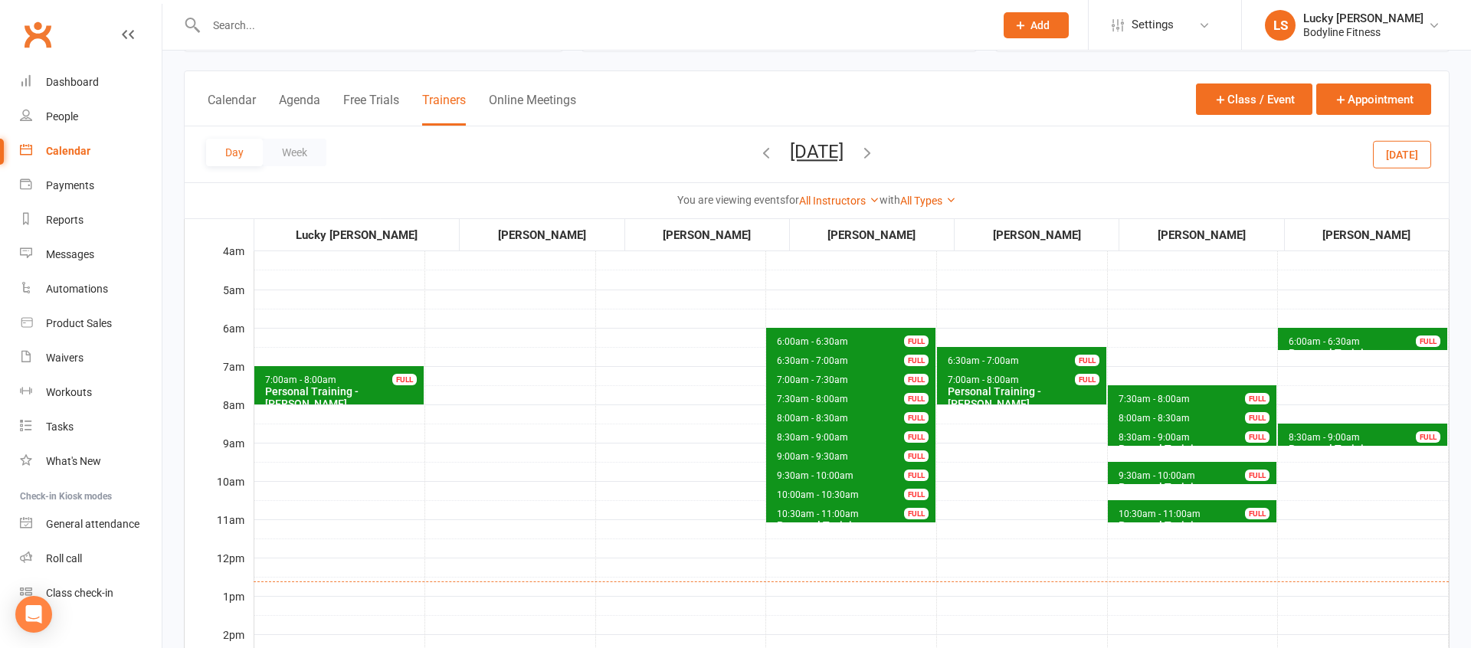
click at [876, 154] on icon "button" at bounding box center [867, 152] width 17 height 17
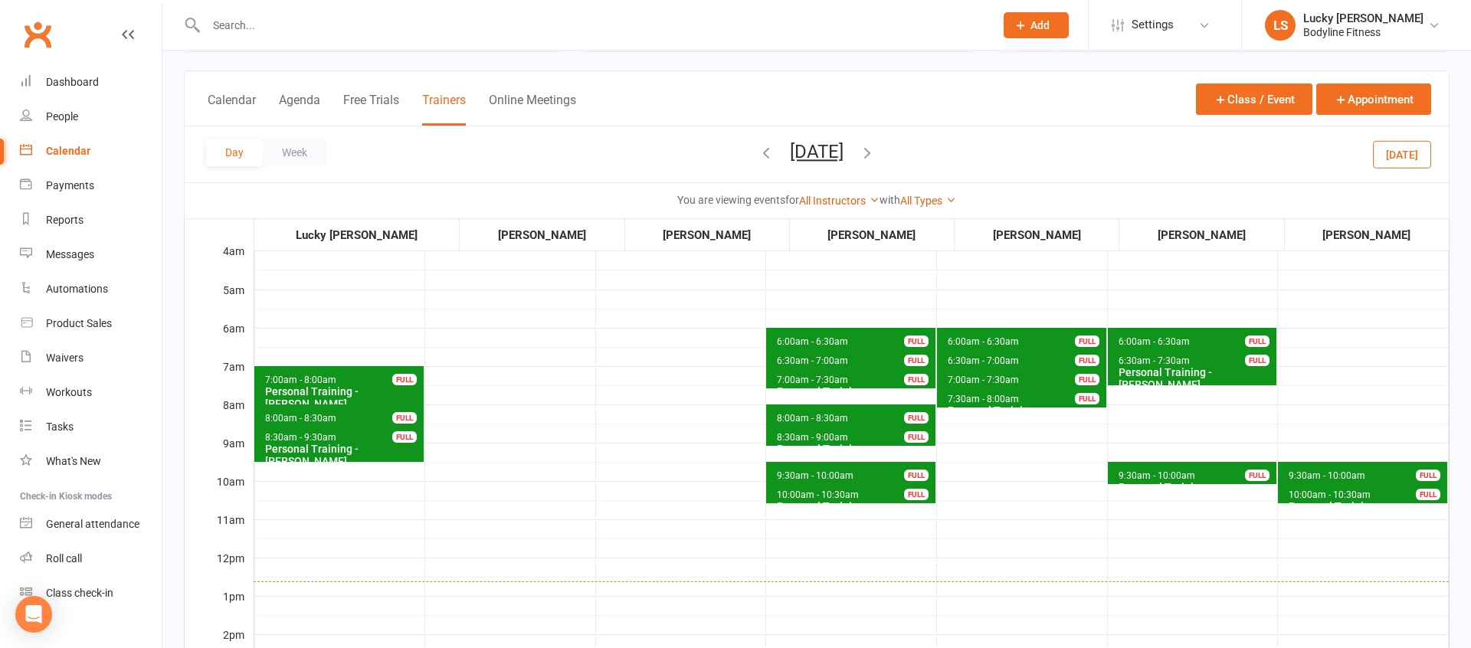
click at [1290, 476] on span "9:30am - 10:00am" at bounding box center [1327, 475] width 78 height 11
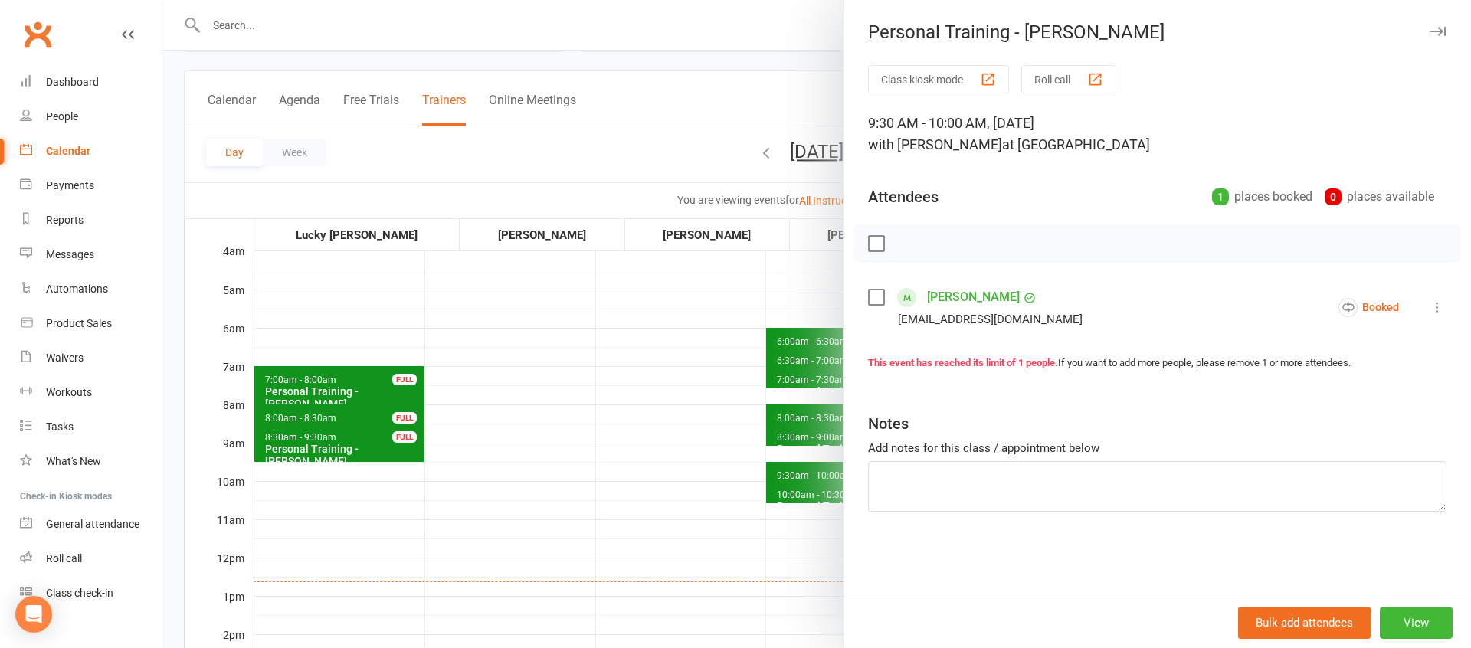
click at [551, 506] on div at bounding box center [816, 324] width 1308 height 648
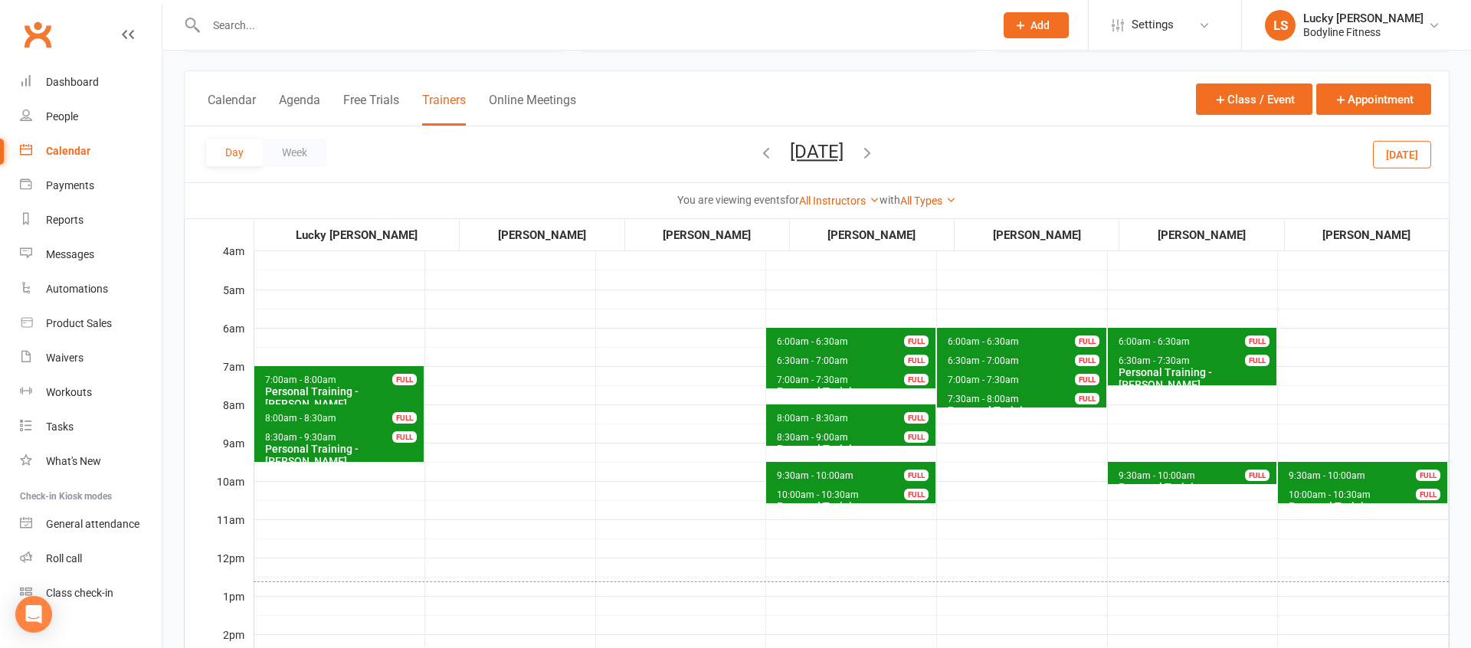
click at [1298, 492] on span "10:00am - 10:30am" at bounding box center [1329, 494] width 83 height 11
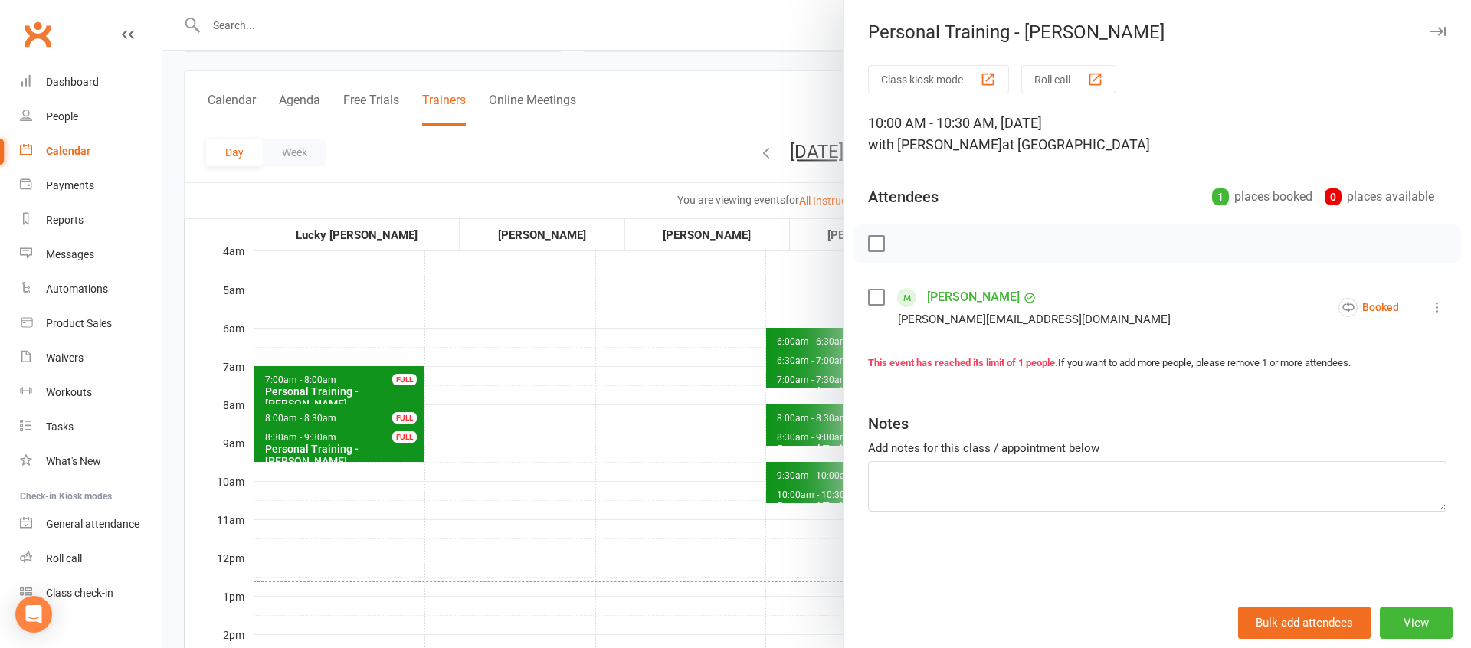
click at [739, 499] on div at bounding box center [816, 324] width 1308 height 648
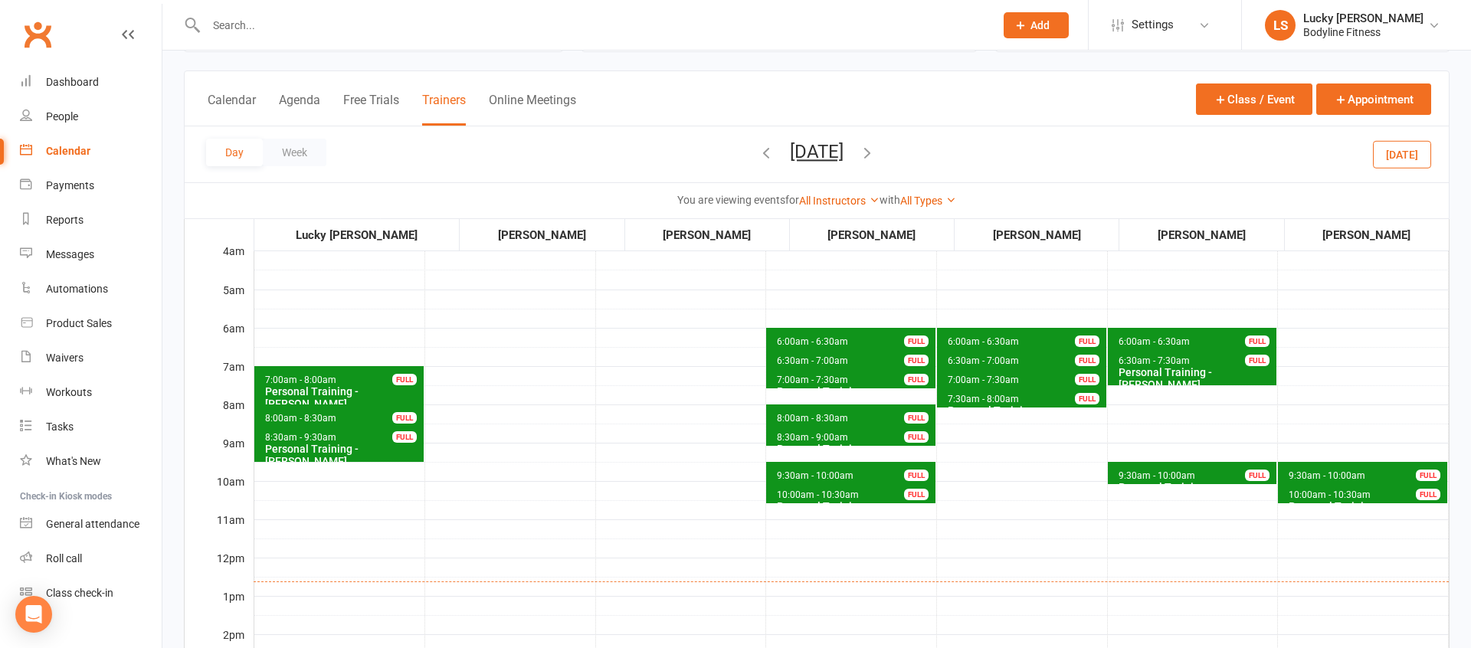
click at [876, 149] on icon "button" at bounding box center [867, 152] width 17 height 17
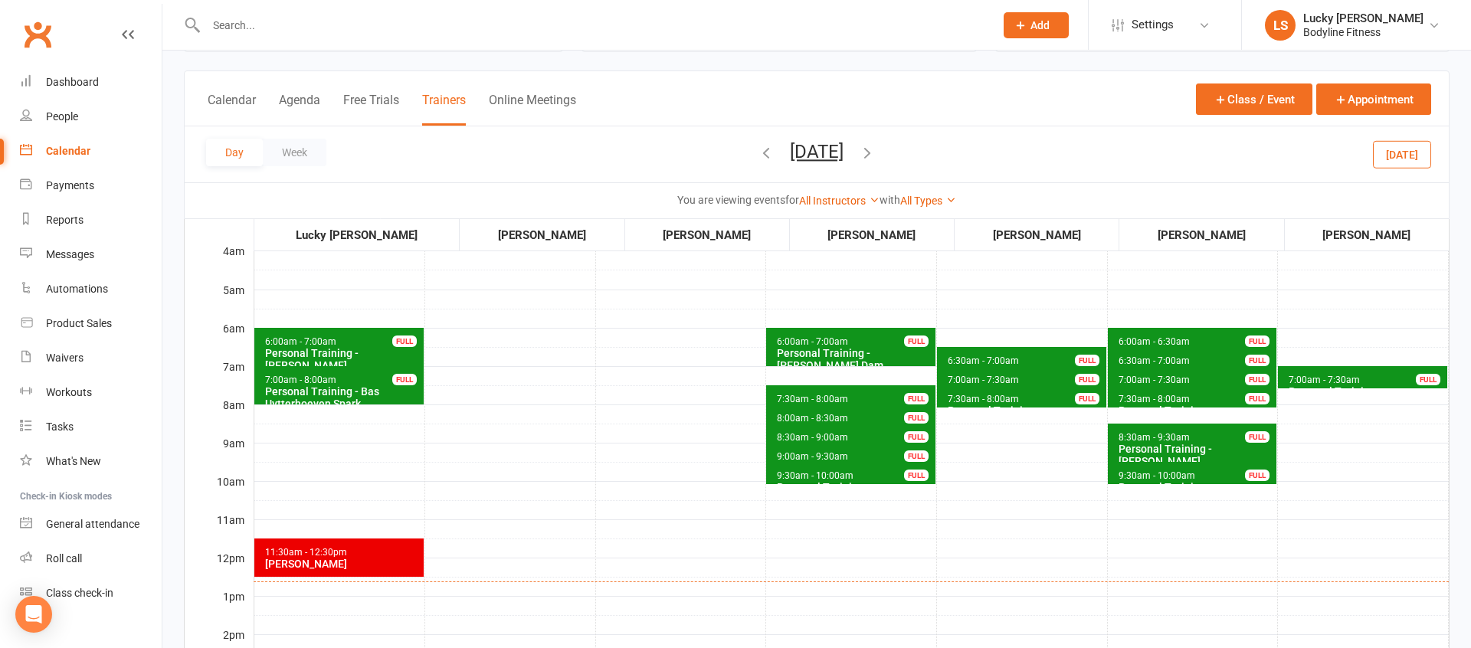
click at [1348, 375] on span "7:00am - 7:30am" at bounding box center [1324, 380] width 73 height 11
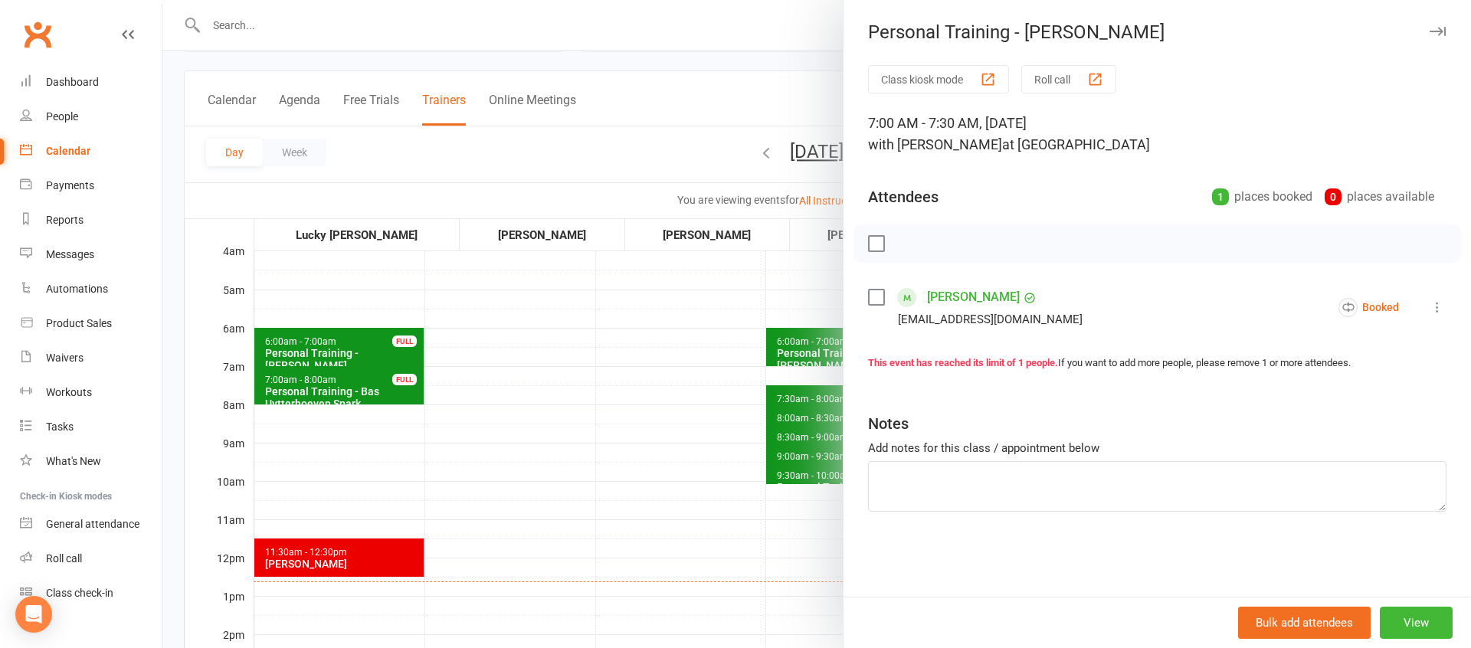
click at [596, 447] on div at bounding box center [816, 324] width 1308 height 648
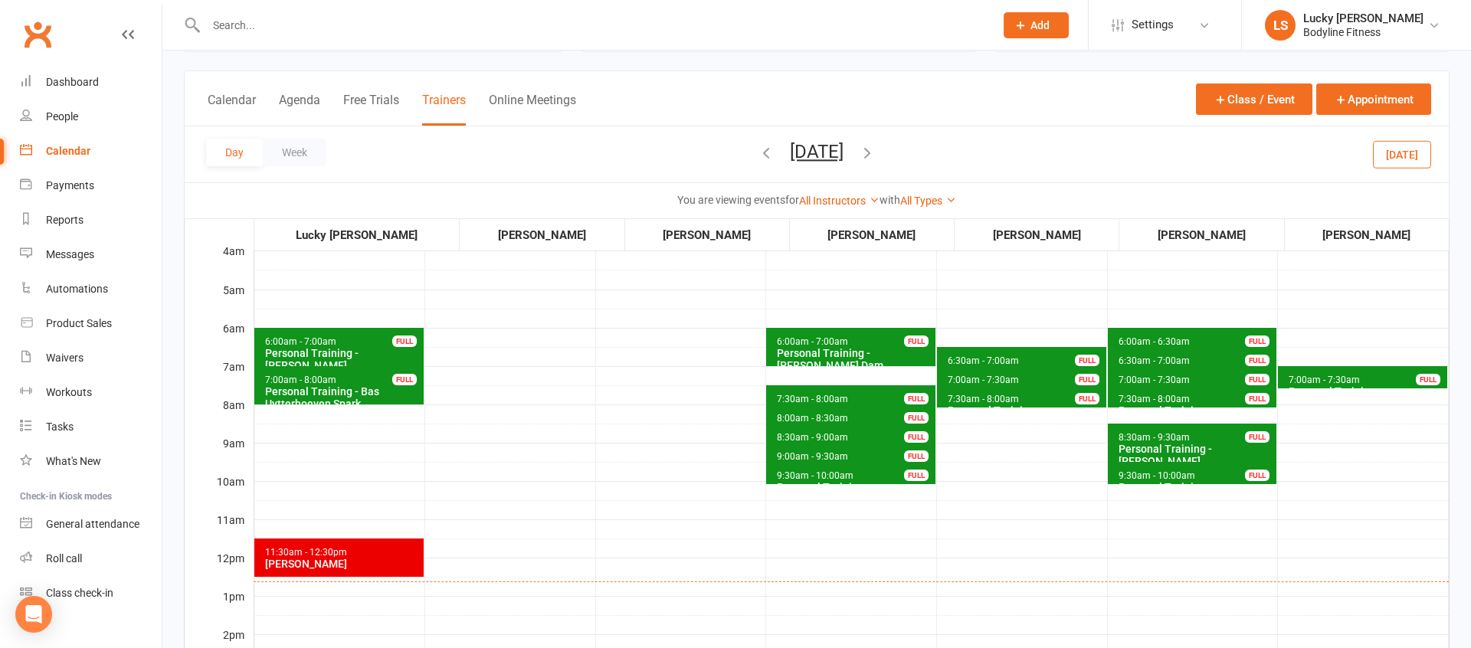
click at [785, 398] on span "7:30am - 8:00am" at bounding box center [812, 399] width 73 height 11
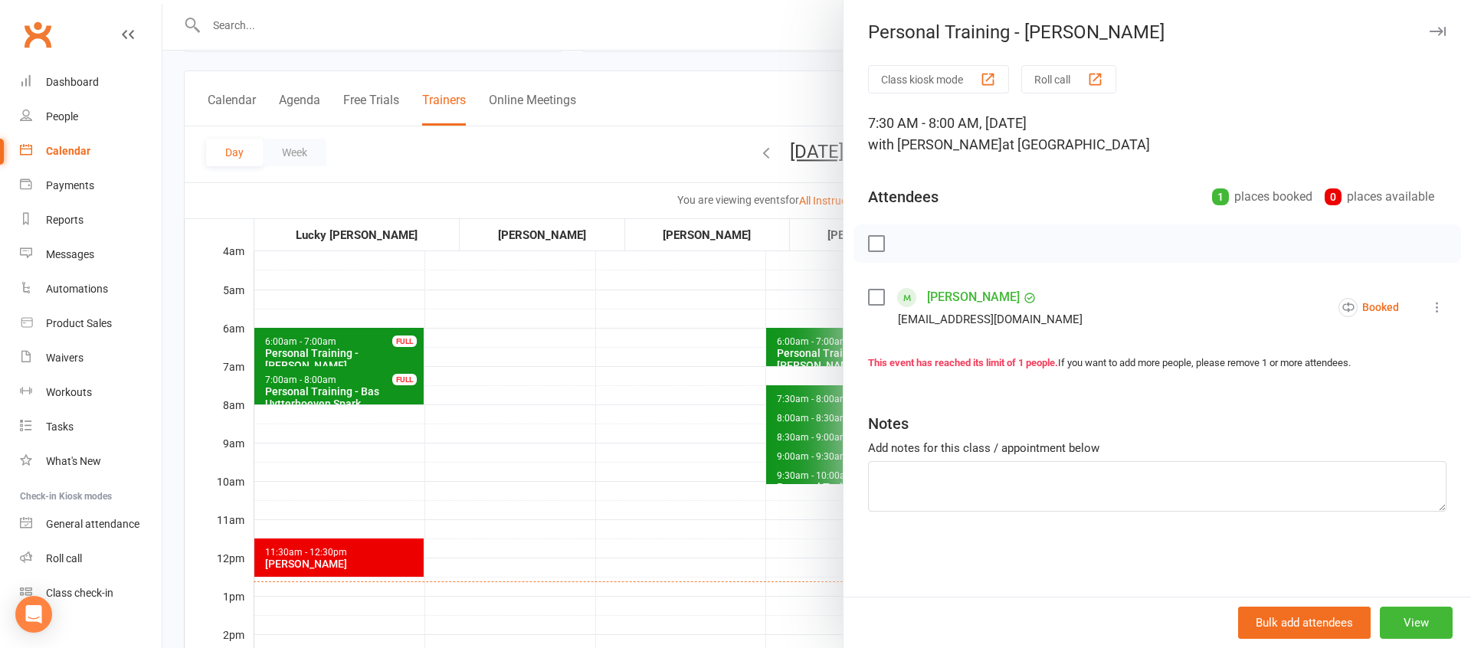
click at [637, 436] on div at bounding box center [816, 324] width 1308 height 648
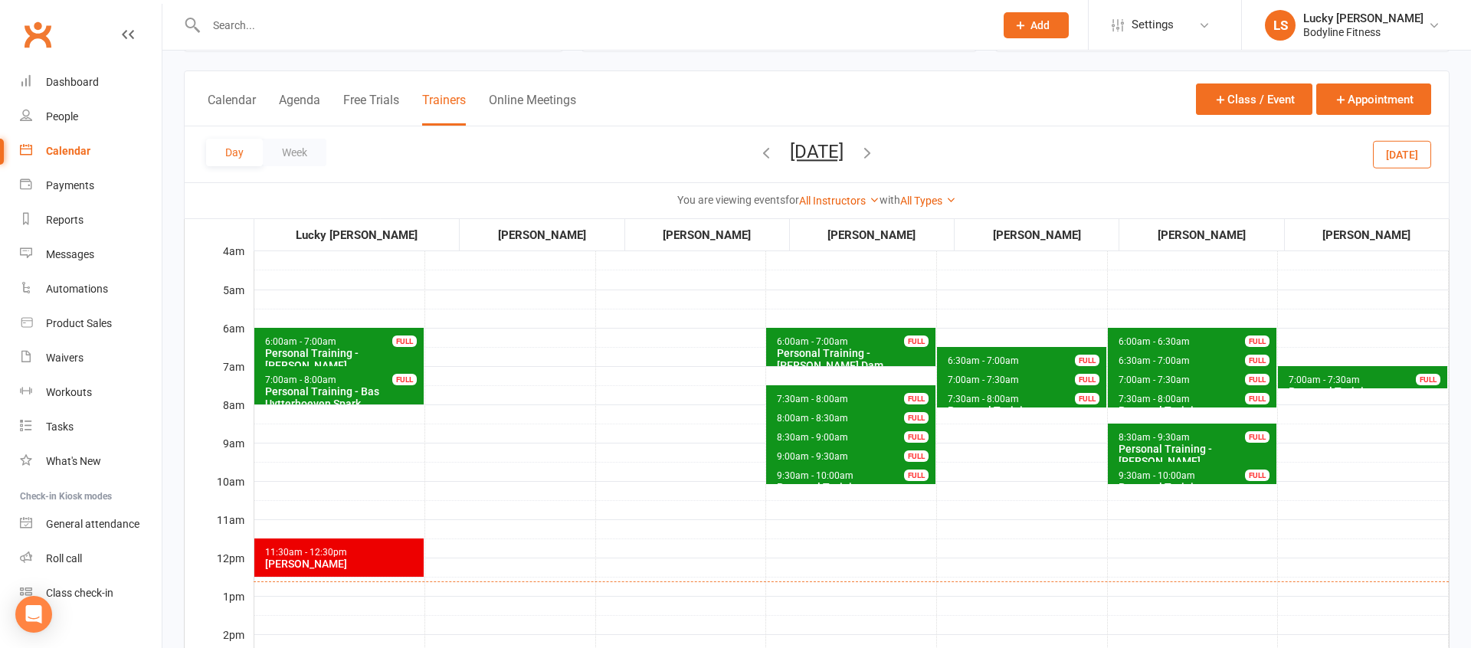
click at [876, 150] on icon "button" at bounding box center [867, 152] width 17 height 17
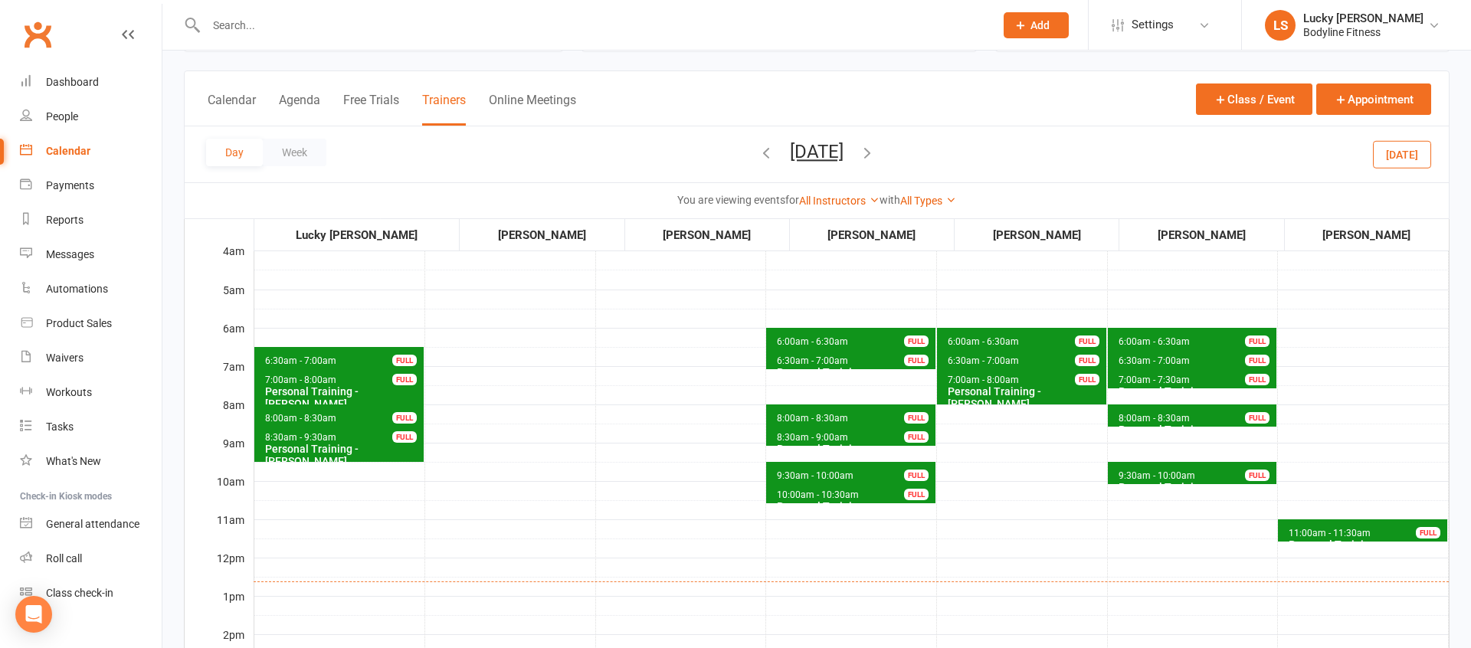
scroll to position [72, 0]
click at [876, 155] on icon "button" at bounding box center [867, 153] width 17 height 17
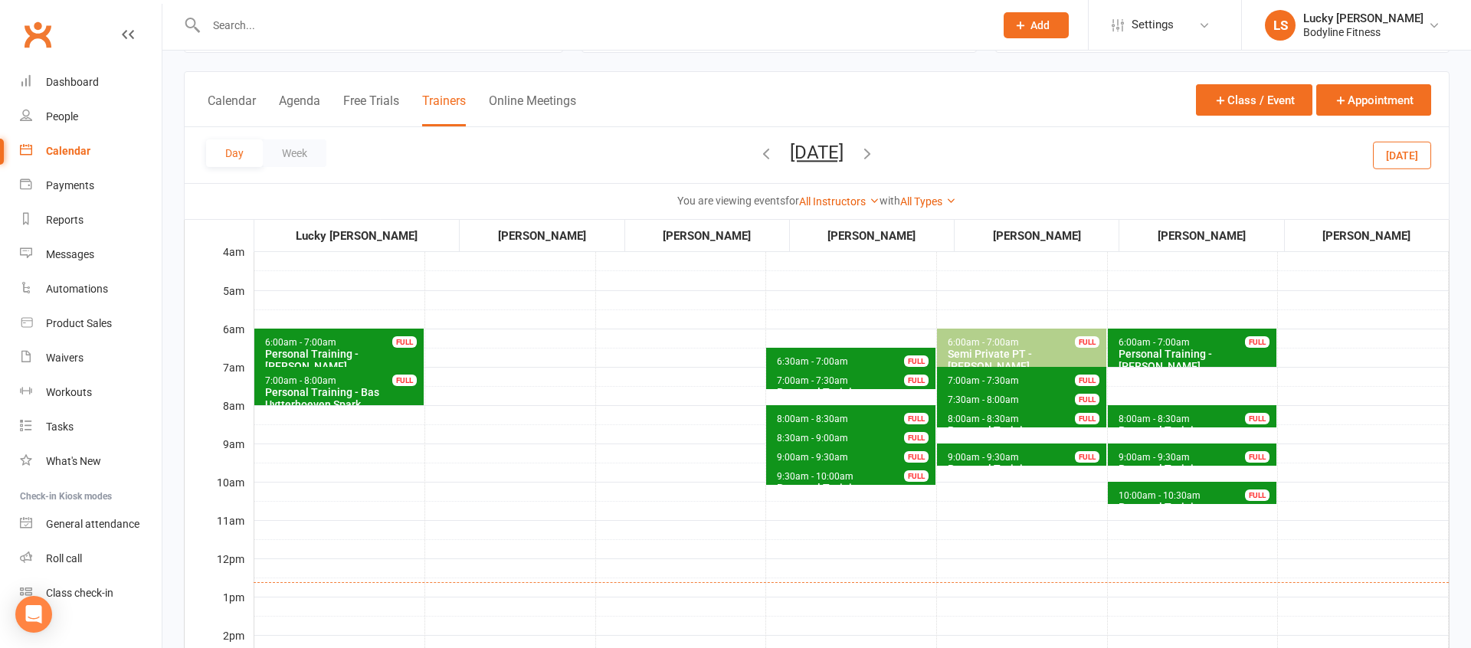
click at [800, 162] on button "[DATE]" at bounding box center [817, 152] width 54 height 21
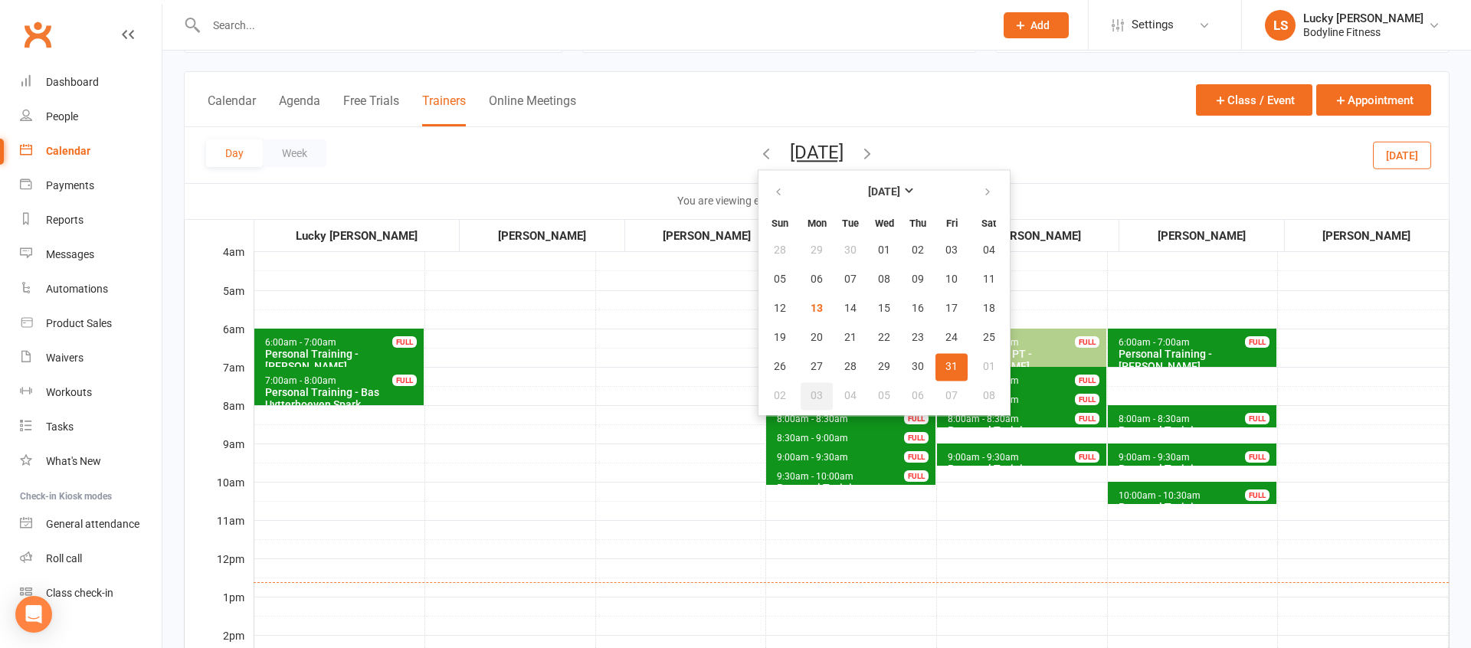
click at [810, 397] on span "03" at bounding box center [816, 396] width 12 height 12
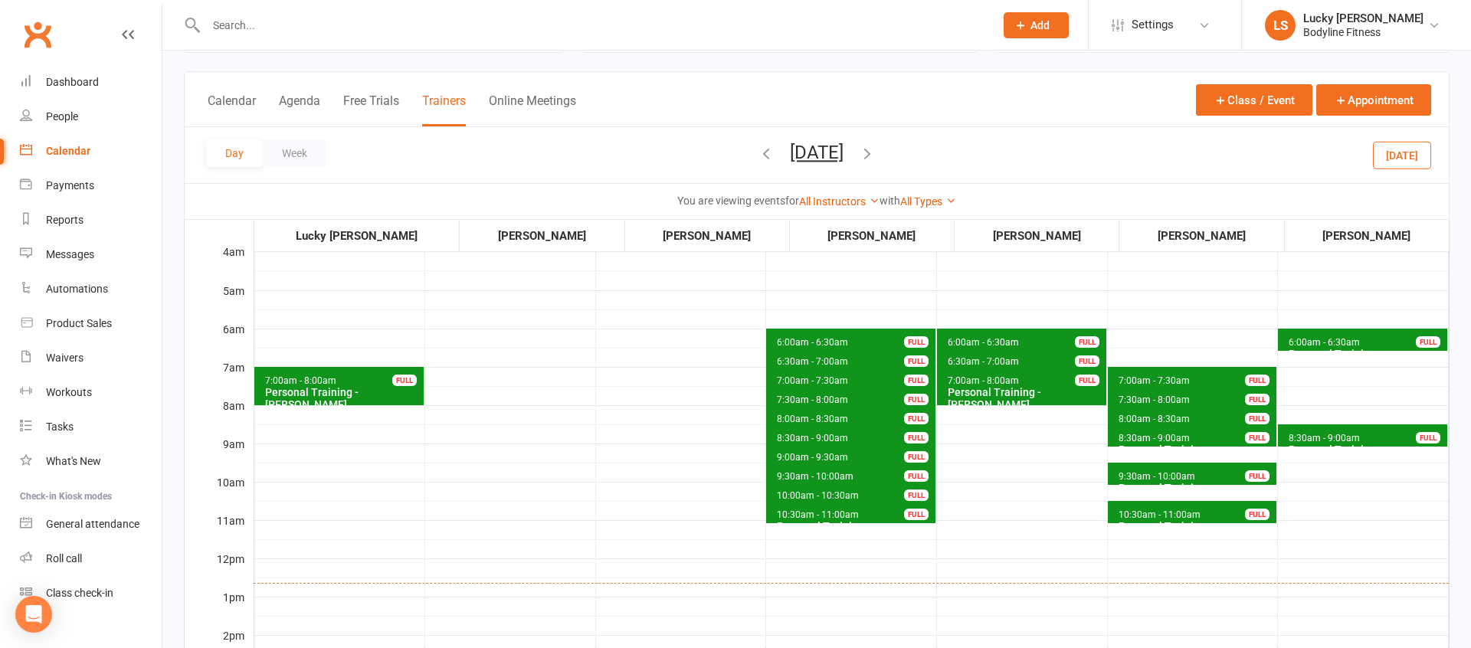
click at [818, 341] on span "6:00am - 6:30am" at bounding box center [812, 342] width 73 height 11
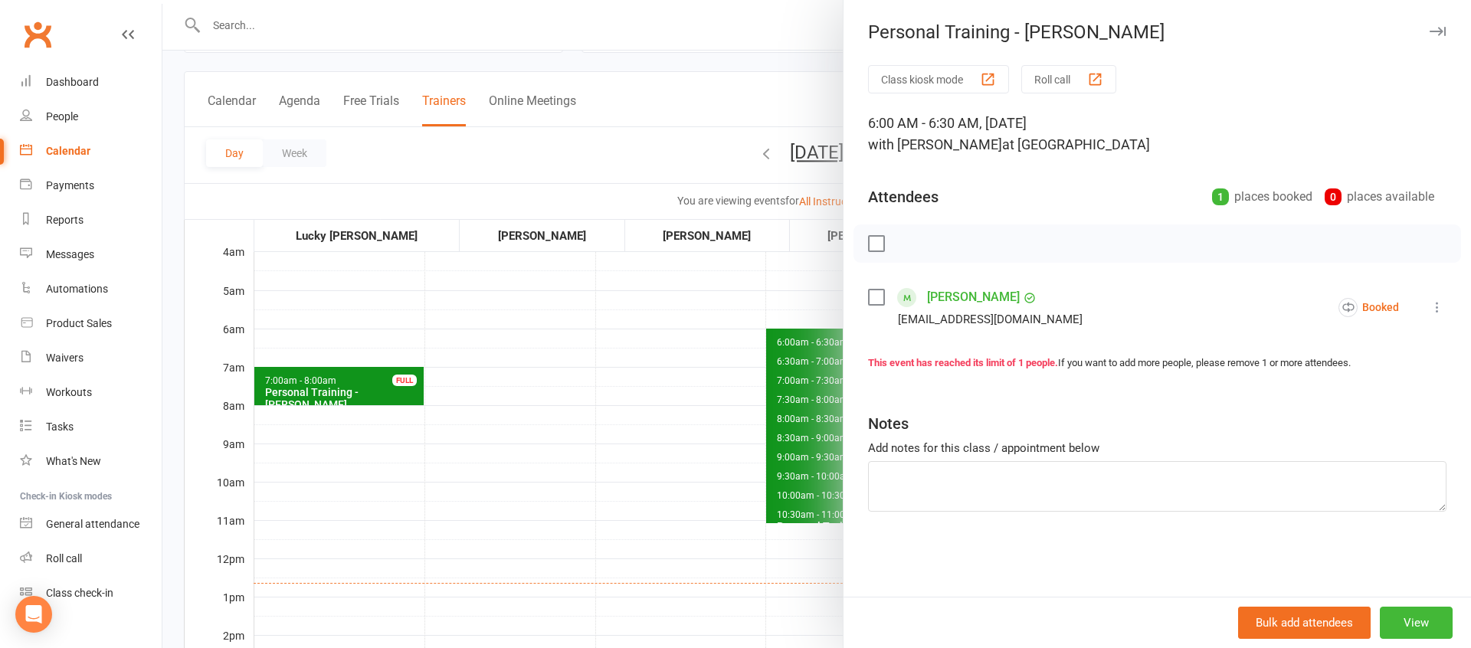
click at [676, 400] on div at bounding box center [816, 324] width 1308 height 648
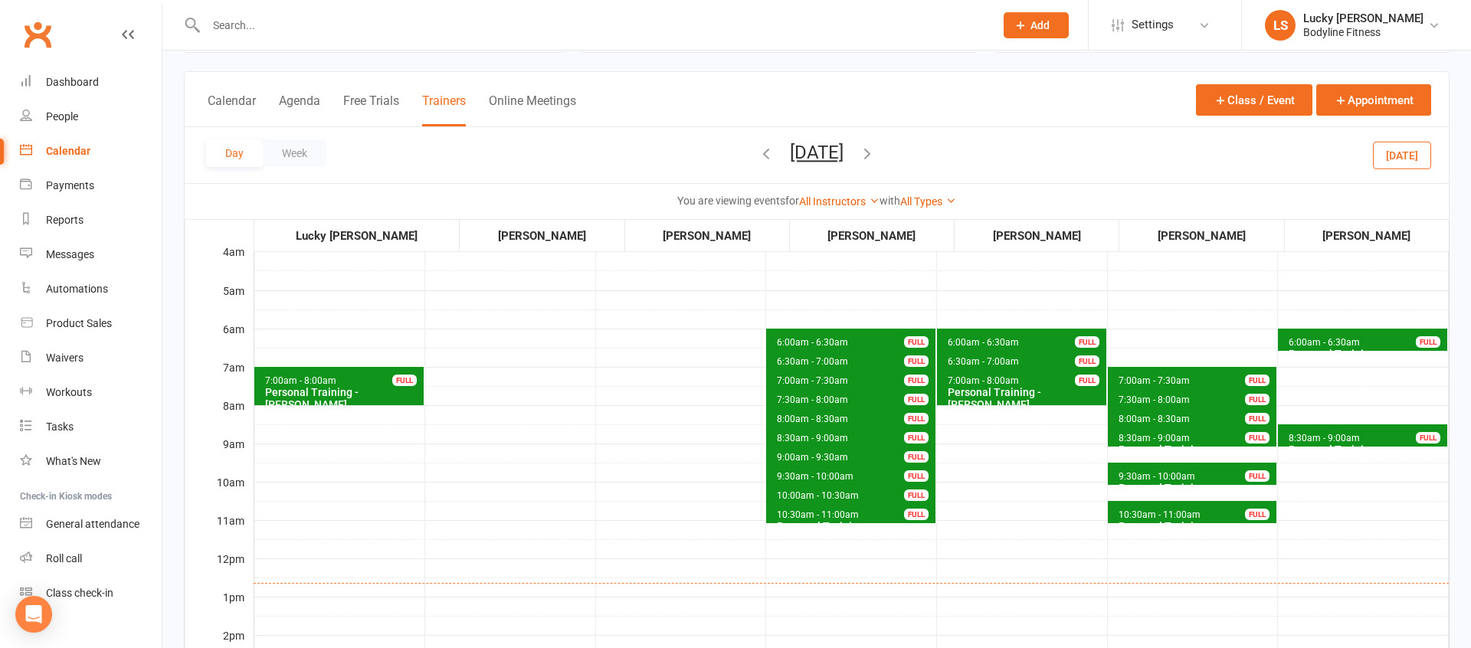
click at [833, 385] on span "7:00am - 7:30am" at bounding box center [812, 380] width 73 height 11
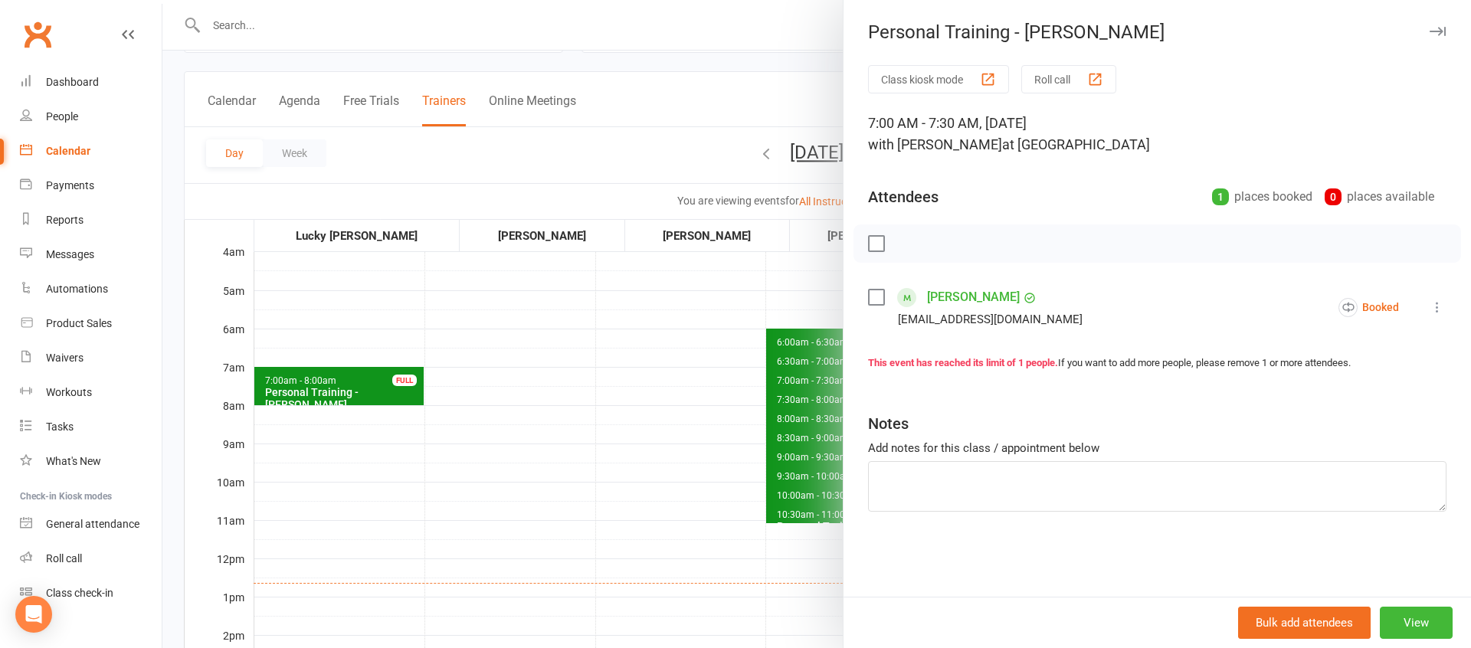
click at [812, 387] on div at bounding box center [816, 324] width 1308 height 648
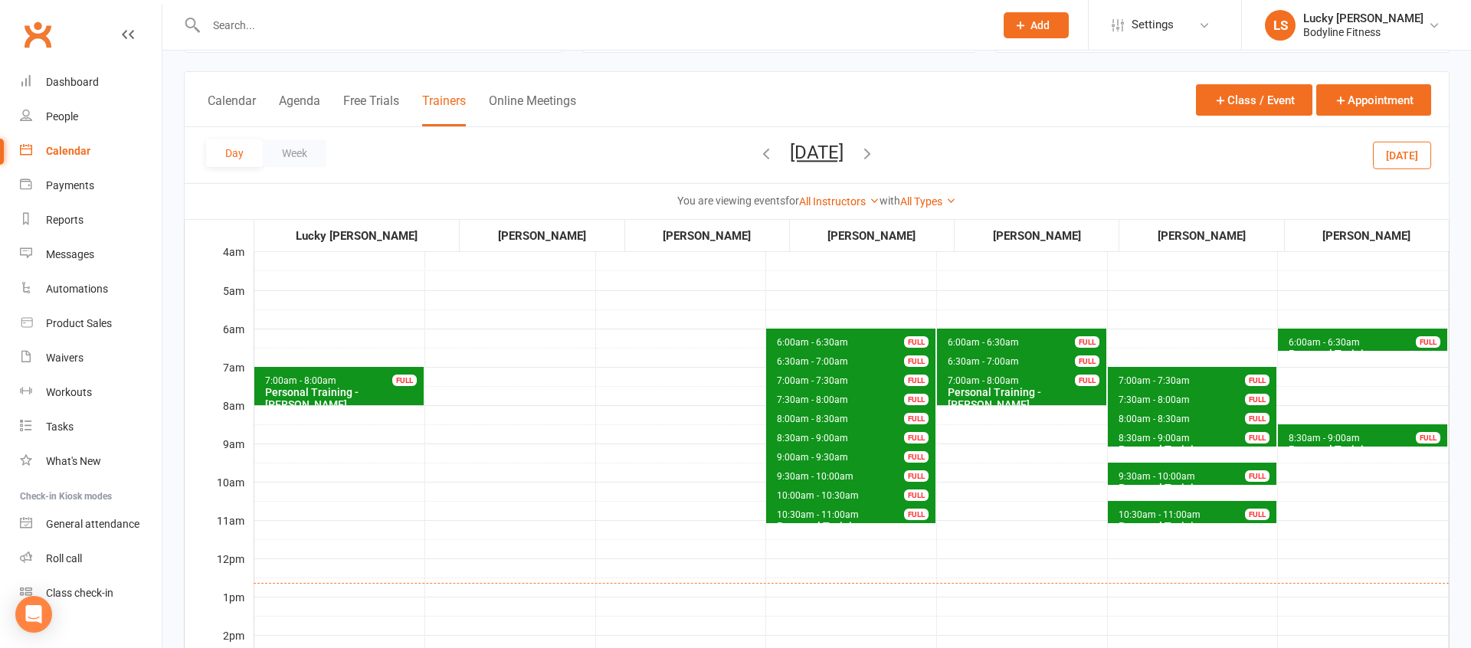
click at [814, 402] on span "7:30am - 8:00am" at bounding box center [812, 399] width 73 height 11
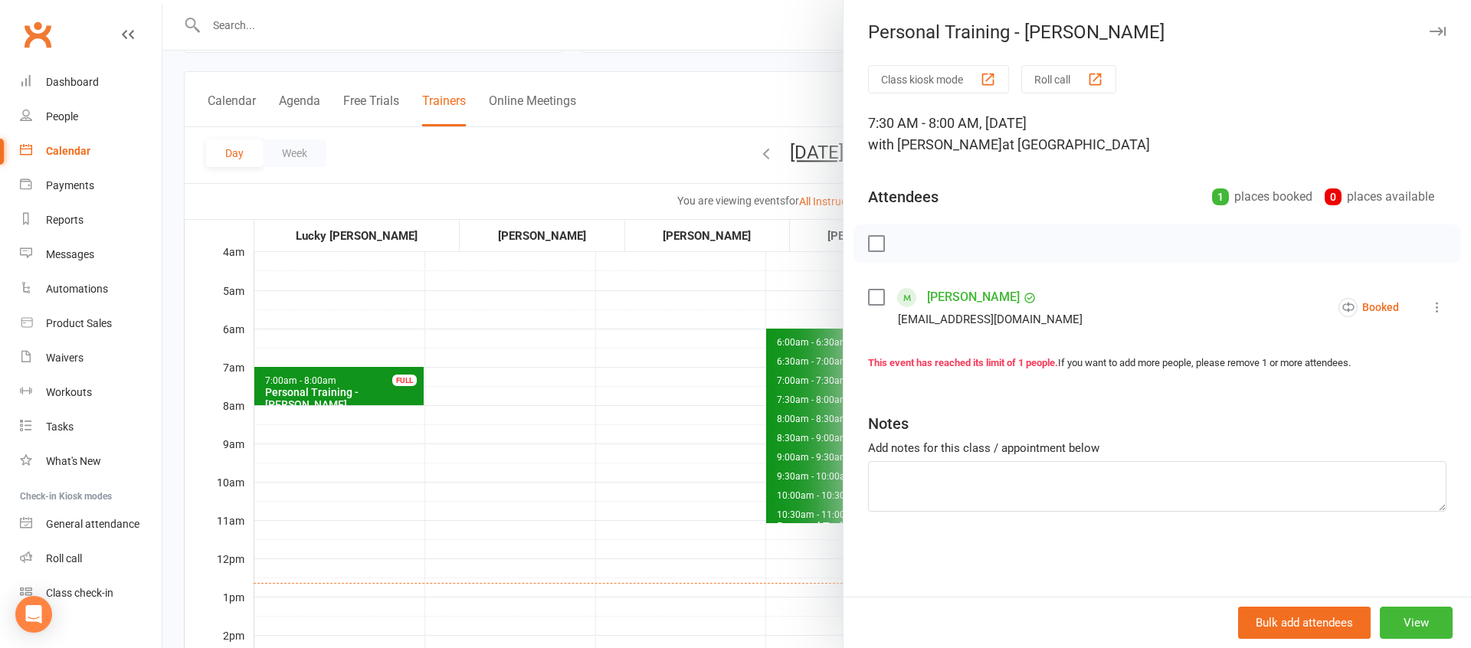
click at [683, 420] on div at bounding box center [816, 324] width 1308 height 648
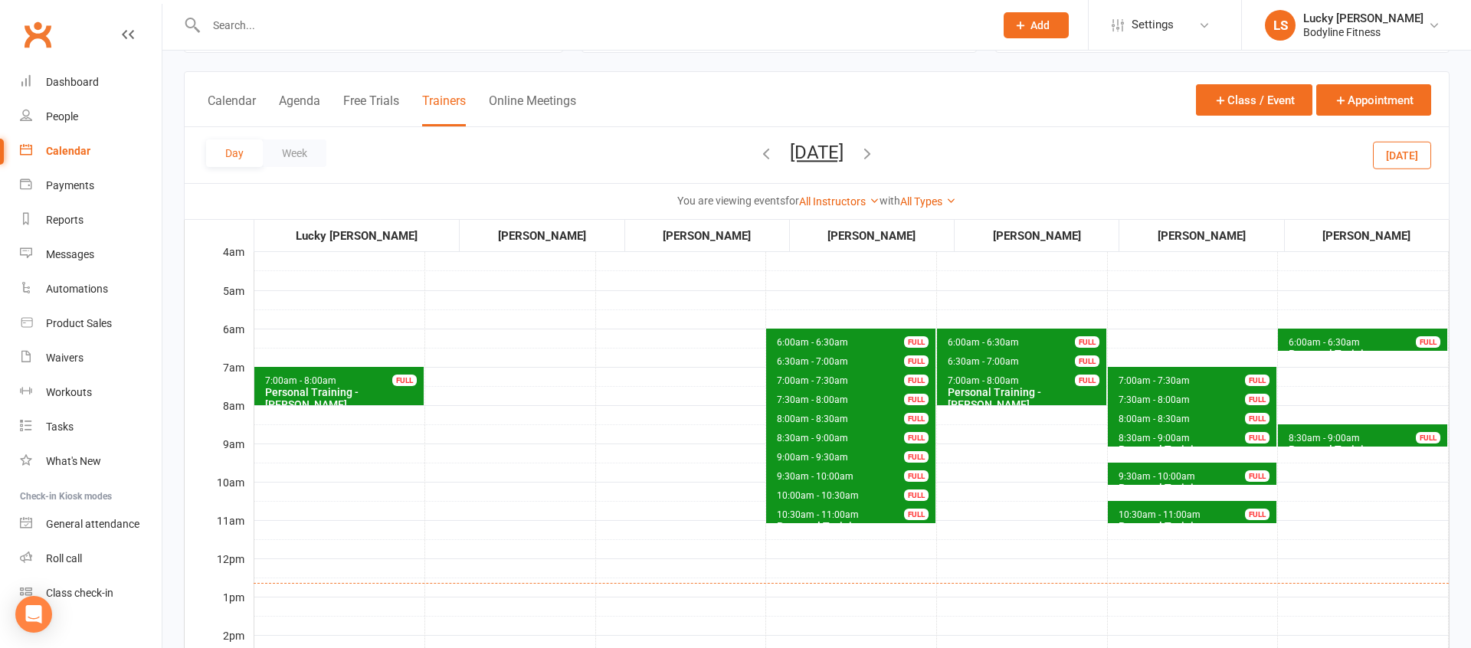
click at [1311, 439] on span "8:30am - 9:00am" at bounding box center [1324, 438] width 73 height 11
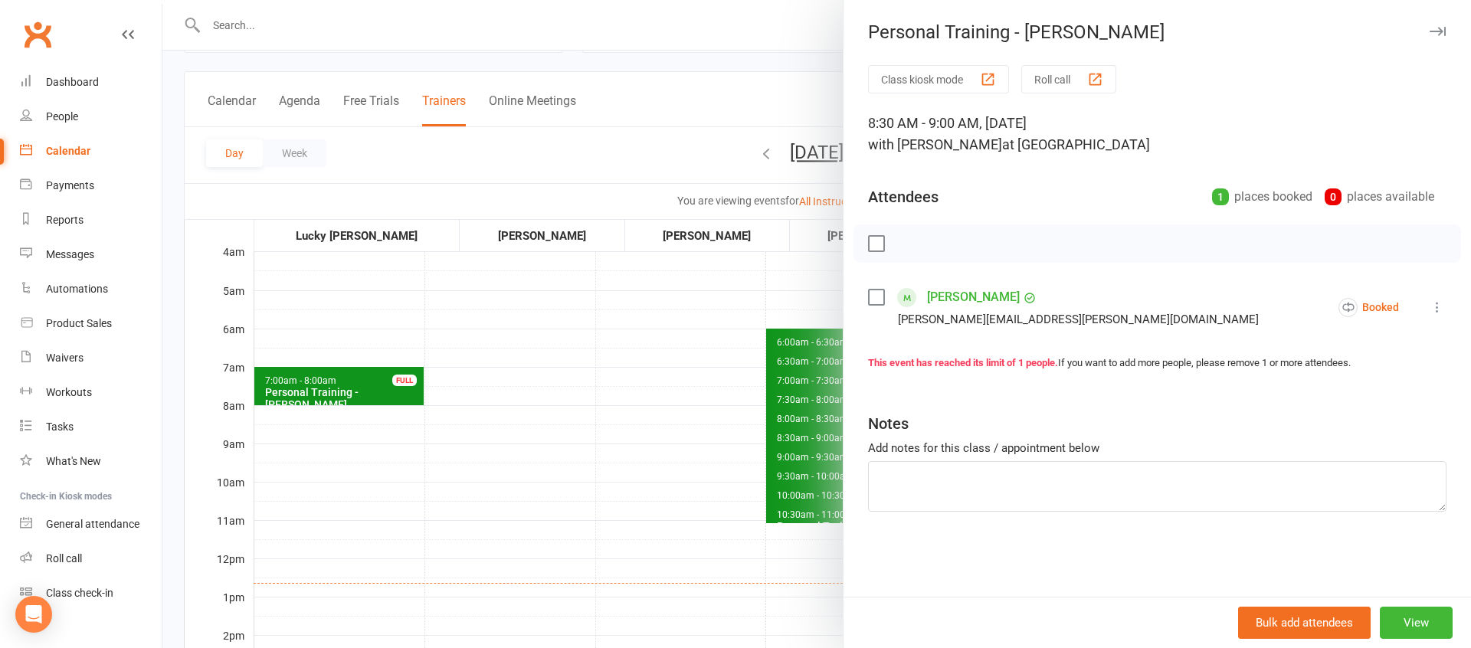
click at [614, 446] on div at bounding box center [816, 324] width 1308 height 648
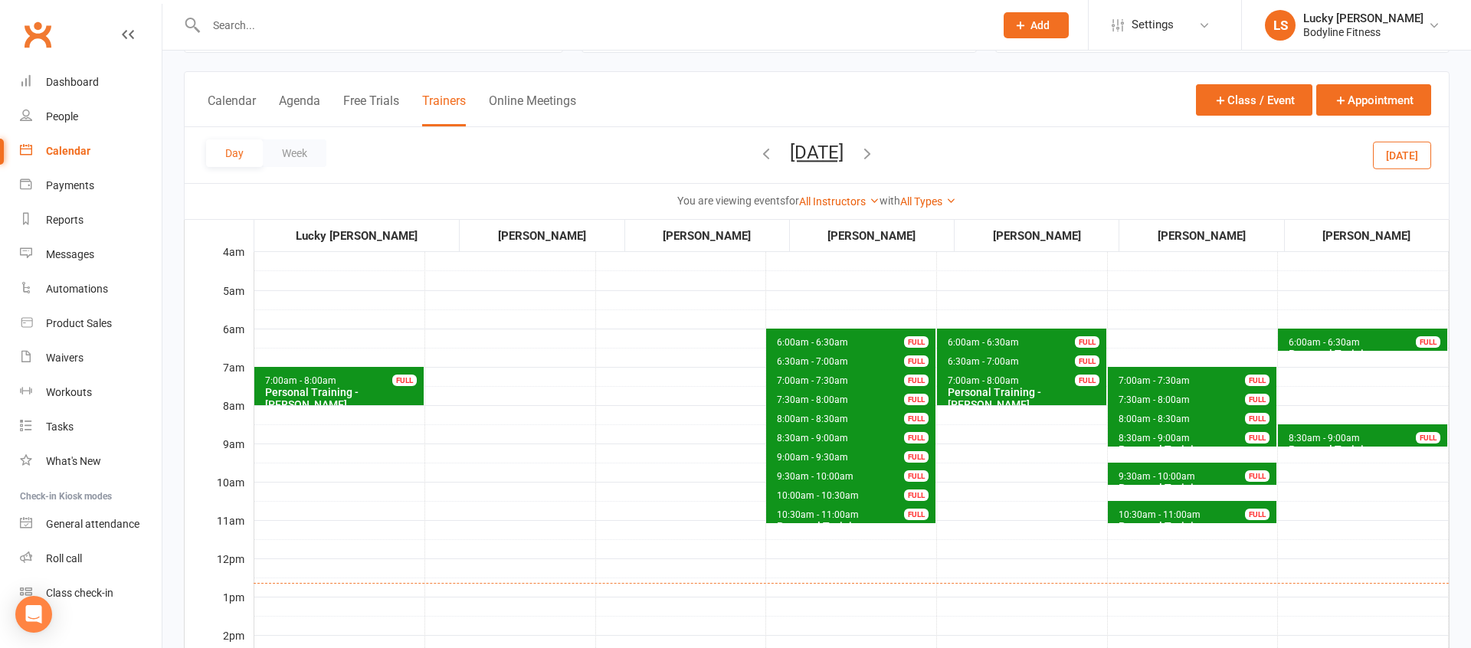
click at [876, 151] on icon "button" at bounding box center [867, 153] width 17 height 17
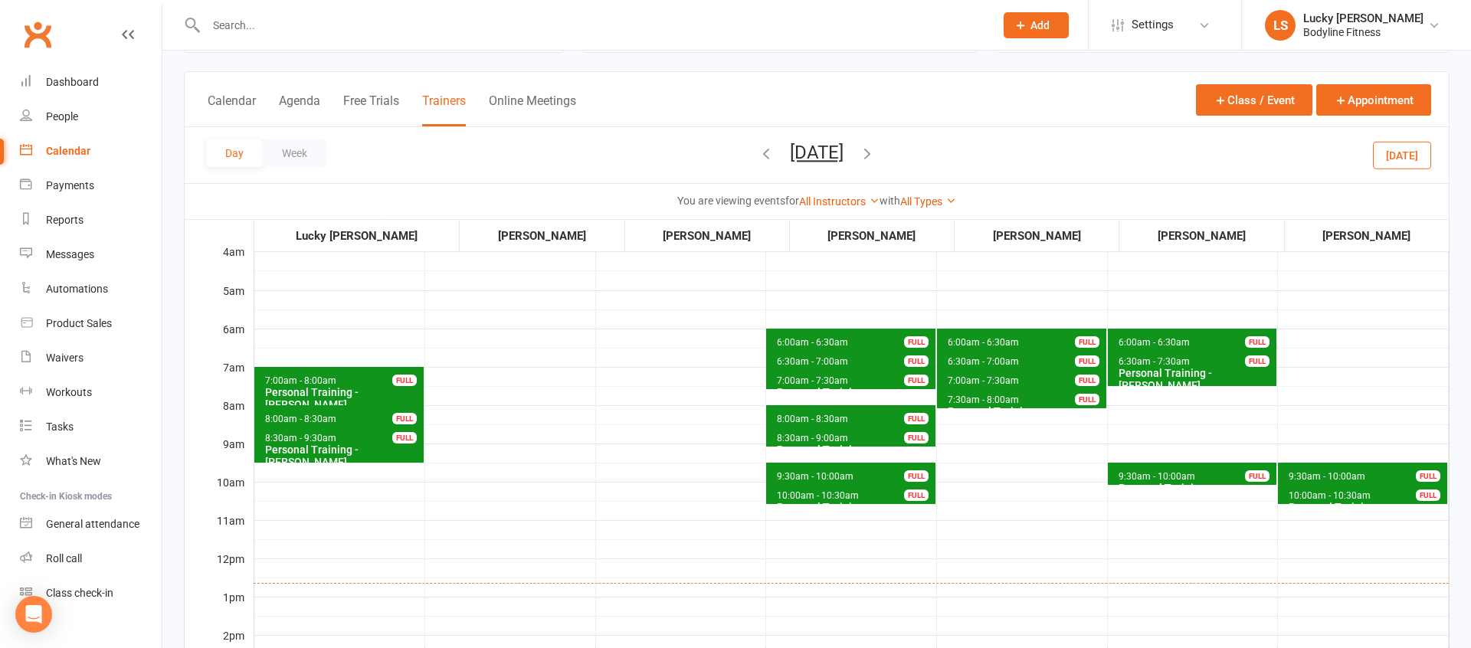
click at [818, 337] on span "6:00am - 6:30am" at bounding box center [812, 342] width 73 height 11
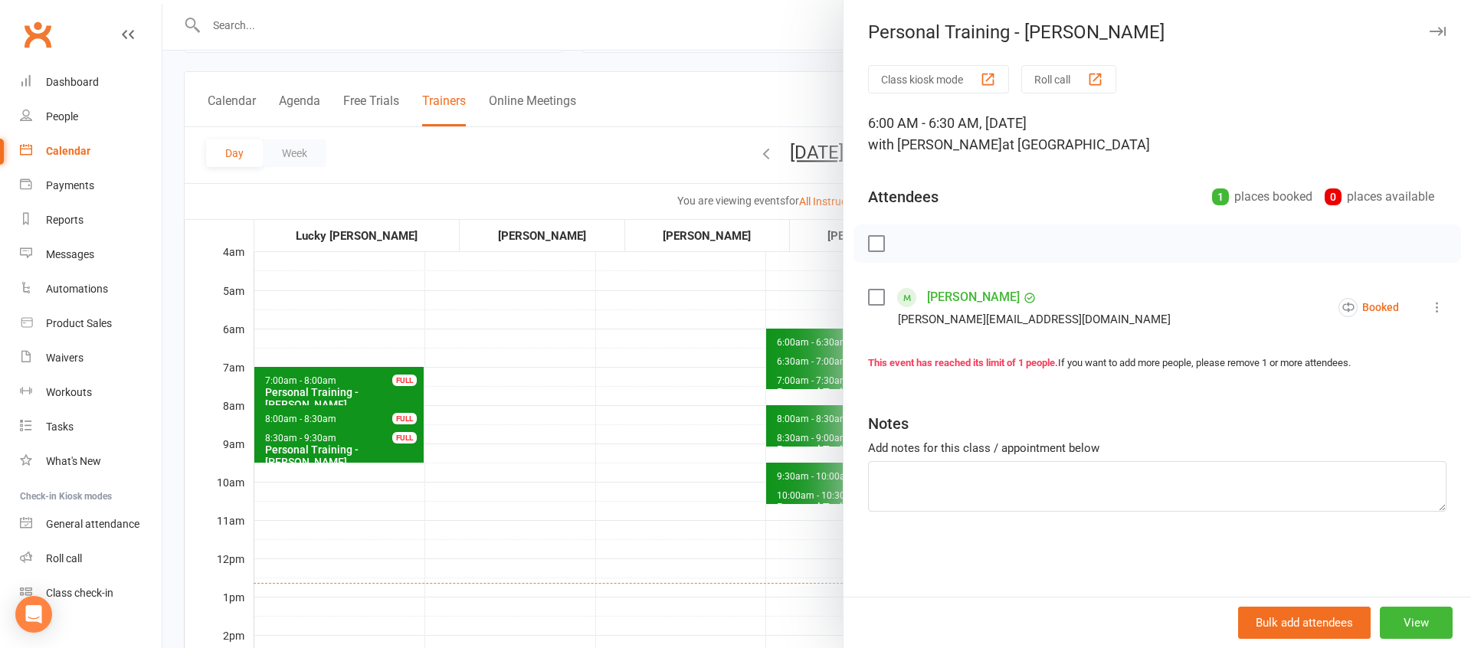
drag, startPoint x: 671, startPoint y: 359, endPoint x: 752, endPoint y: 362, distance: 81.2
click at [671, 359] on div at bounding box center [816, 324] width 1308 height 648
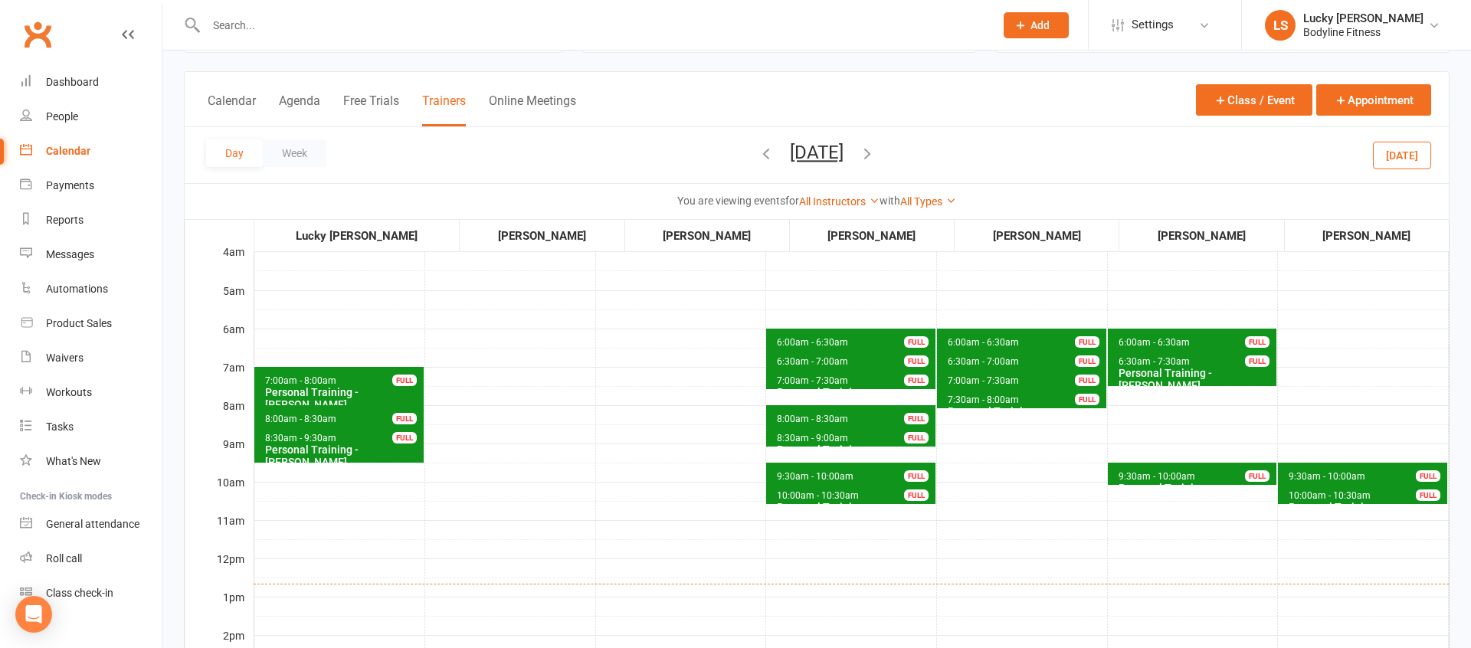
click at [1306, 474] on span "9:30am - 10:00am" at bounding box center [1327, 476] width 78 height 11
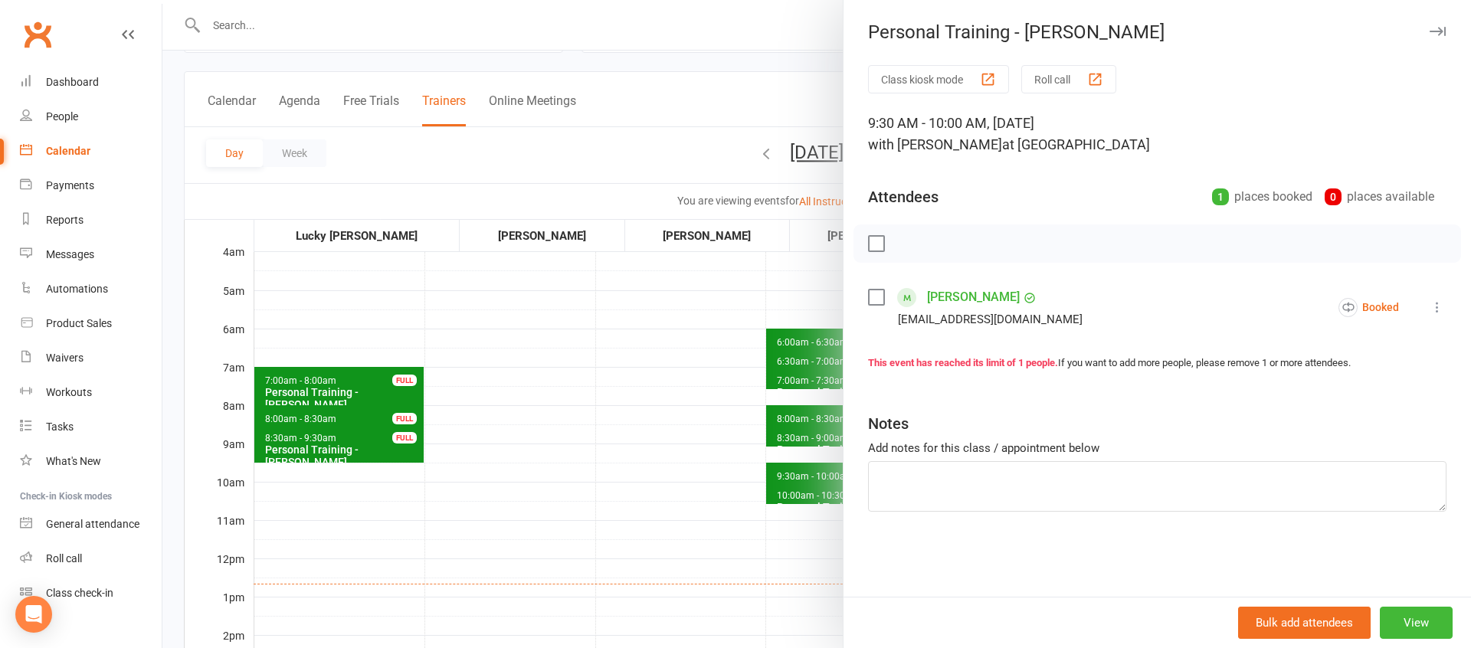
drag, startPoint x: 570, startPoint y: 457, endPoint x: 732, endPoint y: 457, distance: 161.6
click at [570, 457] on div at bounding box center [816, 324] width 1308 height 648
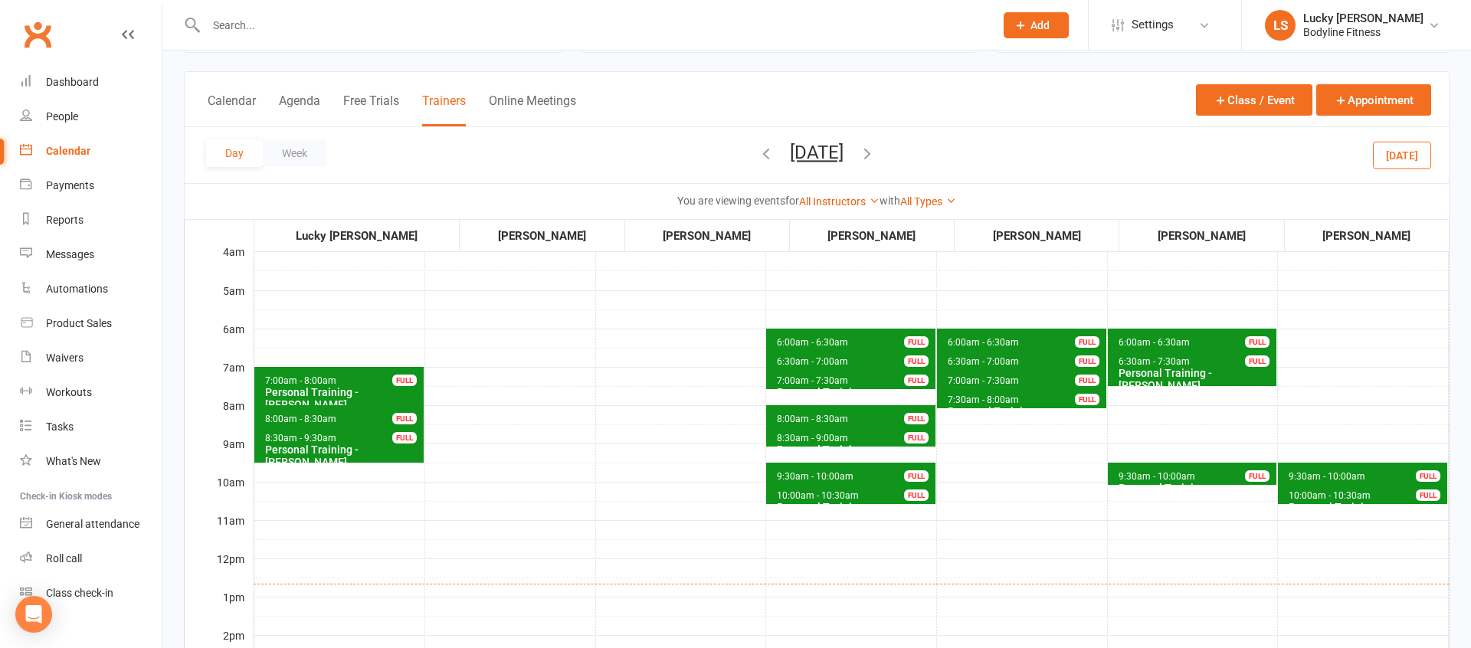
click at [876, 152] on icon "button" at bounding box center [867, 153] width 17 height 17
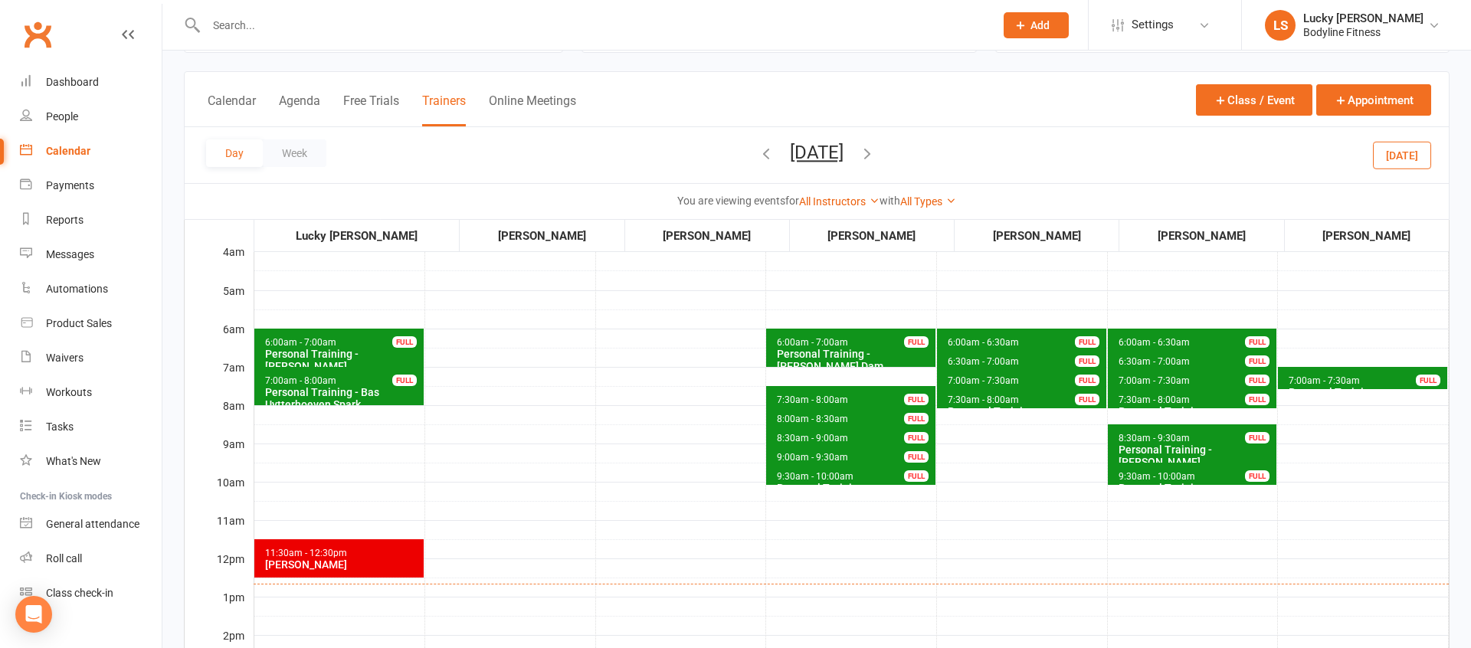
click at [758, 159] on icon "button" at bounding box center [766, 153] width 17 height 17
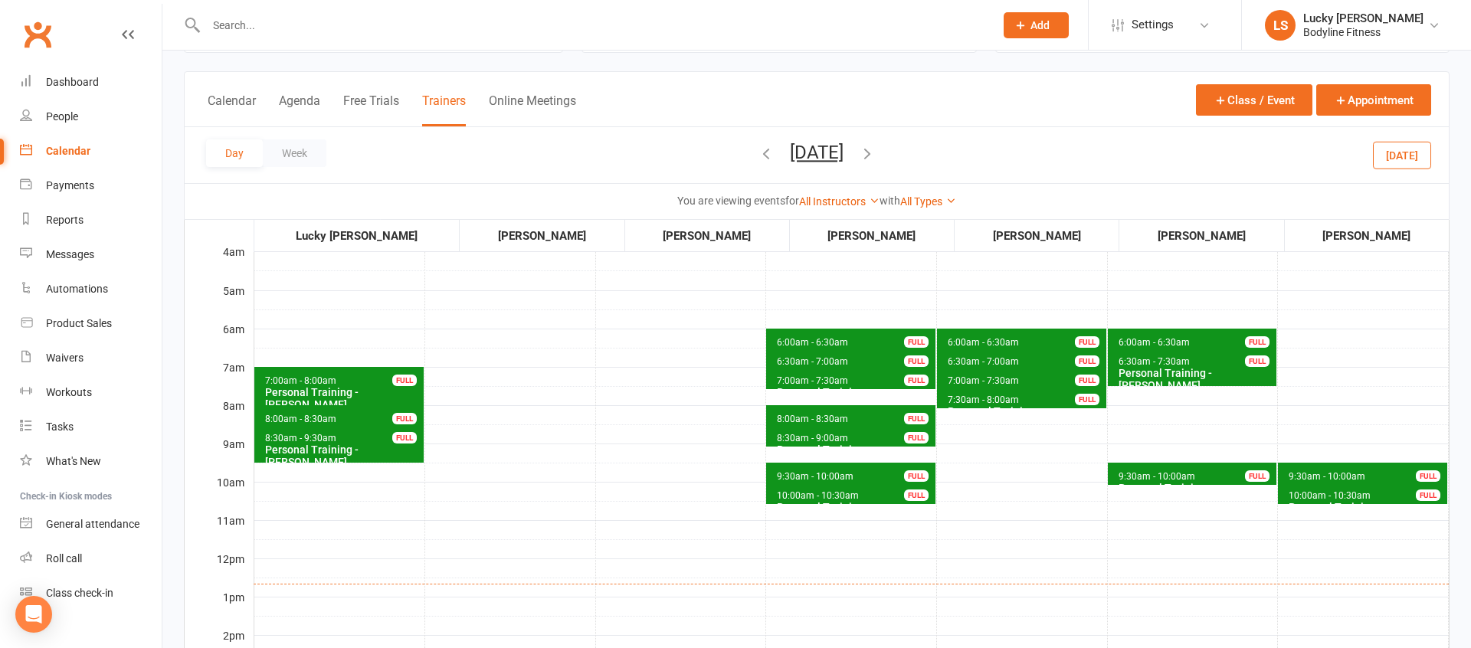
click at [876, 152] on icon "button" at bounding box center [867, 153] width 17 height 17
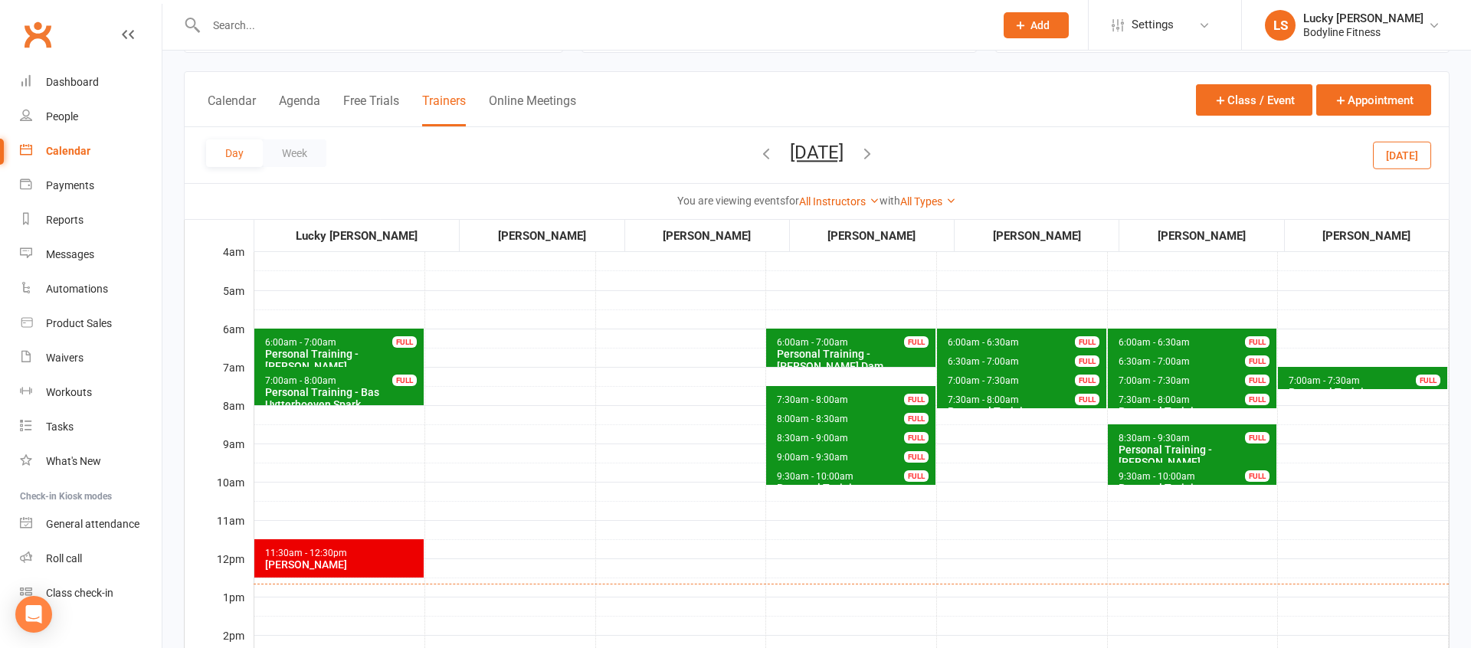
click at [876, 156] on icon "button" at bounding box center [867, 153] width 17 height 17
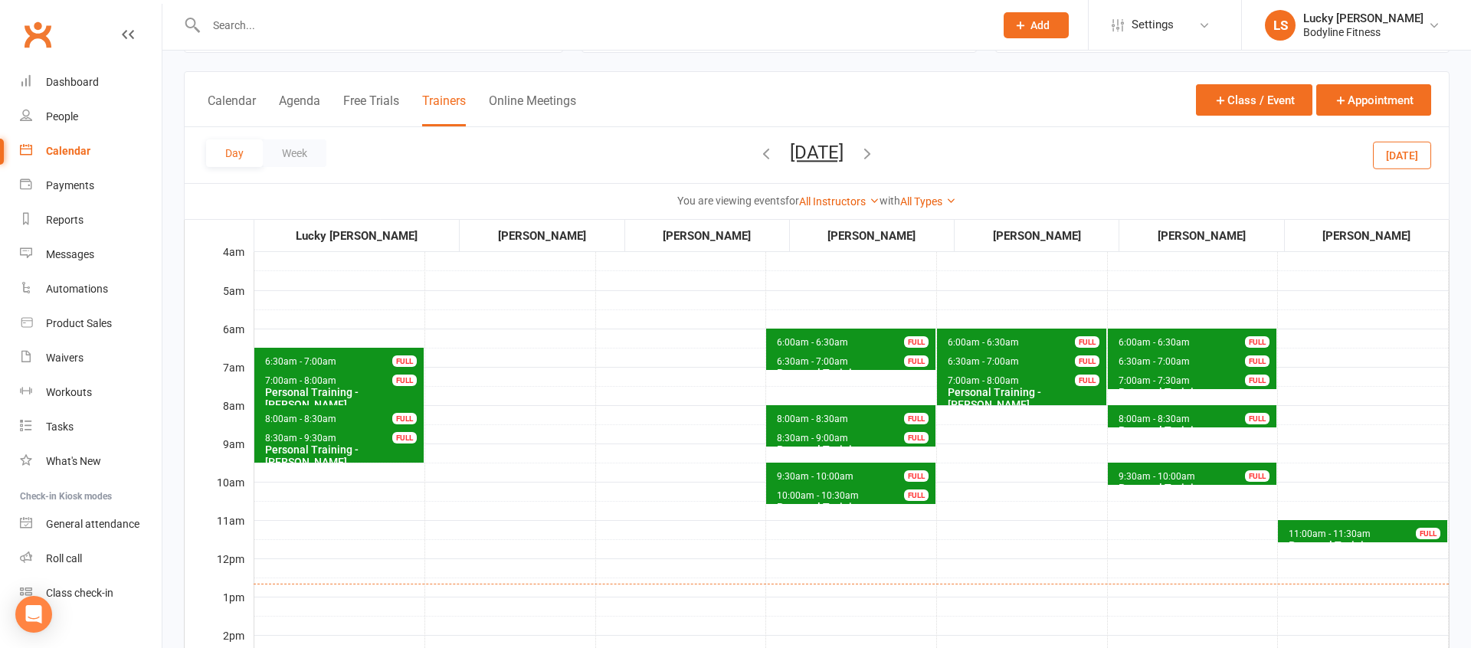
click at [386, 360] on span "6:30am - 7:00am Personal Training - [PERSON_NAME] FULL" at bounding box center [338, 359] width 169 height 22
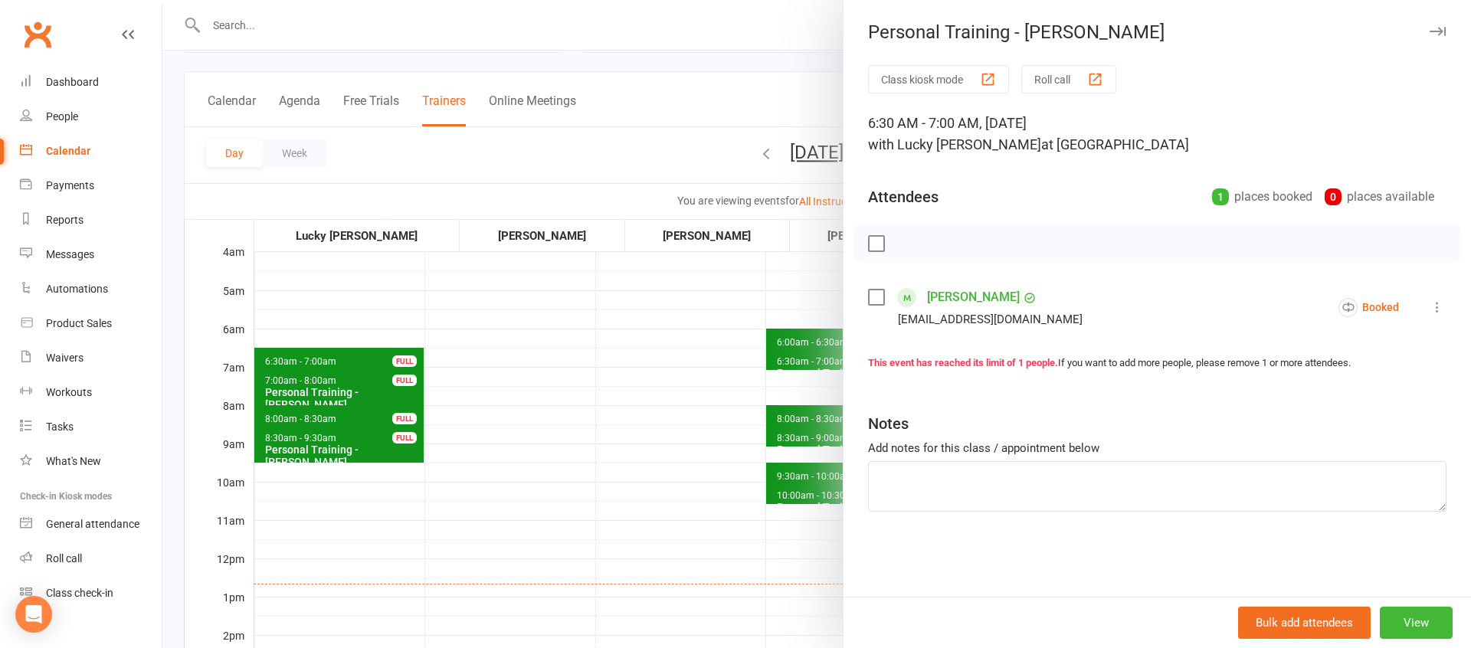
click at [532, 363] on div at bounding box center [816, 324] width 1308 height 648
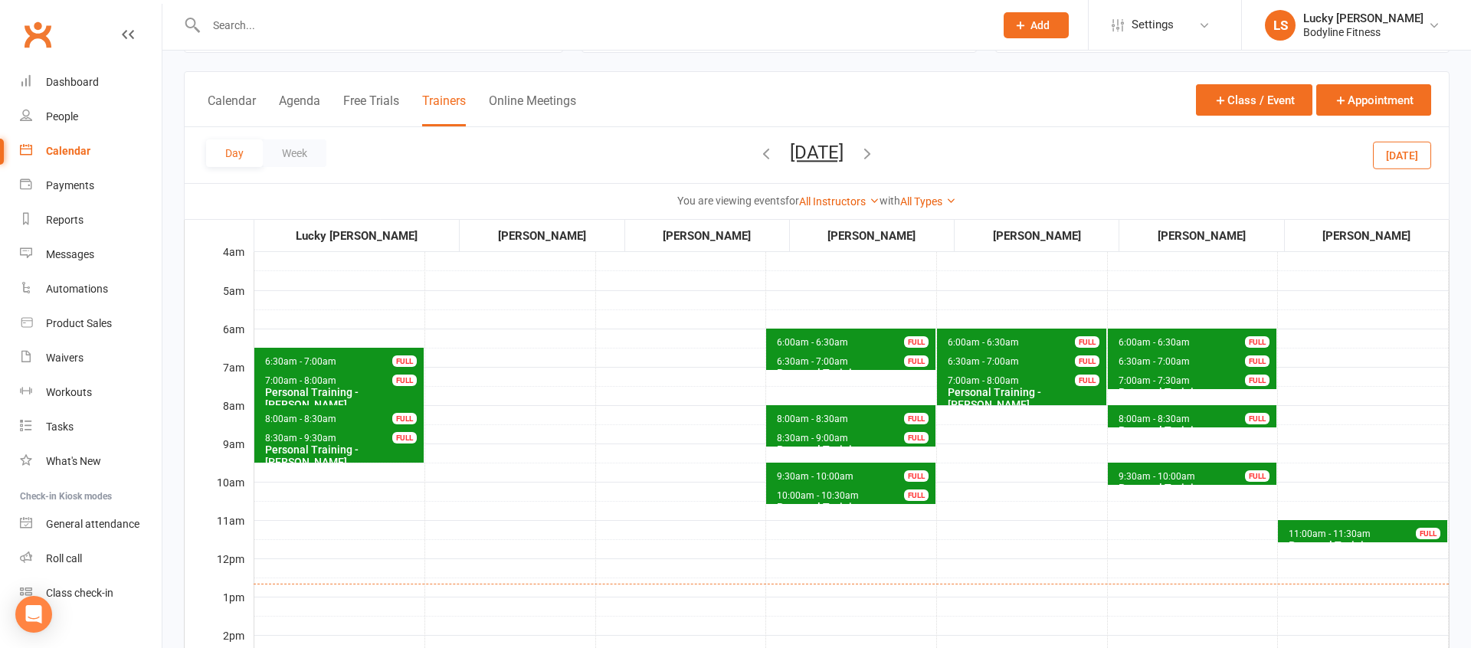
click at [876, 153] on icon "button" at bounding box center [867, 153] width 17 height 17
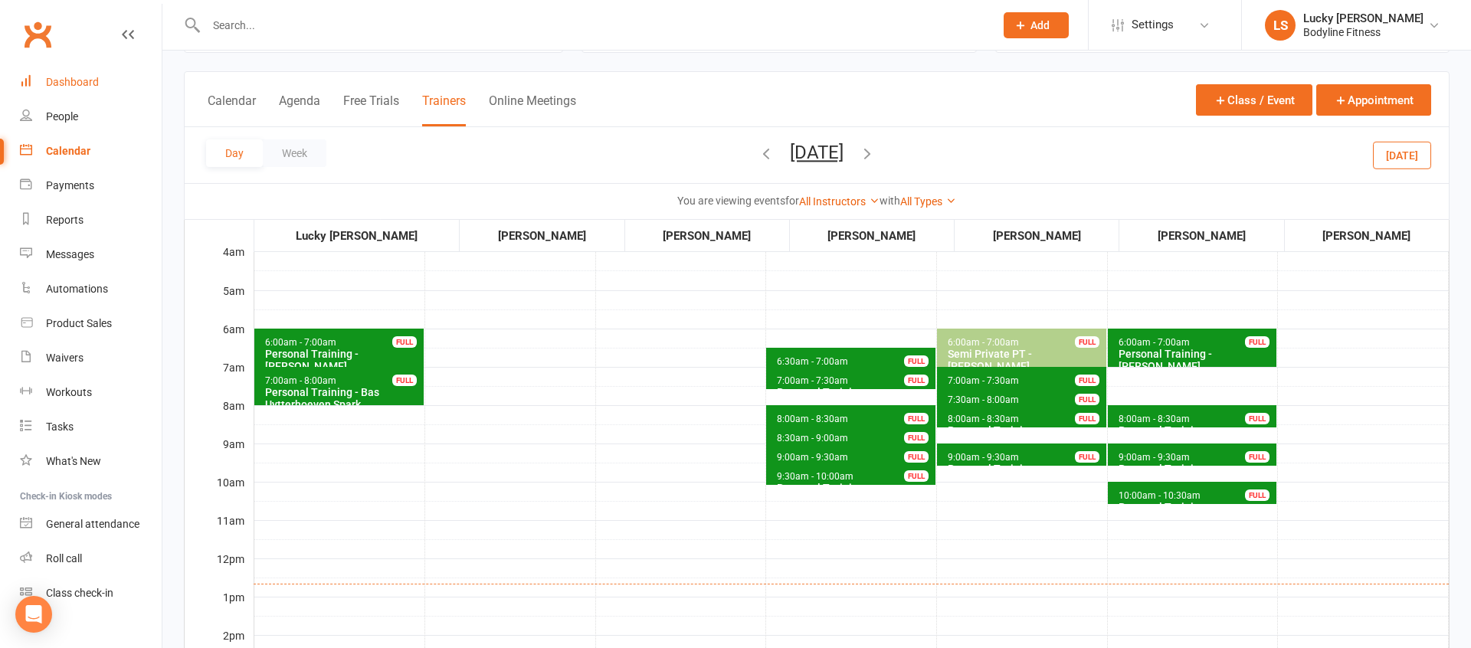
click at [54, 82] on div "Dashboard" at bounding box center [72, 82] width 53 height 12
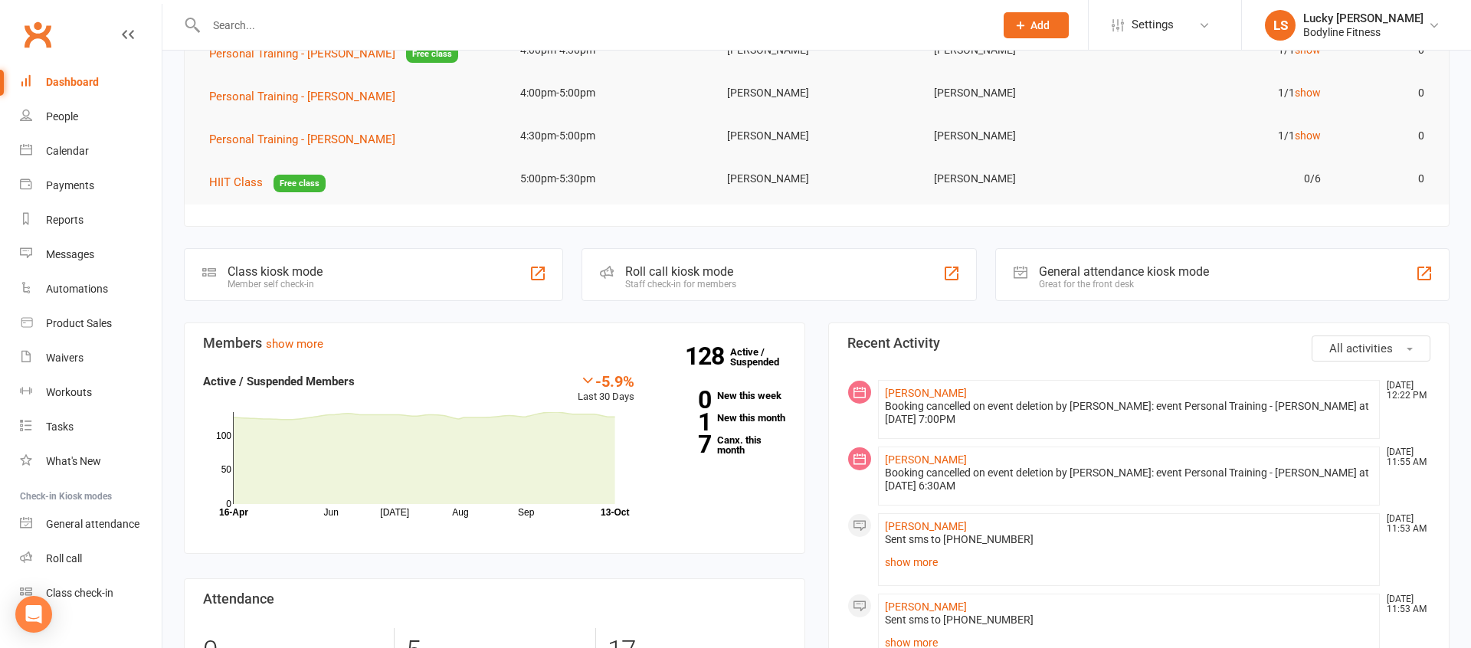
scroll to position [256, 0]
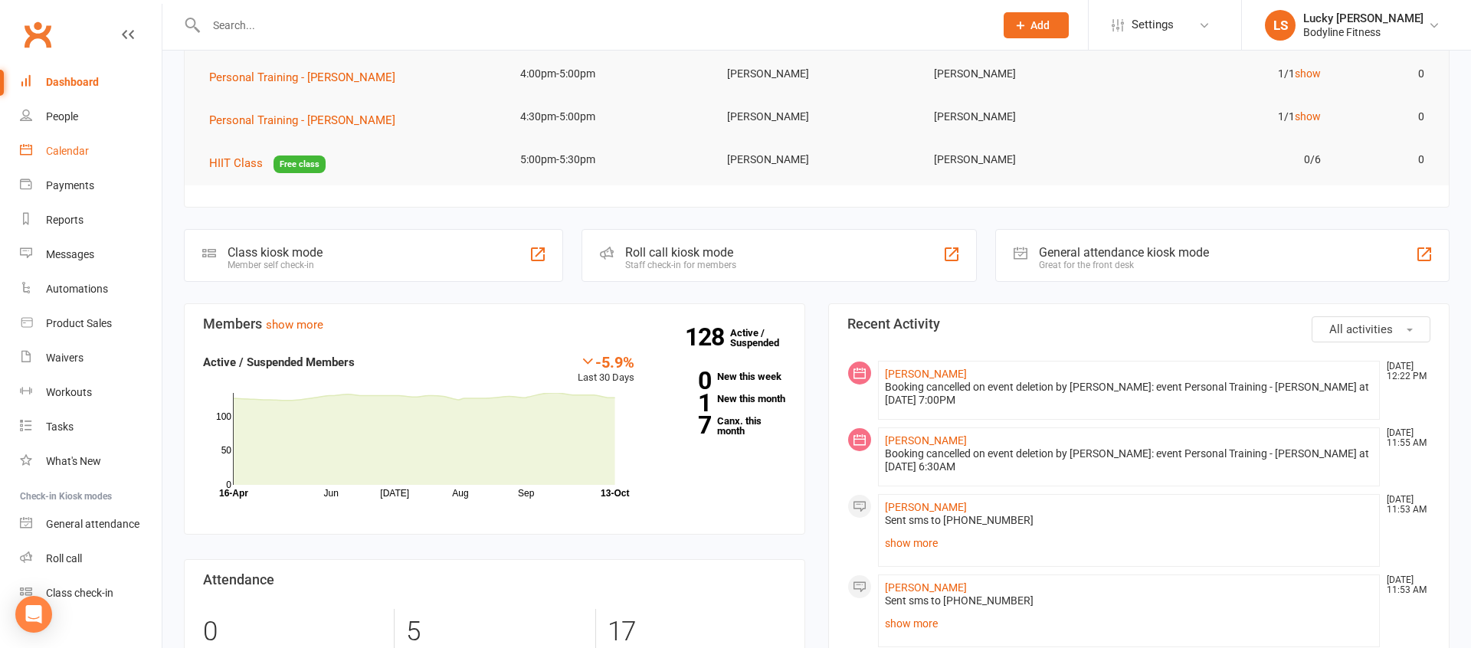
click at [70, 146] on div "Calendar" at bounding box center [67, 151] width 43 height 12
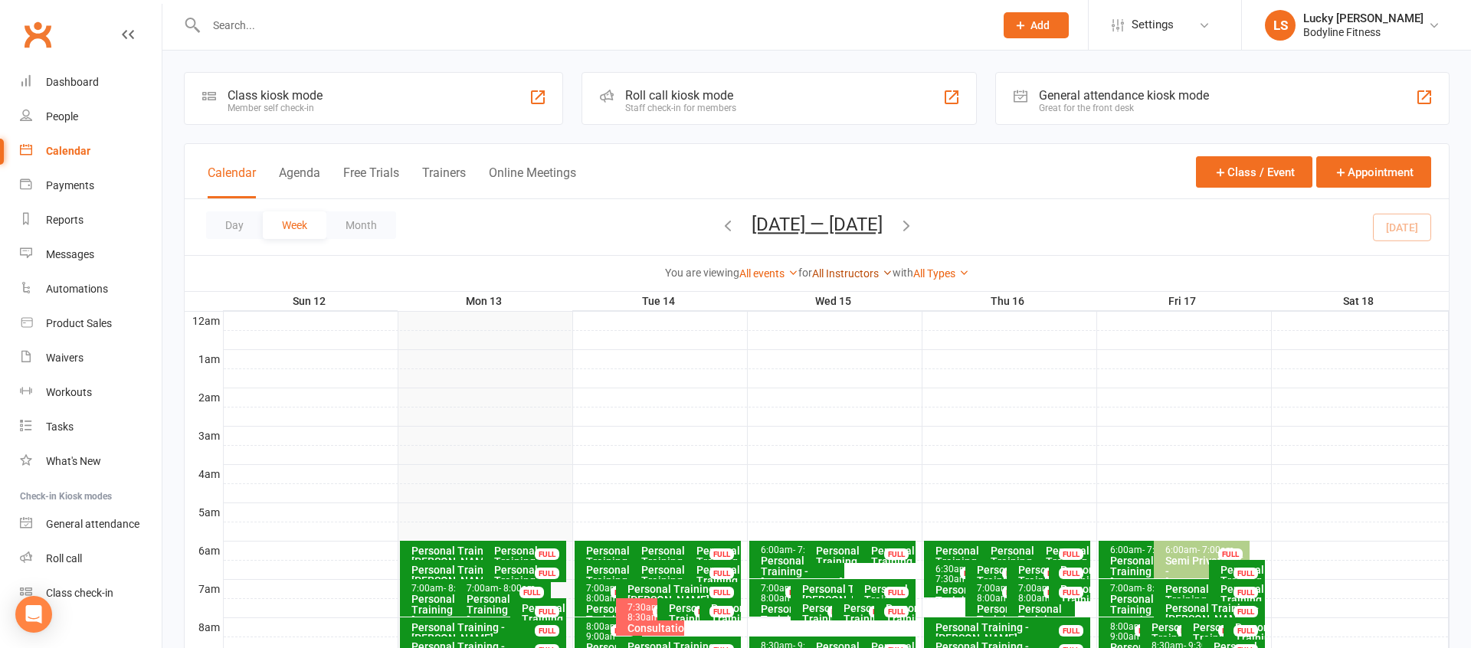
click at [823, 279] on link "All Instructors" at bounding box center [852, 273] width 80 height 12
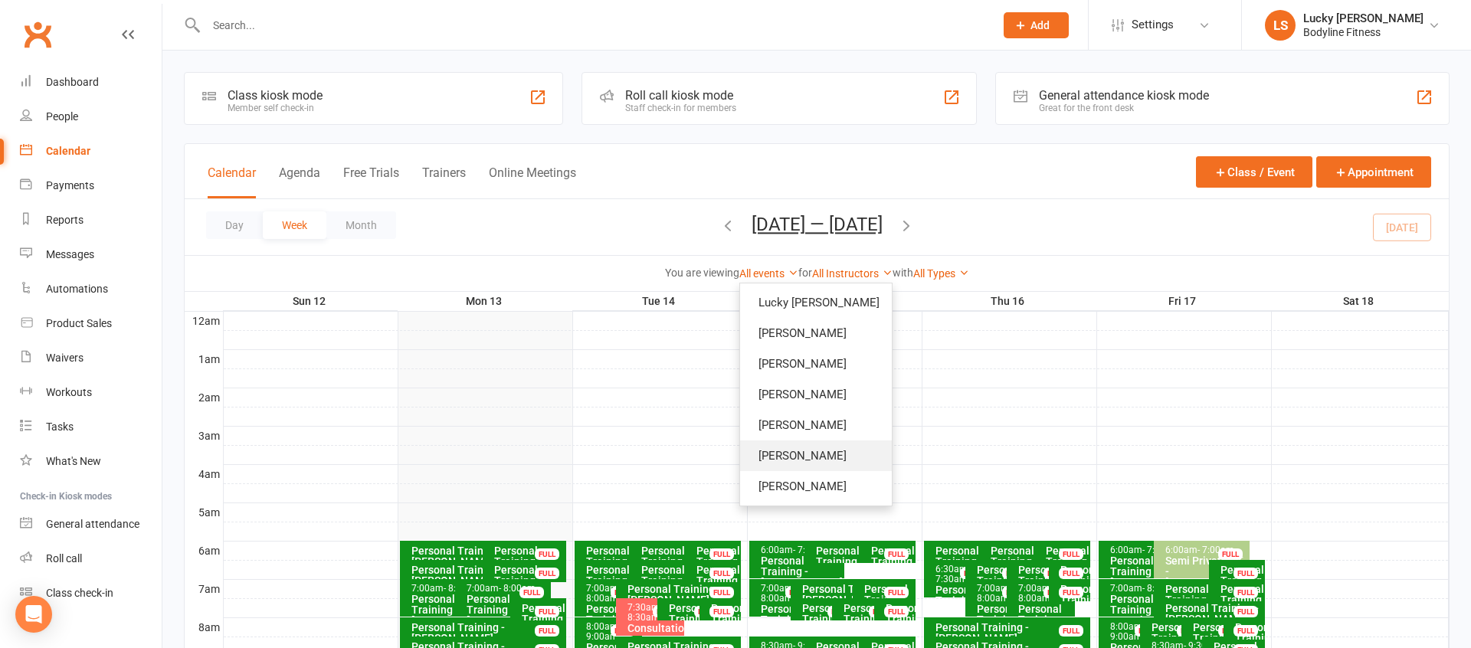
click at [804, 462] on link "[PERSON_NAME]" at bounding box center [816, 455] width 152 height 31
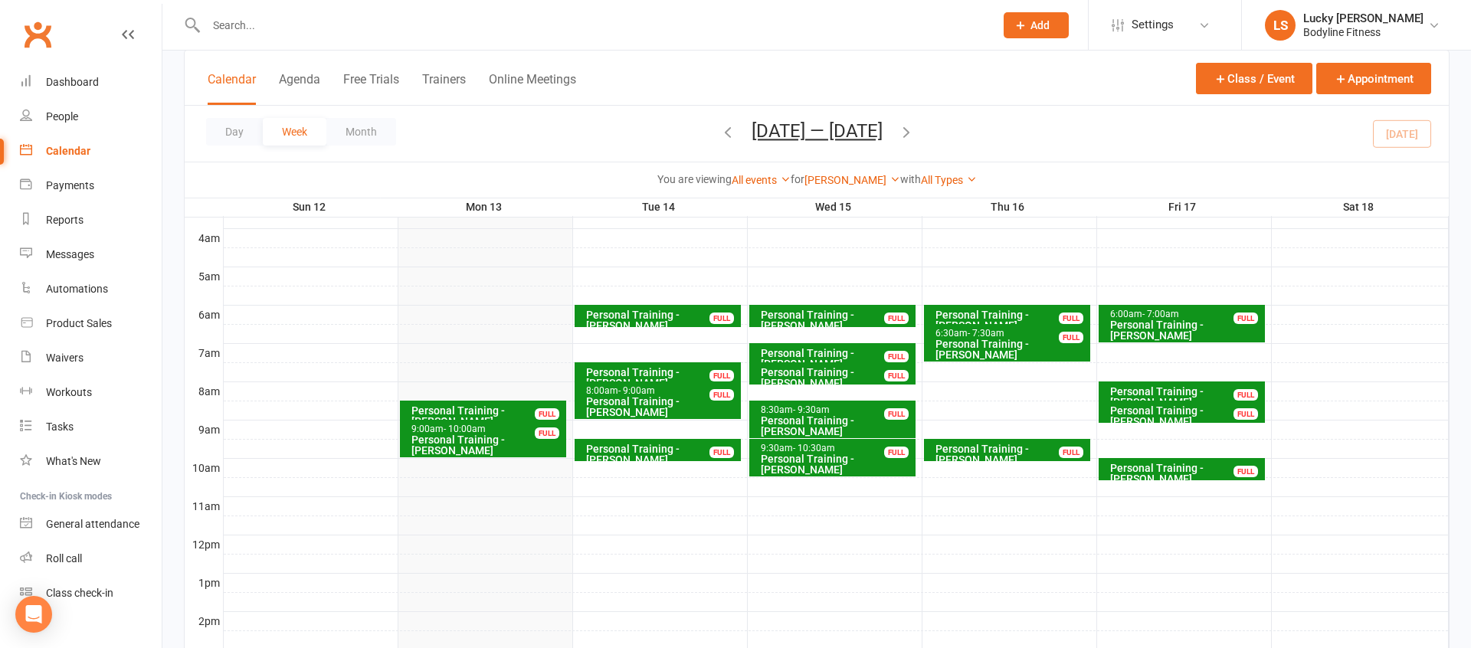
scroll to position [234, 0]
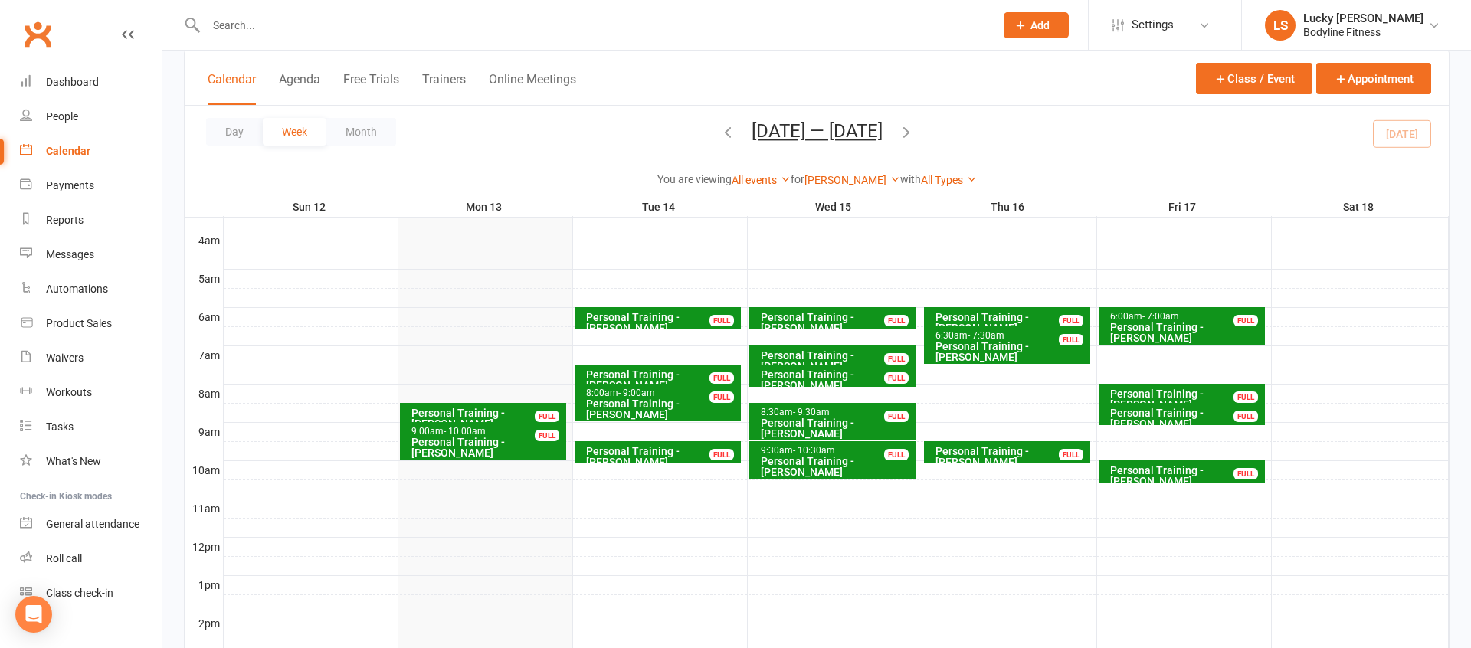
click at [892, 318] on div "FULL" at bounding box center [896, 320] width 25 height 11
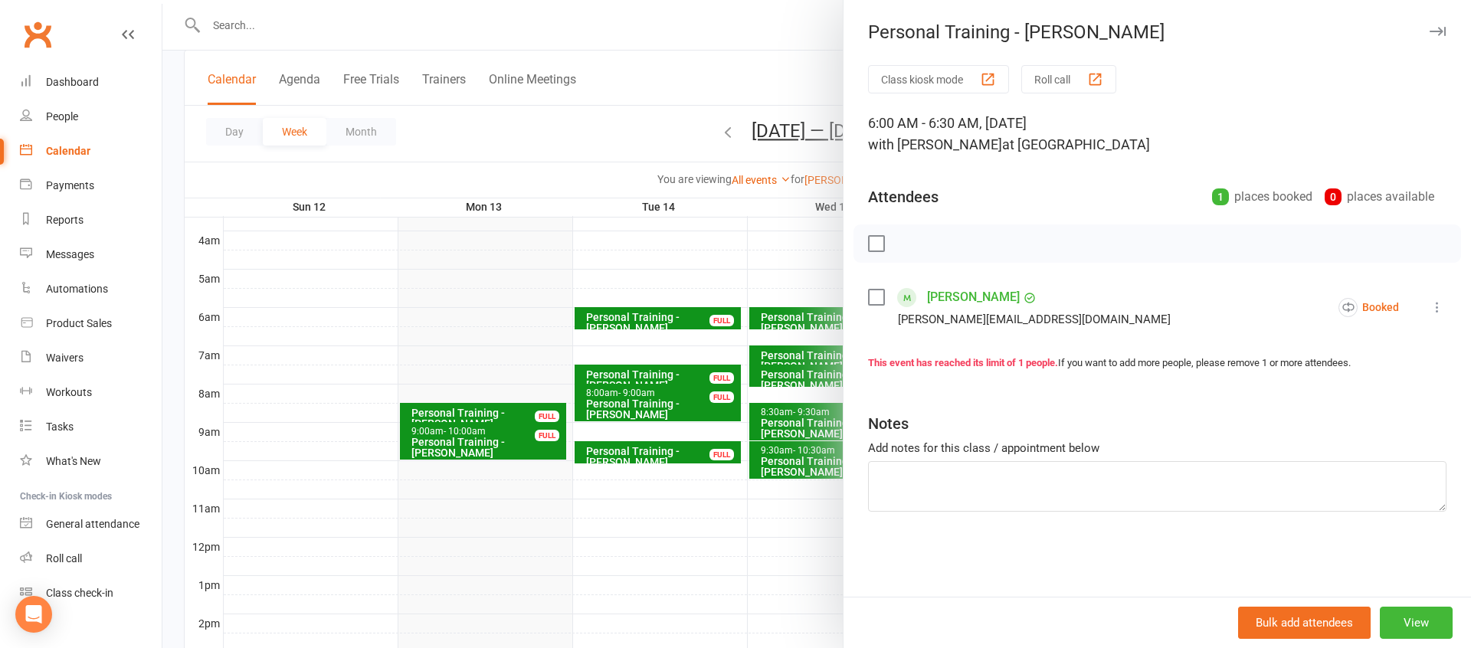
click at [762, 566] on div at bounding box center [816, 324] width 1308 height 648
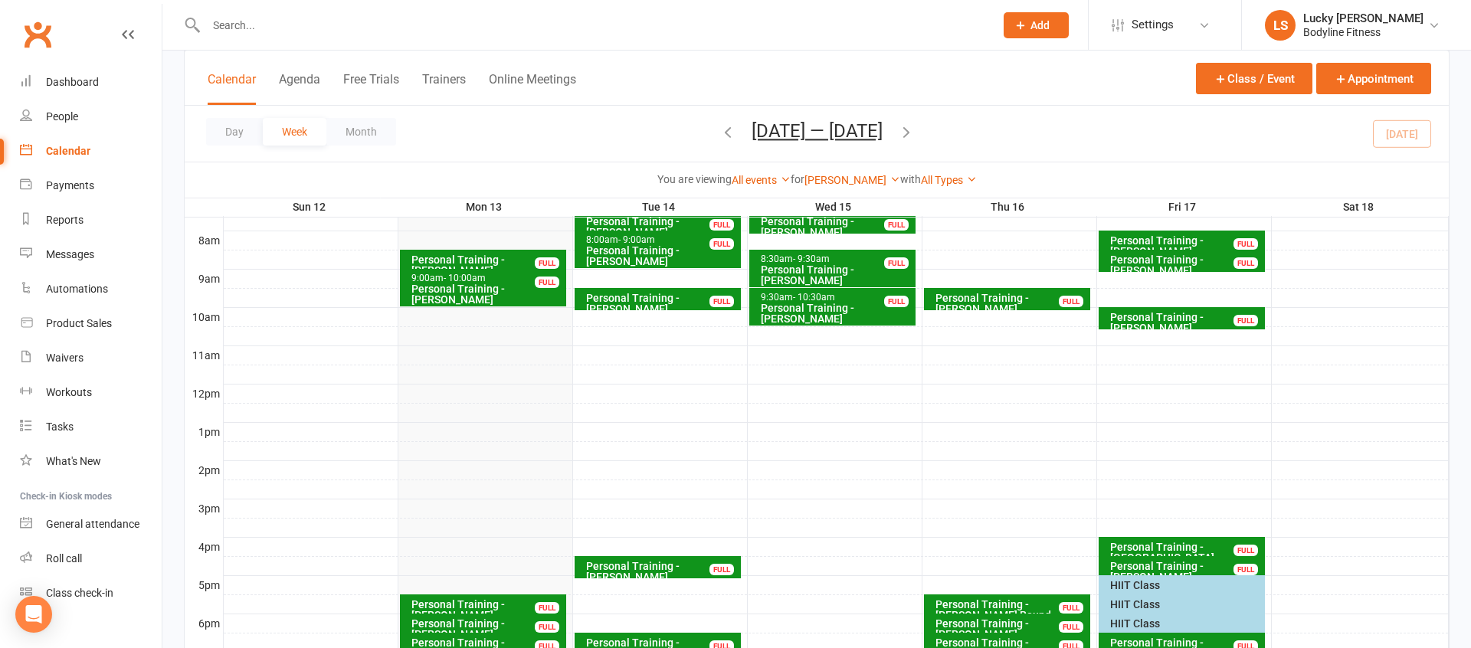
scroll to position [205, 0]
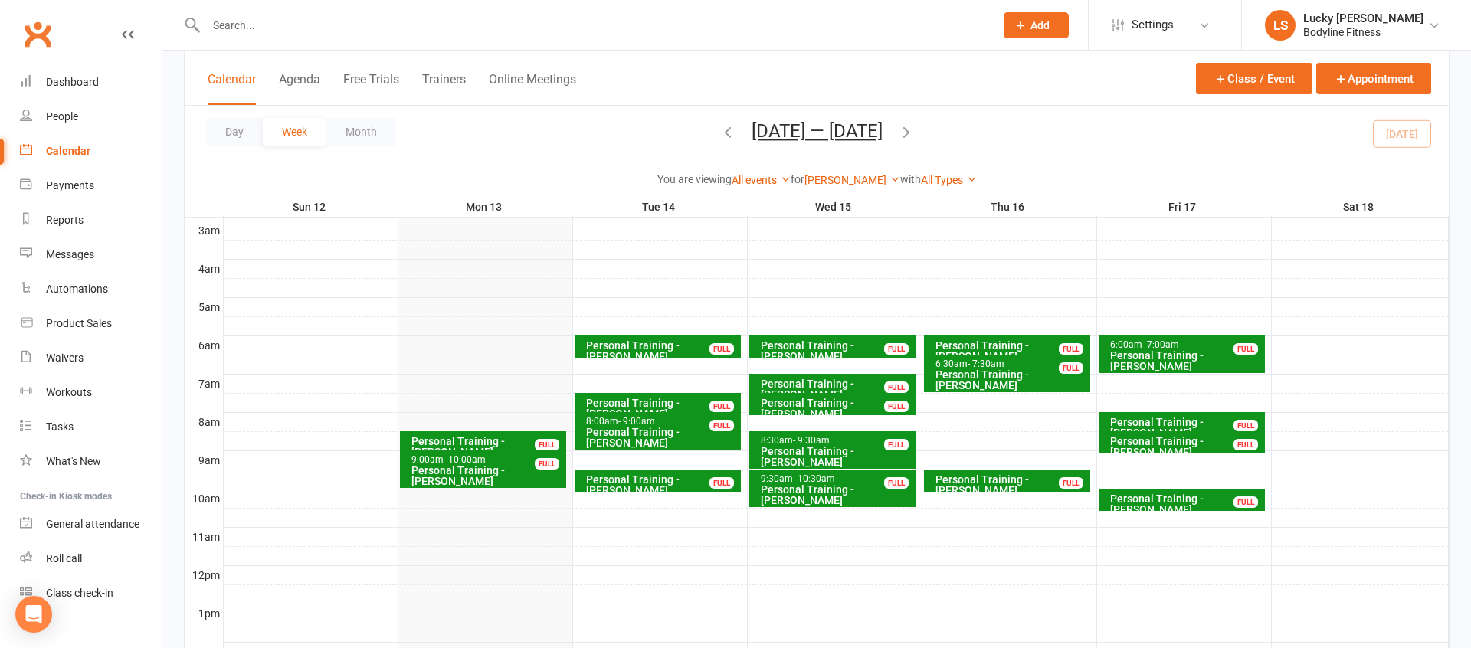
click at [911, 128] on icon "button" at bounding box center [906, 131] width 17 height 17
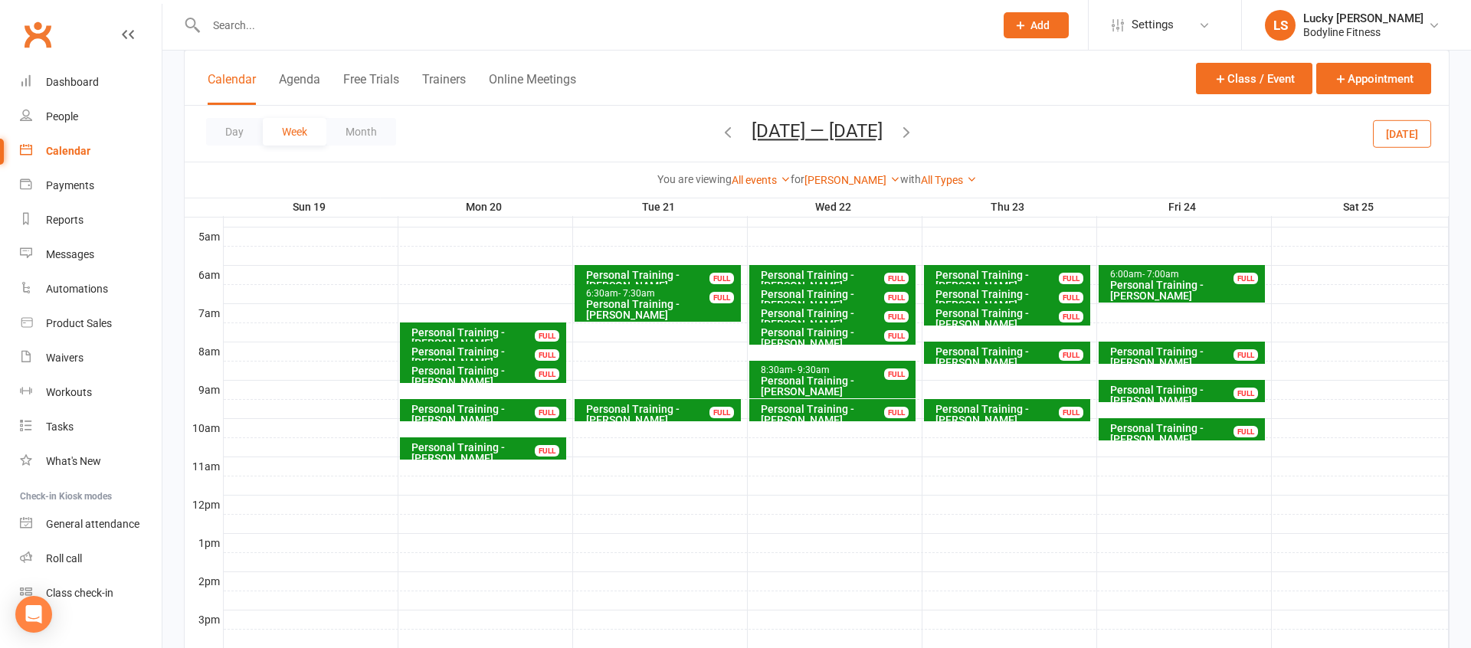
scroll to position [274, 0]
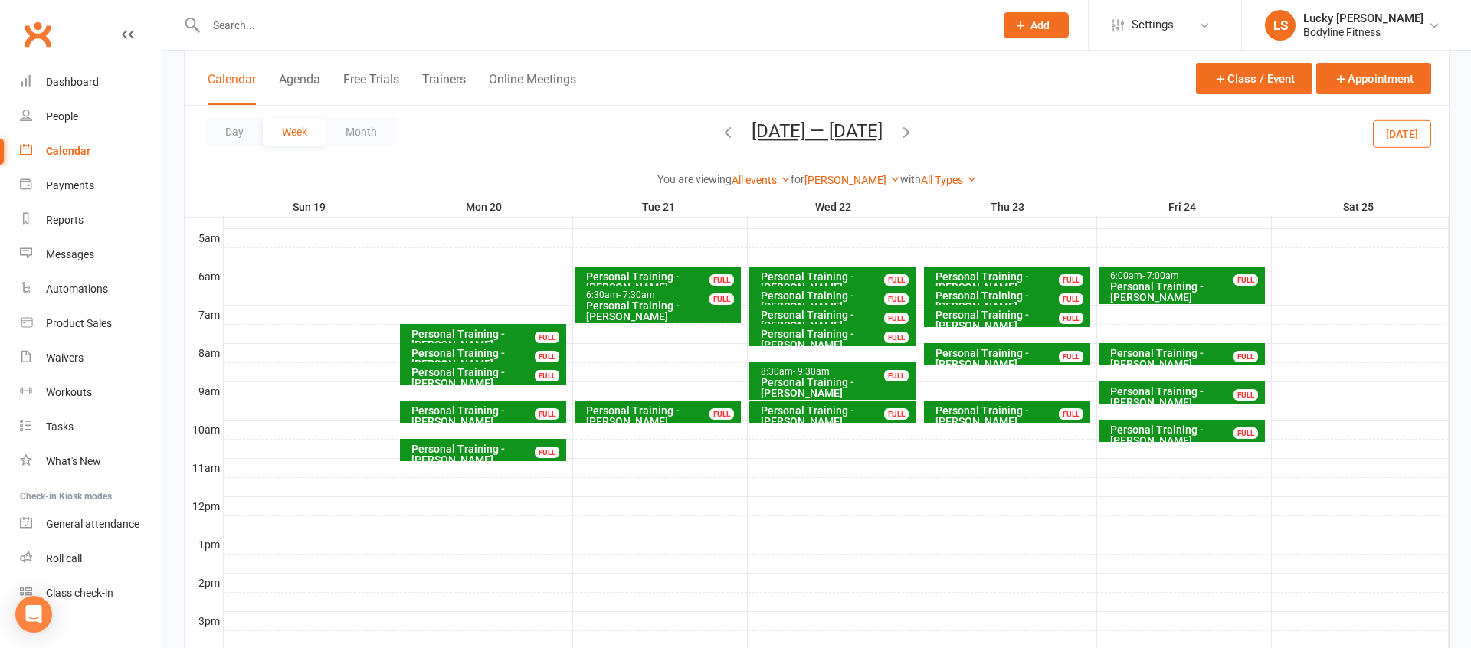
click at [1390, 139] on button "[DATE]" at bounding box center [1402, 133] width 58 height 28
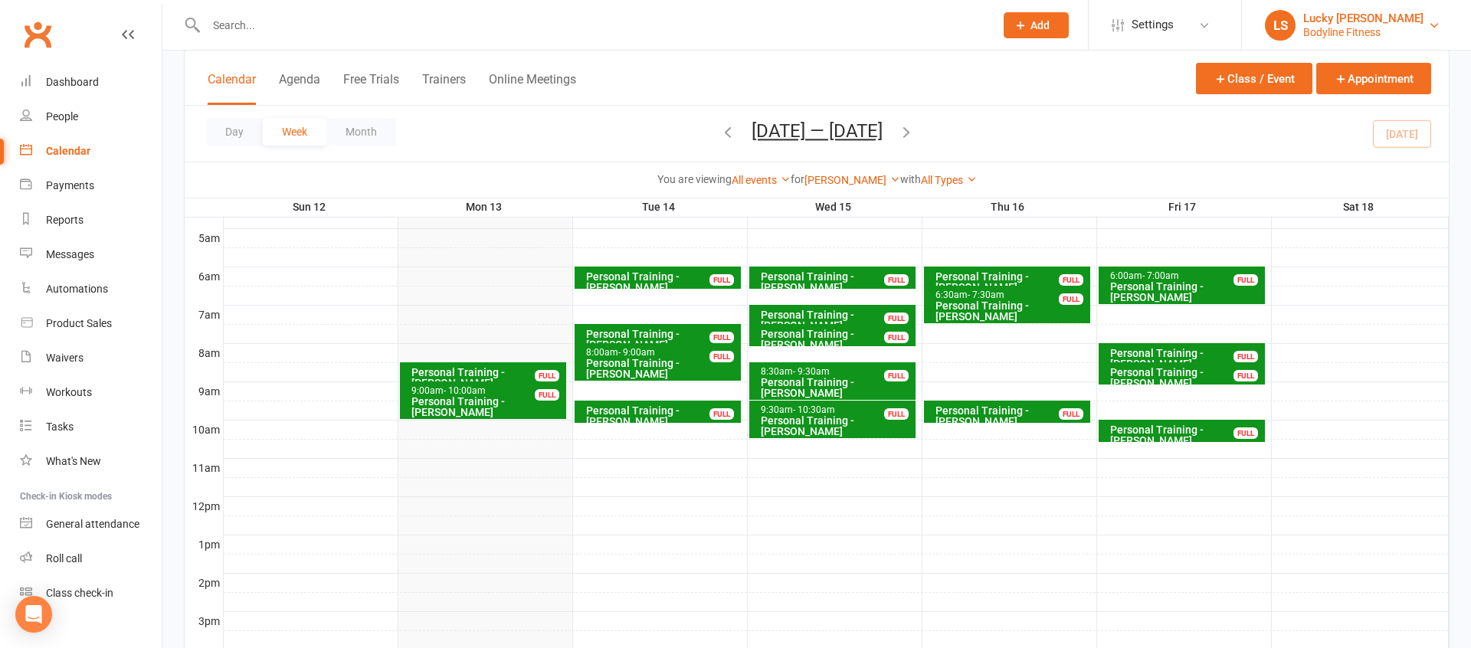
click at [1385, 26] on link "LS Lucky [PERSON_NAME] Bodyline Fitness" at bounding box center [1356, 25] width 183 height 31
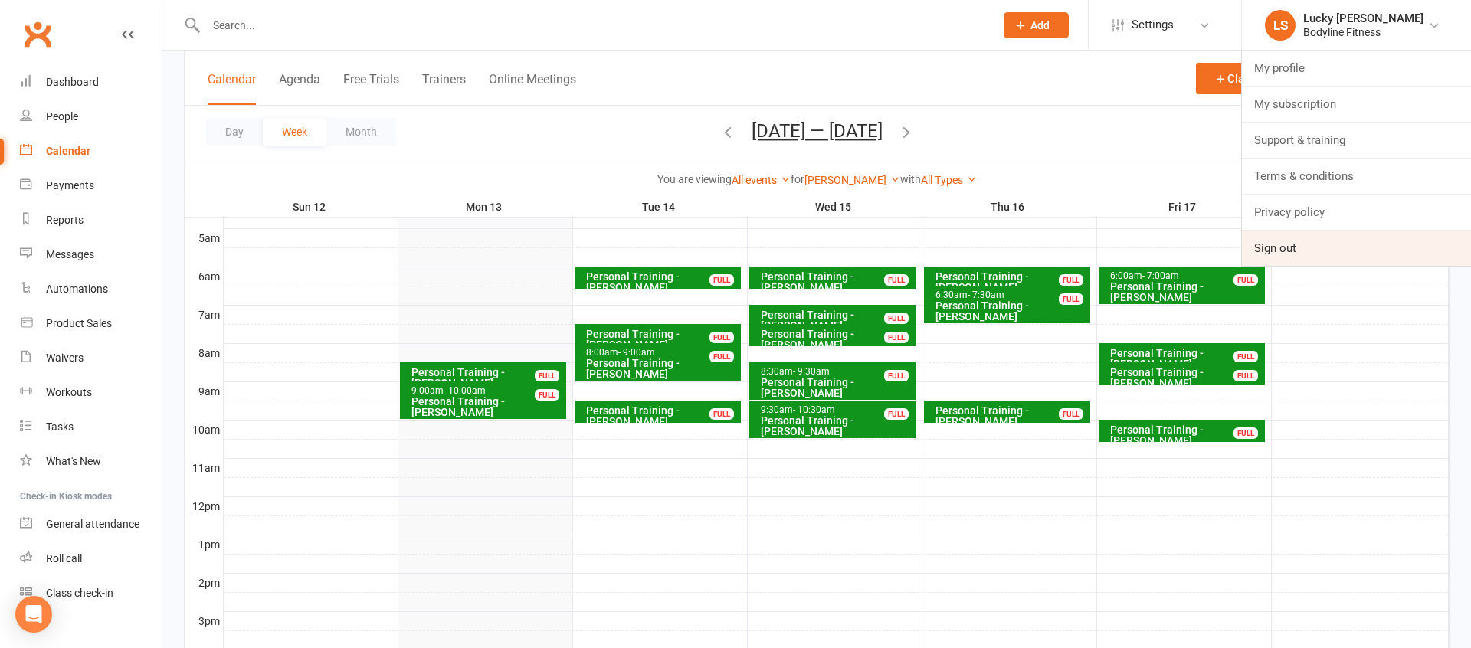
click at [1292, 246] on link "Sign out" at bounding box center [1356, 248] width 229 height 35
